Goal: Information Seeking & Learning: Learn about a topic

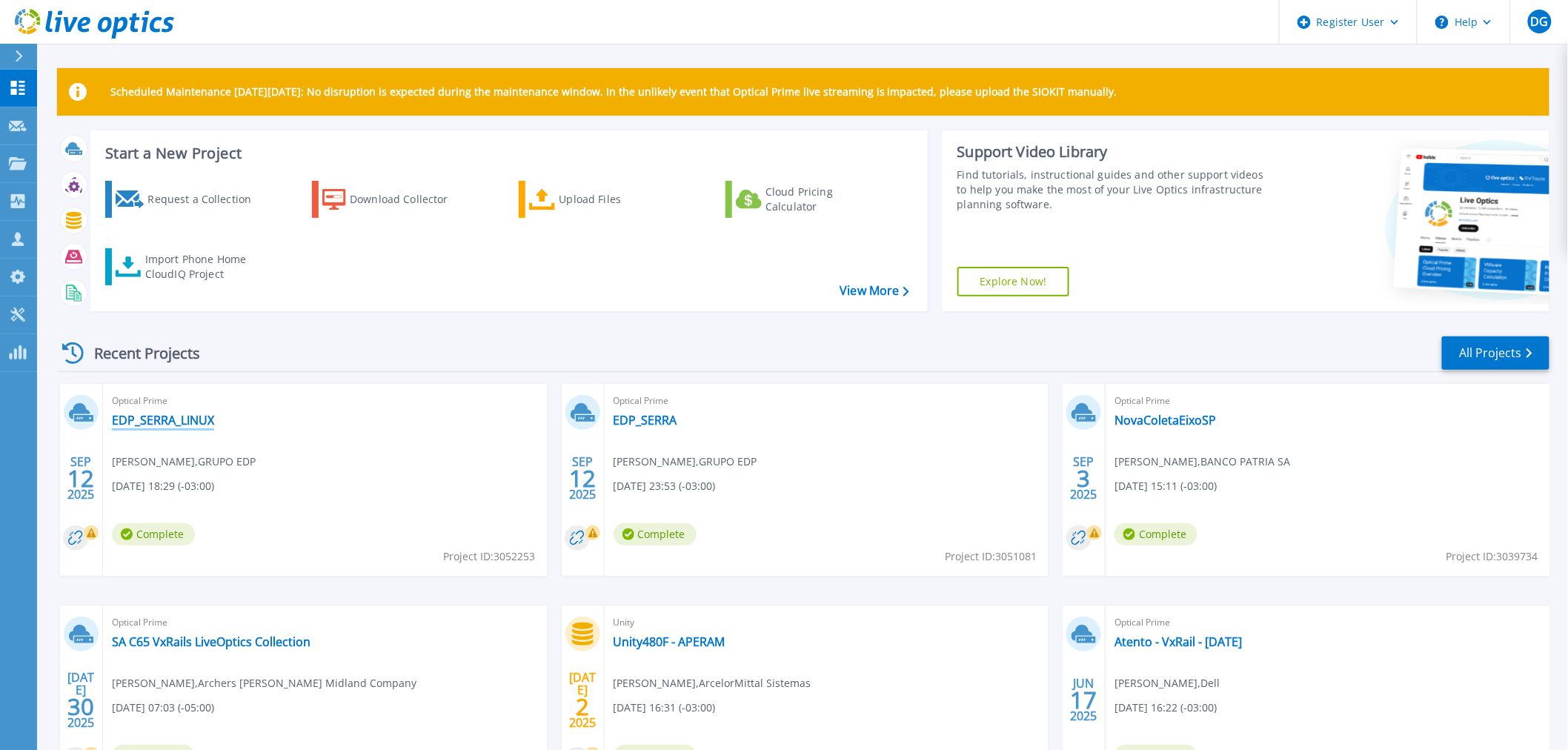
click at [174, 421] on link "EDP_SERRA_LINUX" at bounding box center [163, 419] width 102 height 15
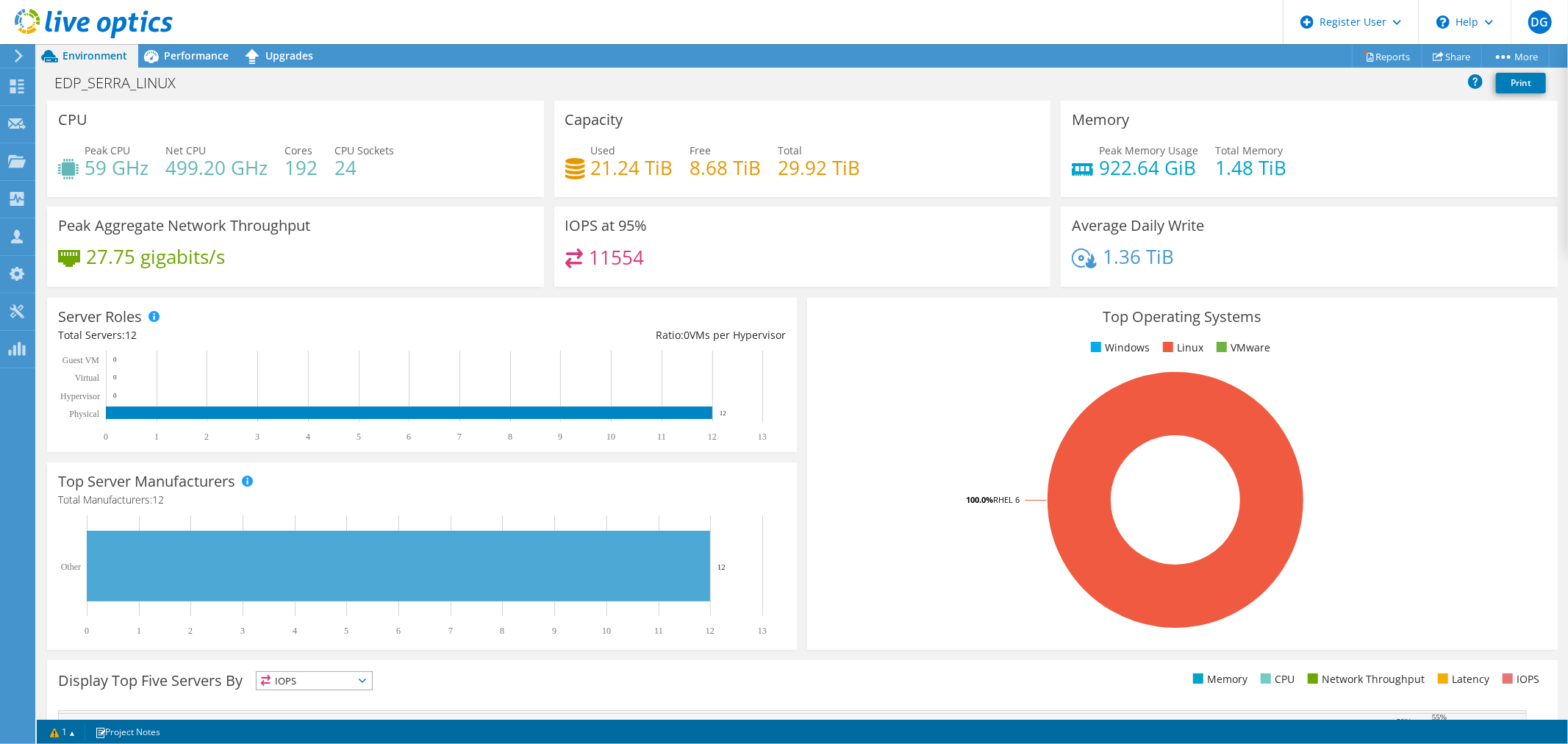
click at [349, 172] on h4 "24" at bounding box center [364, 167] width 60 height 16
click at [186, 55] on span "Performance" at bounding box center [196, 55] width 64 height 14
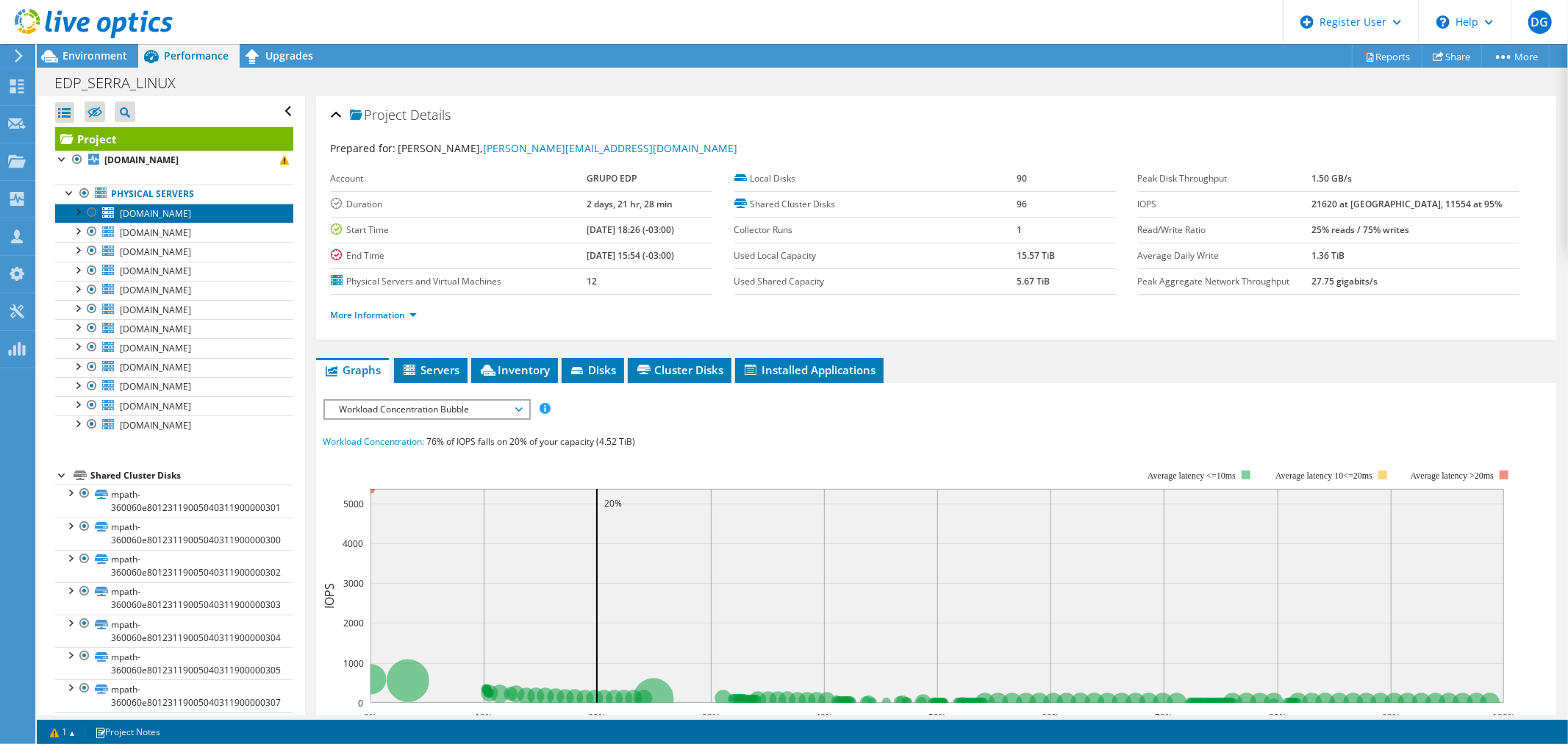
click at [146, 215] on span "edpbr094.escelsa.br" at bounding box center [155, 213] width 71 height 12
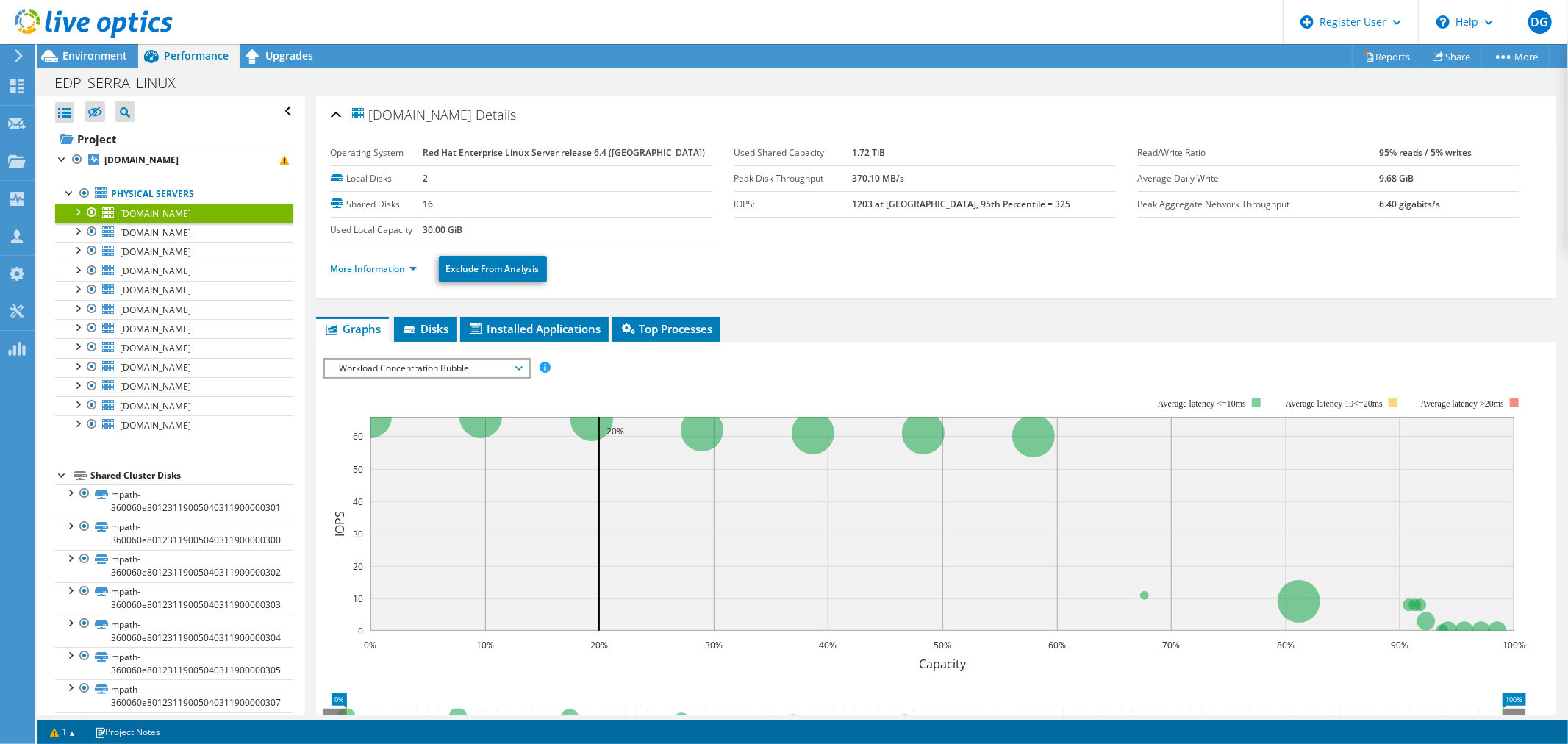
click at [351, 269] on link "More Information" at bounding box center [374, 268] width 86 height 12
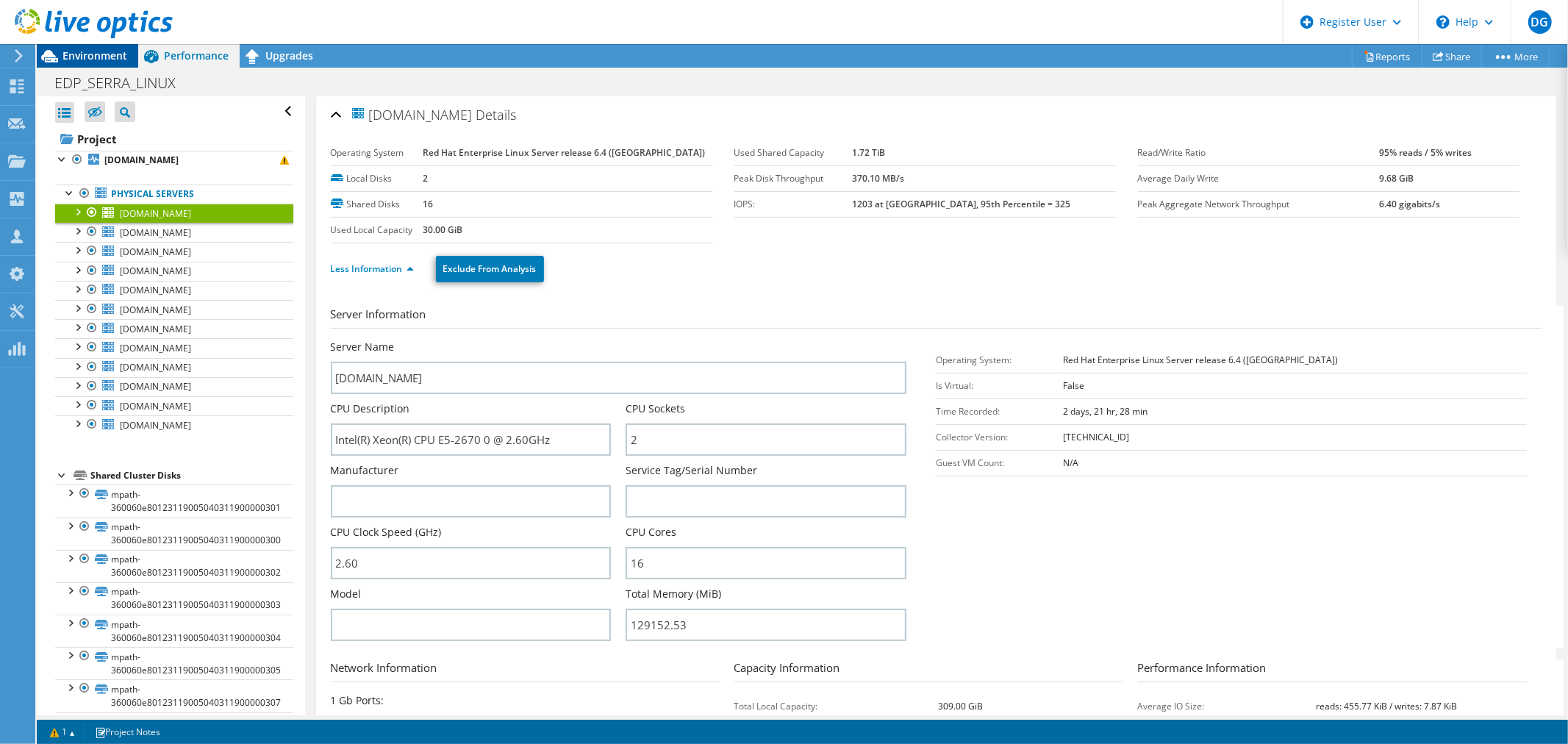
click at [79, 48] on span "Environment" at bounding box center [95, 55] width 64 height 14
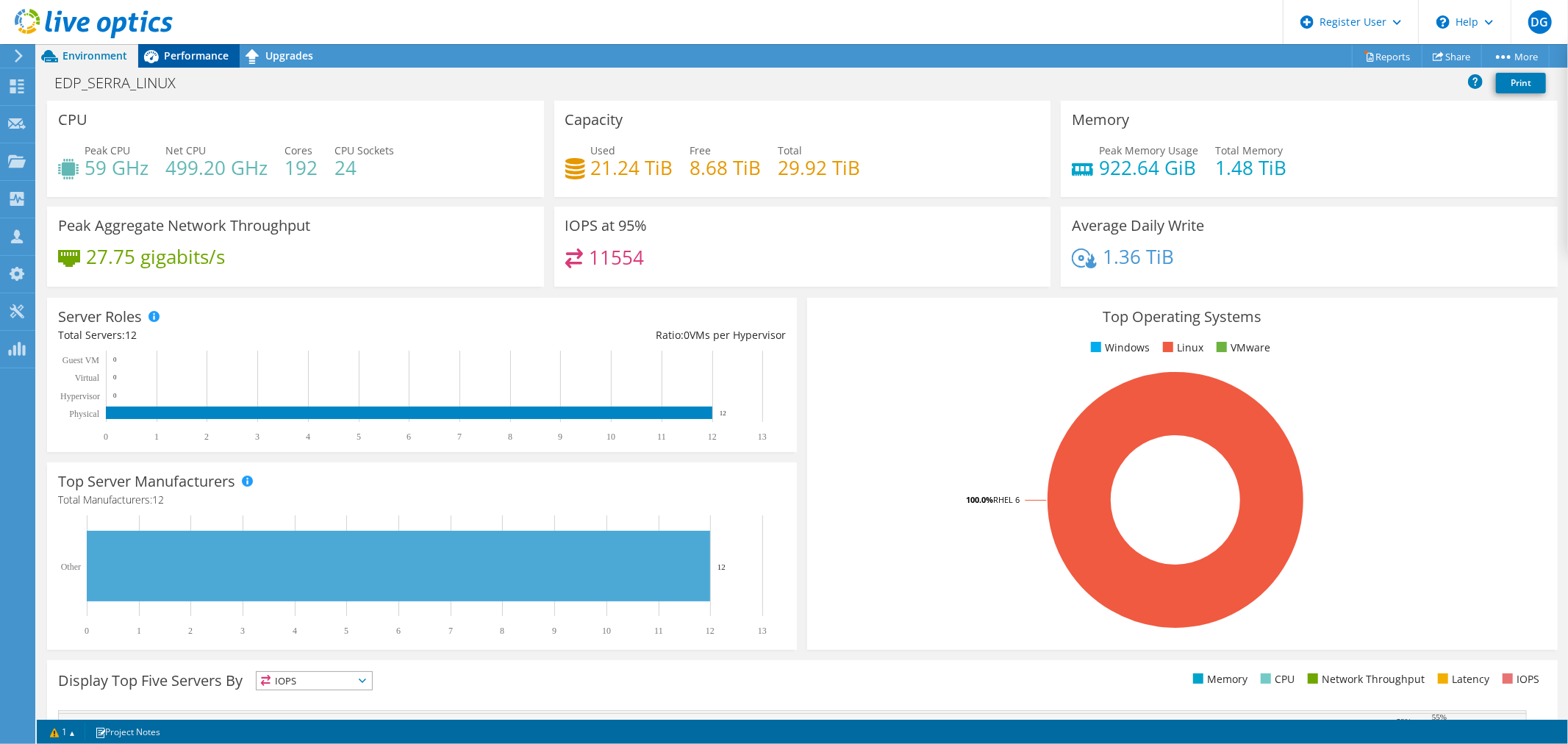
click at [182, 56] on span "Performance" at bounding box center [196, 55] width 64 height 14
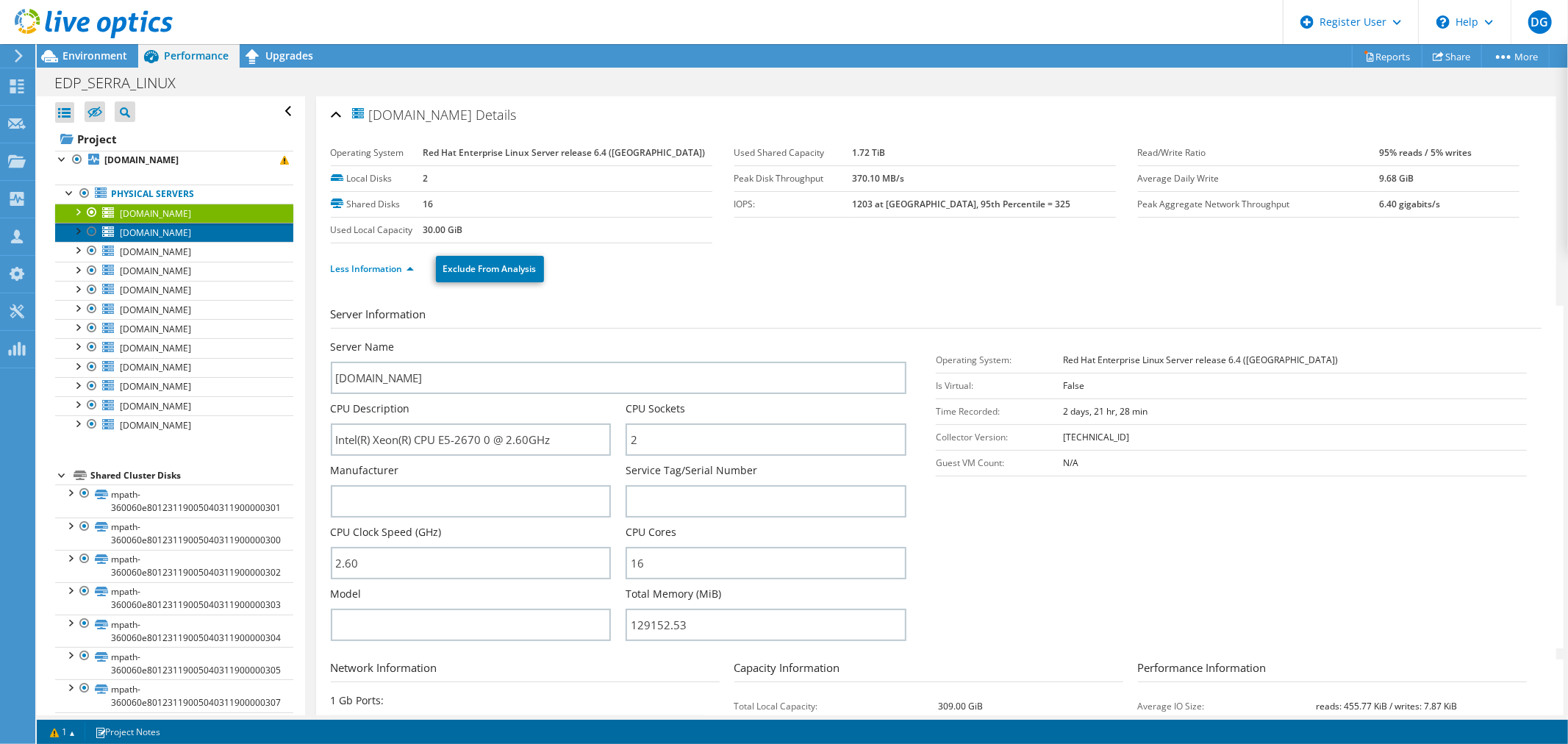
click at [172, 234] on span "edpbr095.escelsa.br" at bounding box center [155, 232] width 71 height 12
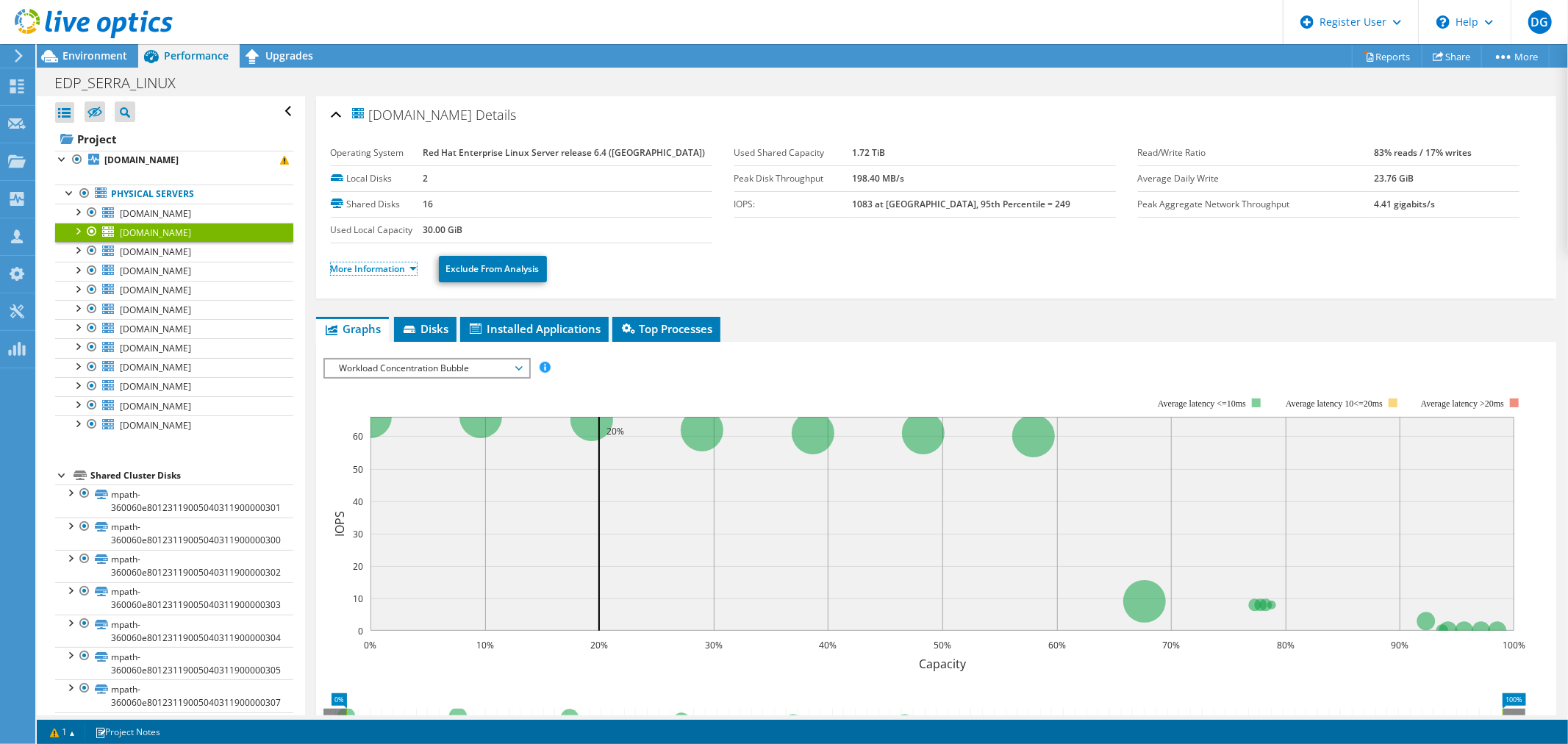
drag, startPoint x: 357, startPoint y: 270, endPoint x: 312, endPoint y: 277, distance: 45.5
click at [359, 270] on link "More Information" at bounding box center [374, 268] width 86 height 12
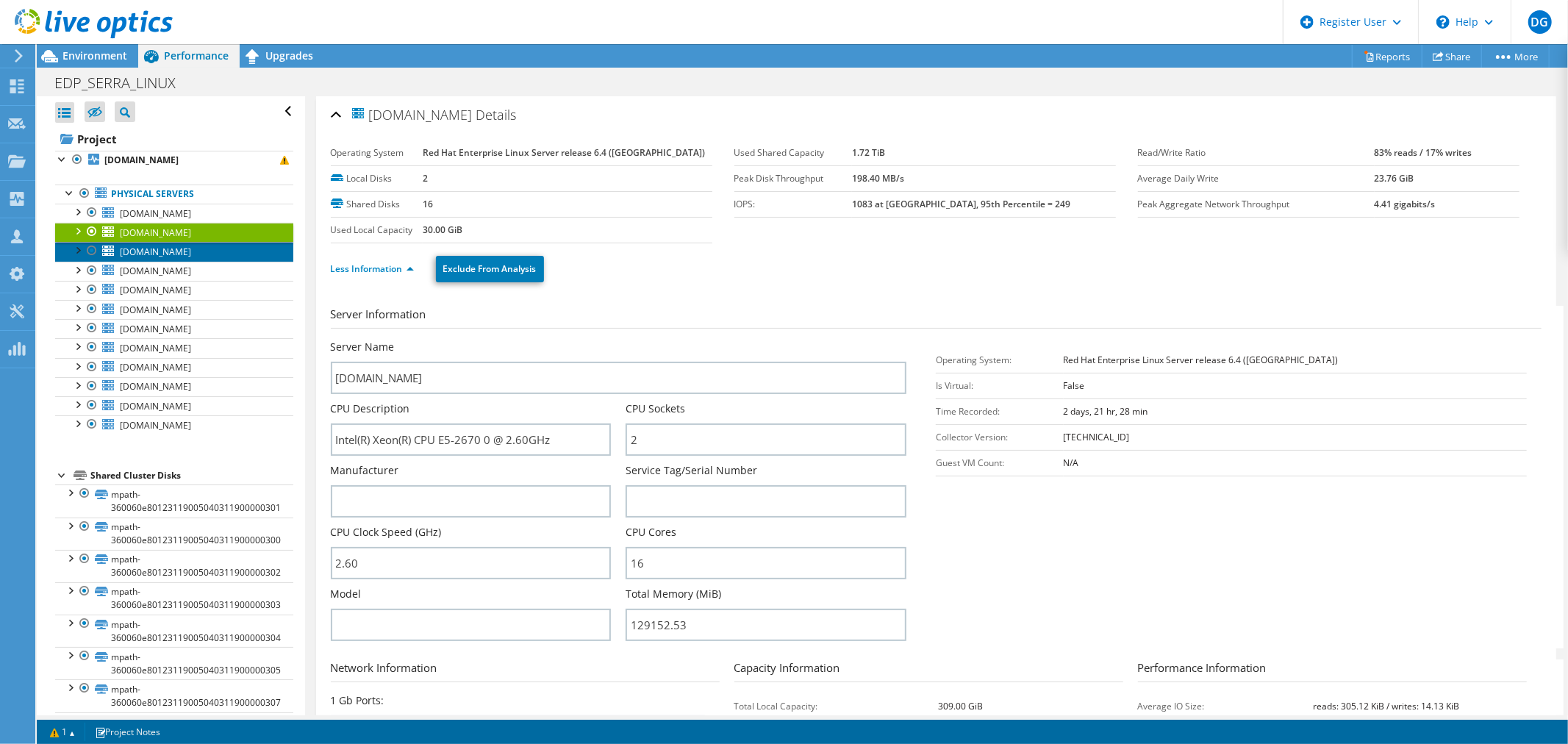
click at [152, 258] on span "edpbr096.escelsa.br" at bounding box center [155, 251] width 71 height 12
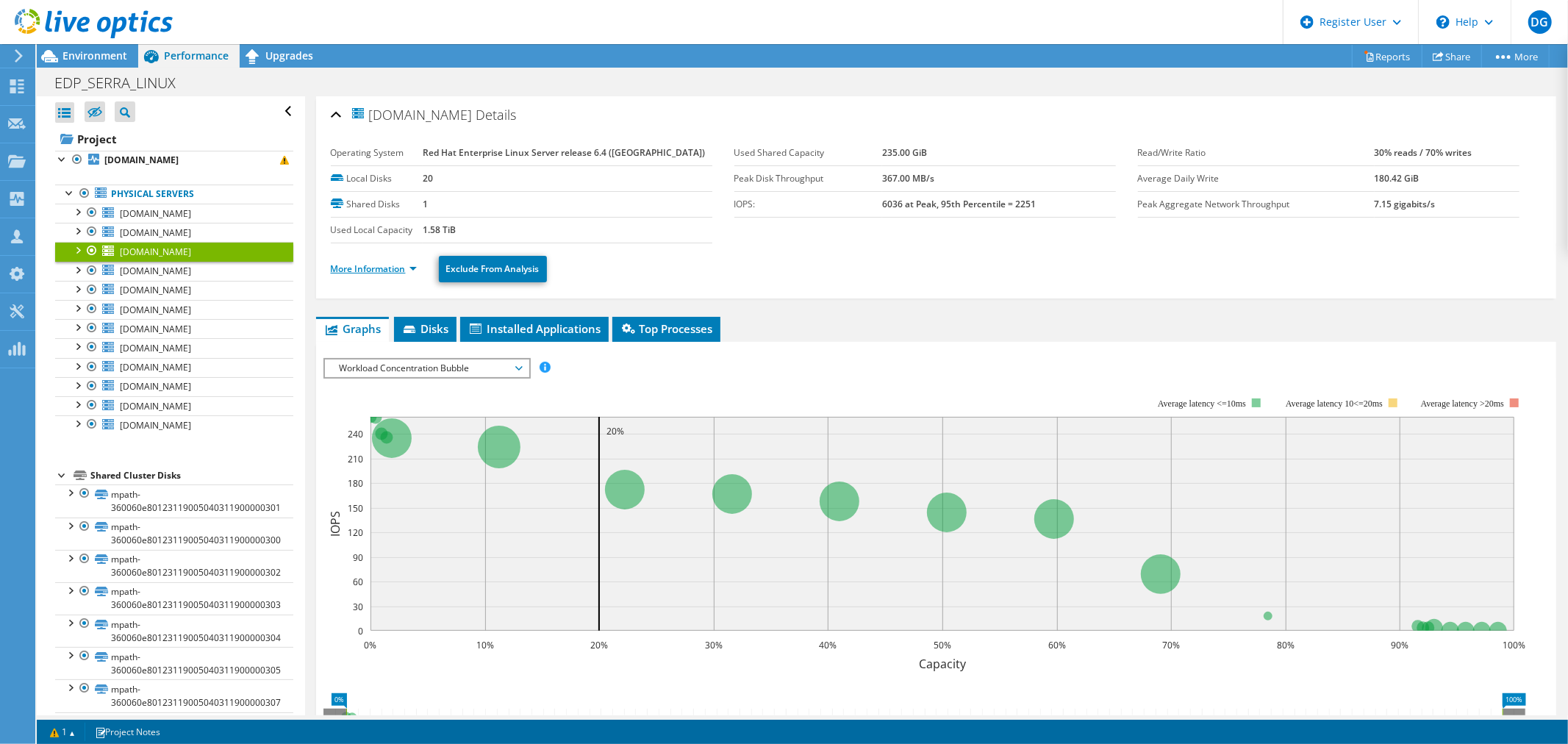
click at [370, 270] on link "More Information" at bounding box center [374, 268] width 86 height 12
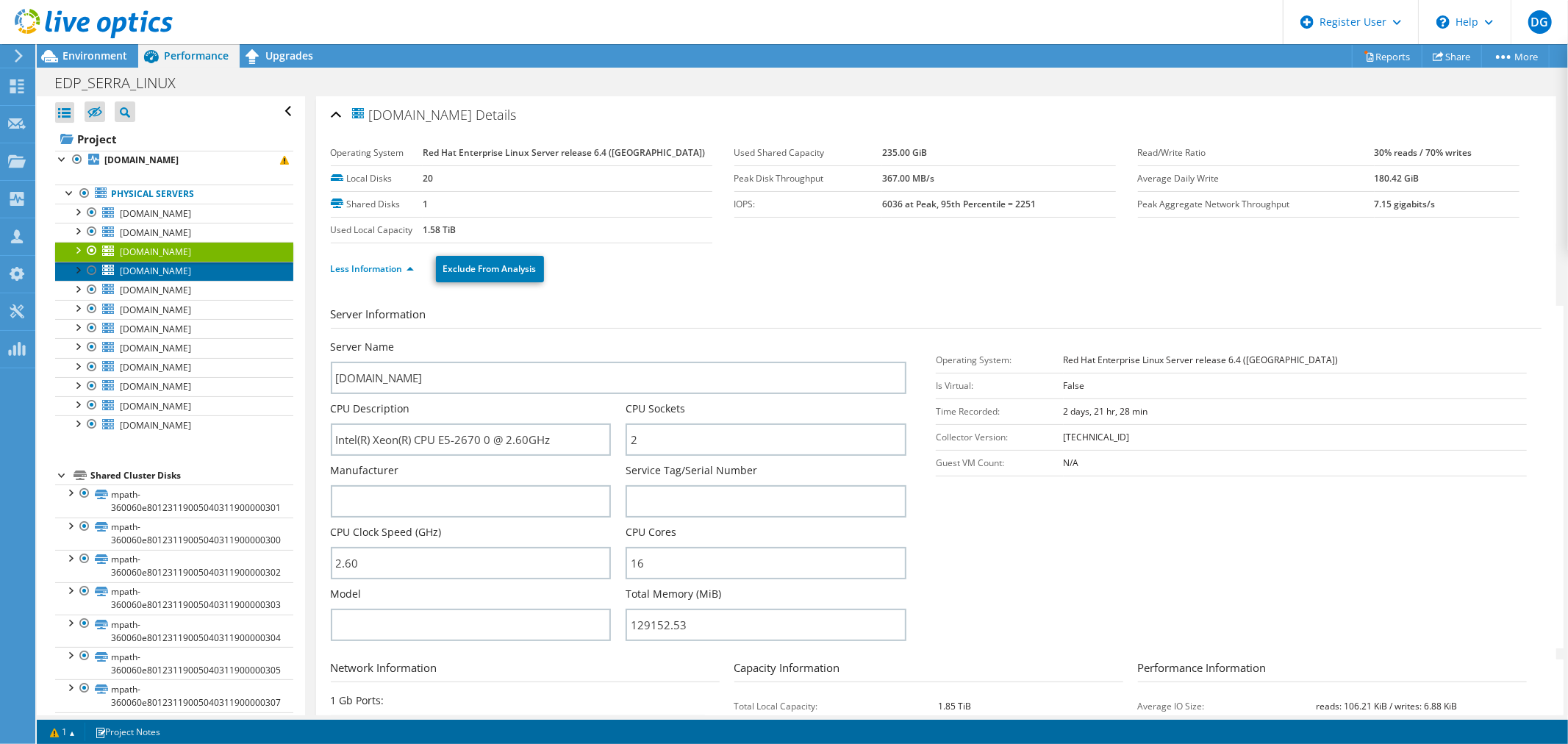
click at [159, 278] on link "edpbr098.escelsa.br" at bounding box center [174, 270] width 238 height 19
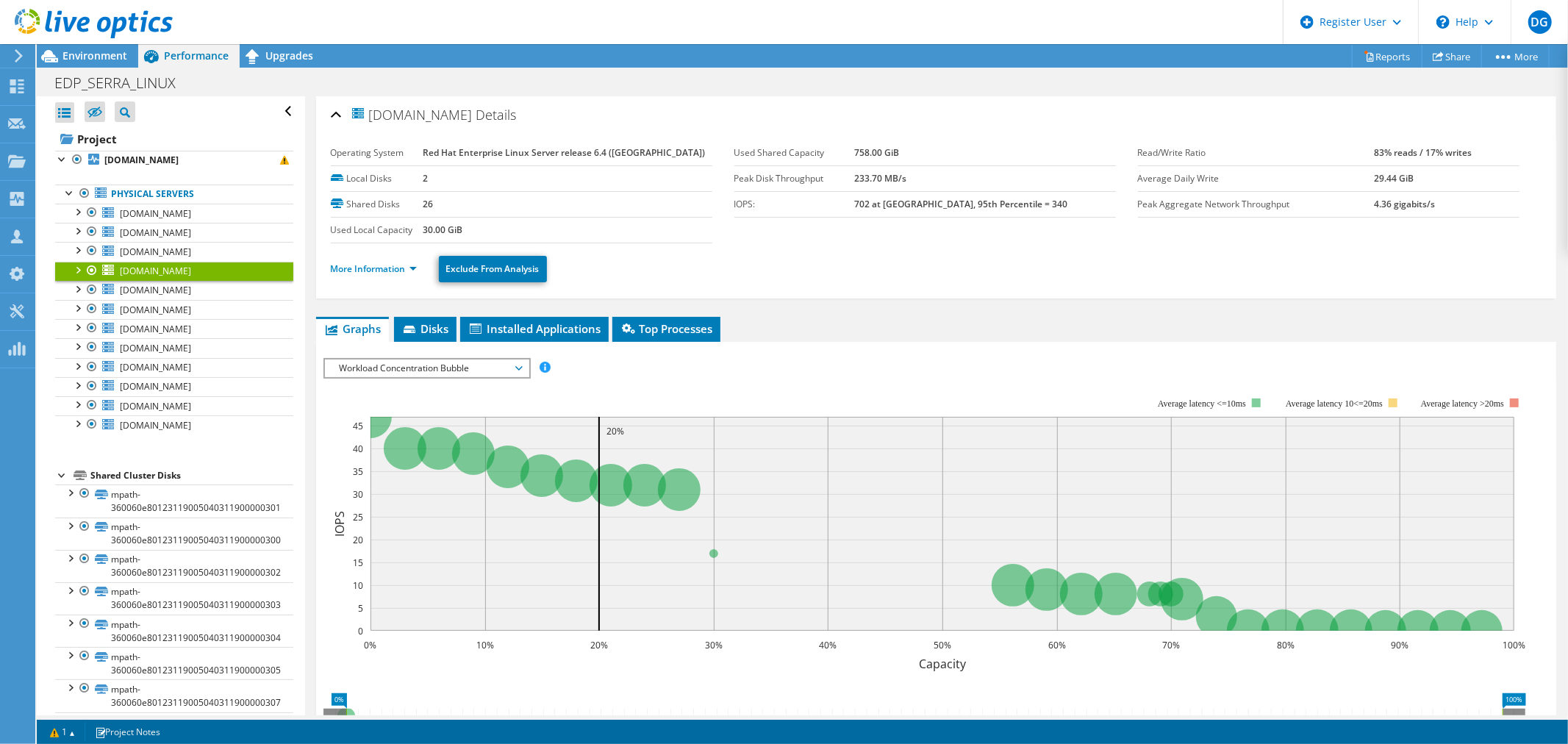
click at [362, 274] on li "More Information" at bounding box center [379, 269] width 95 height 16
drag, startPoint x: 391, startPoint y: 267, endPoint x: 166, endPoint y: 320, distance: 231.2
click at [390, 267] on link "More Information" at bounding box center [374, 268] width 86 height 12
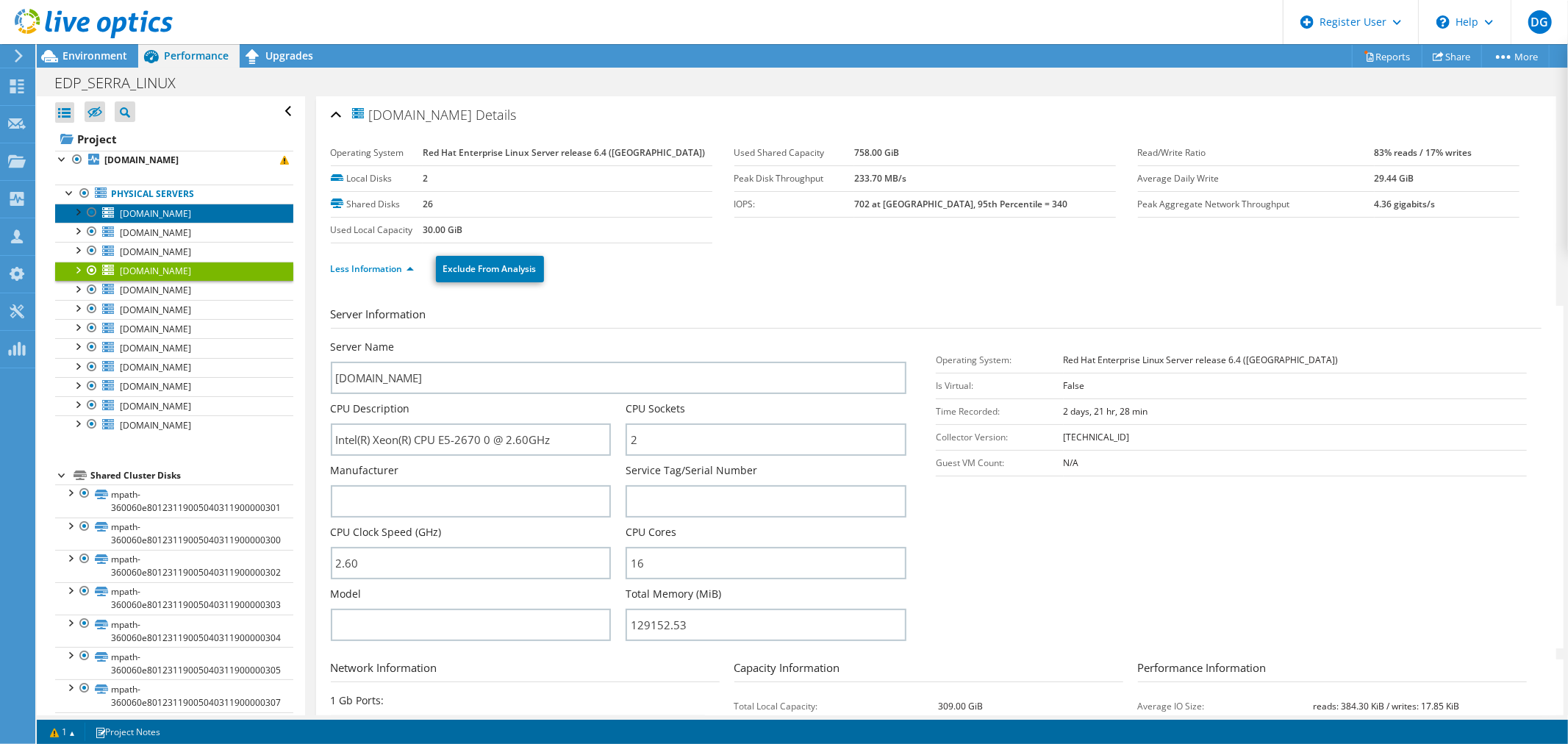
click at [166, 214] on span "edpbr094.escelsa.br" at bounding box center [155, 213] width 71 height 12
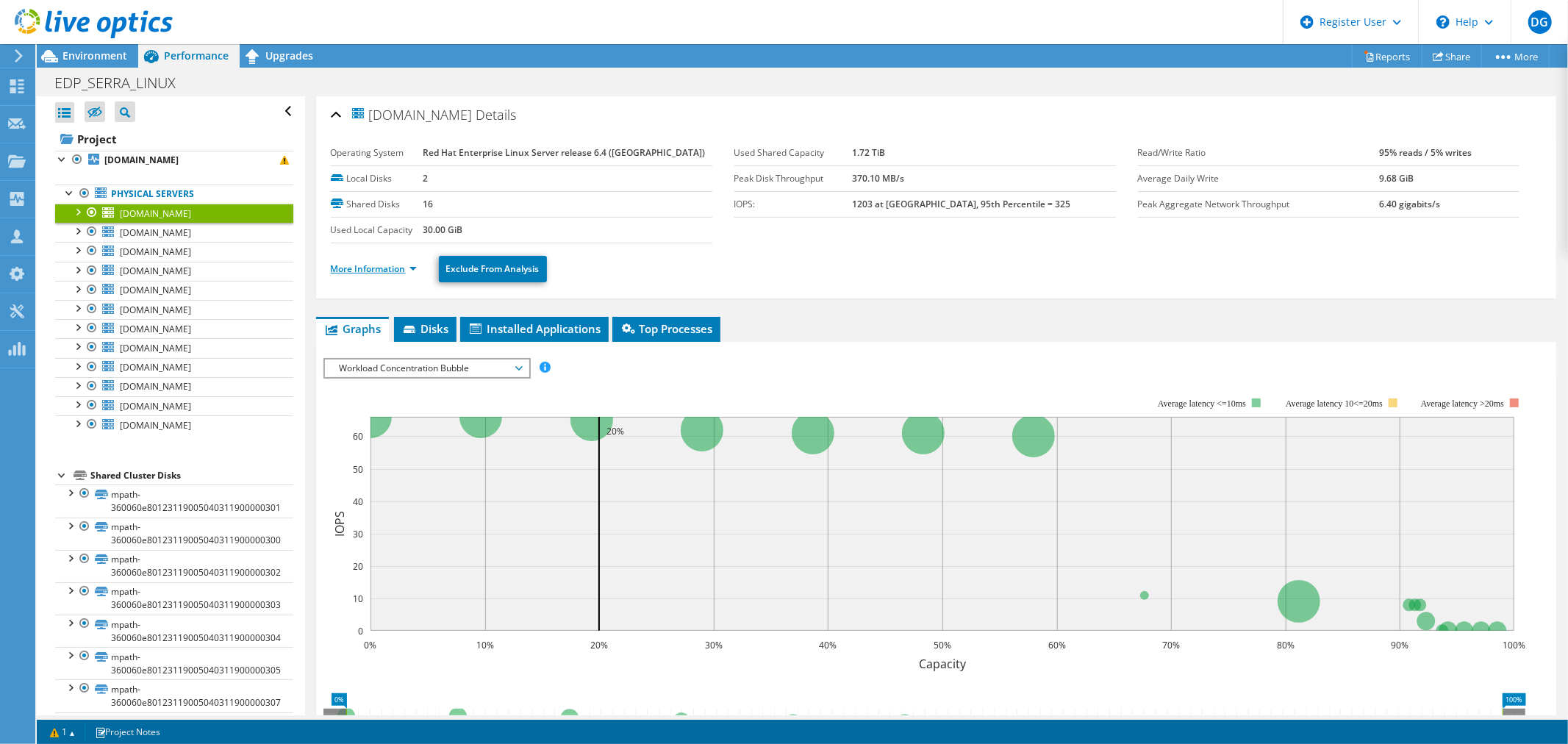
click at [354, 265] on link "More Information" at bounding box center [374, 268] width 86 height 12
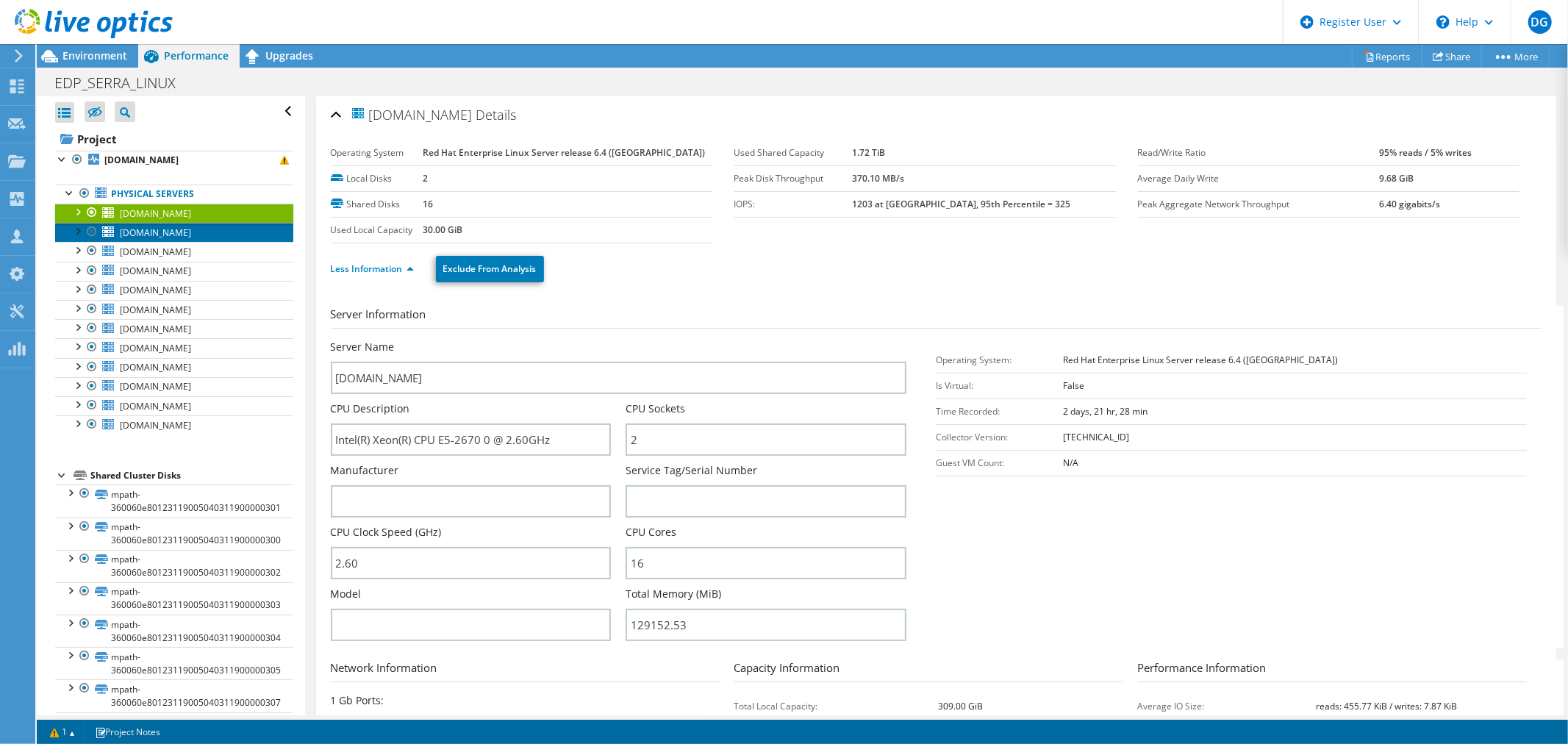
click at [185, 233] on span "edpbr095.escelsa.br" at bounding box center [155, 232] width 71 height 12
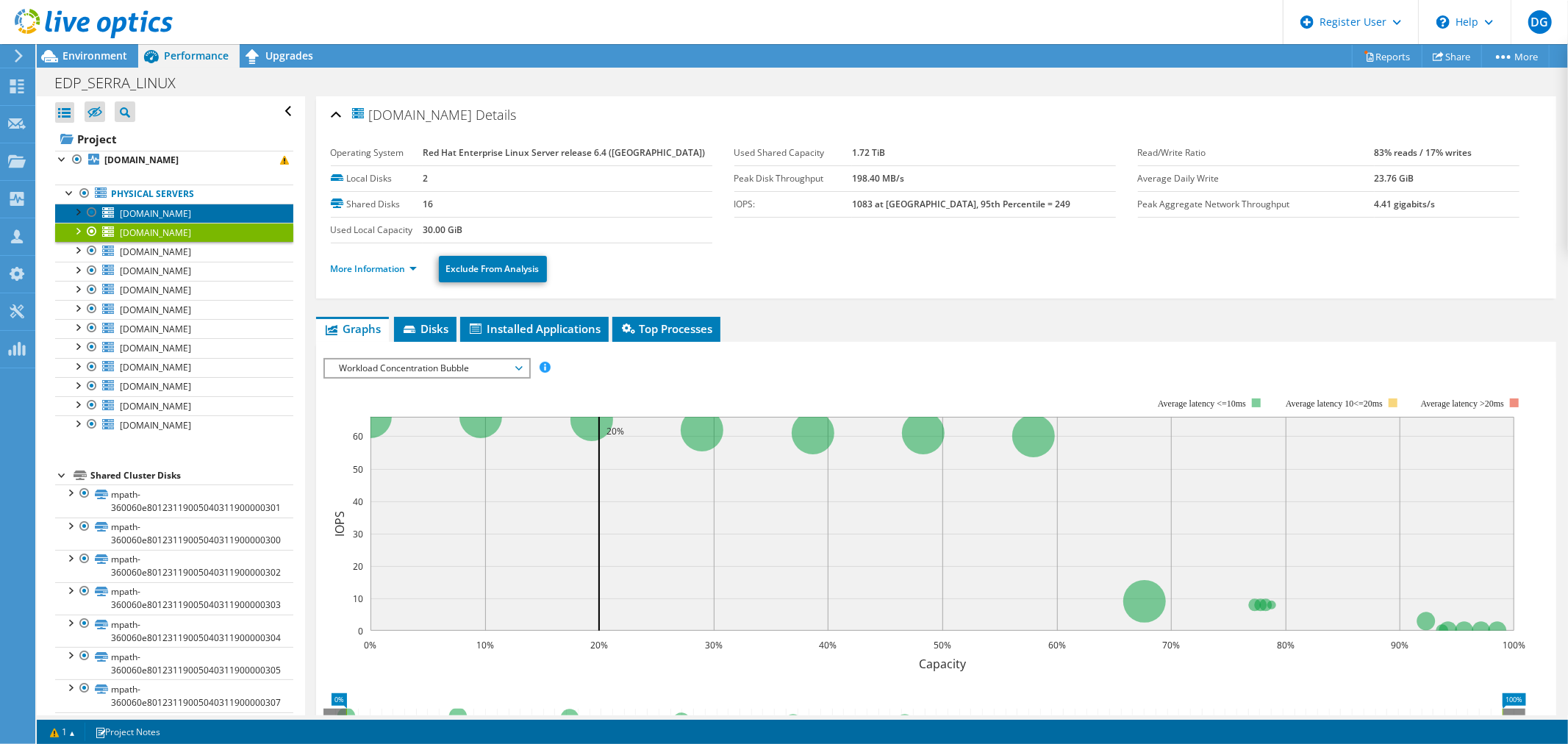
click at [172, 218] on span "edpbr094.escelsa.br" at bounding box center [155, 213] width 71 height 12
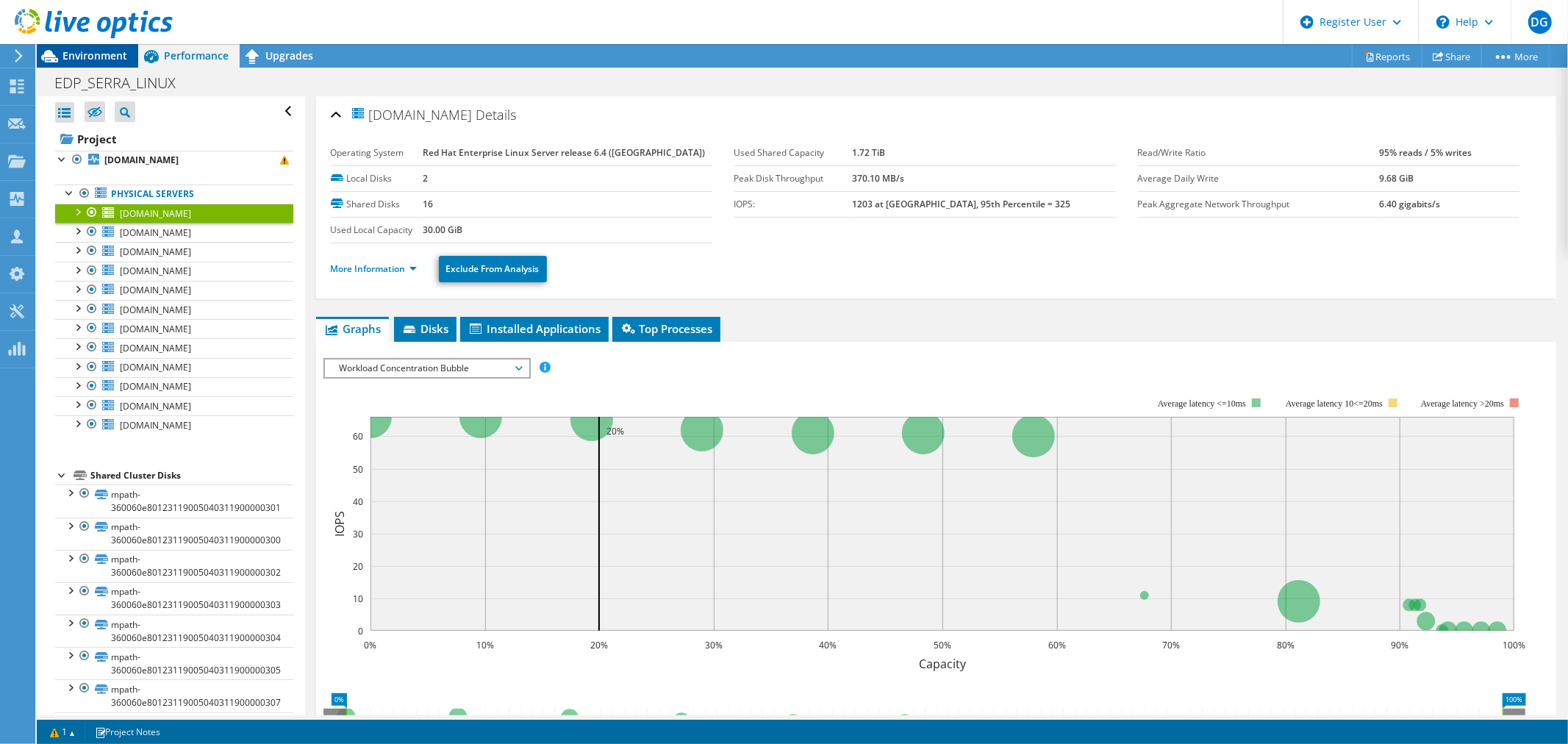
click at [90, 51] on span "Environment" at bounding box center [95, 55] width 64 height 14
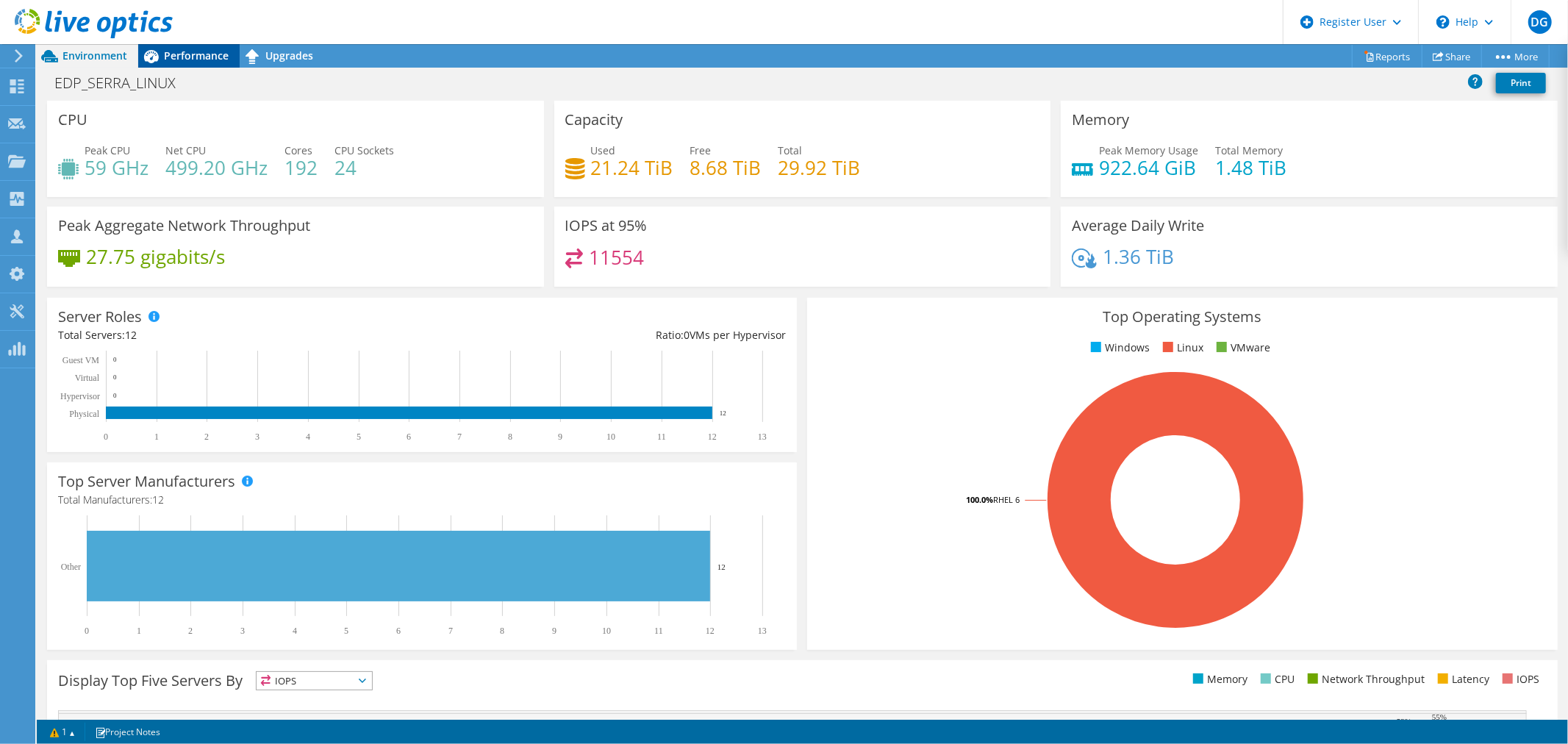
click at [175, 57] on span "Performance" at bounding box center [196, 55] width 64 height 14
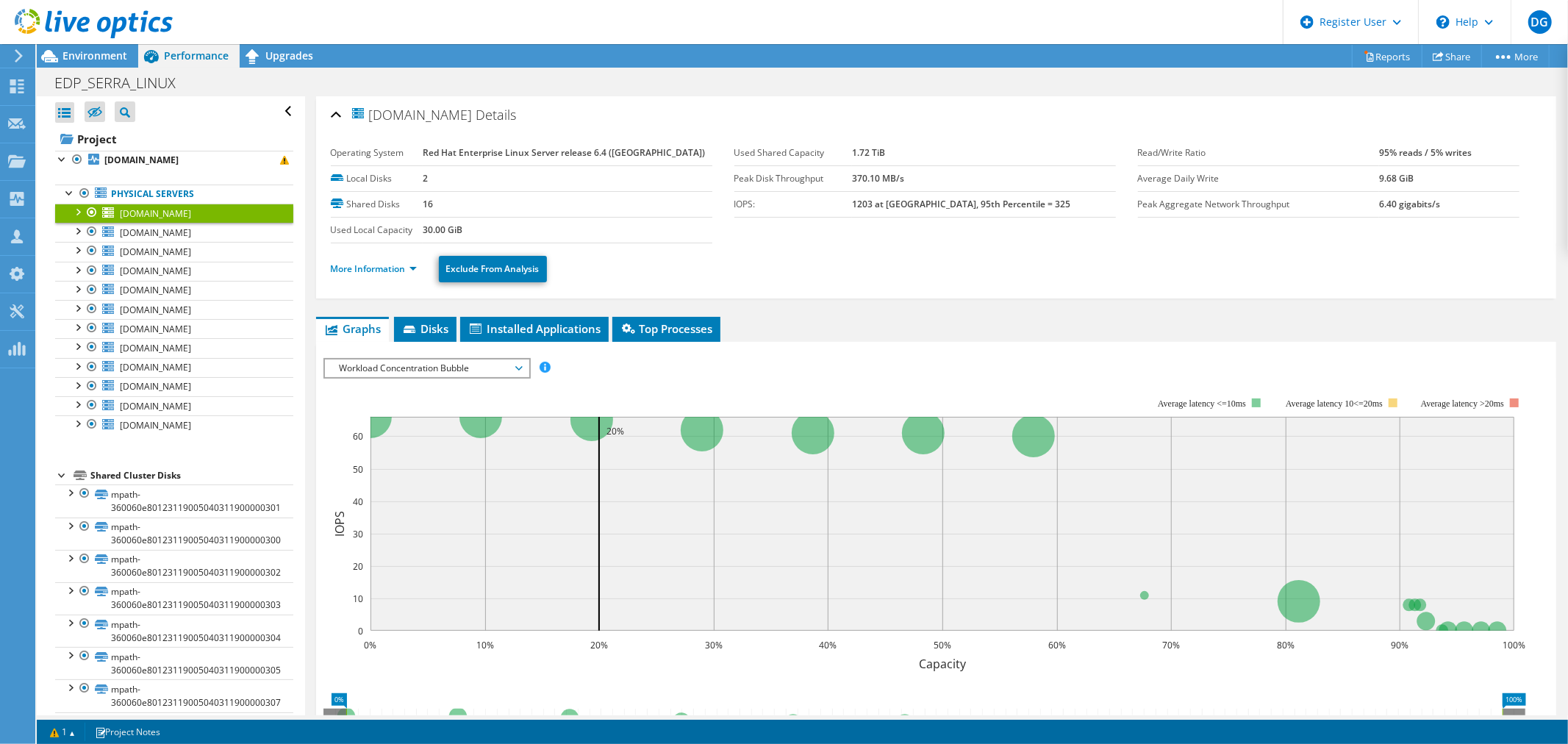
click at [144, 208] on span "edpbr094.escelsa.br" at bounding box center [155, 213] width 71 height 12
click at [358, 265] on link "More Information" at bounding box center [374, 268] width 86 height 12
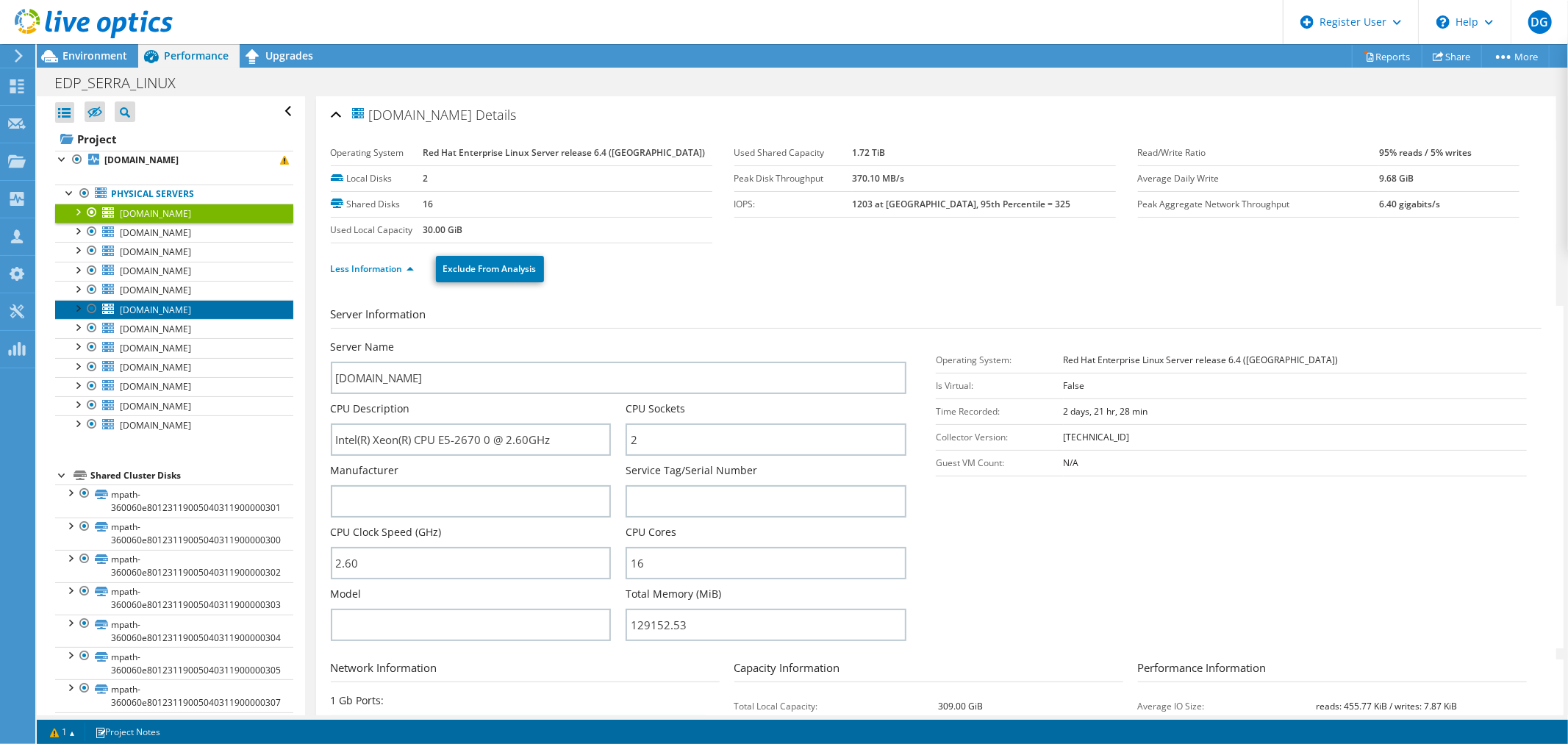
click at [167, 312] on span "edpbr100.escelsa.br" at bounding box center [155, 310] width 71 height 12
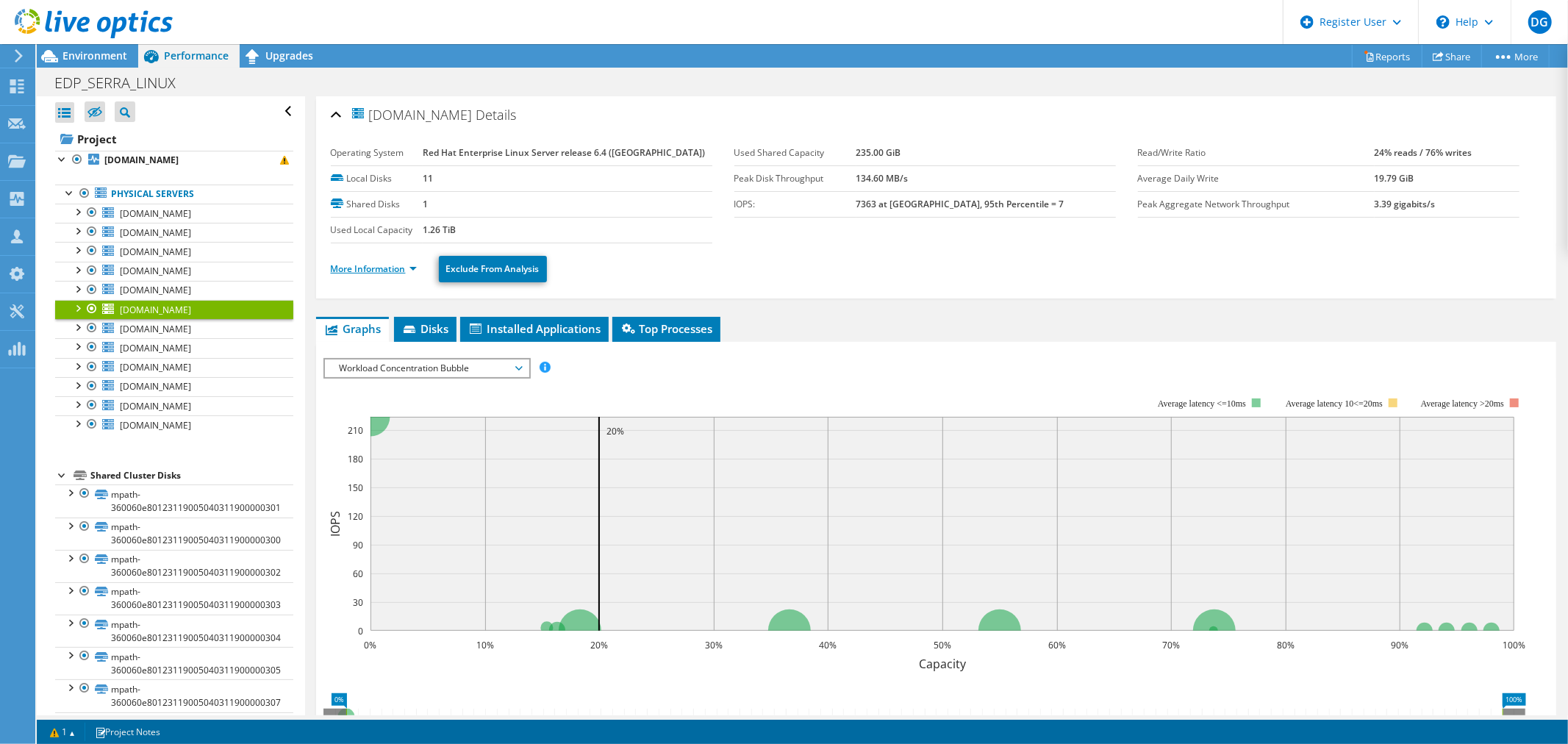
click at [383, 267] on link "More Information" at bounding box center [374, 268] width 86 height 12
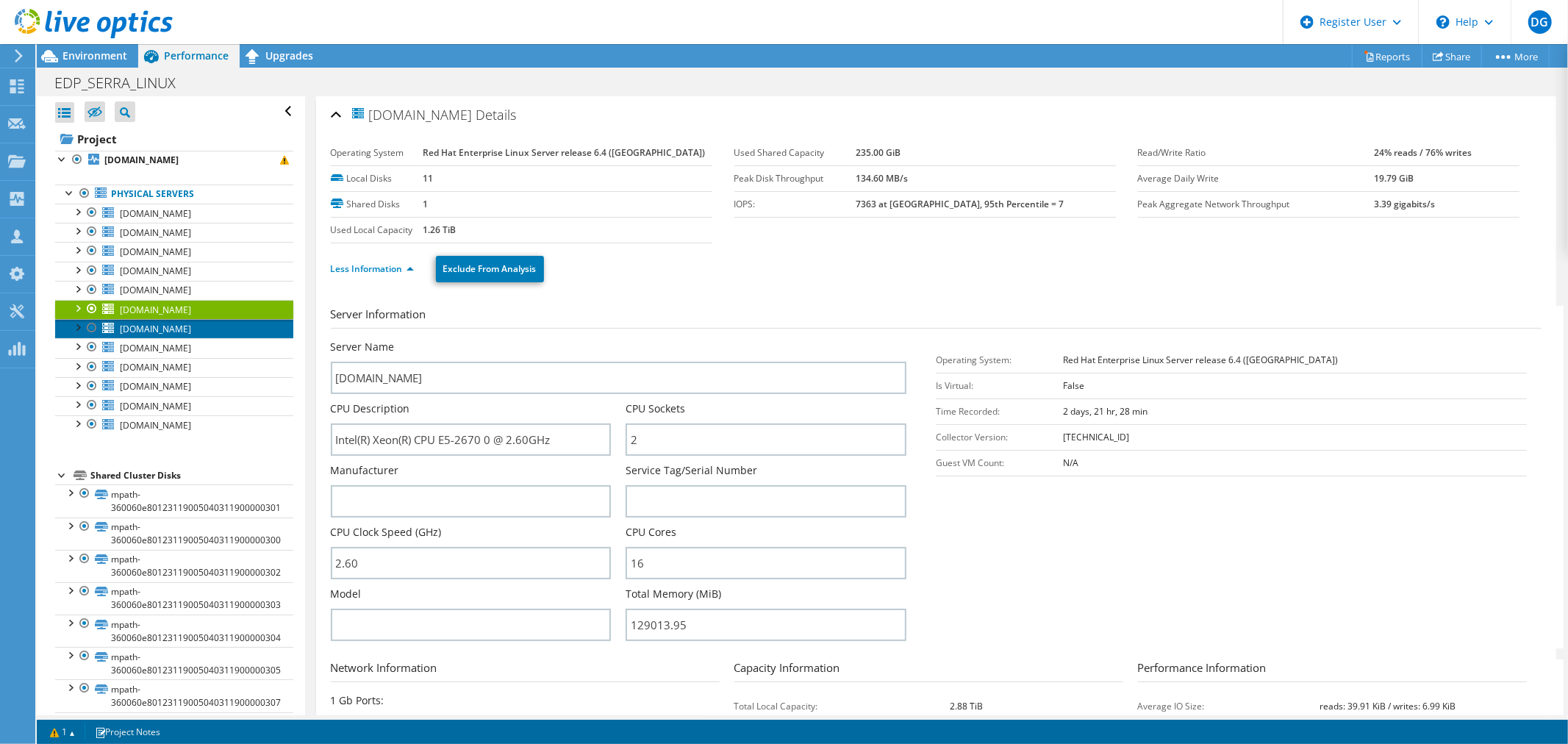
click at [166, 329] on span "edpbr164.escelsa.br" at bounding box center [155, 329] width 71 height 12
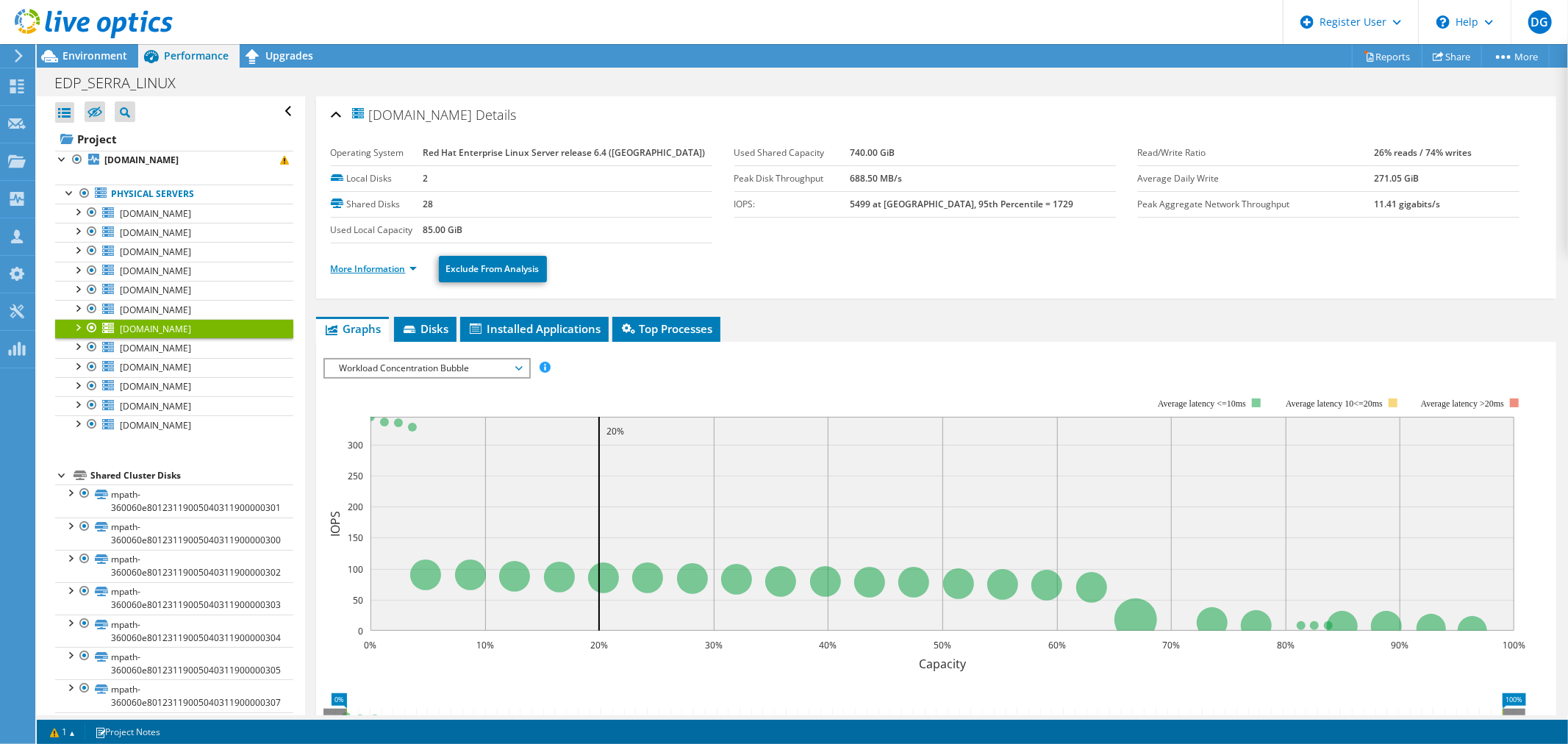
click at [357, 262] on link "More Information" at bounding box center [374, 268] width 86 height 12
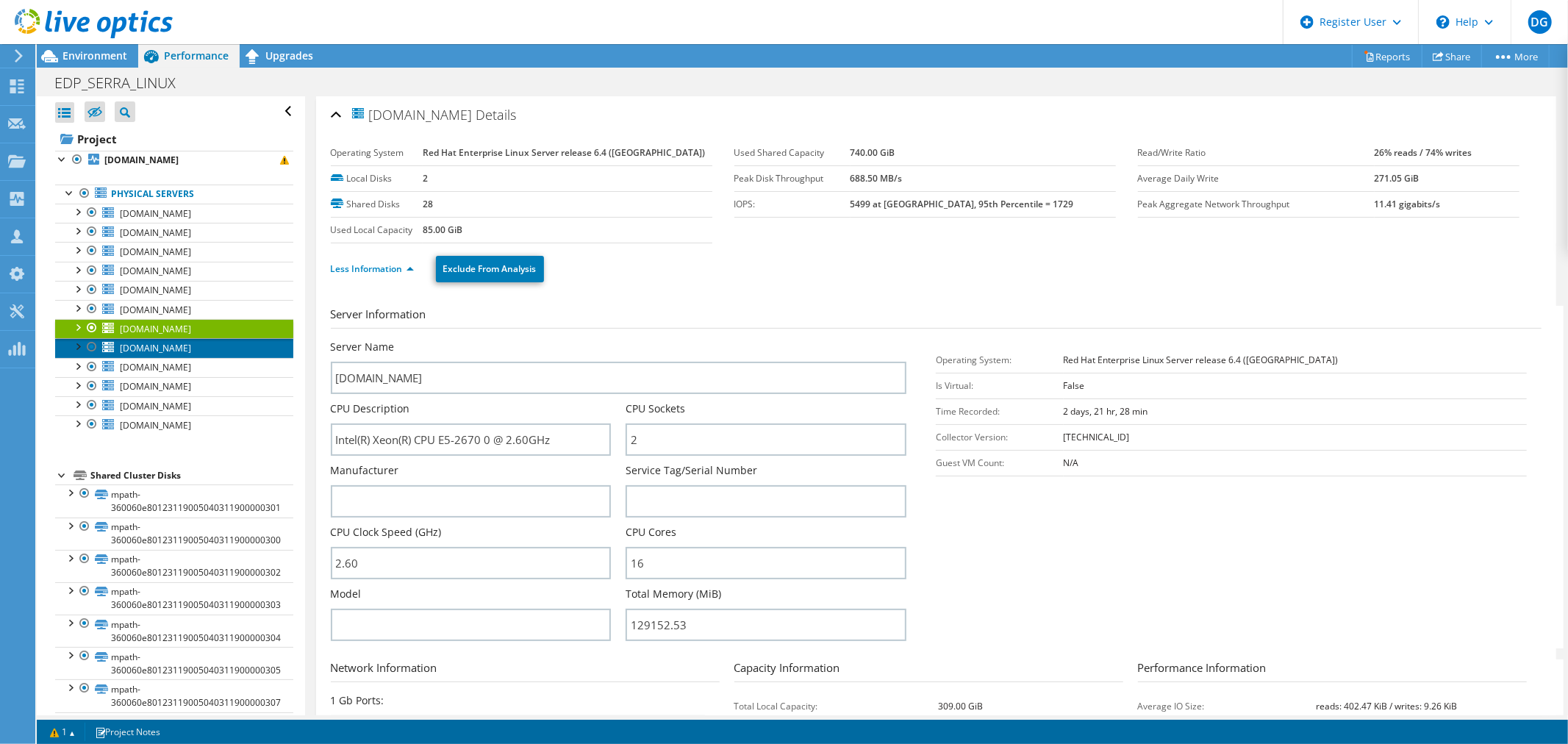
click at [150, 348] on span "edpbr165.escelsa.br" at bounding box center [155, 348] width 71 height 12
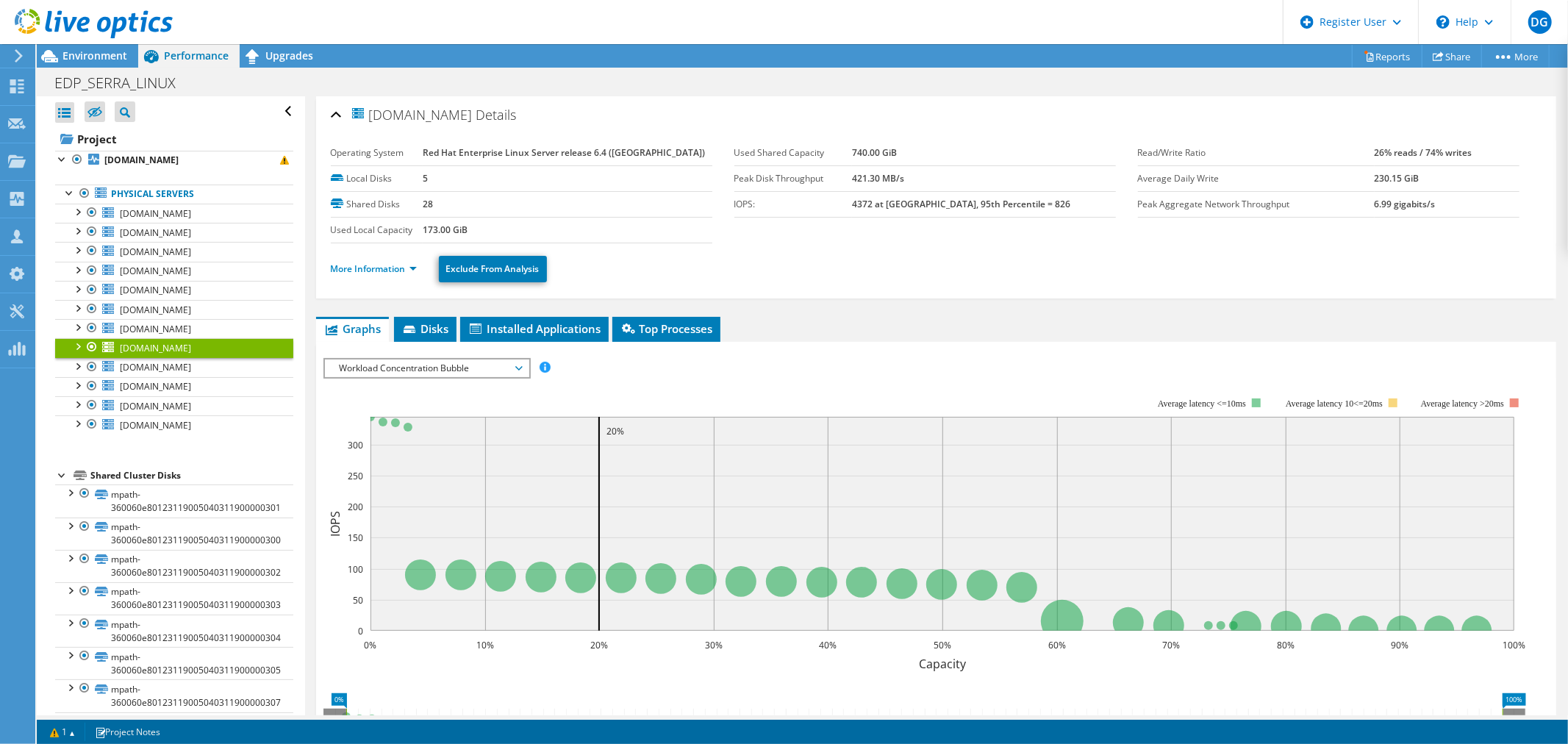
click at [349, 261] on li "More Information" at bounding box center [379, 269] width 95 height 16
click at [358, 262] on link "More Information" at bounding box center [374, 268] width 86 height 12
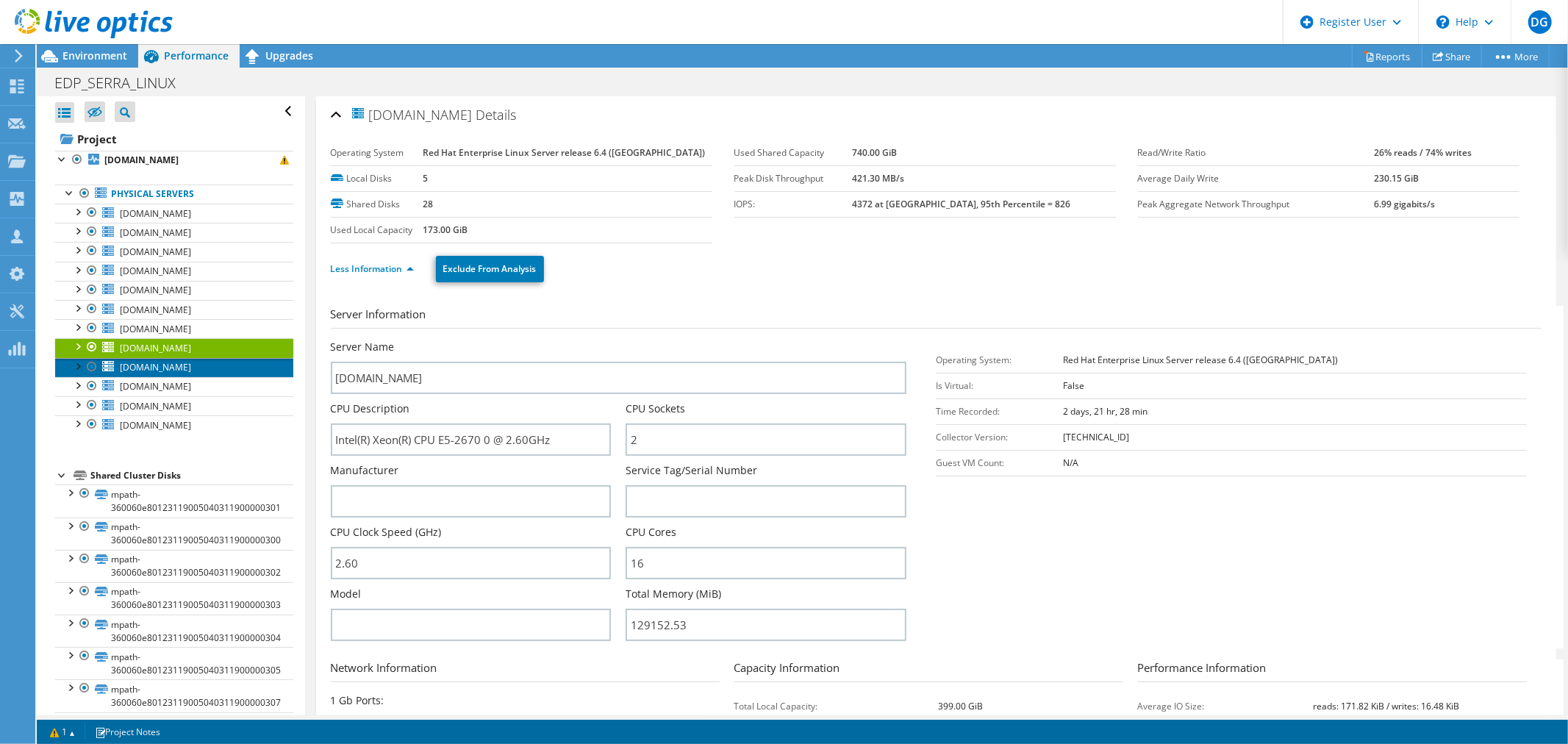
click at [158, 363] on span "edpbr166.escelsa.br" at bounding box center [155, 367] width 71 height 12
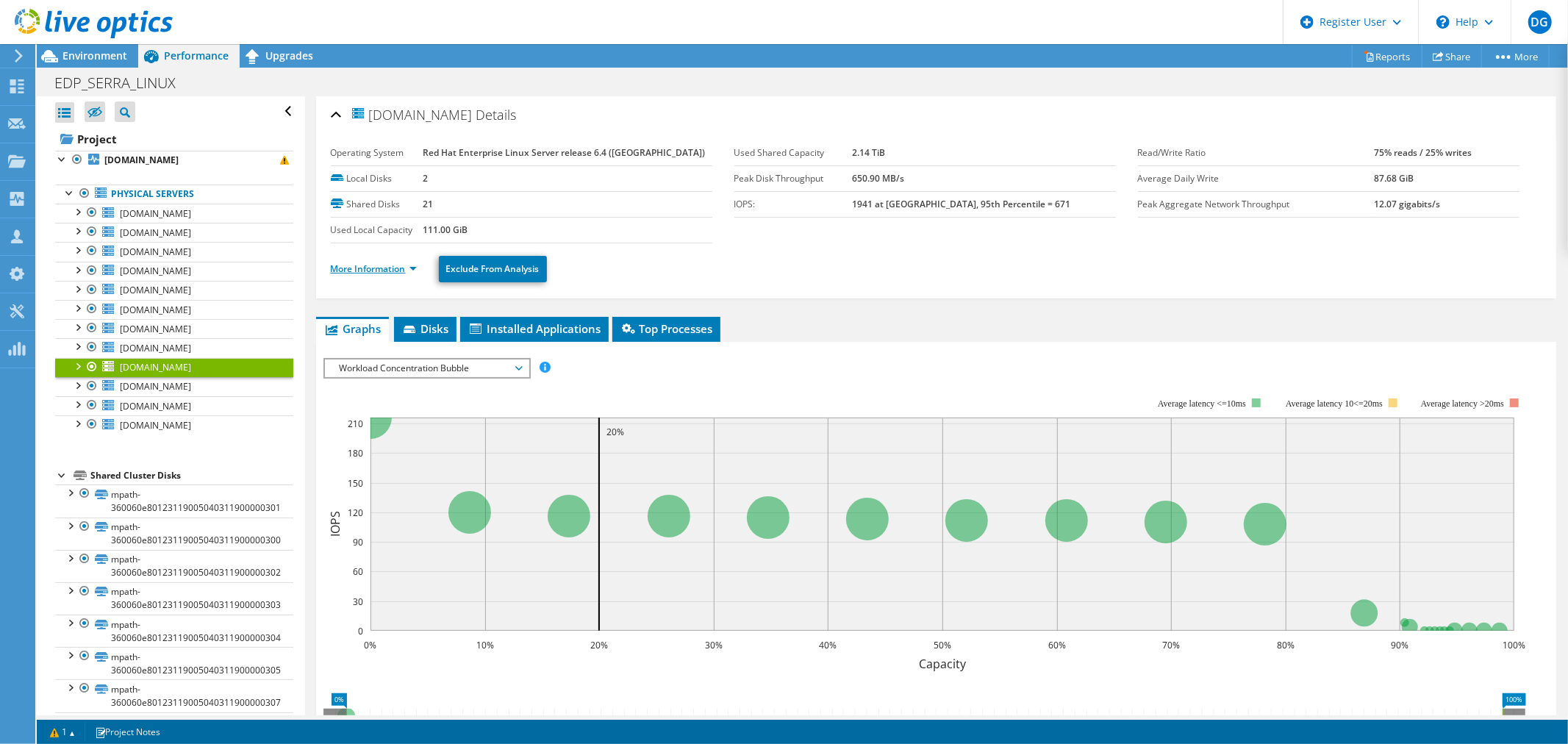
click at [363, 273] on link "More Information" at bounding box center [374, 268] width 86 height 12
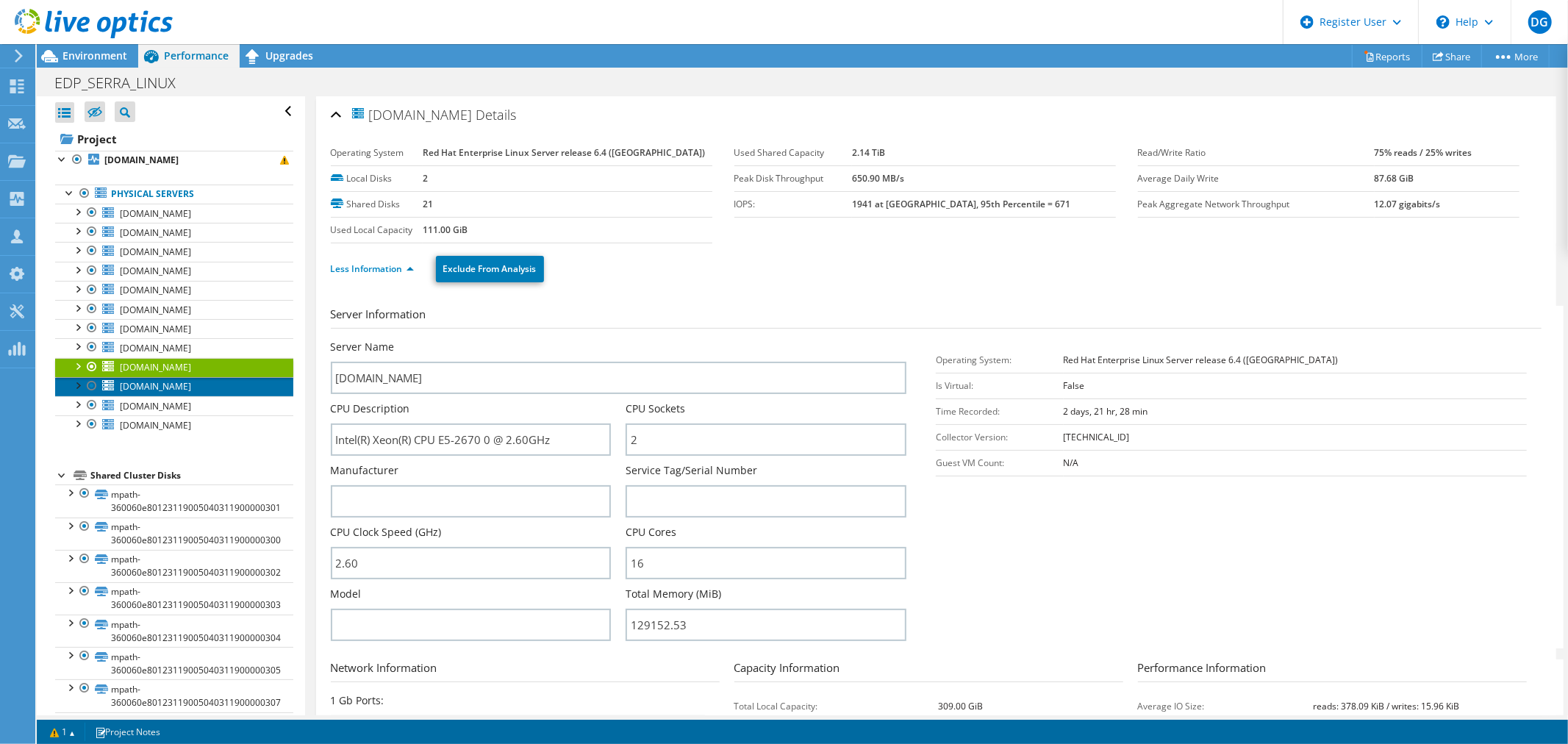
click at [126, 391] on span "edpbr167.escelsa.br" at bounding box center [155, 386] width 71 height 12
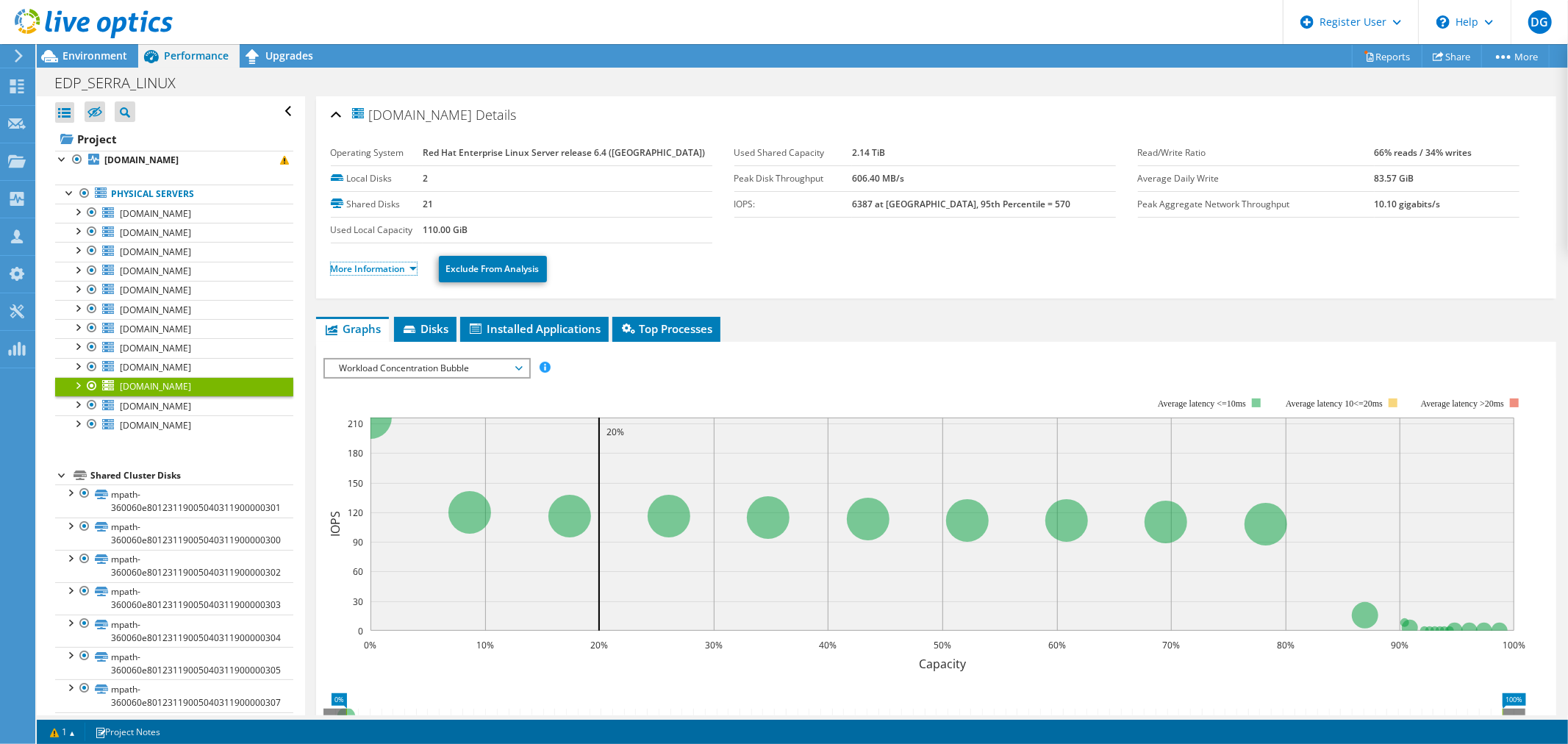
drag, startPoint x: 362, startPoint y: 262, endPoint x: 509, endPoint y: 287, distance: 149.1
click at [362, 263] on link "More Information" at bounding box center [374, 268] width 86 height 12
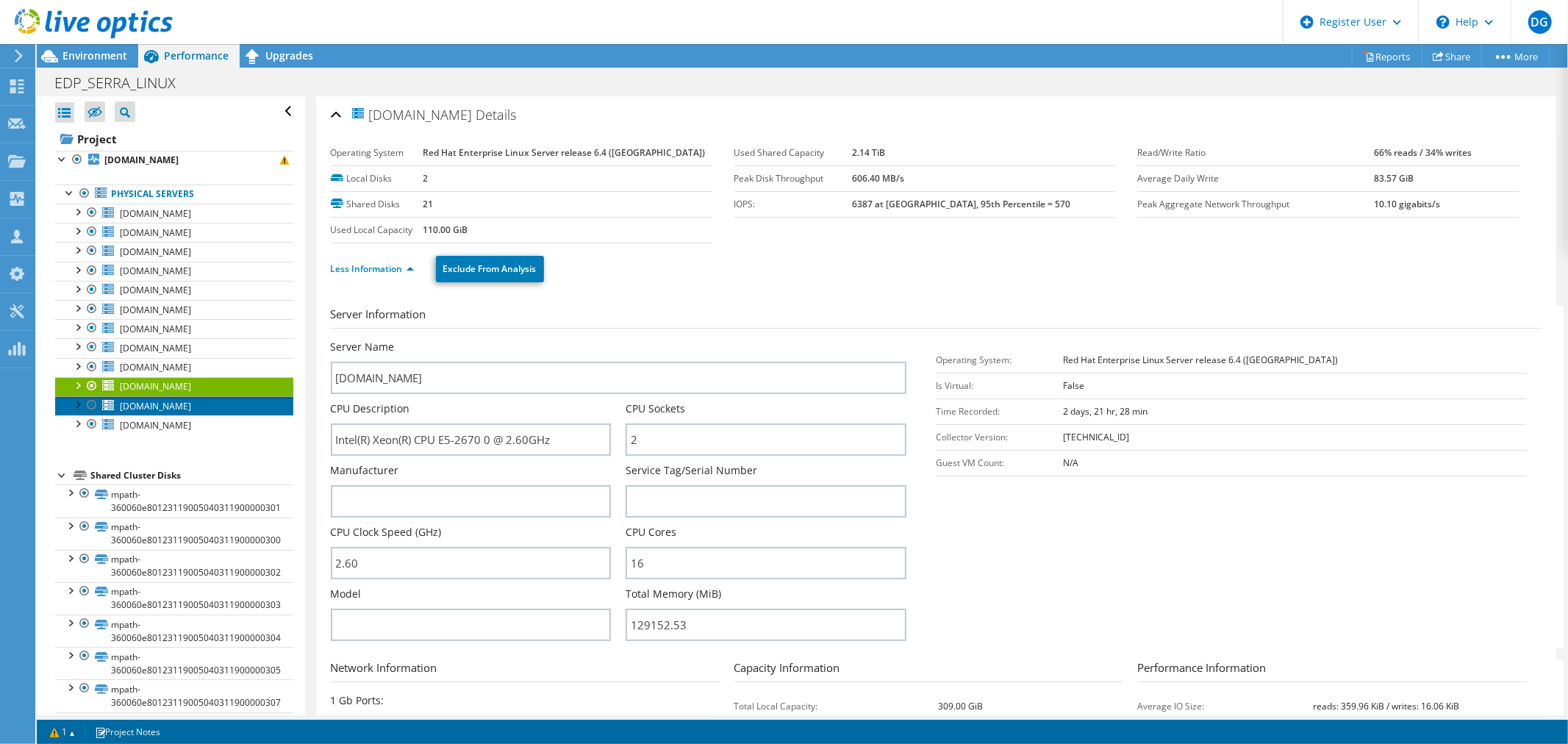
click at [163, 405] on span "edpbr168.escelsa.br" at bounding box center [155, 406] width 71 height 12
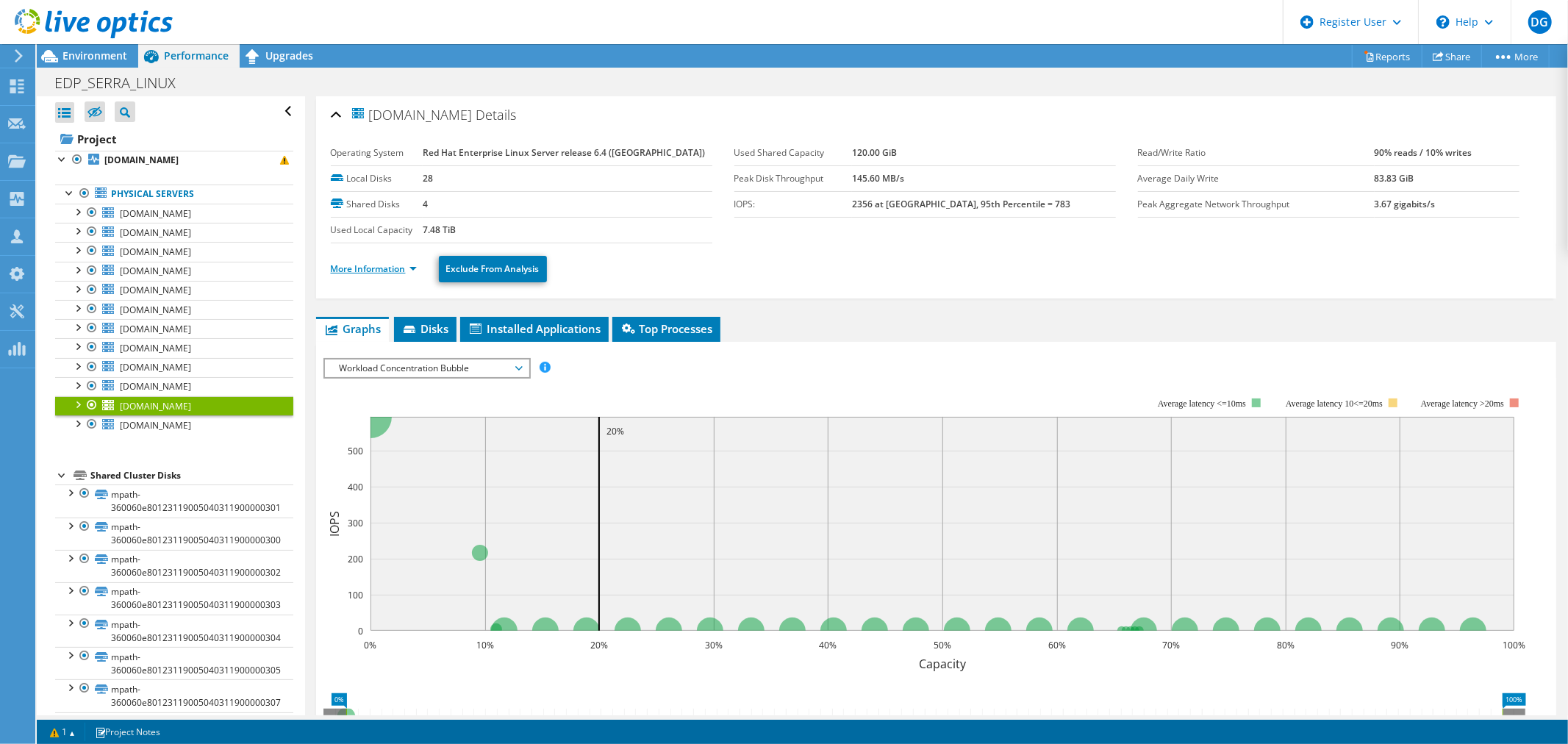
click at [350, 268] on link "More Information" at bounding box center [374, 268] width 86 height 12
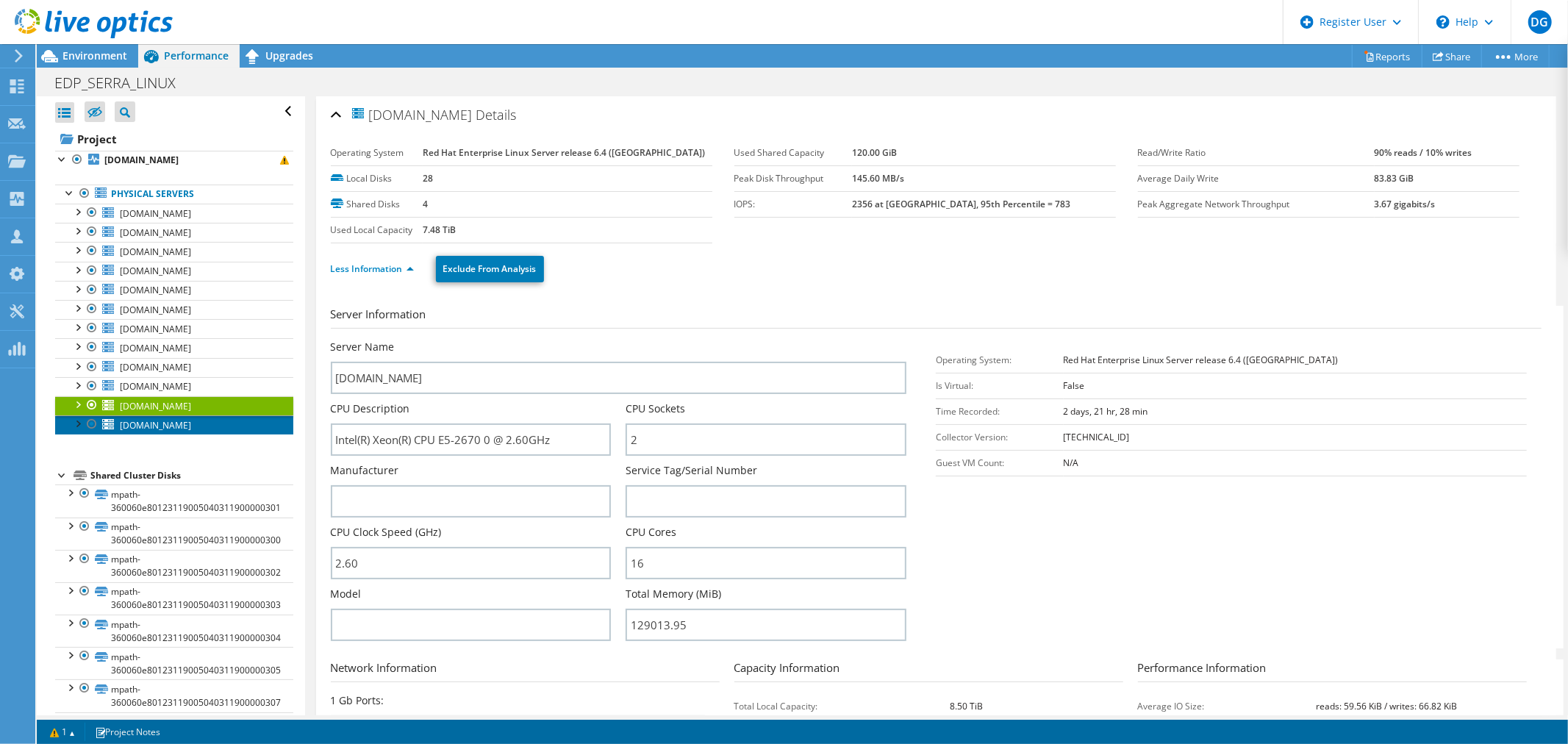
click at [157, 431] on span "edpbr169.escelsa.br" at bounding box center [155, 425] width 71 height 12
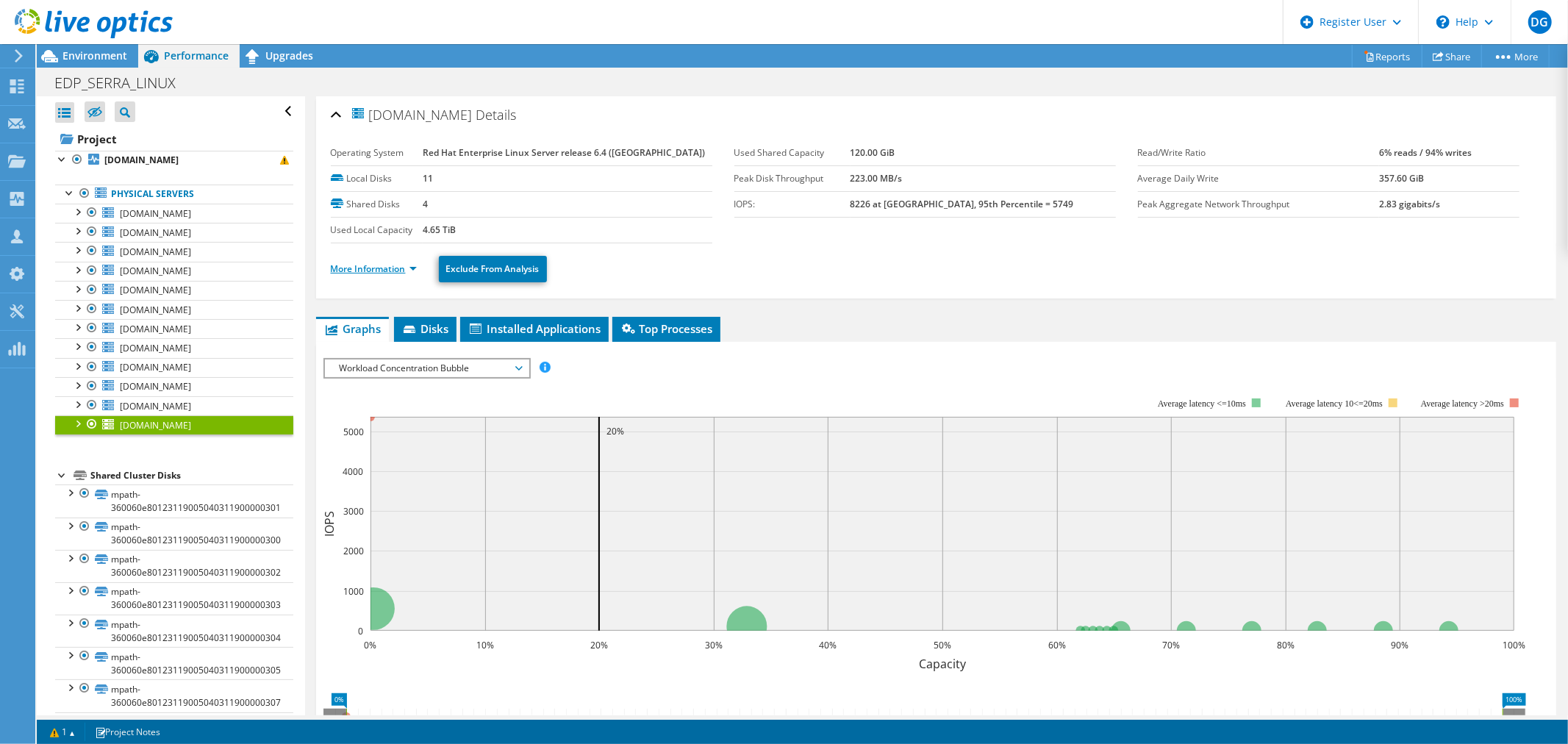
click at [372, 270] on link "More Information" at bounding box center [374, 268] width 86 height 12
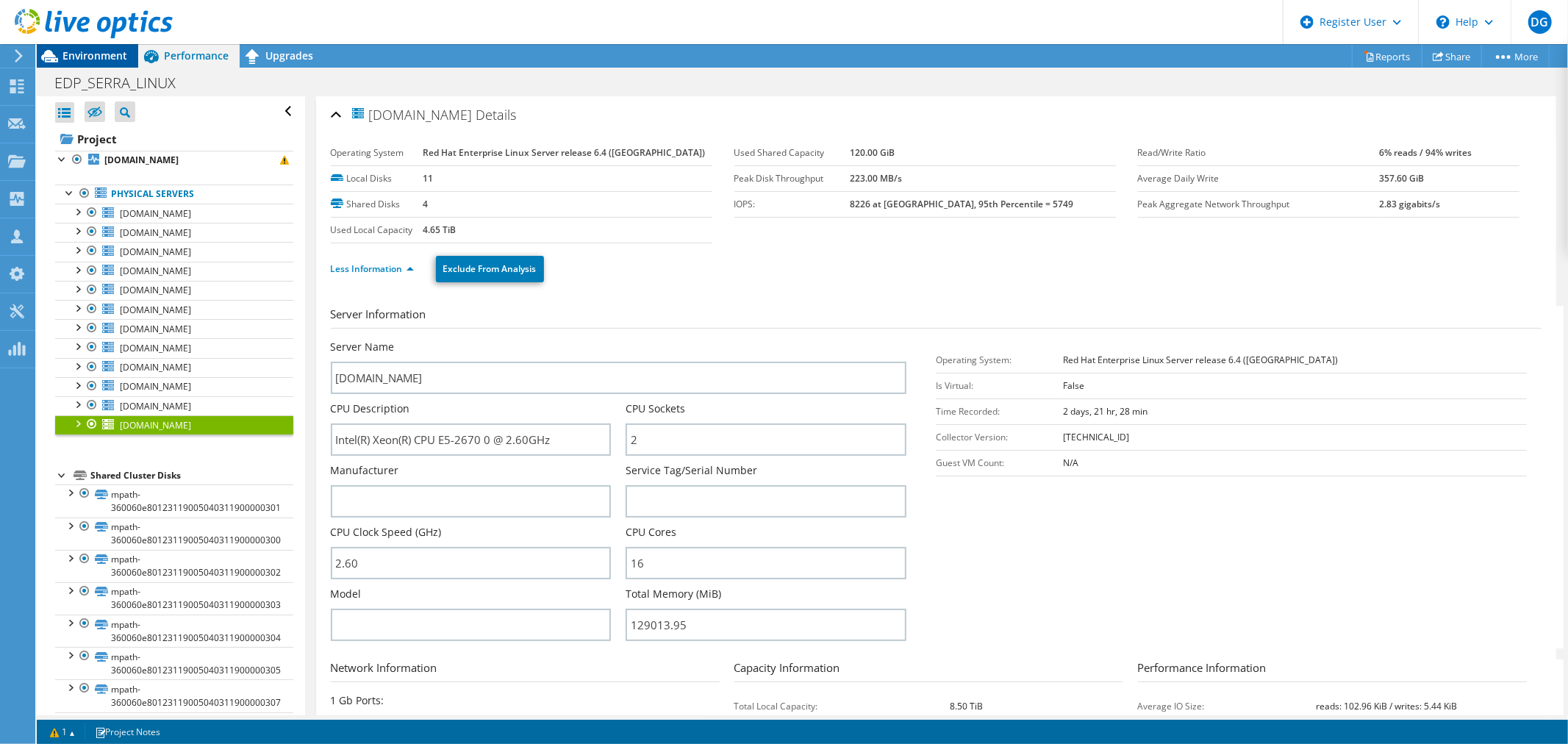
click at [90, 59] on span "Environment" at bounding box center [95, 55] width 64 height 14
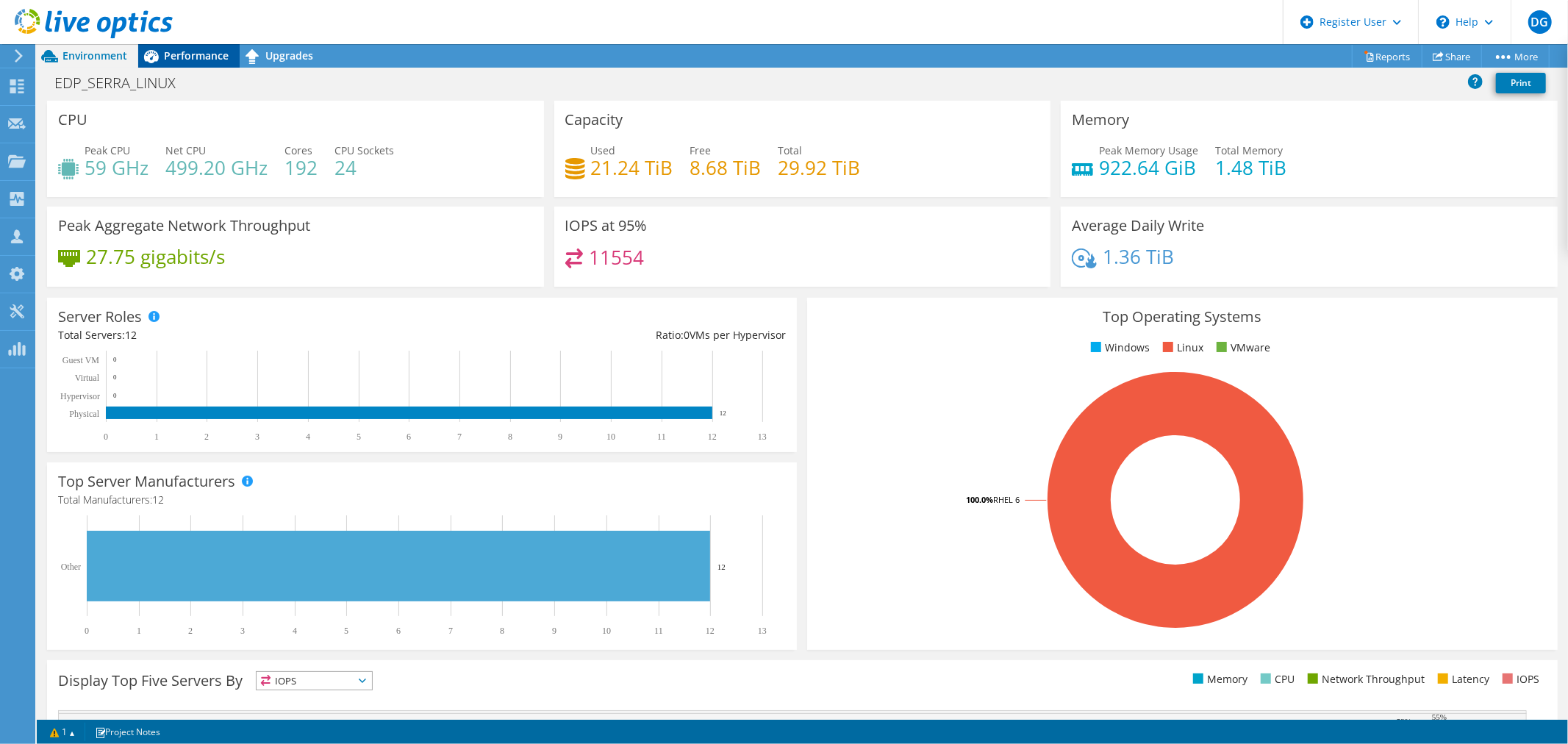
click at [192, 59] on span "Performance" at bounding box center [196, 55] width 64 height 14
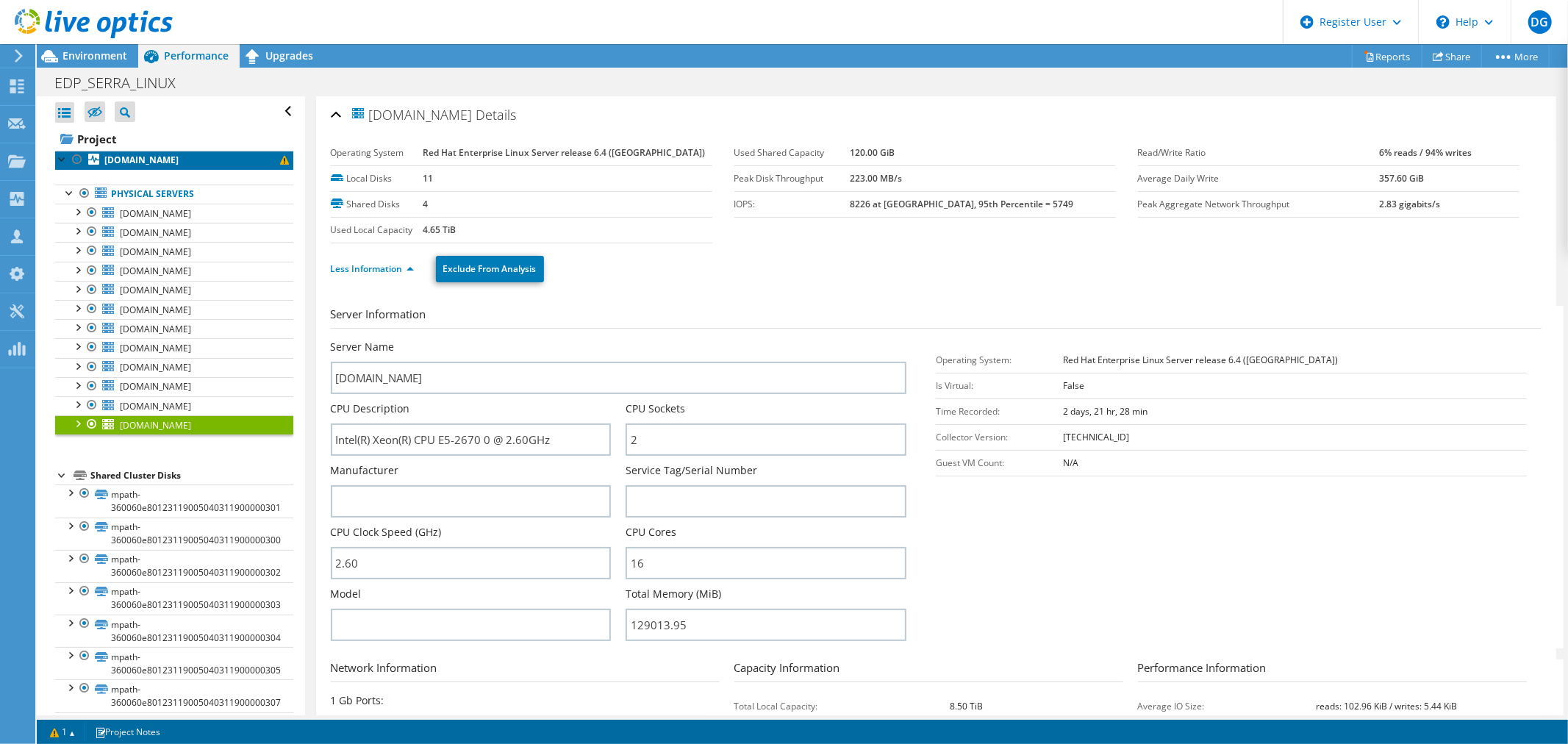
click at [137, 163] on b "[DOMAIN_NAME]" at bounding box center [141, 159] width 74 height 12
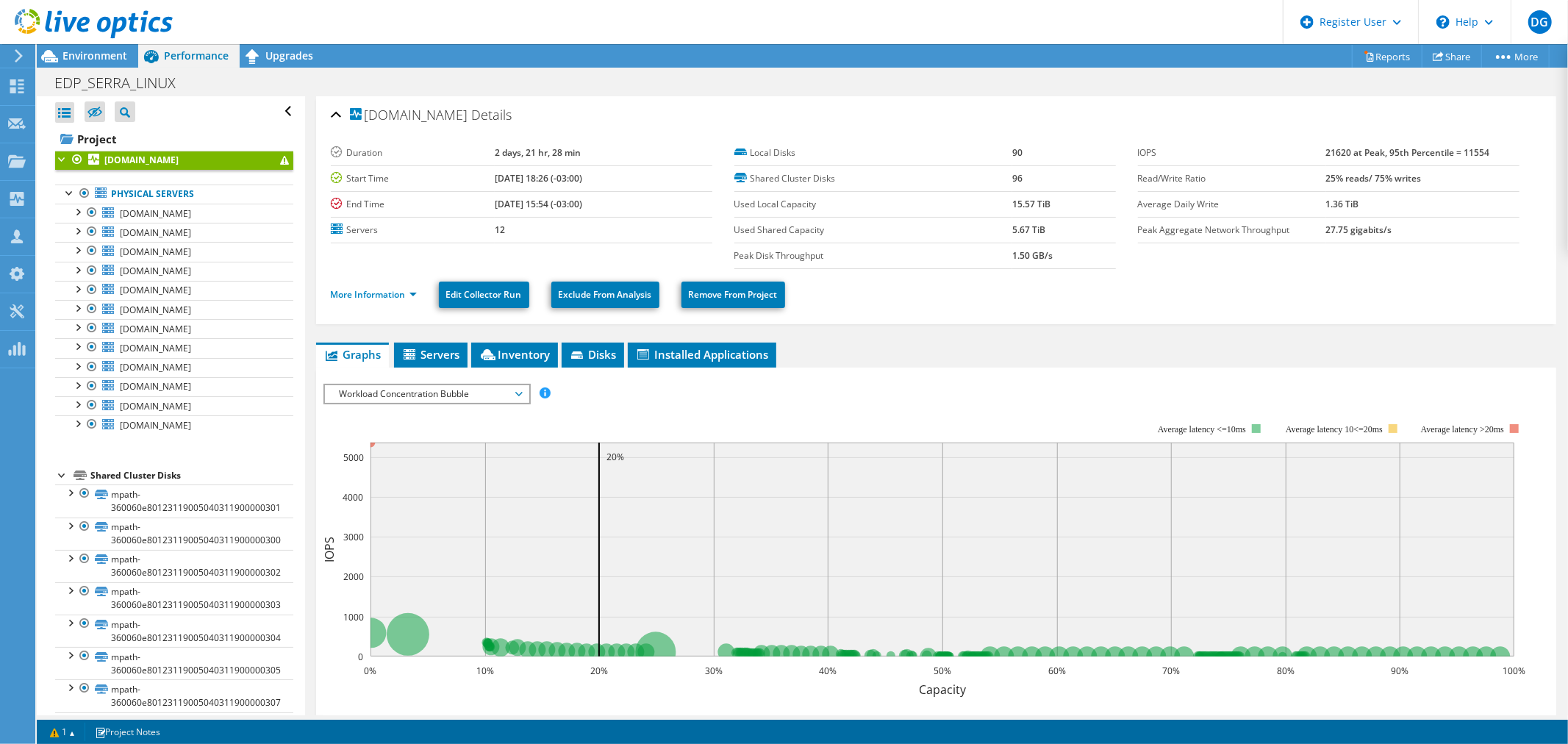
click at [485, 386] on span "Workload Concentration Bubble" at bounding box center [427, 394] width 189 height 18
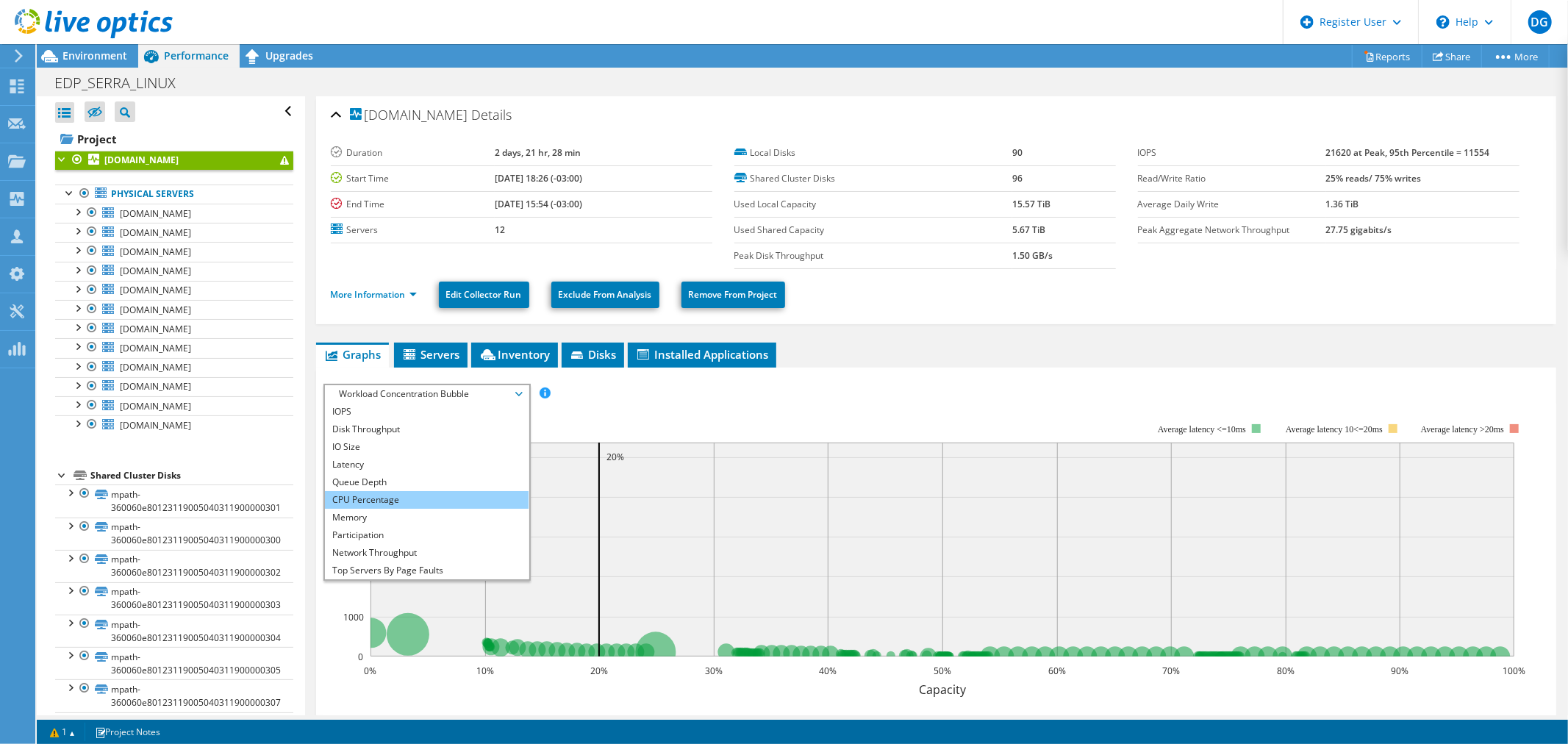
click at [380, 493] on li "CPU Percentage" at bounding box center [427, 500] width 204 height 18
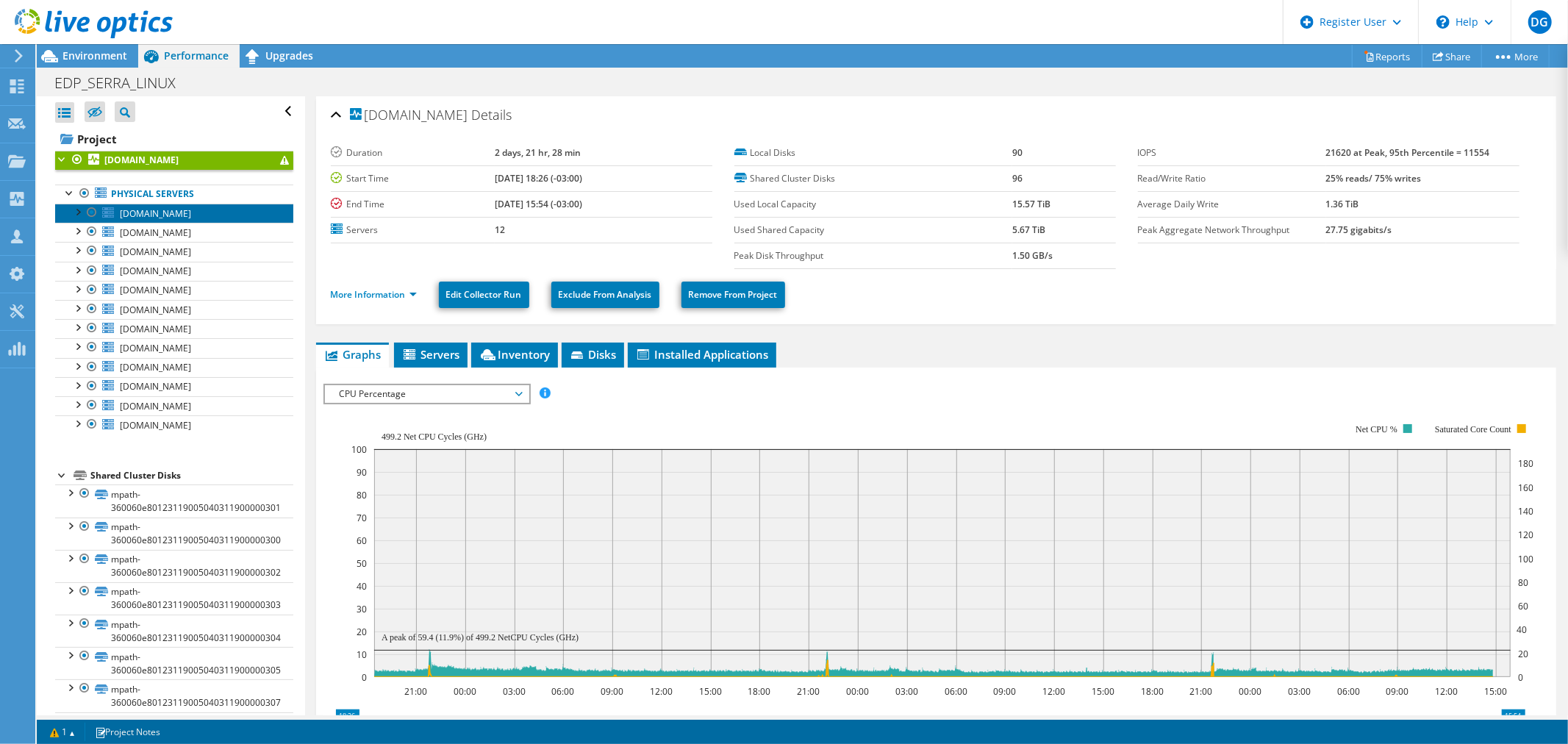
click at [169, 222] on link "[DOMAIN_NAME]" at bounding box center [174, 213] width 238 height 19
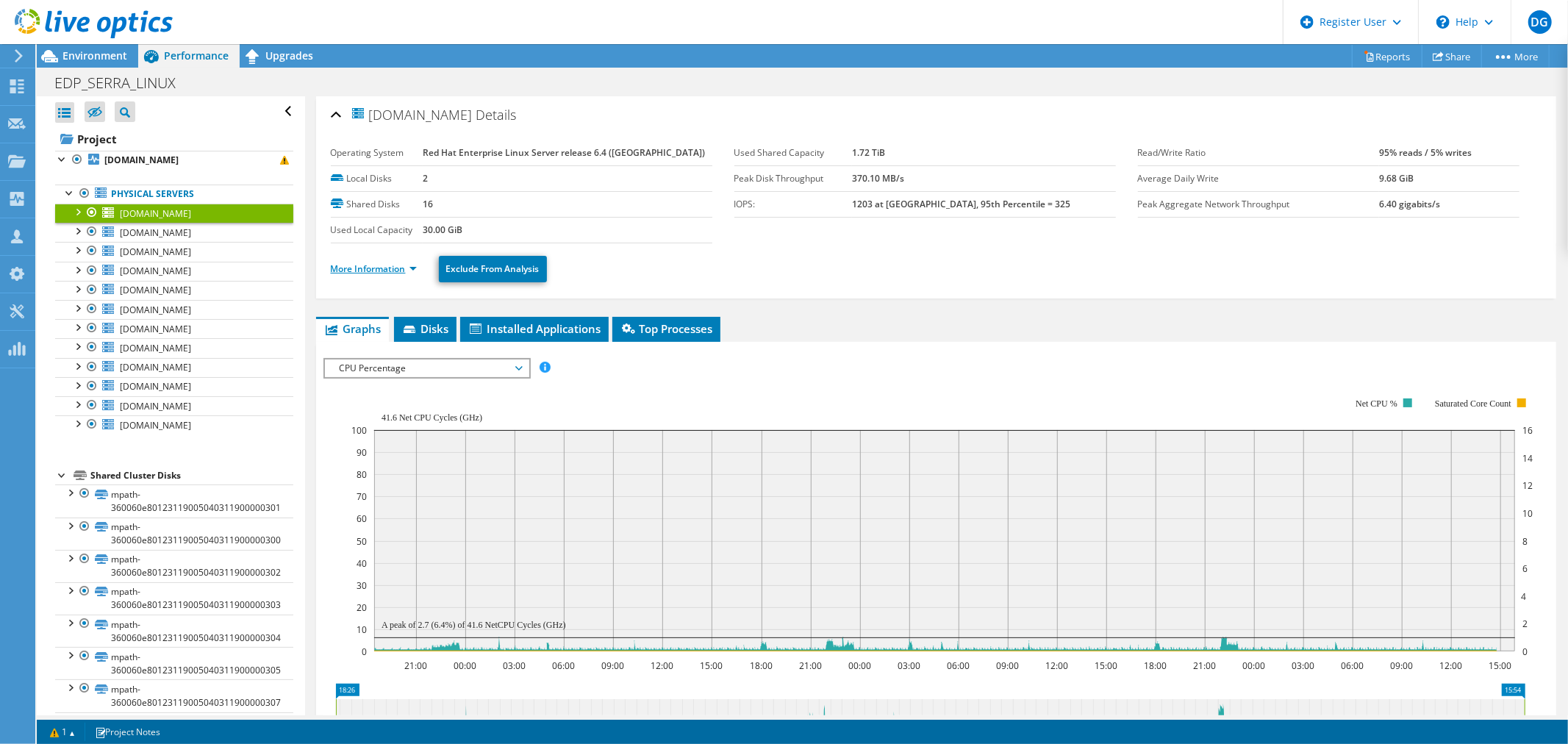
click at [353, 274] on link "More Information" at bounding box center [374, 268] width 86 height 12
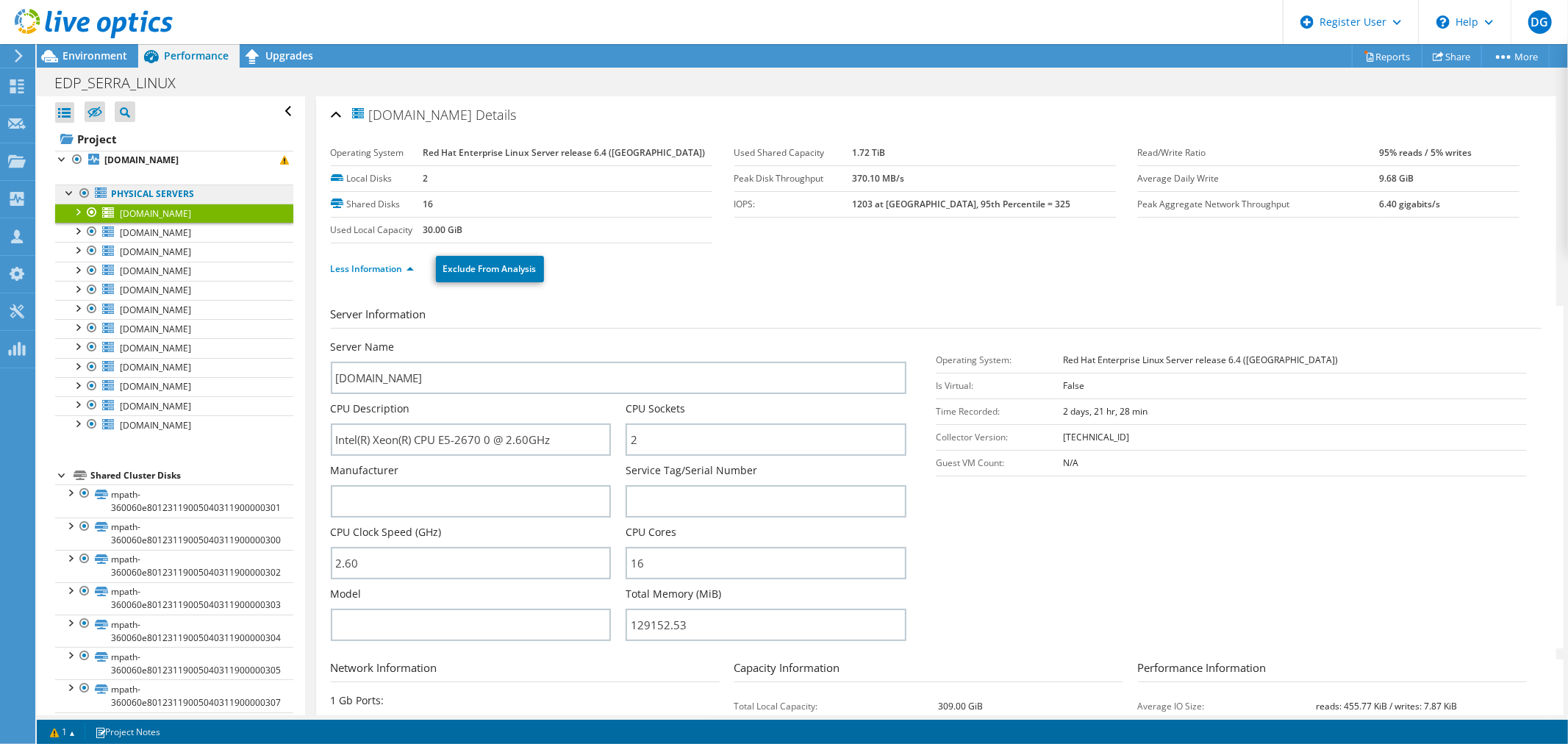
click at [136, 192] on link "Physical Servers" at bounding box center [174, 194] width 238 height 19
click at [133, 160] on b "[DOMAIN_NAME]" at bounding box center [141, 159] width 74 height 12
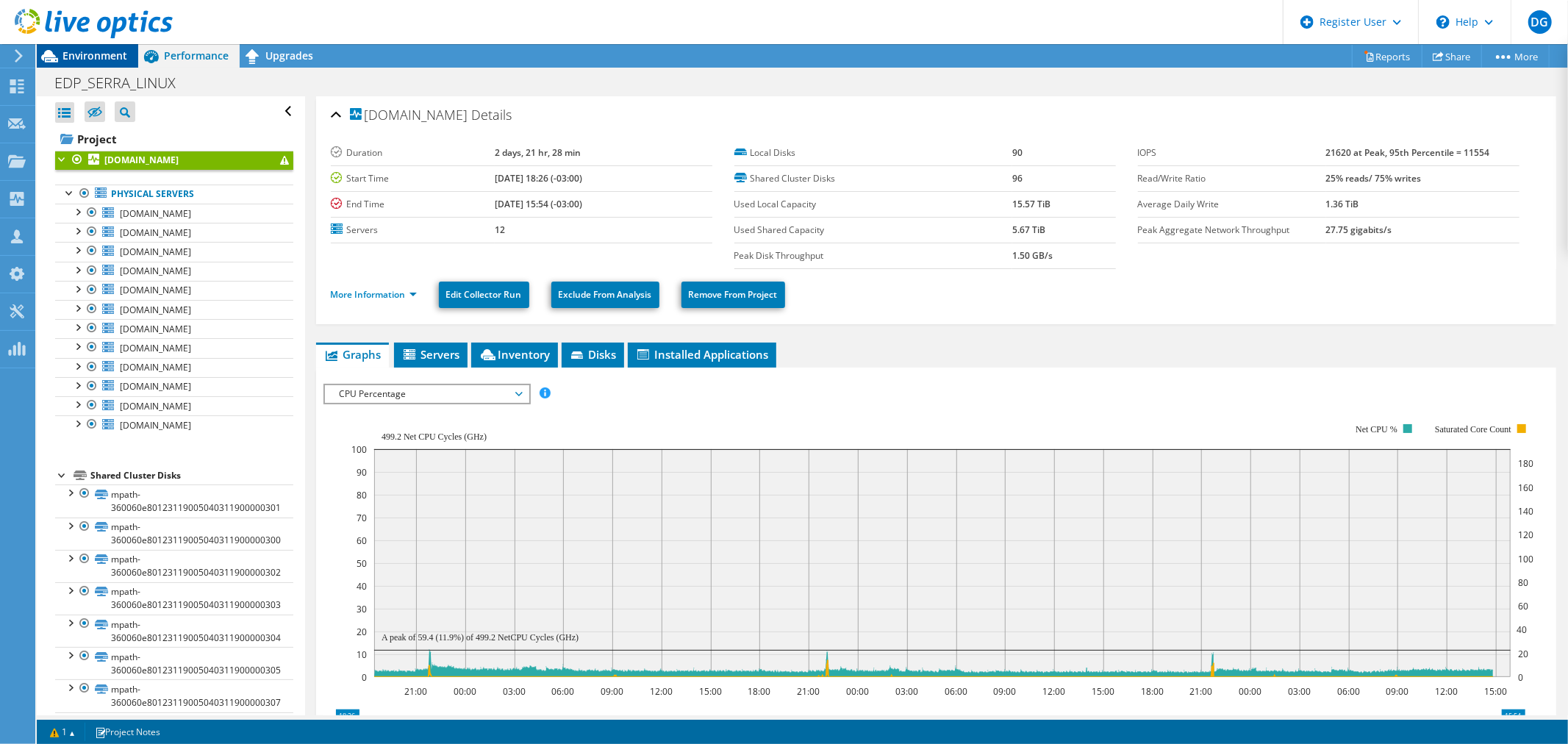
click at [76, 52] on span "Environment" at bounding box center [95, 55] width 64 height 14
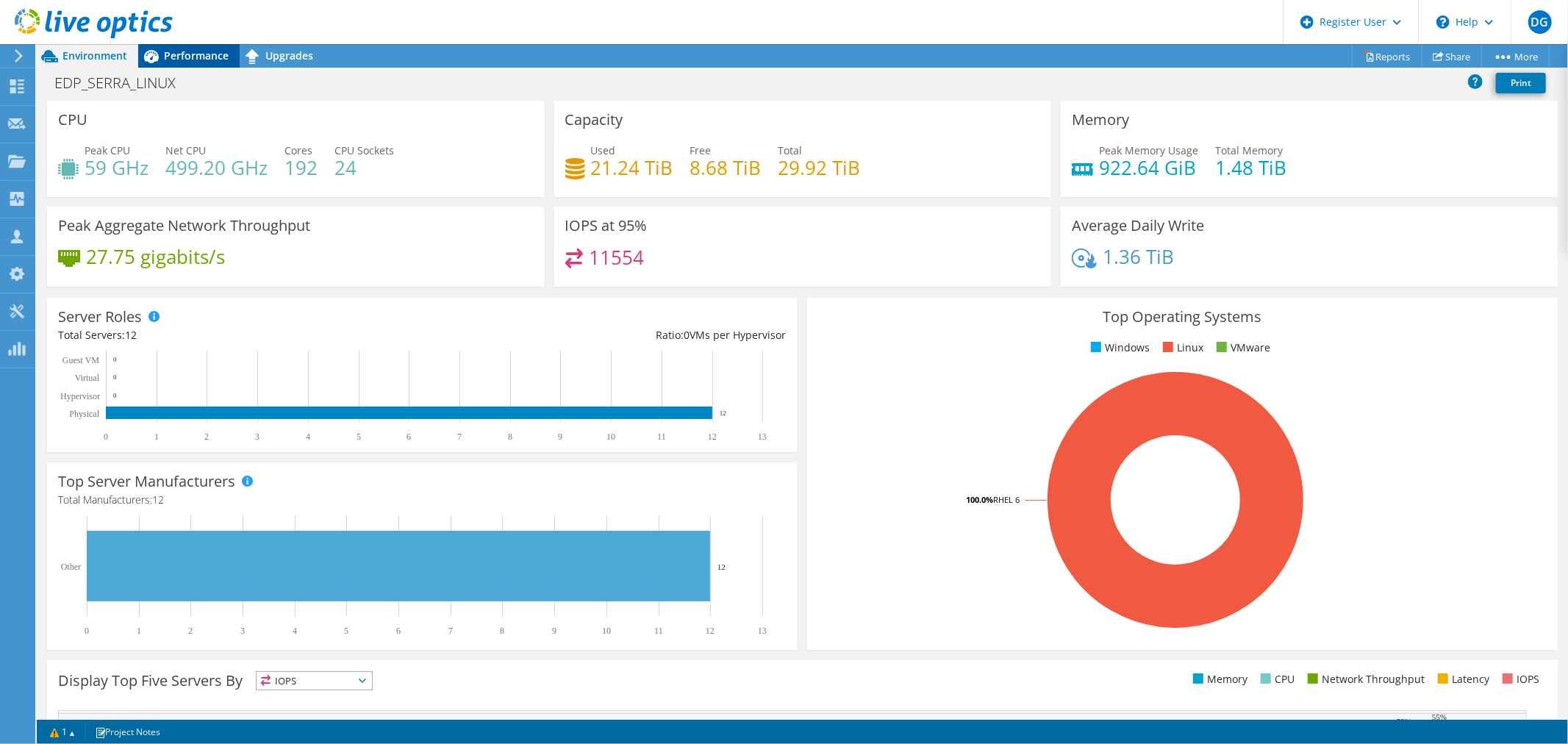
click at [175, 57] on span "Performance" at bounding box center [196, 55] width 64 height 14
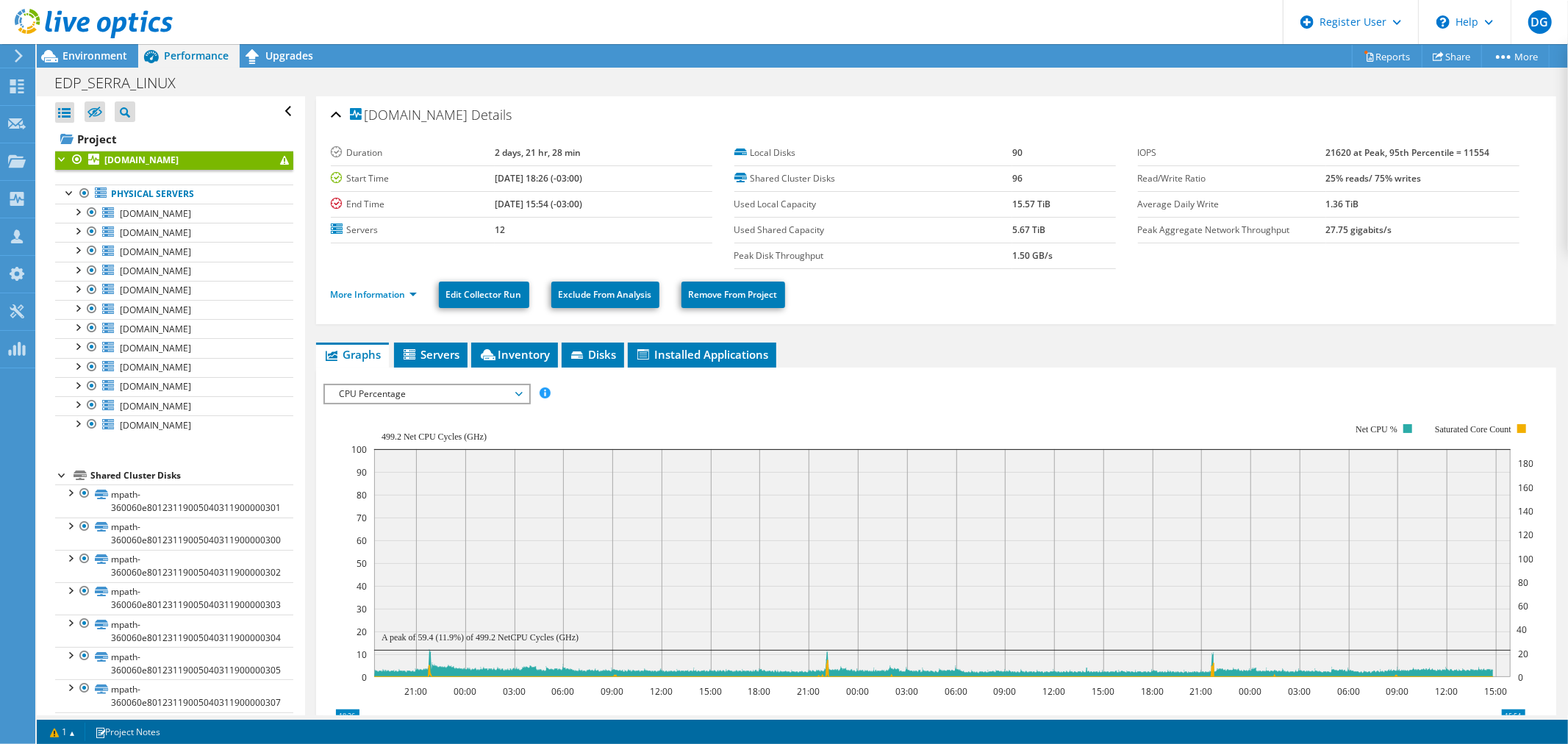
click at [398, 391] on span "CPU Percentage" at bounding box center [427, 394] width 189 height 18
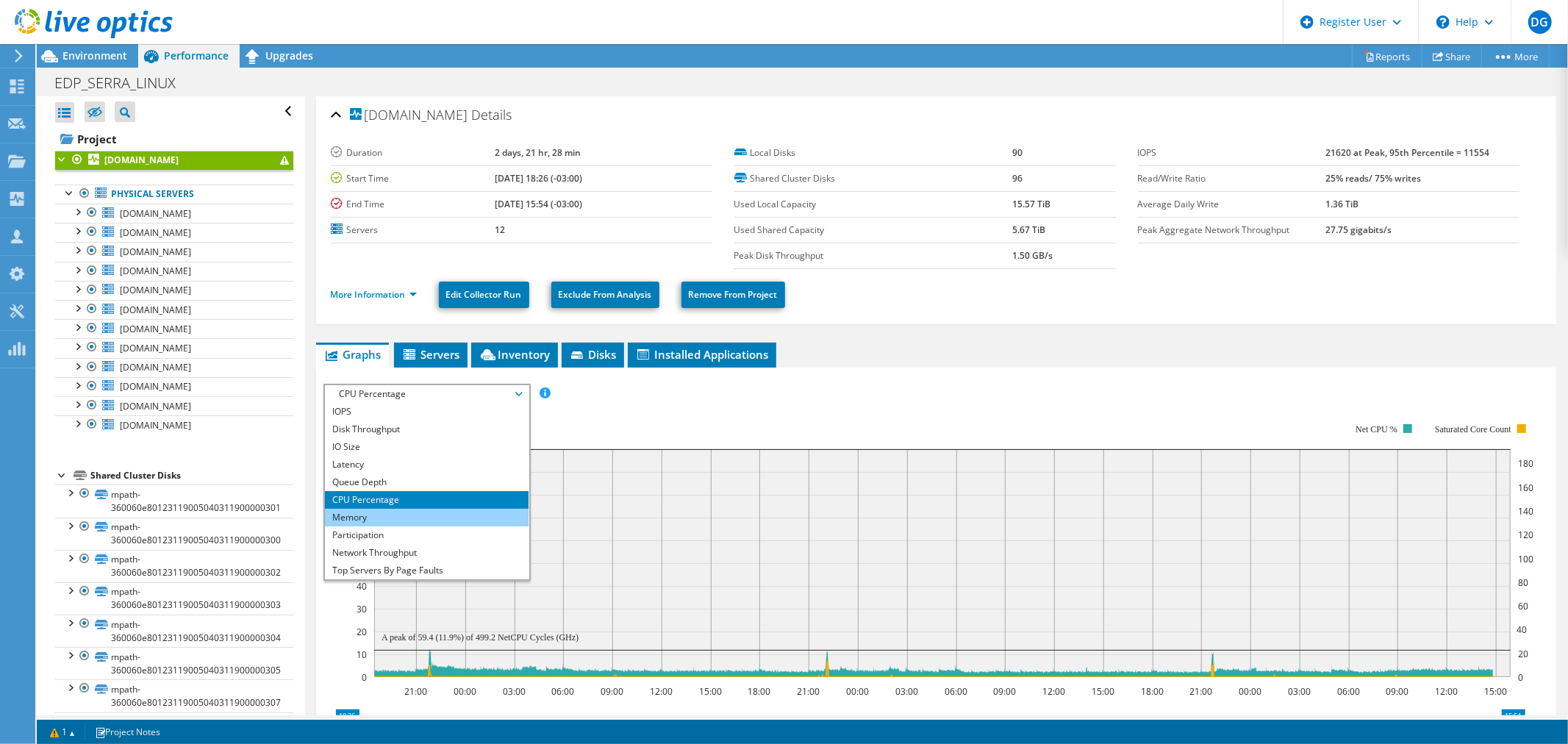
click at [423, 512] on li "Memory" at bounding box center [427, 517] width 204 height 18
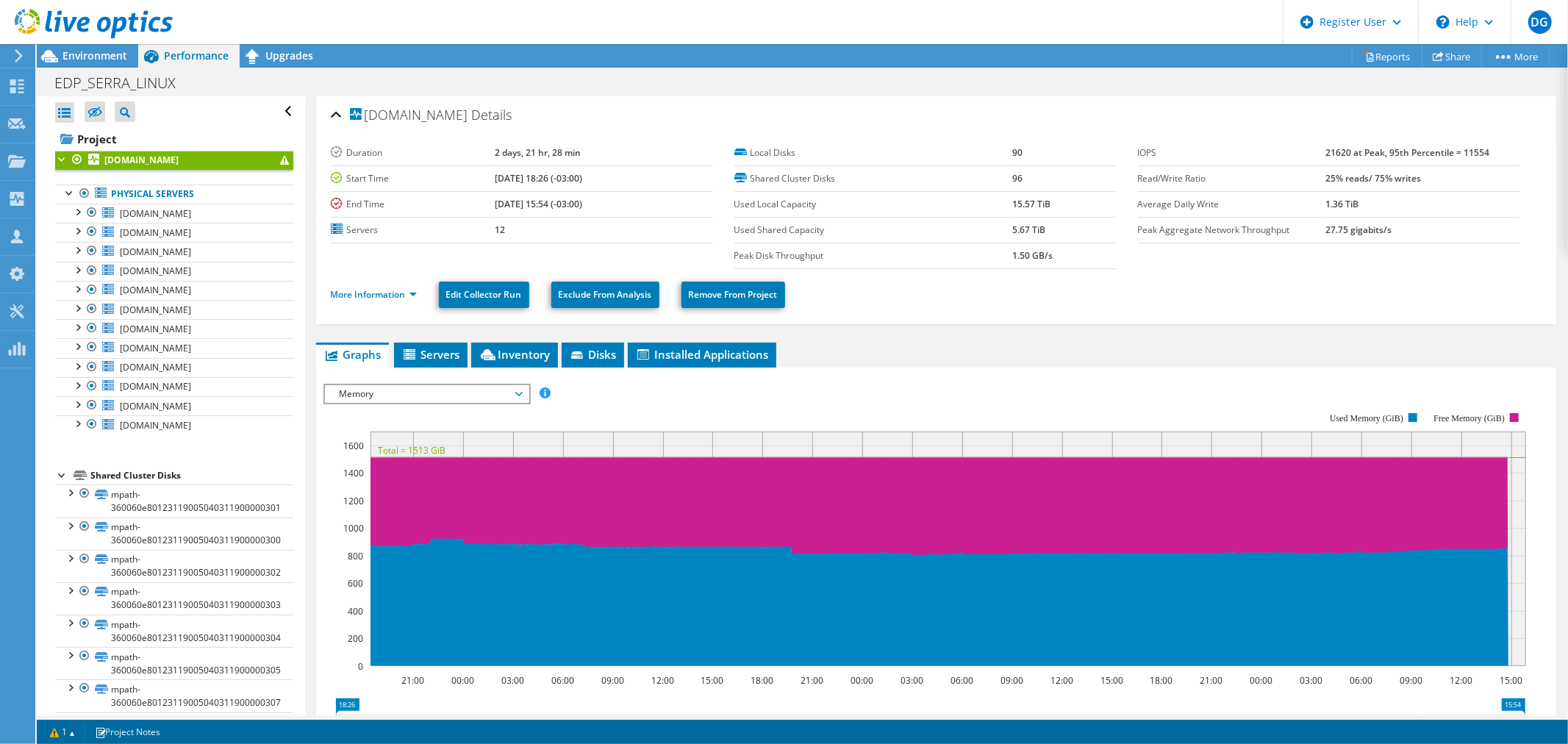
click at [513, 389] on span "Memory" at bounding box center [427, 394] width 189 height 18
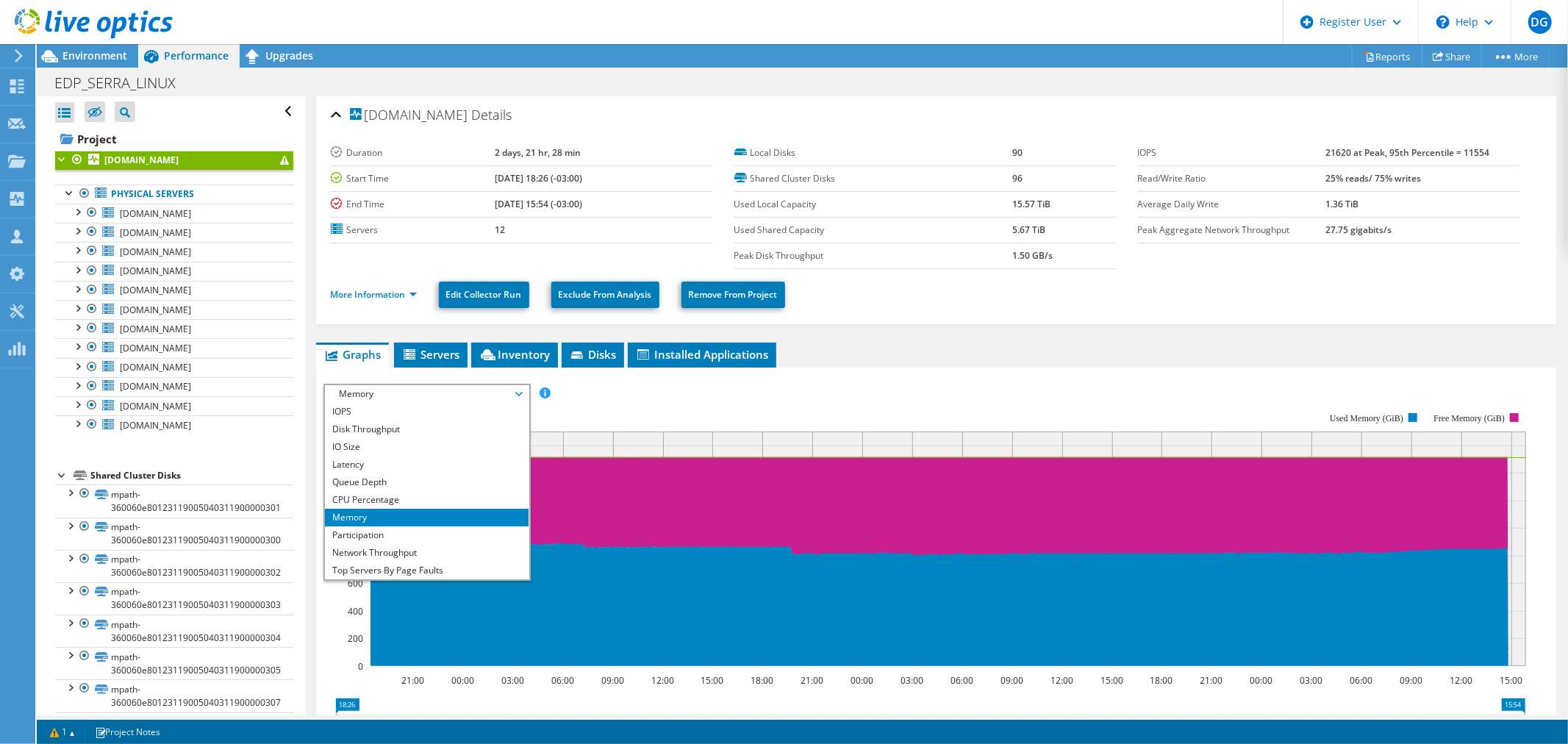
click at [723, 408] on rect at bounding box center [924, 539] width 1202 height 294
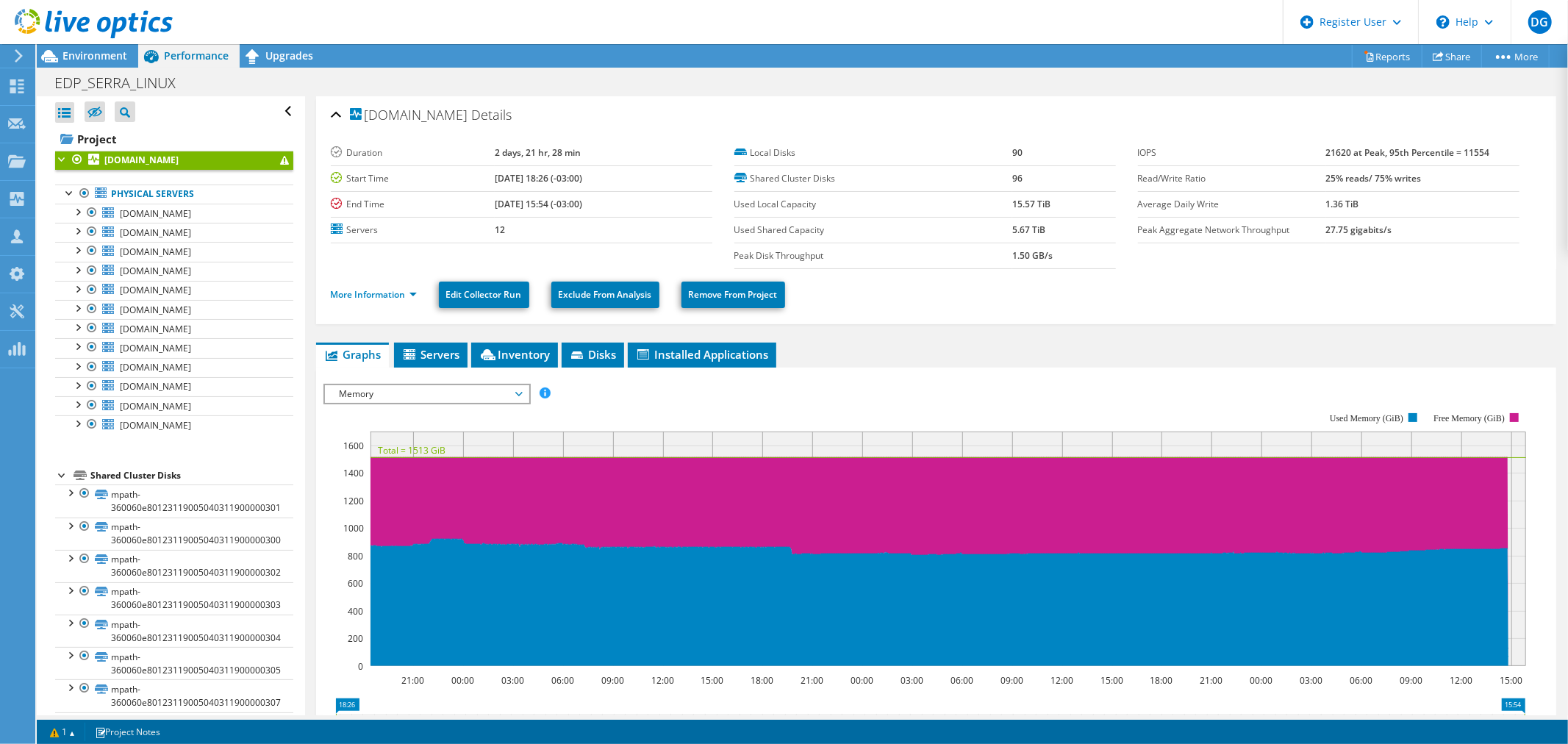
click at [495, 389] on span "Memory" at bounding box center [427, 394] width 189 height 18
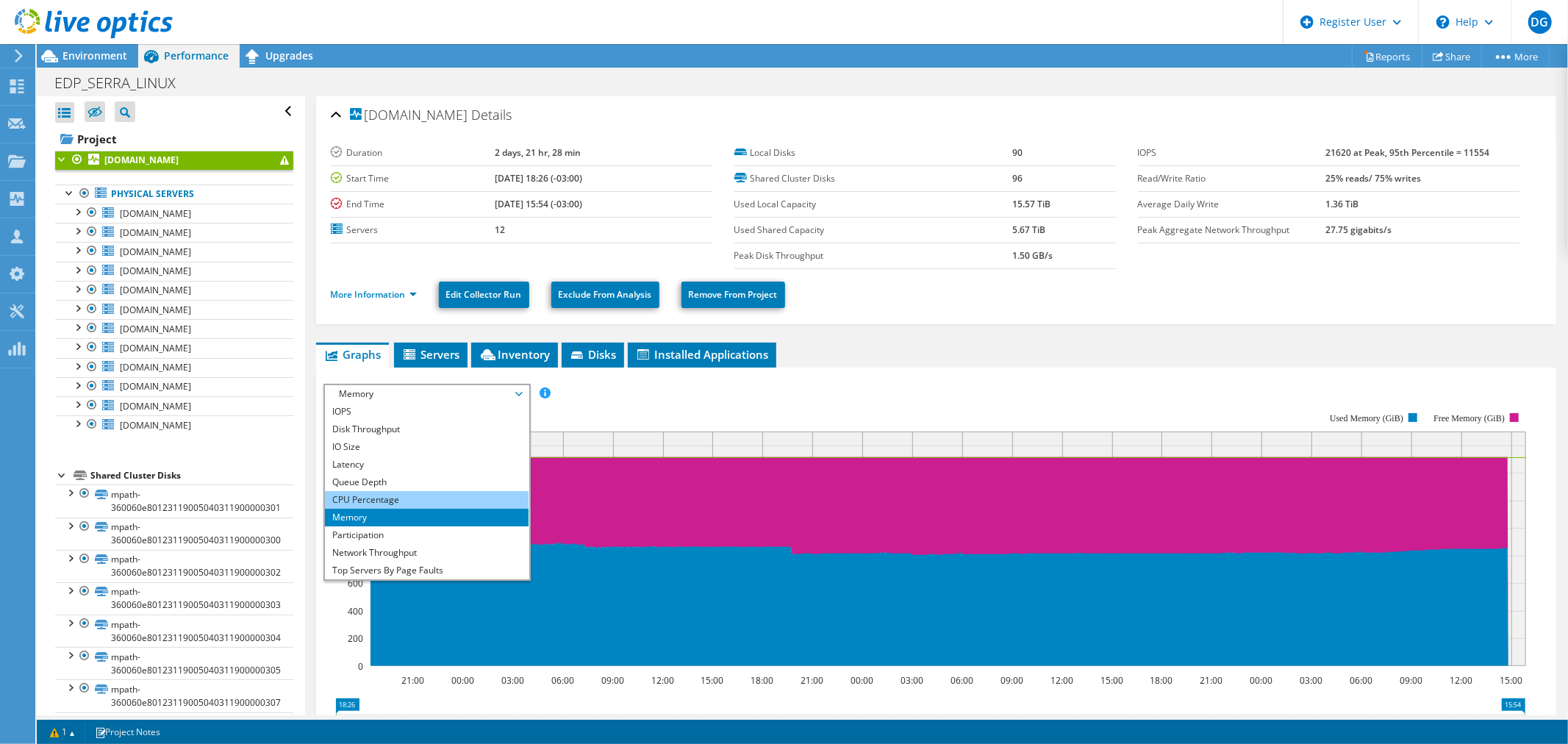
click at [448, 497] on li "CPU Percentage" at bounding box center [427, 500] width 204 height 18
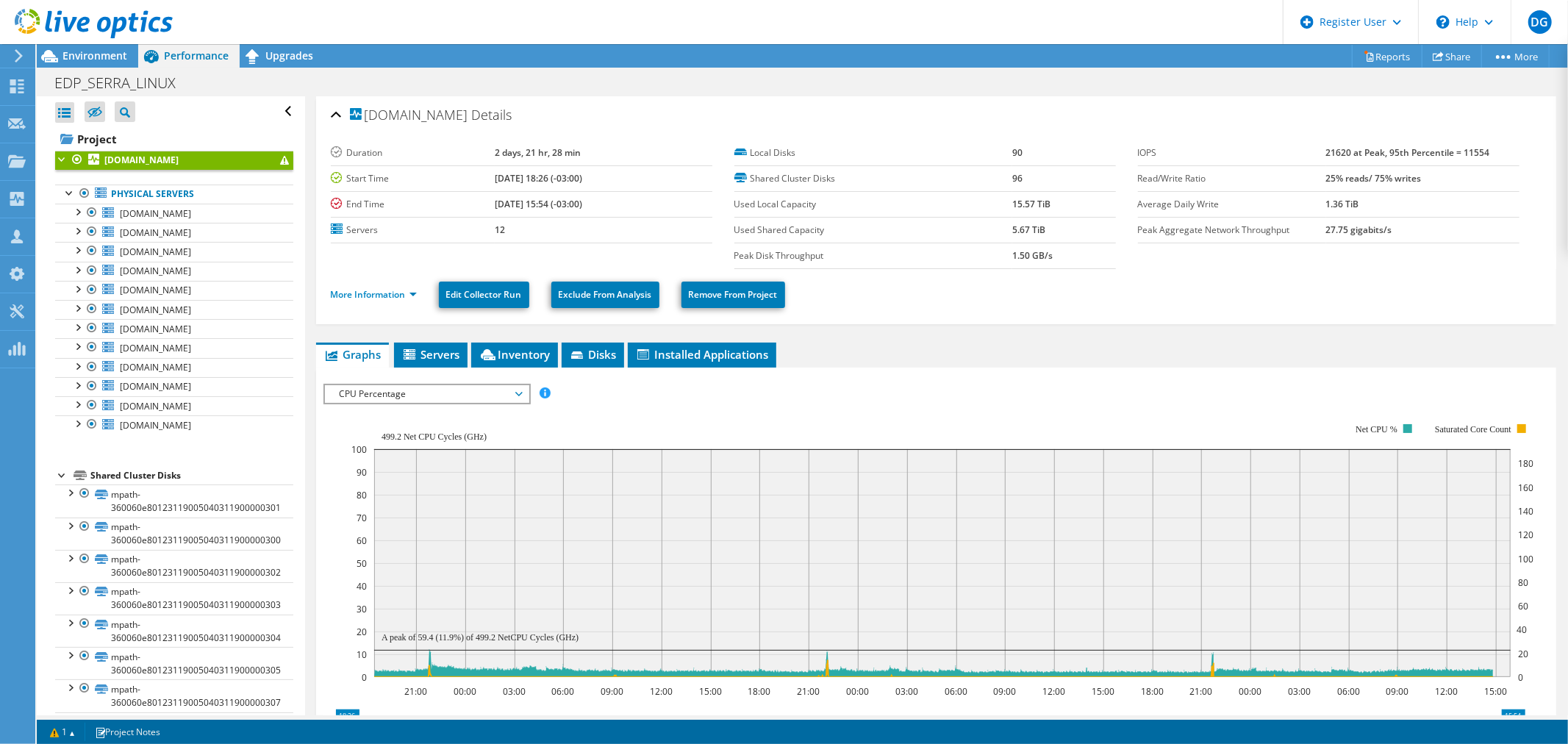
click at [595, 419] on rect at bounding box center [942, 551] width 1182 height 294
click at [84, 56] on span "Environment" at bounding box center [95, 55] width 64 height 14
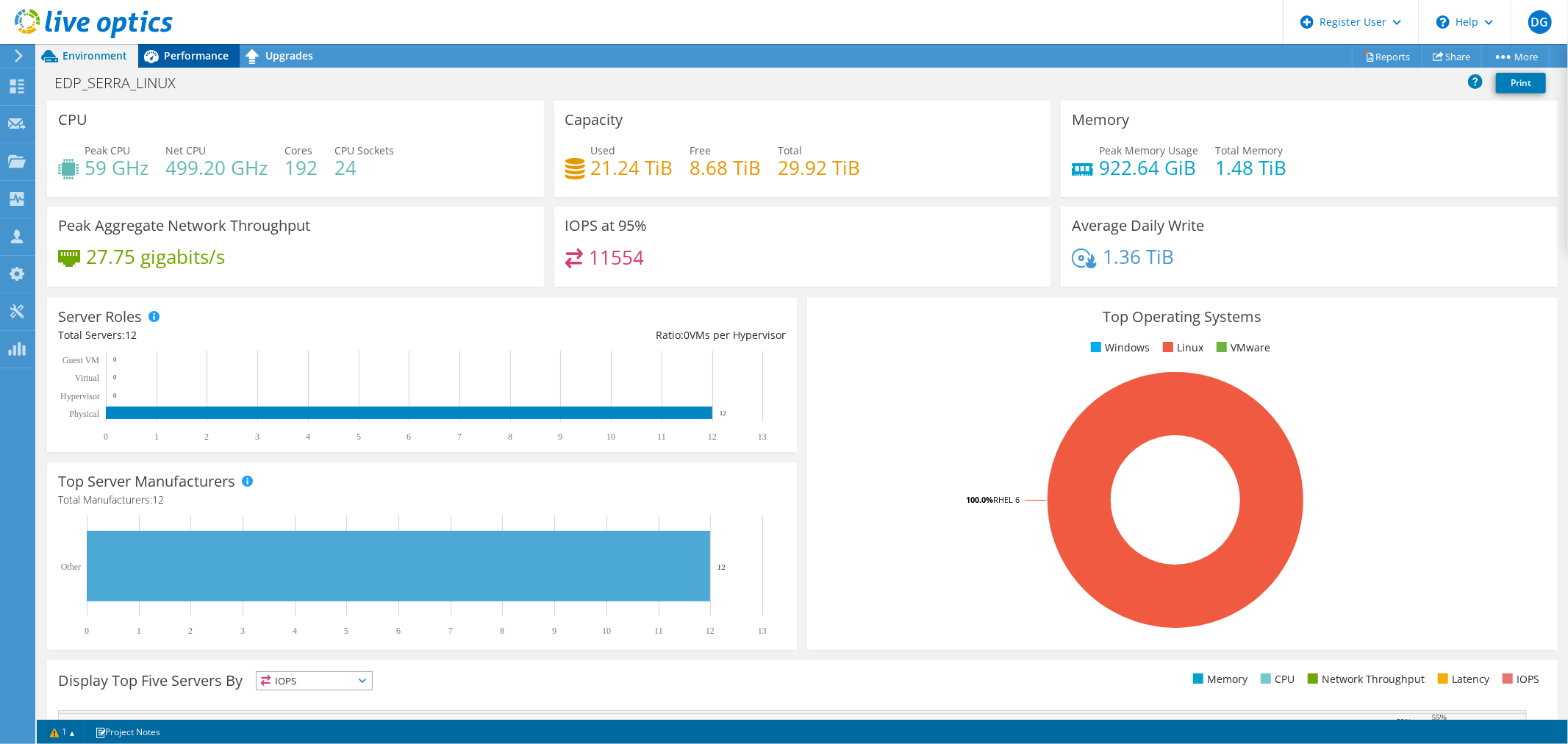
click at [176, 54] on span "Performance" at bounding box center [196, 55] width 64 height 14
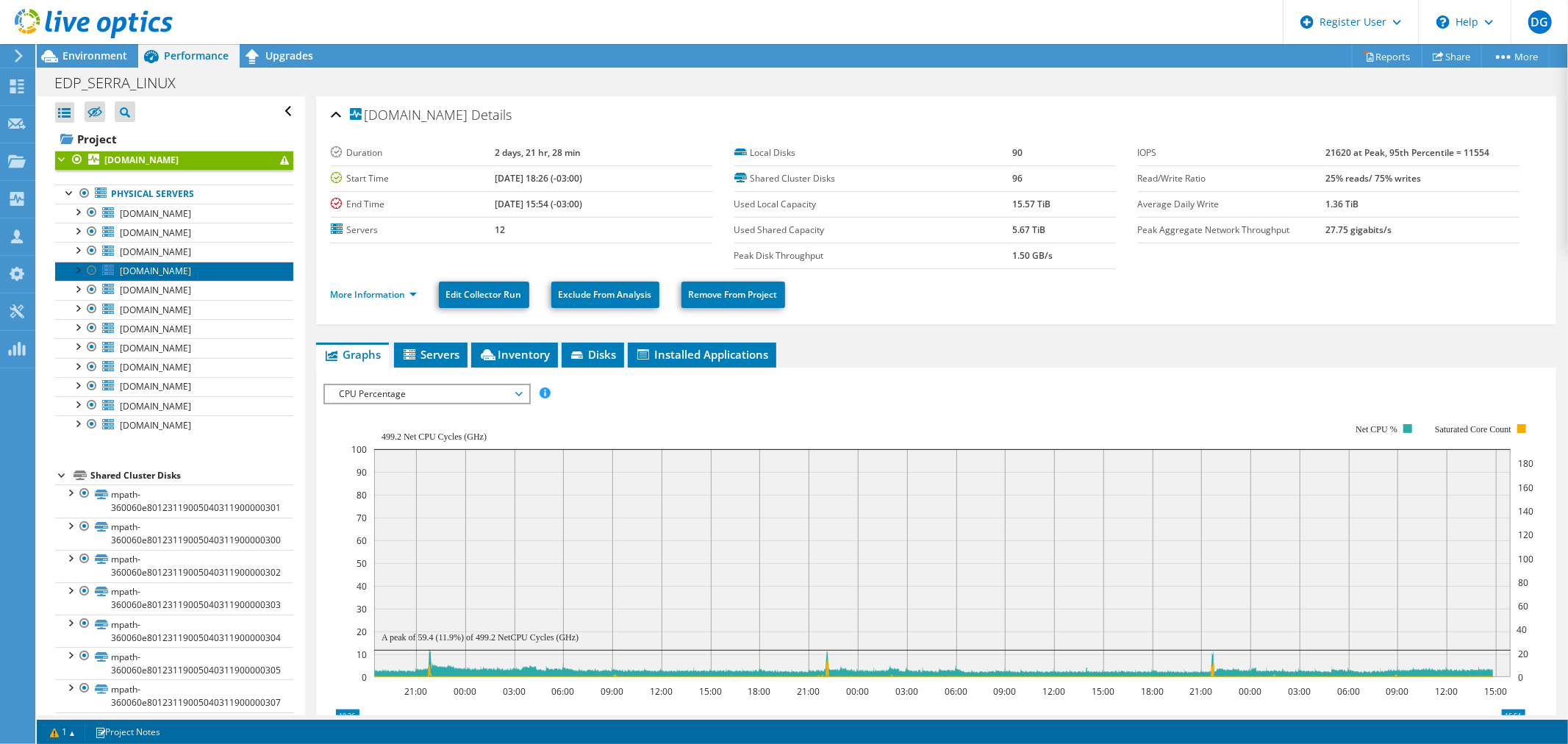
click at [208, 265] on link "[DOMAIN_NAME]" at bounding box center [174, 270] width 238 height 19
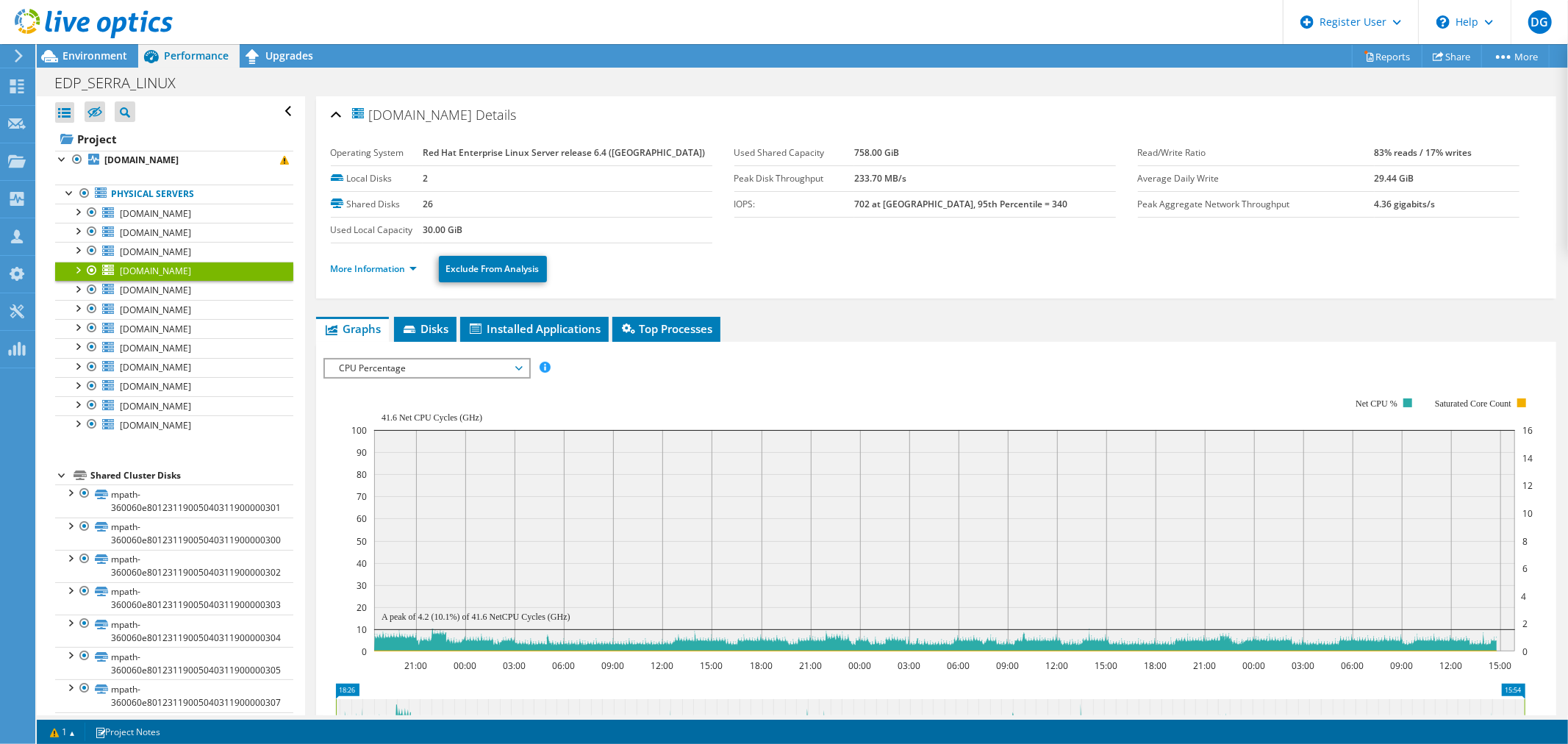
click at [377, 288] on div "More Information Exclude From Analysis" at bounding box center [937, 268] width 1211 height 51
click at [377, 267] on link "More Information" at bounding box center [374, 268] width 86 height 12
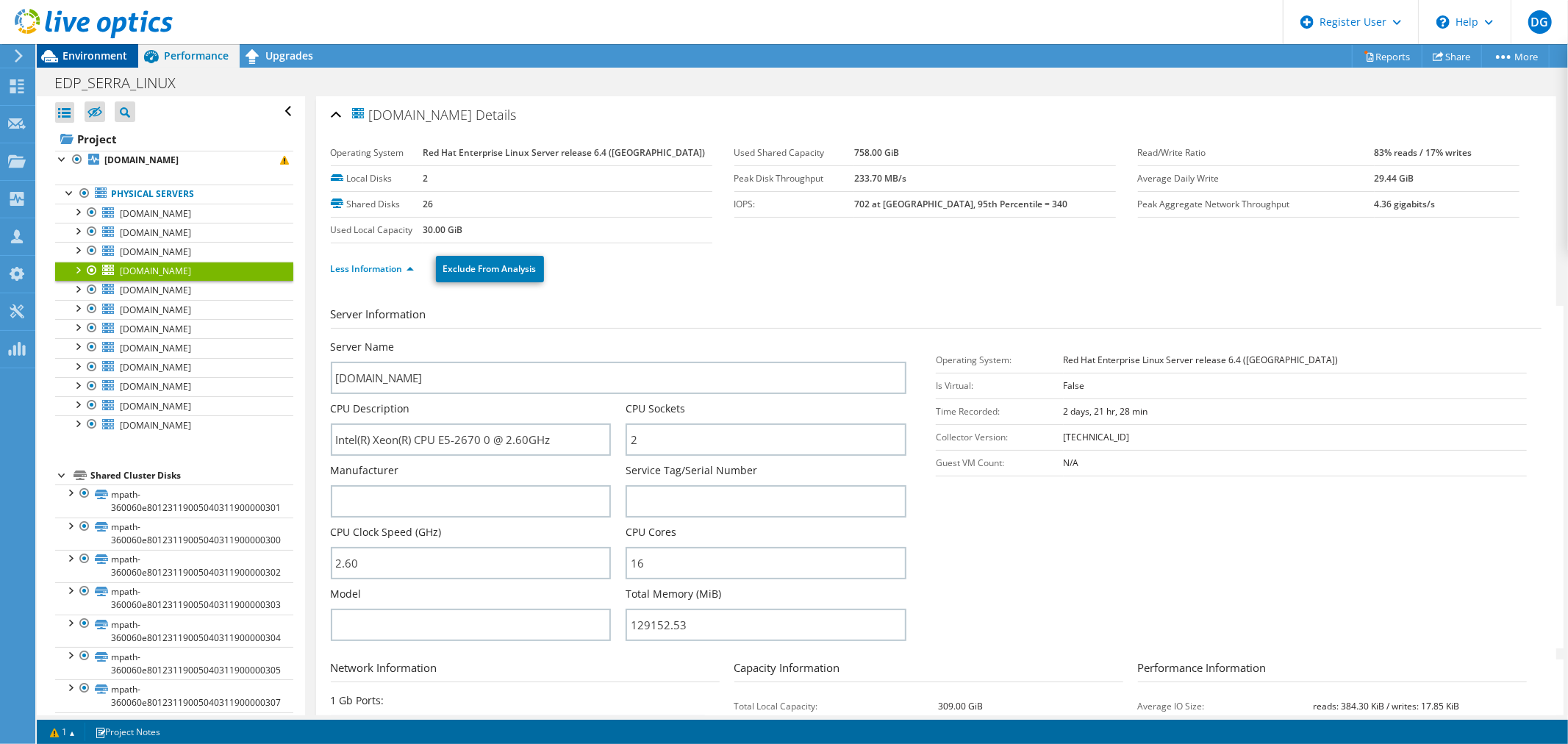
click at [81, 57] on span "Environment" at bounding box center [95, 55] width 64 height 14
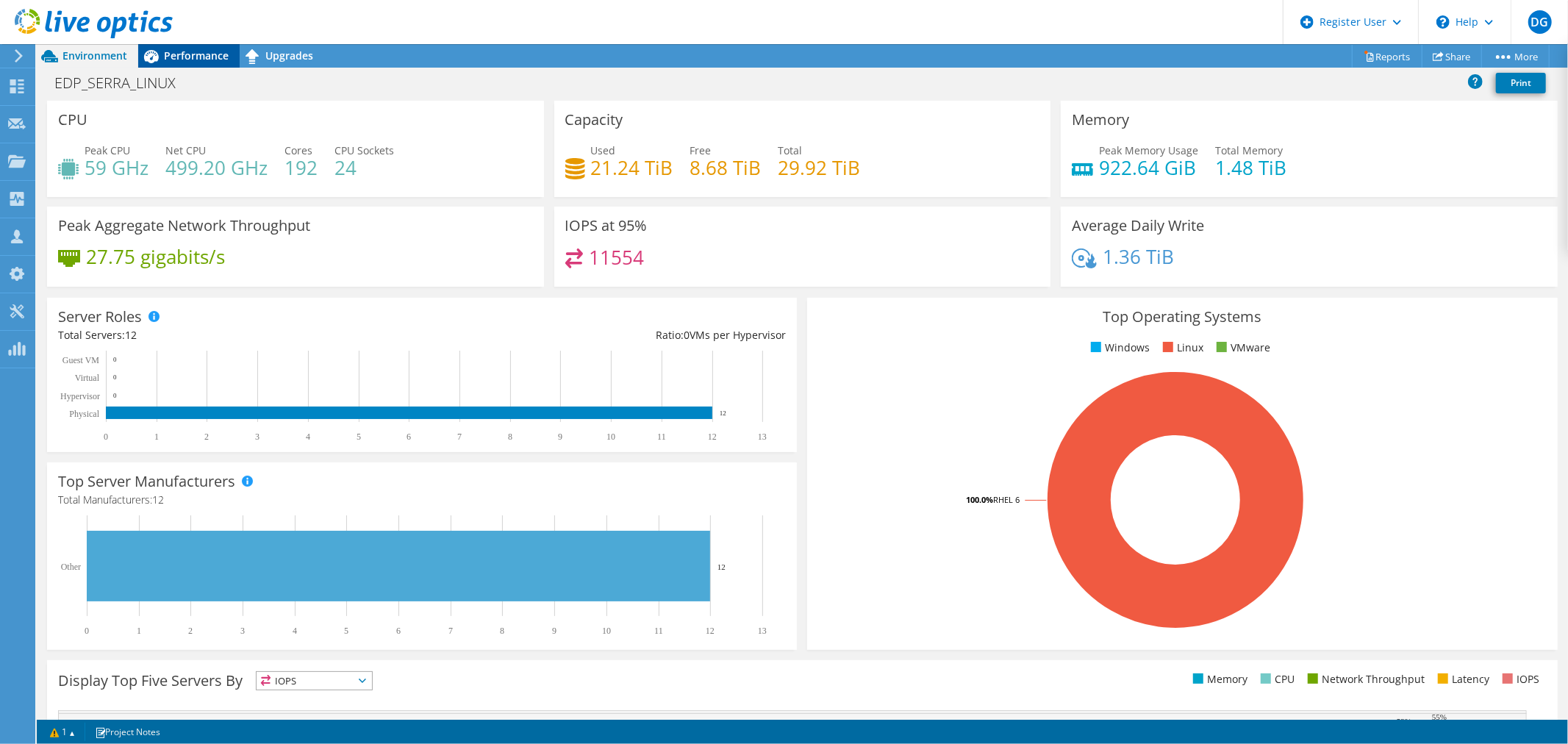
click at [188, 61] on span "Performance" at bounding box center [196, 55] width 64 height 14
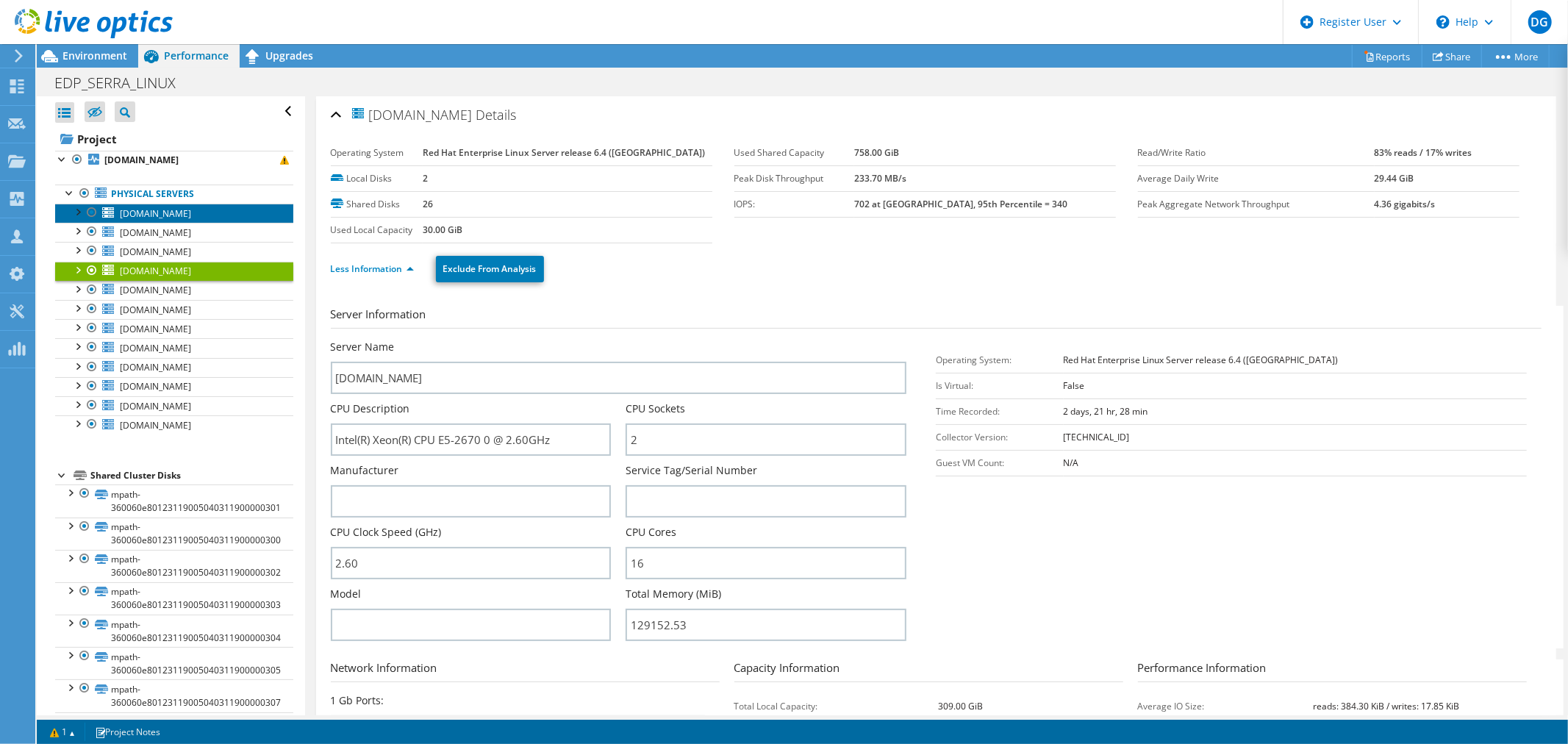
click at [144, 206] on link "edpbr094.escelsa.br" at bounding box center [174, 213] width 238 height 19
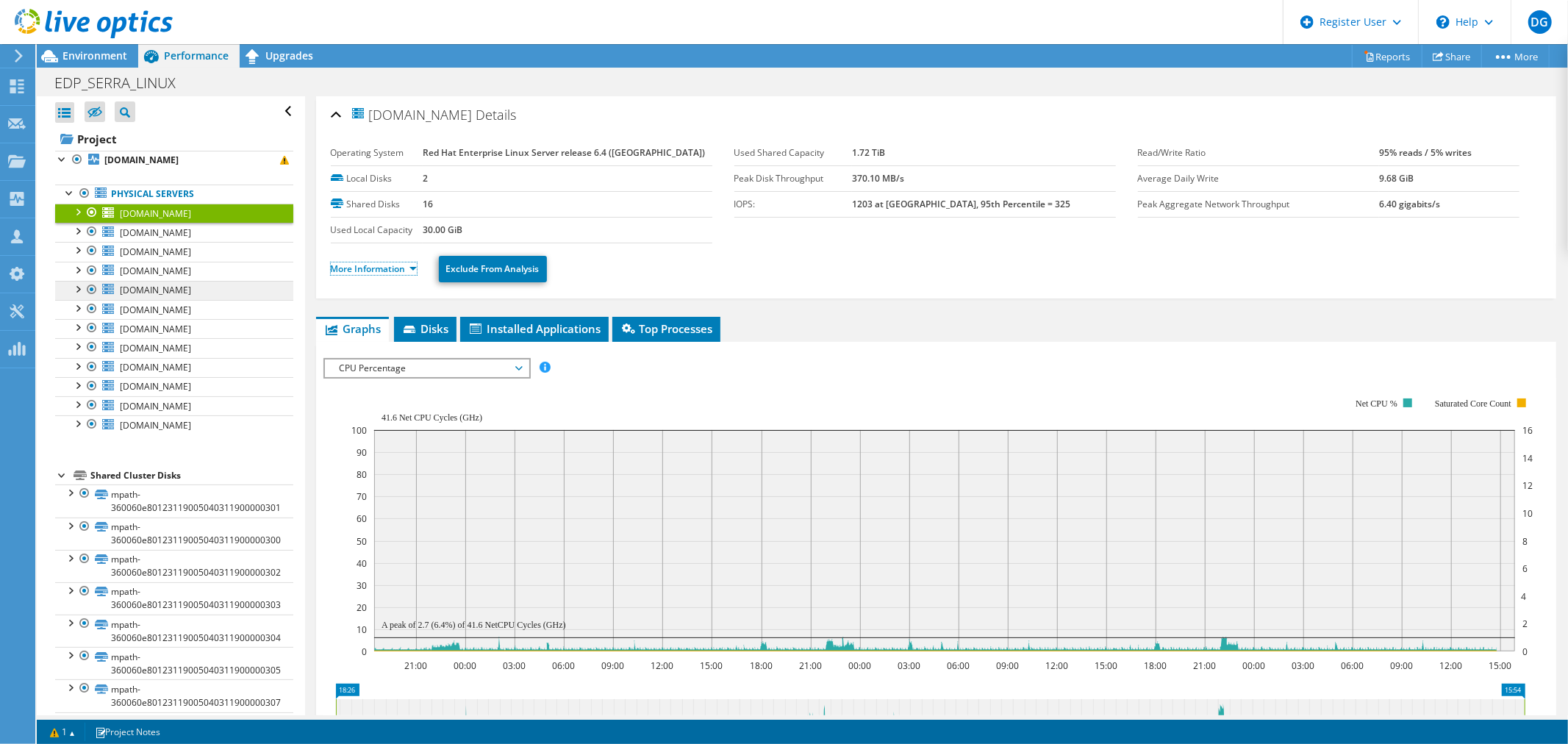
drag, startPoint x: 387, startPoint y: 267, endPoint x: 276, endPoint y: 287, distance: 112.8
click at [387, 267] on link "More Information" at bounding box center [374, 268] width 86 height 12
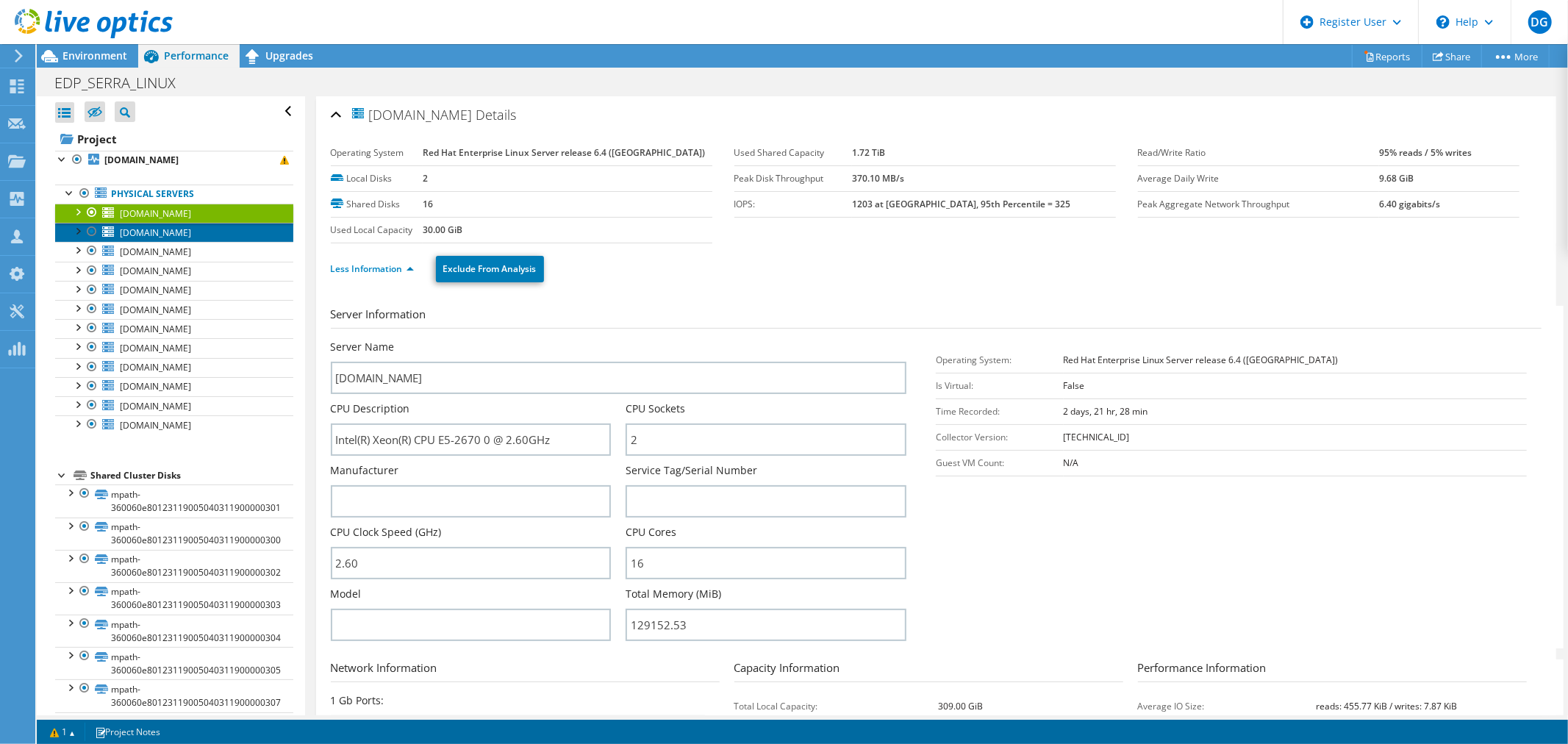
click at [139, 232] on span "edpbr095.escelsa.br" at bounding box center [155, 232] width 71 height 12
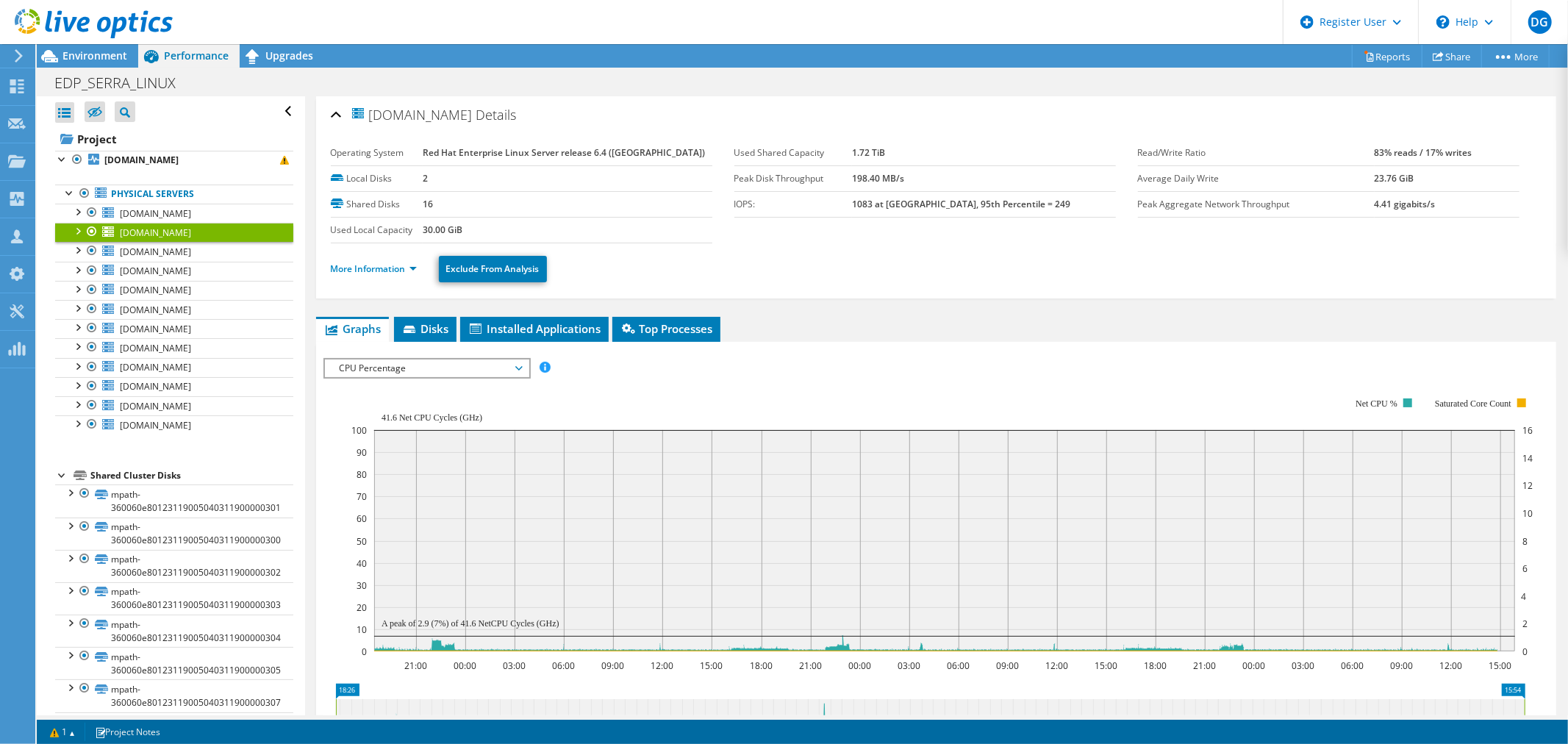
click at [354, 254] on ul "More Information Exclude From Analysis" at bounding box center [937, 267] width 1211 height 30
click at [356, 269] on link "More Information" at bounding box center [374, 268] width 86 height 12
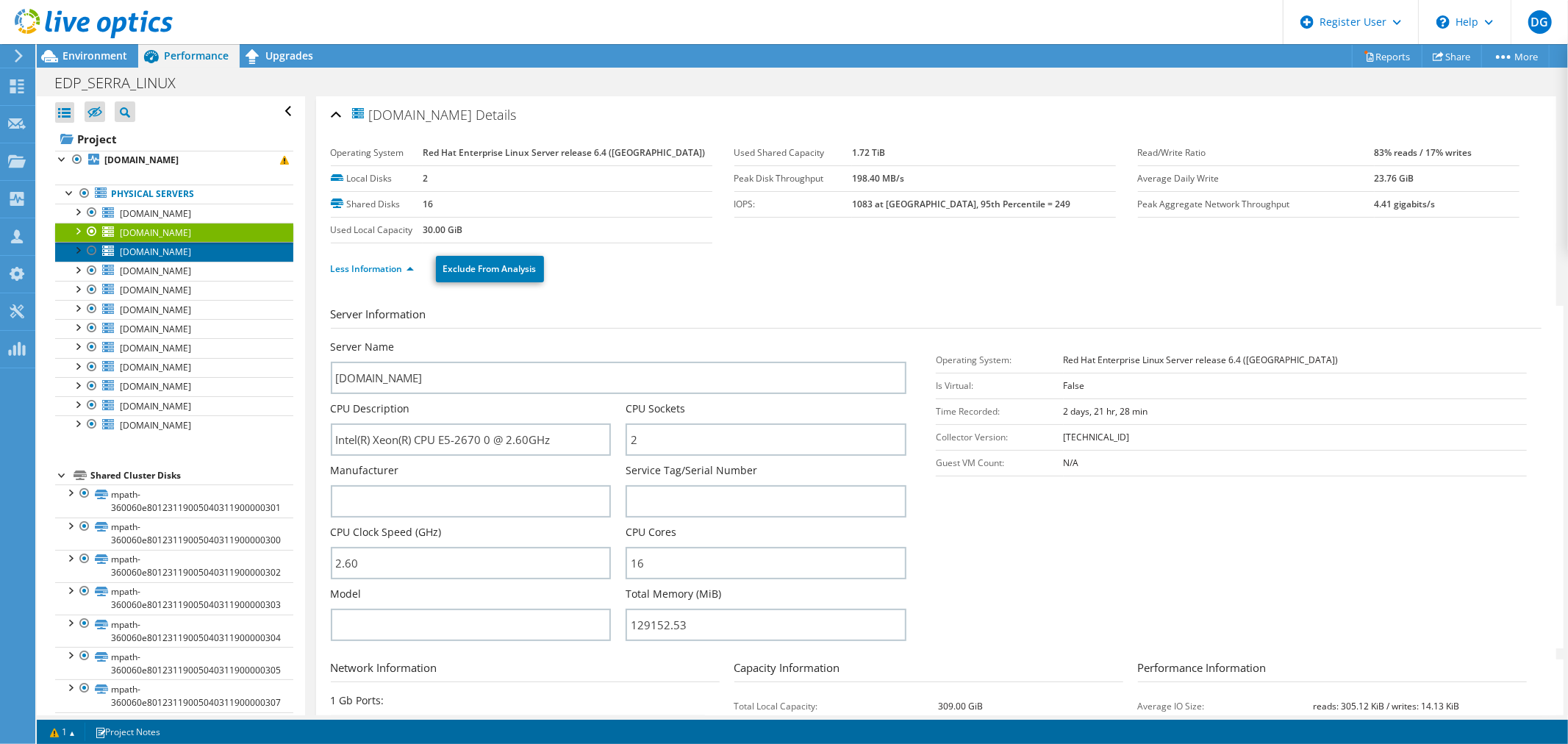
click at [159, 254] on span "edpbr096.escelsa.br" at bounding box center [155, 251] width 71 height 12
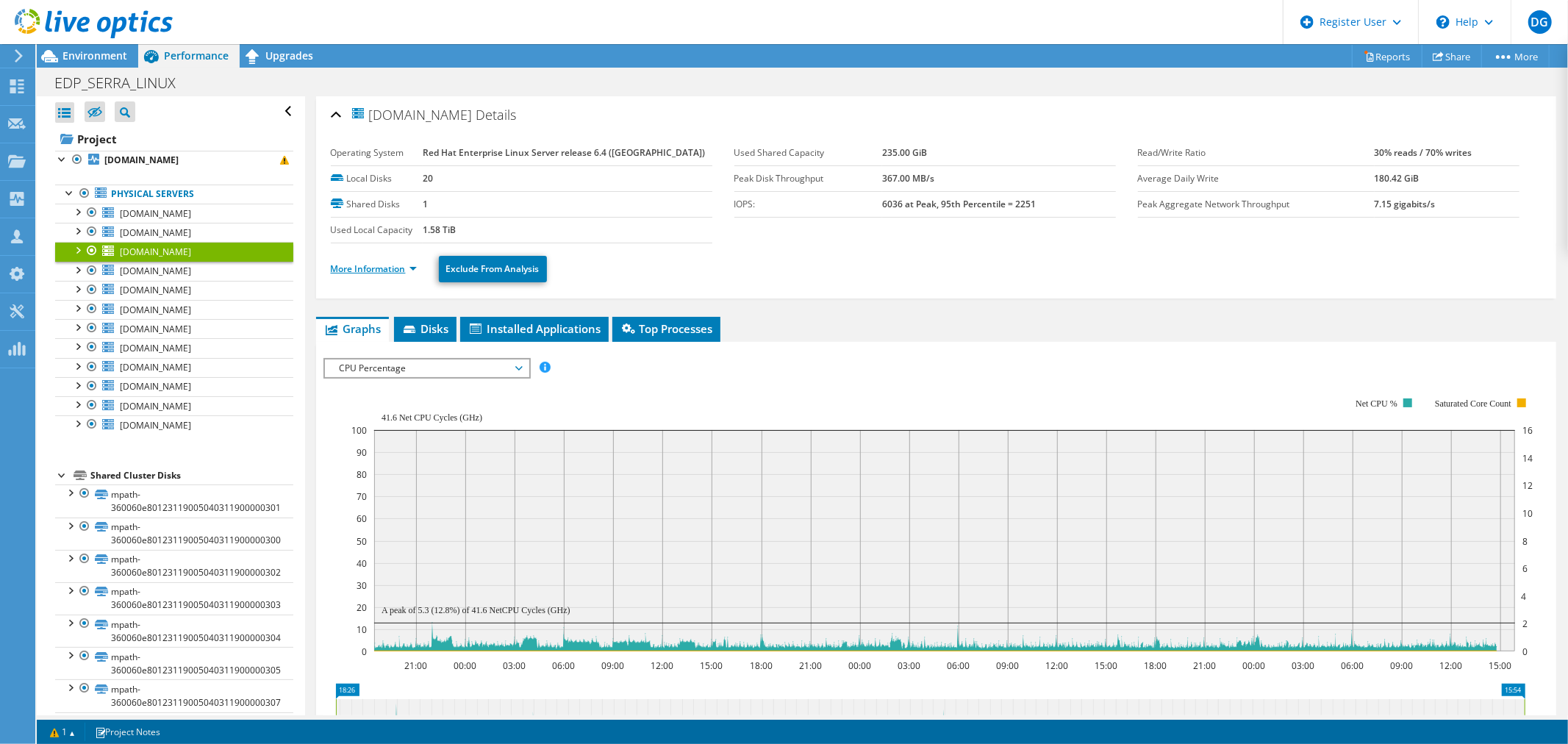
click at [361, 267] on link "More Information" at bounding box center [374, 268] width 86 height 12
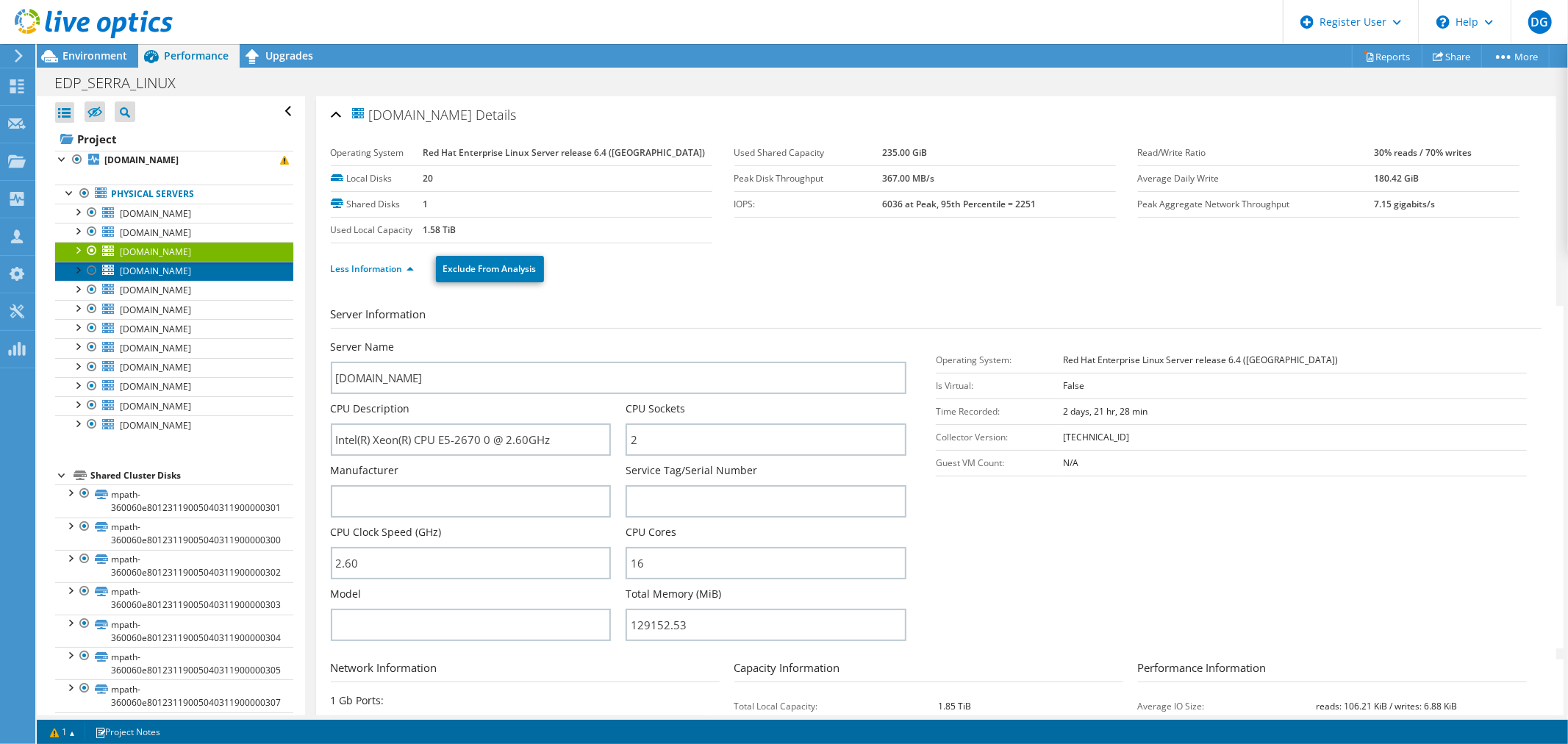
click at [146, 274] on span "edpbr098.escelsa.br" at bounding box center [155, 270] width 71 height 12
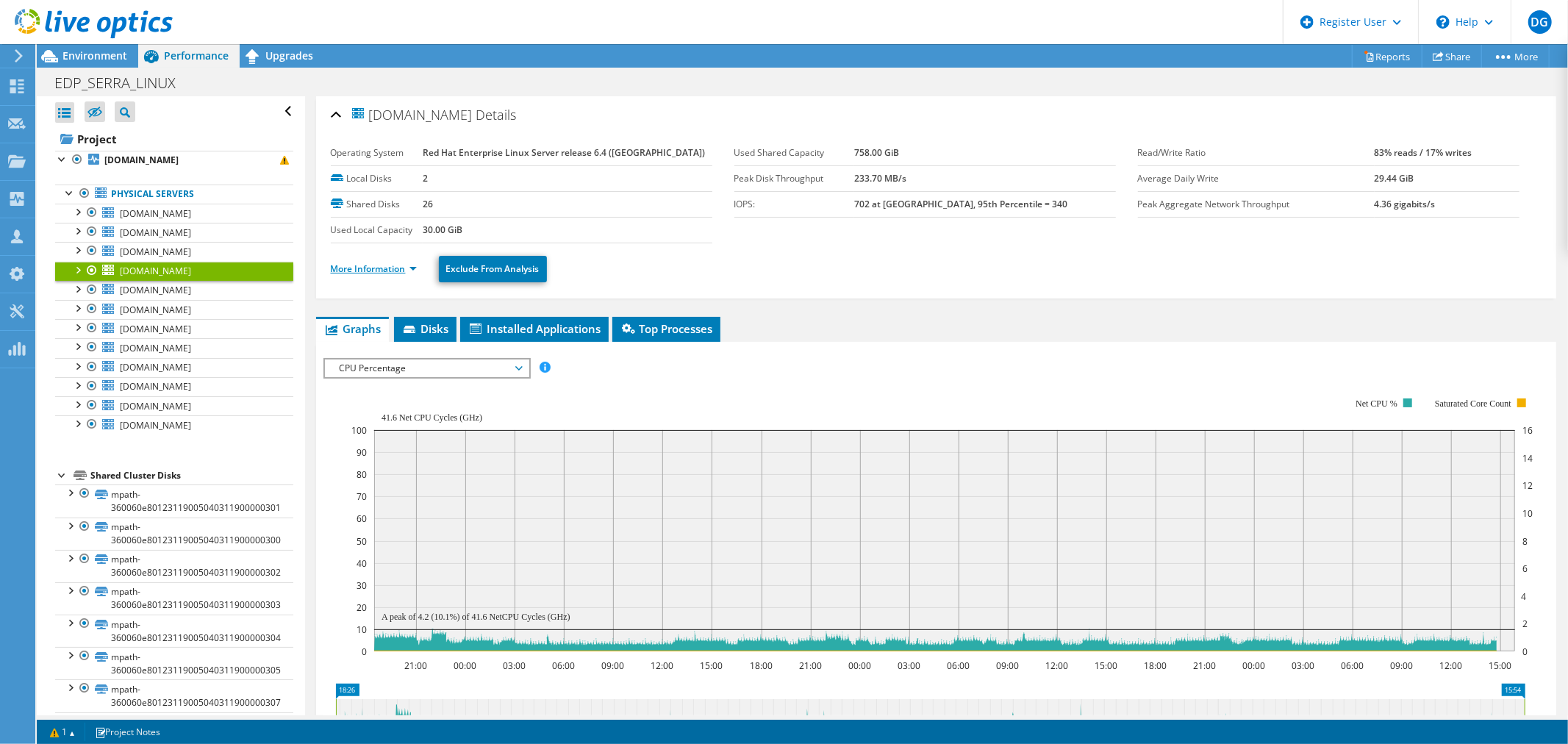
click at [360, 266] on link "More Information" at bounding box center [374, 268] width 86 height 12
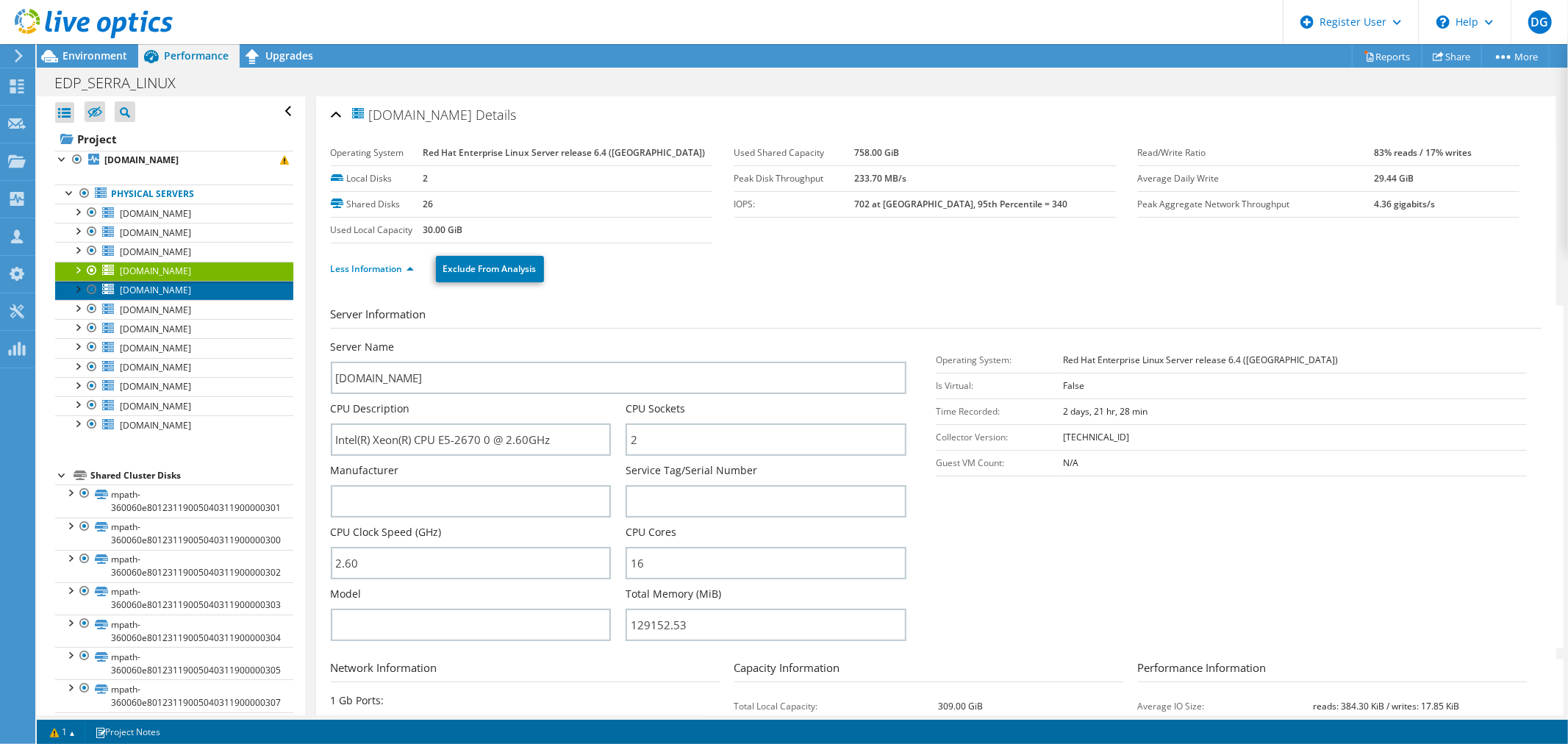
click at [171, 292] on span "edpbr099.escelsa.br" at bounding box center [155, 290] width 71 height 12
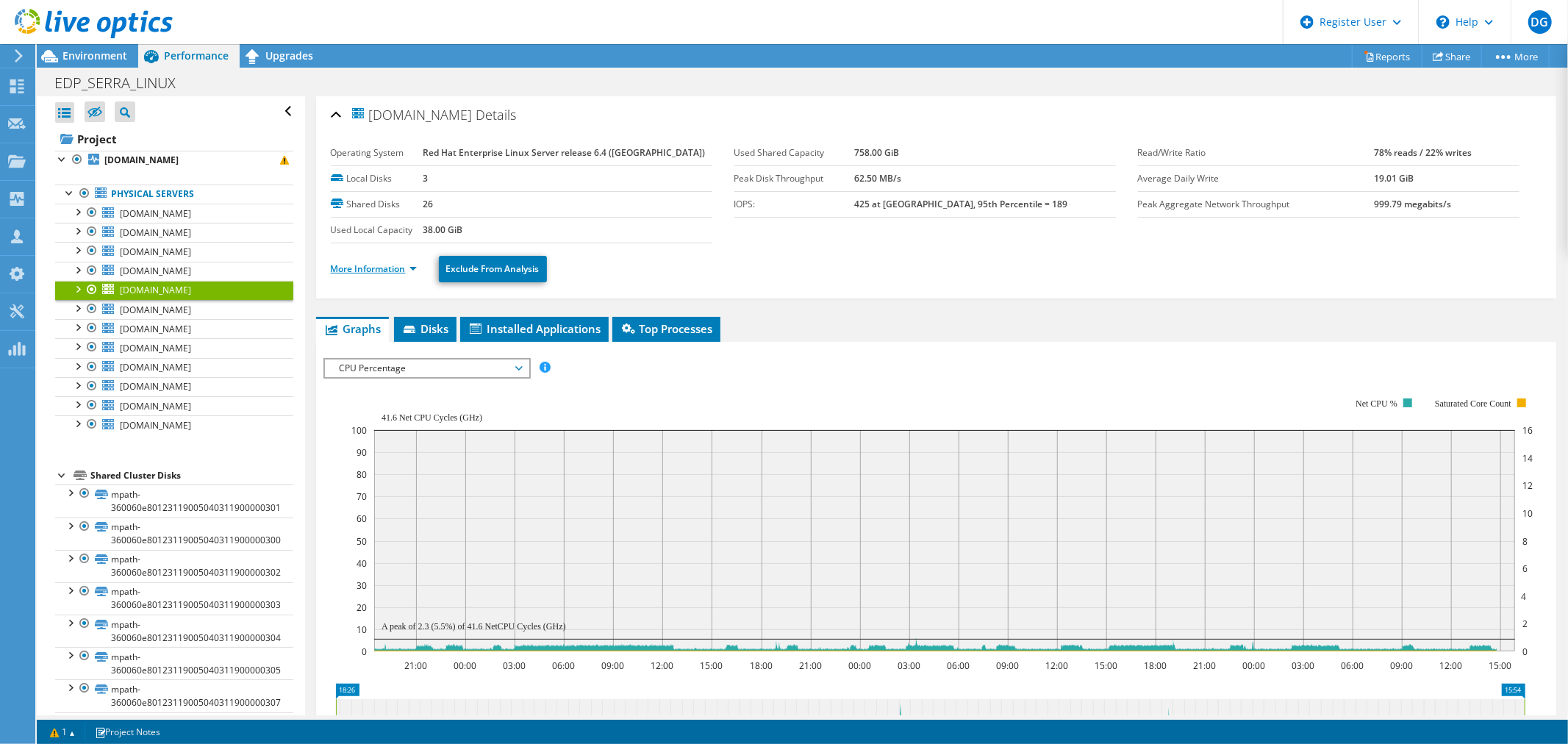
click at [351, 268] on link "More Information" at bounding box center [374, 268] width 86 height 12
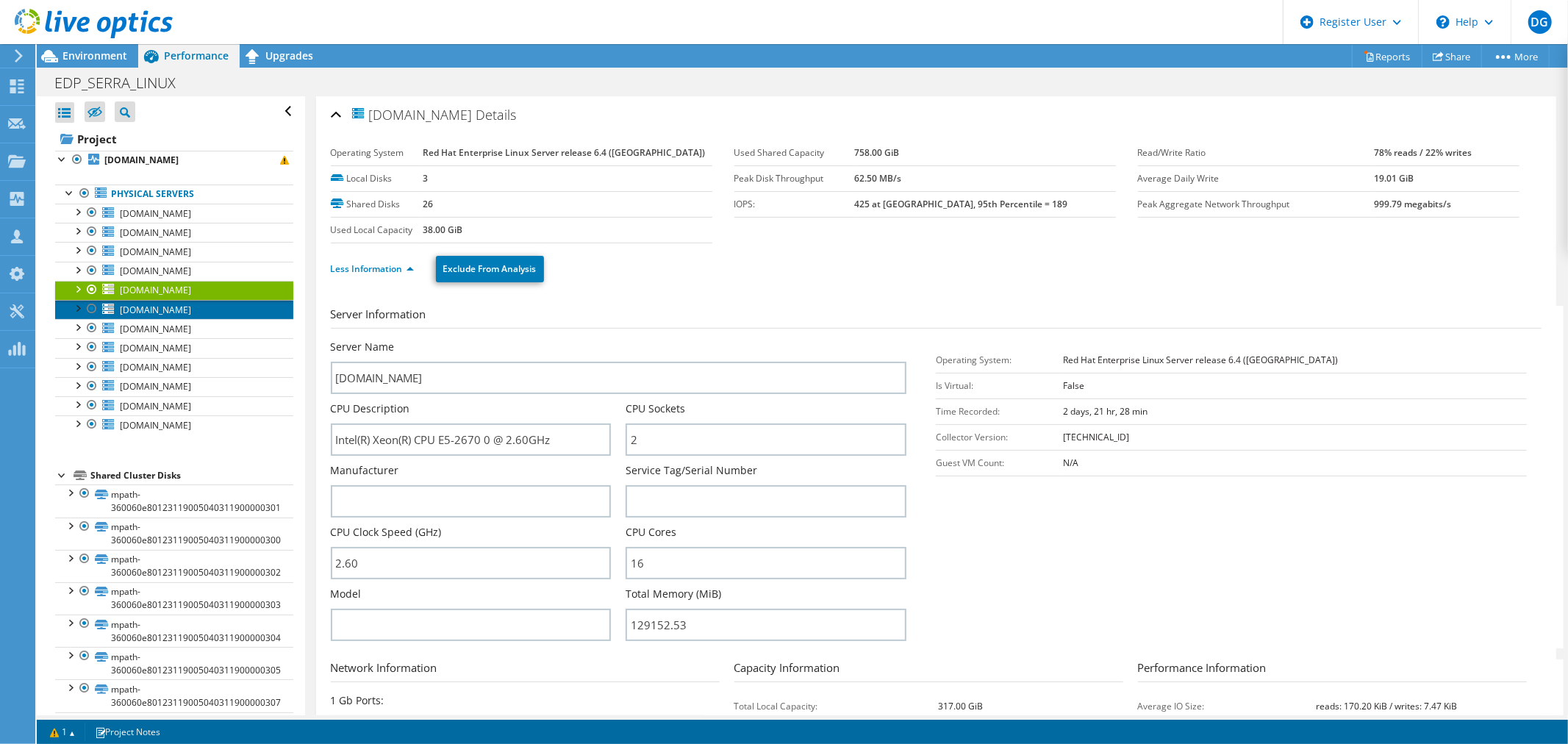
click at [148, 313] on span "edpbr100.escelsa.br" at bounding box center [155, 310] width 71 height 12
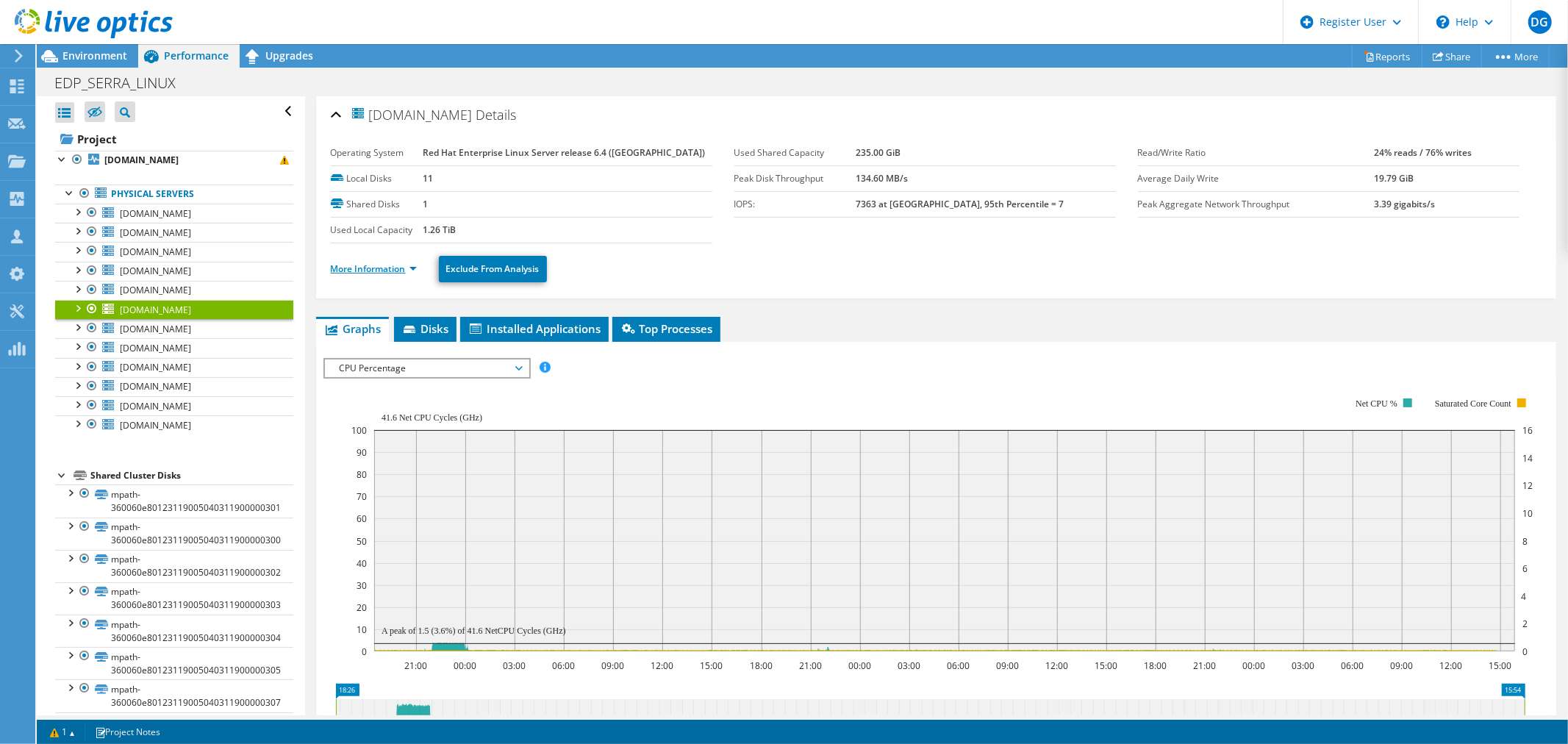
click at [349, 268] on link "More Information" at bounding box center [374, 268] width 86 height 12
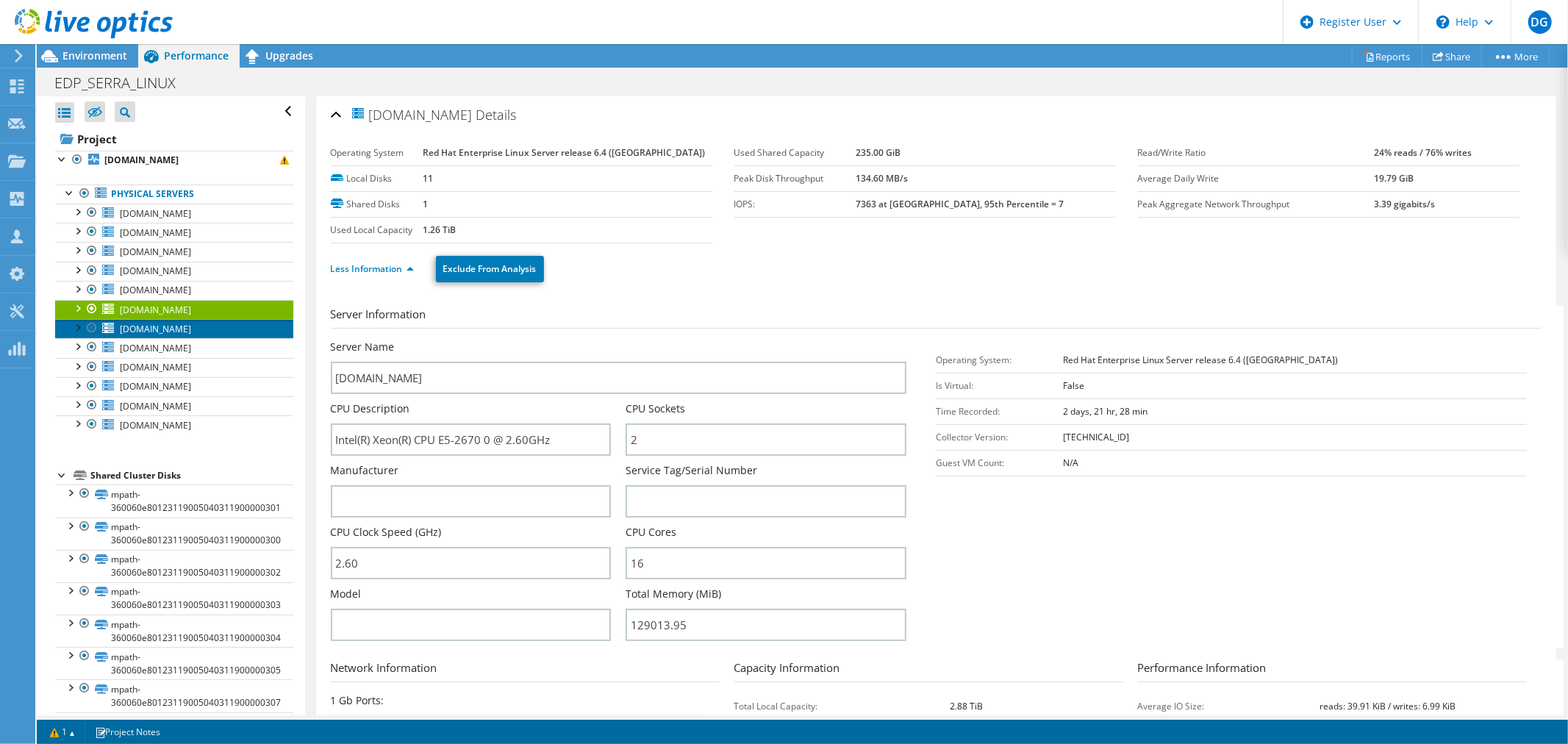
click at [130, 326] on span "edpbr164.escelsa.br" at bounding box center [155, 329] width 71 height 12
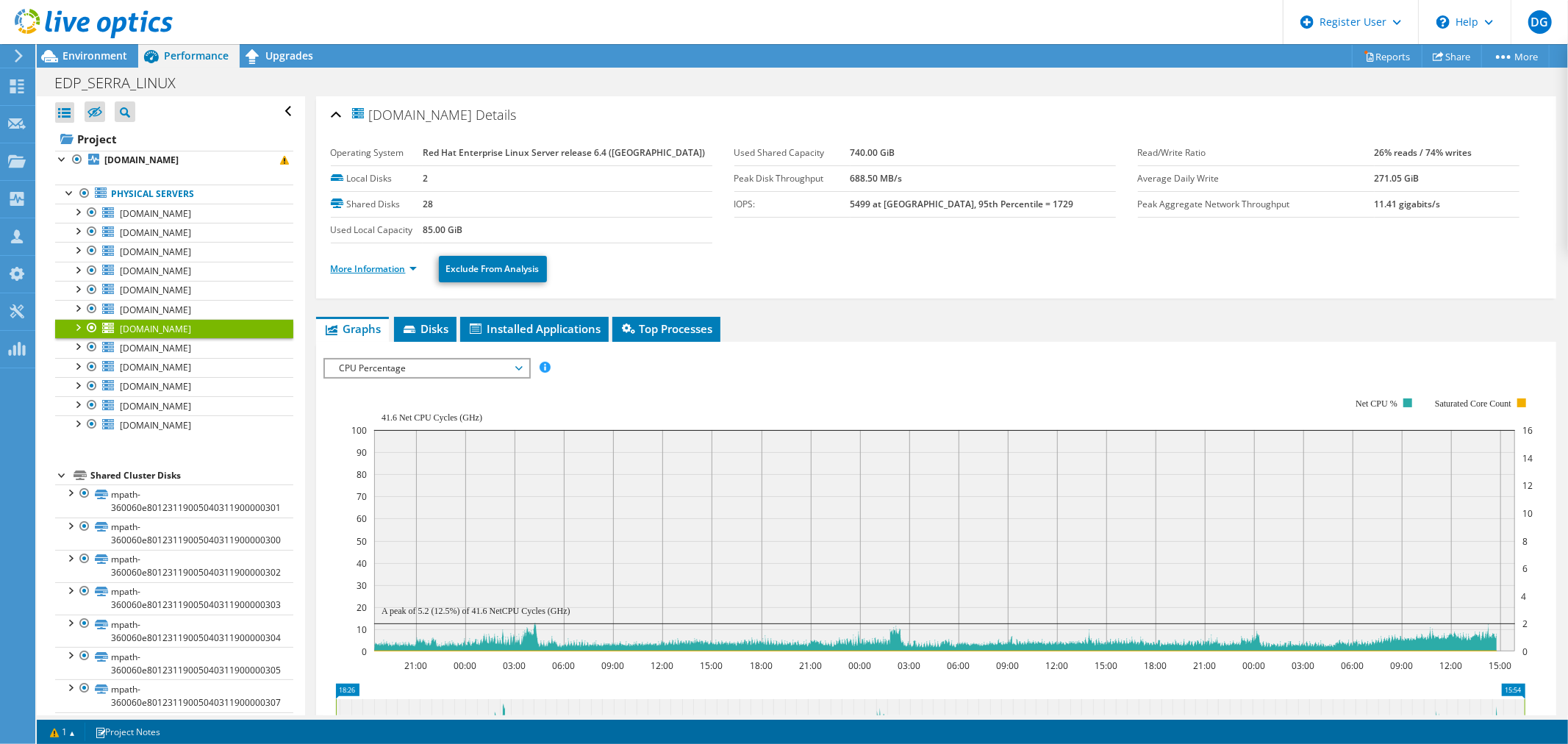
click at [360, 266] on link "More Information" at bounding box center [374, 268] width 86 height 12
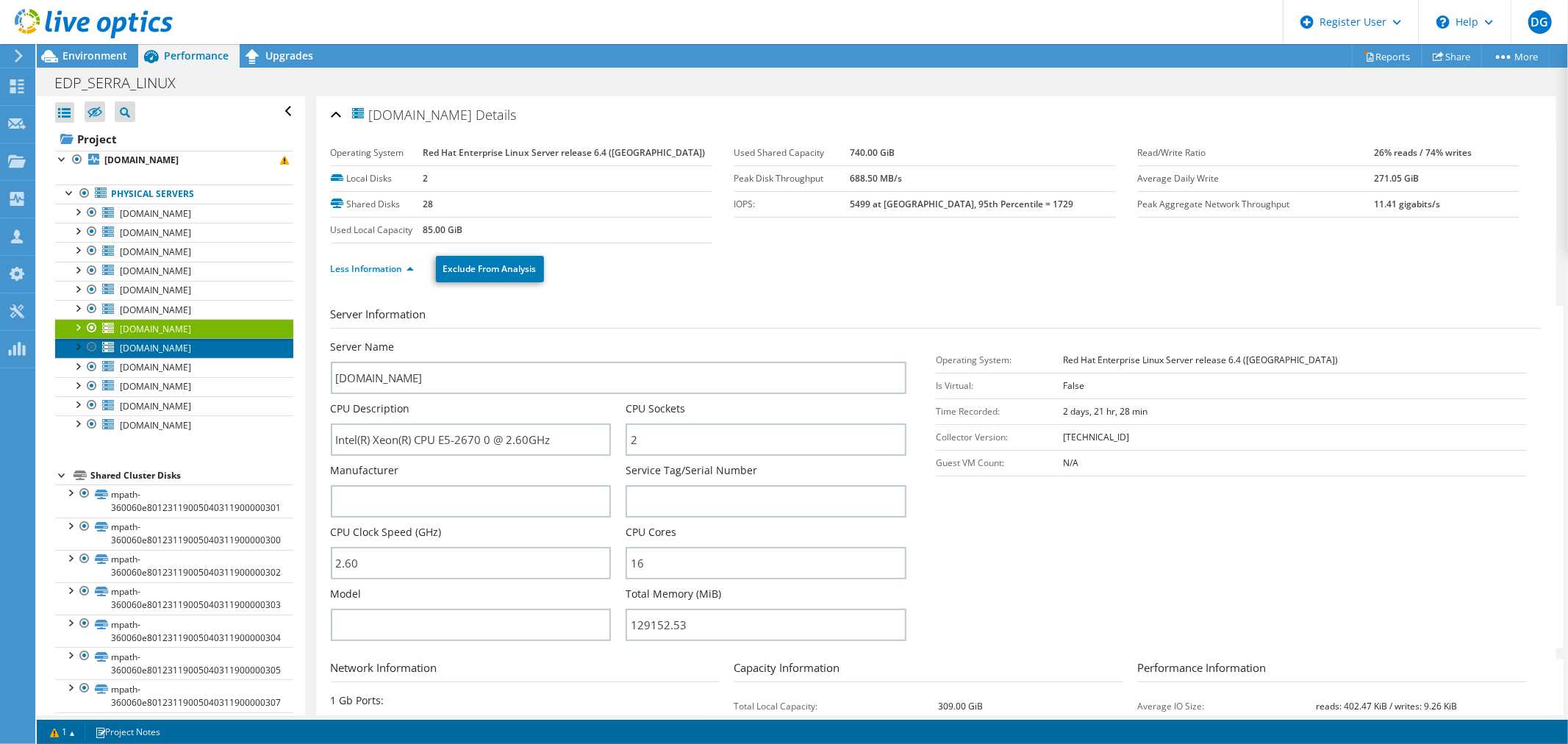
click at [154, 350] on span "edpbr165.escelsa.br" at bounding box center [155, 348] width 71 height 12
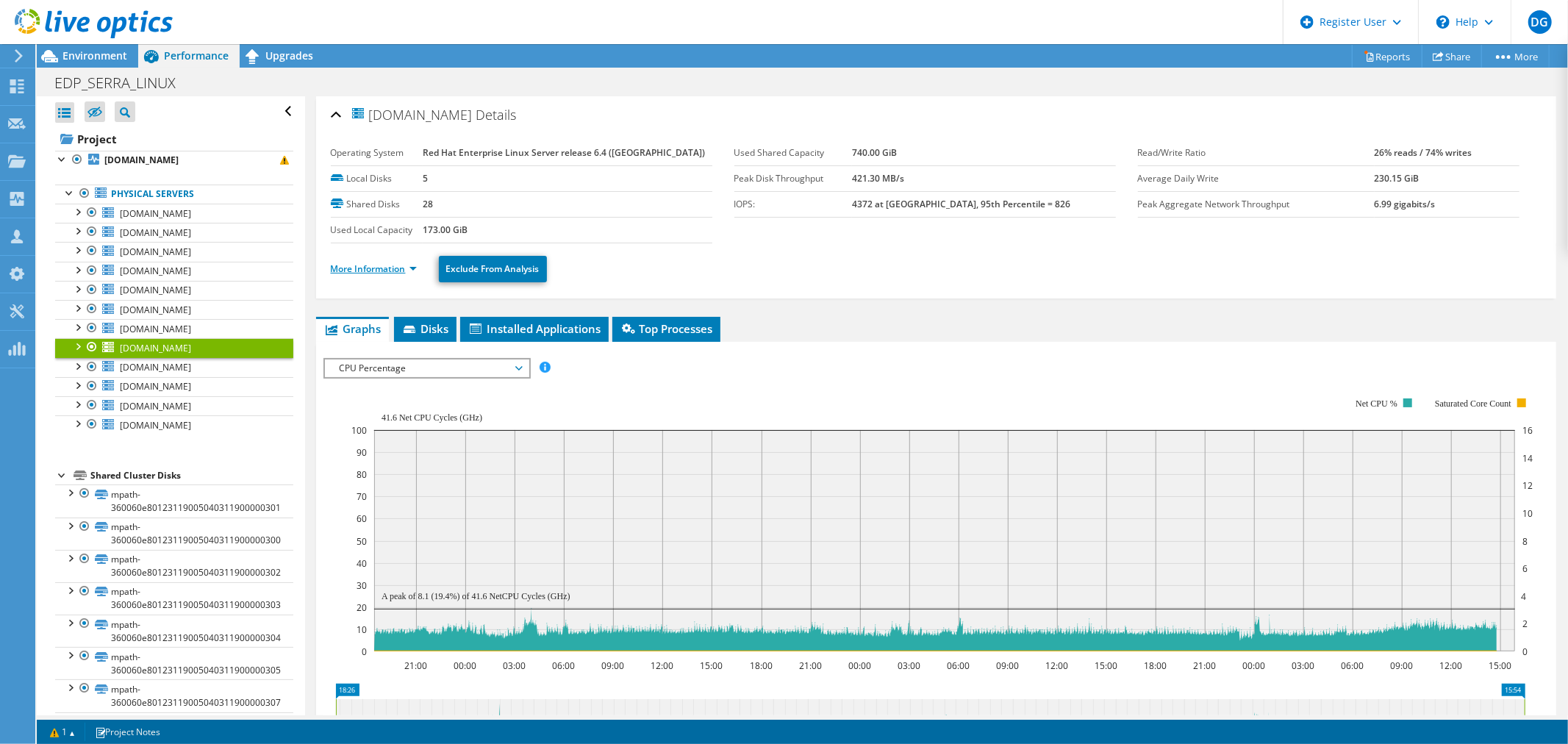
click at [369, 274] on link "More Information" at bounding box center [374, 268] width 86 height 12
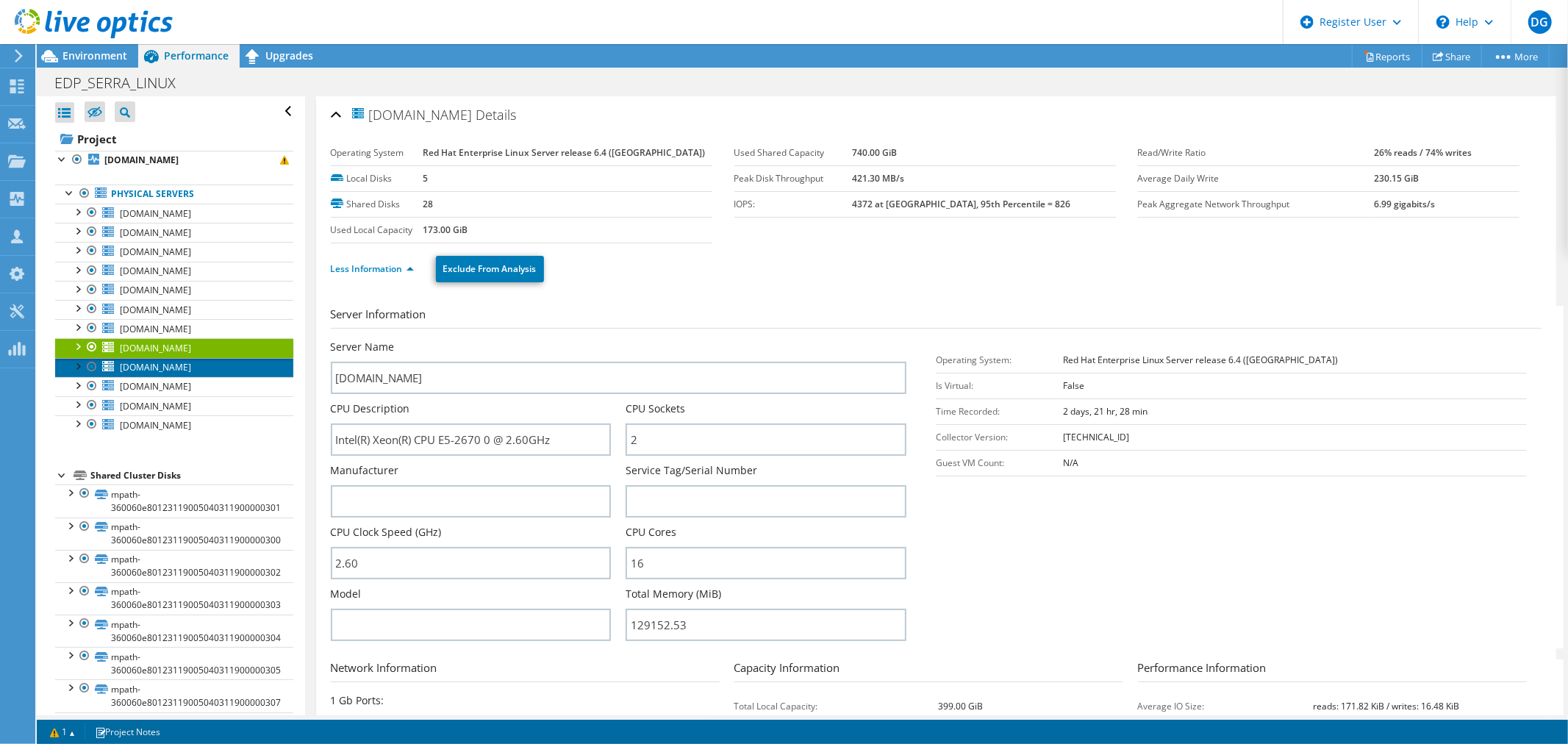
click at [143, 368] on span "edpbr166.escelsa.br" at bounding box center [155, 367] width 71 height 12
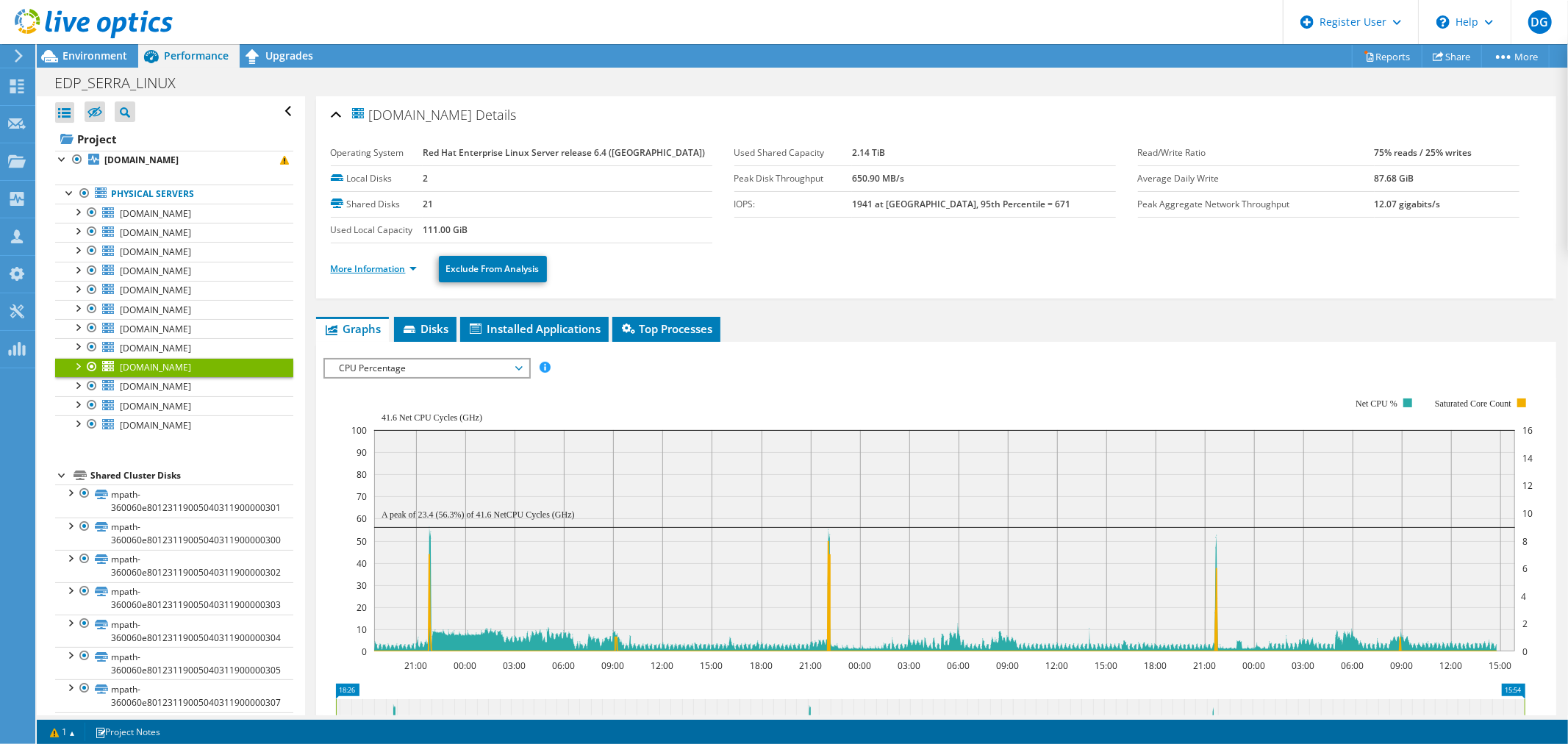
click at [351, 267] on link "More Information" at bounding box center [374, 268] width 86 height 12
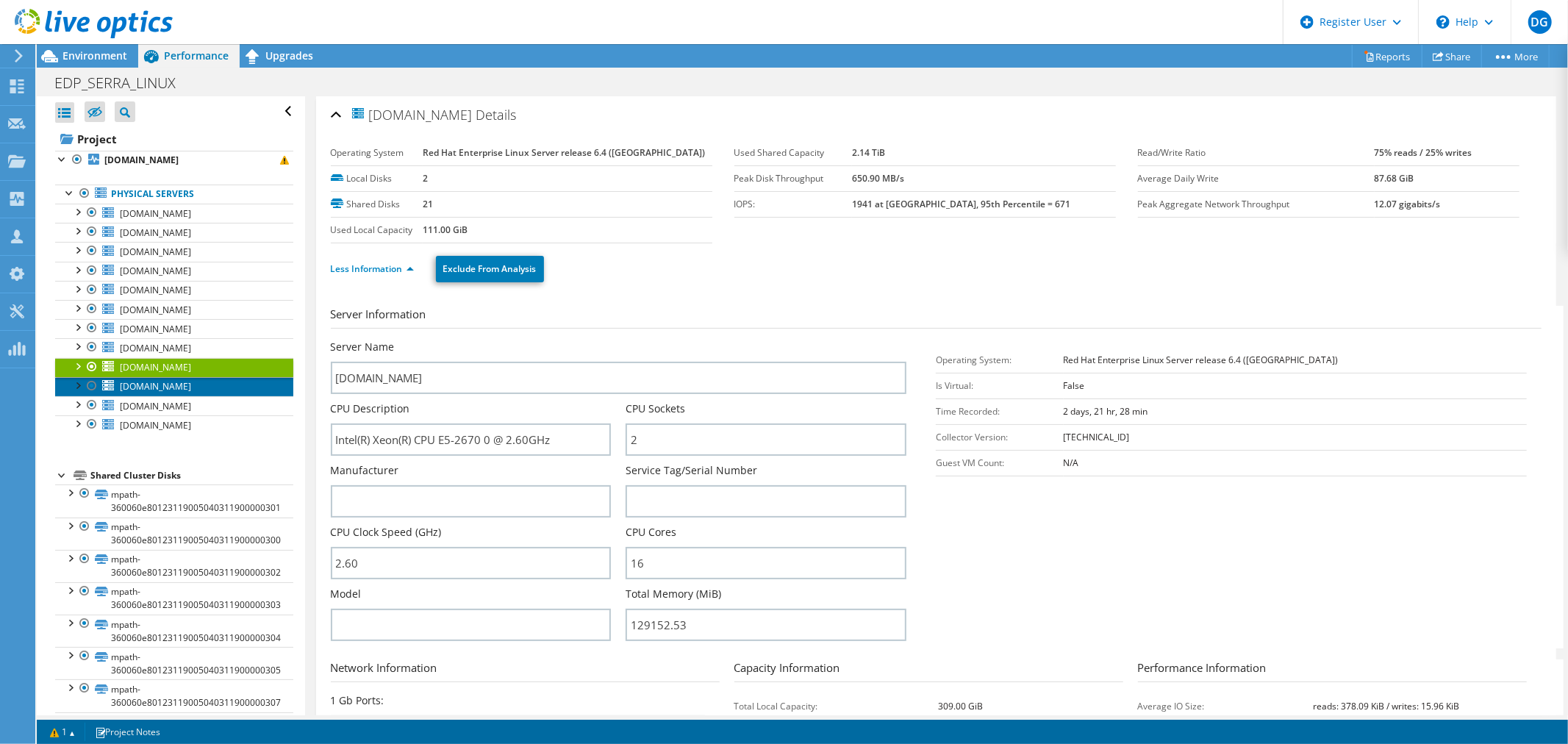
click at [146, 389] on span "edpbr167.escelsa.br" at bounding box center [155, 386] width 71 height 12
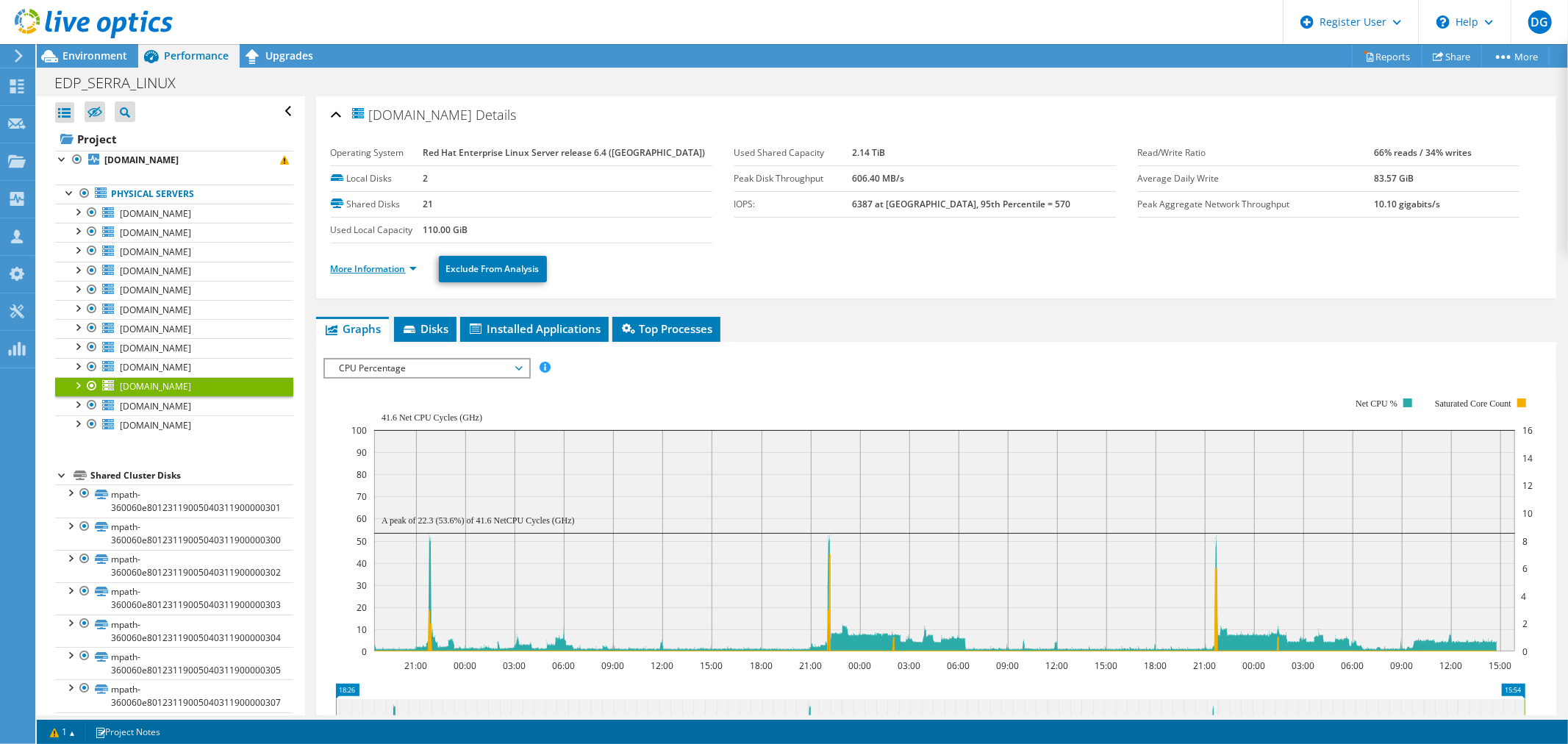
click at [356, 268] on link "More Information" at bounding box center [374, 268] width 86 height 12
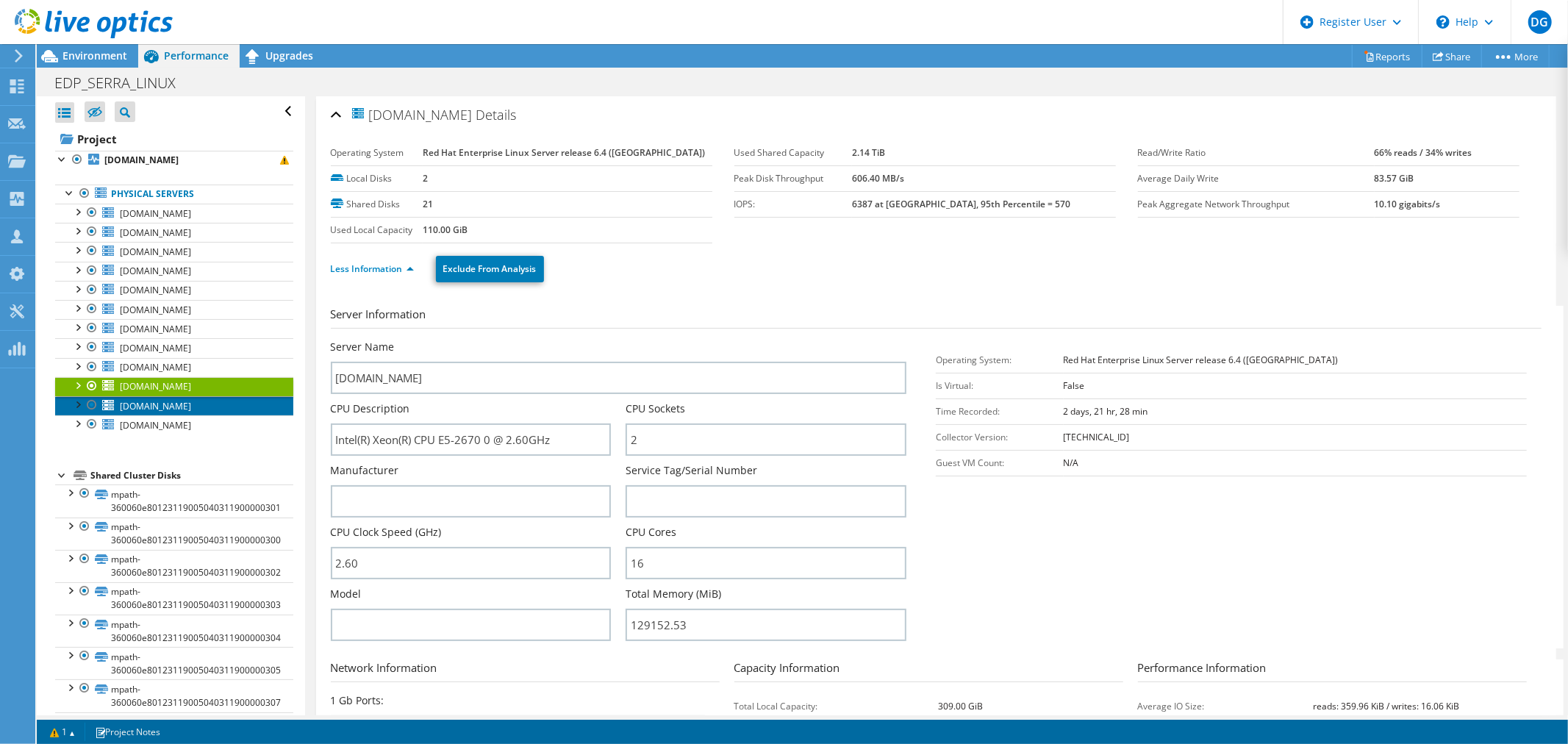
click at [146, 408] on span "edpbr168.escelsa.br" at bounding box center [155, 406] width 71 height 12
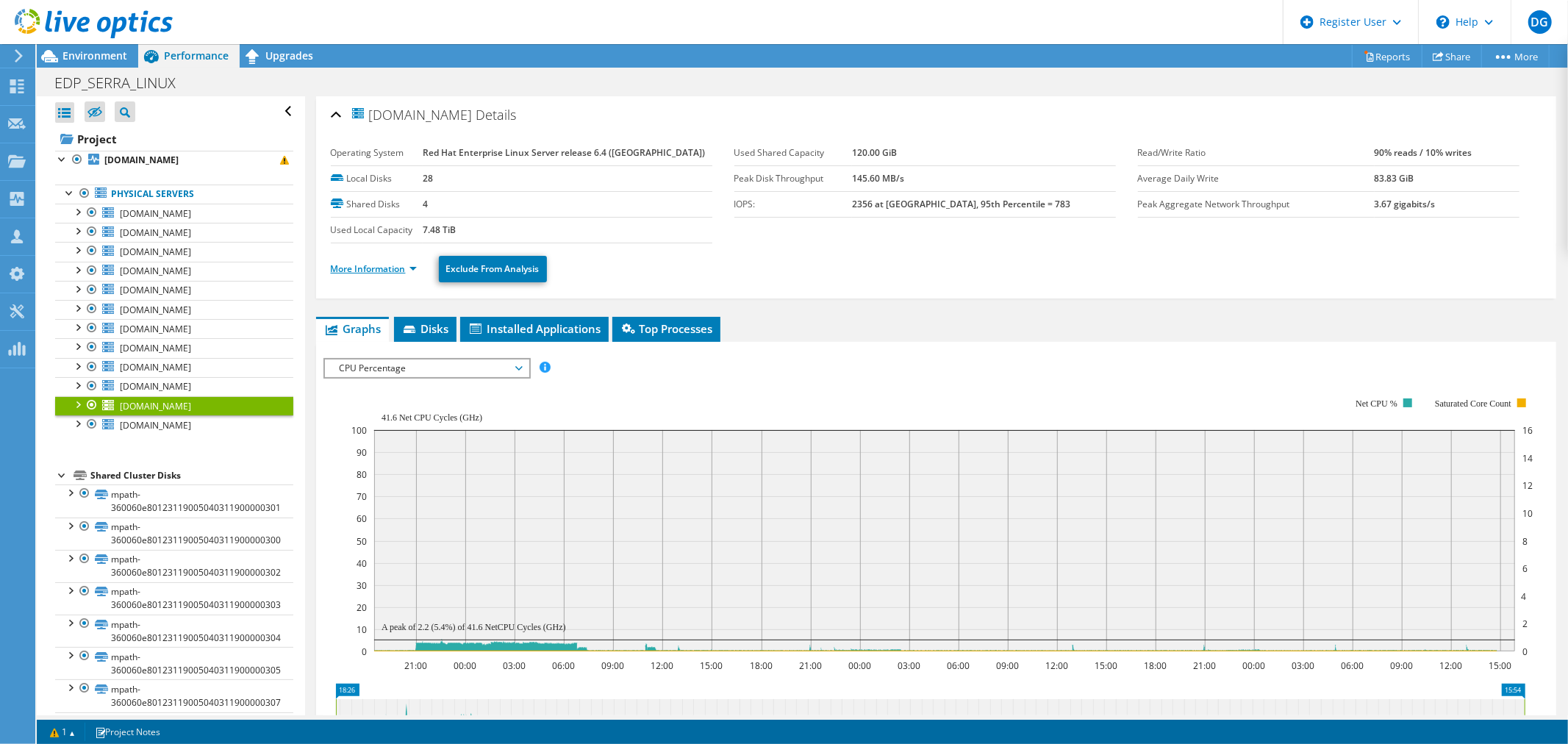
click at [348, 266] on link "More Information" at bounding box center [374, 268] width 86 height 12
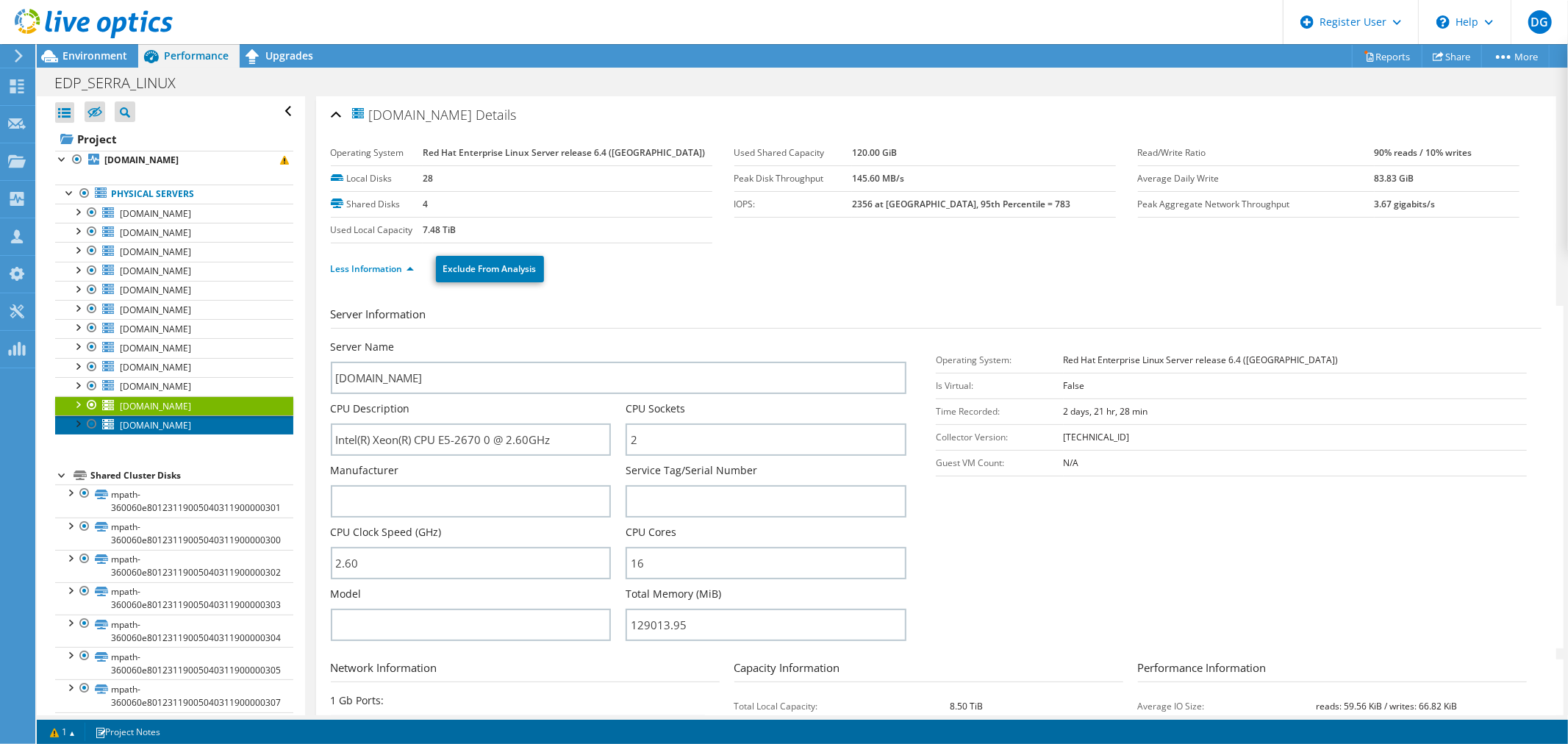
click at [149, 423] on span "edpbr169.escelsa.br" at bounding box center [155, 425] width 71 height 12
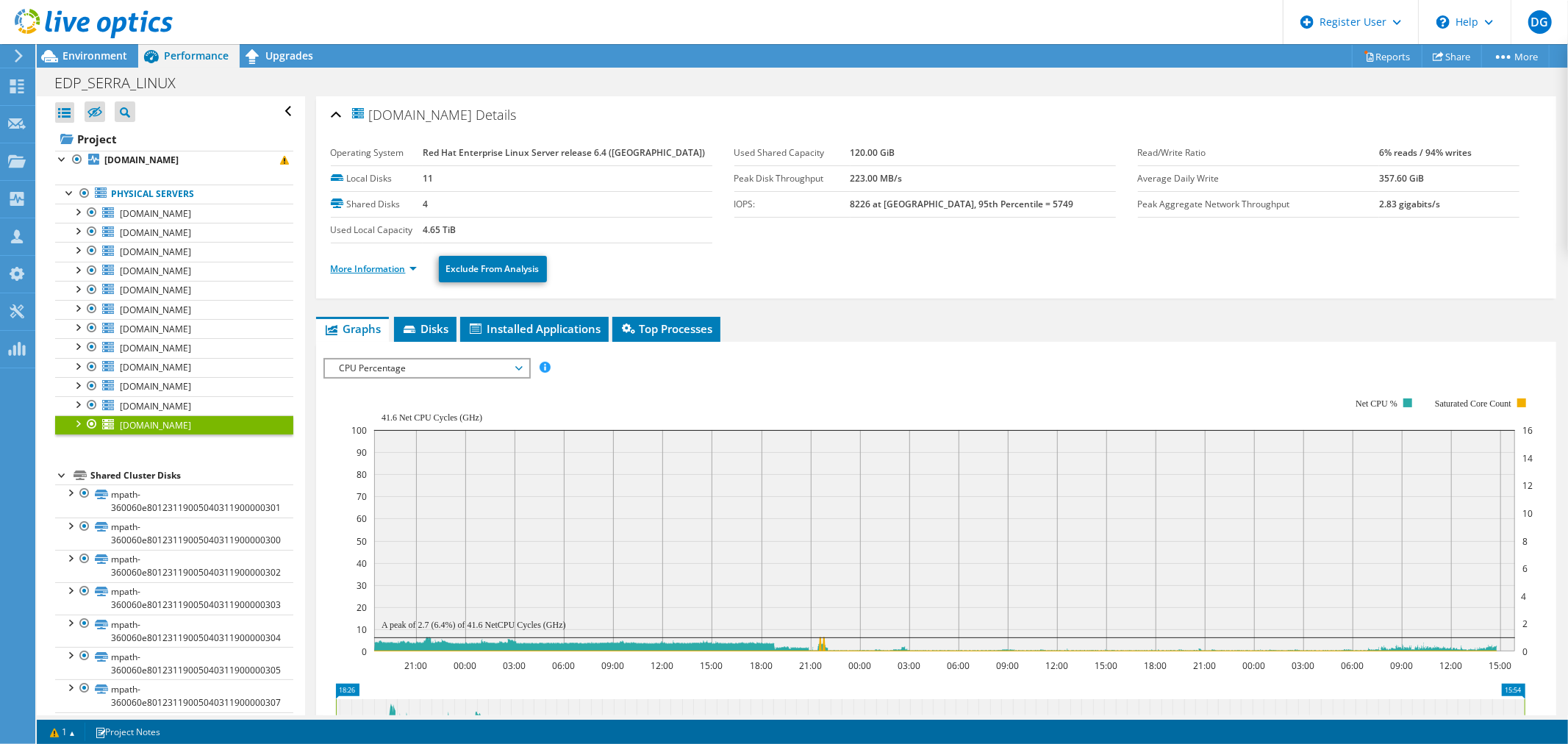
click at [350, 270] on link "More Information" at bounding box center [374, 268] width 86 height 12
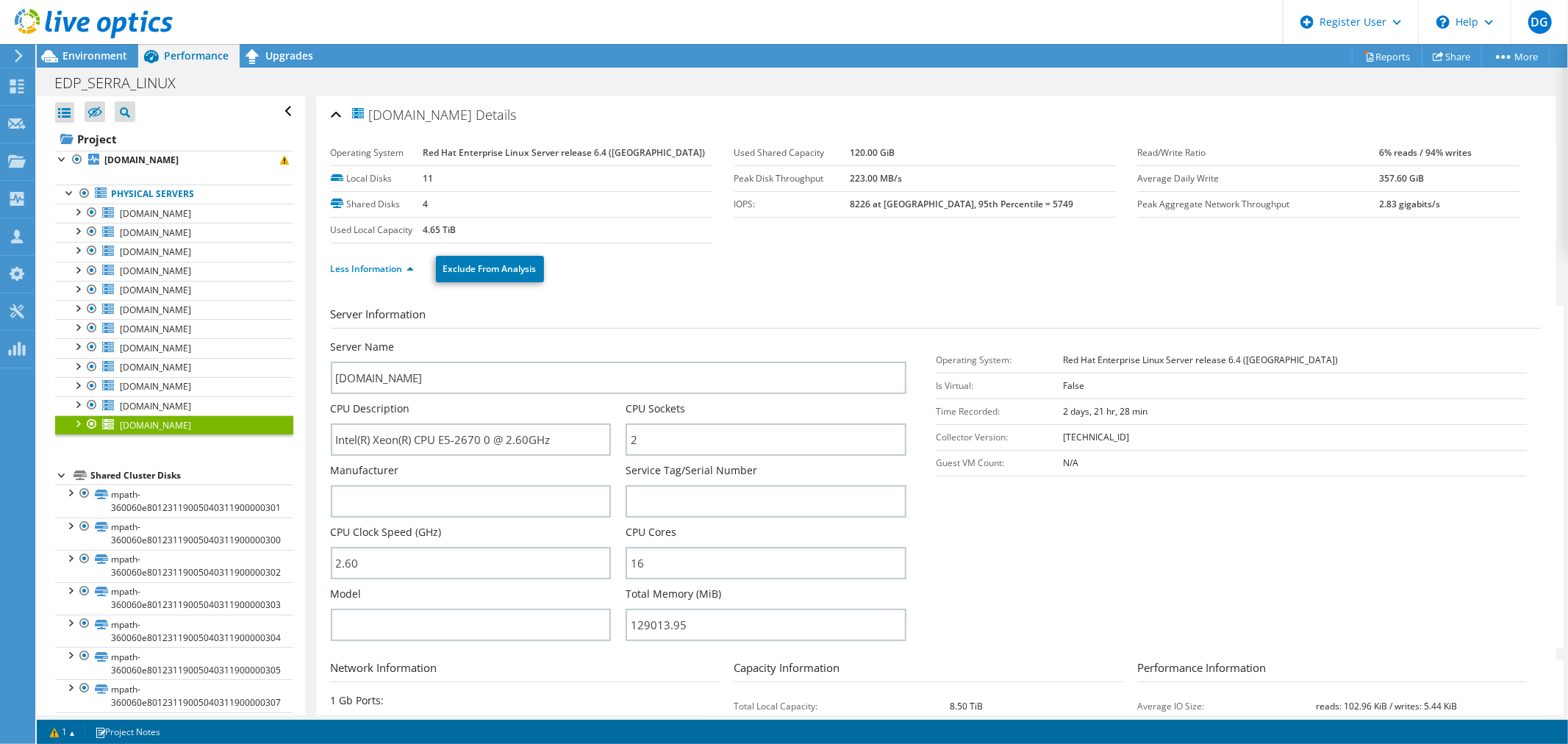
click at [1037, 561] on section "Server Information Server Name edpbr169.escelsa.br CPU Description Intel(R) Xeo…" at bounding box center [940, 477] width 1218 height 343
click at [100, 45] on div at bounding box center [86, 25] width 172 height 49
click at [99, 57] on span "Environment" at bounding box center [95, 55] width 64 height 14
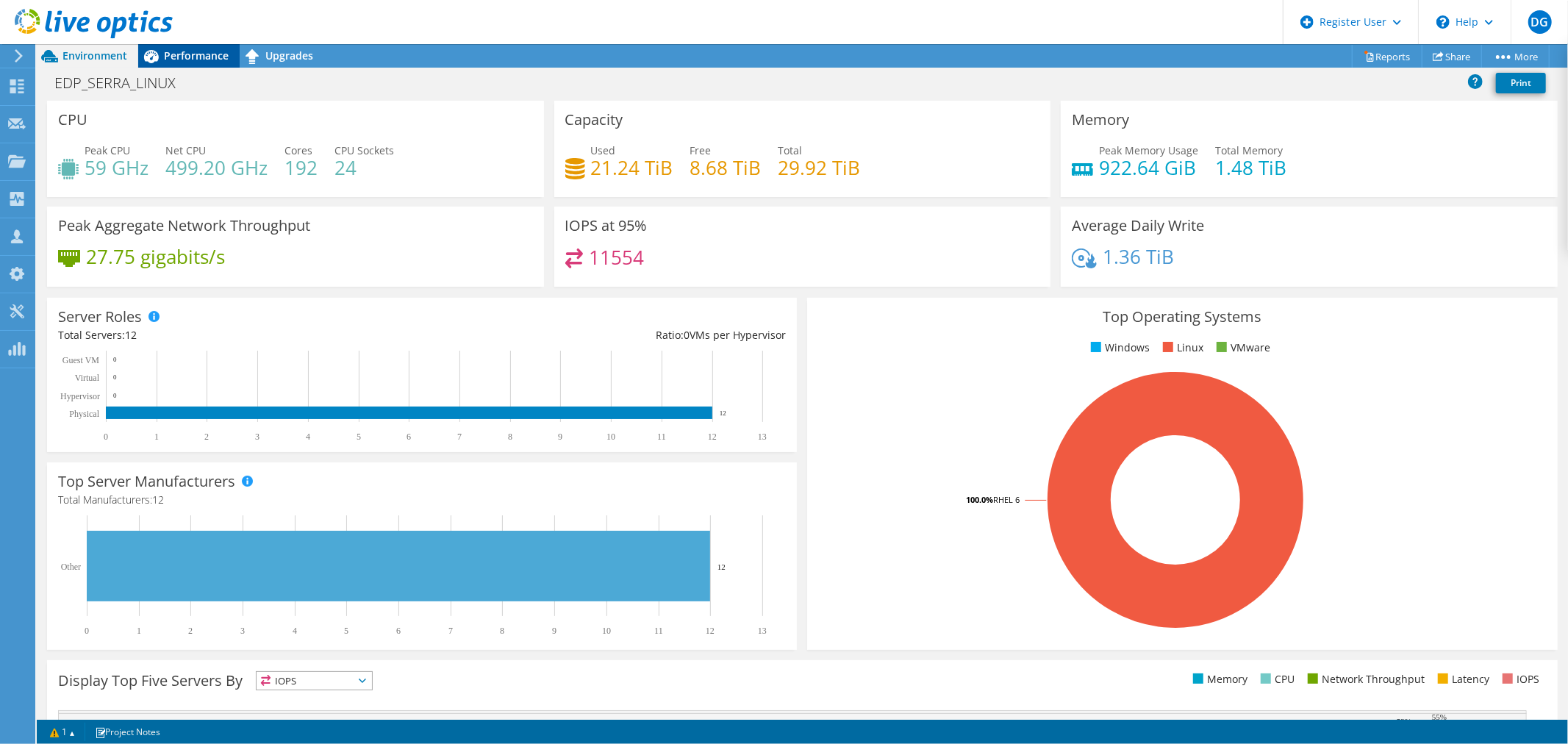
click at [171, 54] on span "Performance" at bounding box center [196, 55] width 64 height 14
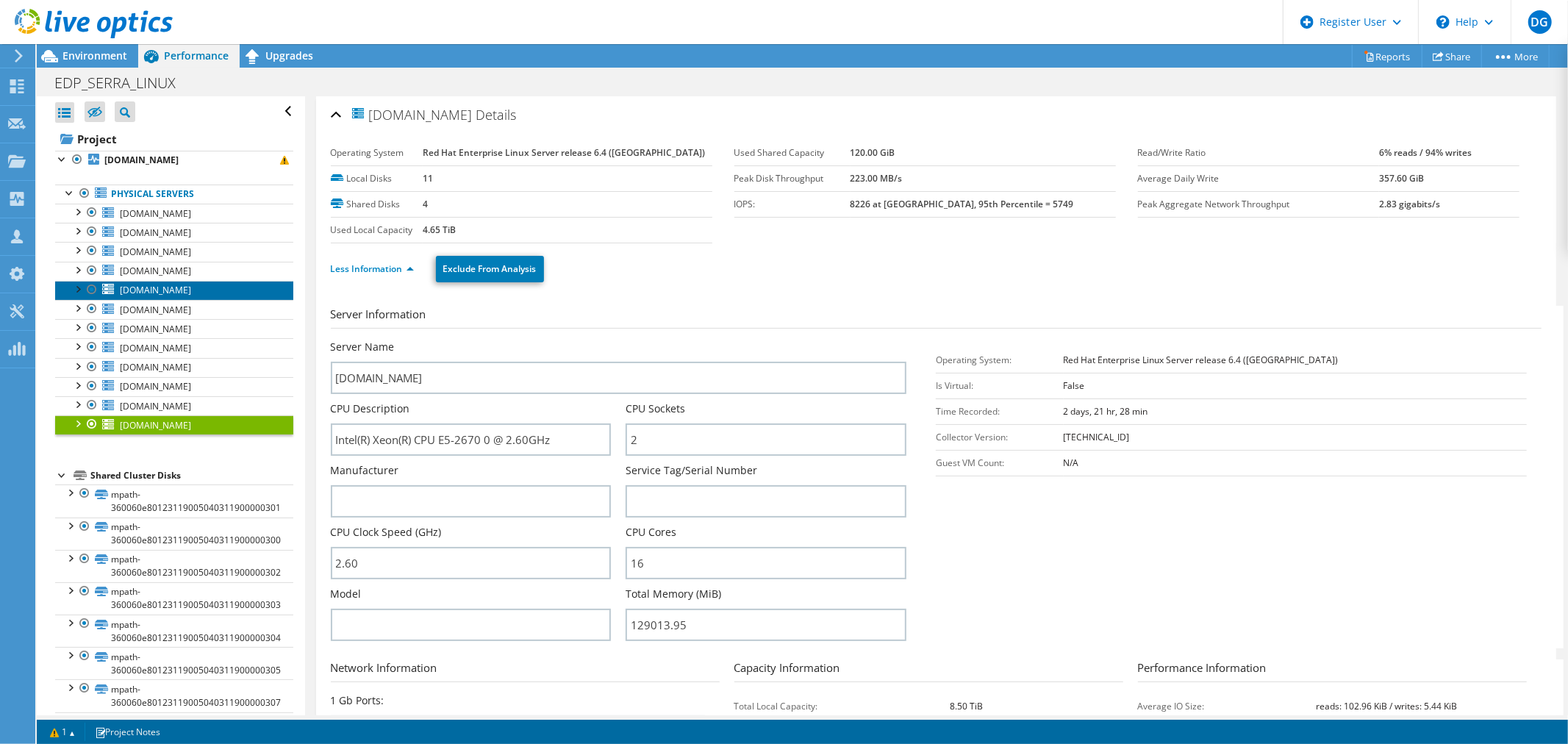
click at [136, 283] on link "edpbr099.escelsa.br" at bounding box center [174, 290] width 238 height 19
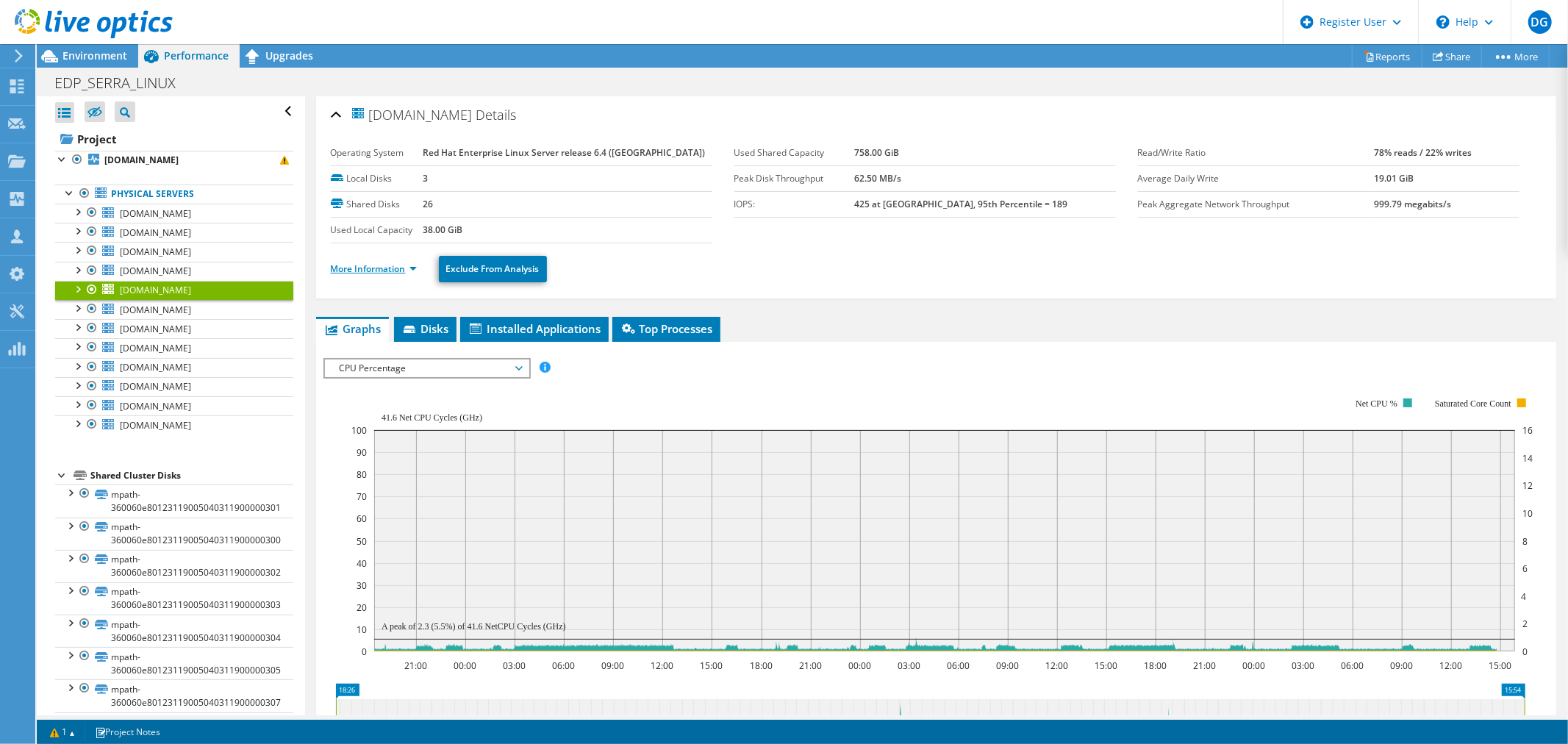
click at [364, 274] on link "More Information" at bounding box center [374, 268] width 86 height 12
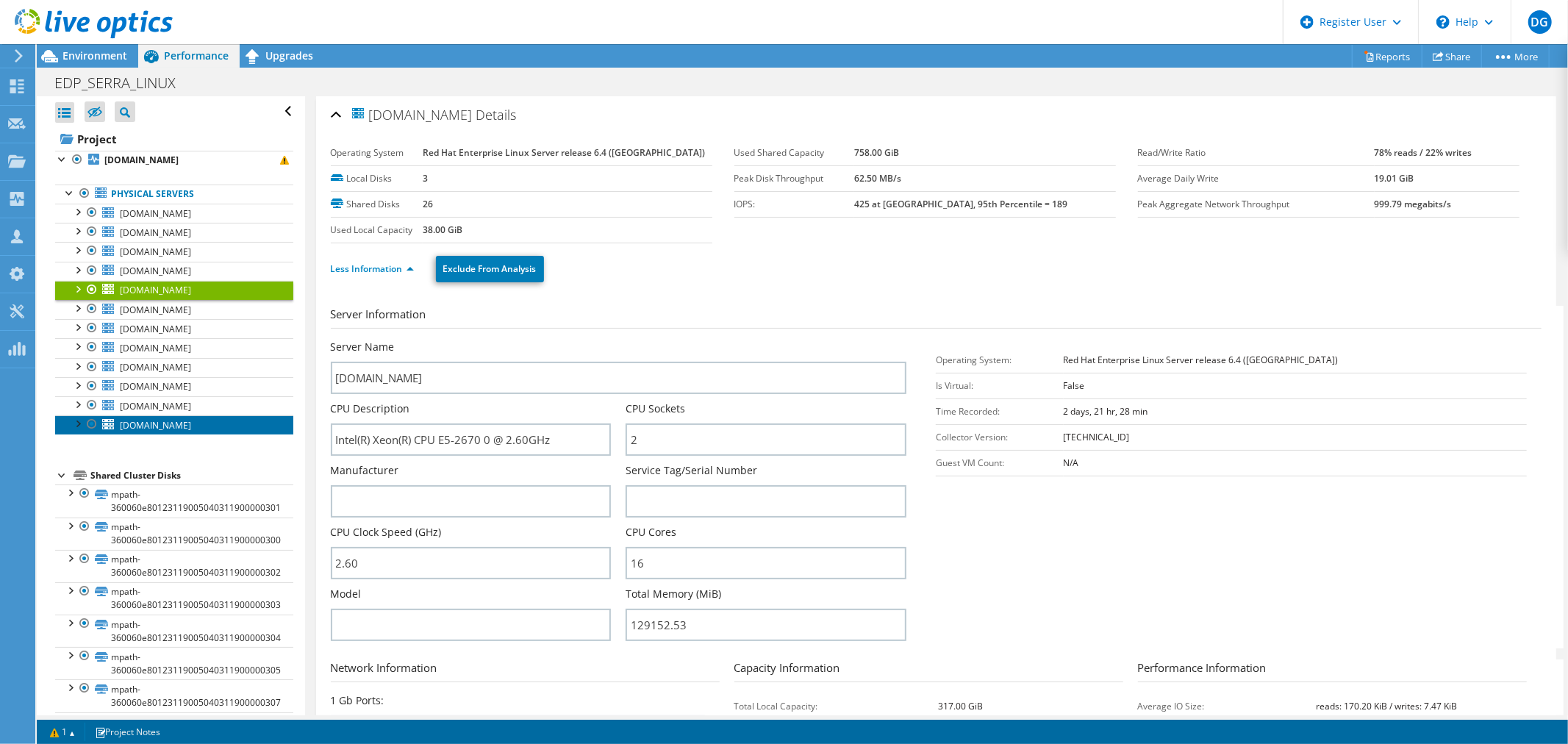
click at [145, 422] on span "edpbr169.escelsa.br" at bounding box center [155, 425] width 71 height 12
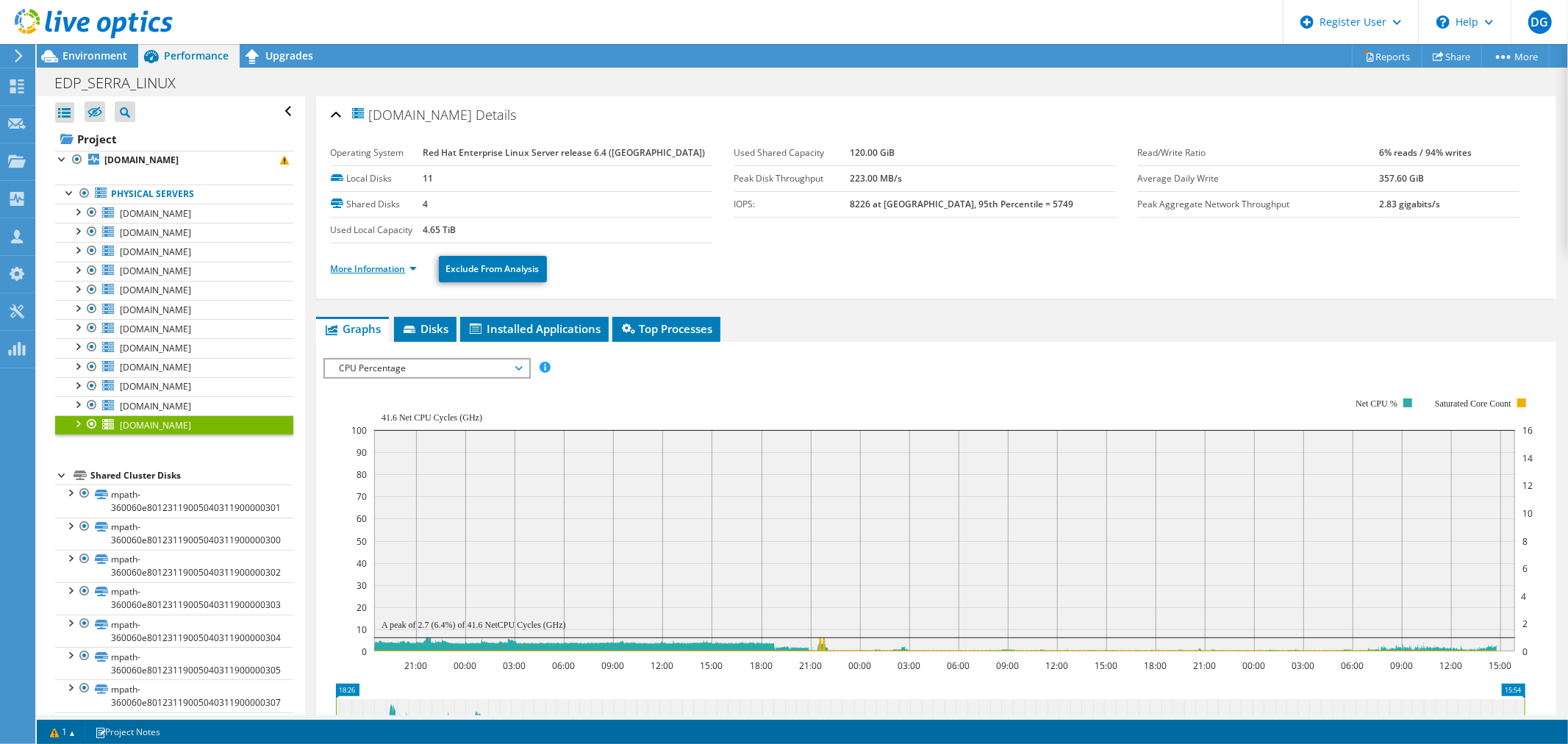
click at [358, 270] on link "More Information" at bounding box center [374, 268] width 86 height 12
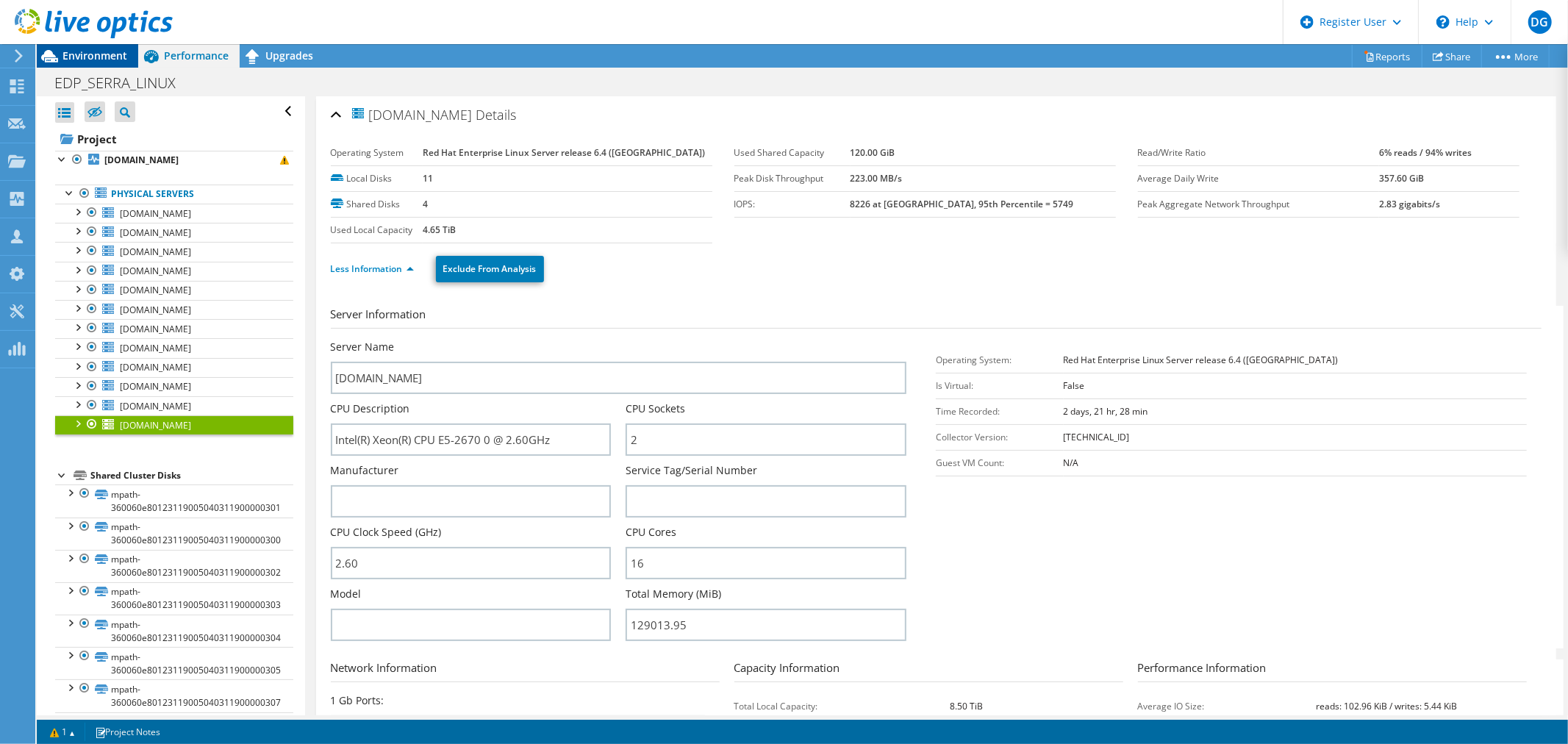
click at [83, 57] on span "Environment" at bounding box center [95, 55] width 64 height 14
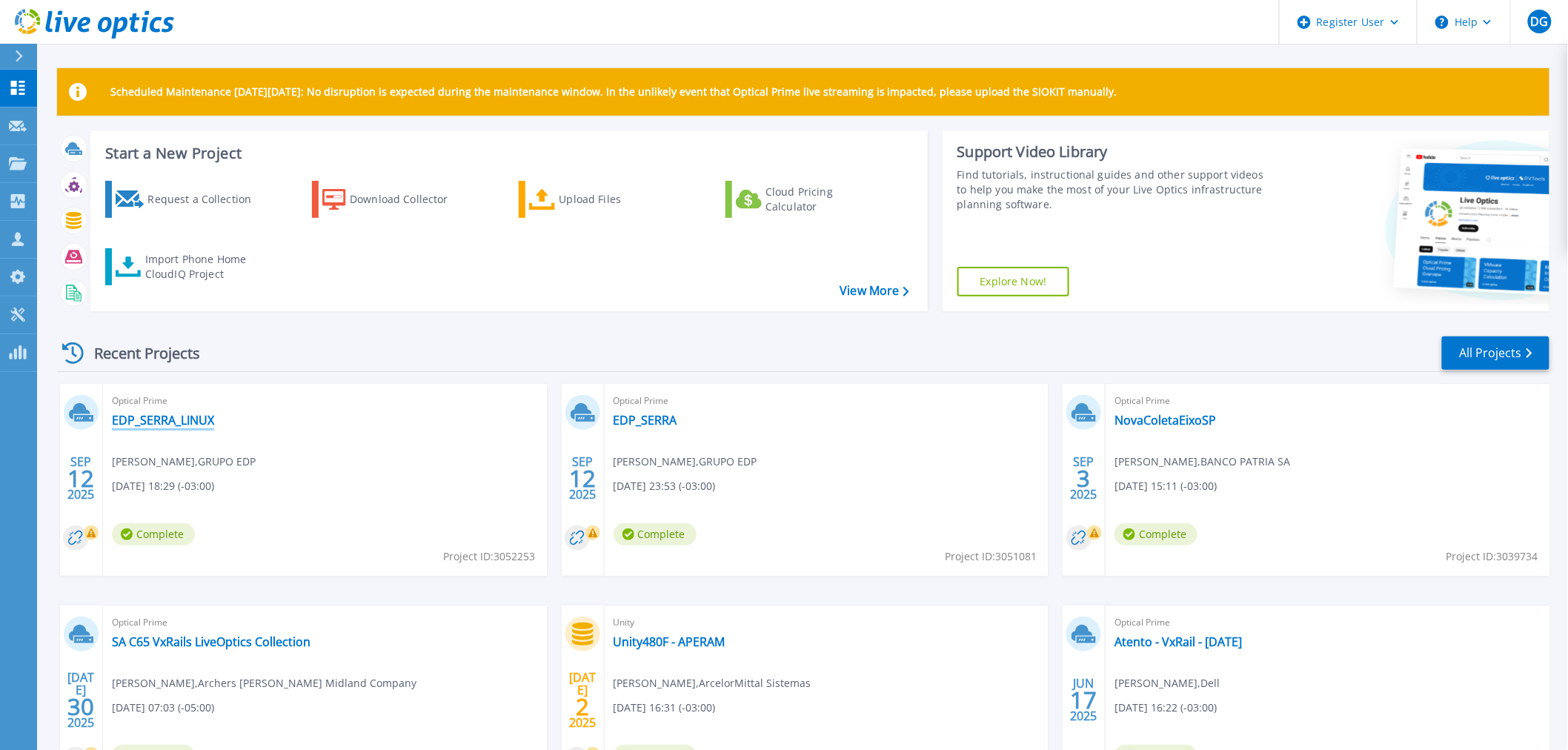
drag, startPoint x: 180, startPoint y: 423, endPoint x: 379, endPoint y: 331, distance: 219.2
click at [179, 423] on link "EDP_SERRA_LINUX" at bounding box center [163, 419] width 102 height 15
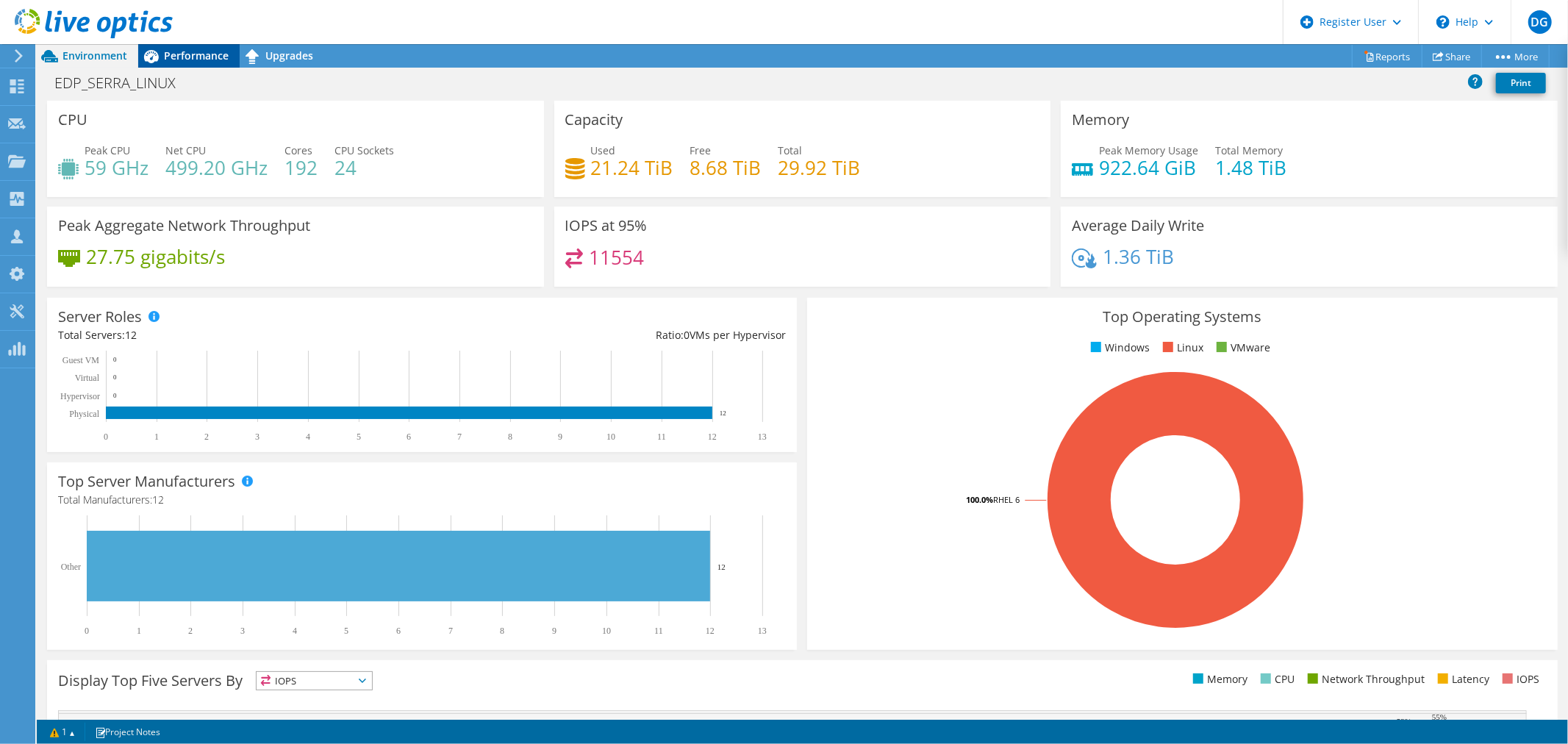
click at [195, 51] on span "Performance" at bounding box center [196, 55] width 64 height 14
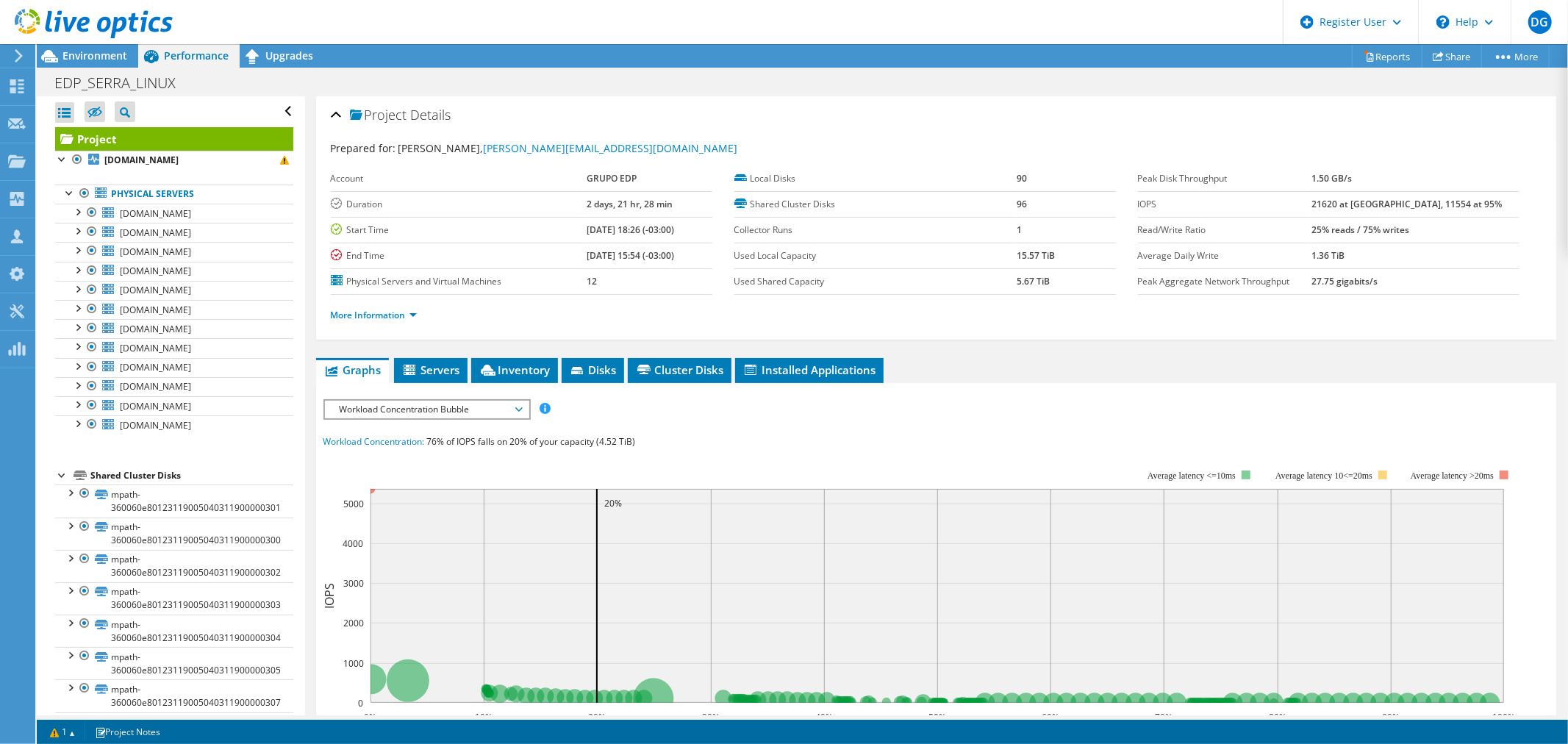
click at [520, 406] on span "Workload Concentration Bubble" at bounding box center [427, 409] width 204 height 18
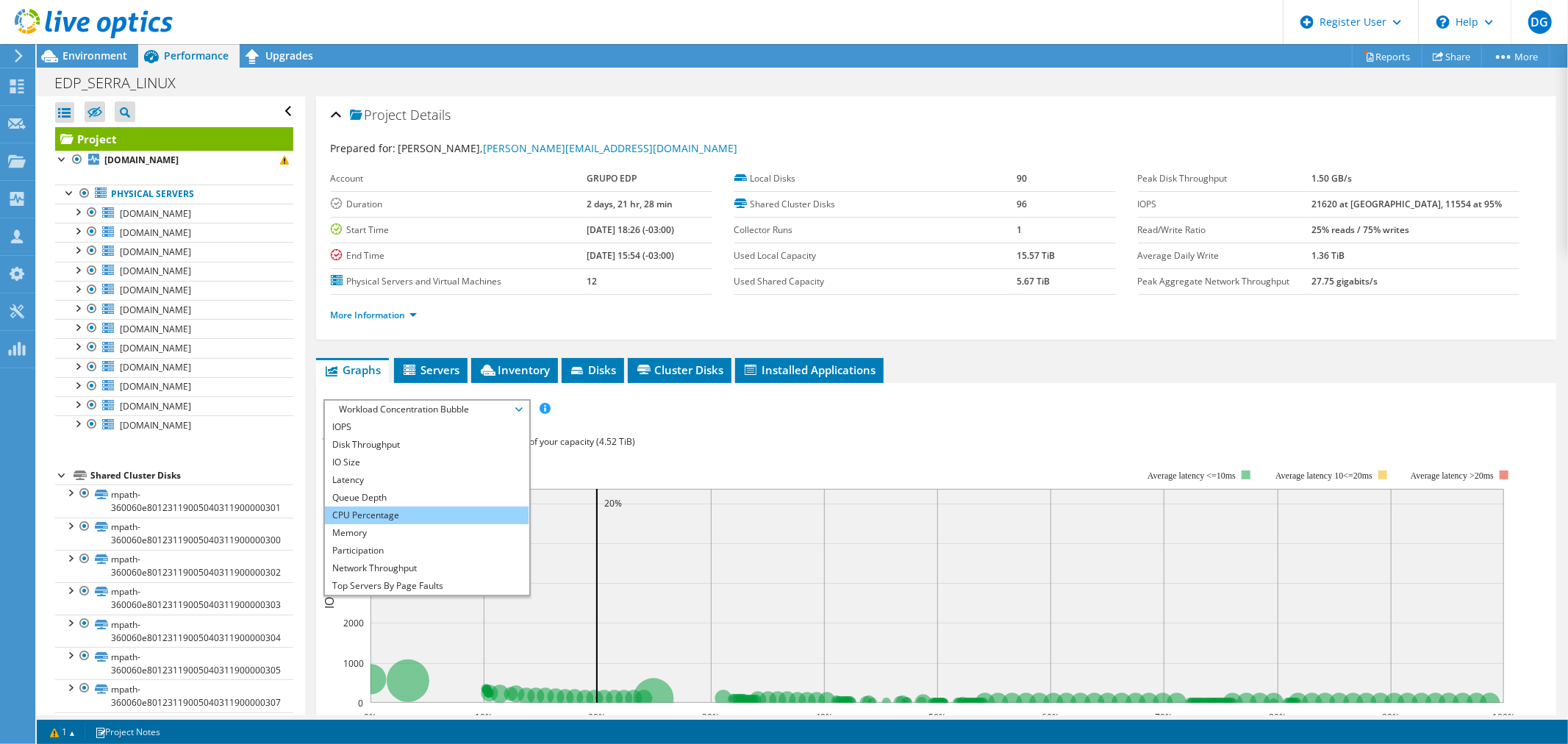
click at [417, 510] on li "CPU Percentage" at bounding box center [427, 515] width 204 height 18
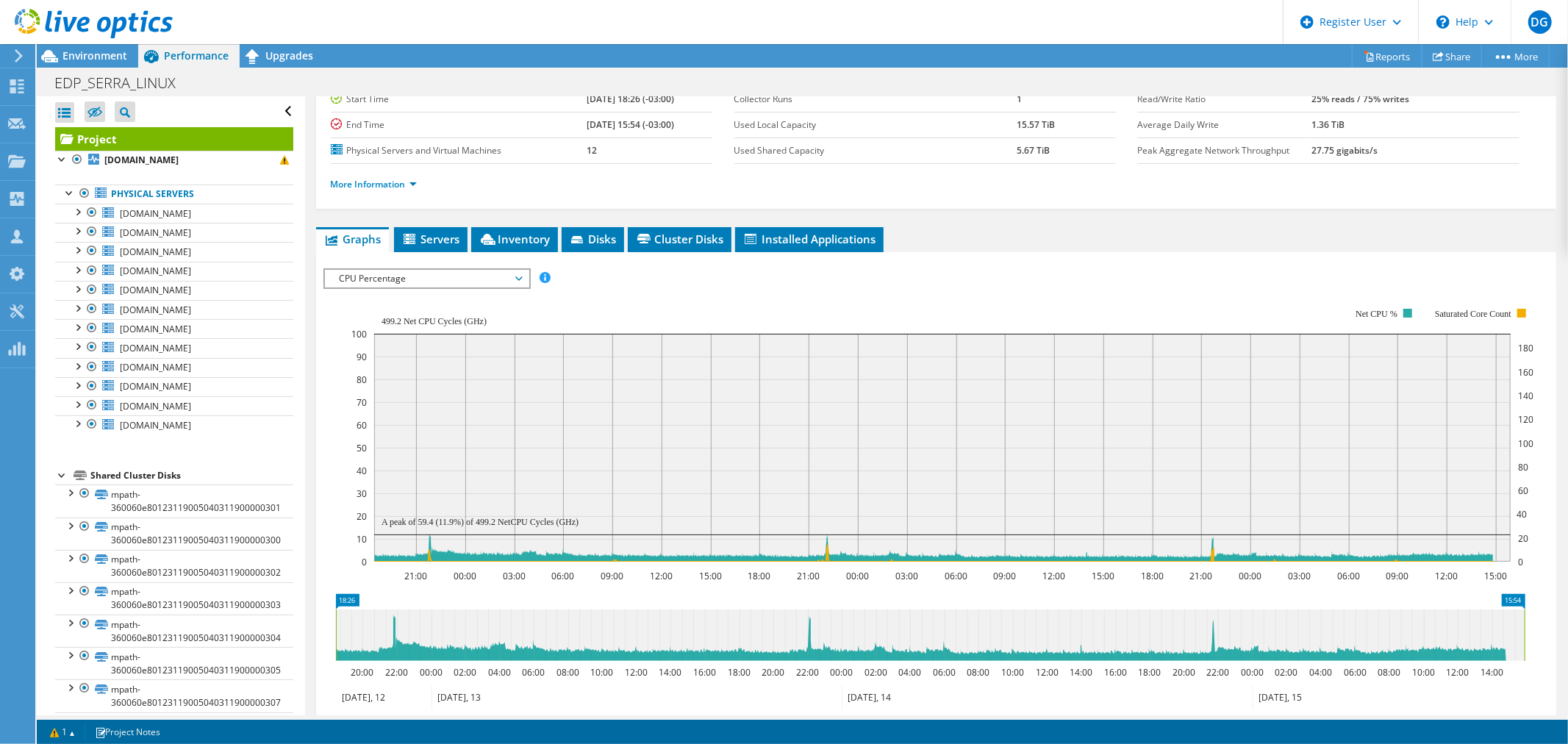
scroll to position [213, 0]
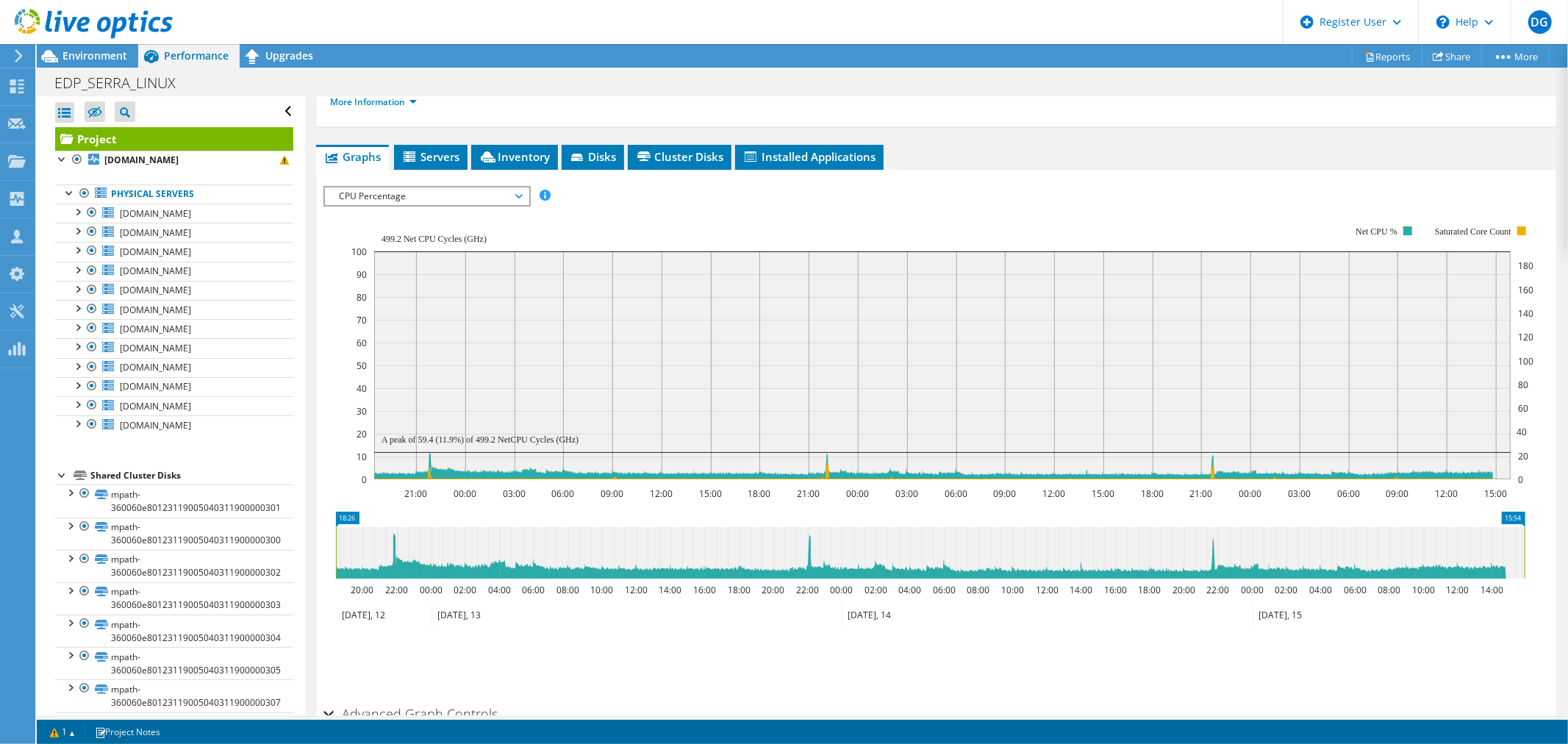
click at [737, 201] on div "IOPS Disk Throughput IO Size Latency Queue Depth CPU Percentage Memory Page Fau…" at bounding box center [936, 196] width 1225 height 20
click at [695, 206] on icon "21:00 00:00 03:00 06:00 09:00 12:00 15:00 18:00 21:00 00:00 03:00 06:00 09:00 1…" at bounding box center [930, 353] width 1214 height 294
click at [96, 56] on span "Environment" at bounding box center [95, 55] width 64 height 14
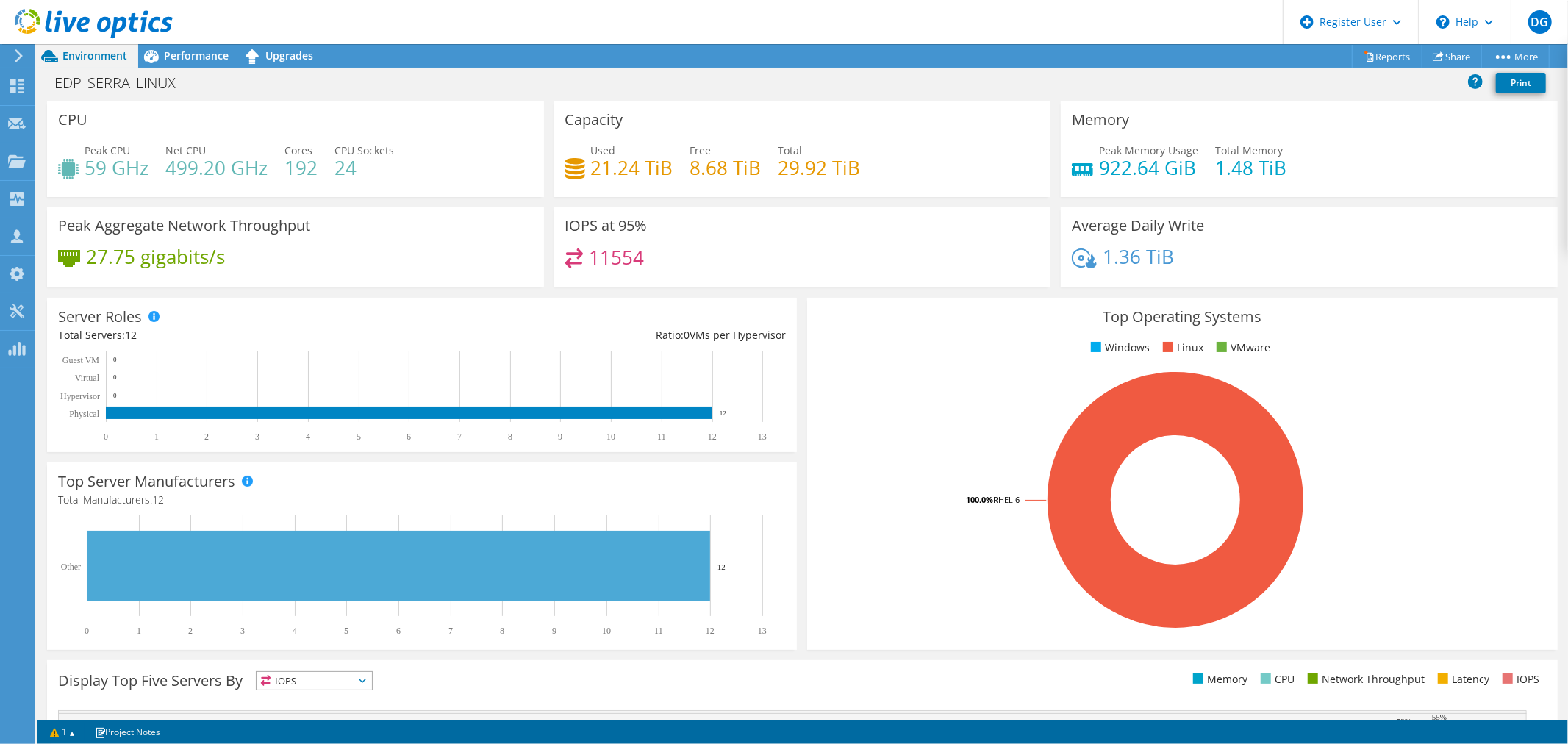
click at [88, 25] on icon at bounding box center [93, 24] width 158 height 30
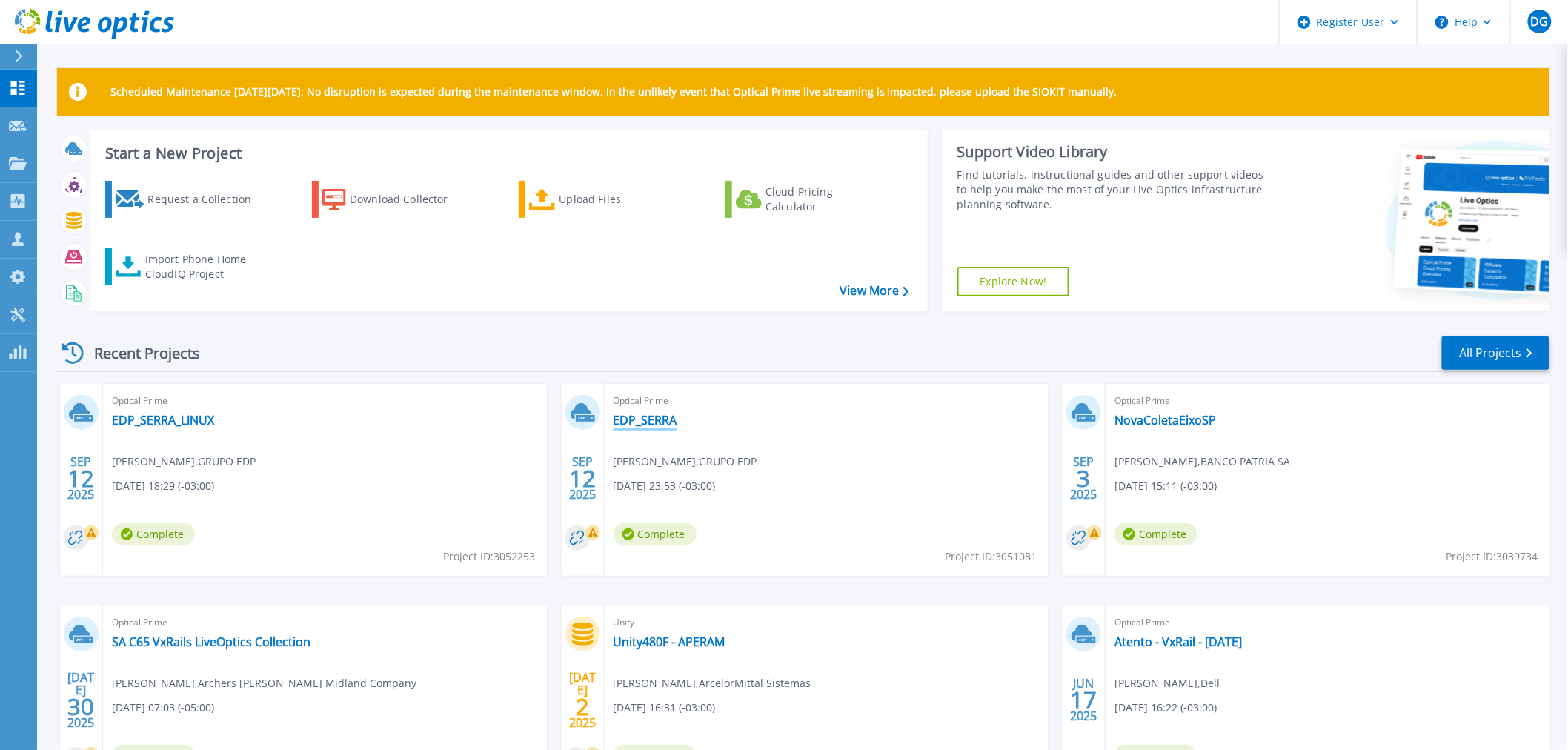
click at [647, 417] on link "EDP_SERRA" at bounding box center [645, 419] width 63 height 15
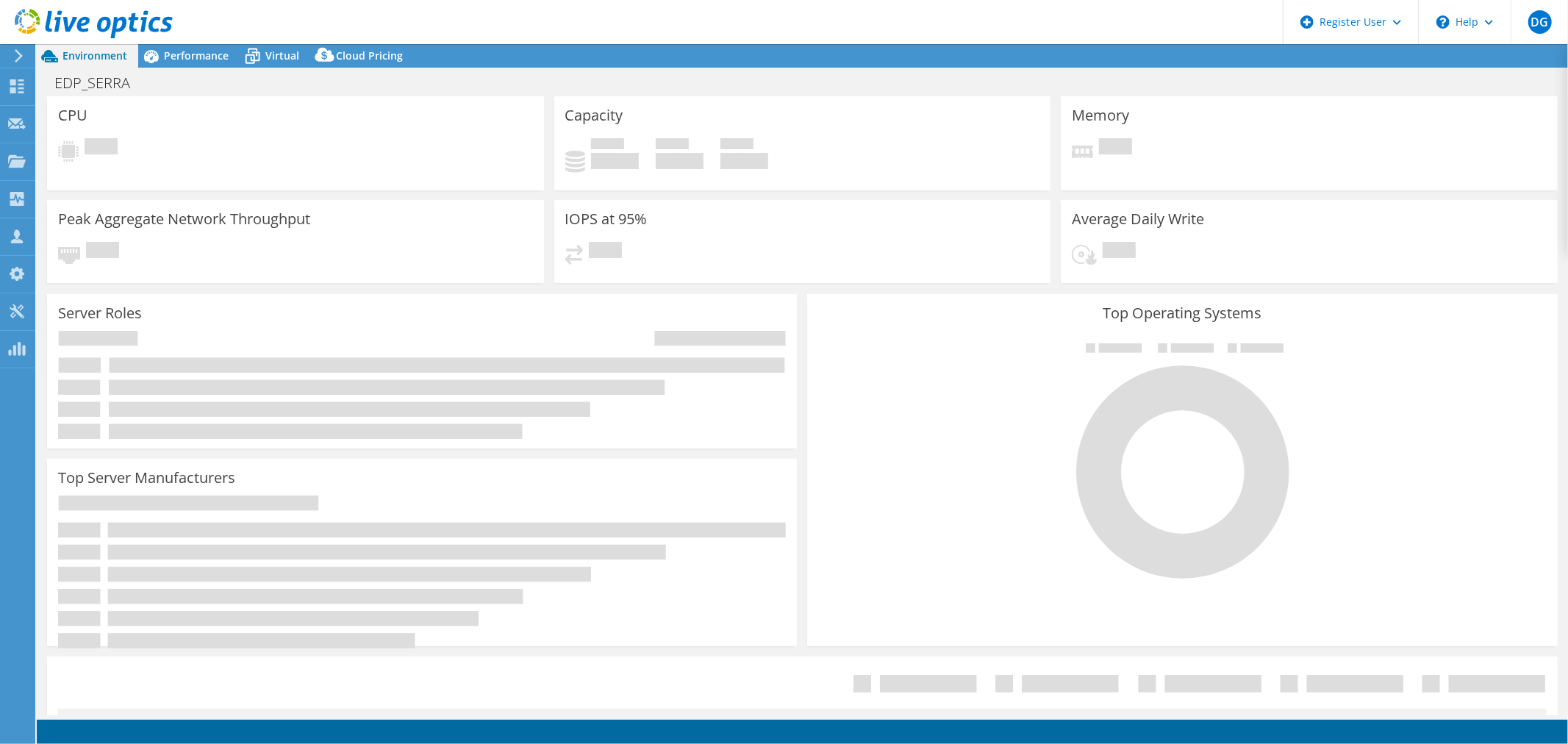
select select "USD"
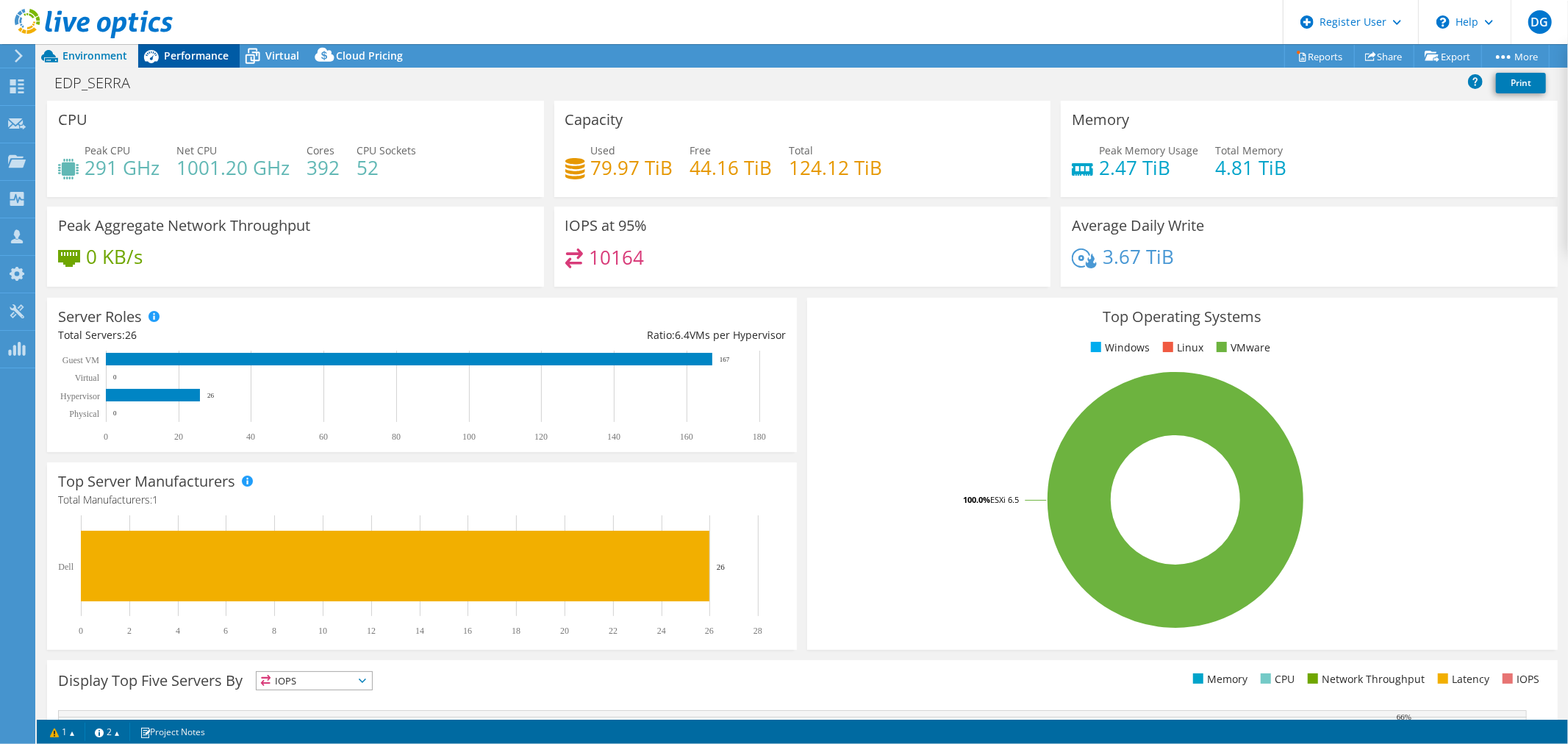
click at [189, 63] on div "Performance" at bounding box center [189, 56] width 101 height 24
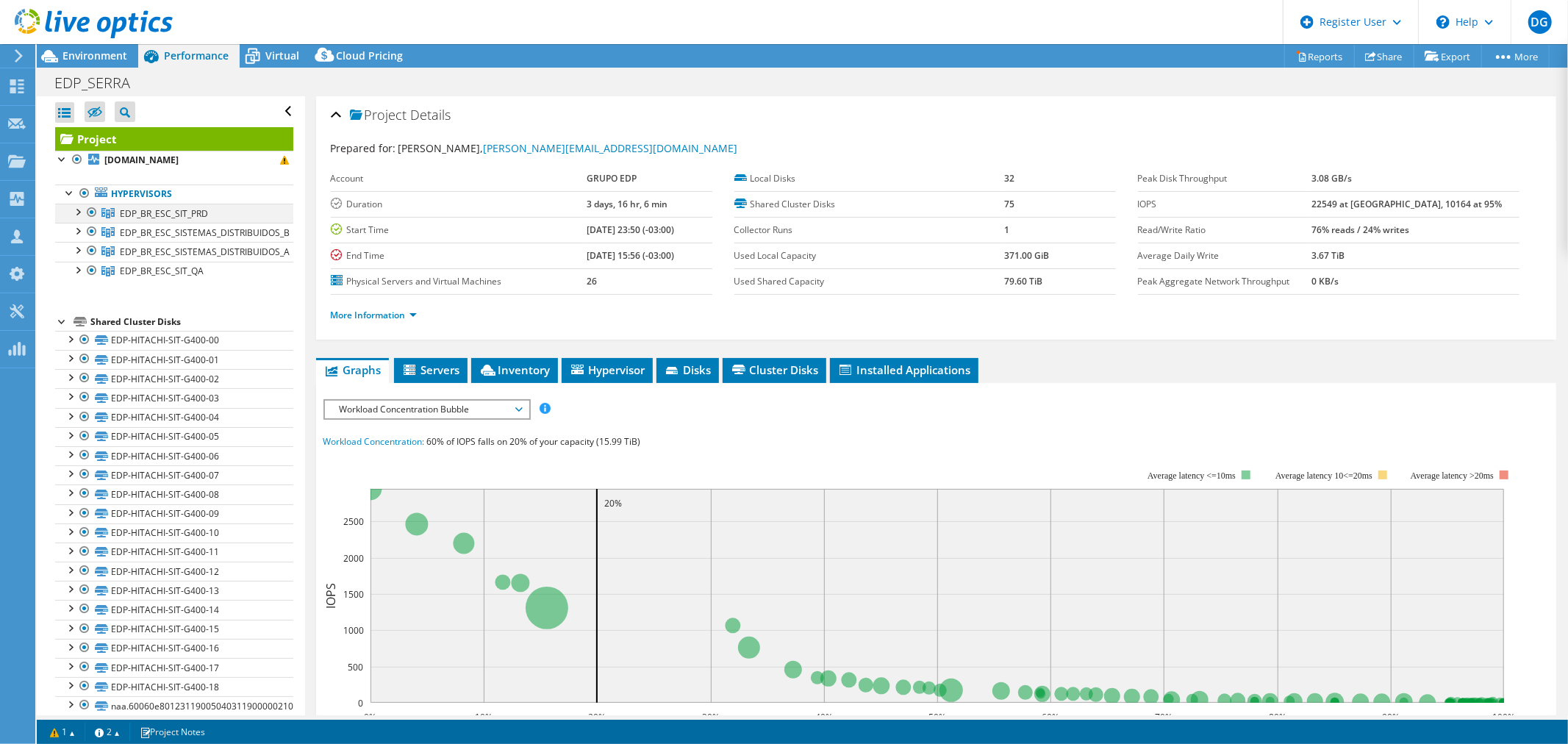
click at [77, 213] on div at bounding box center [77, 211] width 15 height 15
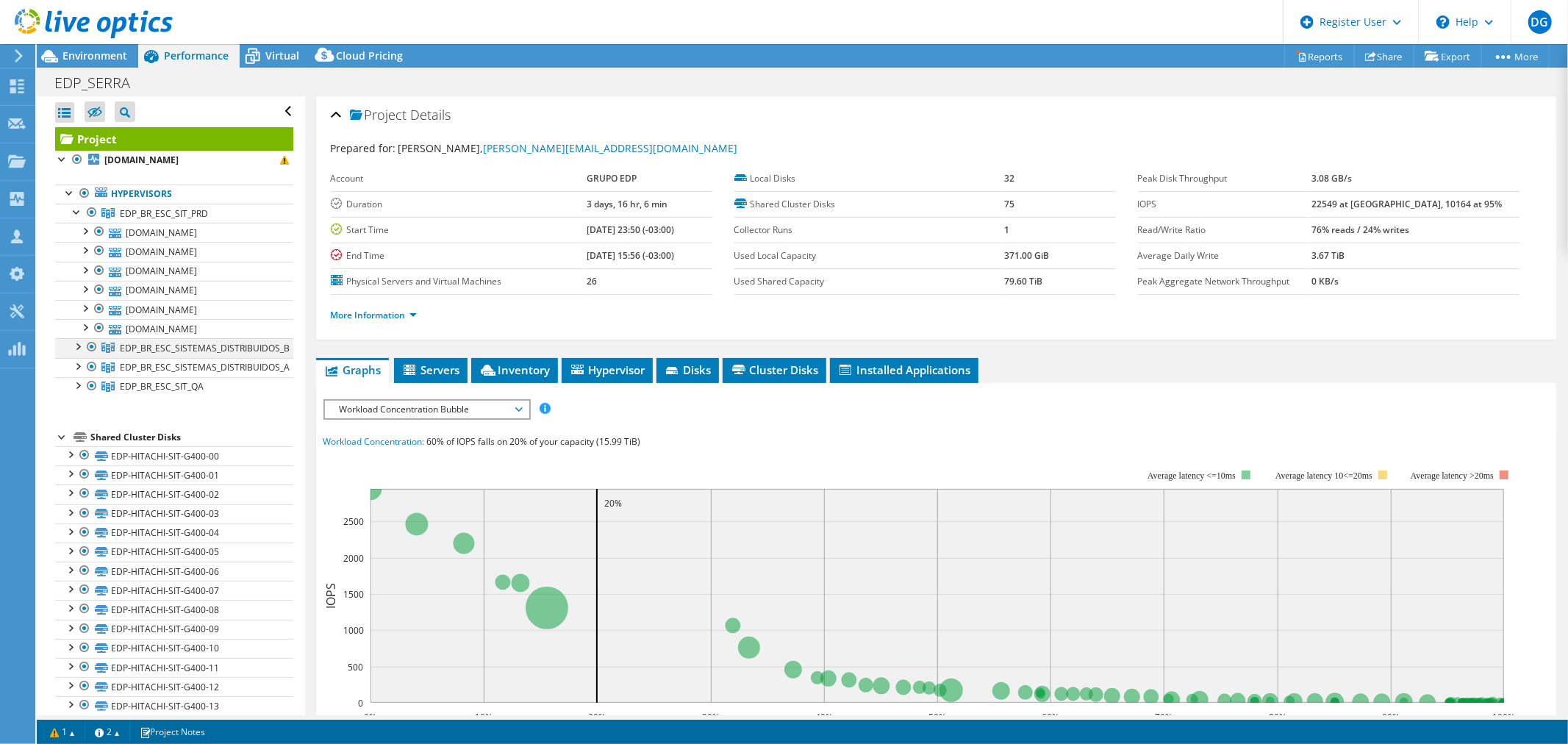
click at [81, 351] on div at bounding box center [77, 345] width 15 height 15
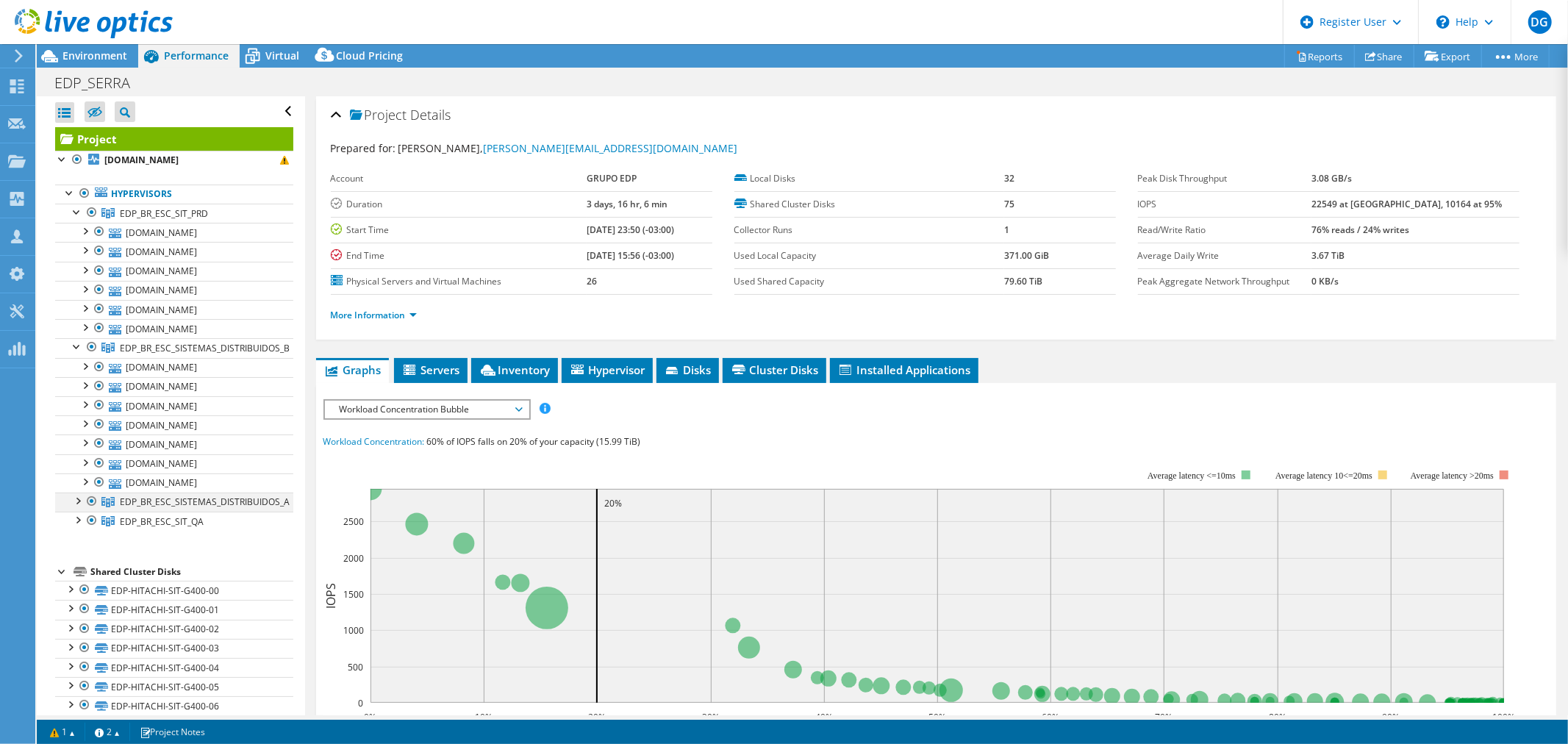
click at [81, 503] on div at bounding box center [77, 500] width 15 height 15
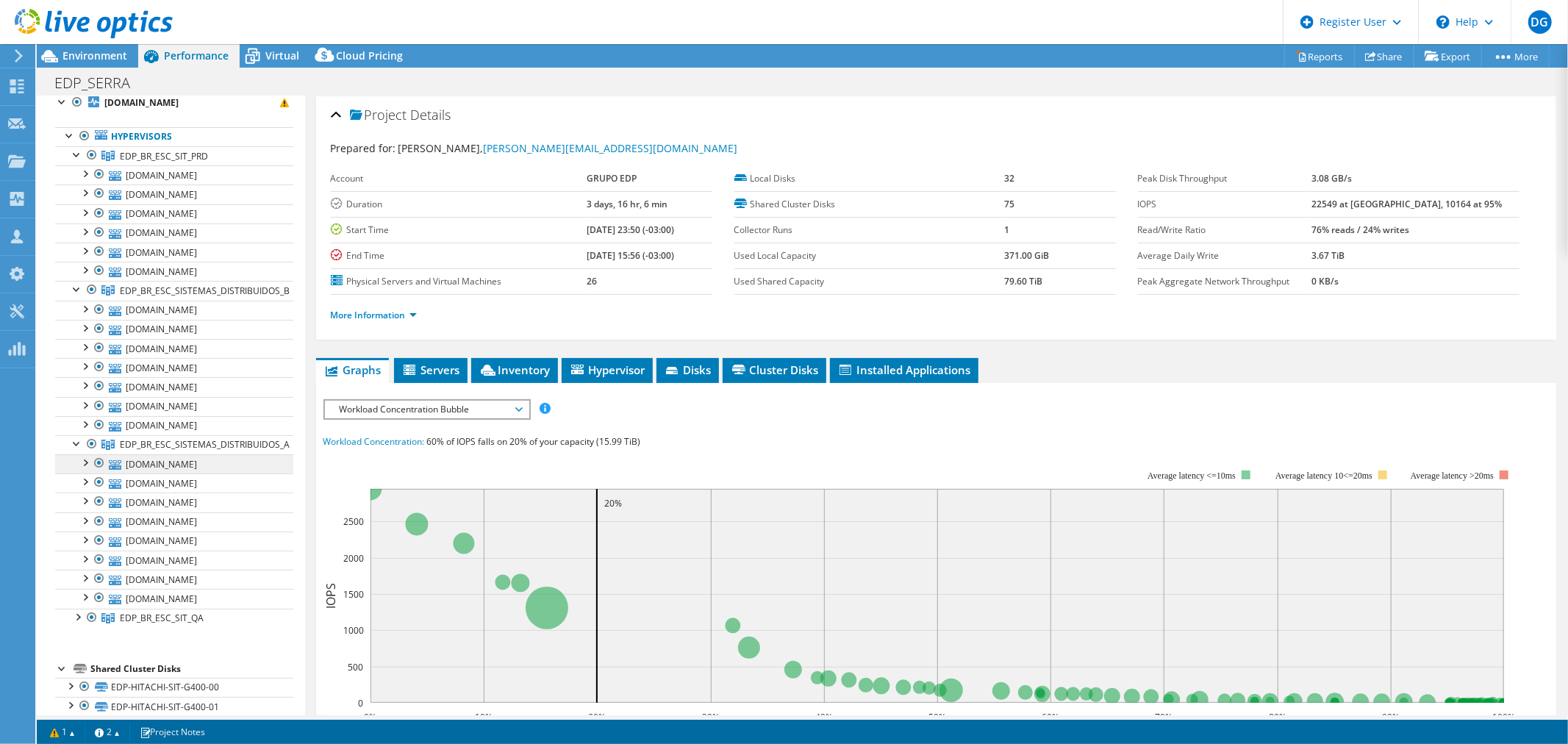
scroll to position [81, 0]
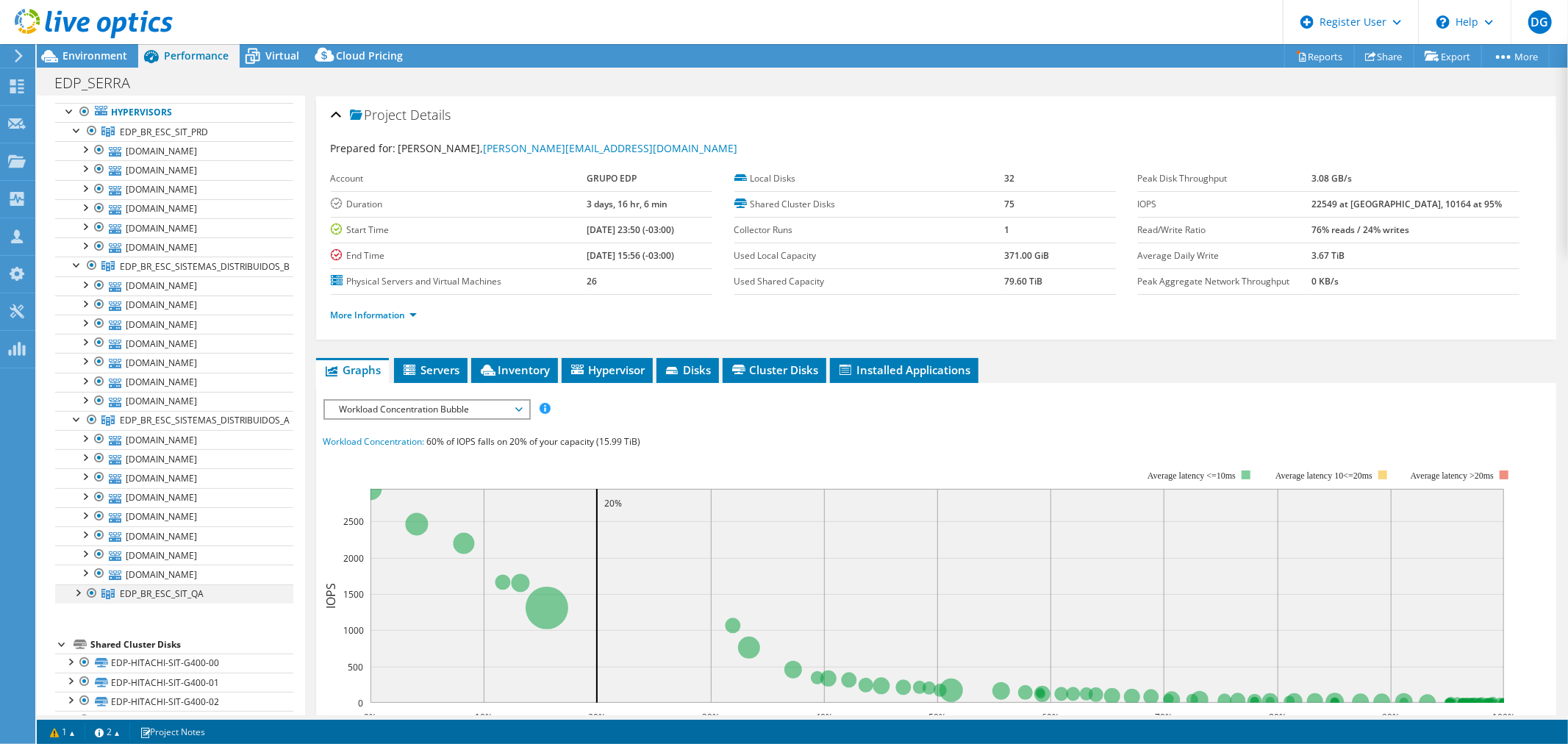
click at [77, 599] on div at bounding box center [77, 592] width 15 height 15
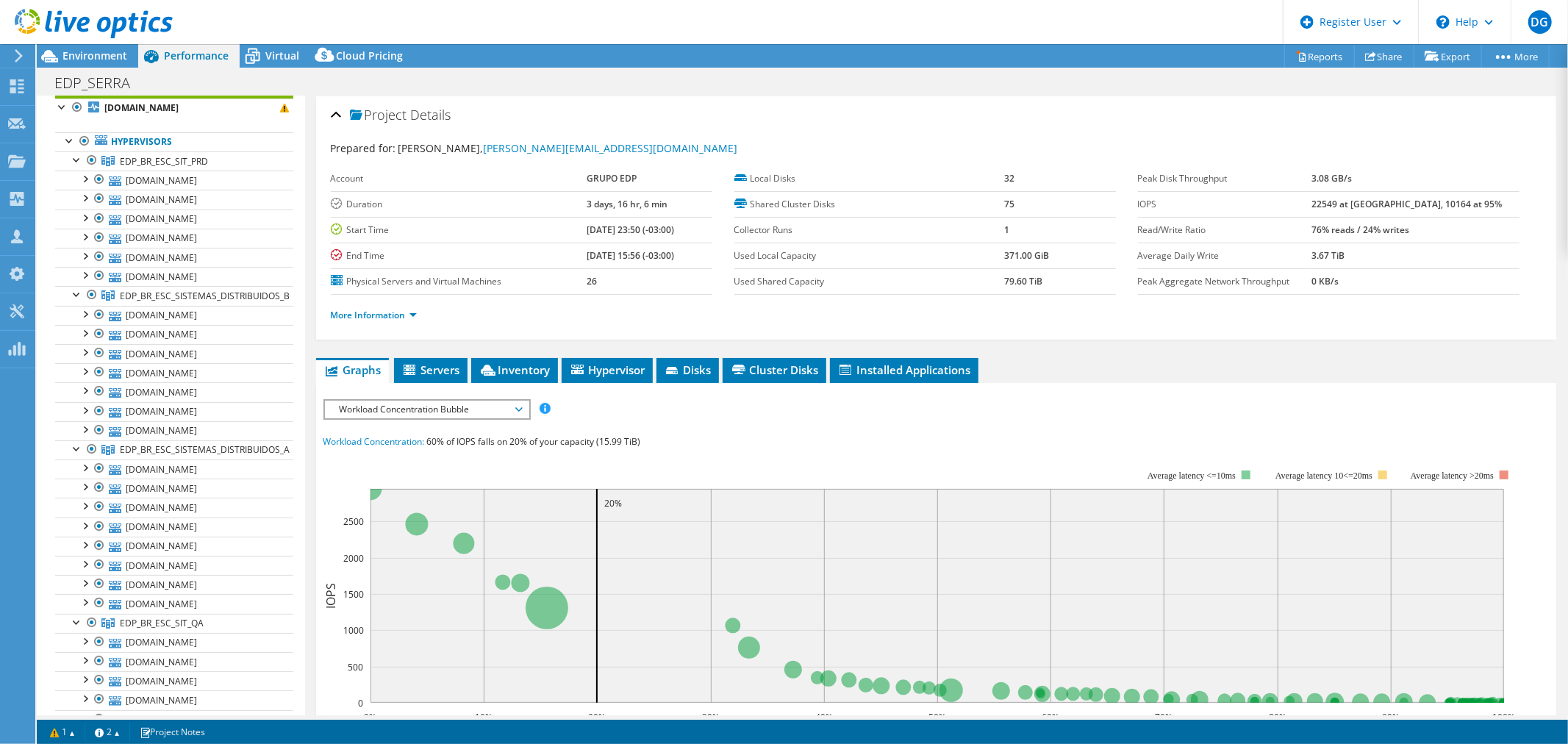
scroll to position [103, 0]
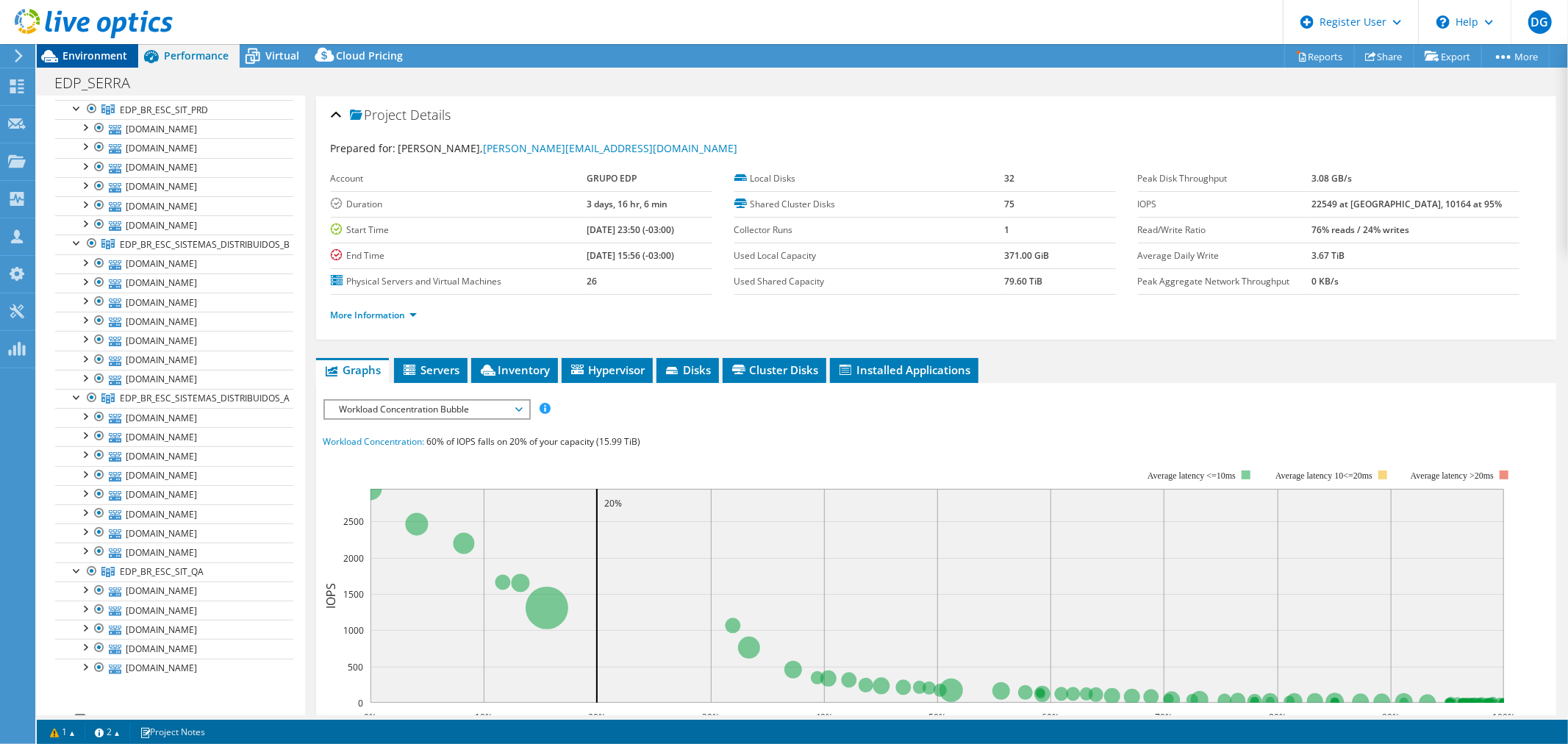
click at [74, 49] on span "Environment" at bounding box center [95, 55] width 64 height 14
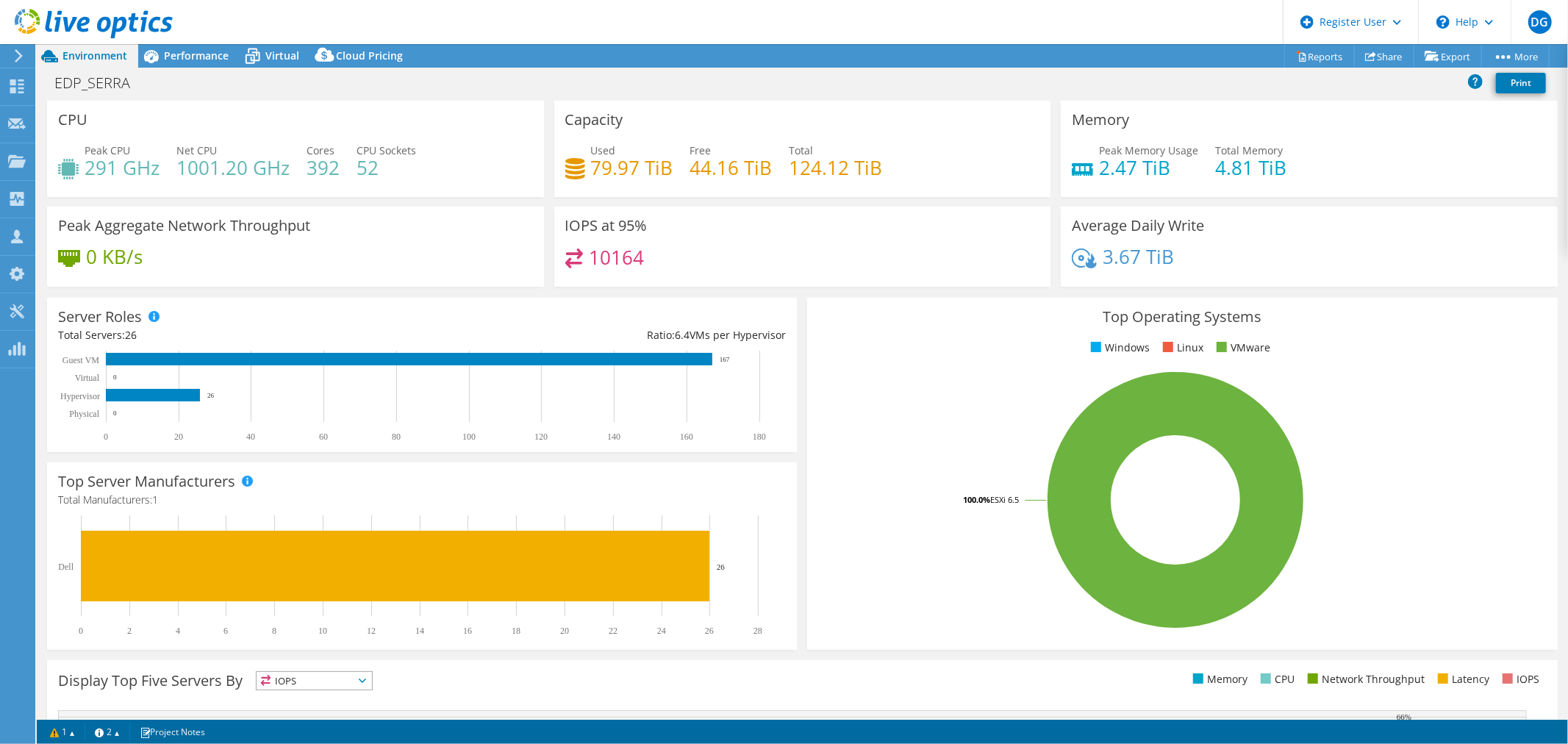
click at [788, 265] on div "10164" at bounding box center [803, 264] width 475 height 31
click at [189, 57] on span "Performance" at bounding box center [196, 55] width 64 height 14
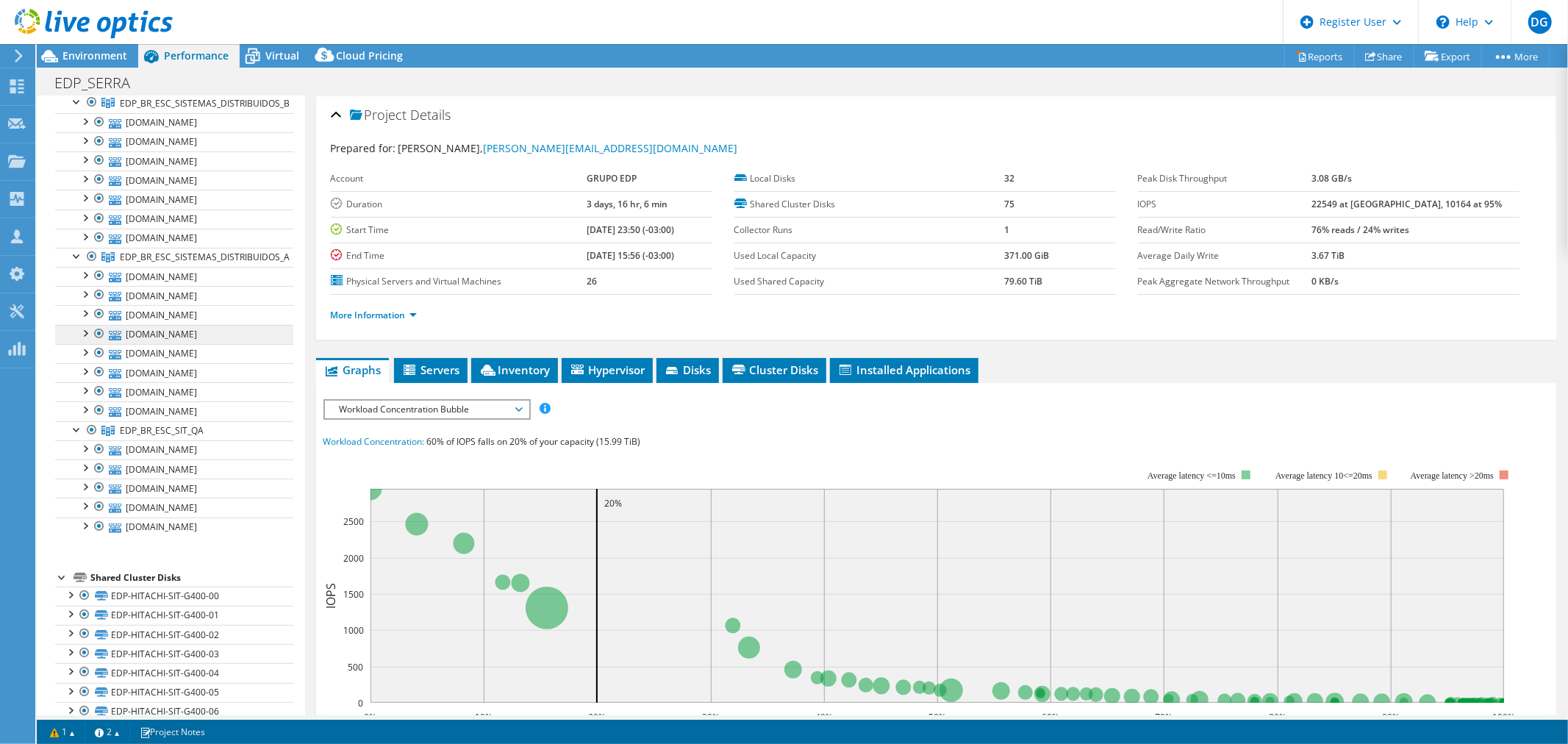
scroll to position [0, 0]
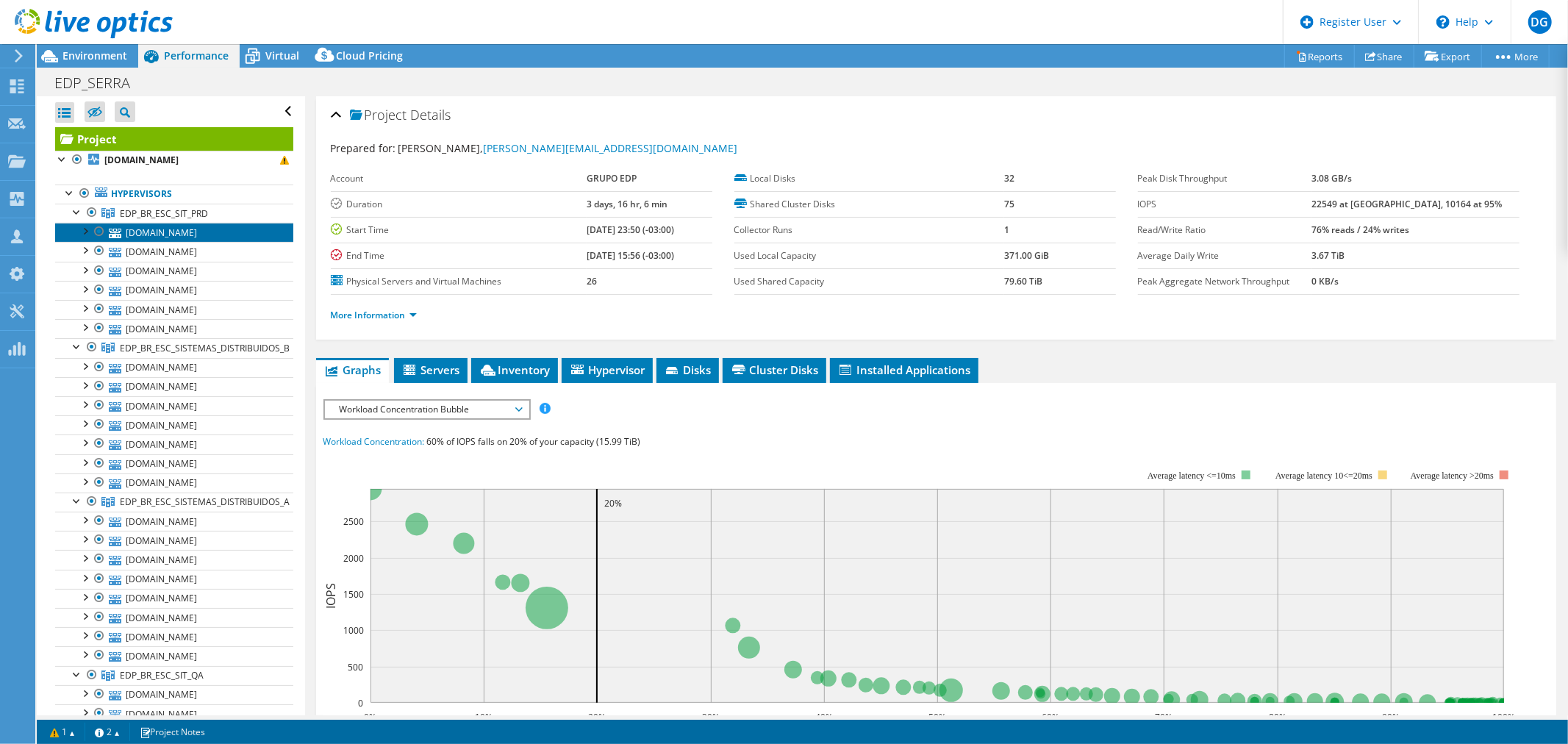
click at [166, 232] on link "edpbr575.edp.pt" at bounding box center [174, 232] width 238 height 19
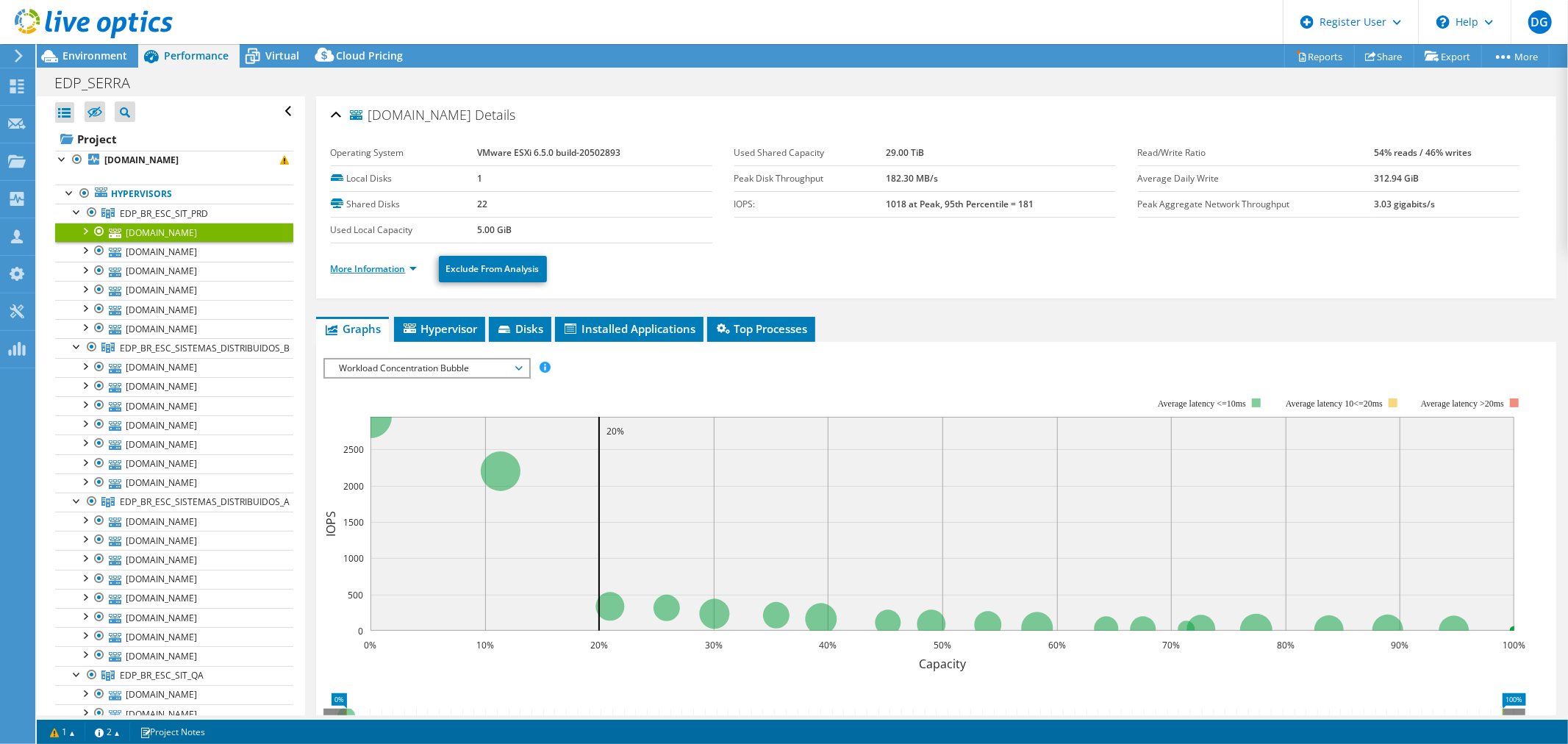
click at [358, 265] on link "More Information" at bounding box center [374, 268] width 86 height 12
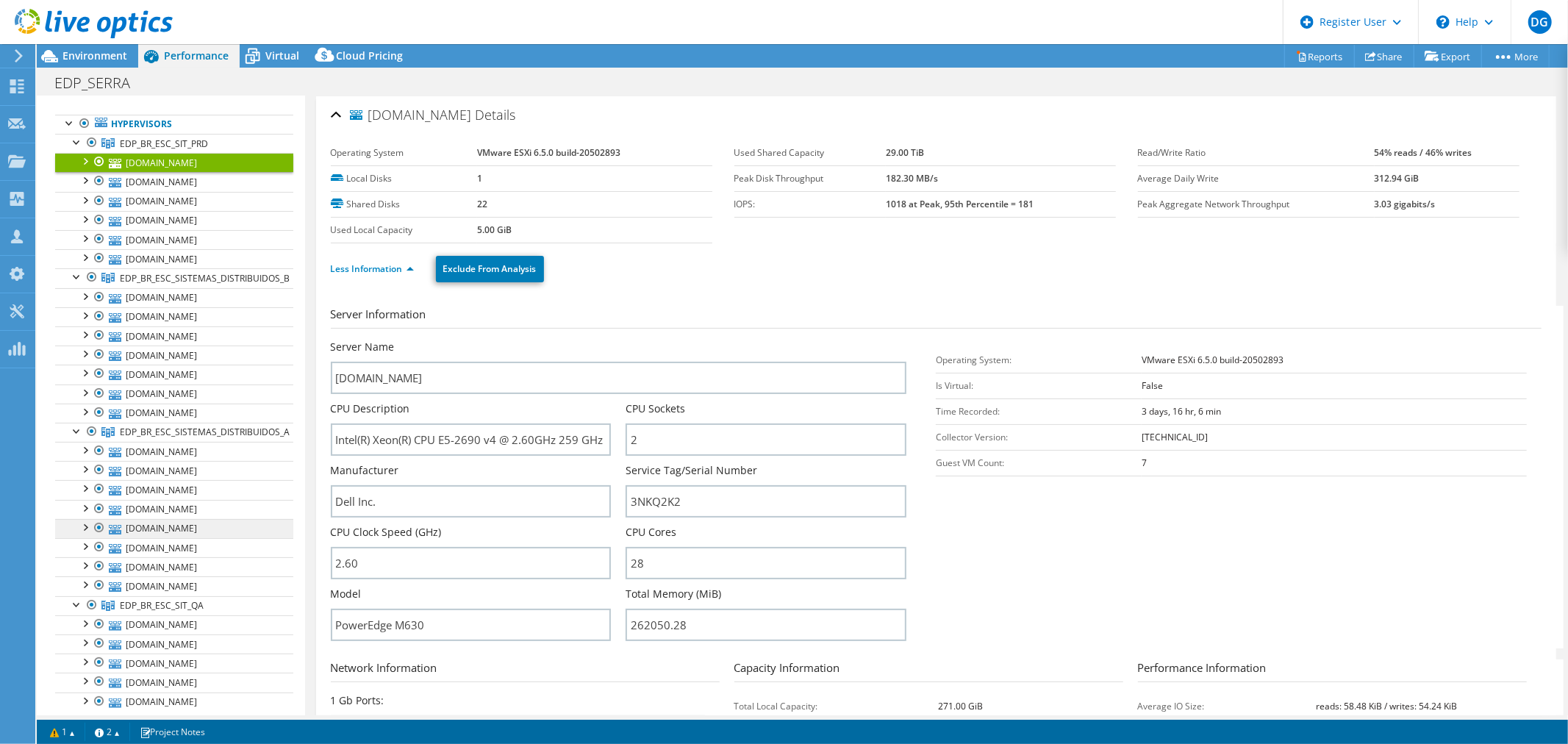
scroll to position [81, 0]
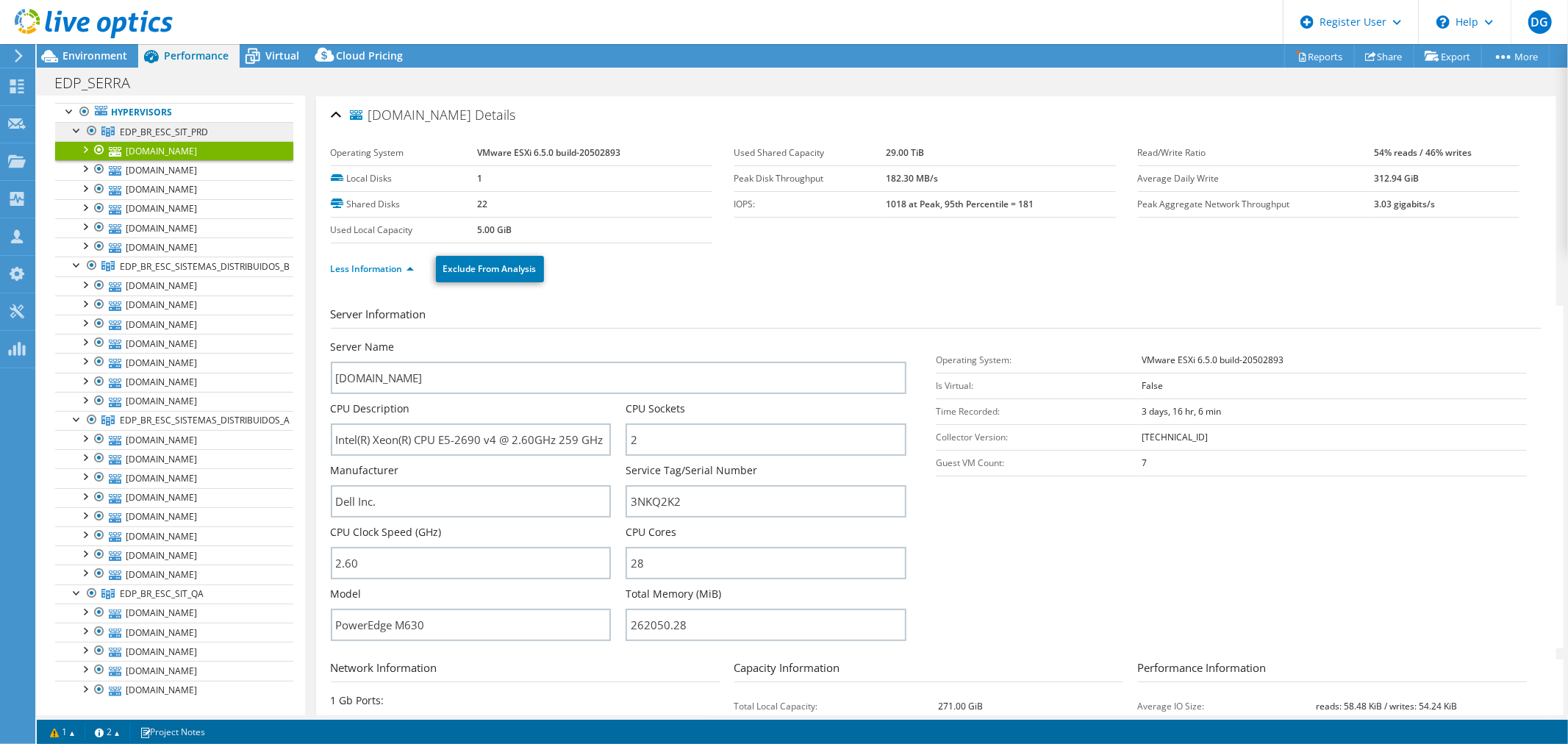
click at [153, 133] on span "EDP_BR_ESC_SIT_PRD" at bounding box center [163, 132] width 88 height 12
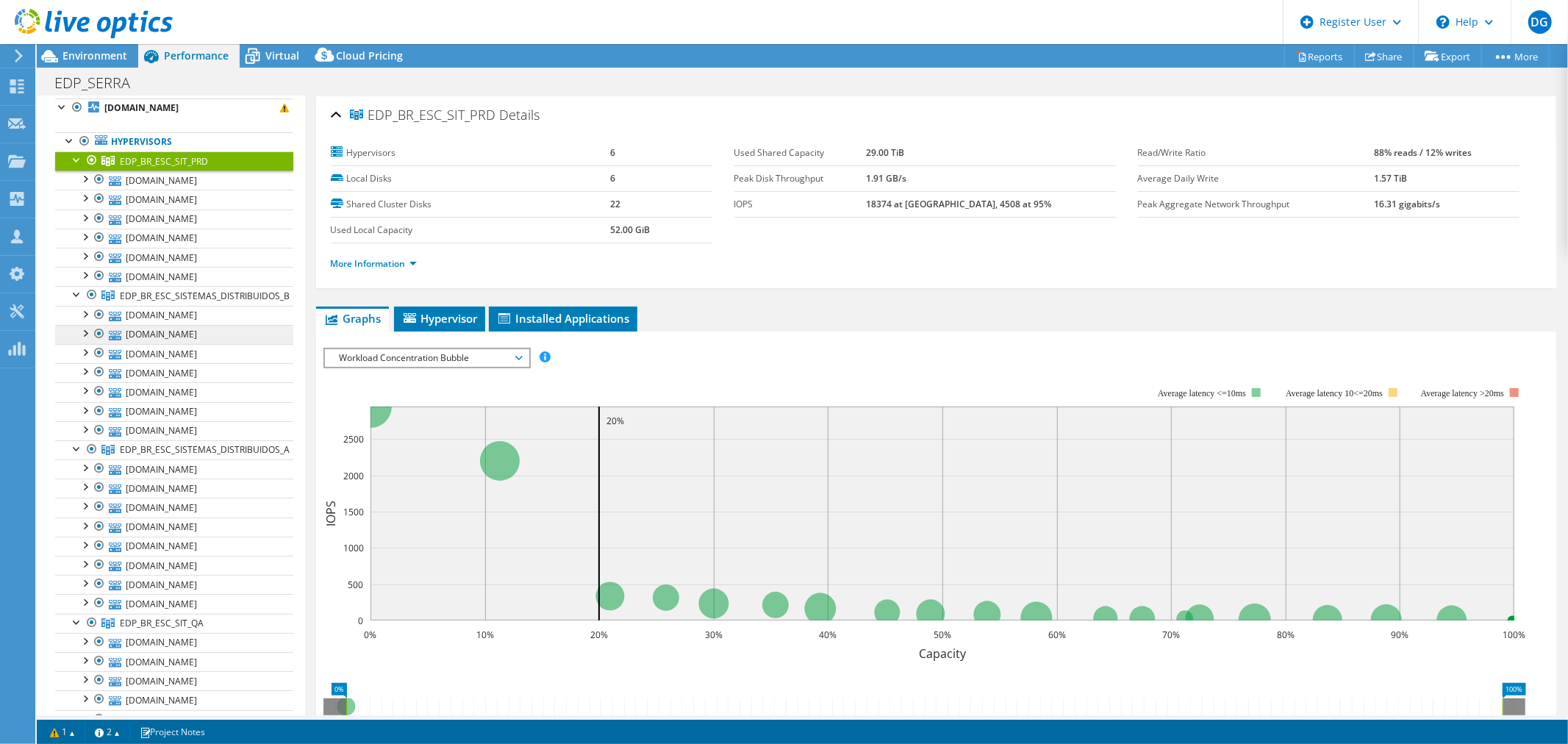
scroll to position [0, 0]
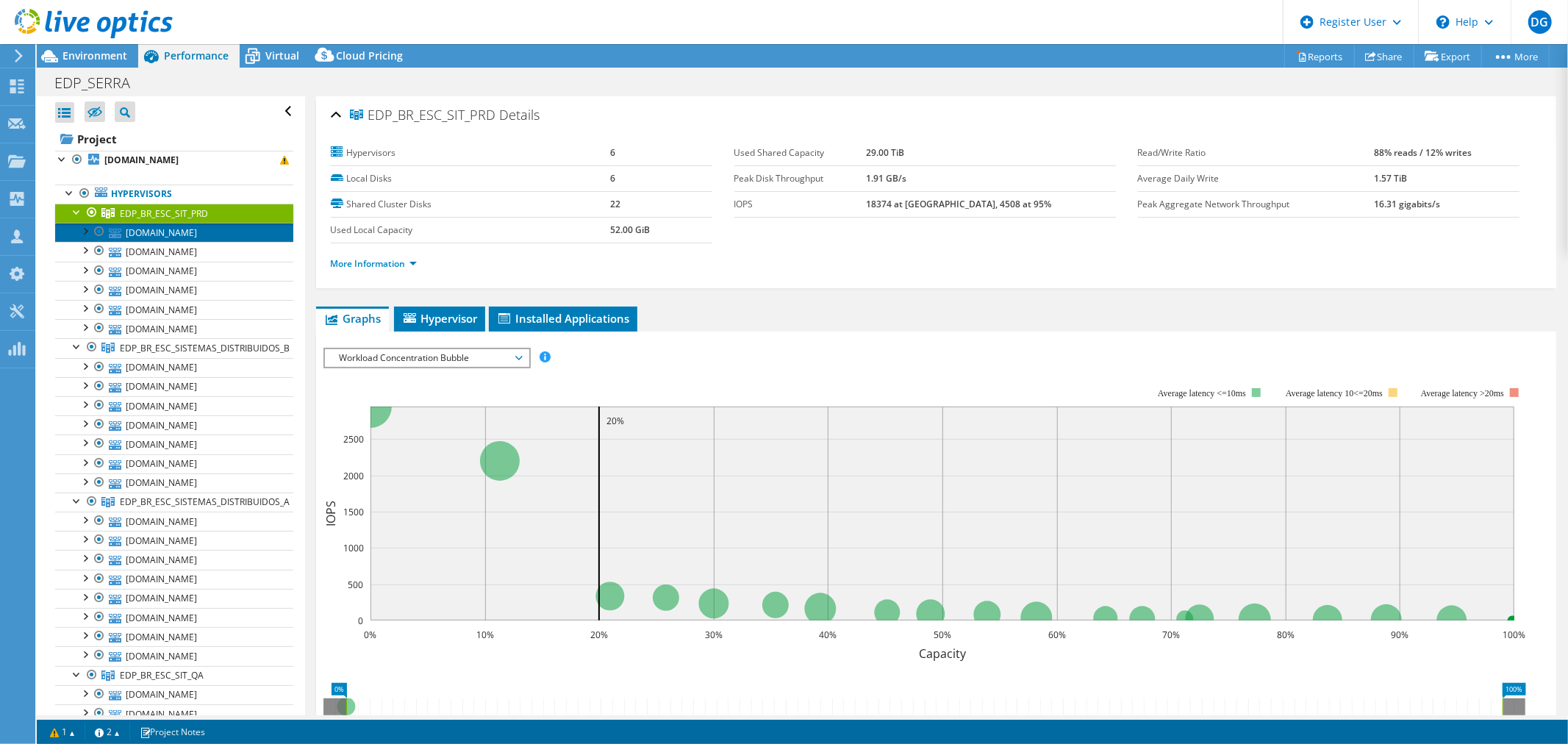
click at [152, 231] on link "edpbr575.edp.pt" at bounding box center [174, 232] width 238 height 19
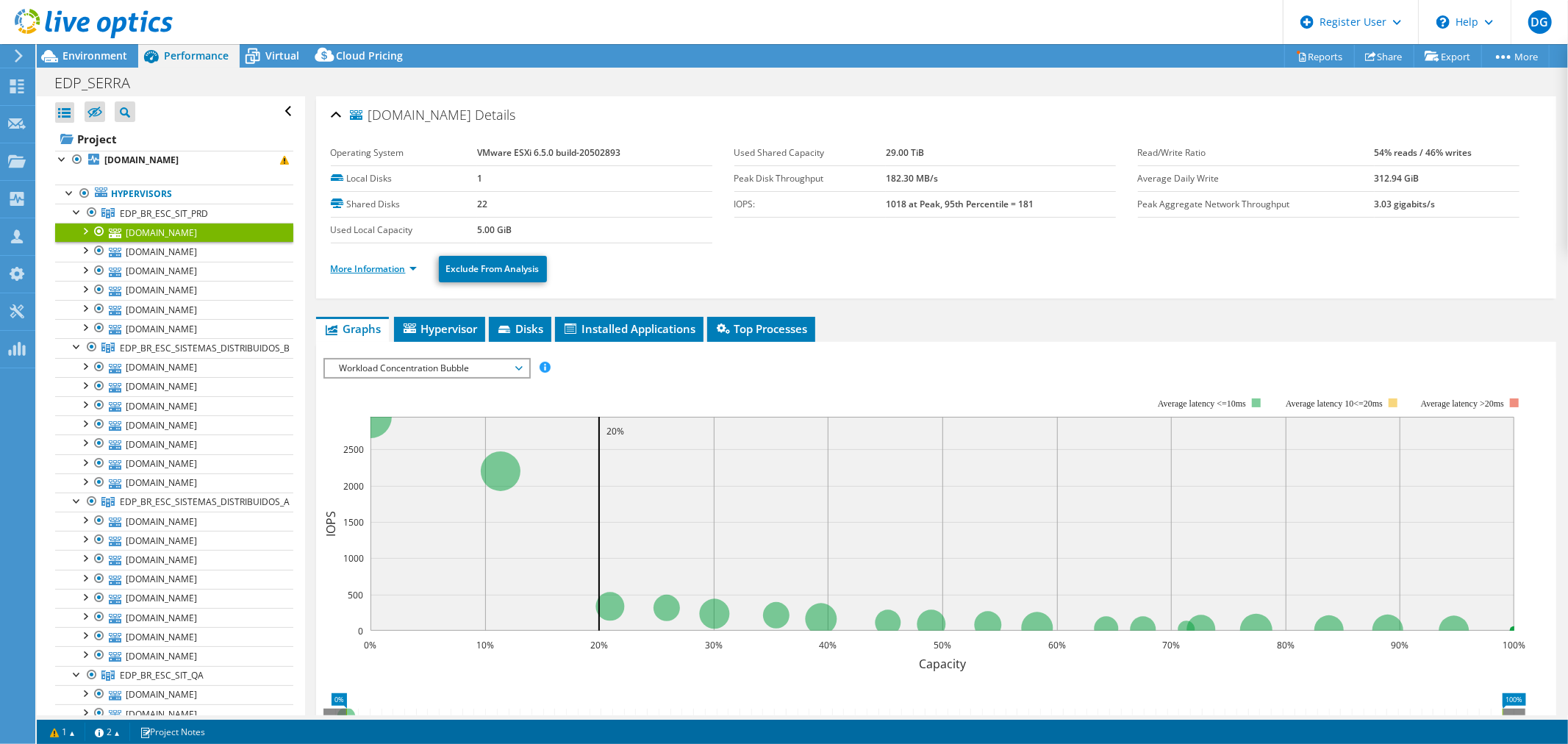
click at [362, 269] on link "More Information" at bounding box center [374, 268] width 86 height 12
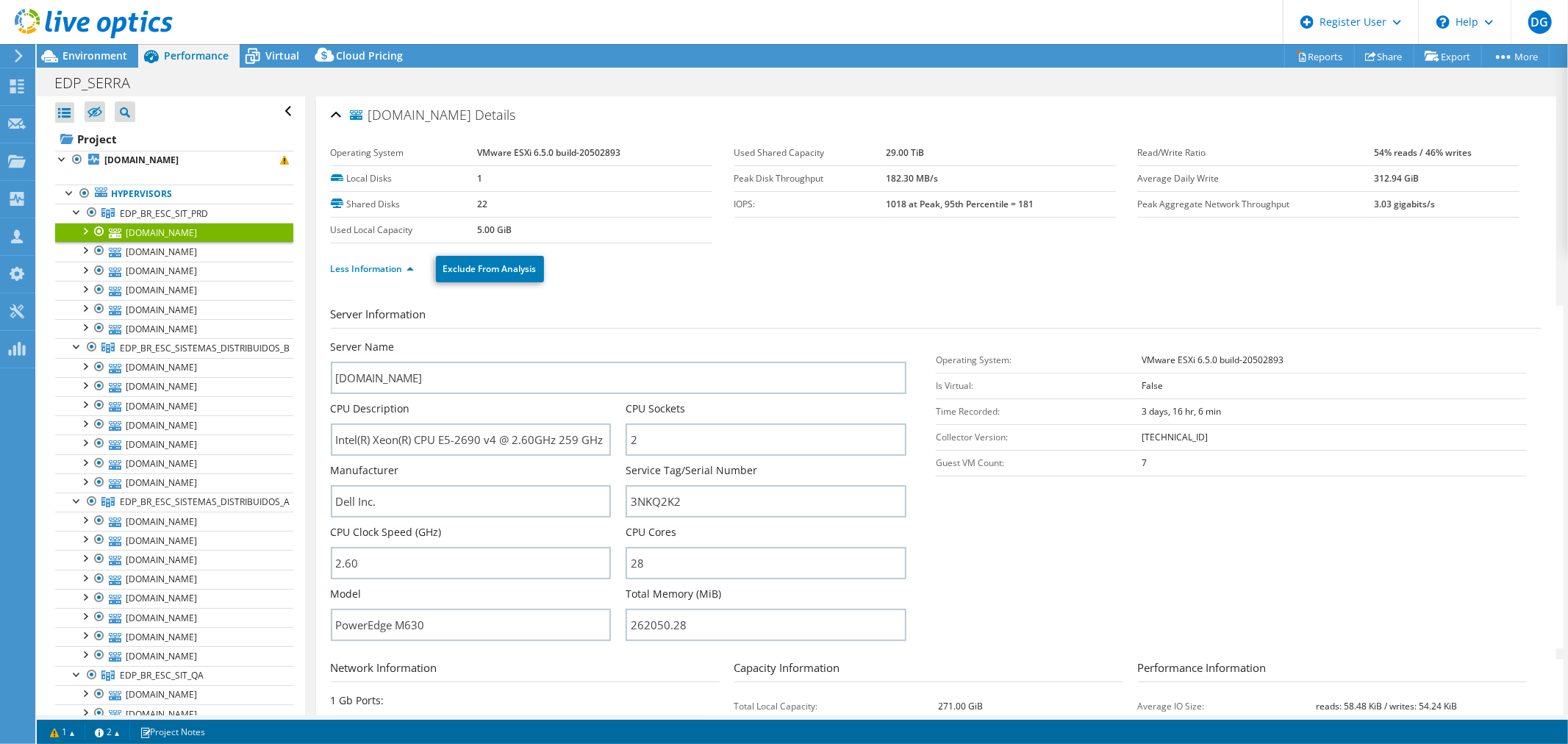
click at [145, 231] on link "edpbr575.edp.pt" at bounding box center [174, 232] width 238 height 19
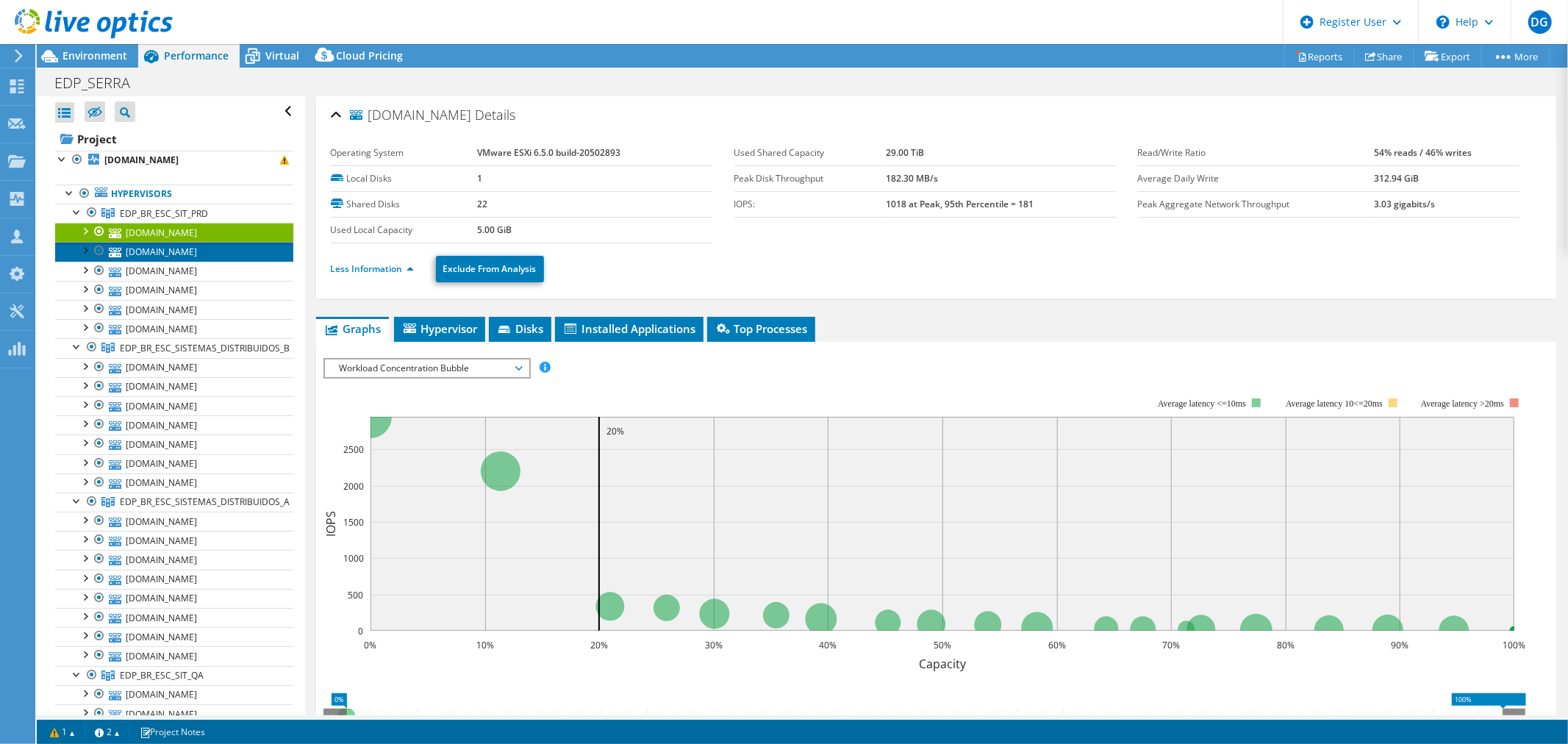
click at [143, 252] on link "edpbr576.edp.pt" at bounding box center [174, 251] width 238 height 19
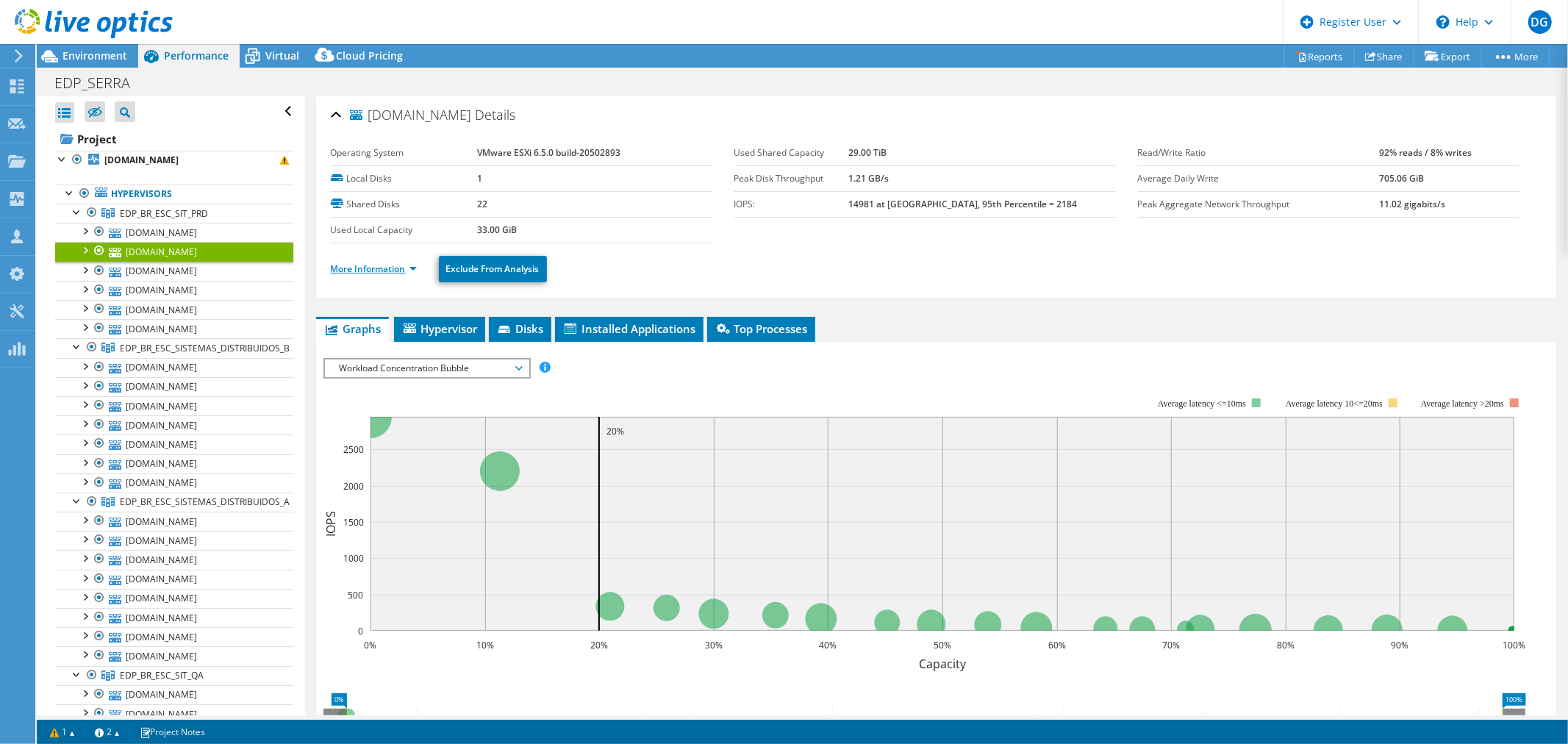
click at [354, 266] on link "More Information" at bounding box center [374, 268] width 86 height 12
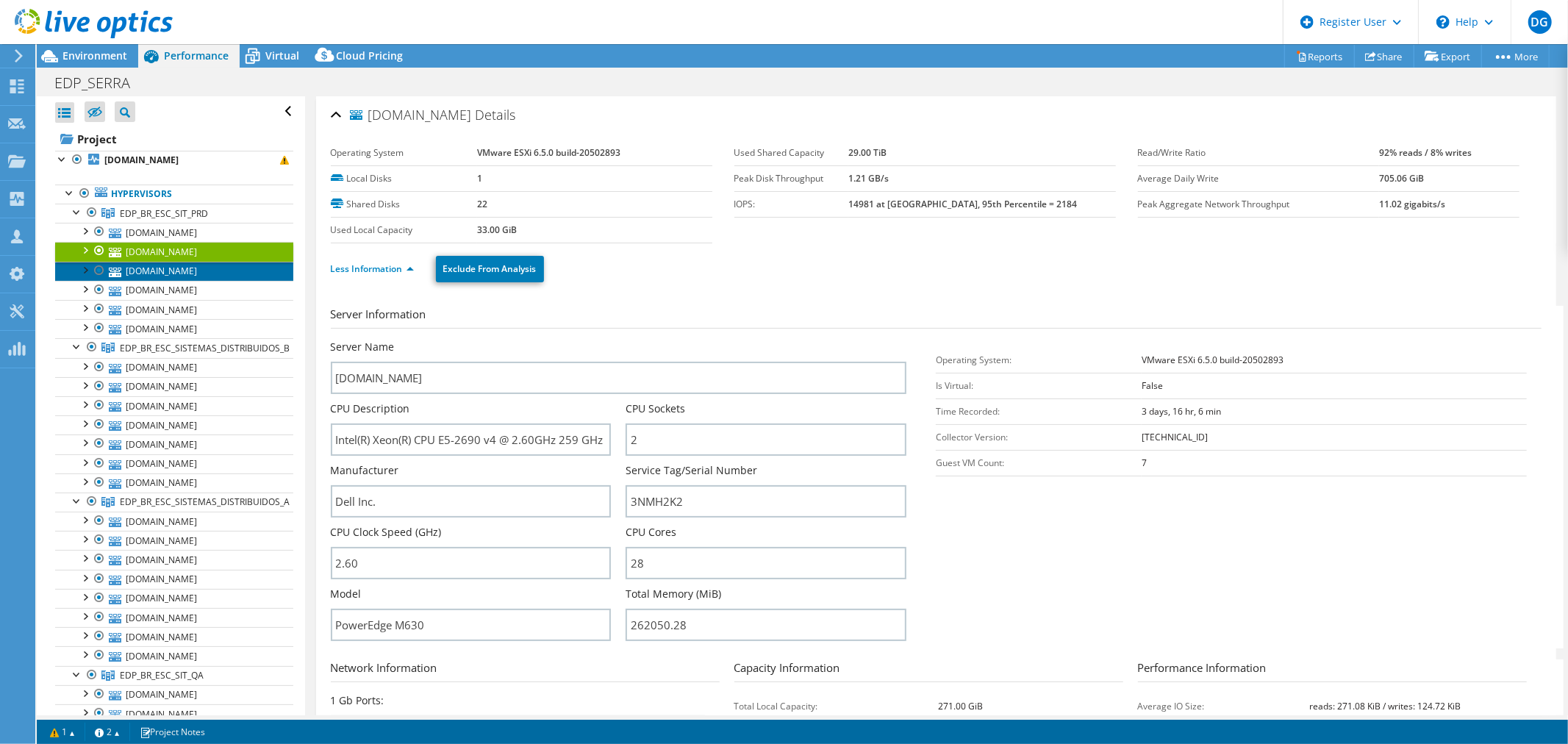
click at [145, 274] on link "edpbr163.edp.pt" at bounding box center [174, 270] width 238 height 19
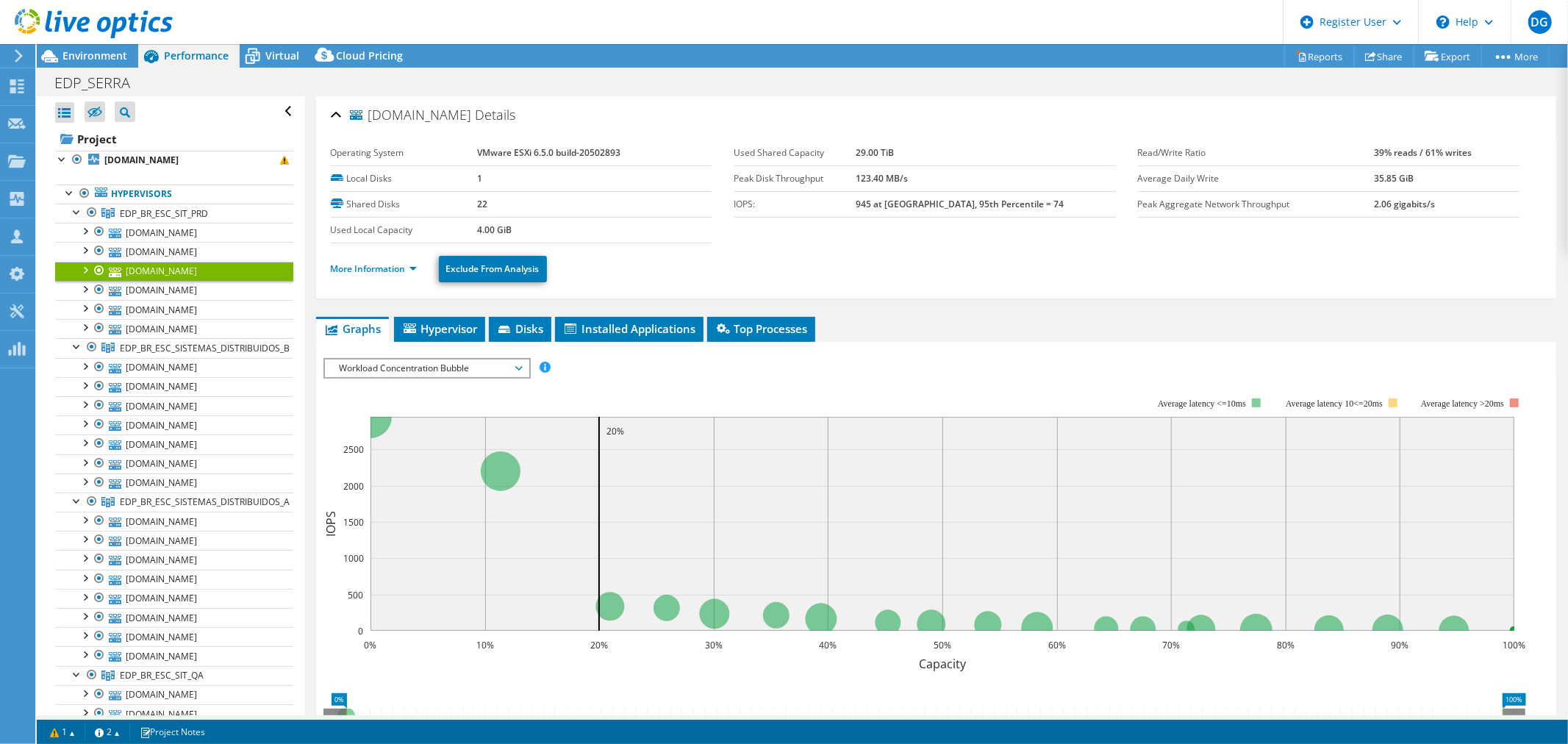
click at [351, 261] on li "More Information" at bounding box center [379, 269] width 95 height 16
click at [355, 261] on li "More Information" at bounding box center [379, 269] width 95 height 16
click at [355, 266] on link "More Information" at bounding box center [374, 268] width 86 height 12
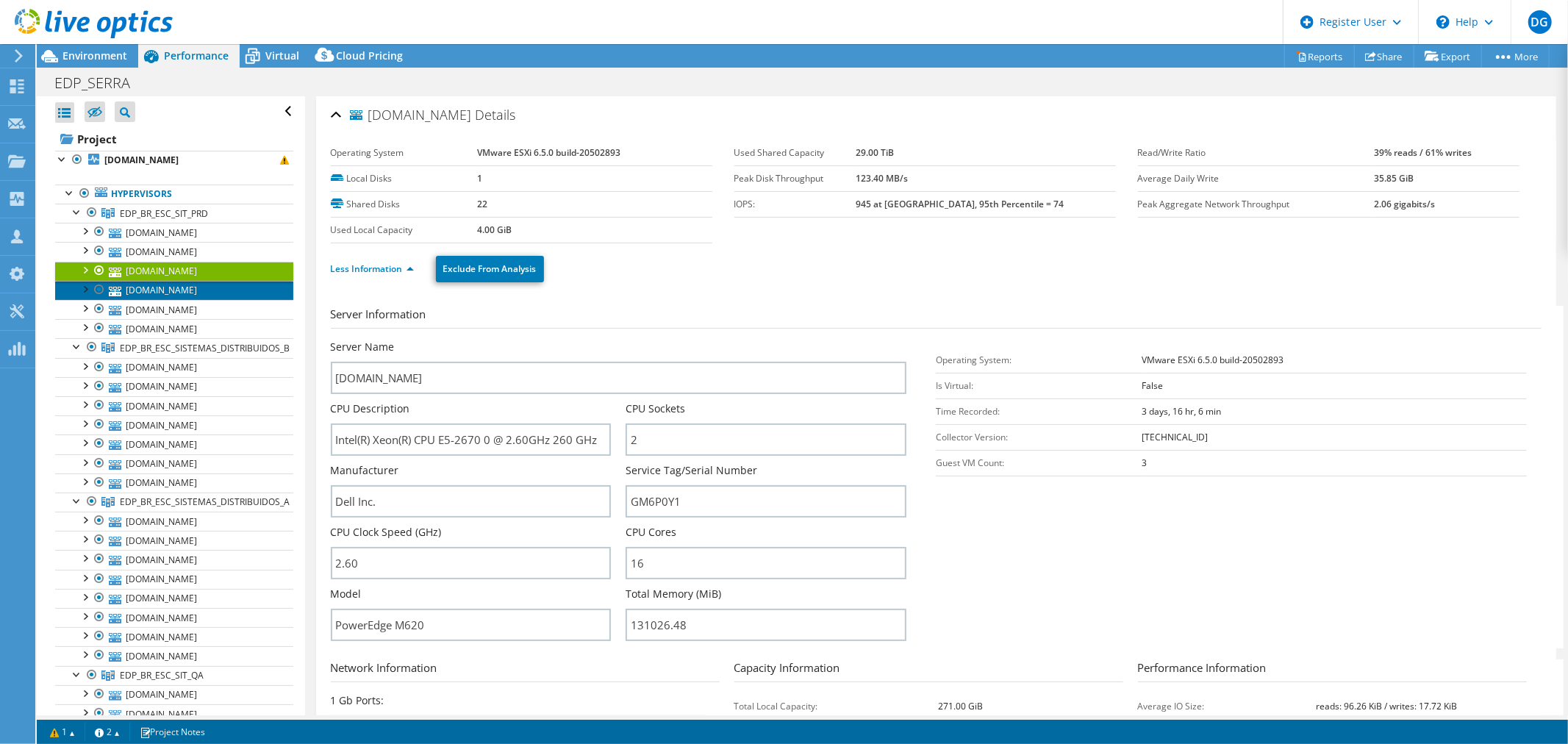
click at [147, 287] on link "[DOMAIN_NAME]" at bounding box center [174, 290] width 238 height 19
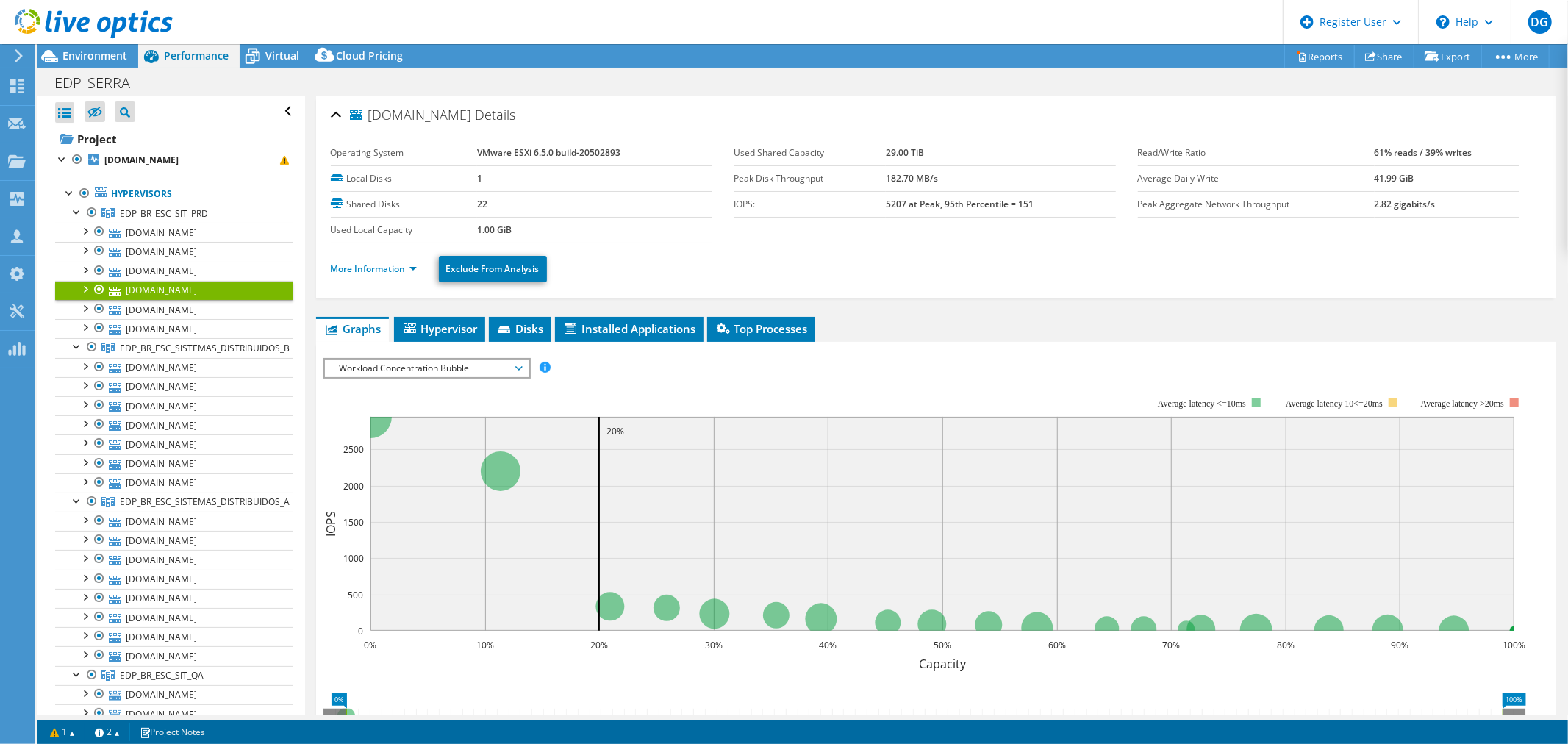
click at [362, 258] on ul "More Information Exclude From Analysis" at bounding box center [937, 267] width 1211 height 30
click at [362, 266] on link "More Information" at bounding box center [374, 268] width 86 height 12
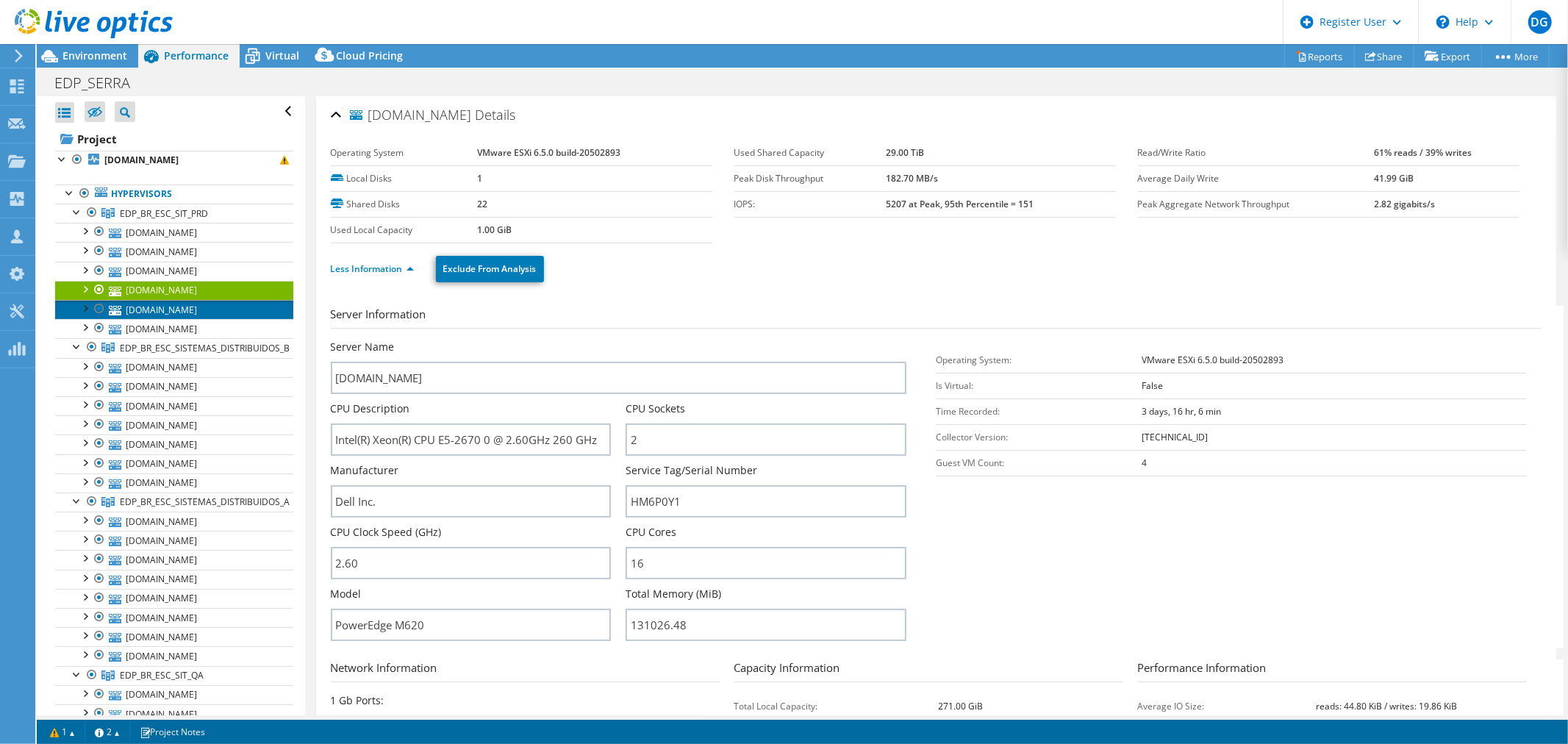
click at [156, 313] on link "[DOMAIN_NAME]" at bounding box center [174, 309] width 238 height 19
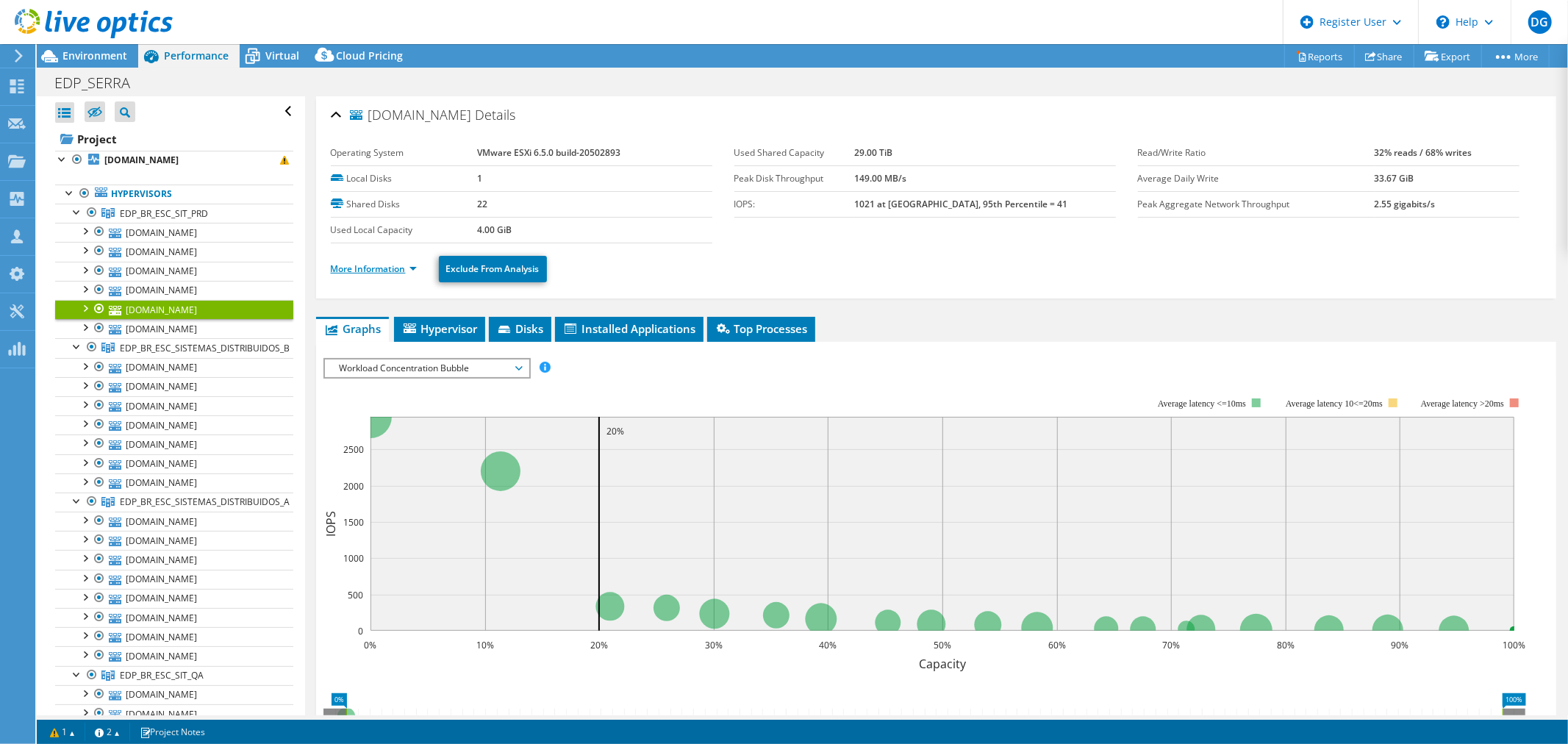
click at [344, 265] on link "More Information" at bounding box center [374, 268] width 86 height 12
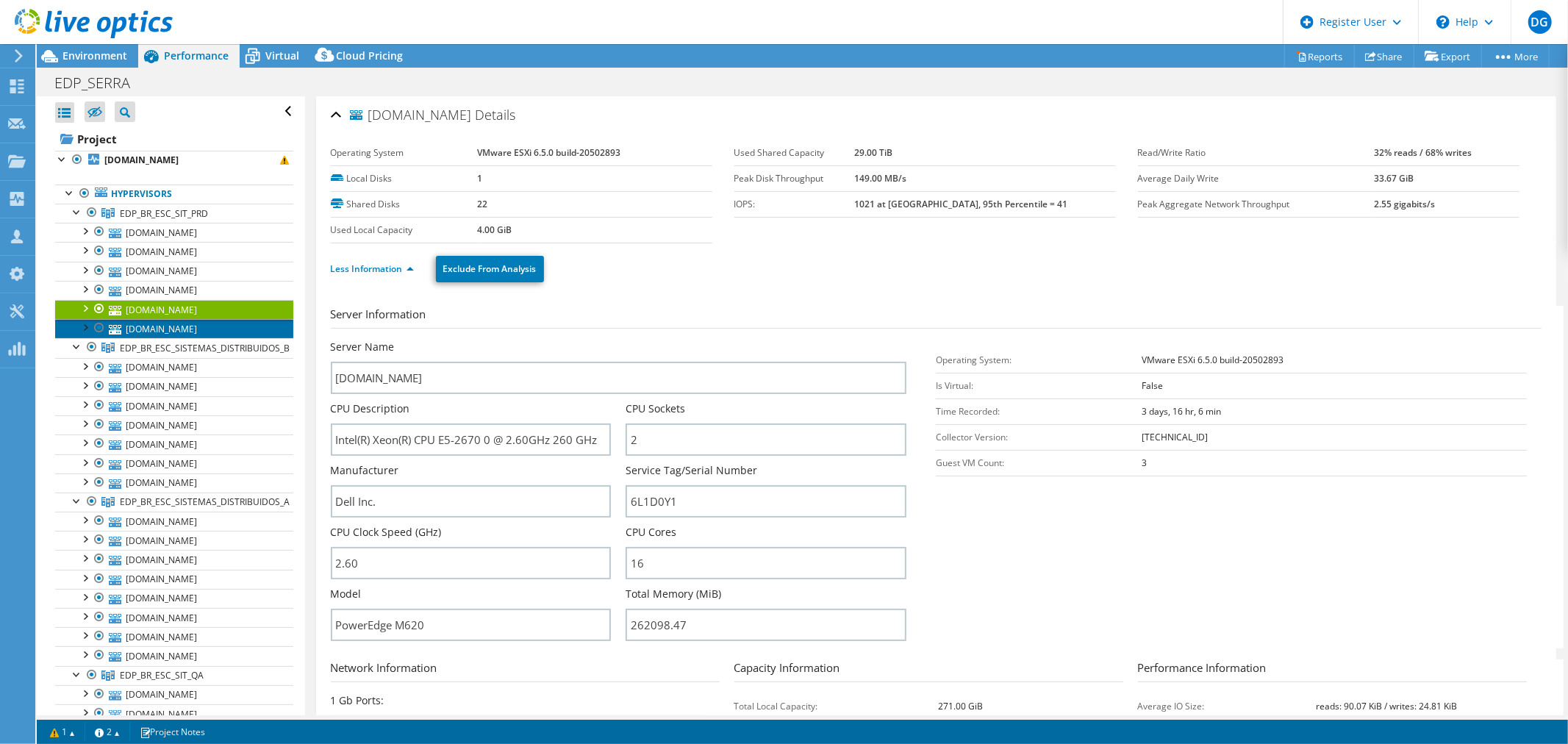
click at [157, 323] on link "[DOMAIN_NAME]" at bounding box center [174, 328] width 238 height 19
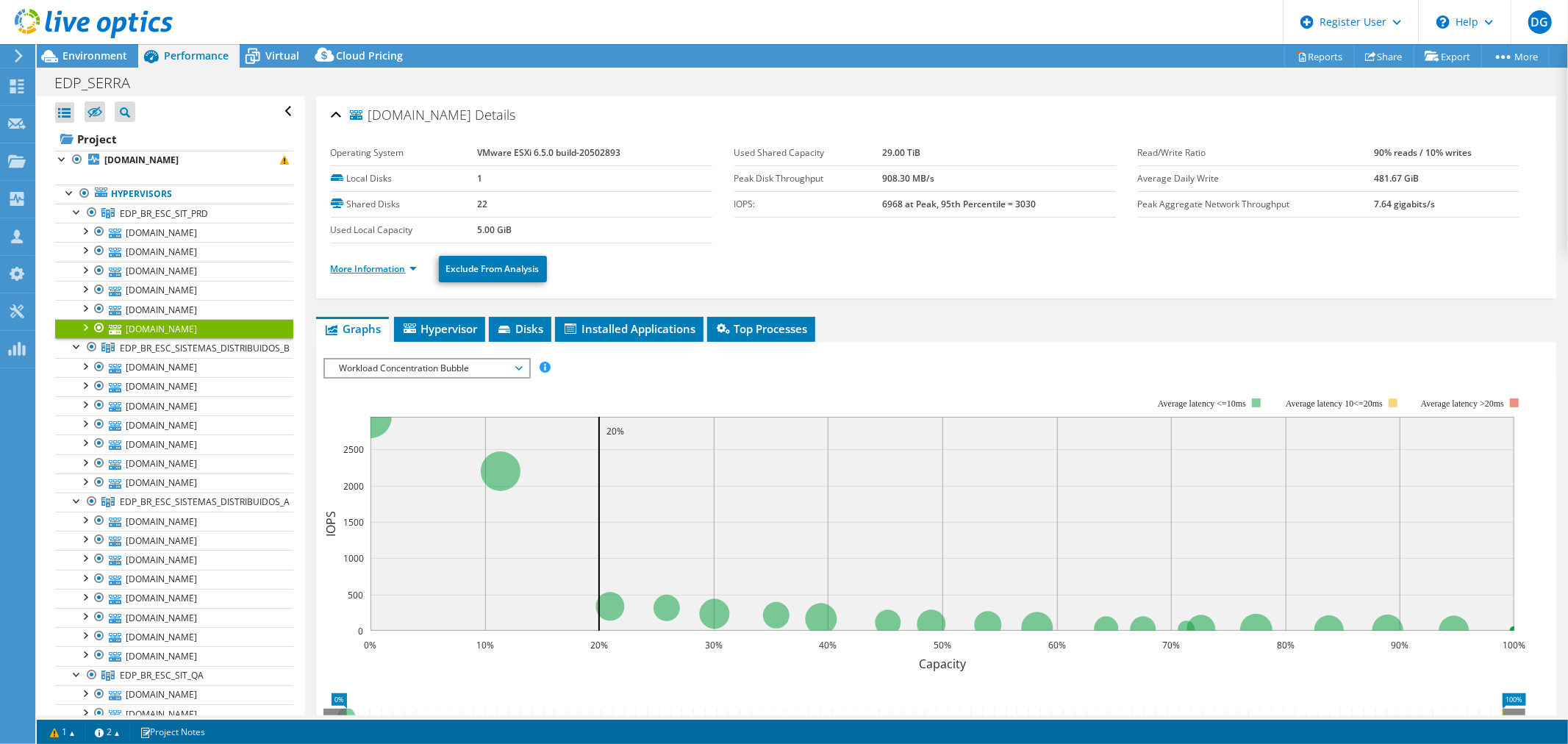
click at [353, 269] on link "More Information" at bounding box center [374, 268] width 86 height 12
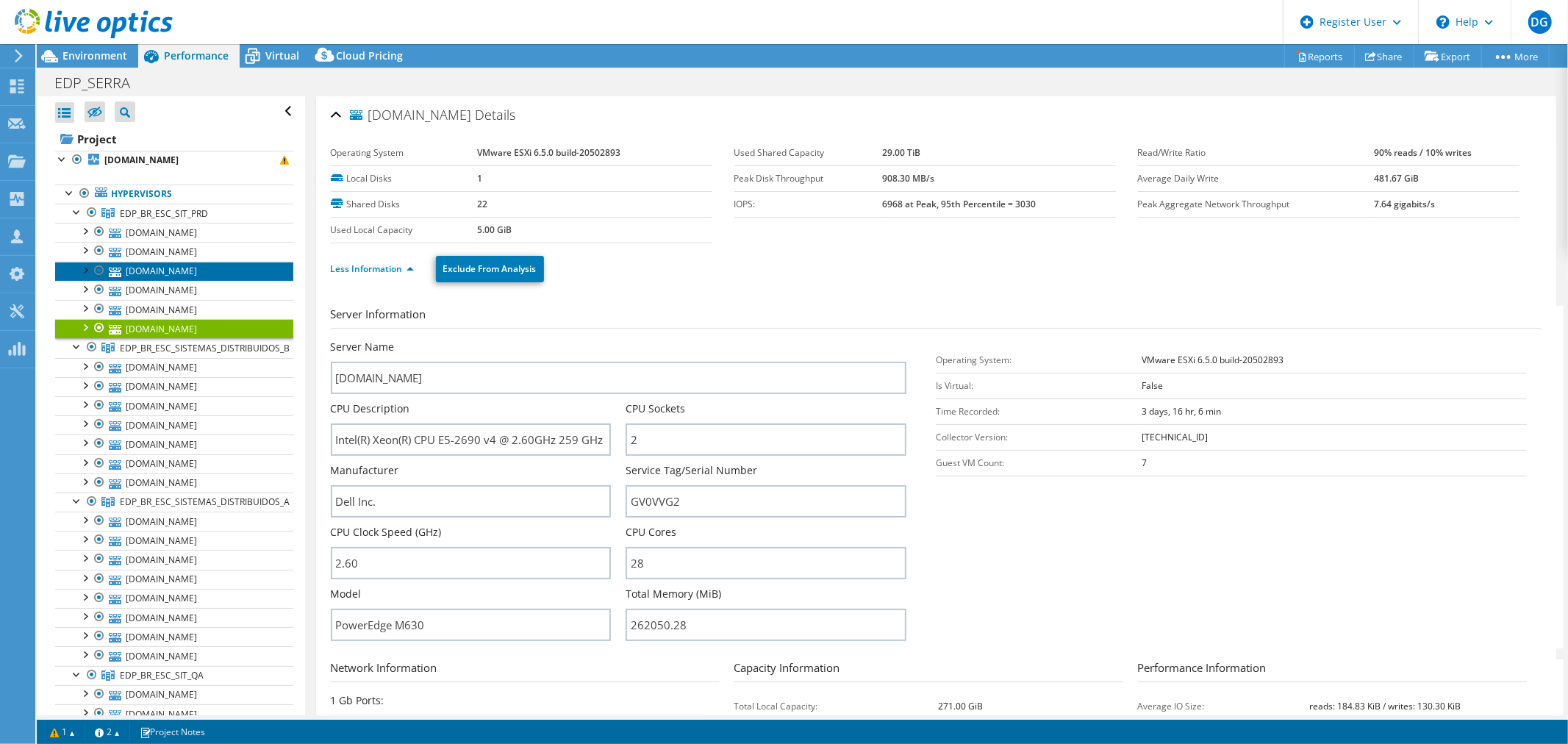
click at [167, 274] on link "[DOMAIN_NAME]" at bounding box center [174, 270] width 238 height 19
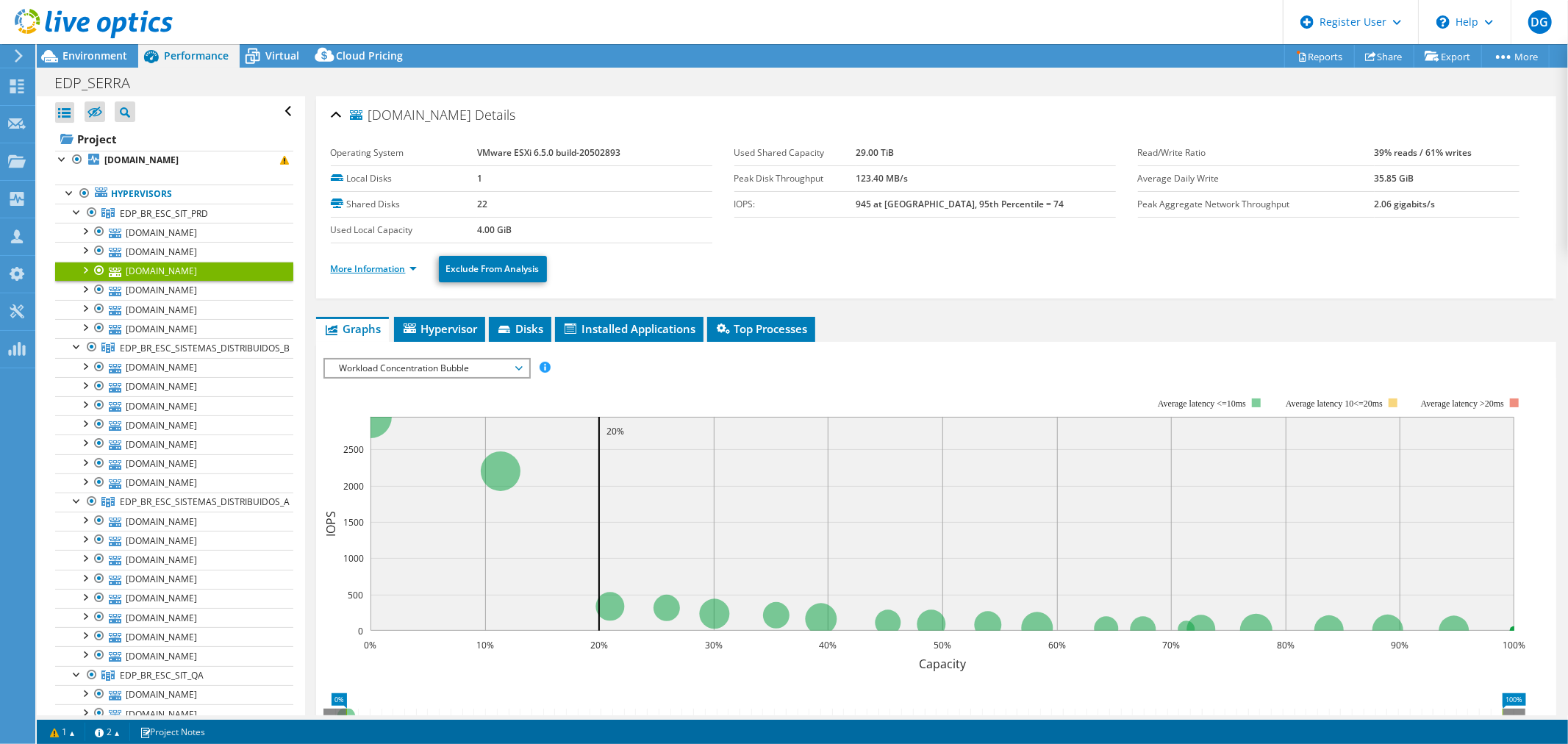
click at [340, 267] on link "More Information" at bounding box center [374, 268] width 86 height 12
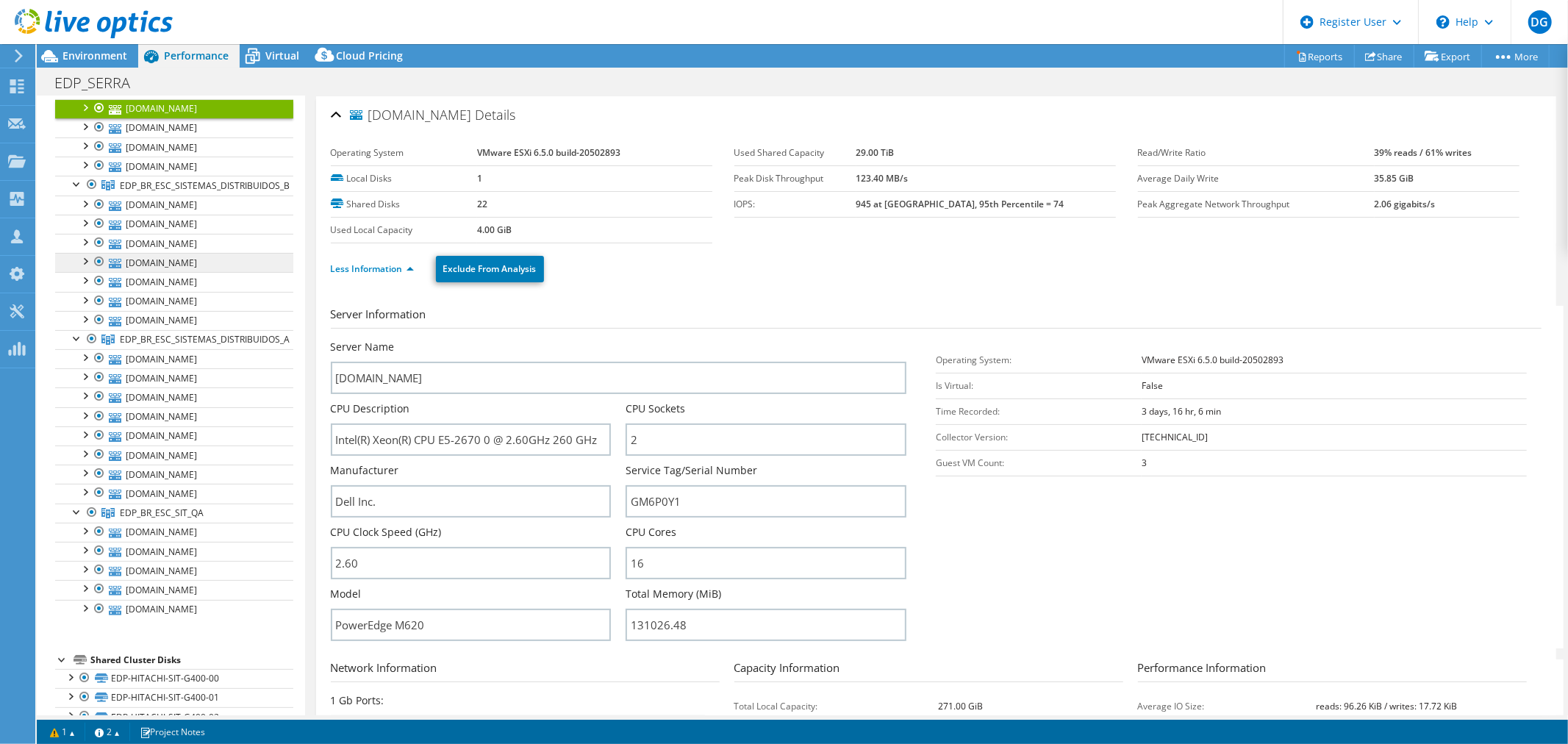
scroll to position [163, 0]
click at [170, 184] on span "EDP_BR_ESC_SISTEMAS_DISTRIBUIDOS_B" at bounding box center [205, 185] width 170 height 12
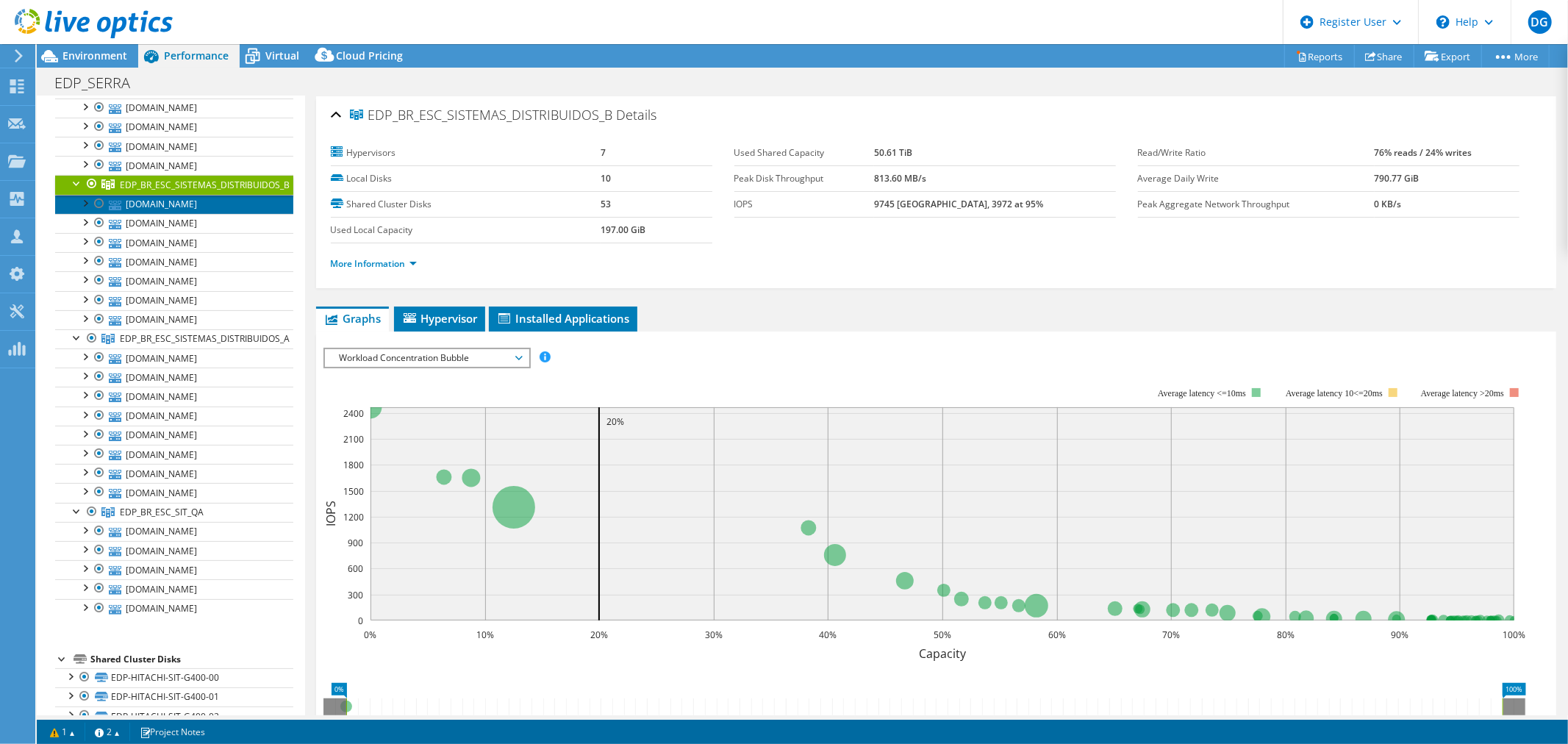
click at [157, 205] on link "[DOMAIN_NAME]" at bounding box center [174, 204] width 238 height 19
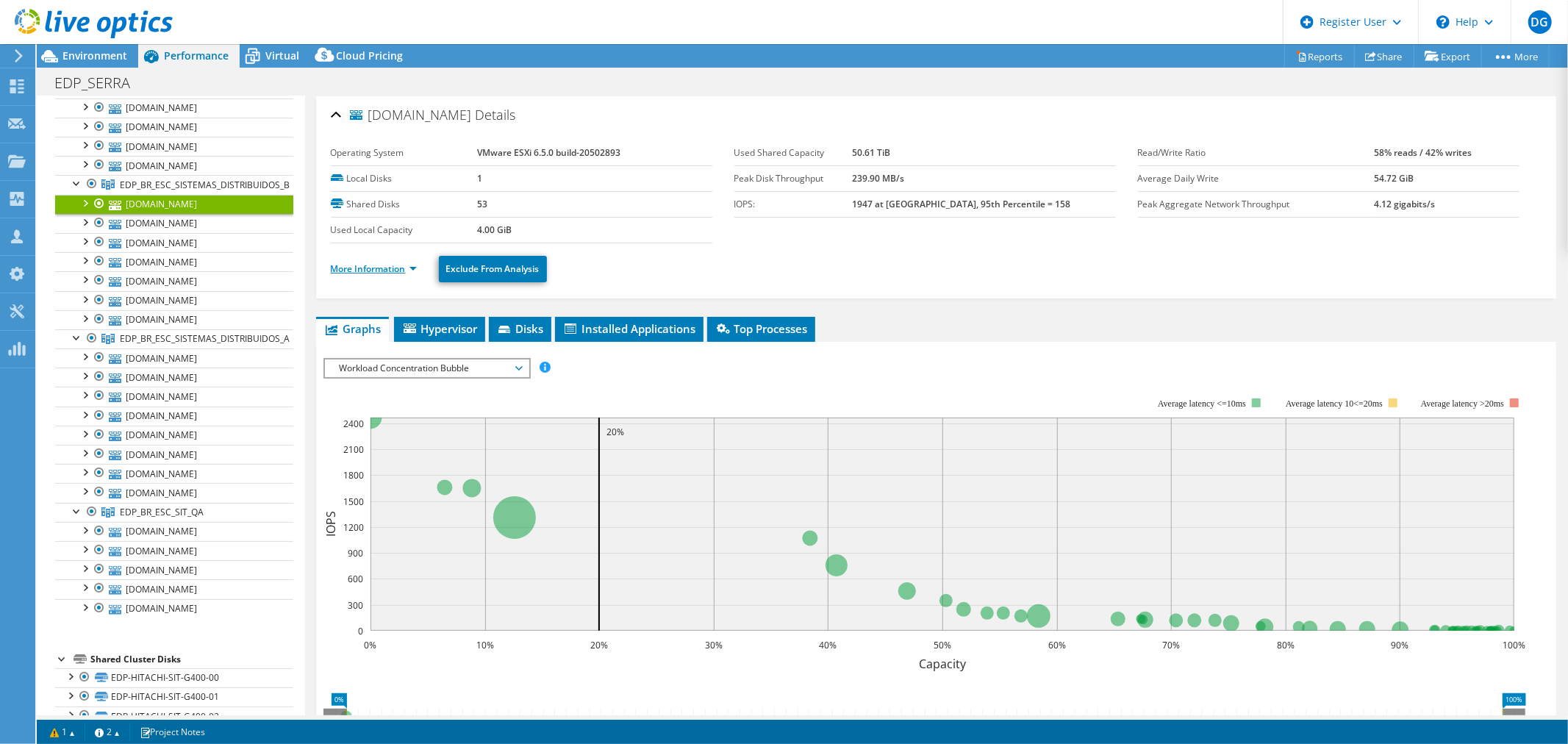
click at [351, 265] on link "More Information" at bounding box center [374, 268] width 86 height 12
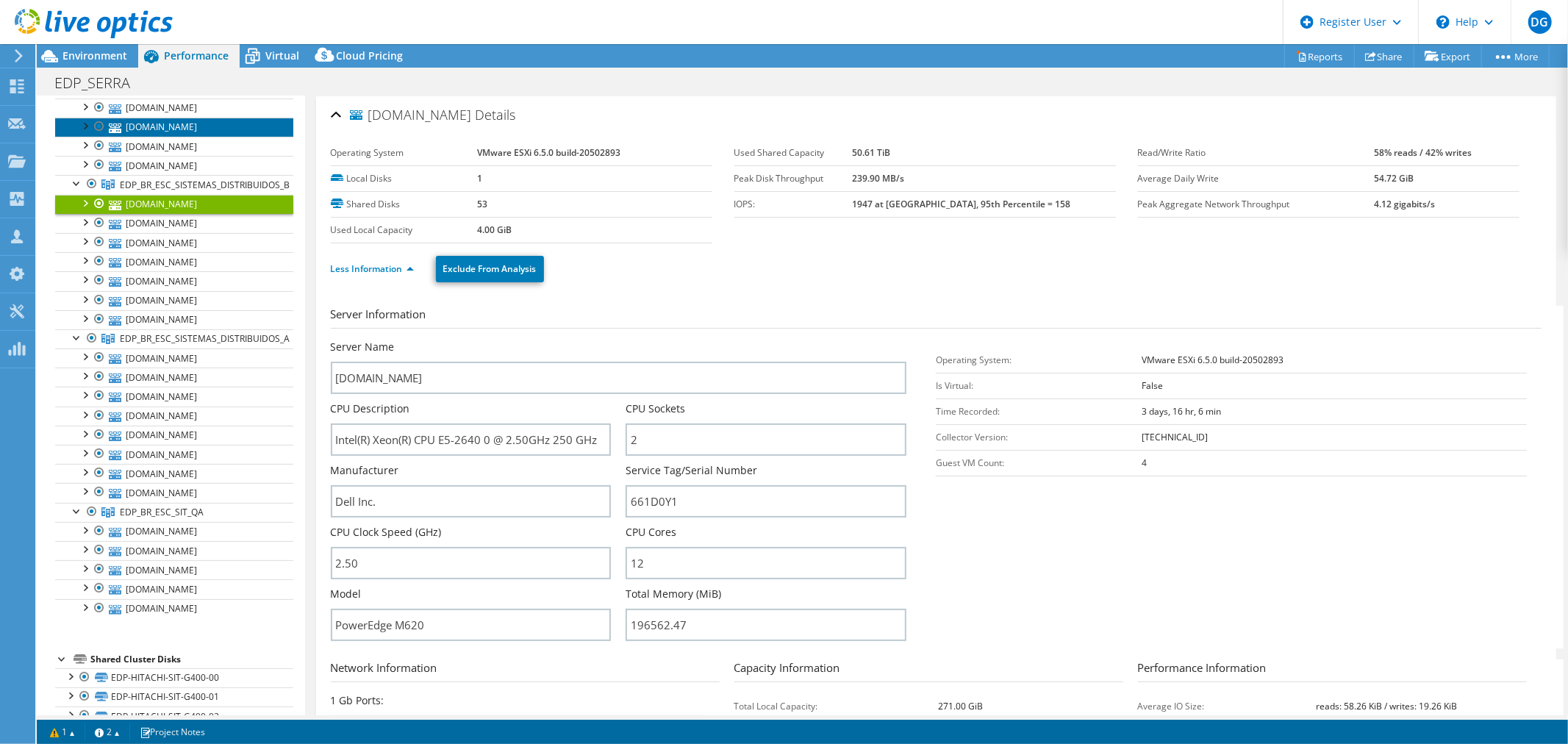
click at [160, 133] on link "[DOMAIN_NAME]" at bounding box center [174, 126] width 238 height 19
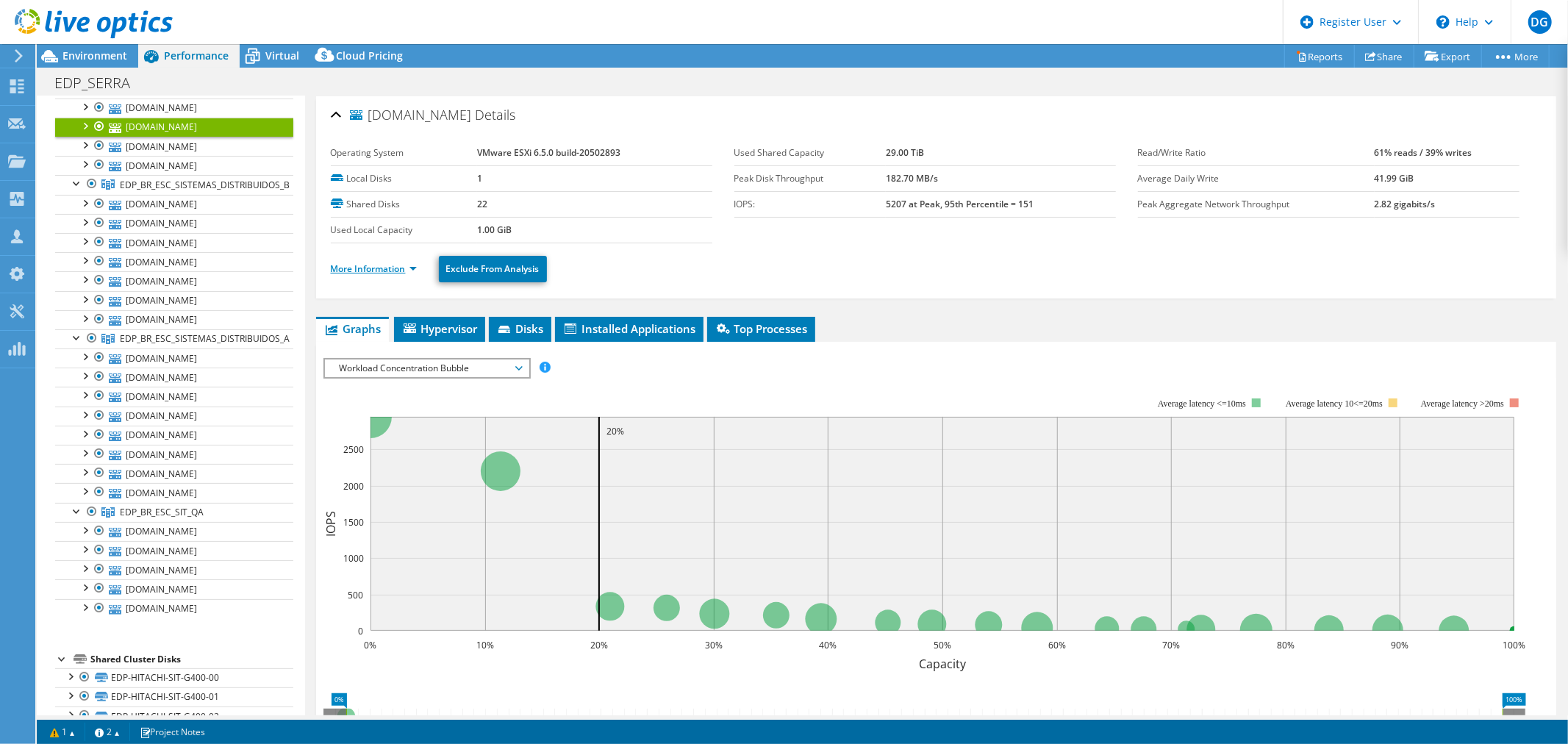
click at [341, 267] on link "More Information" at bounding box center [374, 268] width 86 height 12
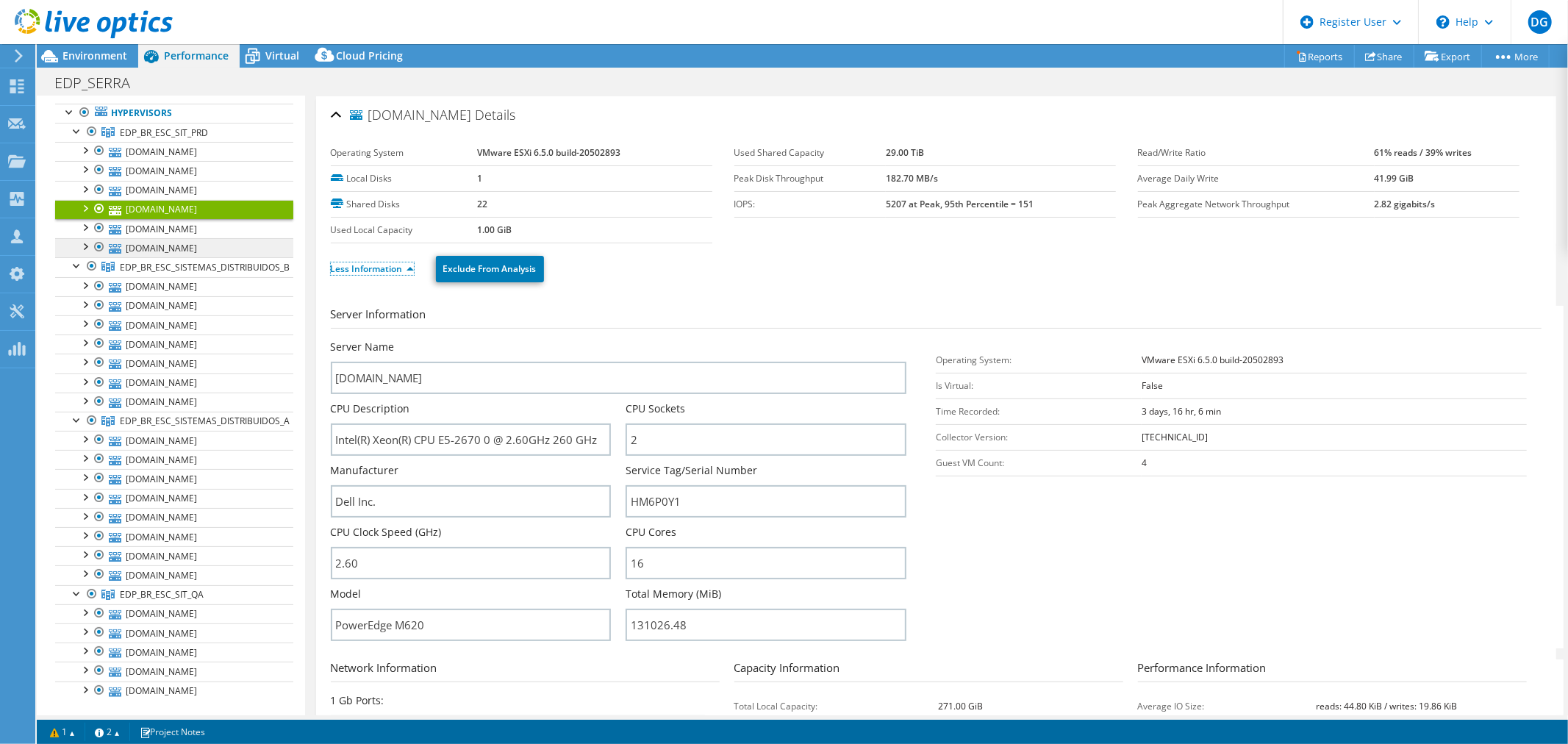
scroll to position [0, 0]
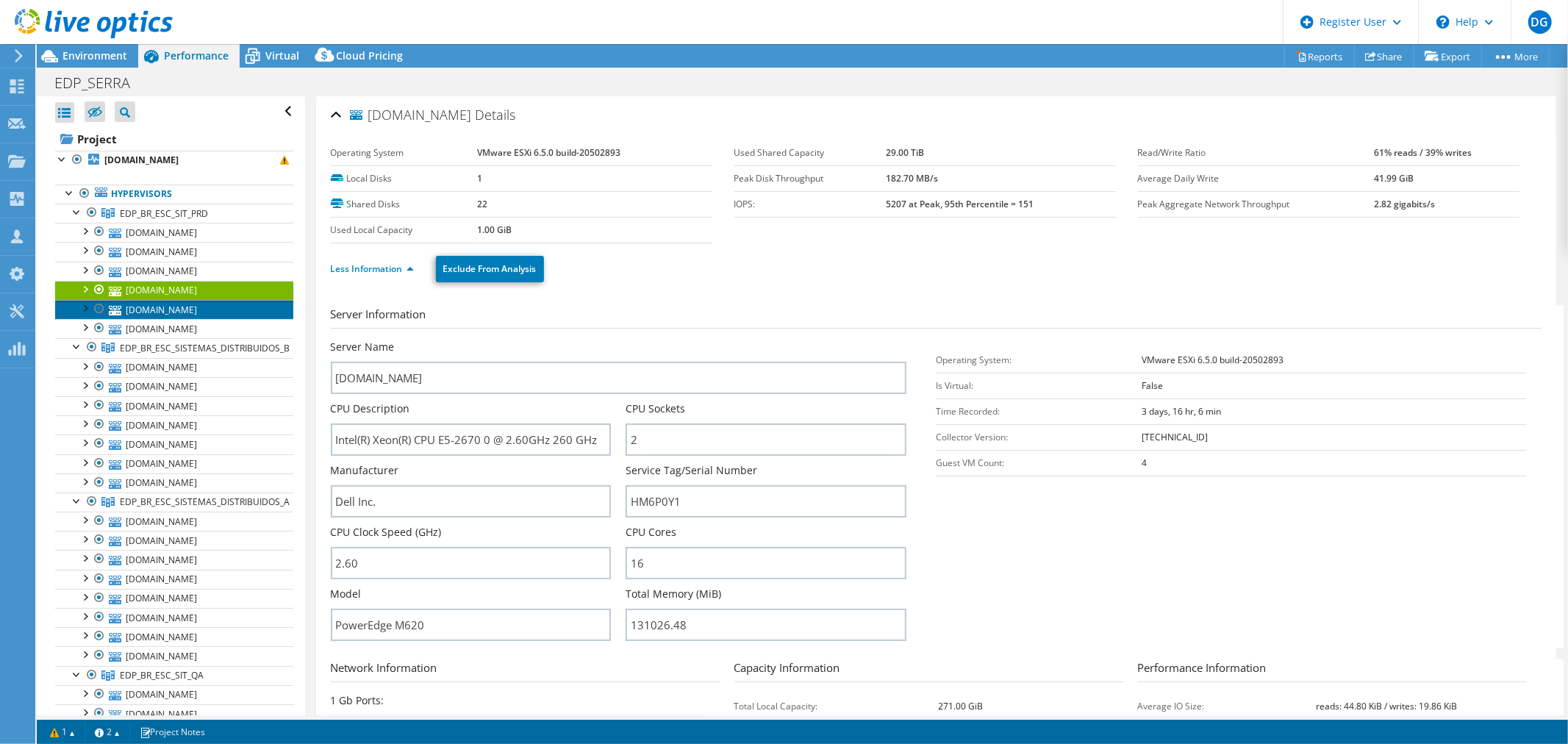
click at [155, 309] on link "[DOMAIN_NAME]" at bounding box center [174, 309] width 238 height 19
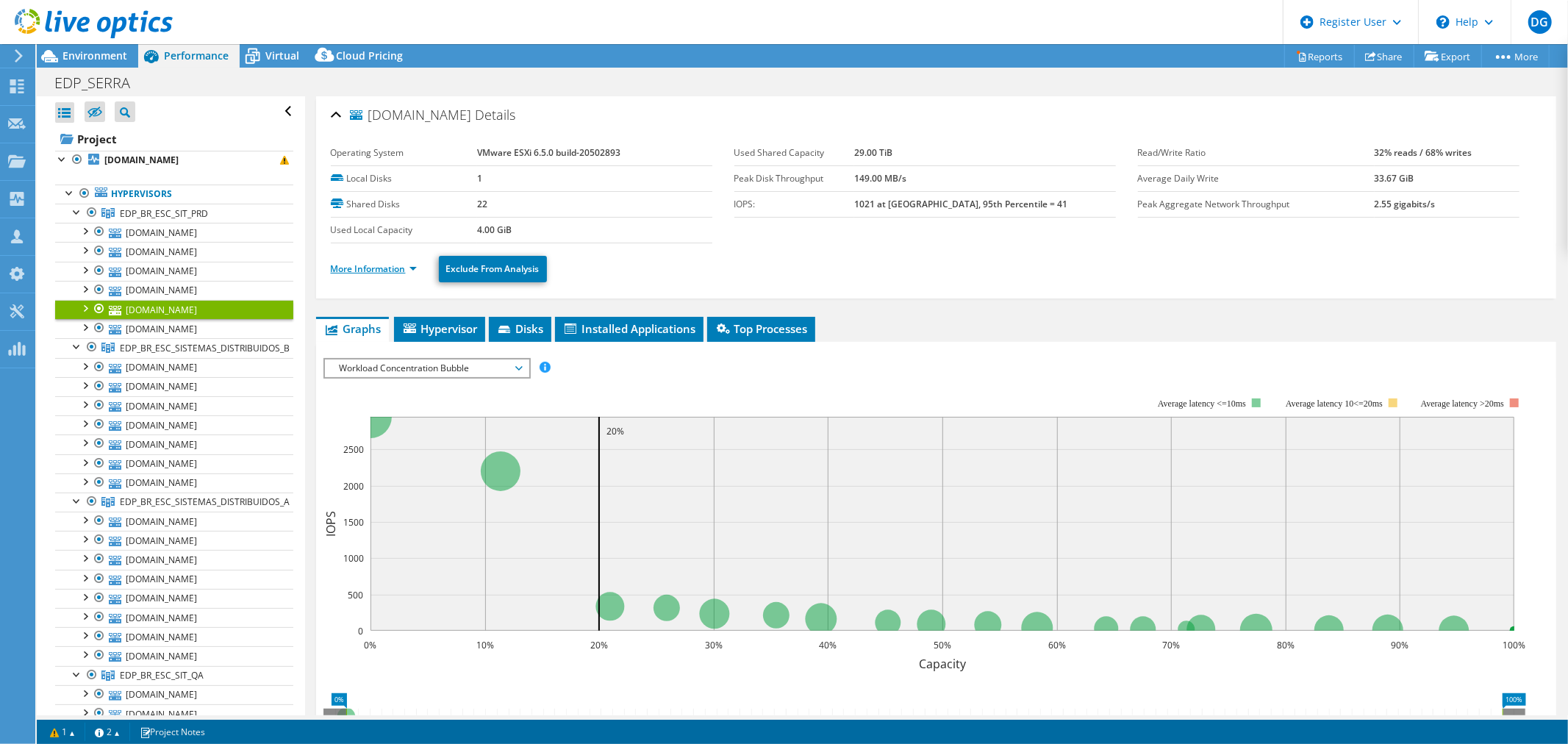
click at [349, 261] on li "More Information" at bounding box center [379, 269] width 95 height 16
click at [349, 266] on link "More Information" at bounding box center [374, 268] width 86 height 12
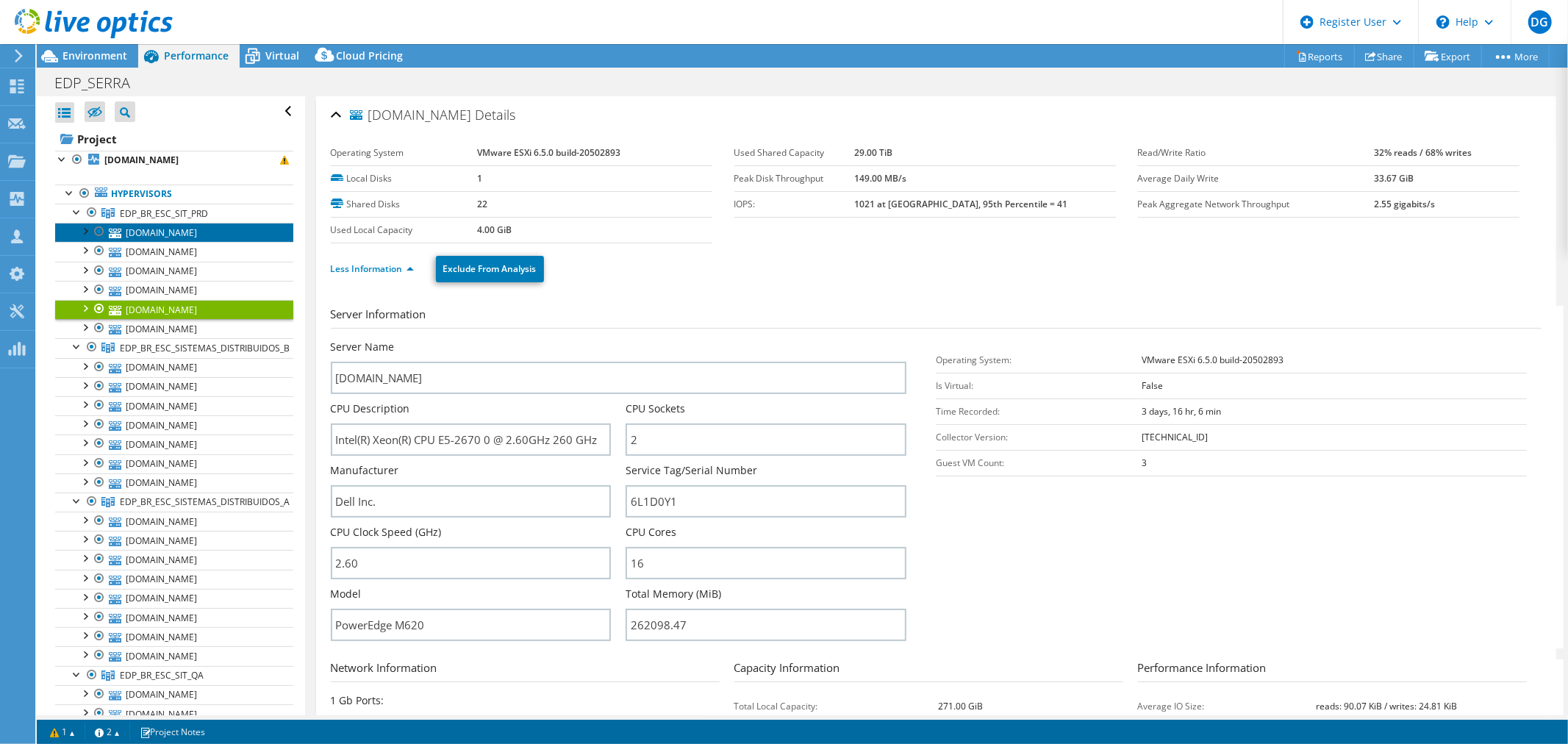
click at [147, 226] on link "[DOMAIN_NAME]" at bounding box center [174, 232] width 238 height 19
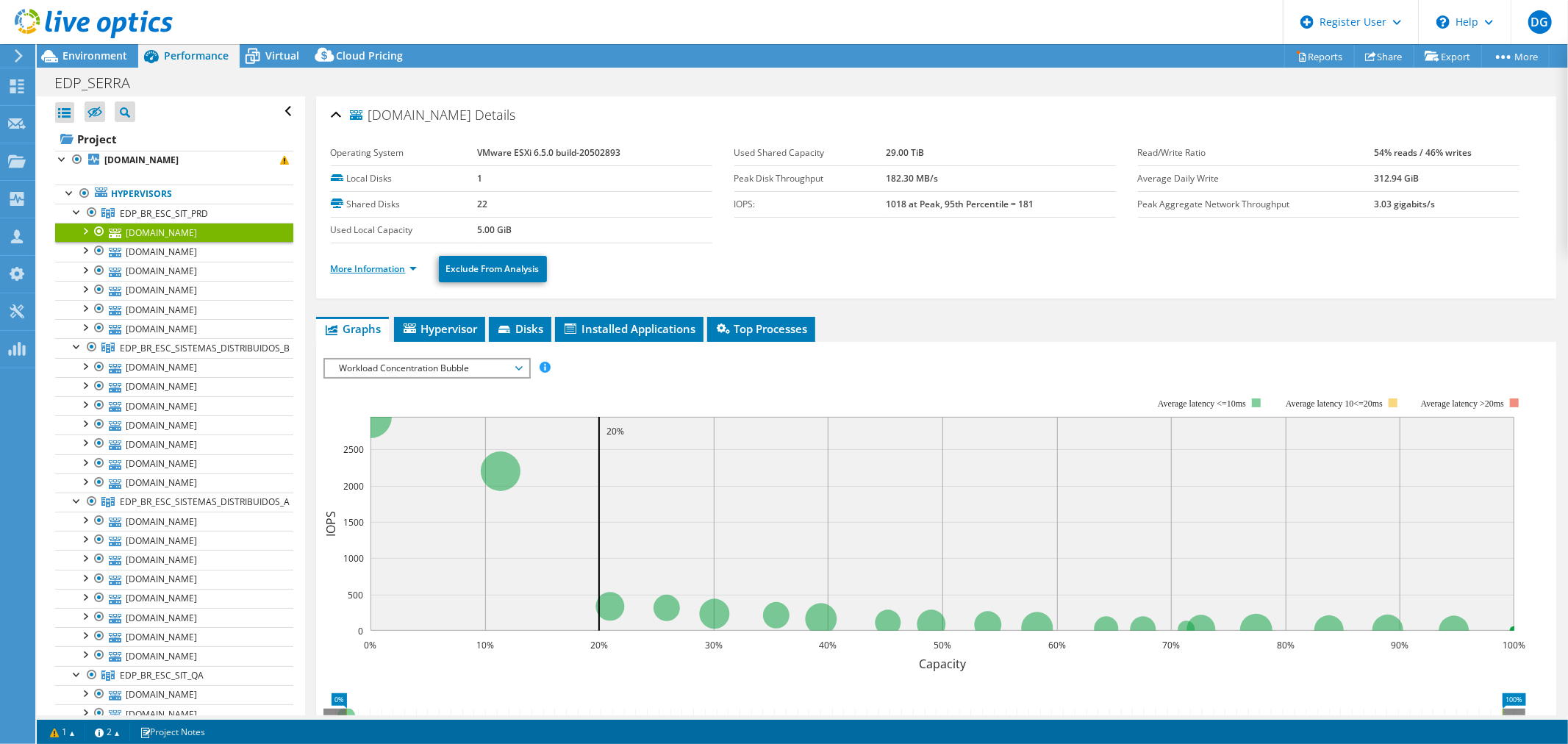
click at [366, 262] on link "More Information" at bounding box center [374, 268] width 86 height 12
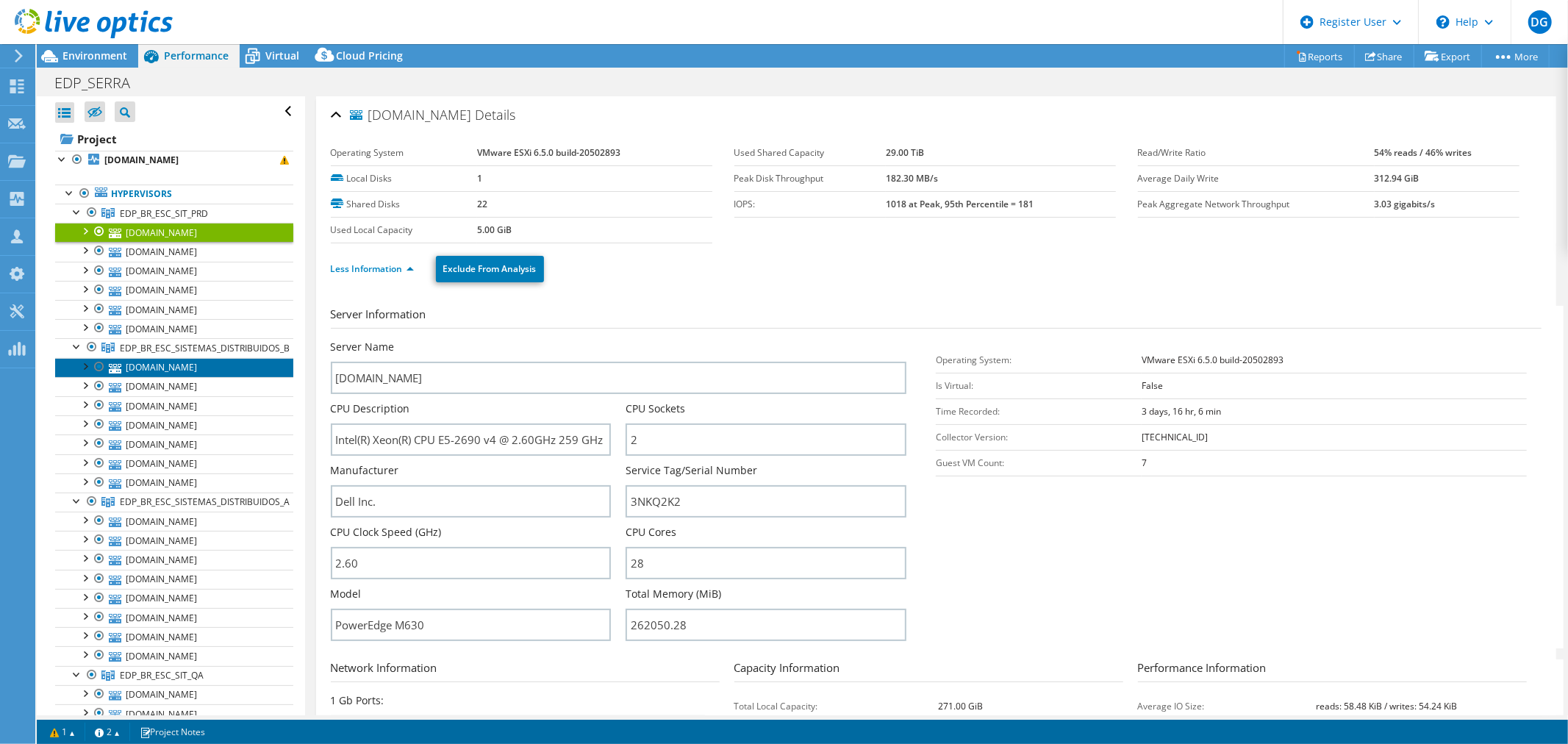
click at [151, 368] on link "[DOMAIN_NAME]" at bounding box center [174, 367] width 238 height 19
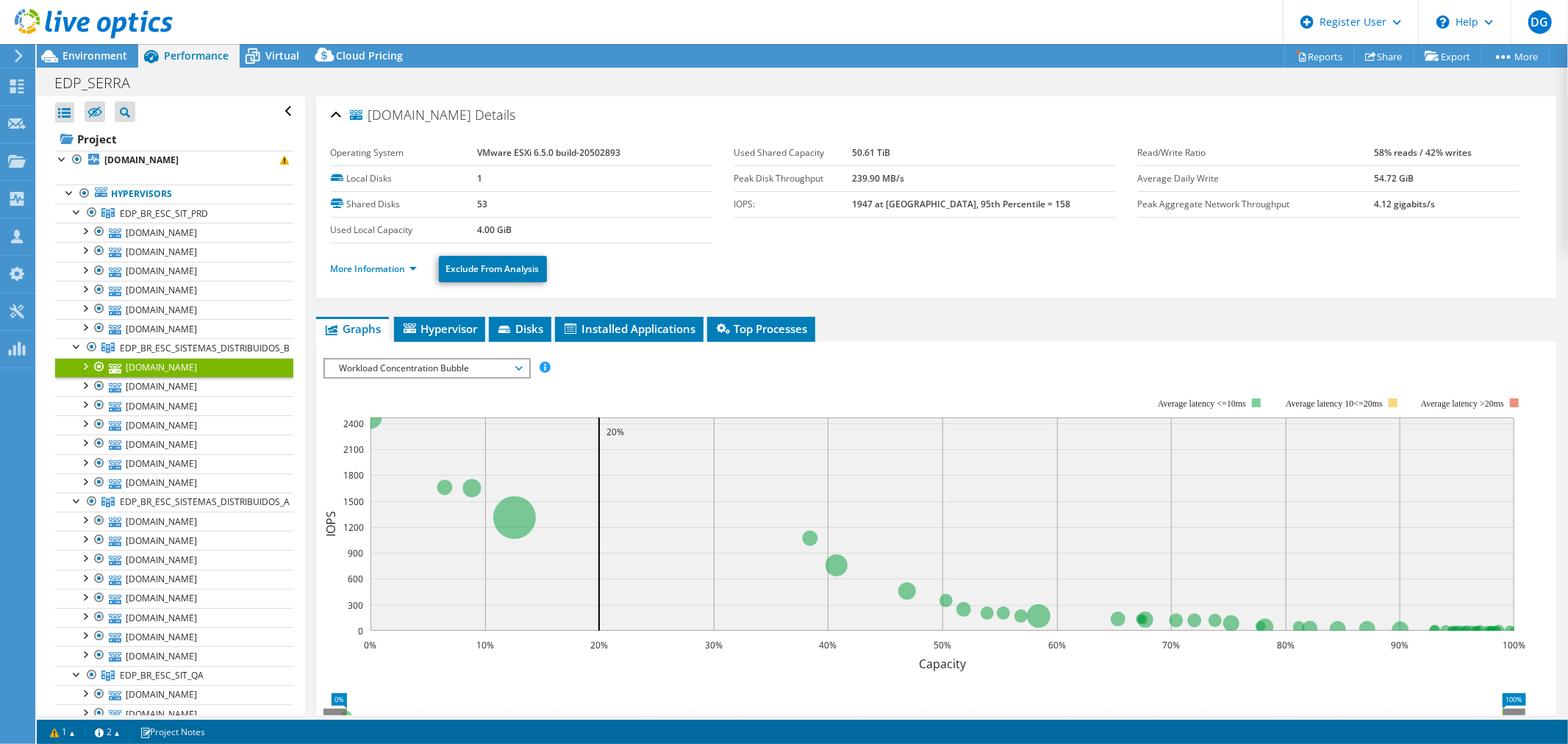
click at [360, 259] on ul "More Information Exclude From Analysis" at bounding box center [937, 267] width 1211 height 30
click at [369, 267] on link "More Information" at bounding box center [374, 268] width 86 height 12
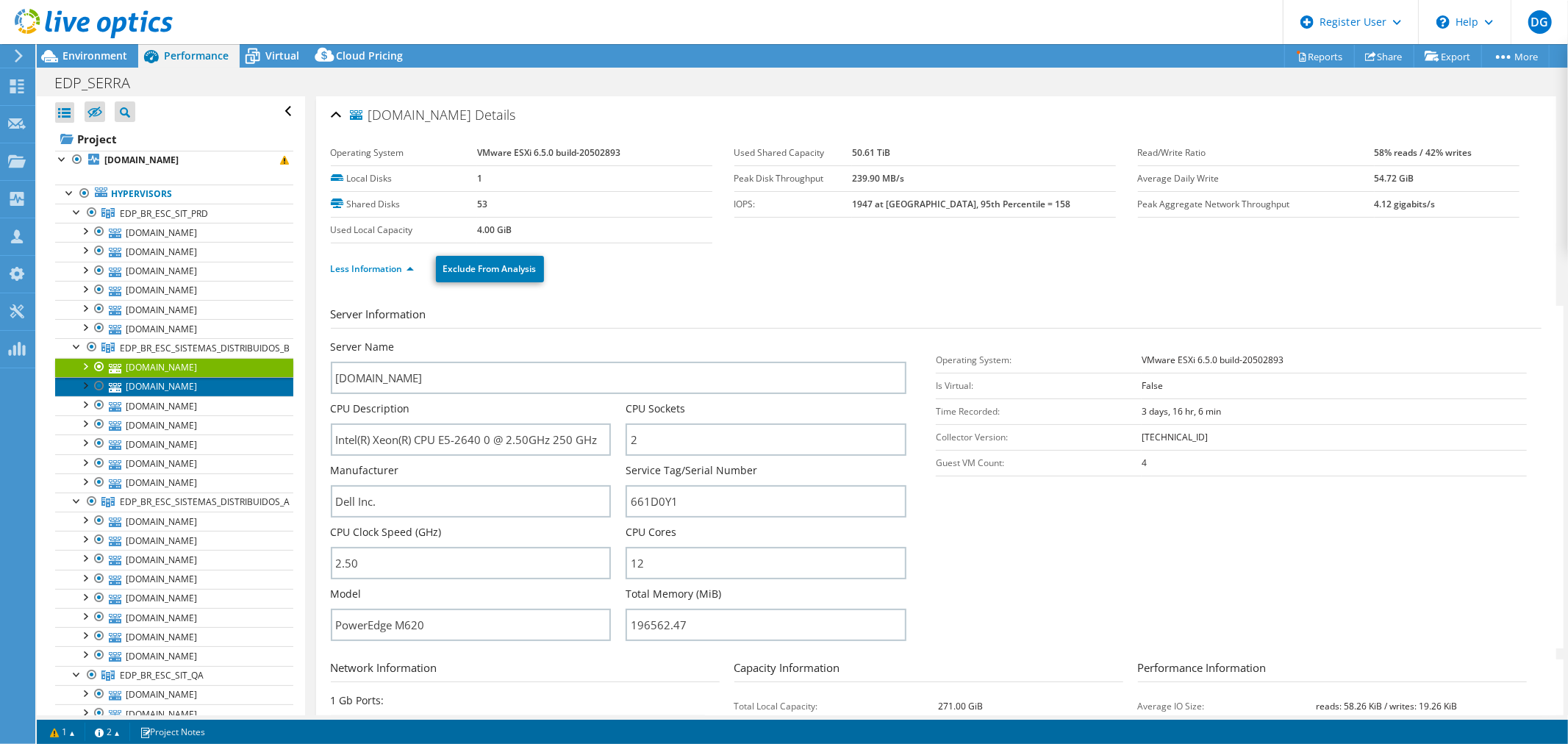
click at [159, 392] on link "[DOMAIN_NAME]" at bounding box center [174, 386] width 238 height 19
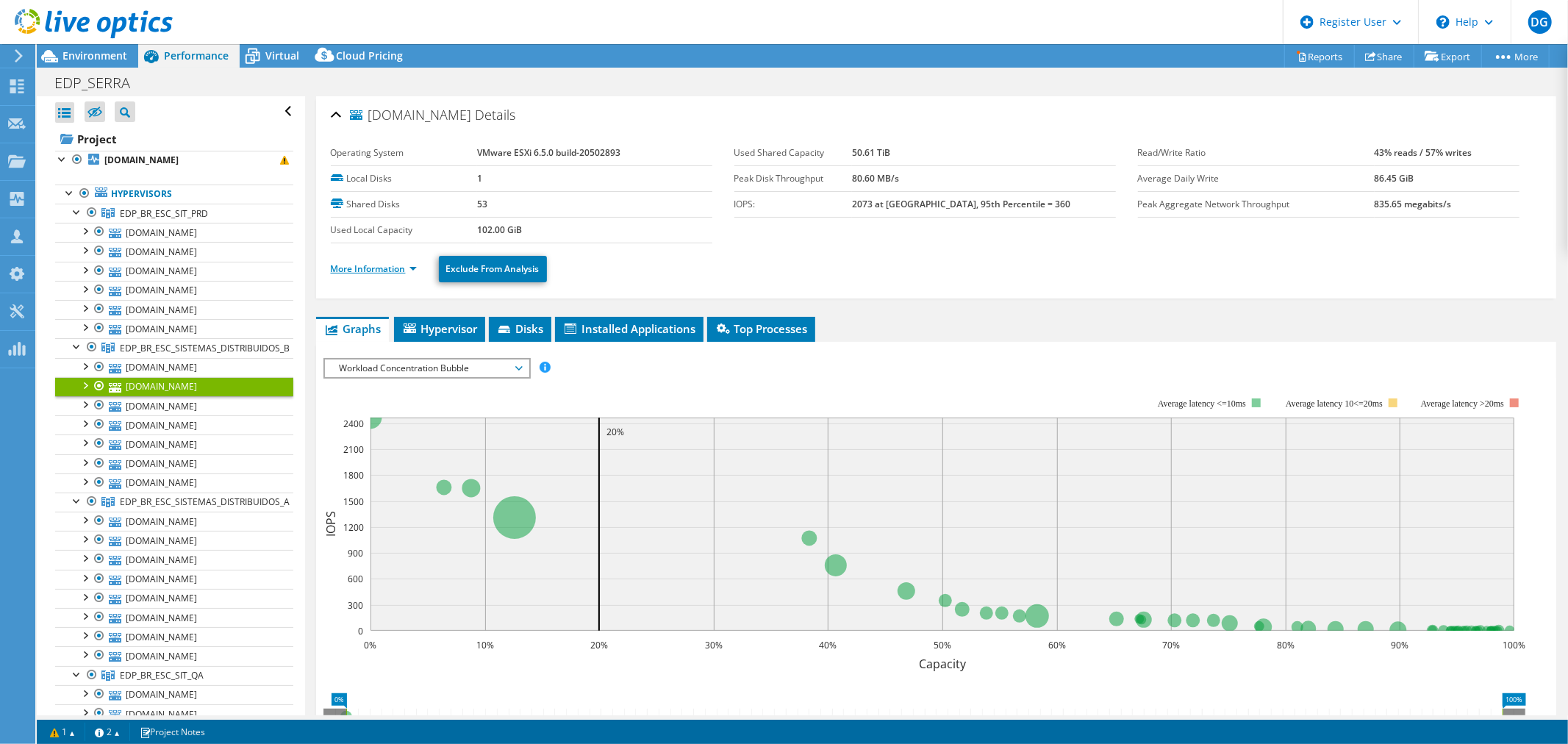
click at [344, 268] on link "More Information" at bounding box center [374, 268] width 86 height 12
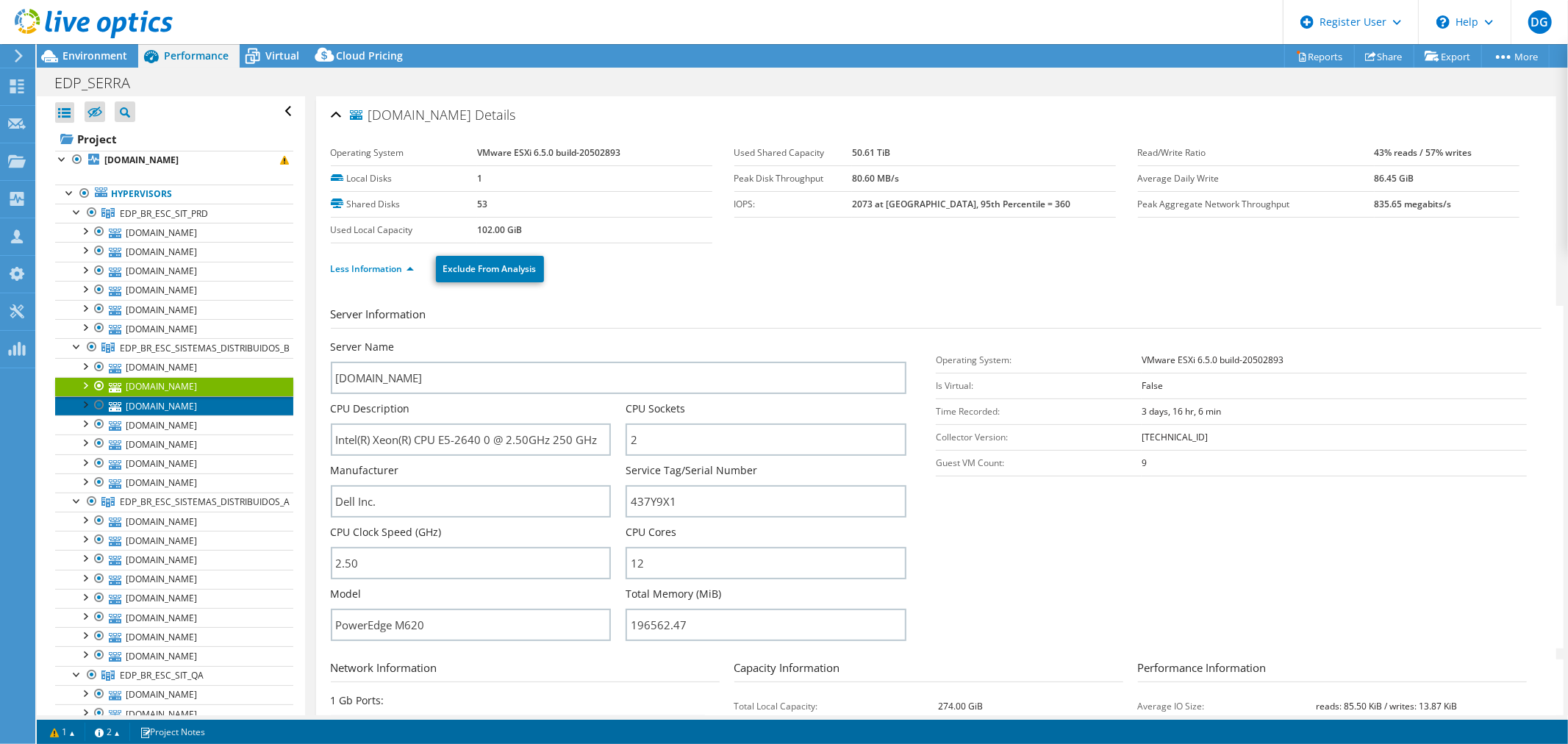
click at [165, 408] on link "[DOMAIN_NAME]" at bounding box center [174, 405] width 238 height 19
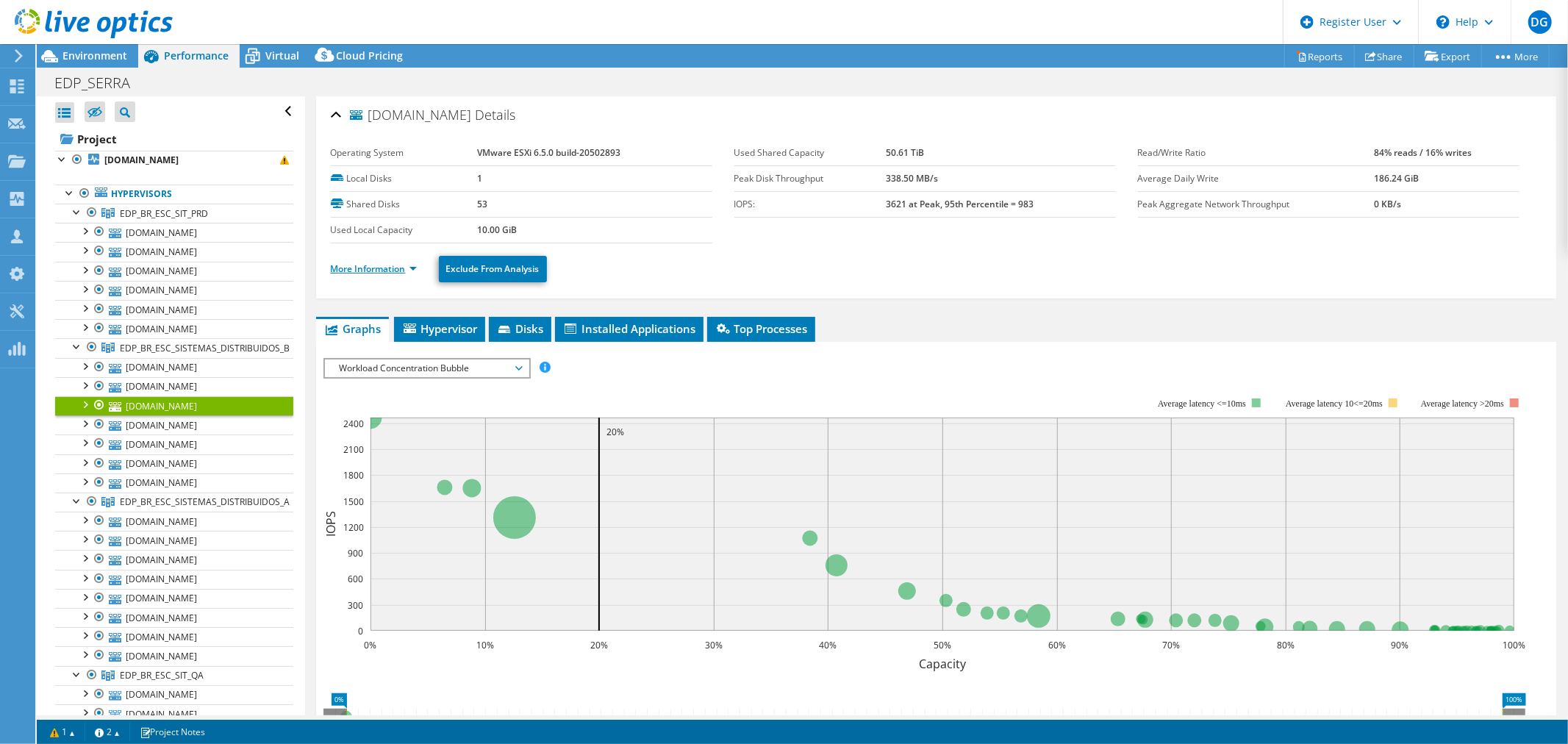
click at [346, 269] on link "More Information" at bounding box center [374, 268] width 86 height 12
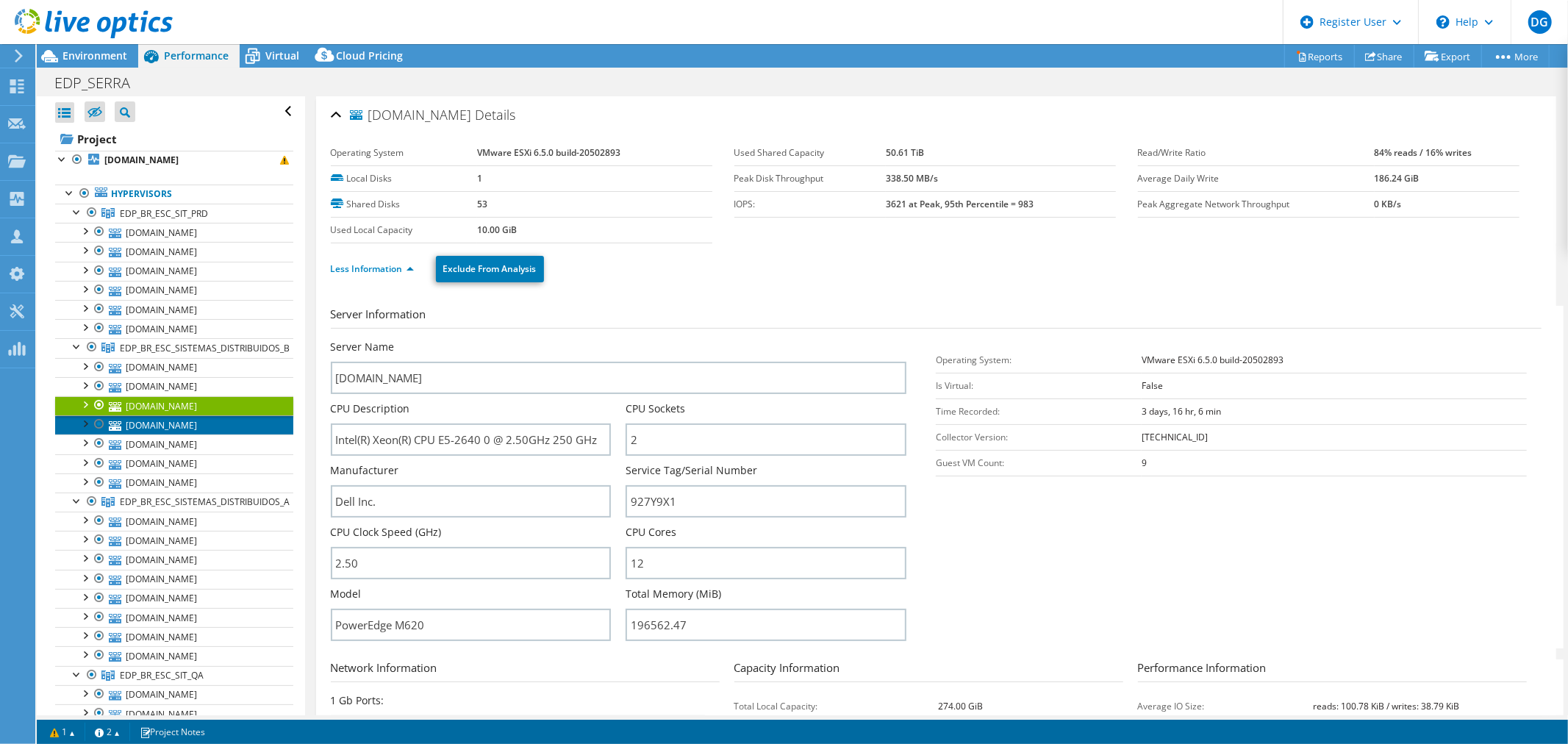
click at [140, 428] on link "[DOMAIN_NAME]" at bounding box center [174, 424] width 238 height 19
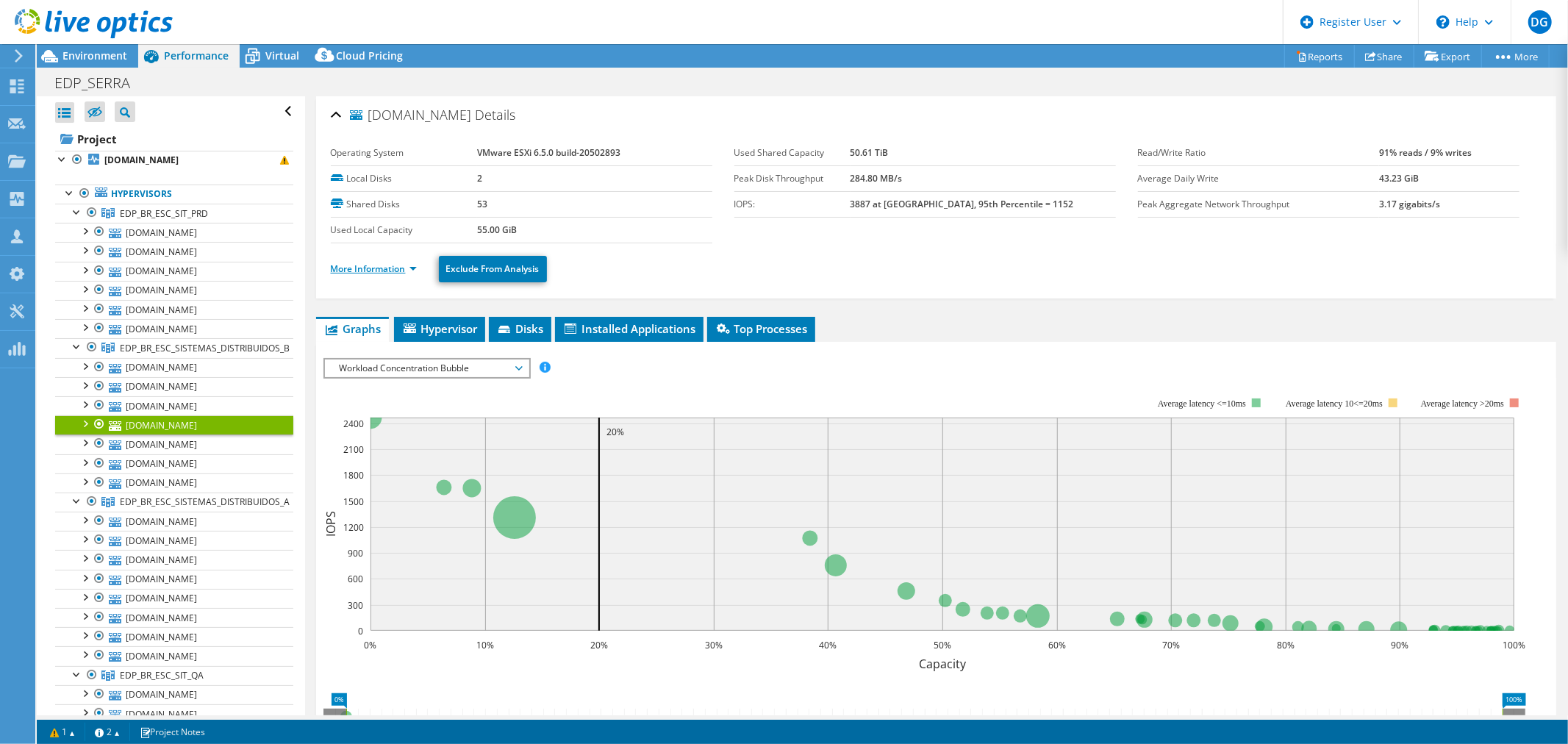
click at [349, 273] on link "More Information" at bounding box center [374, 268] width 86 height 12
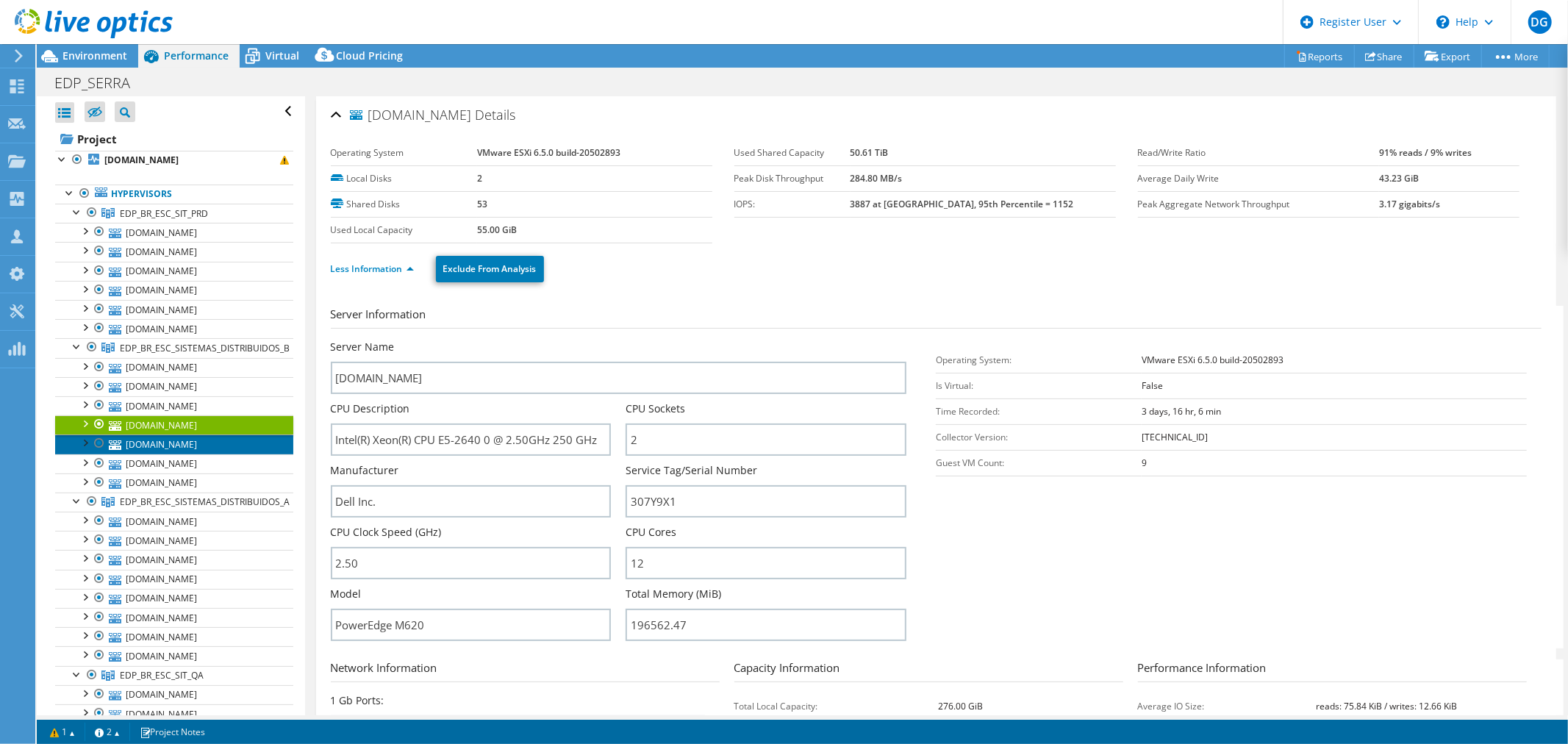
click at [153, 444] on link "[DOMAIN_NAME]" at bounding box center [174, 444] width 238 height 19
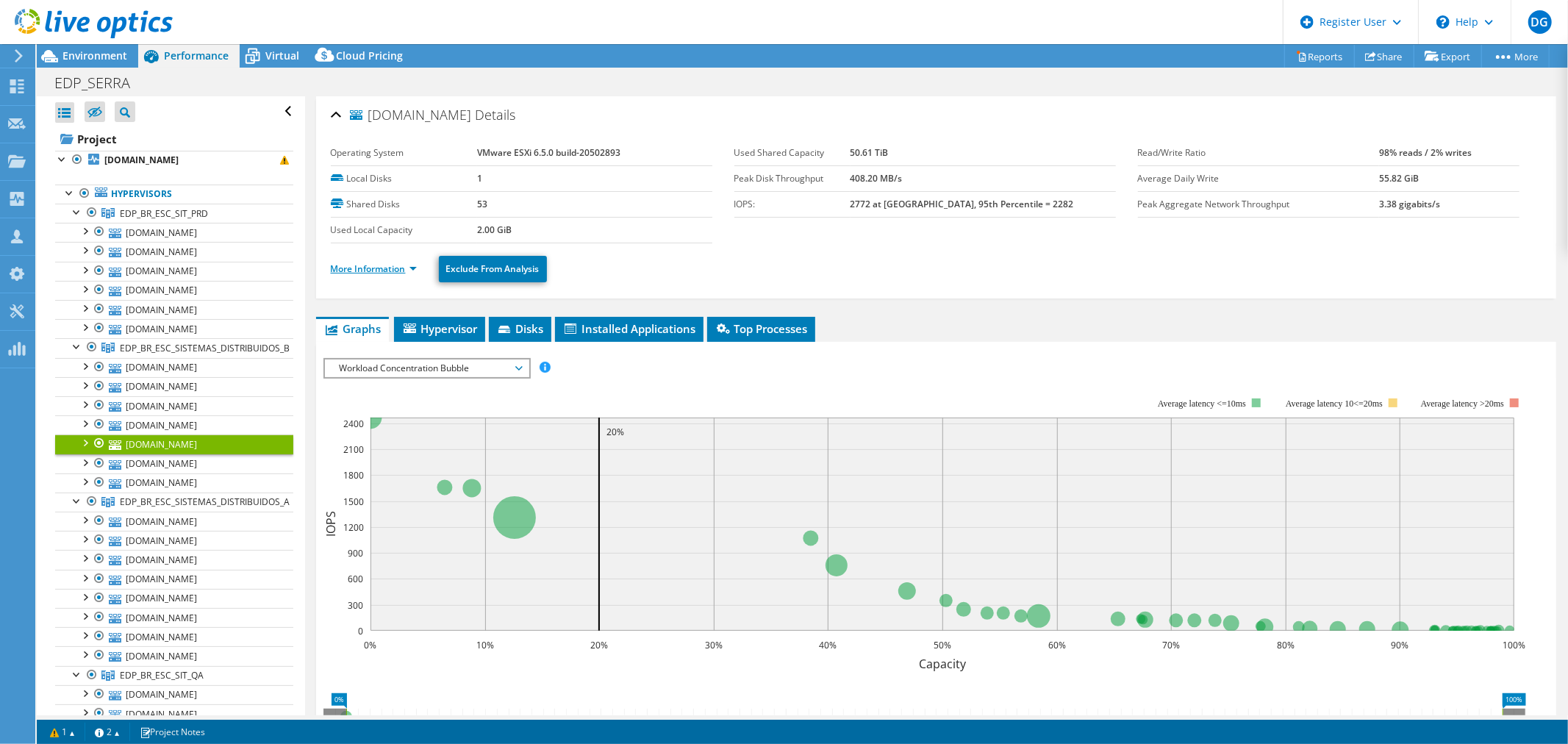
click at [366, 265] on link "More Information" at bounding box center [374, 268] width 86 height 12
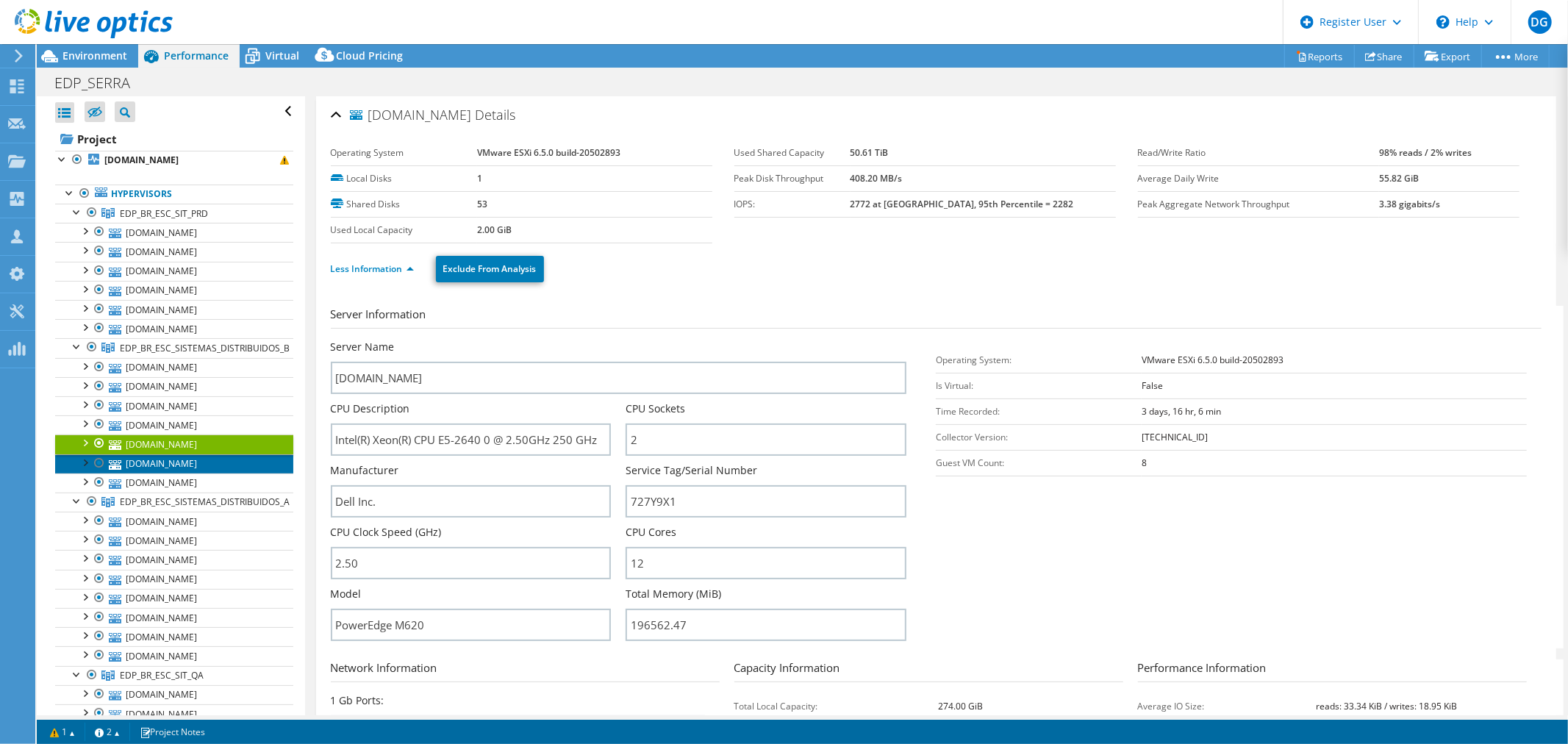
click at [153, 465] on link "[DOMAIN_NAME]" at bounding box center [174, 464] width 238 height 19
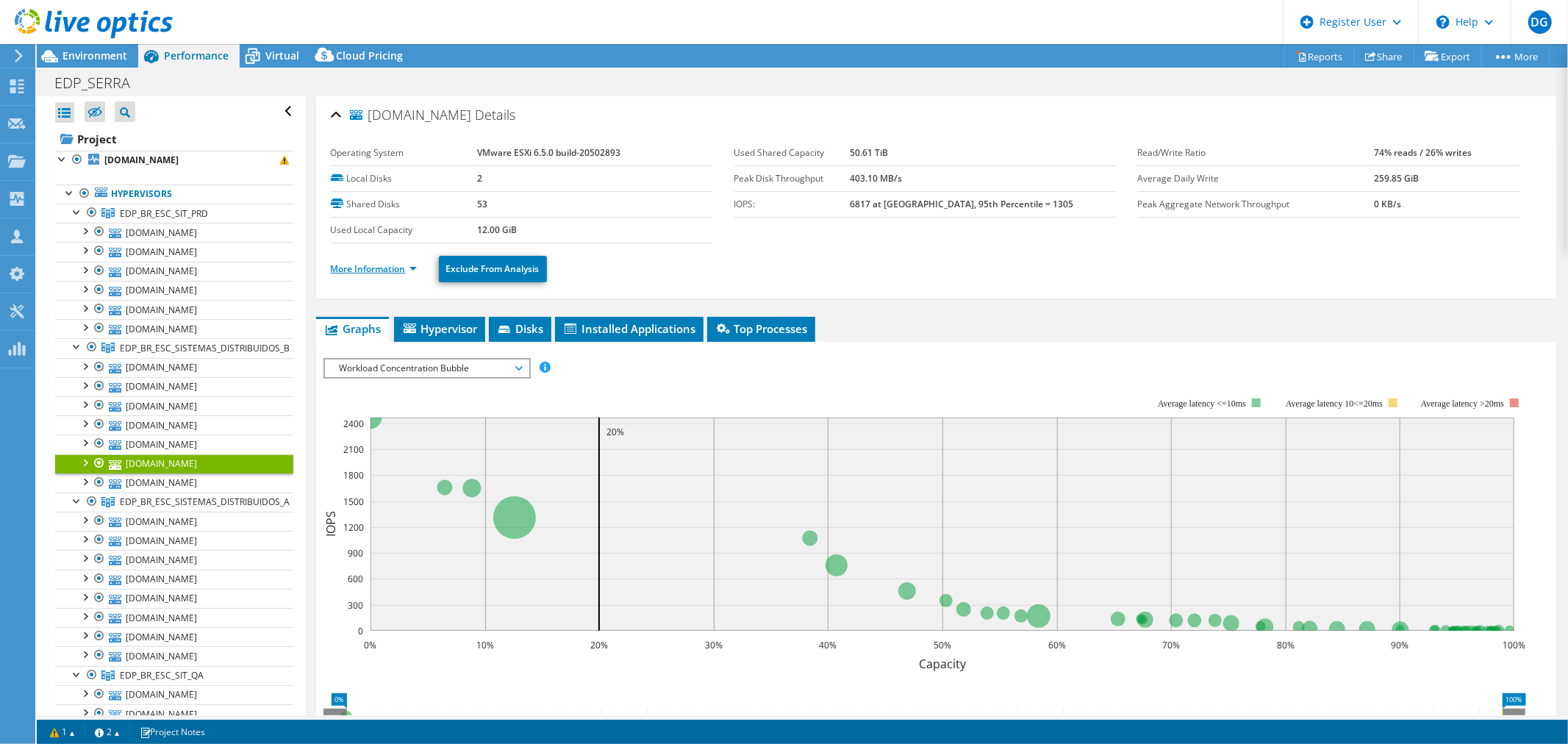
click at [364, 267] on link "More Information" at bounding box center [374, 268] width 86 height 12
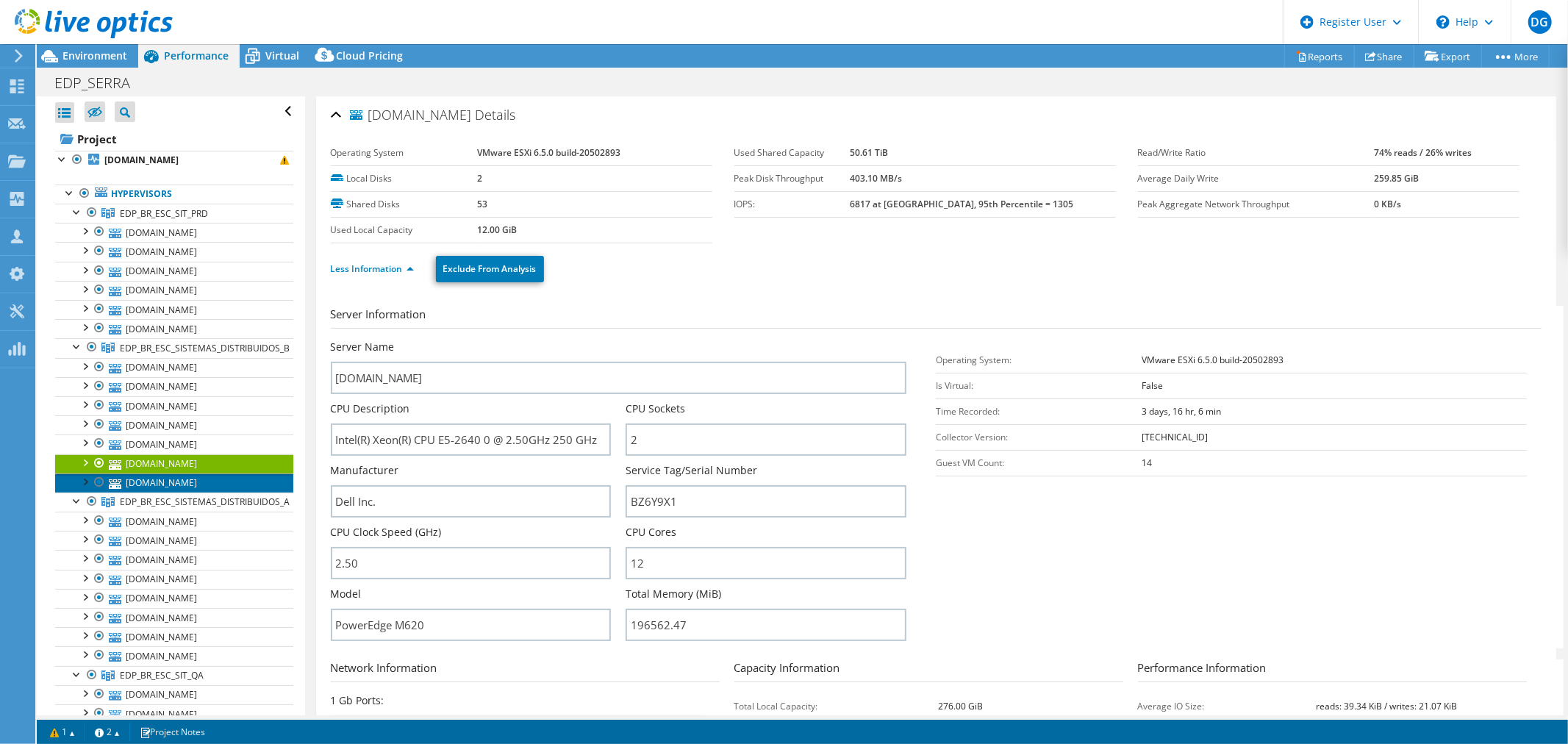
click at [141, 482] on link "[DOMAIN_NAME]" at bounding box center [174, 483] width 238 height 19
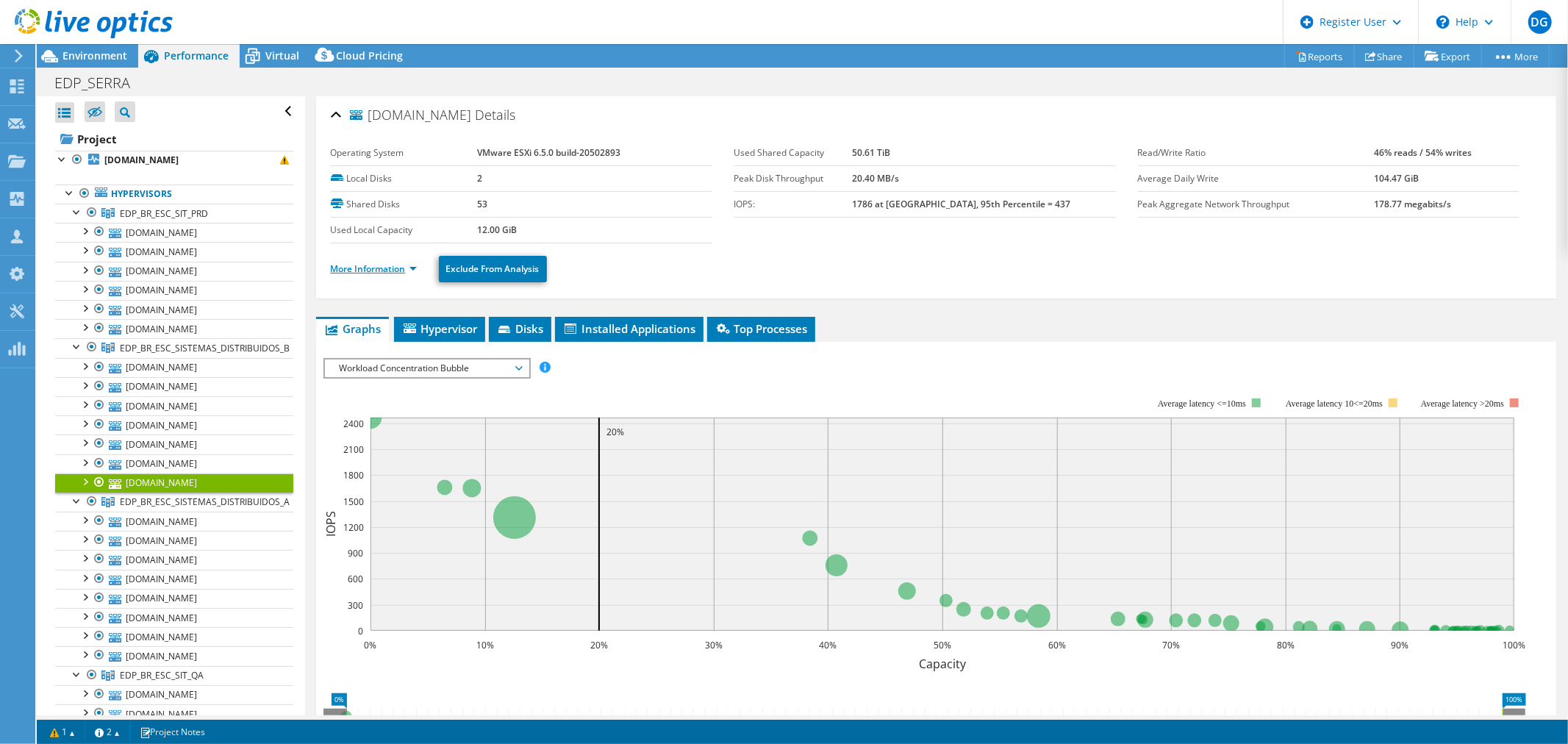
click at [351, 274] on link "More Information" at bounding box center [374, 268] width 86 height 12
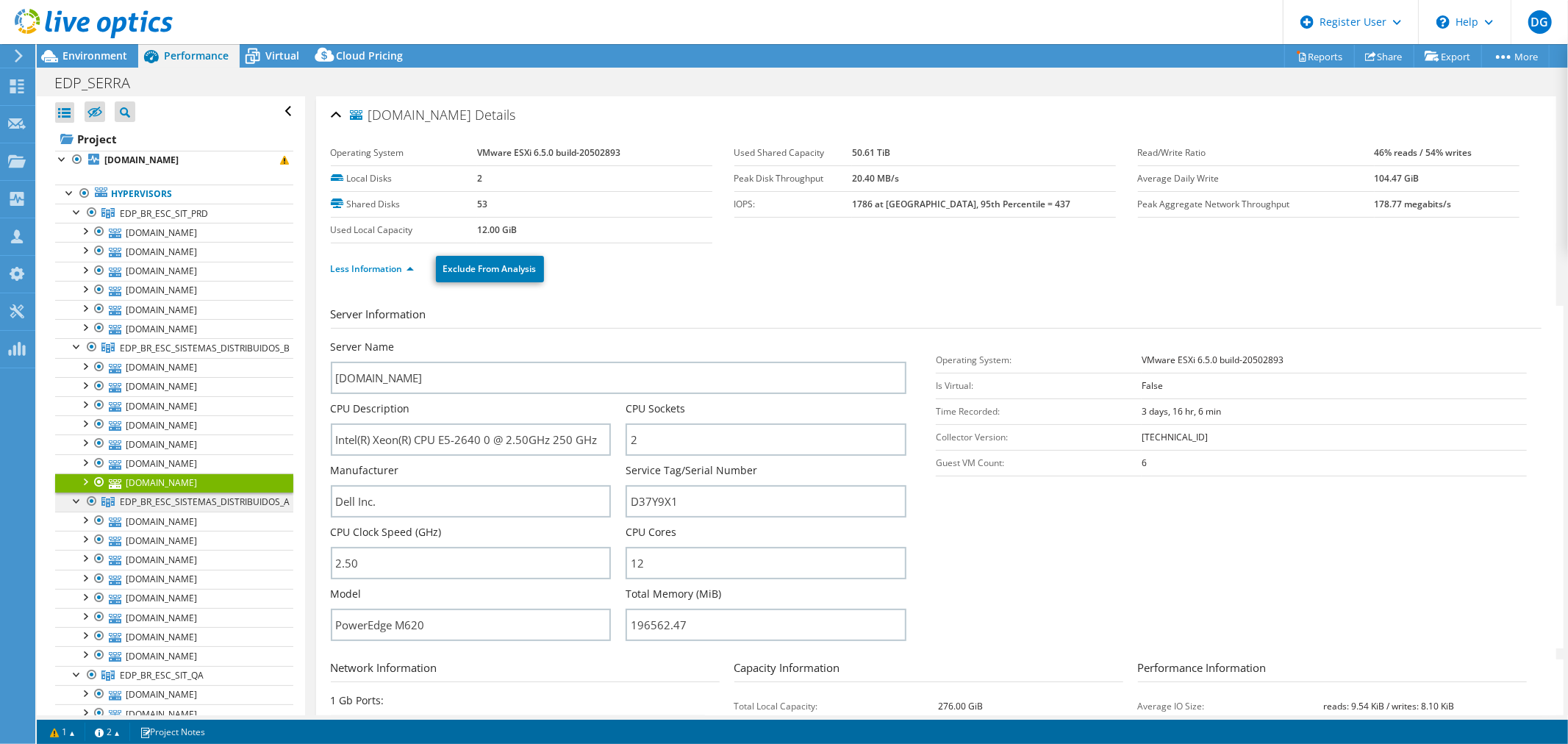
click at [187, 501] on span "EDP_BR_ESC_SISTEMAS_DISTRIBUIDOS_A" at bounding box center [205, 501] width 170 height 12
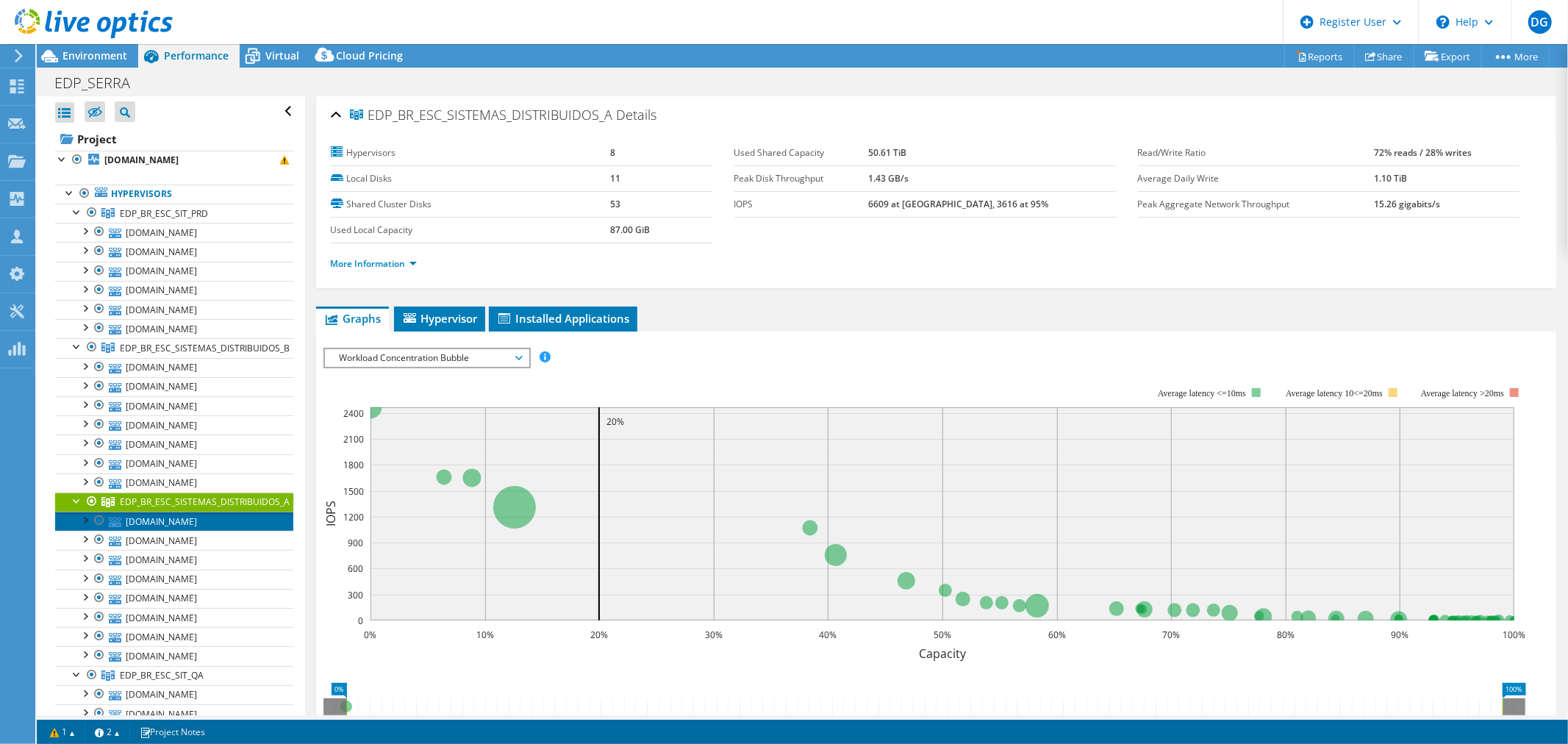
click at [164, 526] on link "[DOMAIN_NAME]" at bounding box center [174, 521] width 238 height 19
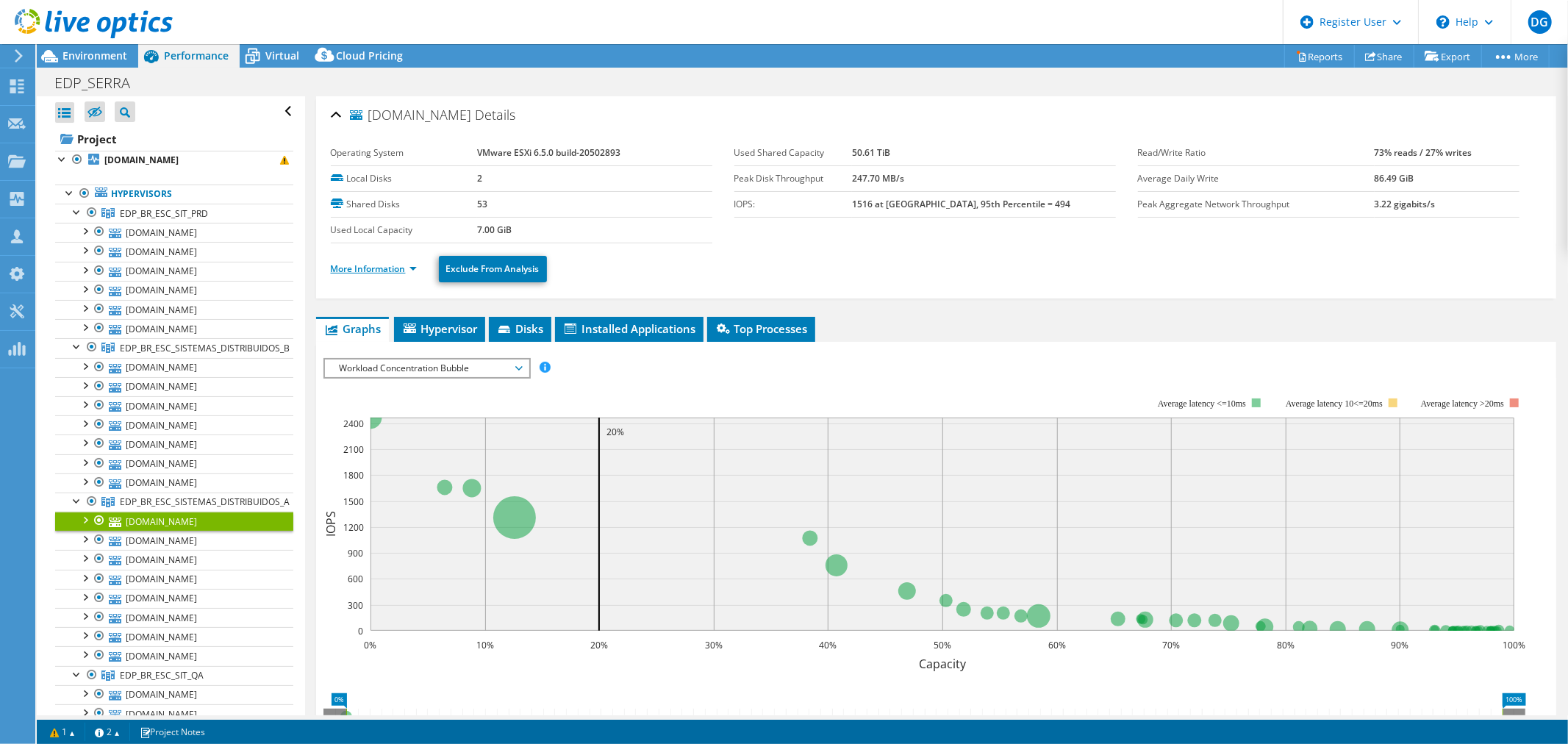
click at [338, 269] on link "More Information" at bounding box center [374, 268] width 86 height 12
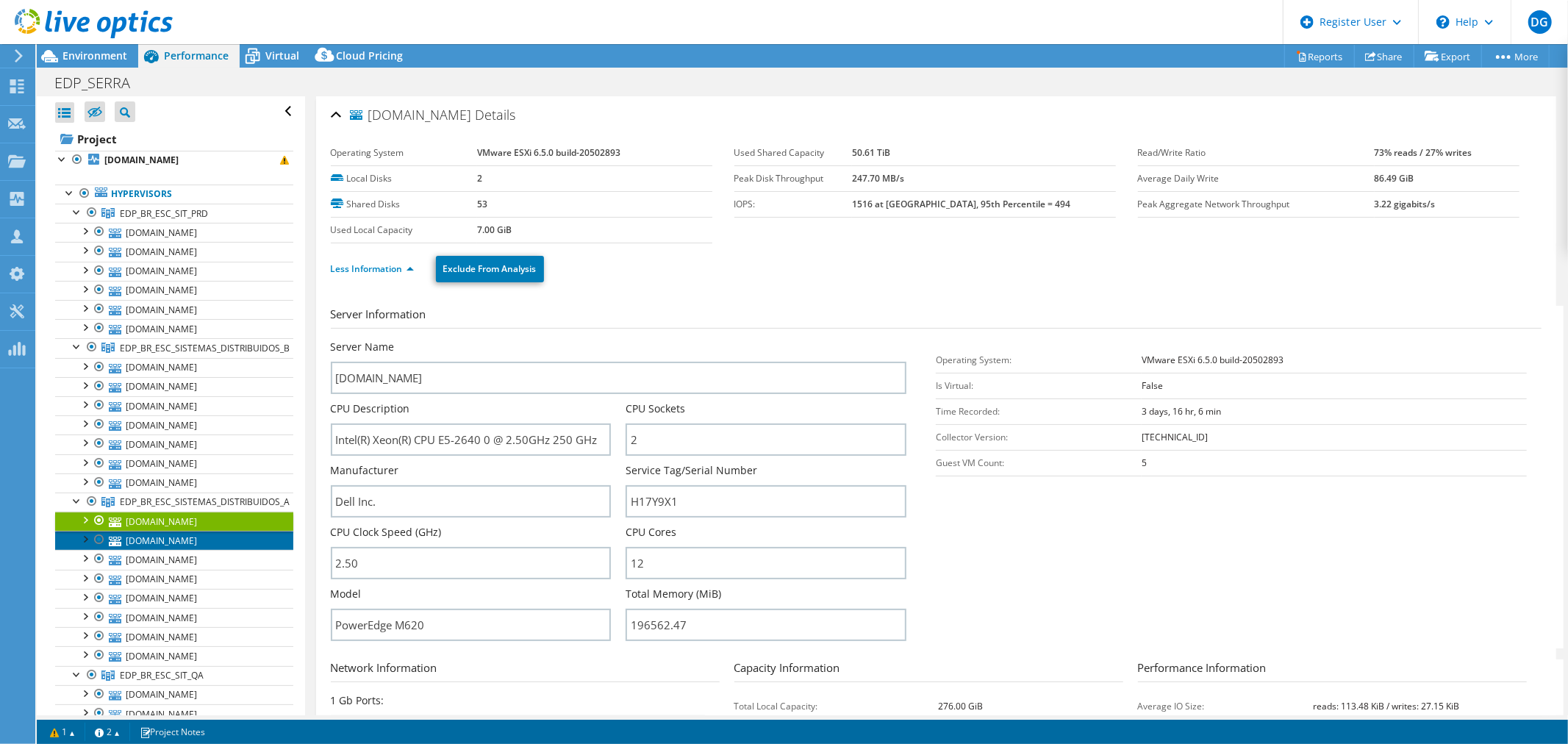
click at [167, 546] on link "[DOMAIN_NAME]" at bounding box center [174, 540] width 238 height 19
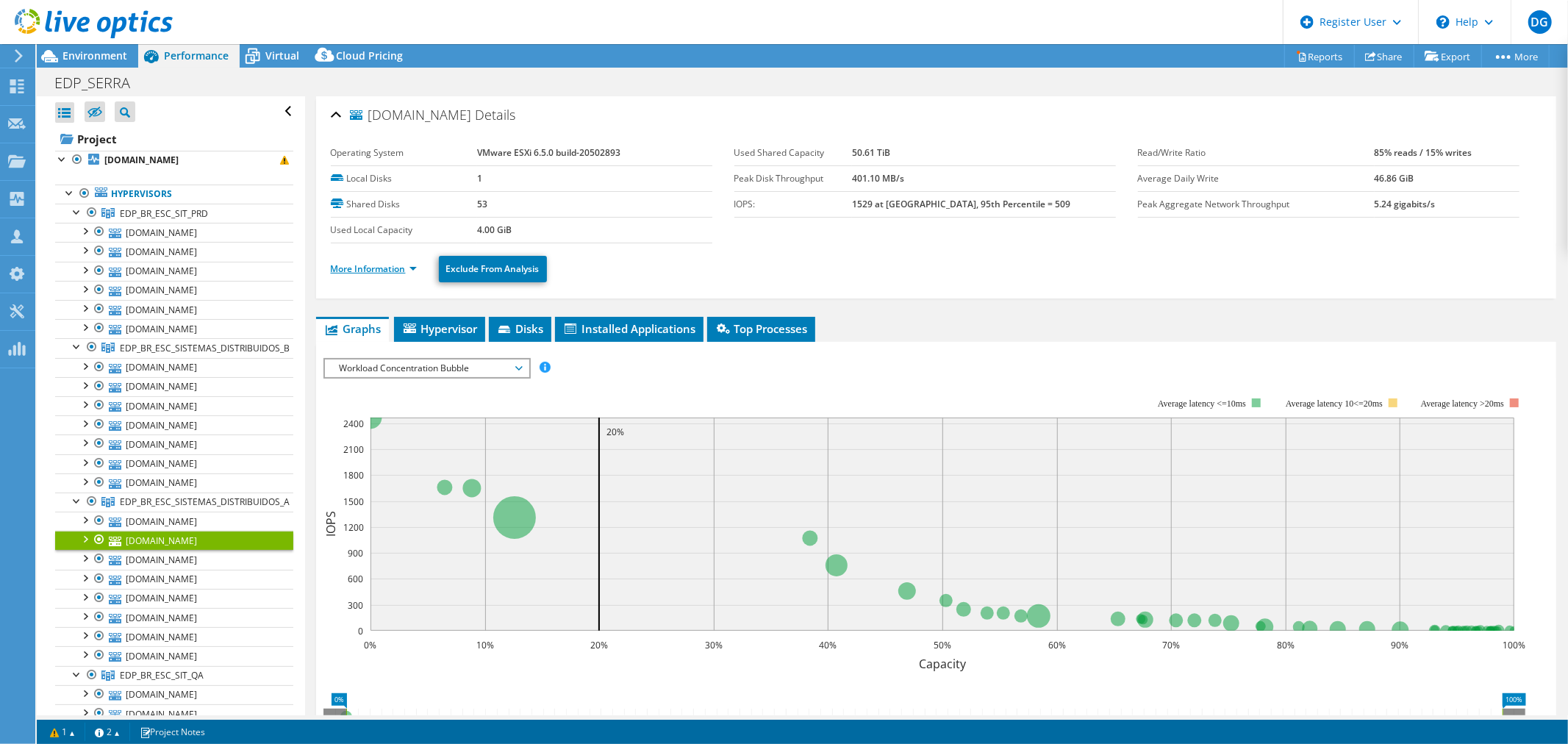
click at [364, 272] on link "More Information" at bounding box center [374, 268] width 86 height 12
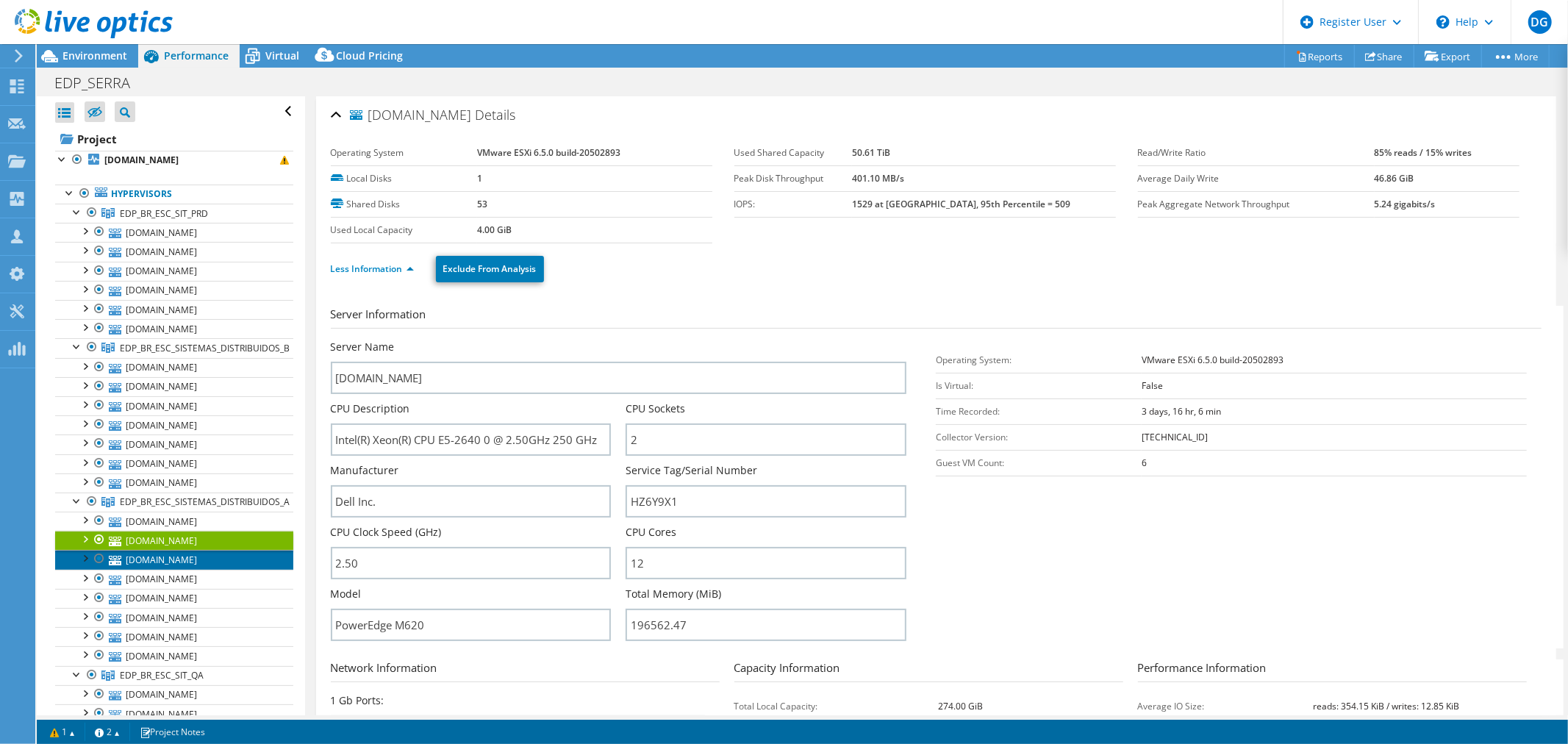
click at [172, 562] on link "[DOMAIN_NAME]" at bounding box center [174, 559] width 238 height 19
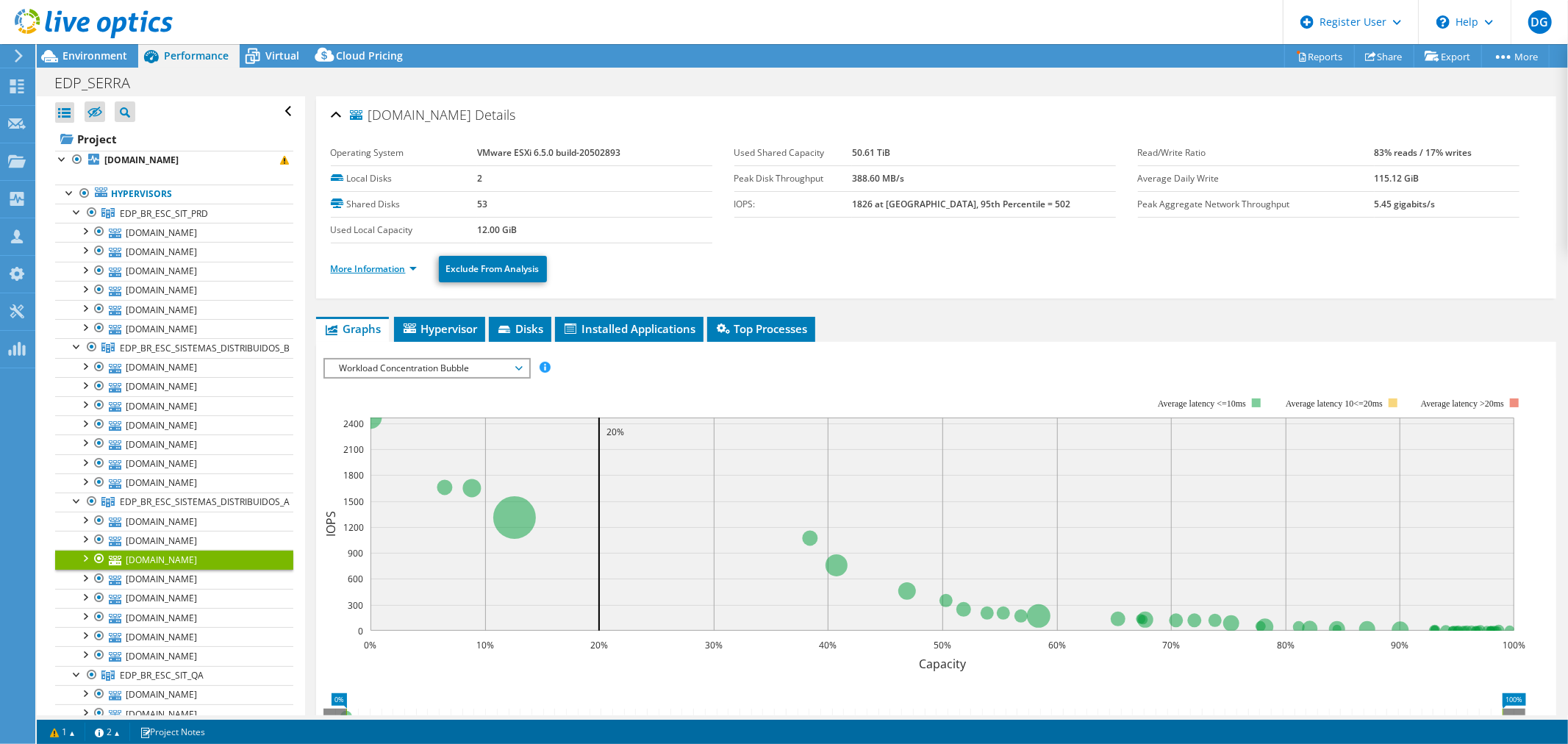
click at [372, 267] on link "More Information" at bounding box center [374, 268] width 86 height 12
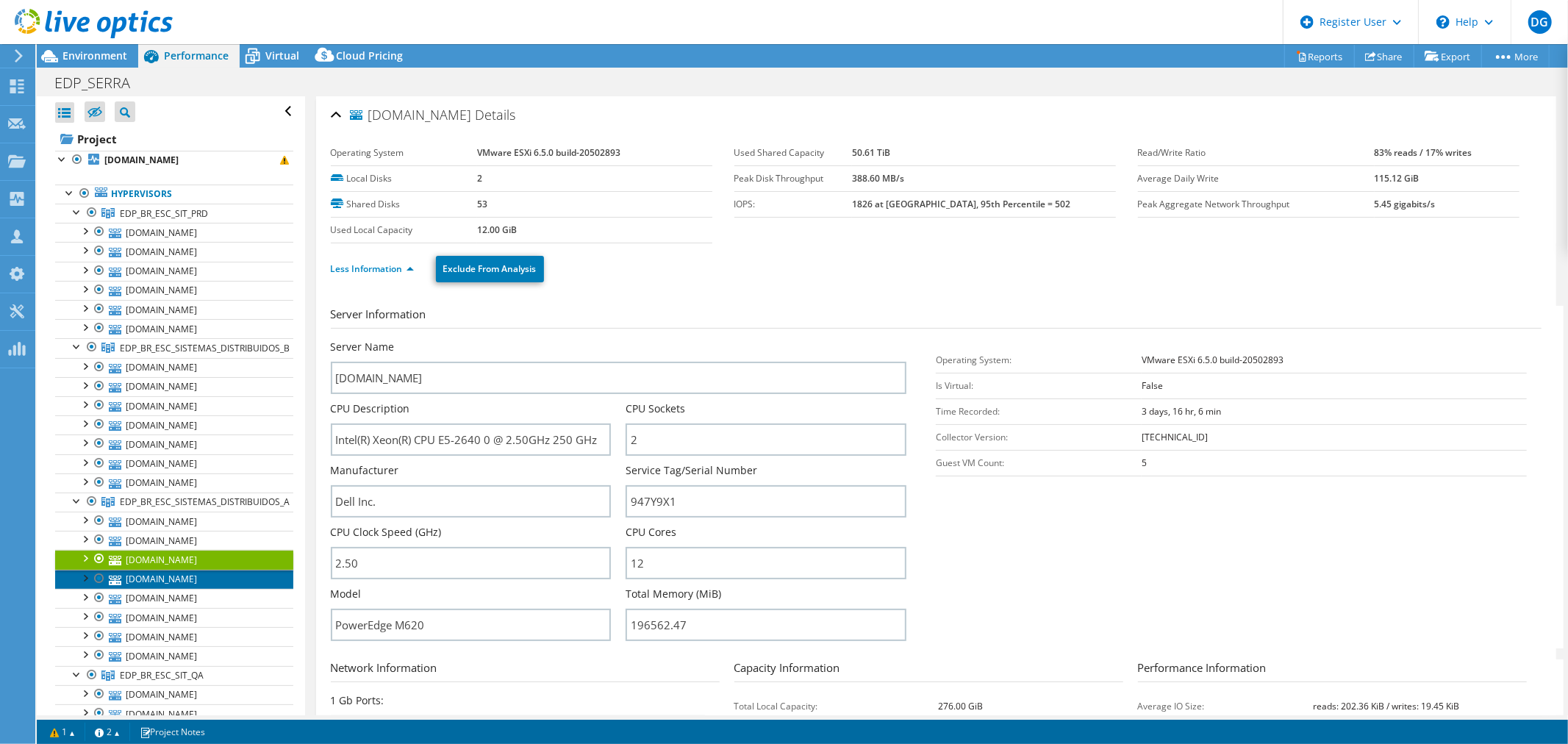
click at [172, 578] on link "[DOMAIN_NAME]" at bounding box center [174, 578] width 238 height 19
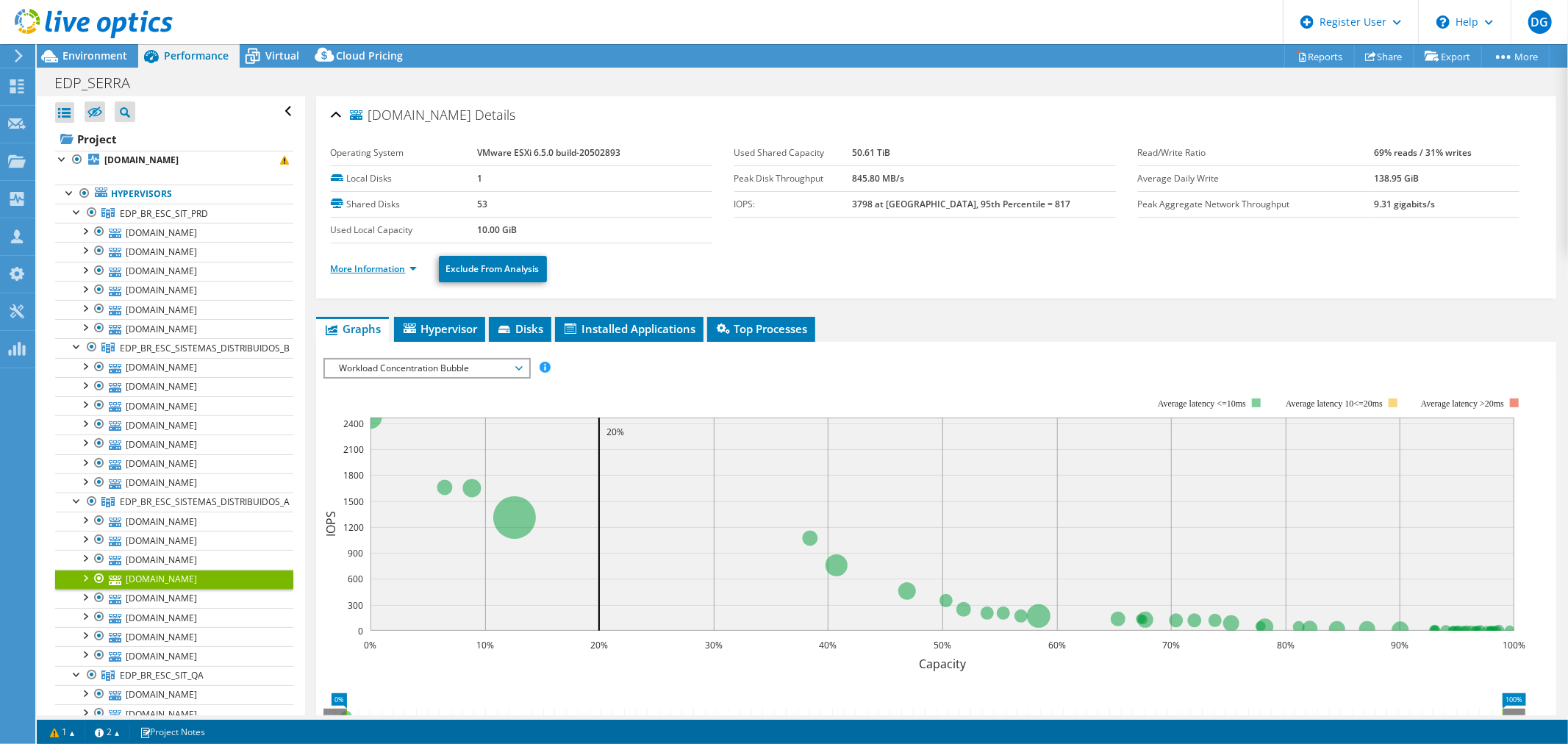
click at [376, 267] on link "More Information" at bounding box center [374, 268] width 86 height 12
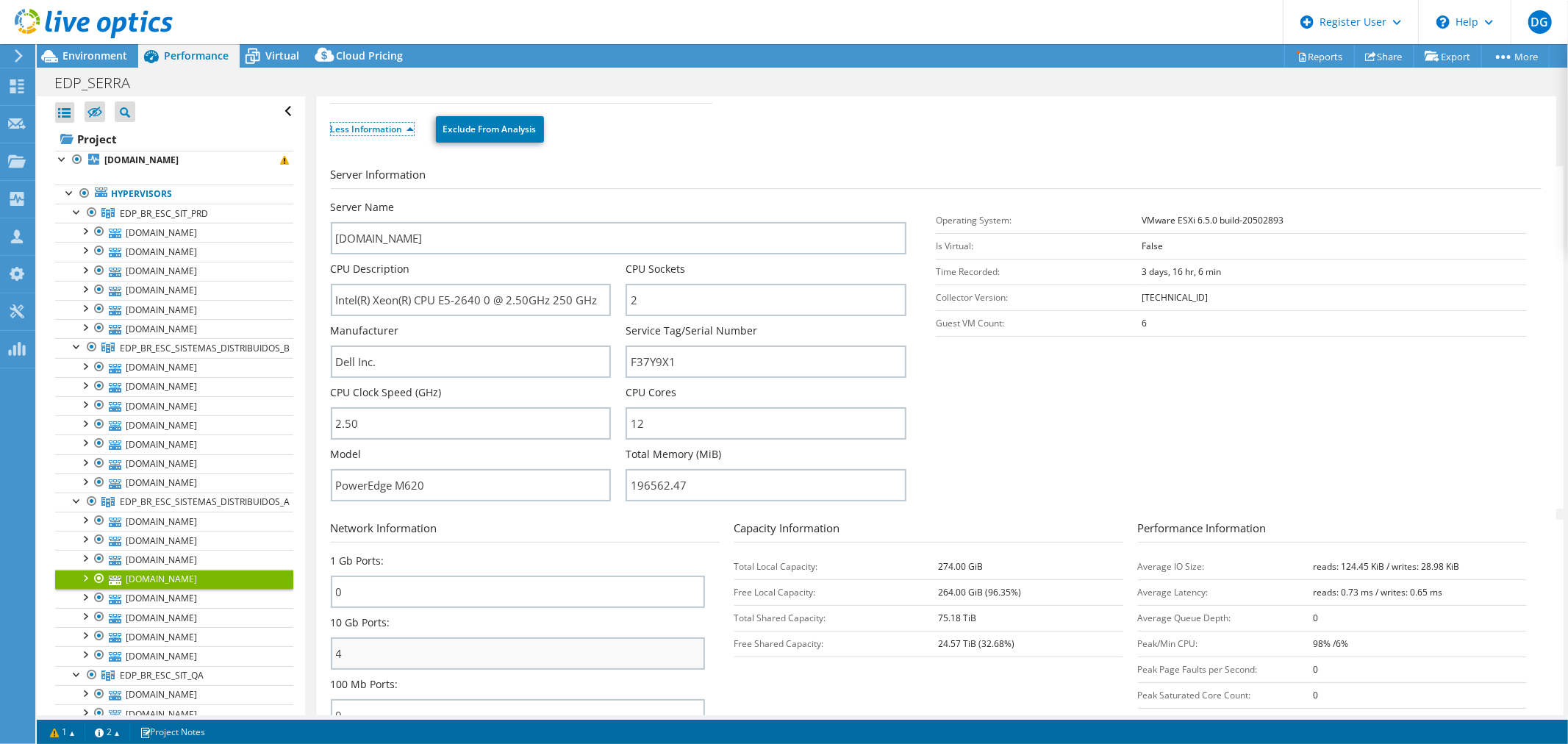
scroll to position [244, 0]
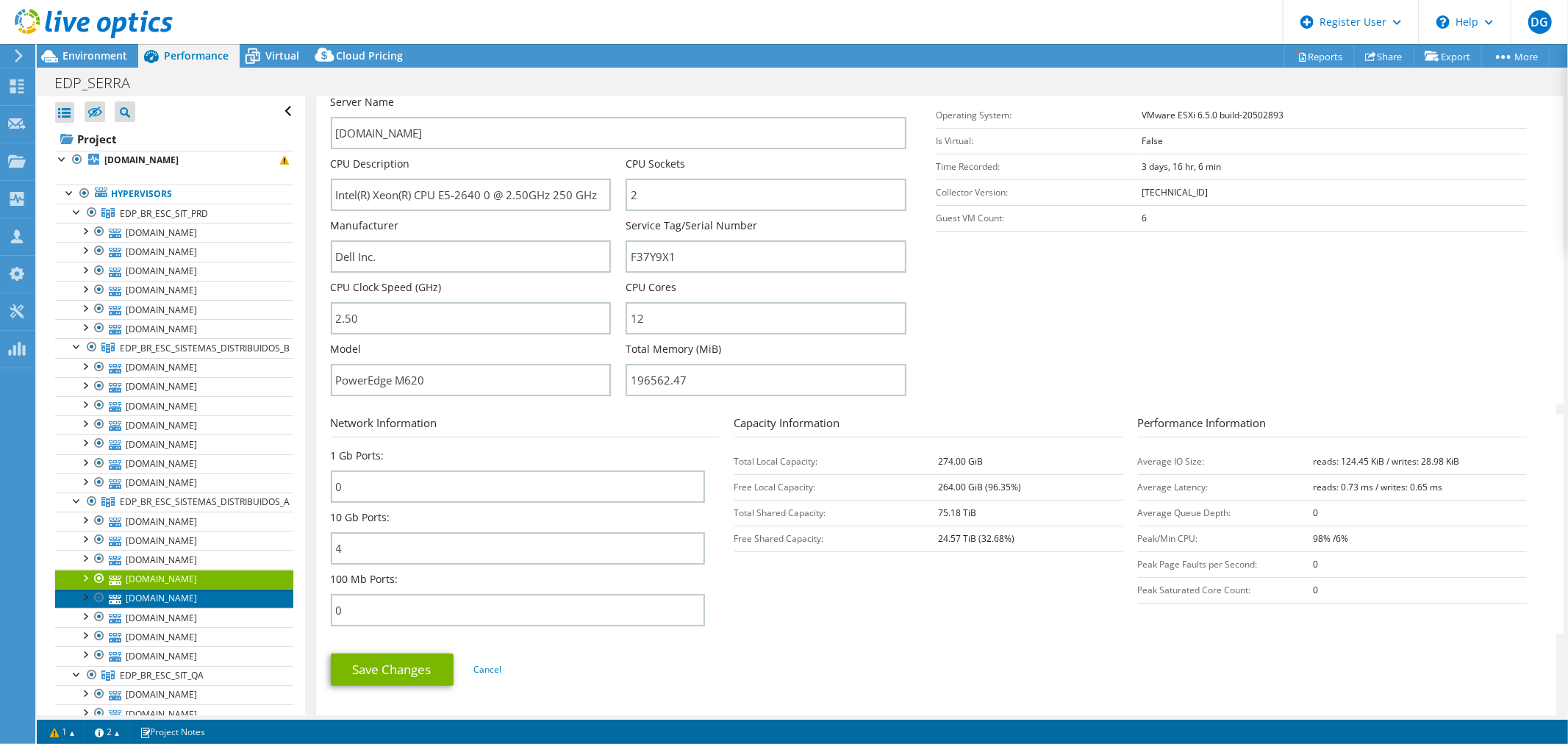
click at [163, 601] on link "[DOMAIN_NAME]" at bounding box center [174, 598] width 238 height 19
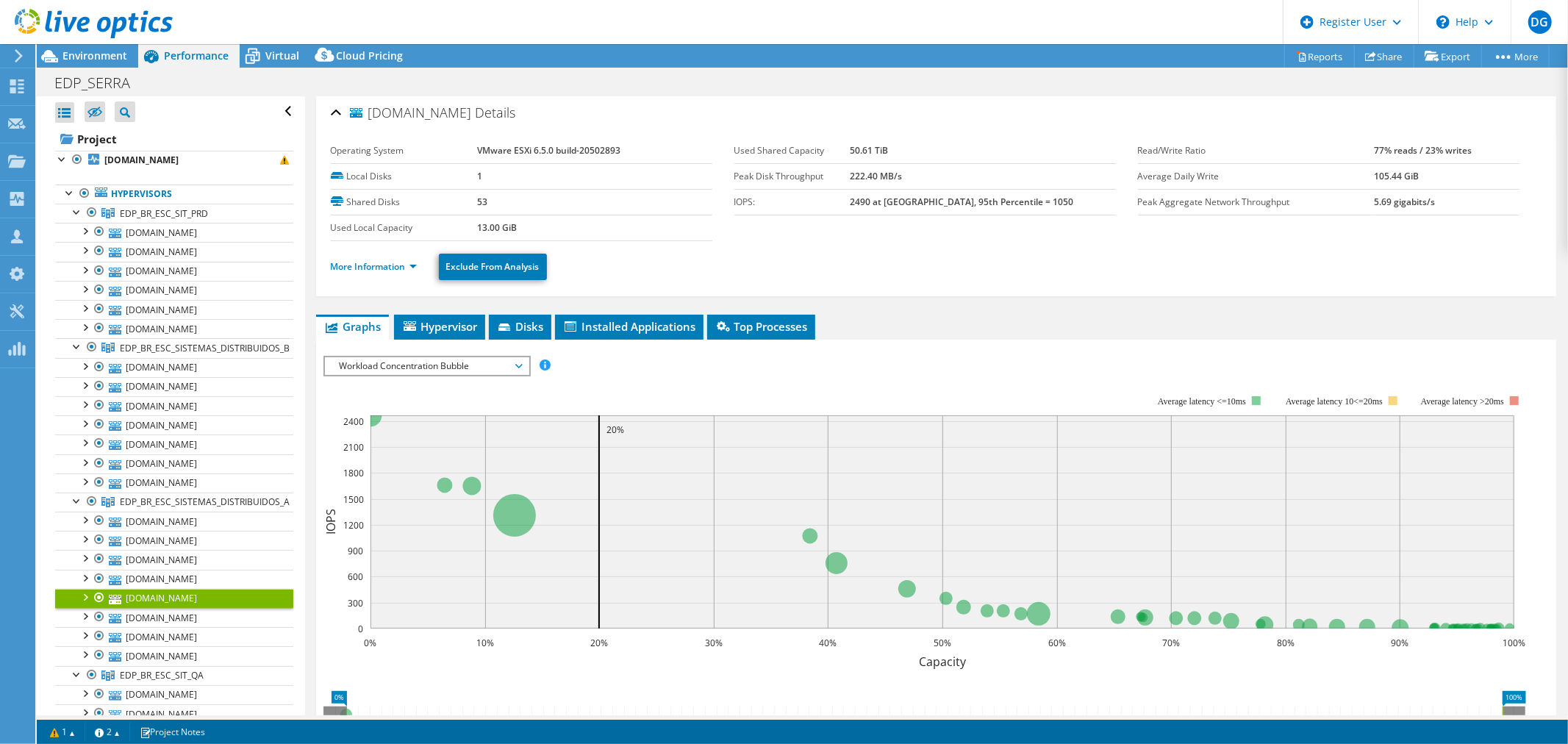
scroll to position [0, 0]
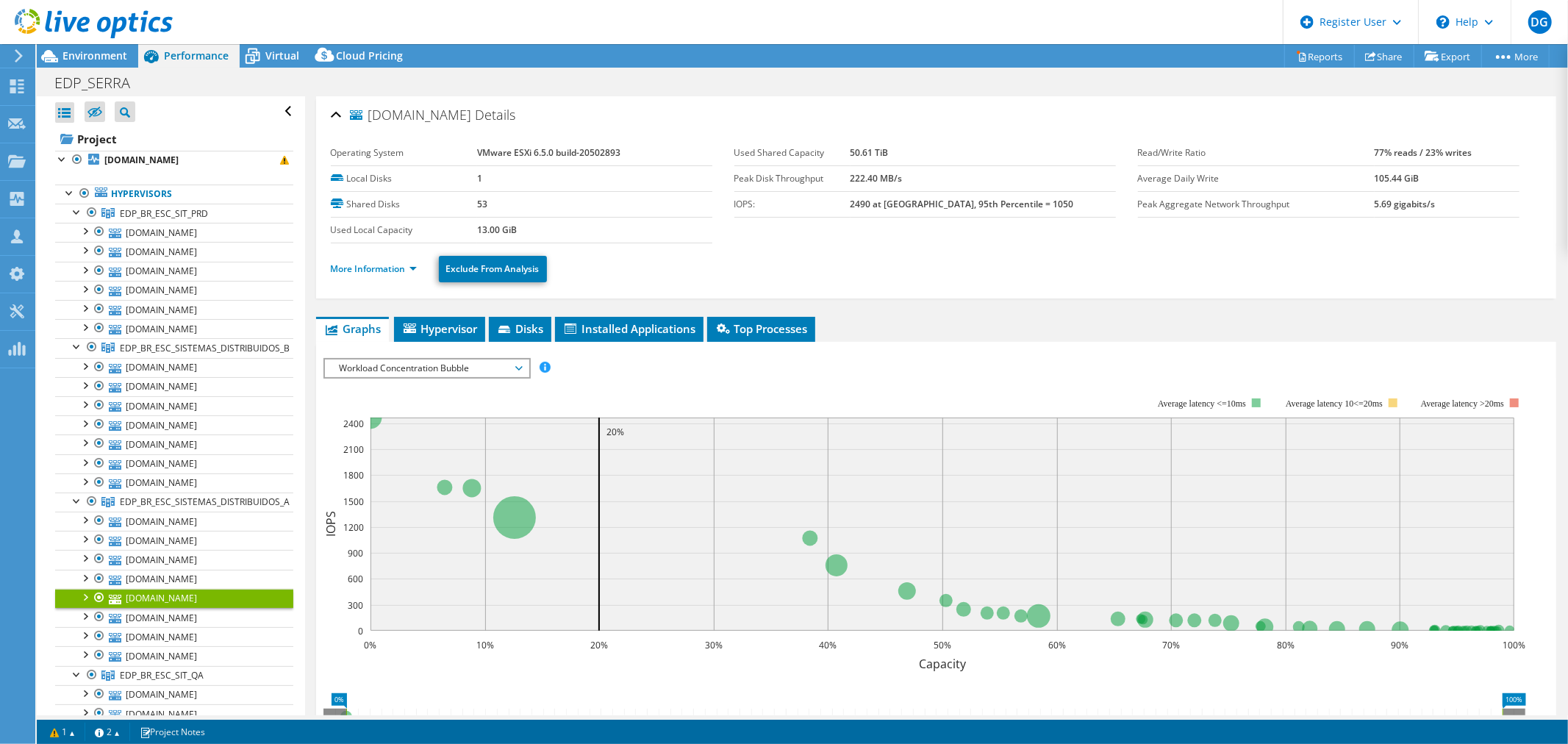
click at [375, 261] on li "More Information" at bounding box center [379, 269] width 95 height 16
click at [373, 262] on link "More Information" at bounding box center [374, 268] width 86 height 12
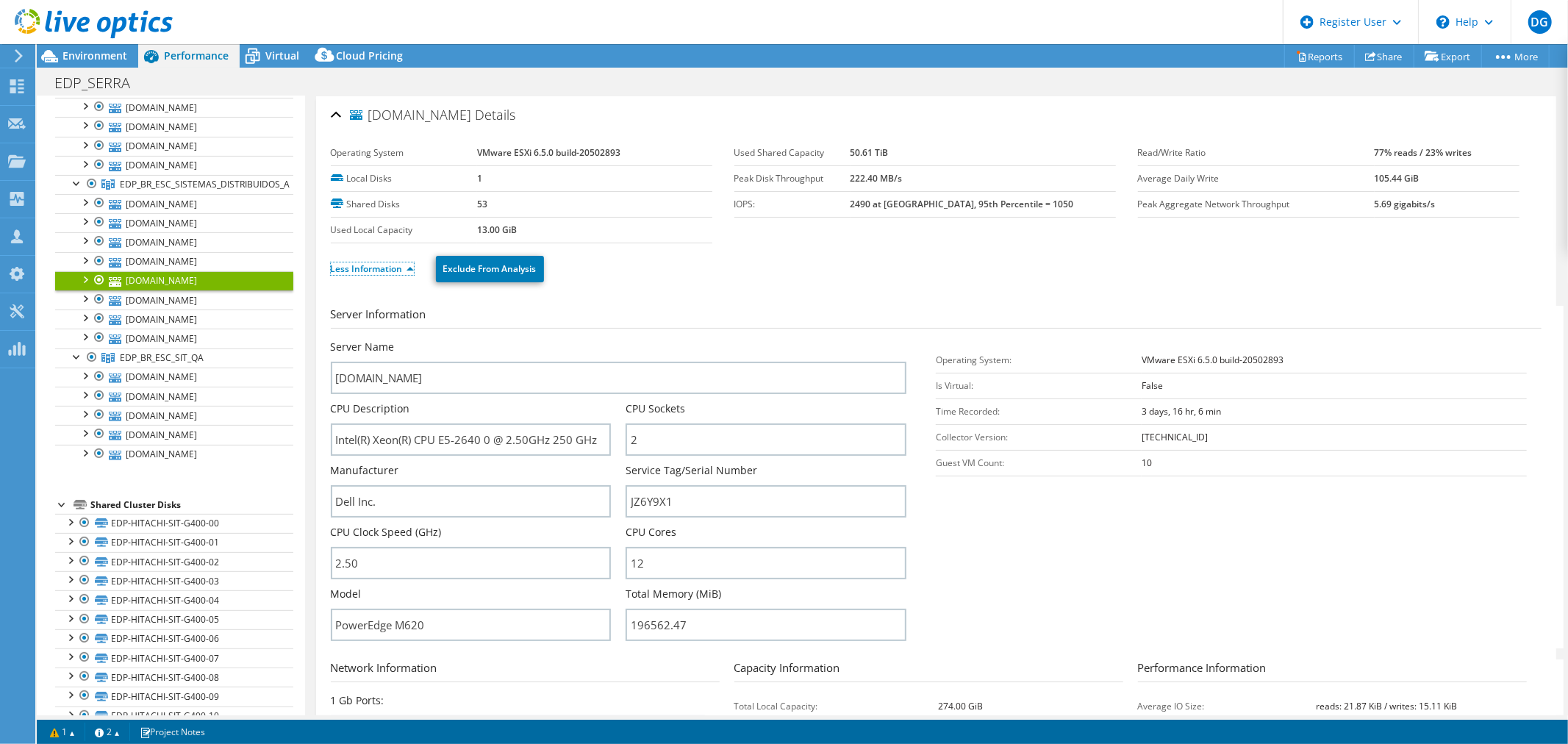
scroll to position [320, 0]
click at [178, 300] on link "[DOMAIN_NAME]" at bounding box center [174, 297] width 238 height 19
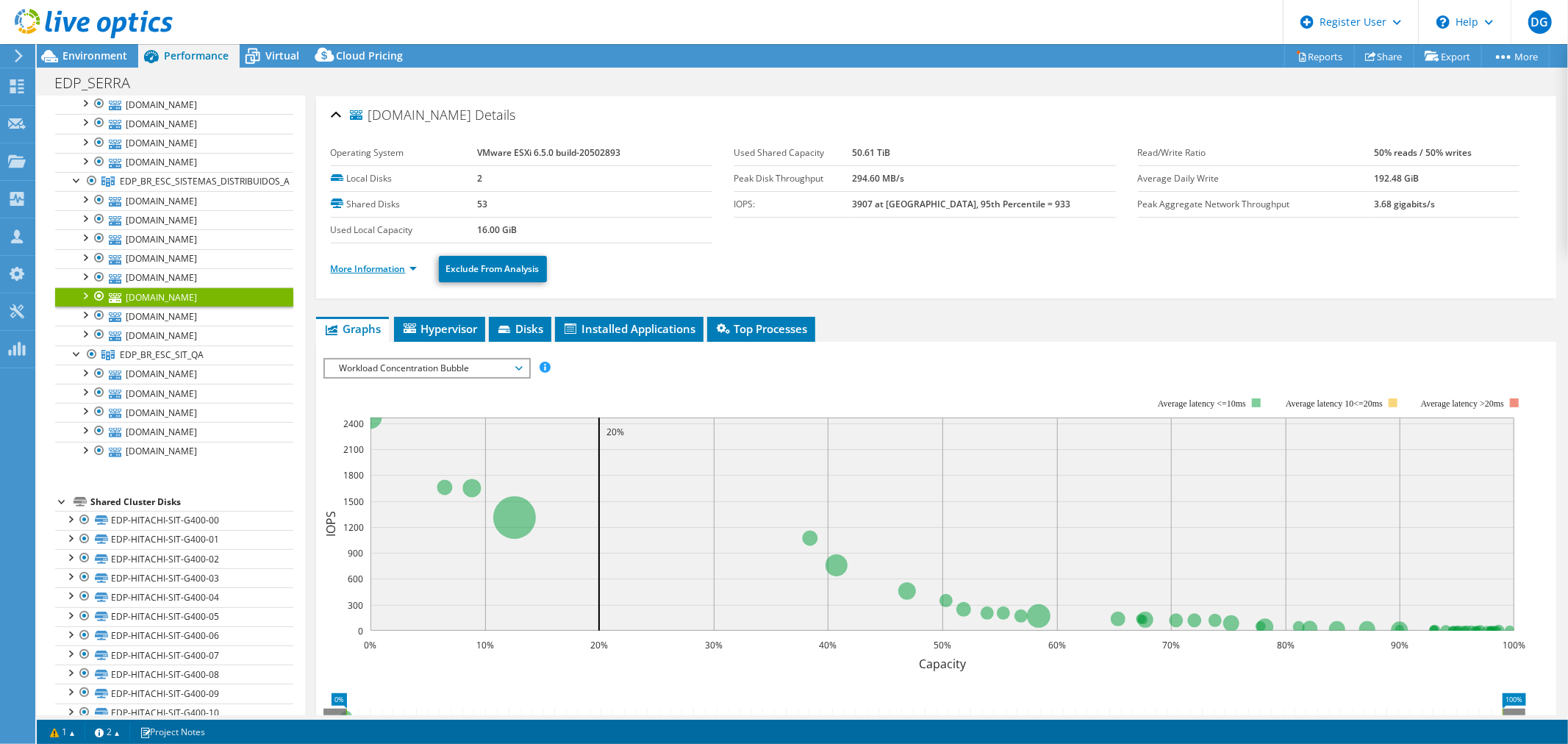
click at [351, 270] on link "More Information" at bounding box center [374, 268] width 86 height 12
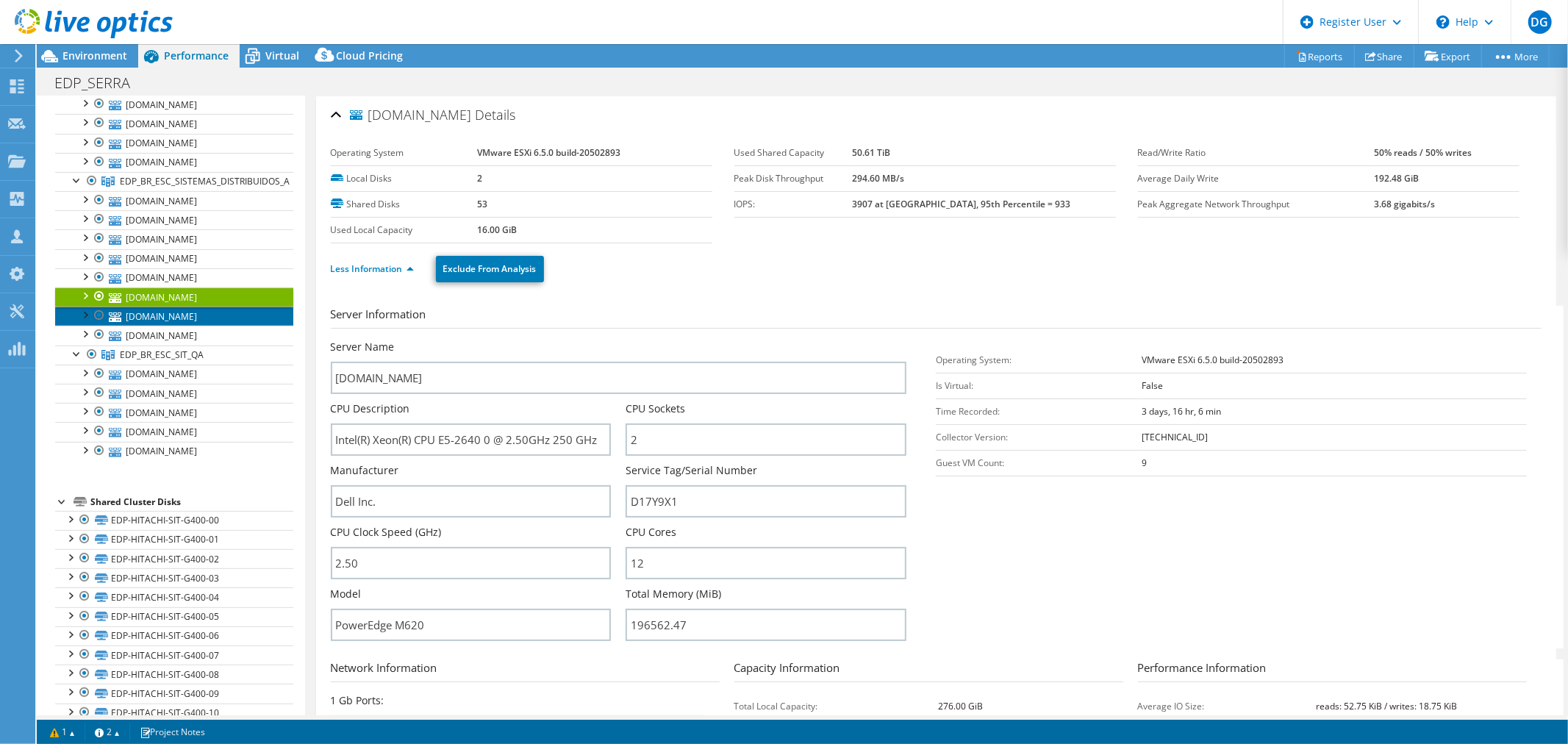
drag, startPoint x: 143, startPoint y: 317, endPoint x: 153, endPoint y: 314, distance: 10.4
click at [142, 319] on link "[DOMAIN_NAME]" at bounding box center [174, 316] width 238 height 19
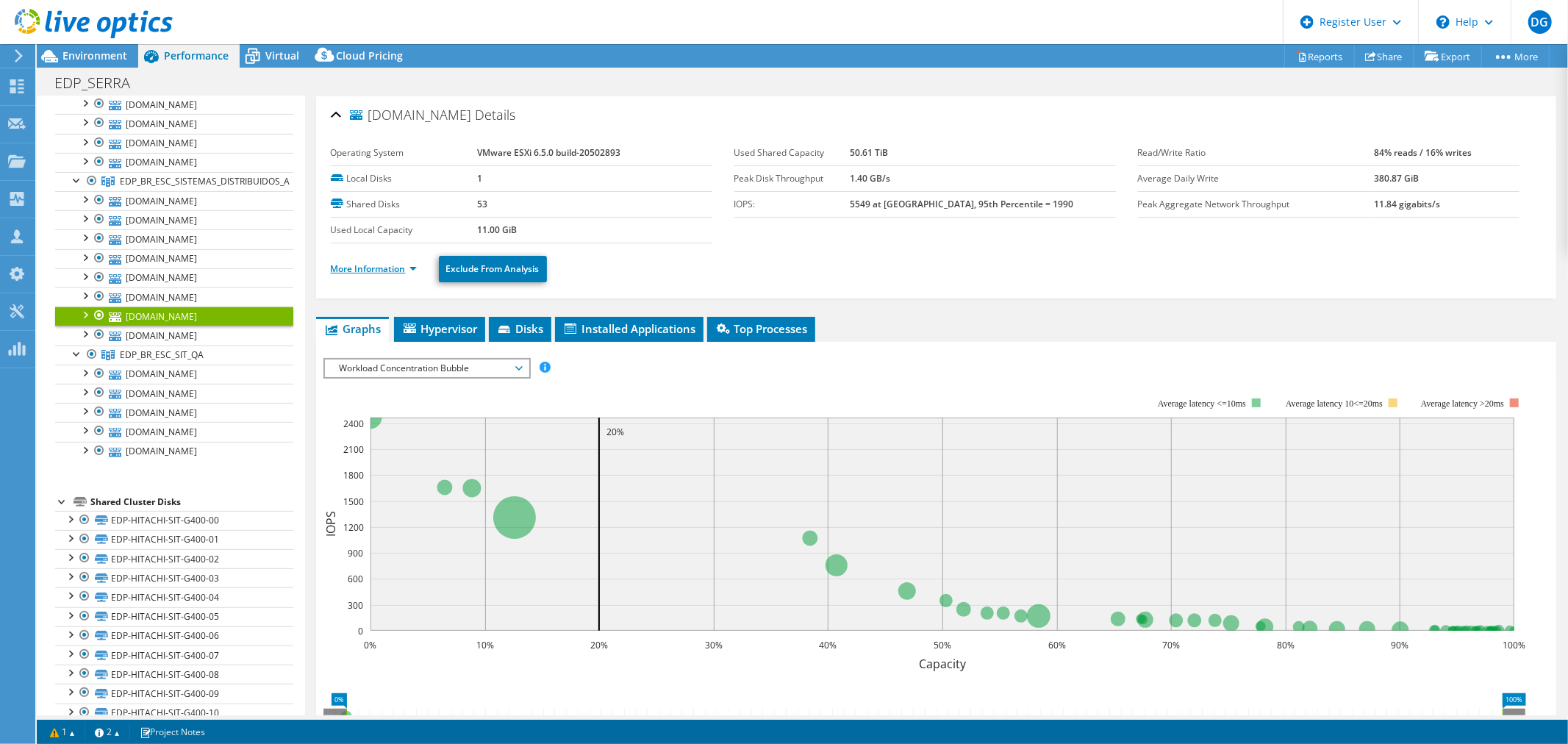
click at [353, 269] on link "More Information" at bounding box center [374, 268] width 86 height 12
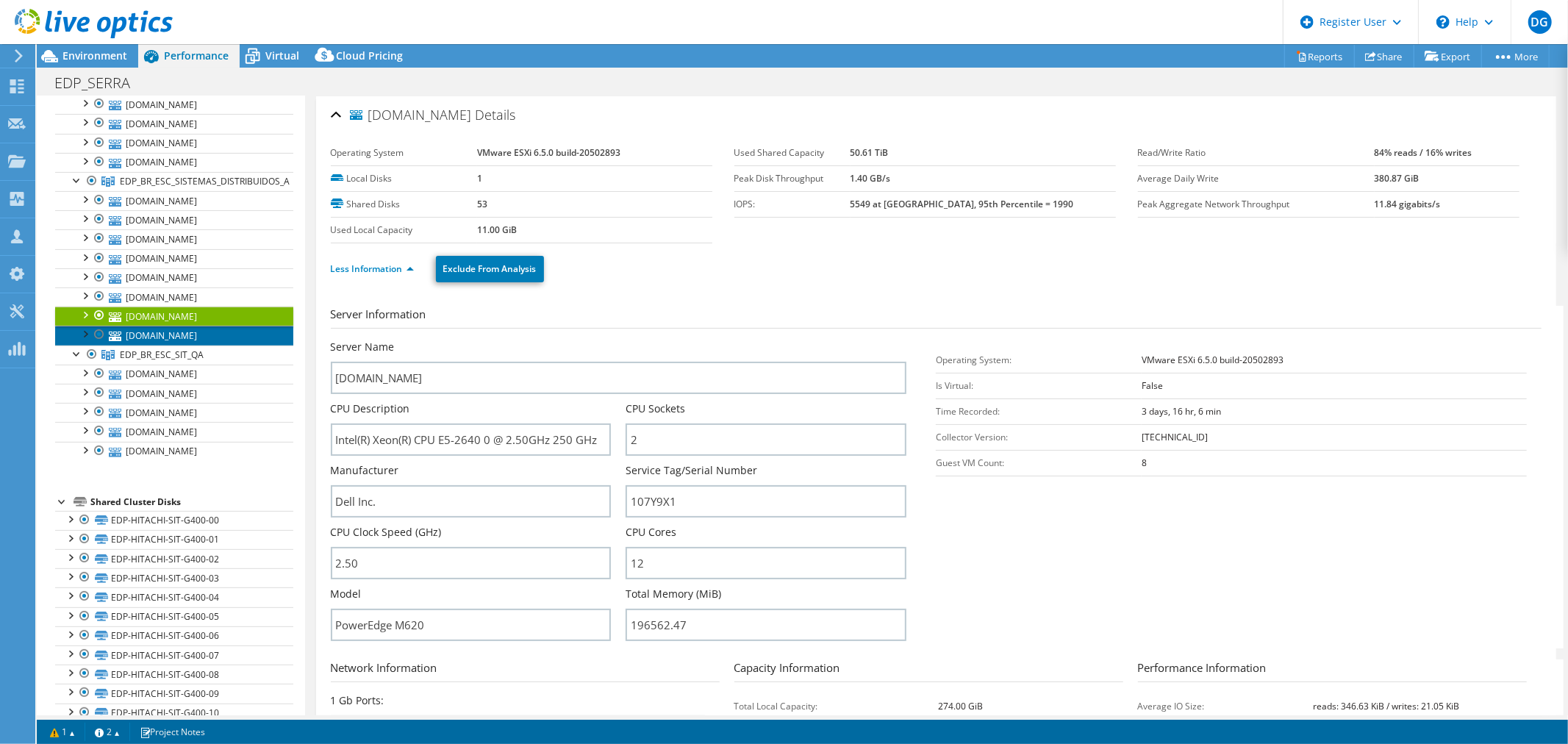
click at [146, 338] on link "[DOMAIN_NAME]" at bounding box center [174, 335] width 238 height 19
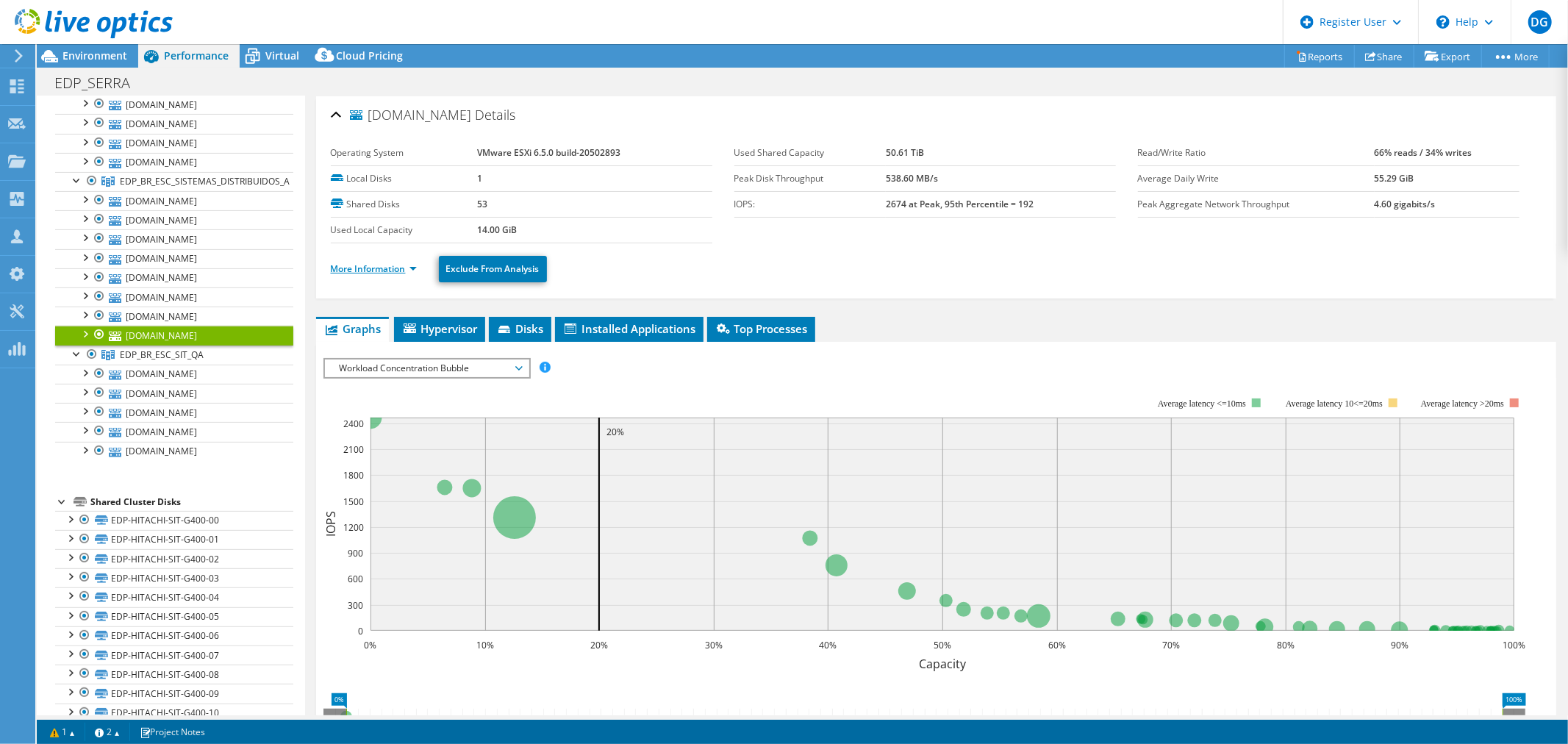
click at [355, 264] on link "More Information" at bounding box center [374, 268] width 86 height 12
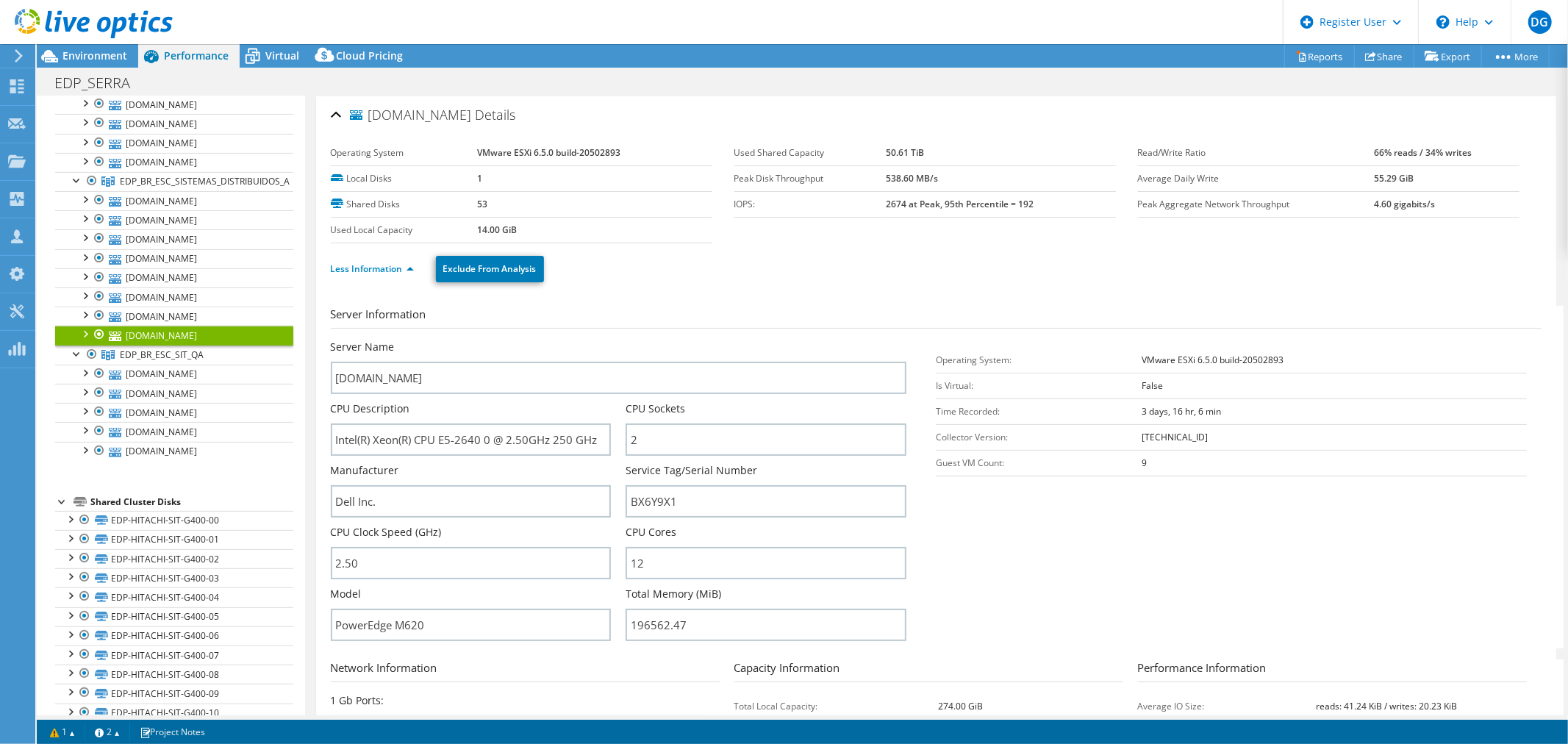
click at [762, 284] on div "Less Information Exclude From Analysis" at bounding box center [937, 268] width 1211 height 51
click at [763, 280] on ul "Less Information Exclude From Analysis" at bounding box center [937, 267] width 1211 height 30
click at [765, 280] on ul "Less Information Exclude From Analysis" at bounding box center [937, 267] width 1211 height 30
click at [202, 361] on span "EDP_BR_ESC_SIT_QA" at bounding box center [161, 355] width 84 height 12
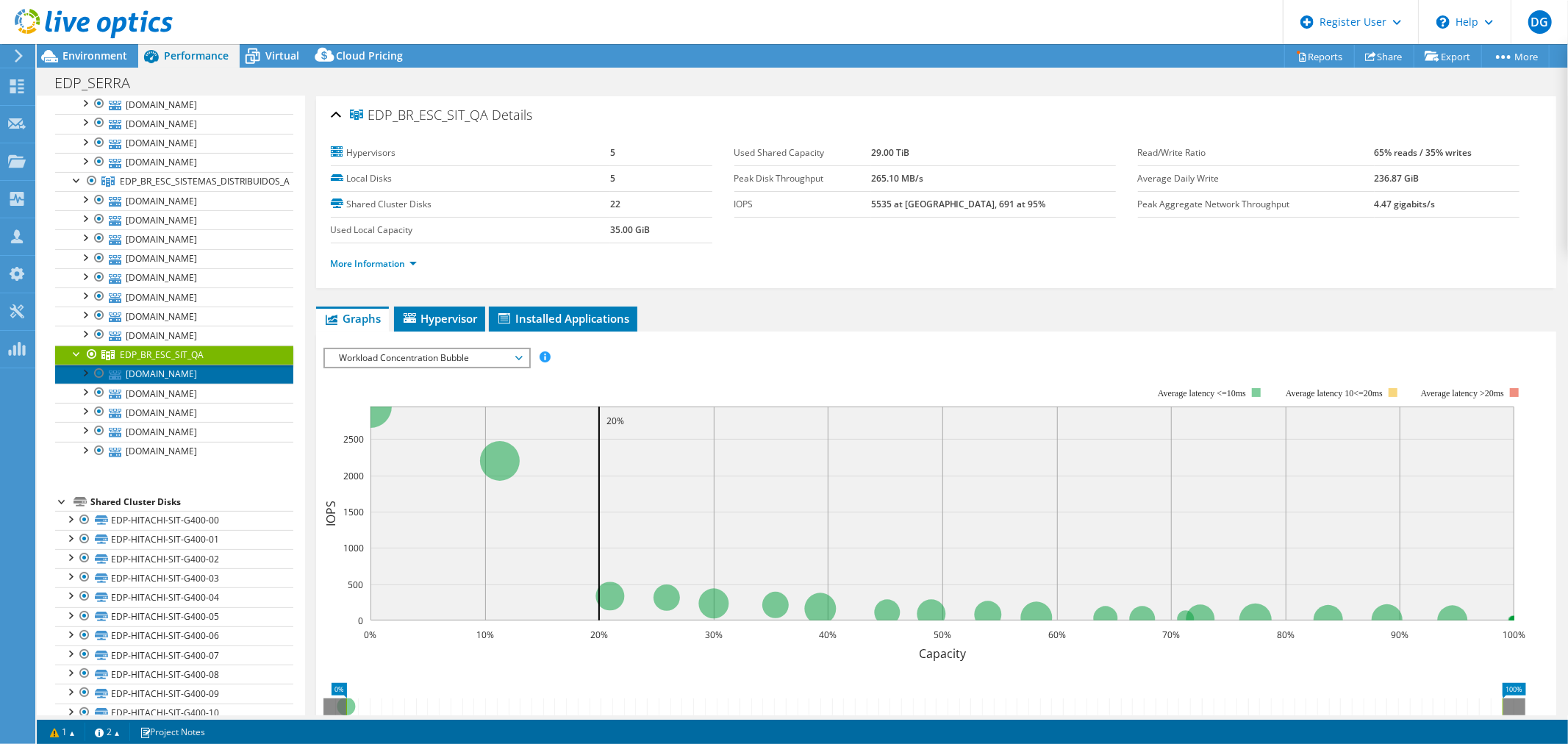
click at [156, 377] on link "[DOMAIN_NAME]" at bounding box center [174, 374] width 238 height 19
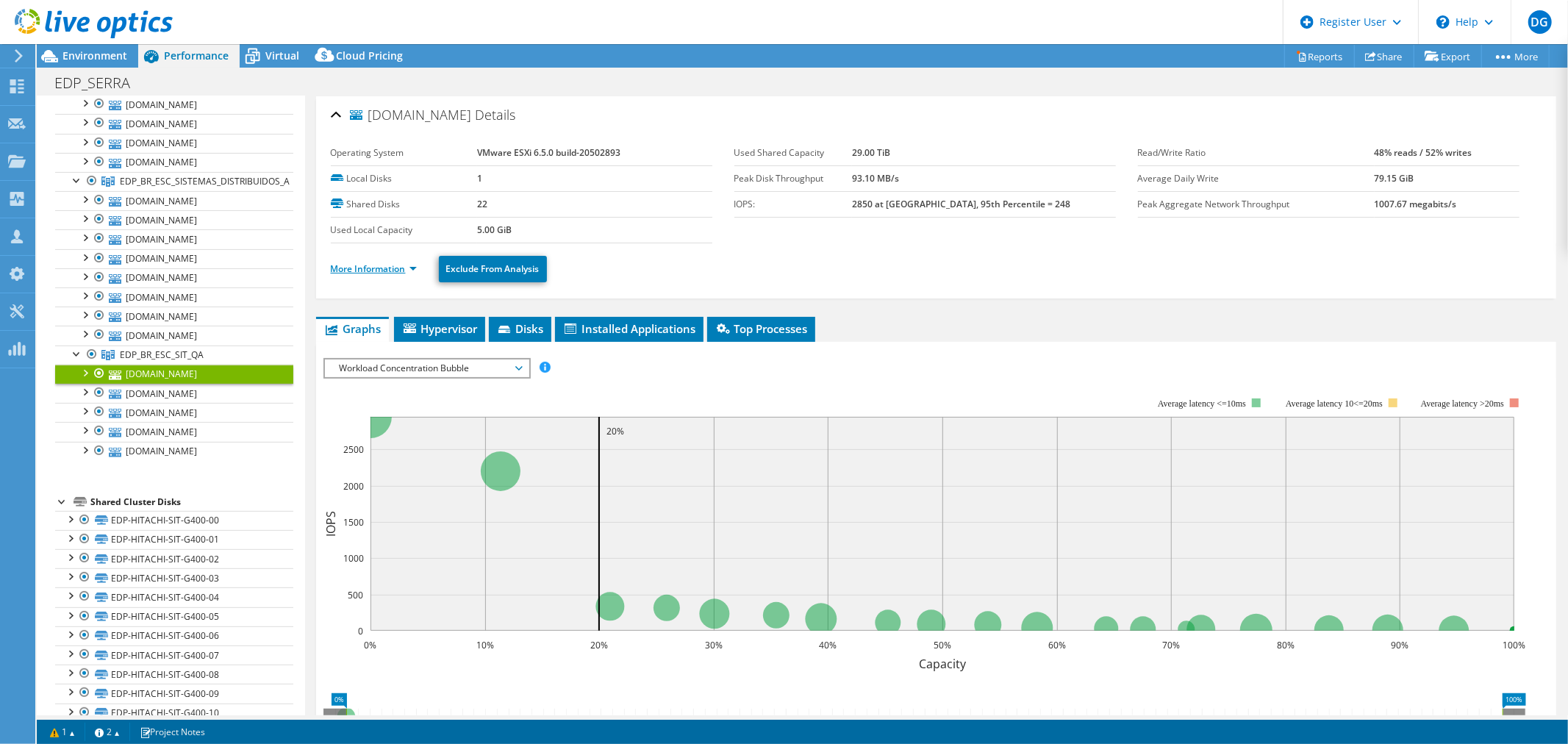
click at [357, 265] on link "More Information" at bounding box center [374, 268] width 86 height 12
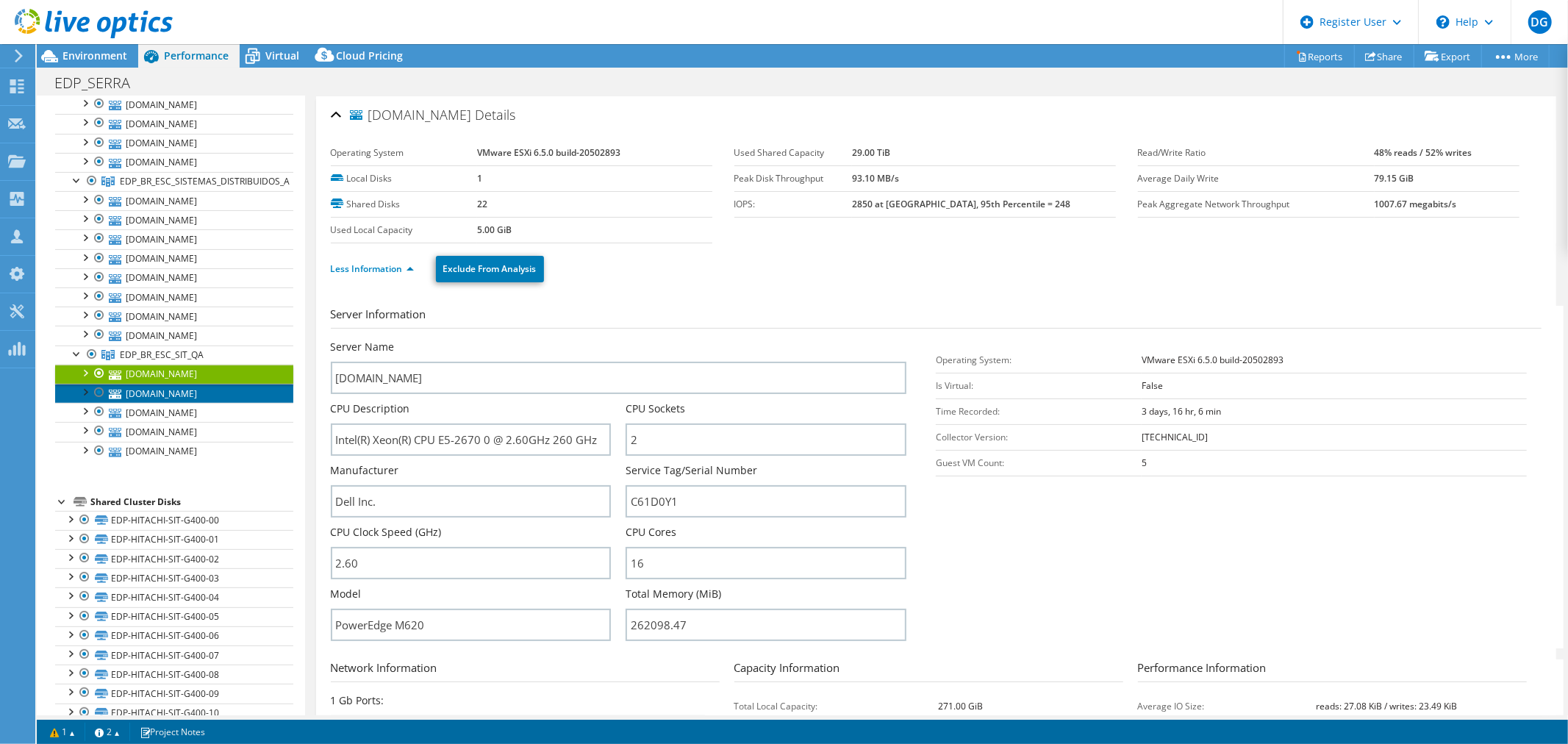
click at [157, 400] on link "[DOMAIN_NAME]" at bounding box center [174, 393] width 238 height 19
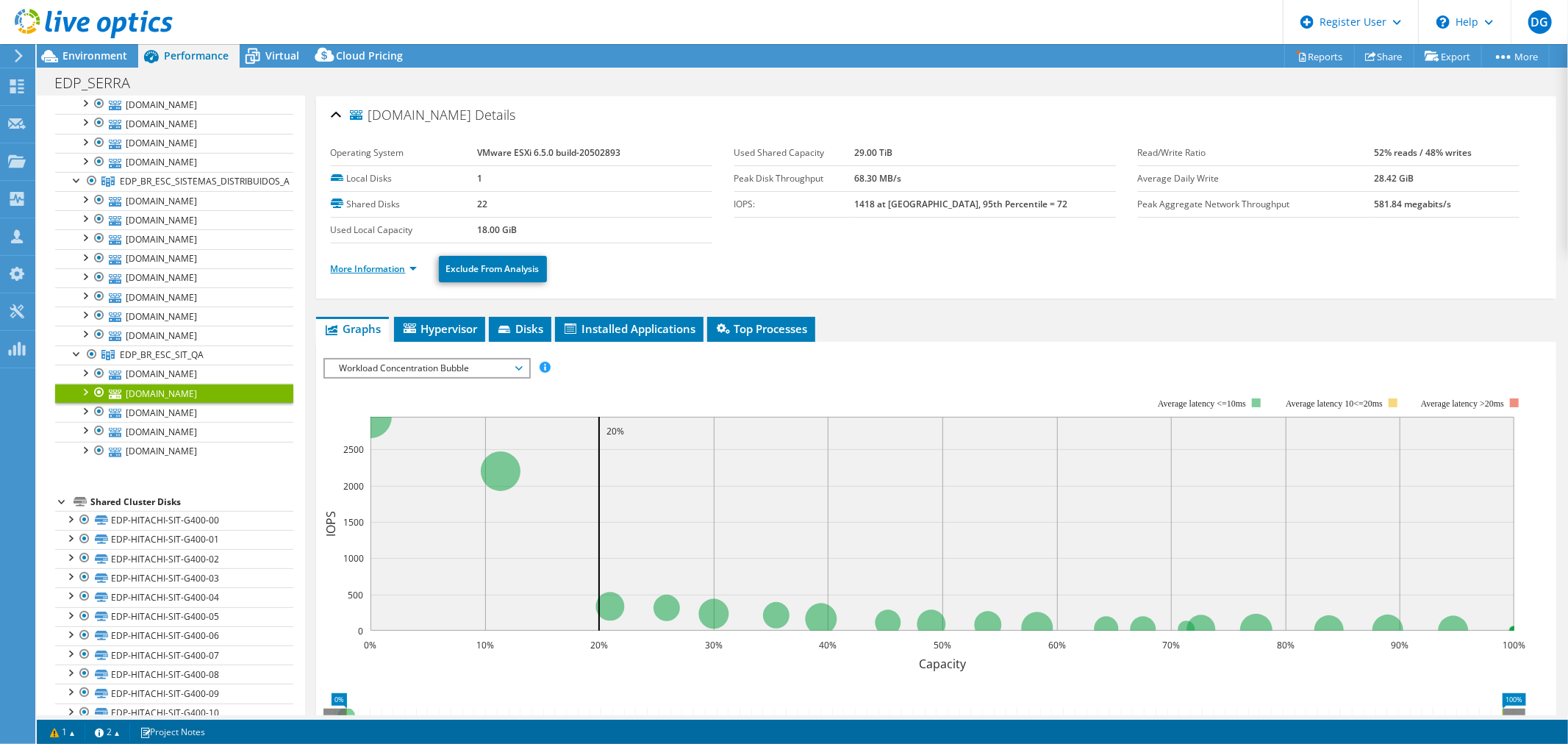
click at [368, 274] on link "More Information" at bounding box center [374, 268] width 86 height 12
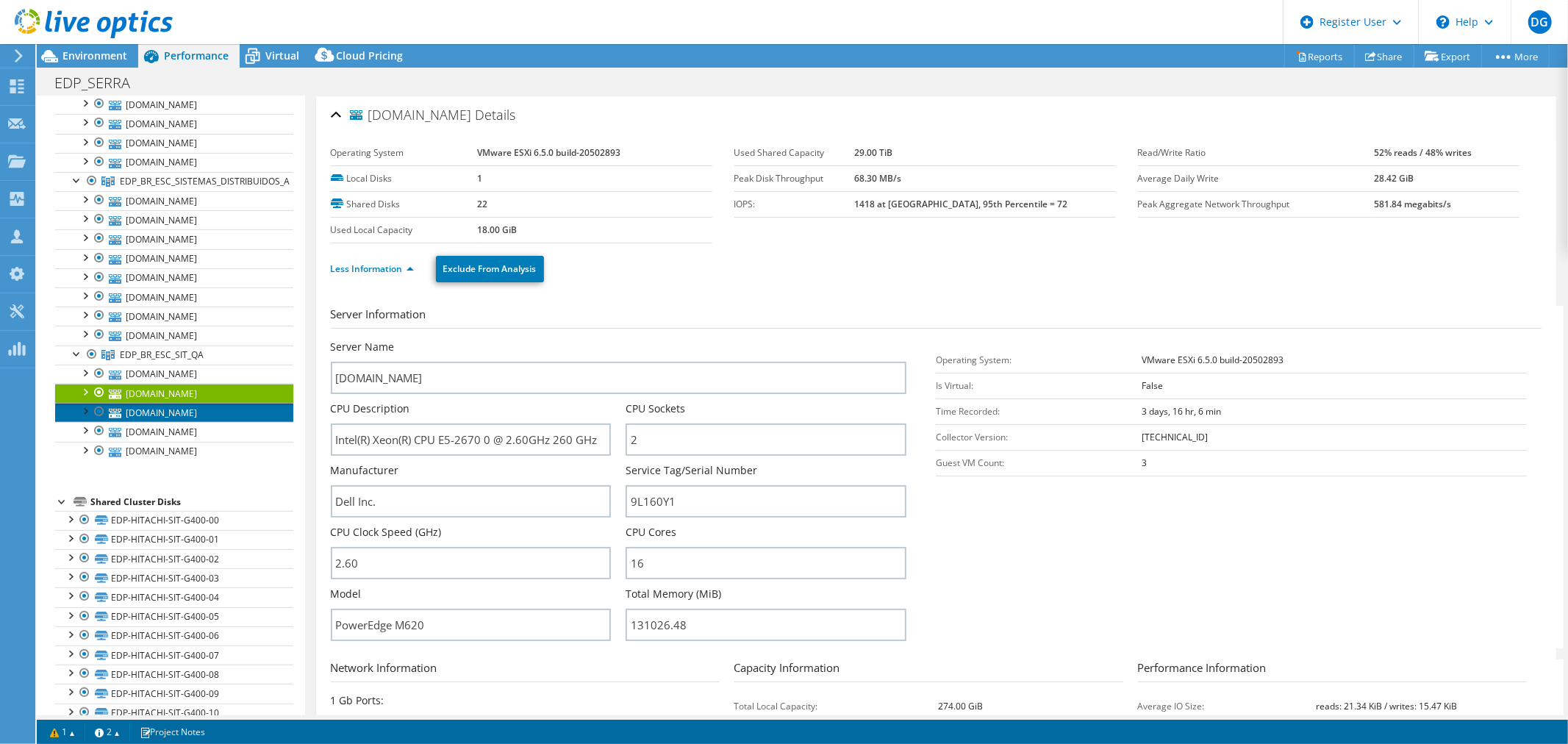
click at [158, 416] on link "[DOMAIN_NAME]" at bounding box center [174, 412] width 238 height 19
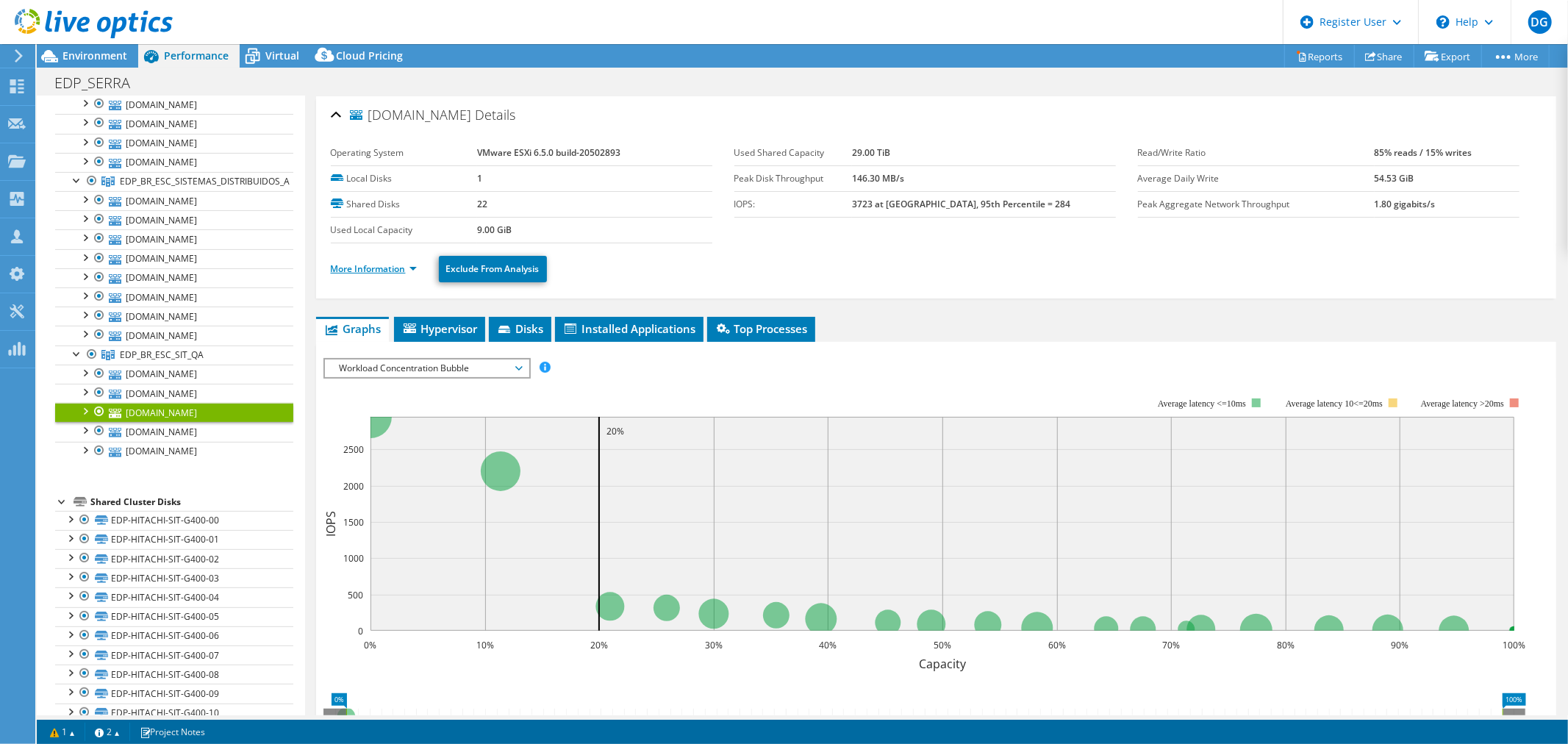
click at [369, 270] on link "More Information" at bounding box center [374, 268] width 86 height 12
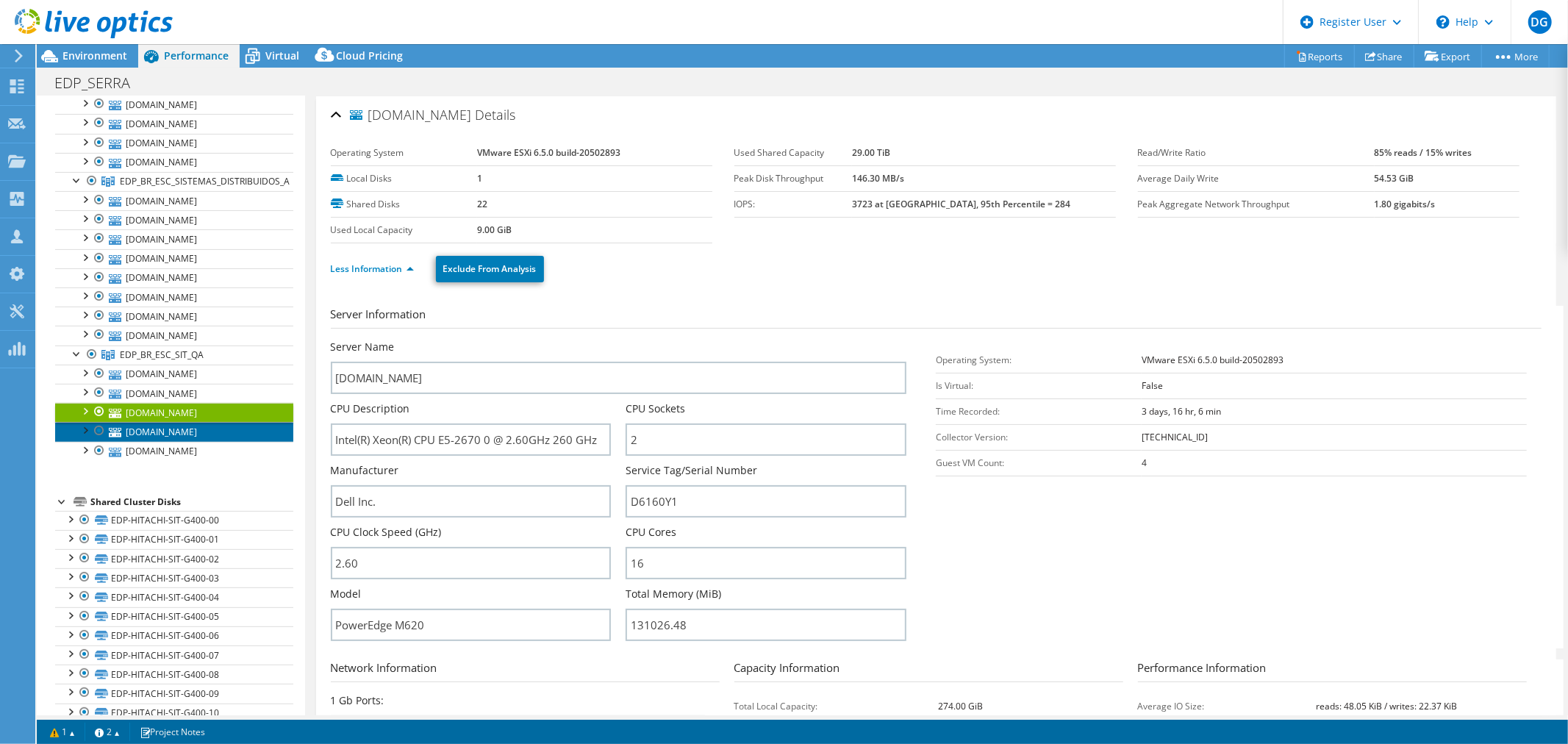
click at [143, 439] on link "[DOMAIN_NAME]" at bounding box center [174, 431] width 238 height 19
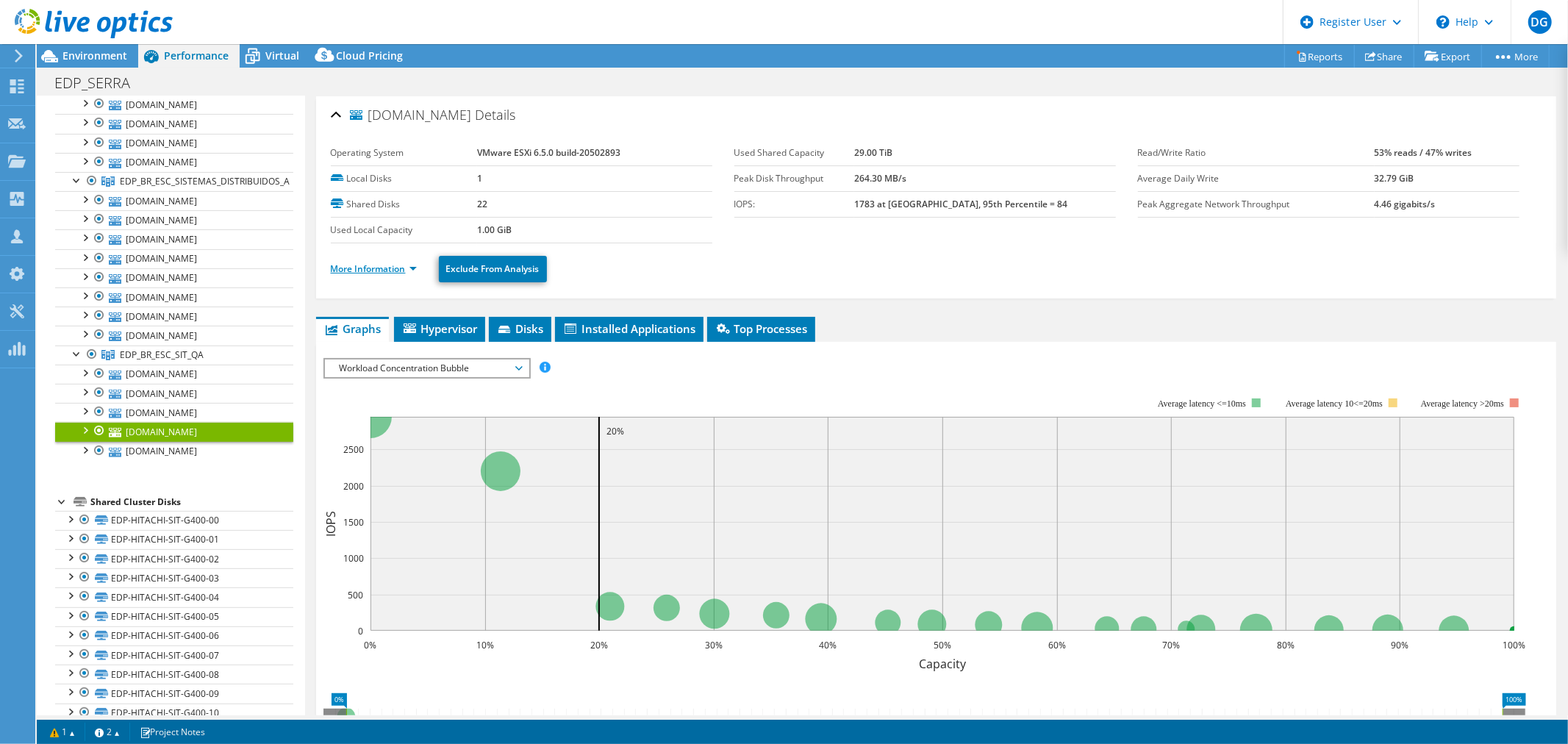
click at [363, 272] on link "More Information" at bounding box center [374, 268] width 86 height 12
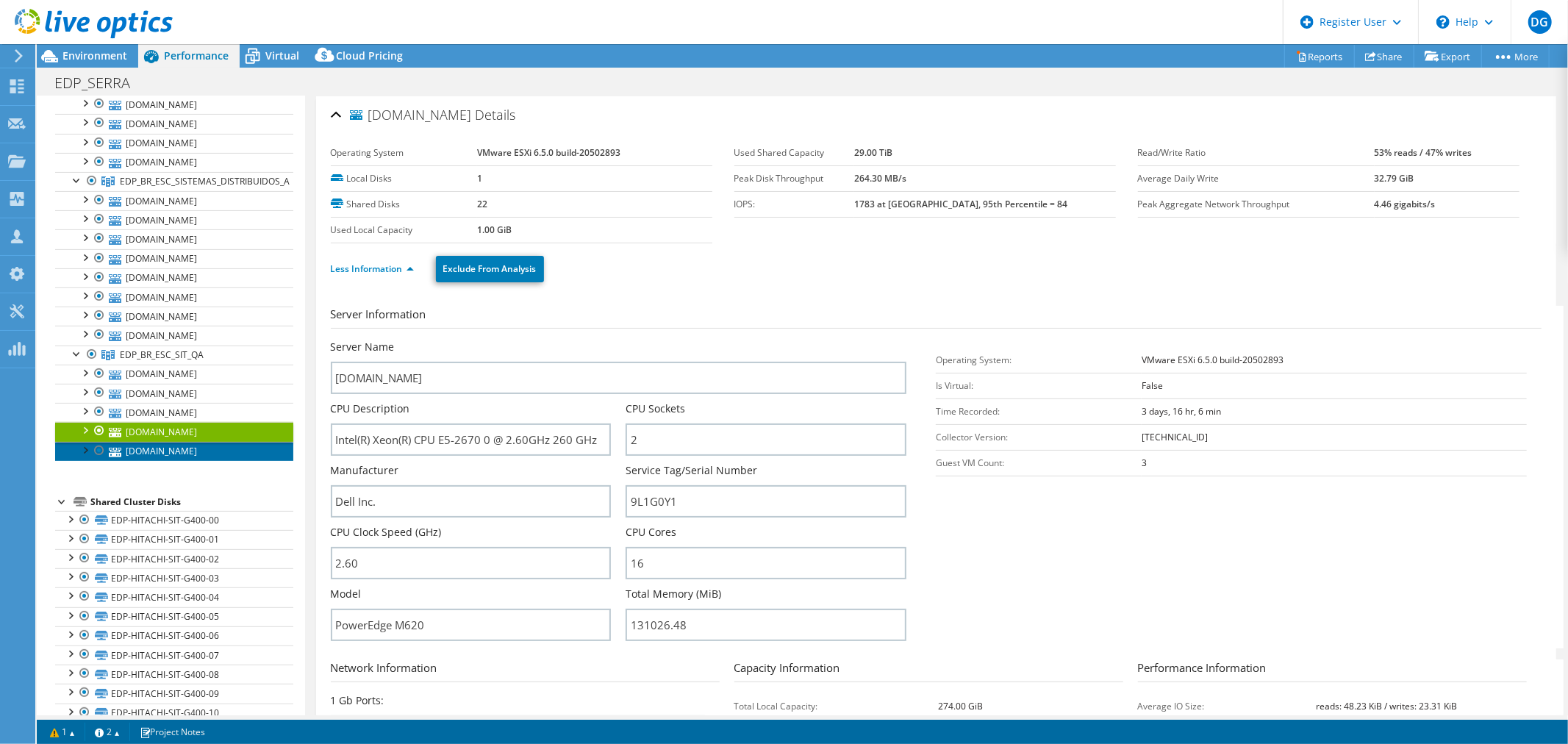
click at [152, 456] on link "[DOMAIN_NAME]" at bounding box center [174, 451] width 238 height 19
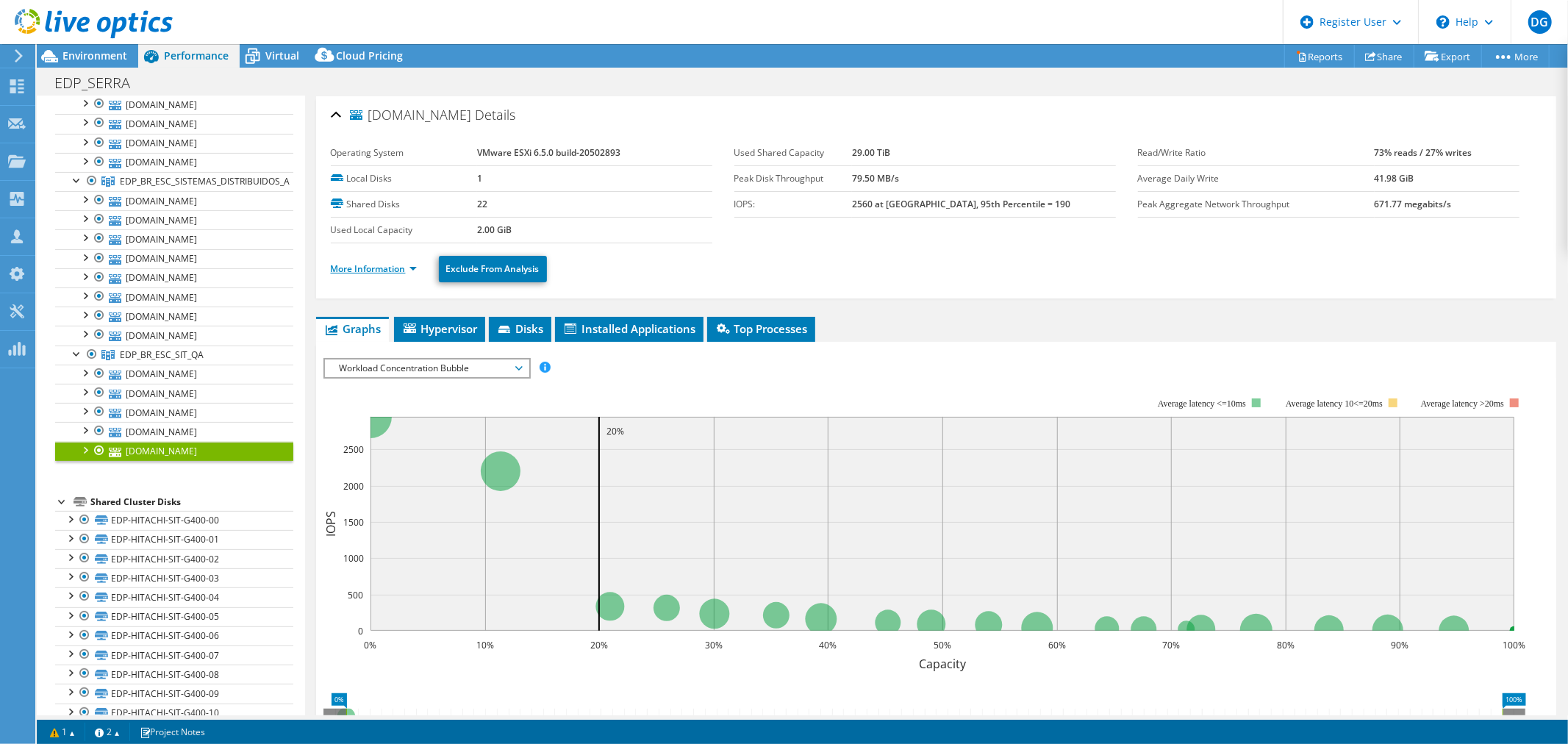
click at [351, 270] on link "More Information" at bounding box center [374, 268] width 86 height 12
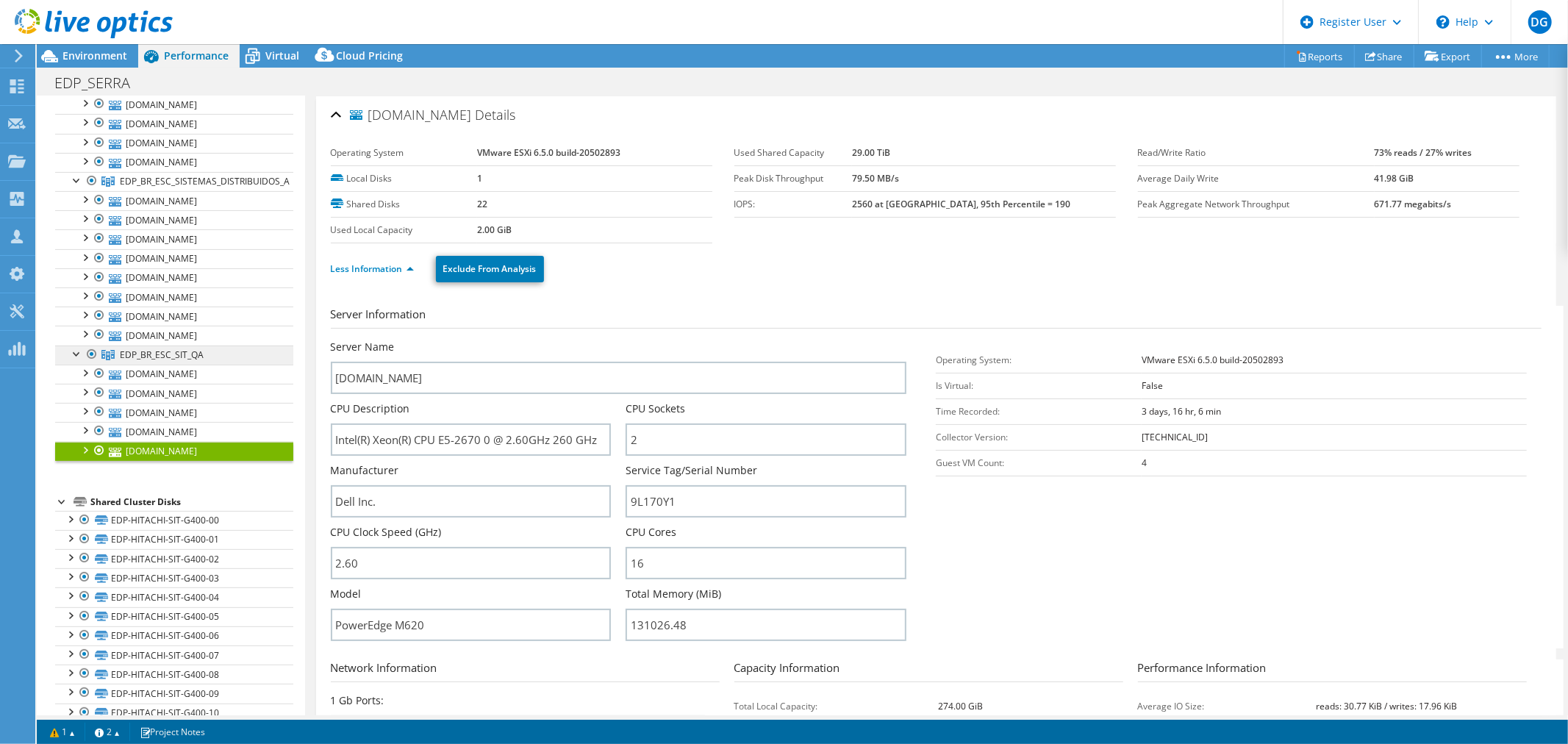
click at [154, 353] on span "EDP_BR_ESC_SIT_QA" at bounding box center [161, 355] width 84 height 12
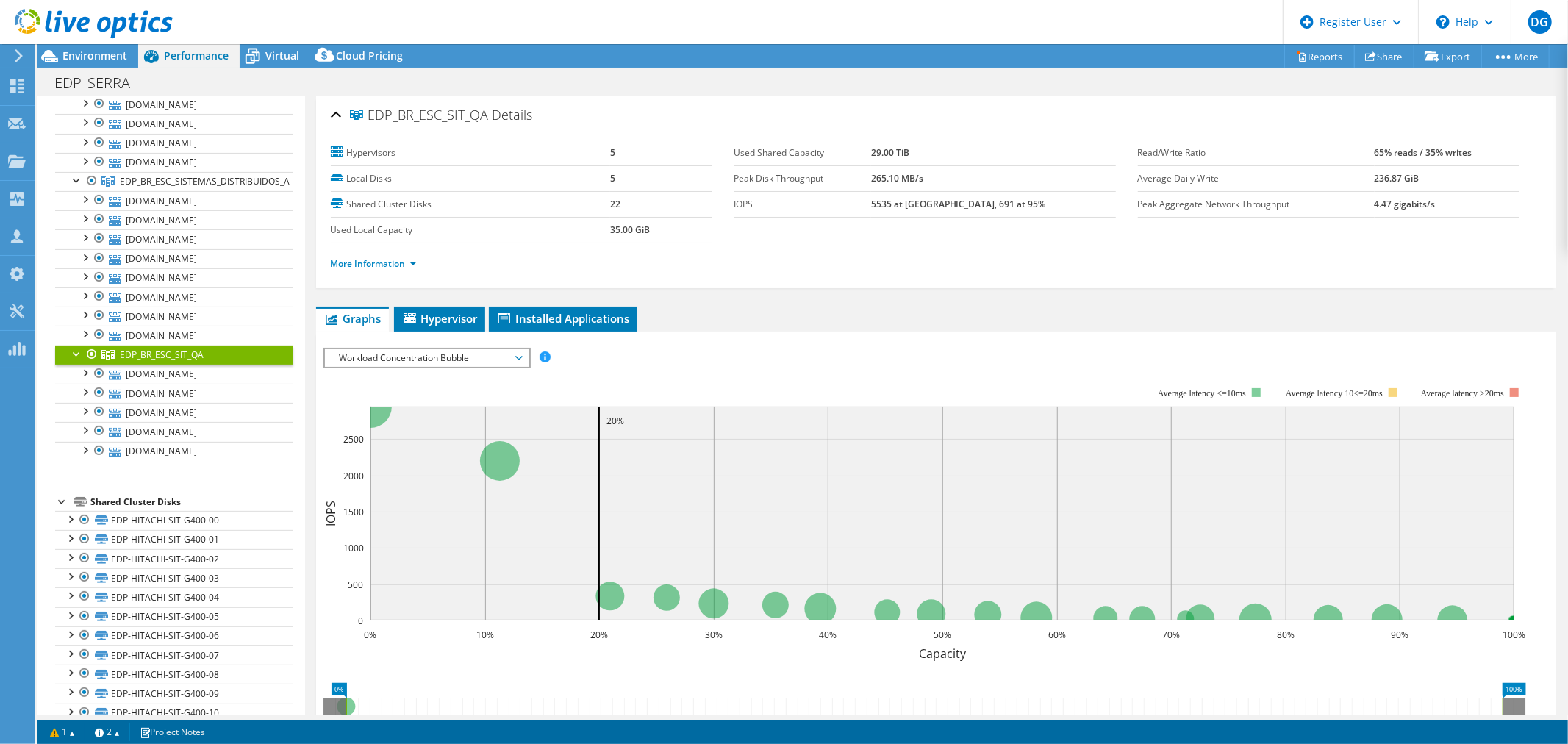
click at [88, 27] on icon at bounding box center [93, 24] width 158 height 30
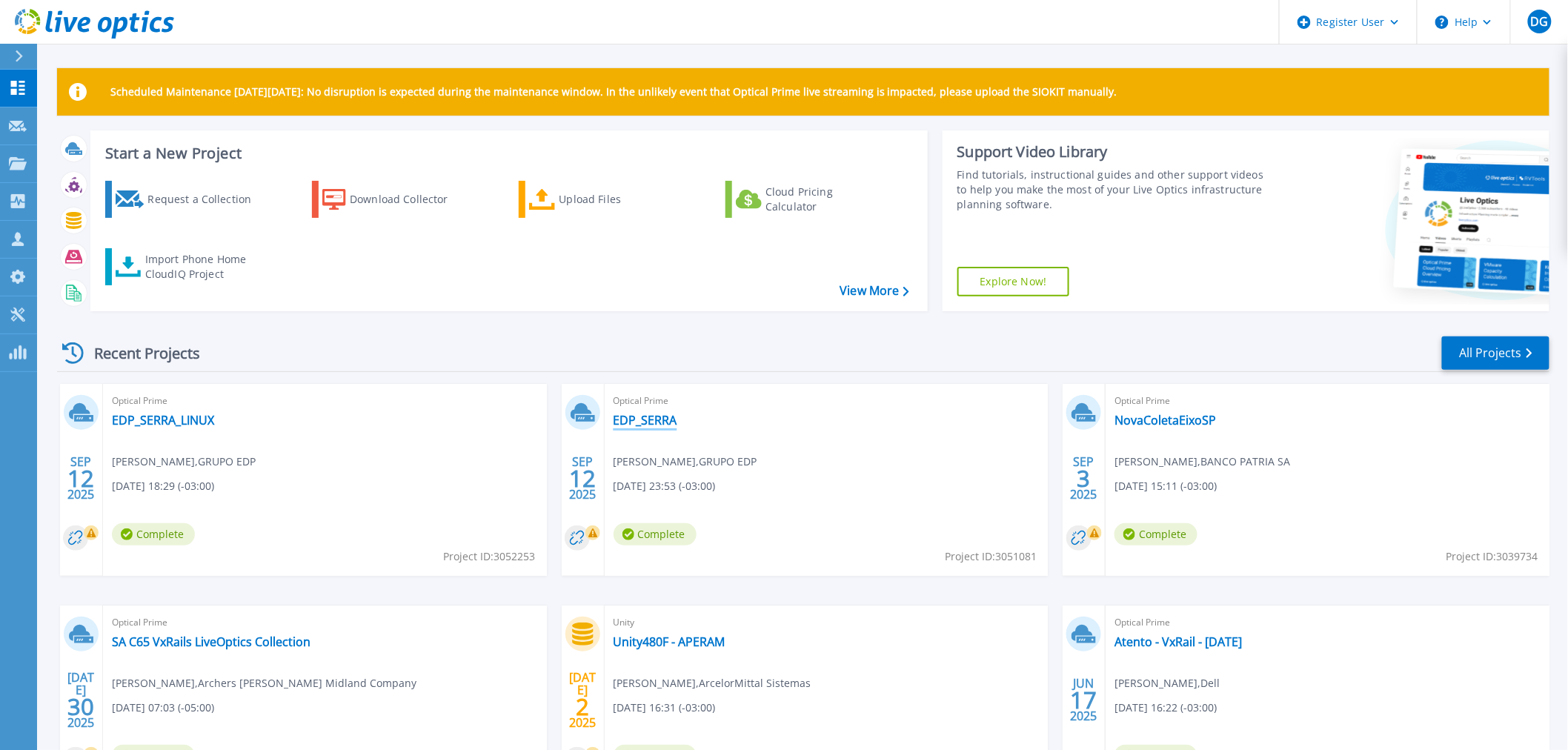
click at [643, 419] on link "EDP_SERRA" at bounding box center [645, 419] width 63 height 15
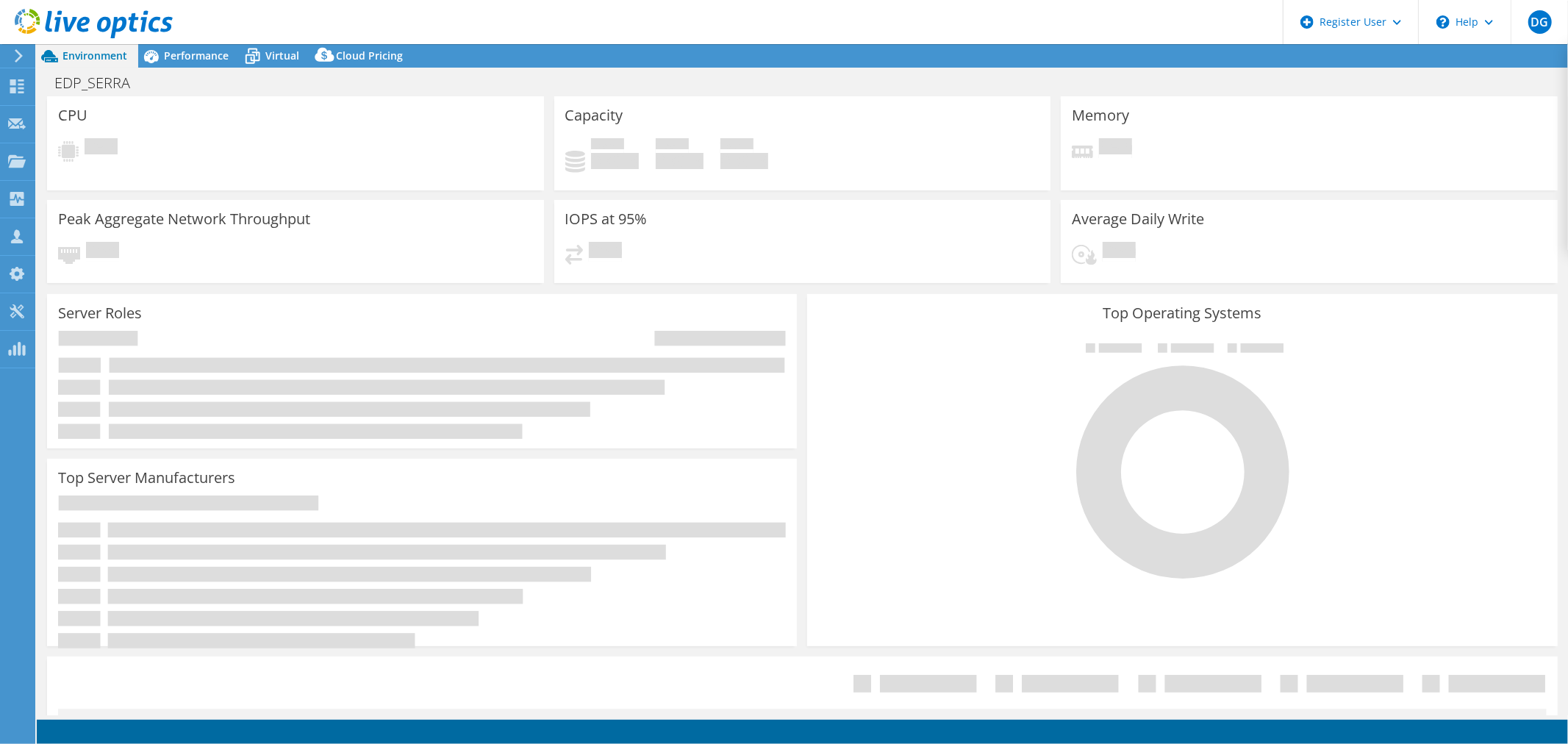
select select "USD"
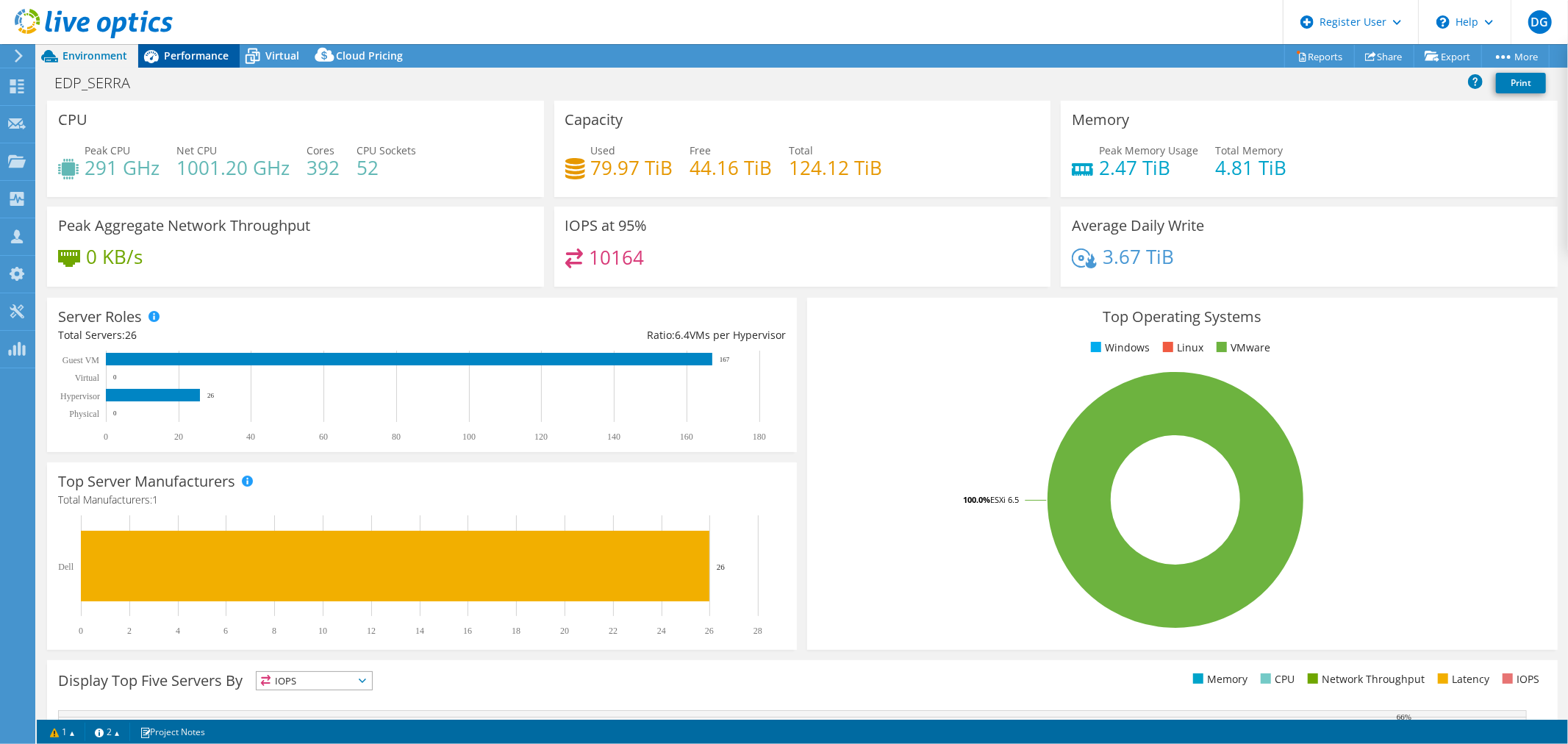
click at [192, 55] on span "Performance" at bounding box center [196, 55] width 64 height 14
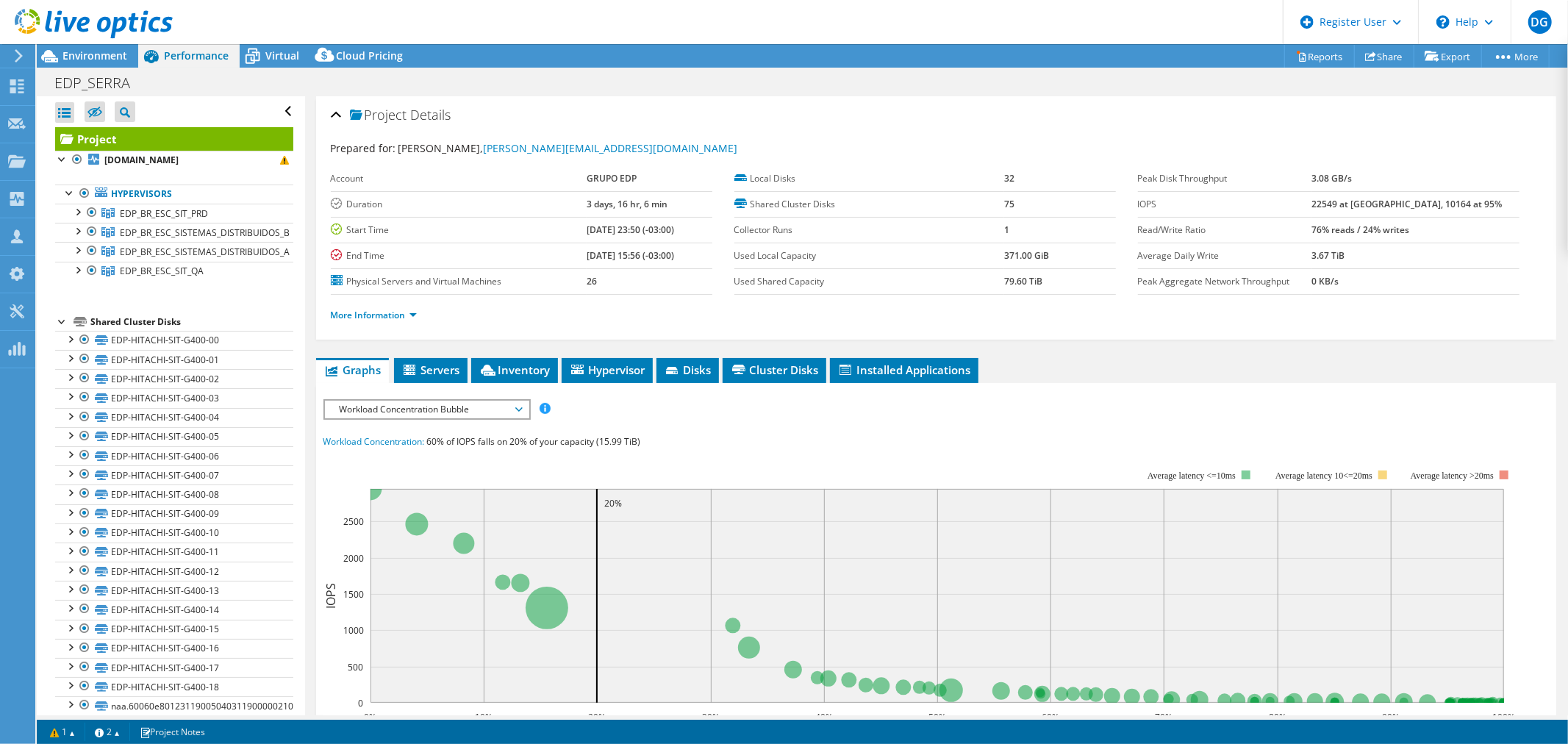
click at [497, 408] on span "Workload Concentration Bubble" at bounding box center [427, 409] width 189 height 18
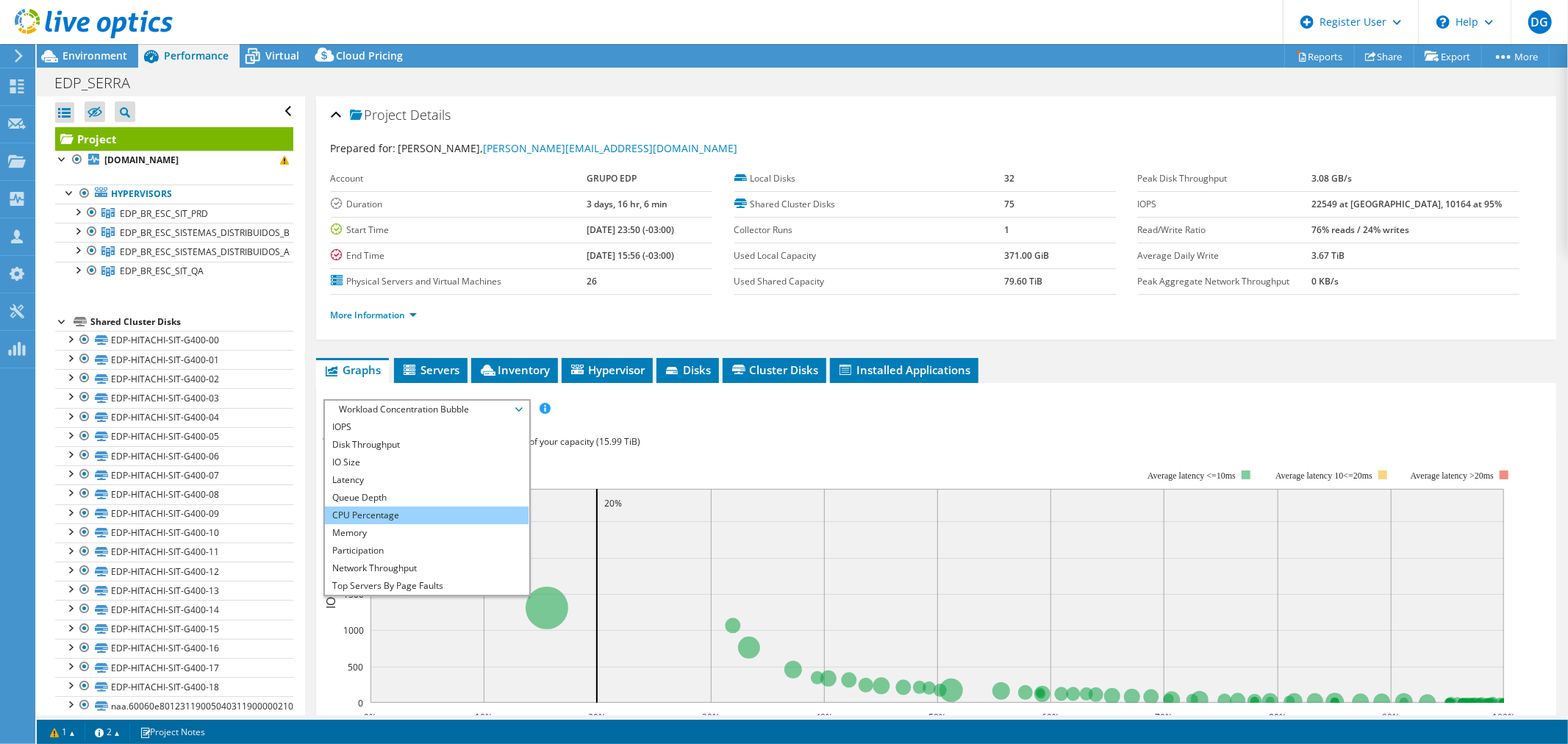
click at [426, 512] on li "CPU Percentage" at bounding box center [427, 515] width 204 height 18
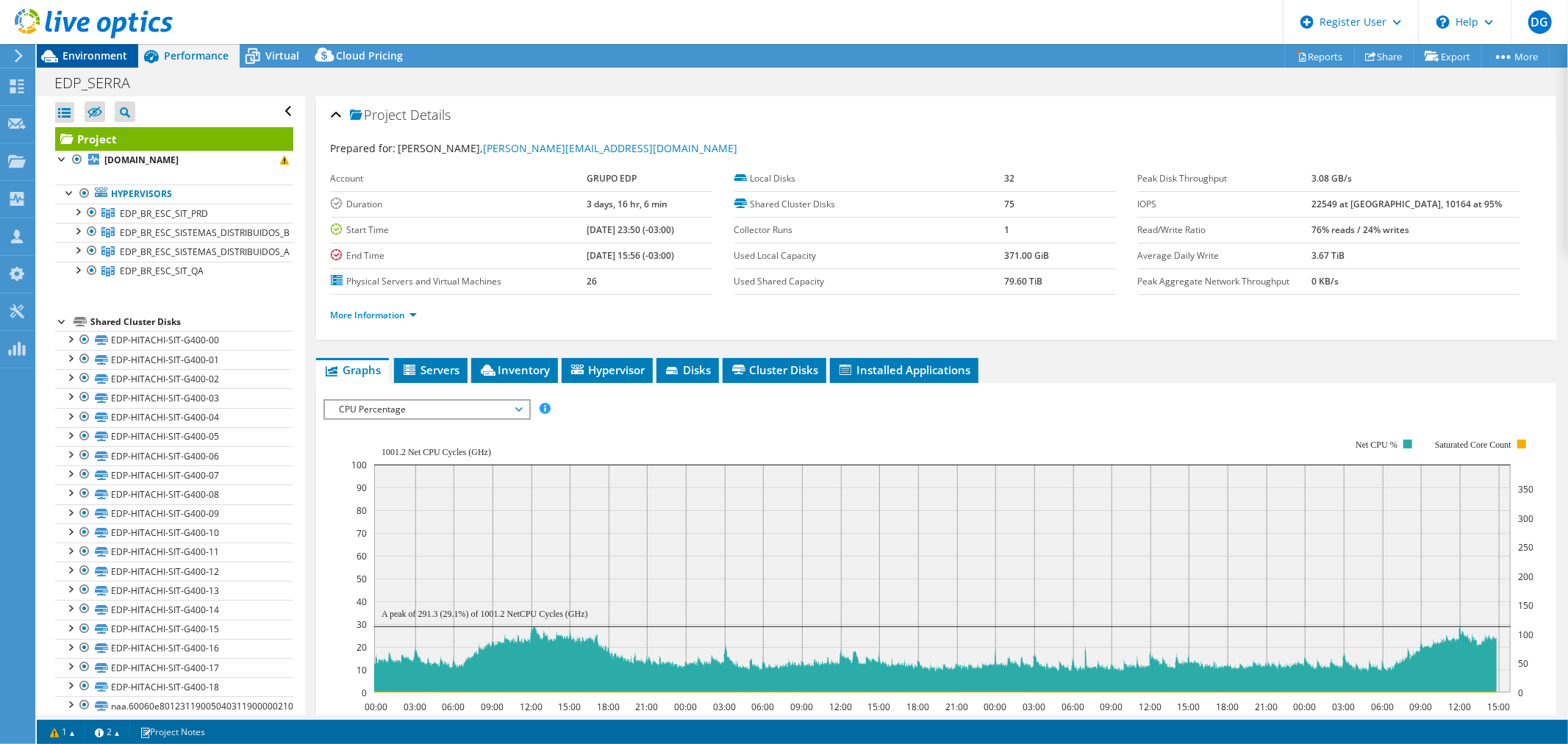
click at [75, 51] on span "Environment" at bounding box center [95, 55] width 64 height 14
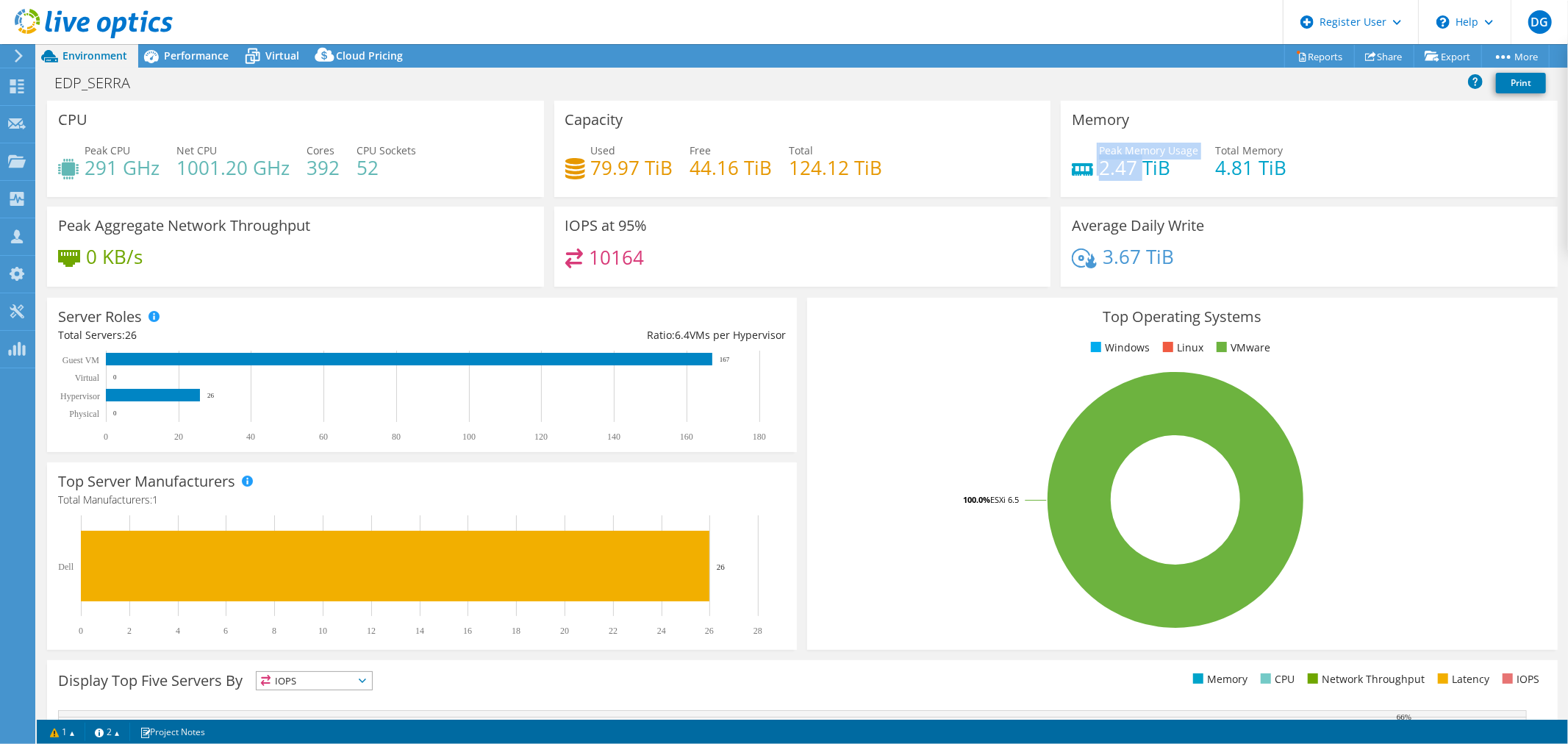
drag, startPoint x: 1137, startPoint y: 166, endPoint x: 1087, endPoint y: 168, distance: 50.0
click at [1087, 168] on div "Peak Memory Usage 2.47 TiB" at bounding box center [1134, 159] width 126 height 33
click at [1136, 185] on div "Peak Memory Usage 2.47 TiB Total Memory 4.81 TiB" at bounding box center [1309, 166] width 475 height 48
drag, startPoint x: 1120, startPoint y: 168, endPoint x: 1090, endPoint y: 173, distance: 30.4
click at [1090, 173] on div "Peak Memory Usage 2.47 TiB" at bounding box center [1134, 159] width 126 height 33
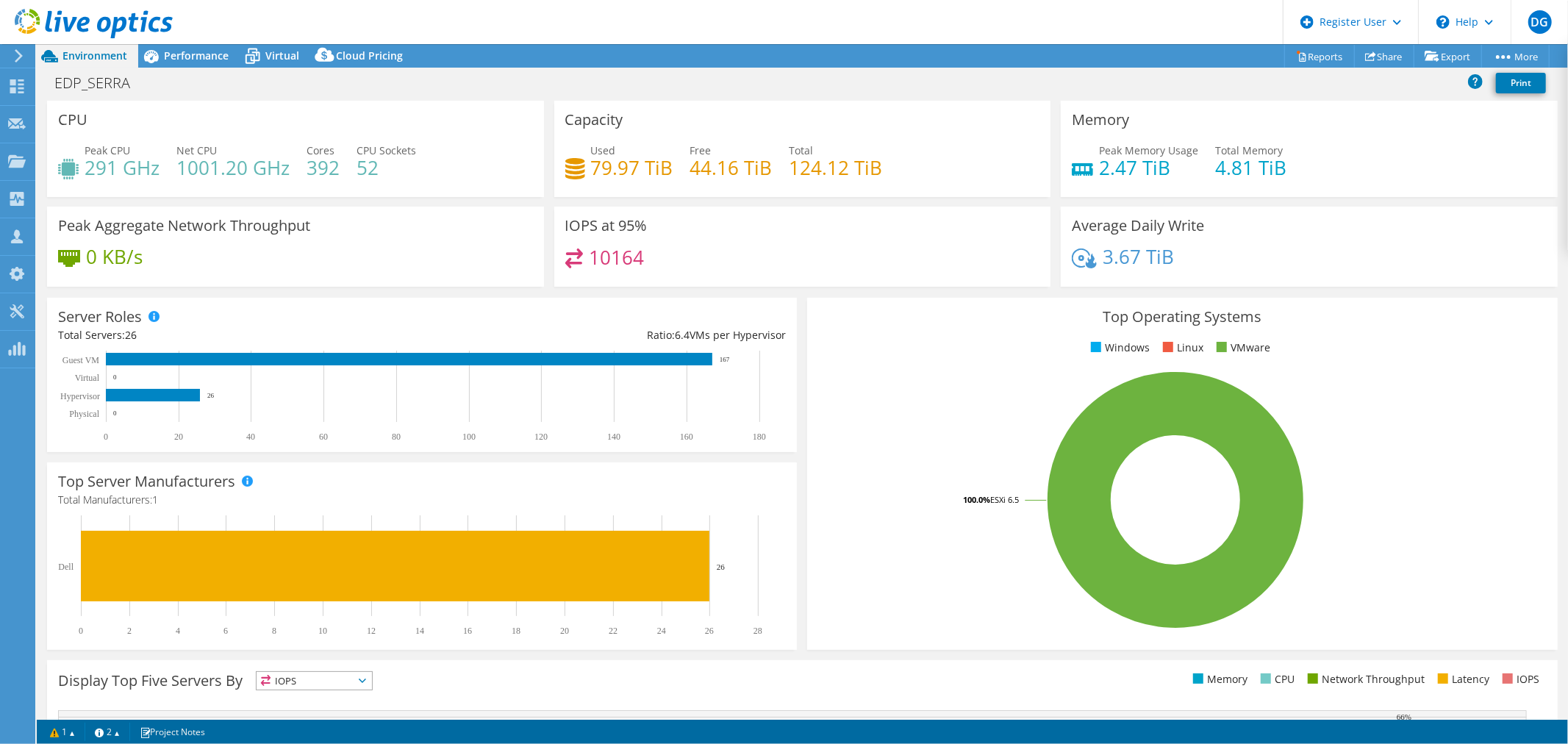
click at [1134, 175] on h4 "2.47 TiB" at bounding box center [1148, 167] width 99 height 16
click at [180, 60] on span "Performance" at bounding box center [196, 55] width 64 height 14
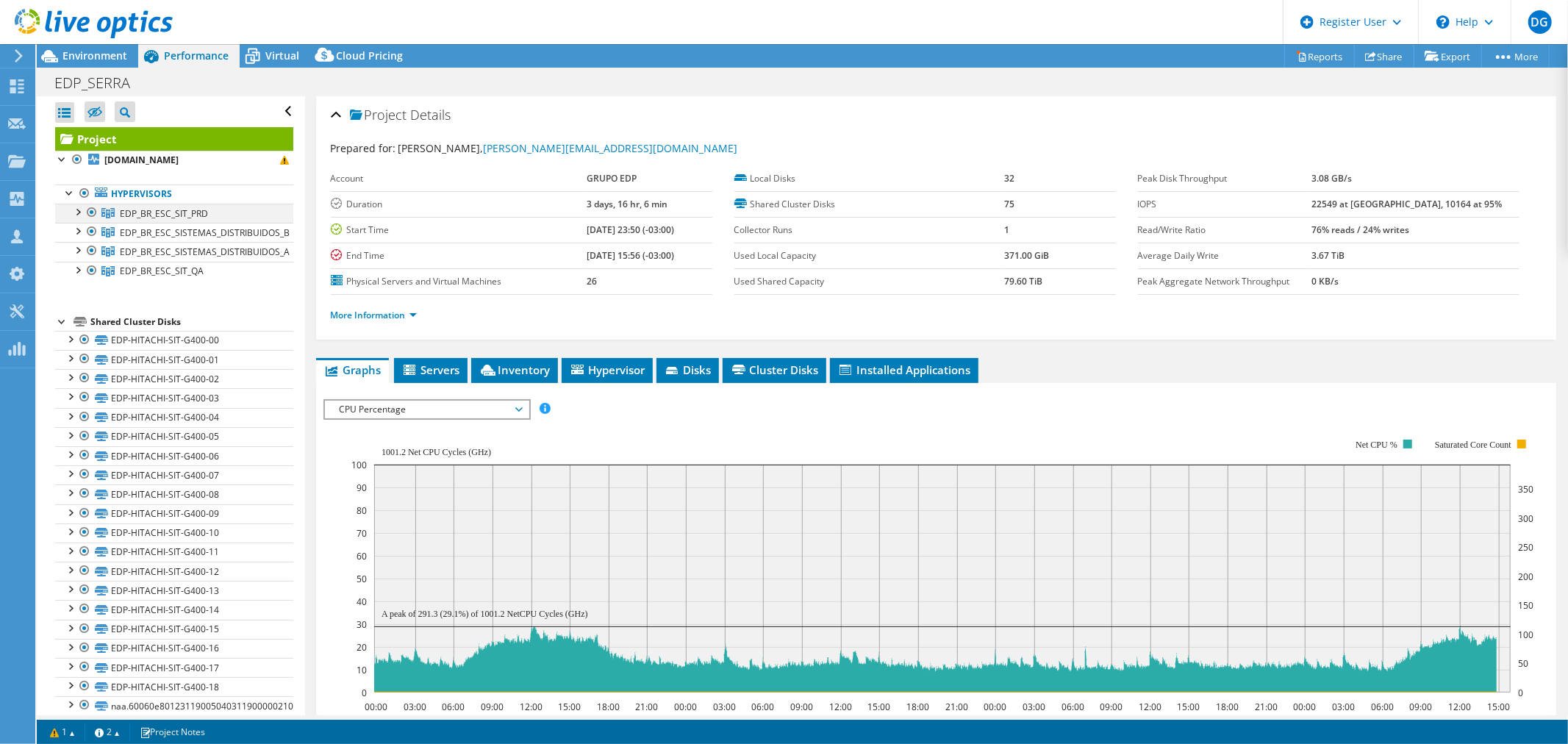
click at [80, 215] on div at bounding box center [77, 211] width 15 height 15
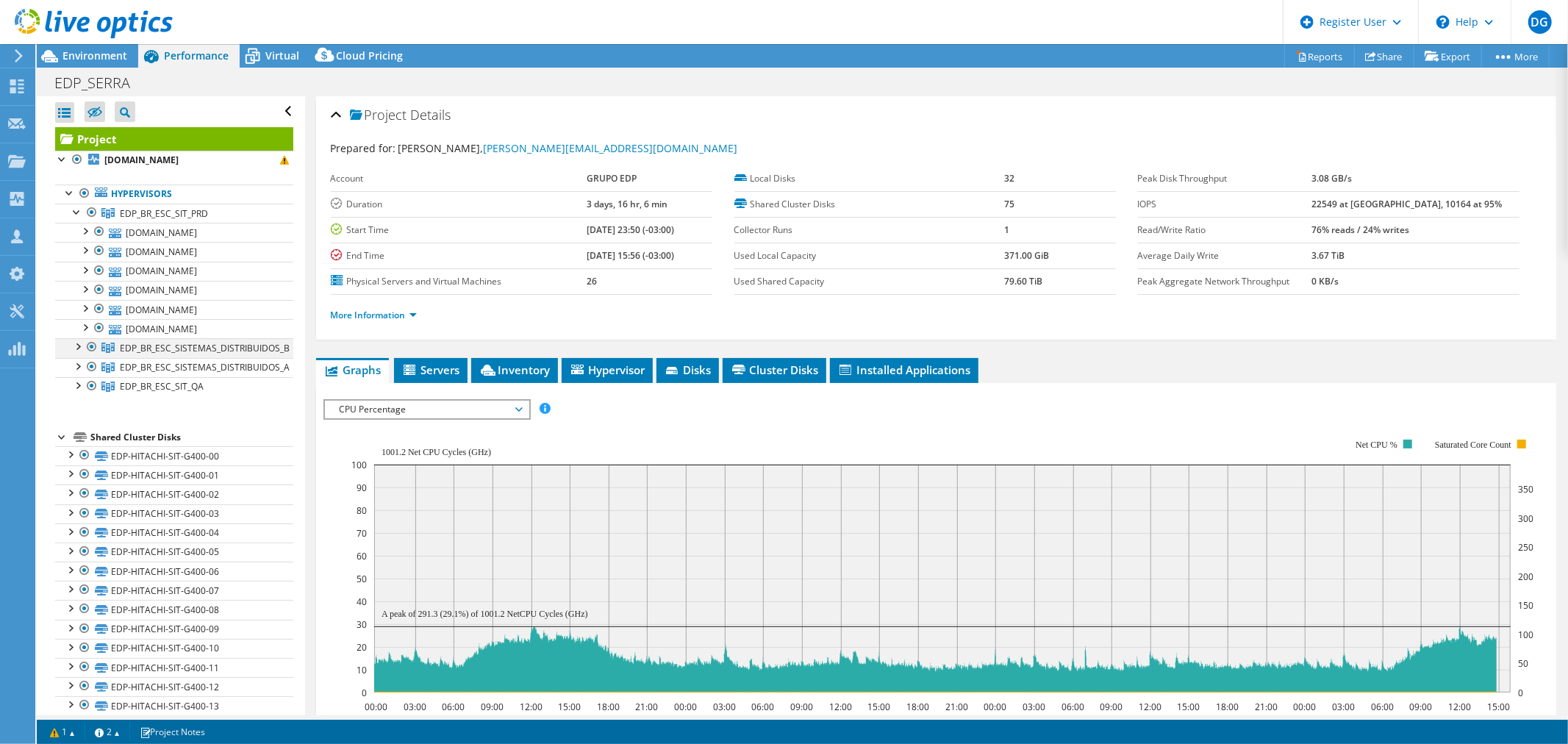
click at [78, 342] on div at bounding box center [77, 345] width 15 height 15
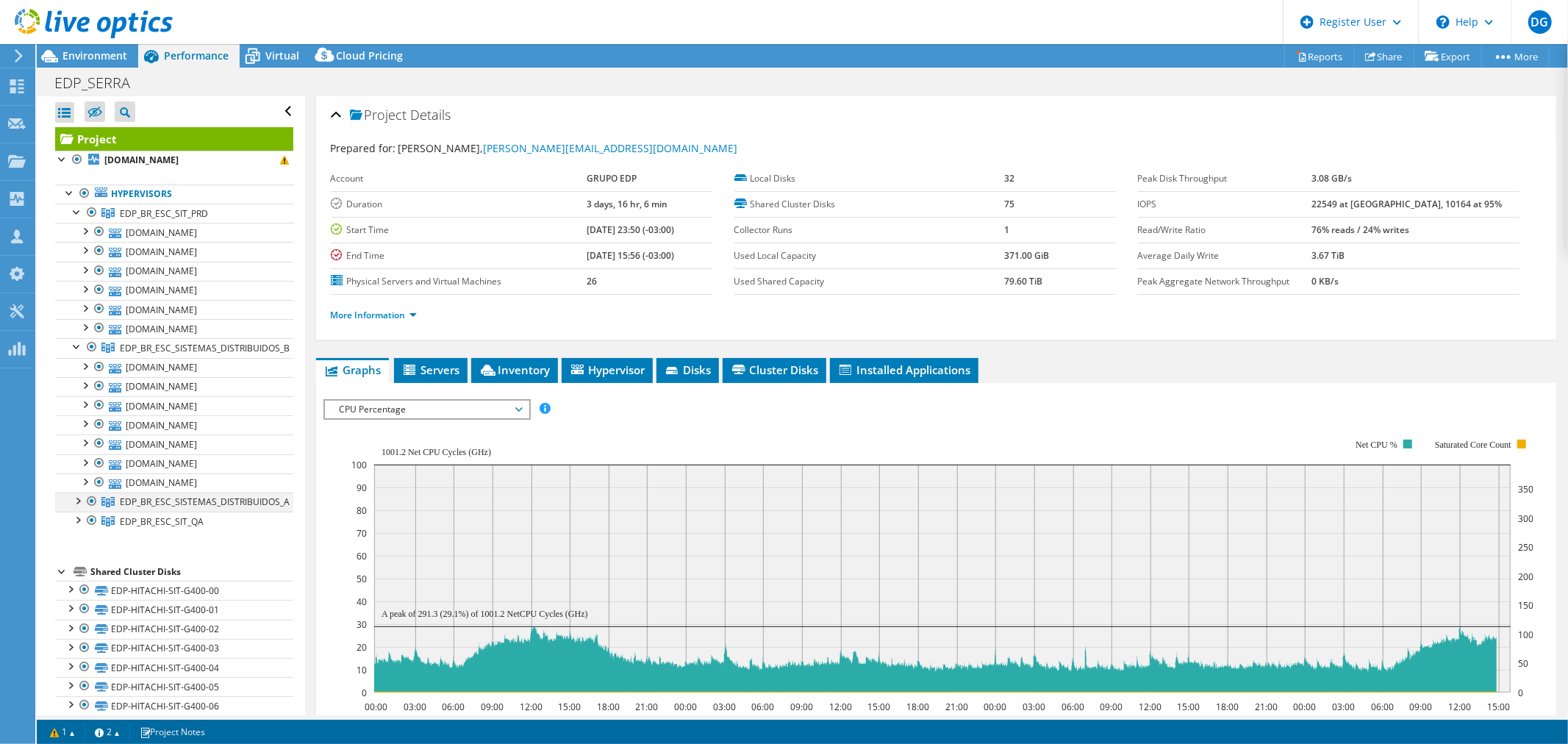
click at [79, 503] on div at bounding box center [77, 500] width 15 height 15
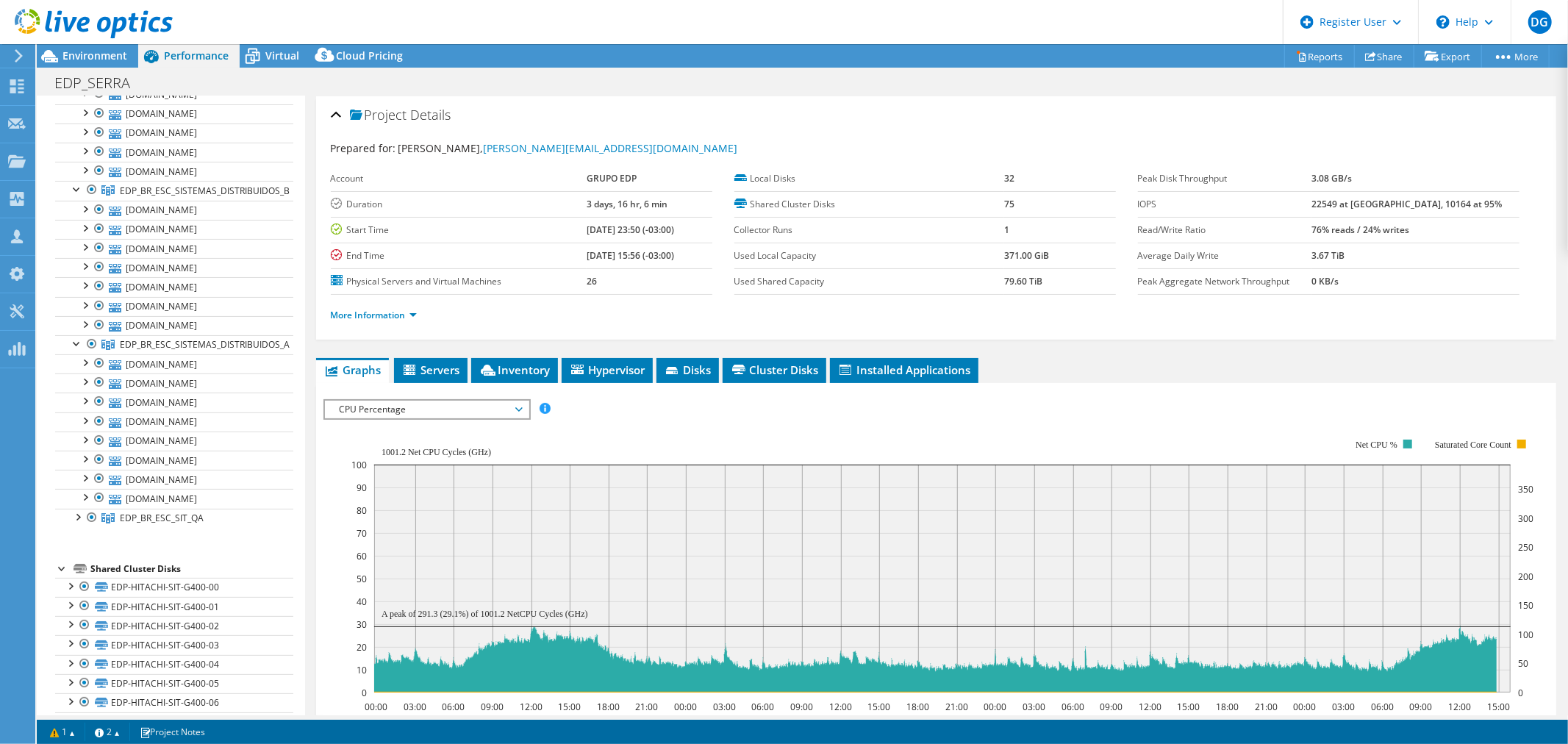
scroll to position [163, 0]
click at [77, 522] on link "EDP_BR_ESC_SIT_QA" at bounding box center [174, 512] width 238 height 19
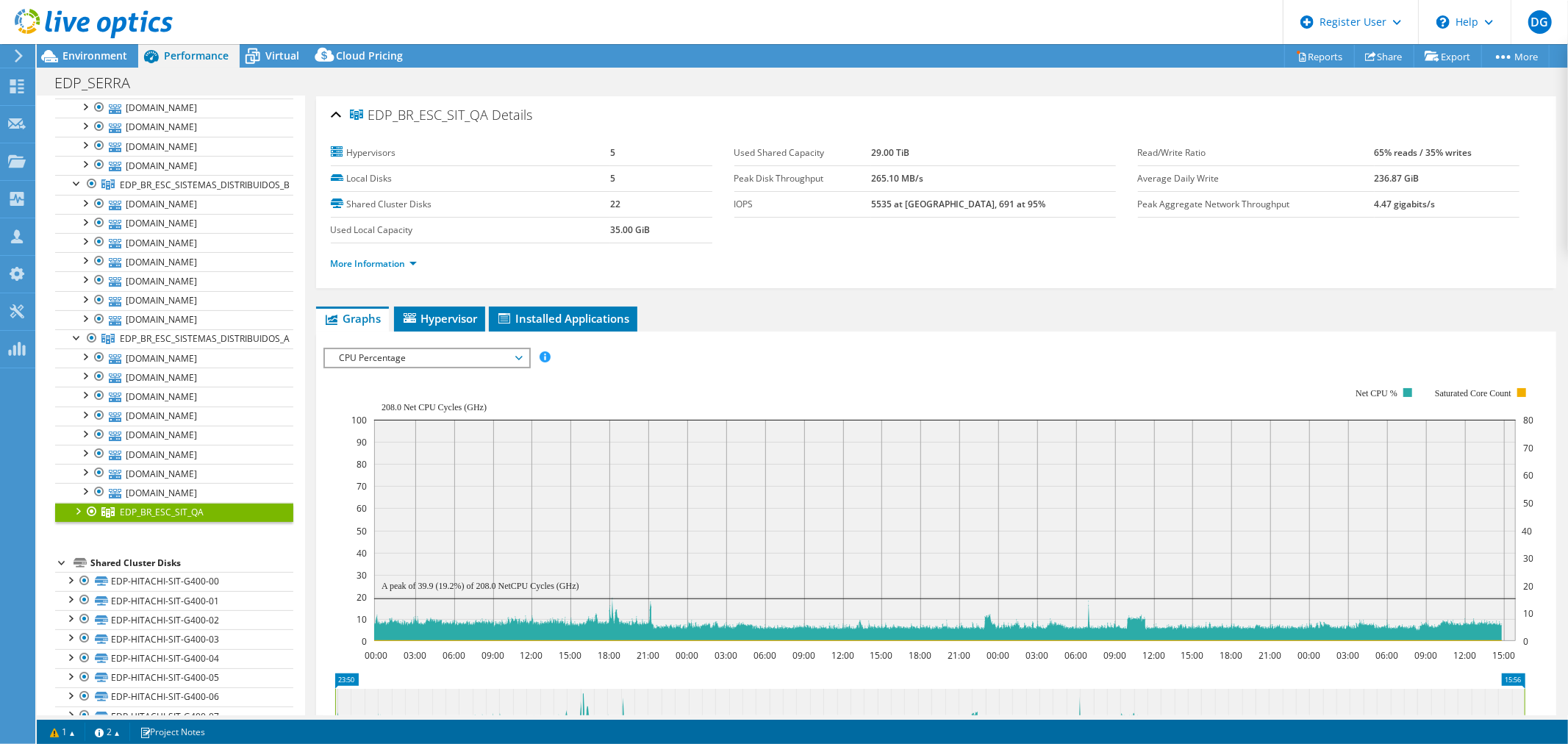
click at [81, 519] on link "EDP_BR_ESC_SIT_QA" at bounding box center [174, 512] width 238 height 19
click at [79, 512] on div at bounding box center [77, 510] width 15 height 15
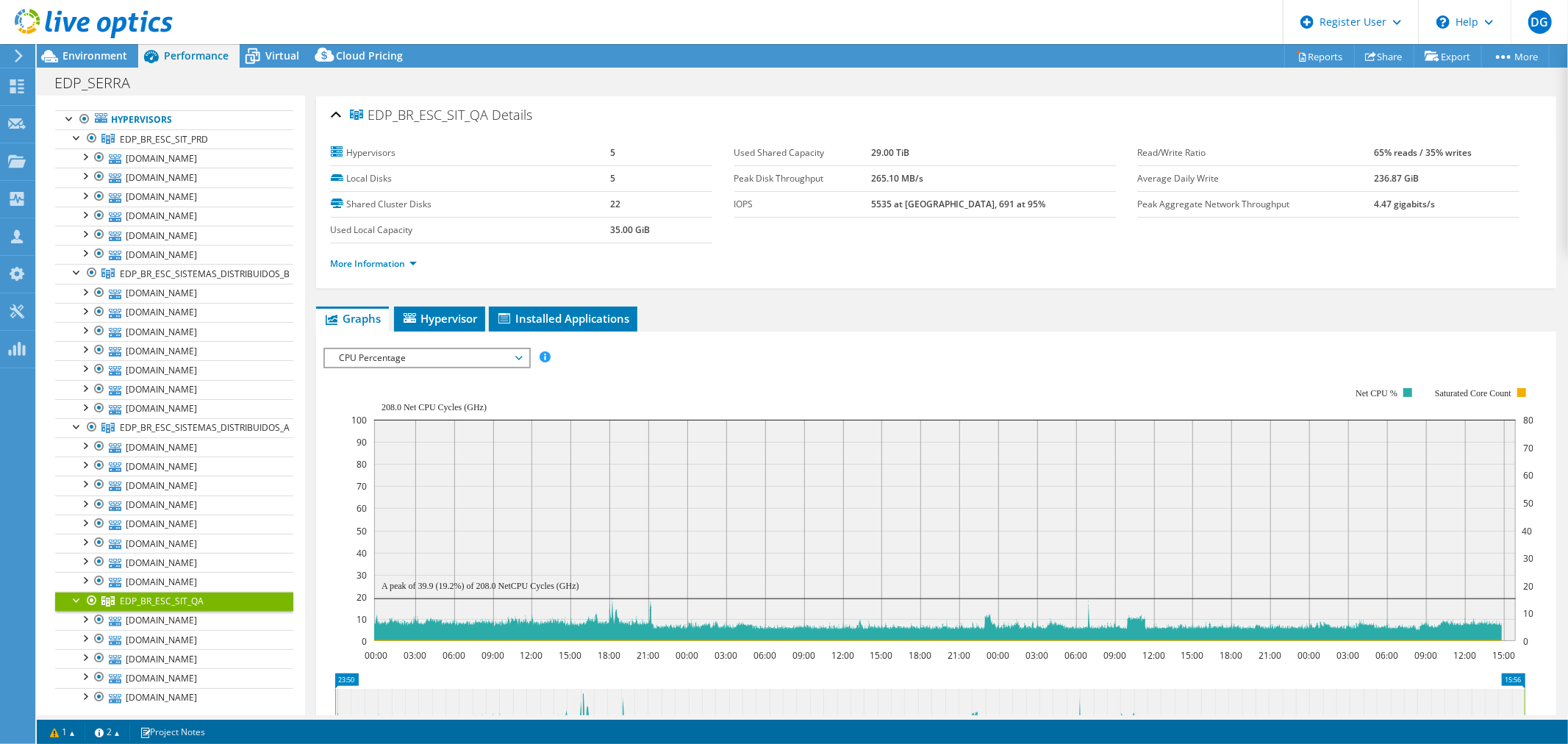
scroll to position [68, 0]
click at [243, 129] on link "Hypervisors" at bounding box center [174, 126] width 238 height 19
click at [265, 106] on ul "Hypervisors EDP_BR_ESC_SIT_PRD edpbr575.edp.pt" at bounding box center [174, 414] width 238 height 626
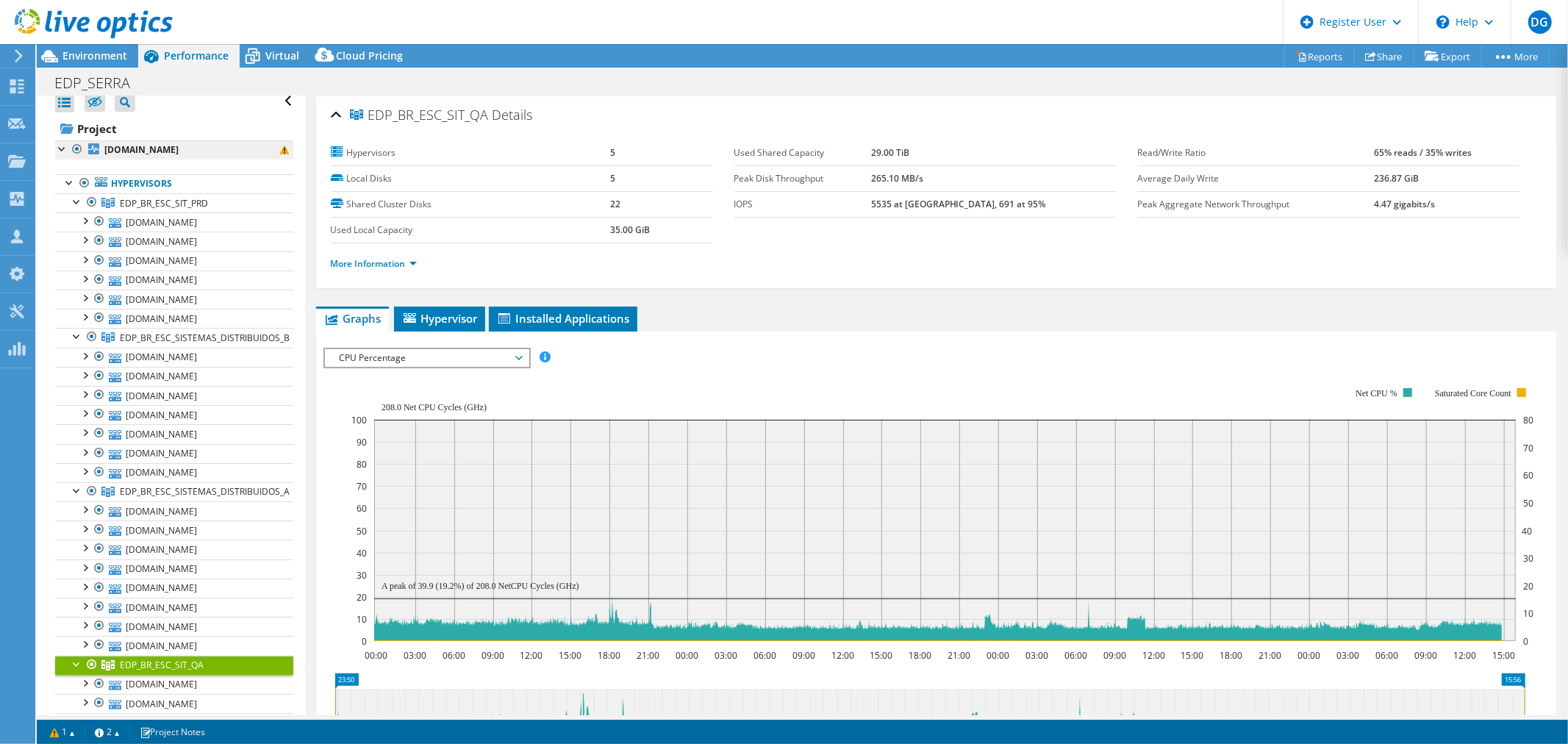
scroll to position [0, 0]
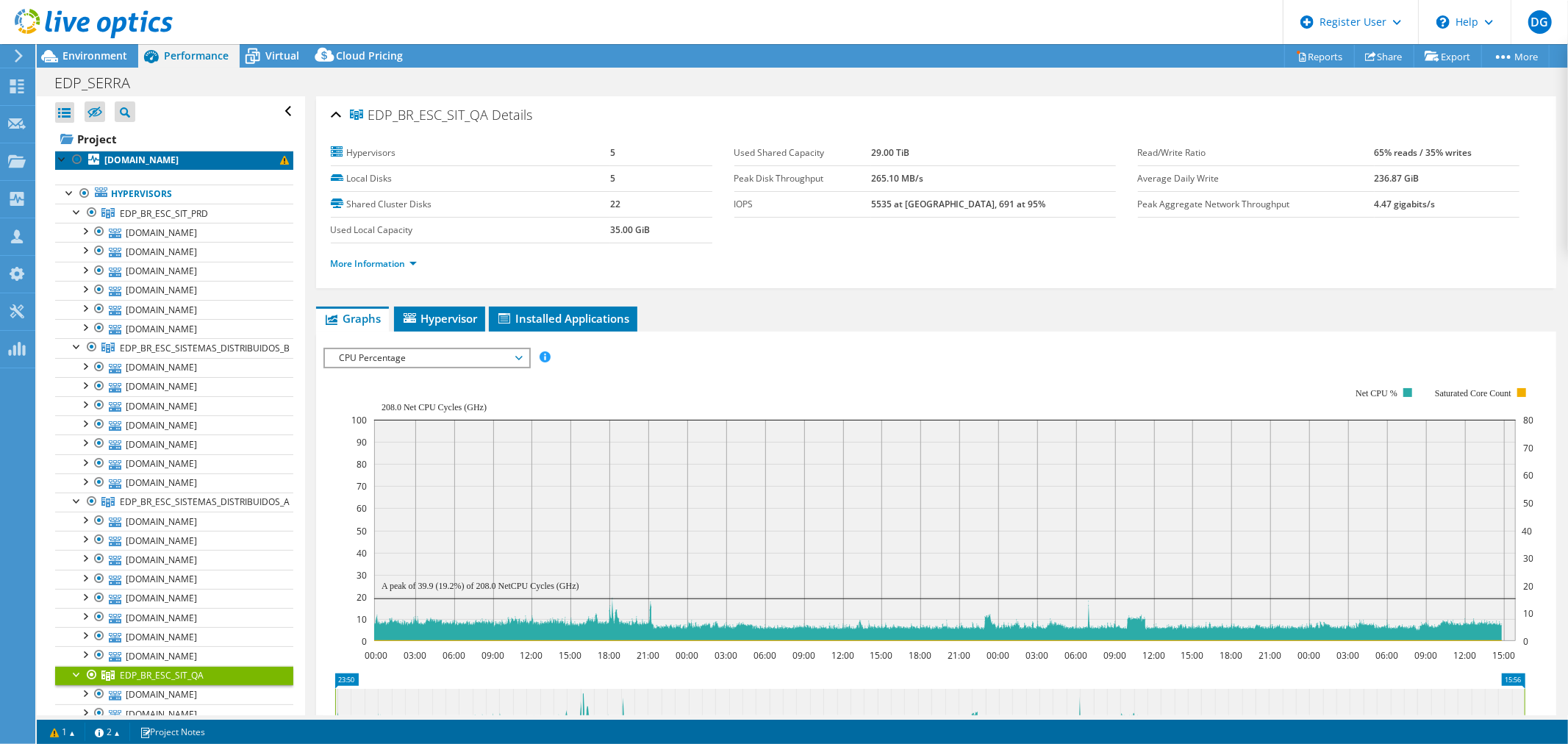
click at [172, 160] on b "edpbr575.edp.pt" at bounding box center [141, 159] width 74 height 12
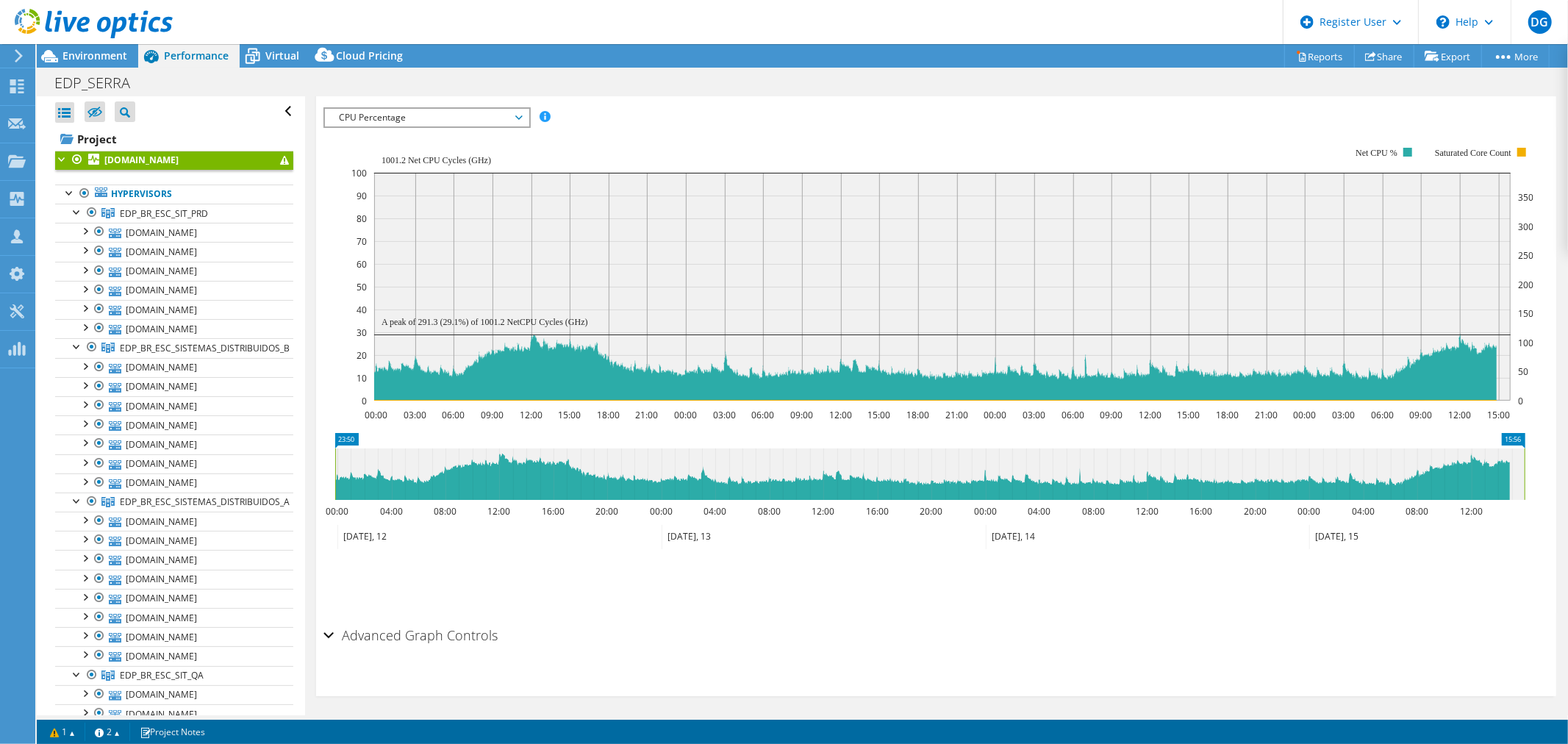
click at [194, 55] on span "Performance" at bounding box center [196, 55] width 64 height 14
drag, startPoint x: 202, startPoint y: 57, endPoint x: 232, endPoint y: 56, distance: 30.0
click at [226, 57] on span "Performance" at bounding box center [196, 55] width 64 height 14
click at [276, 52] on span "Virtual" at bounding box center [282, 55] width 34 height 14
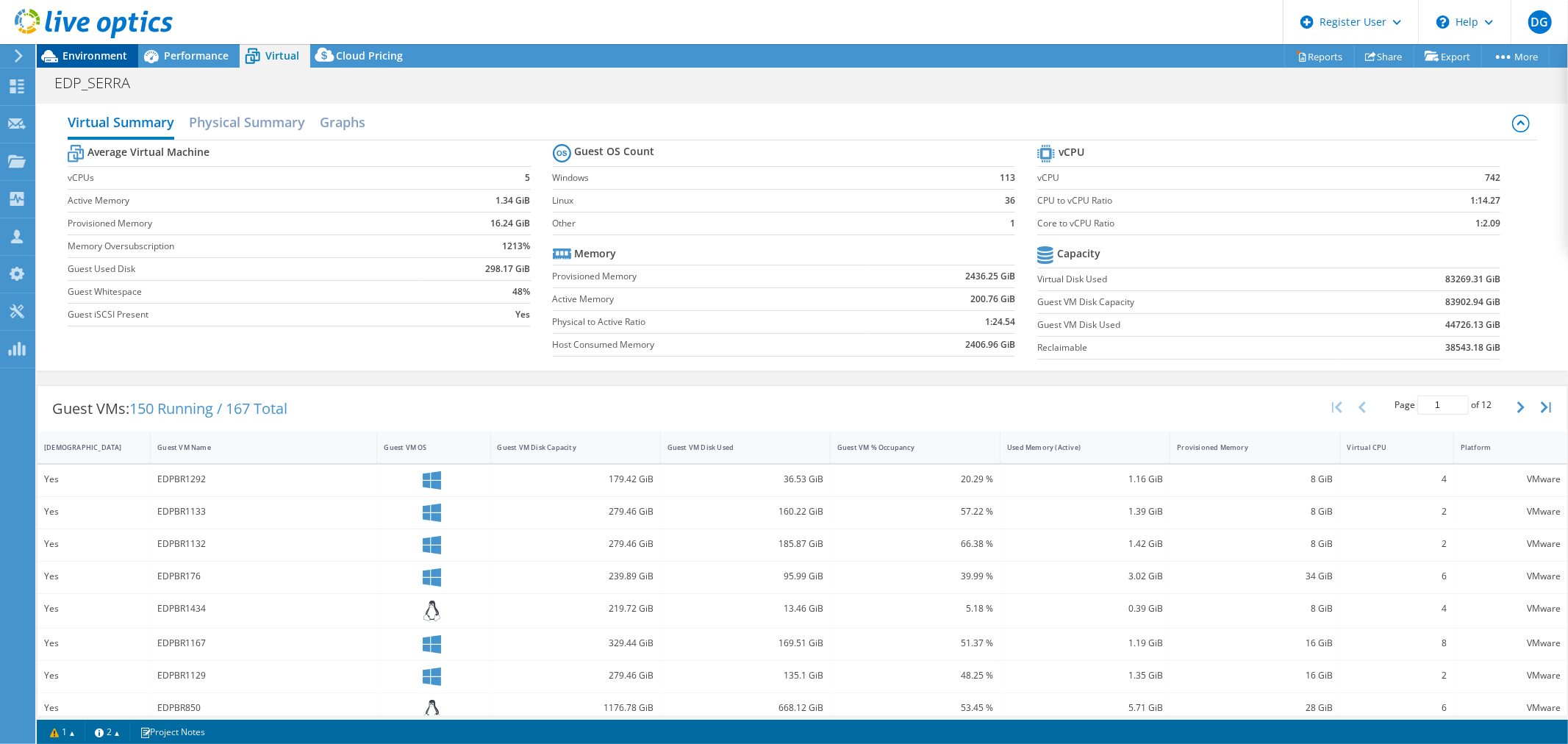
click at [92, 56] on span "Environment" at bounding box center [95, 55] width 64 height 14
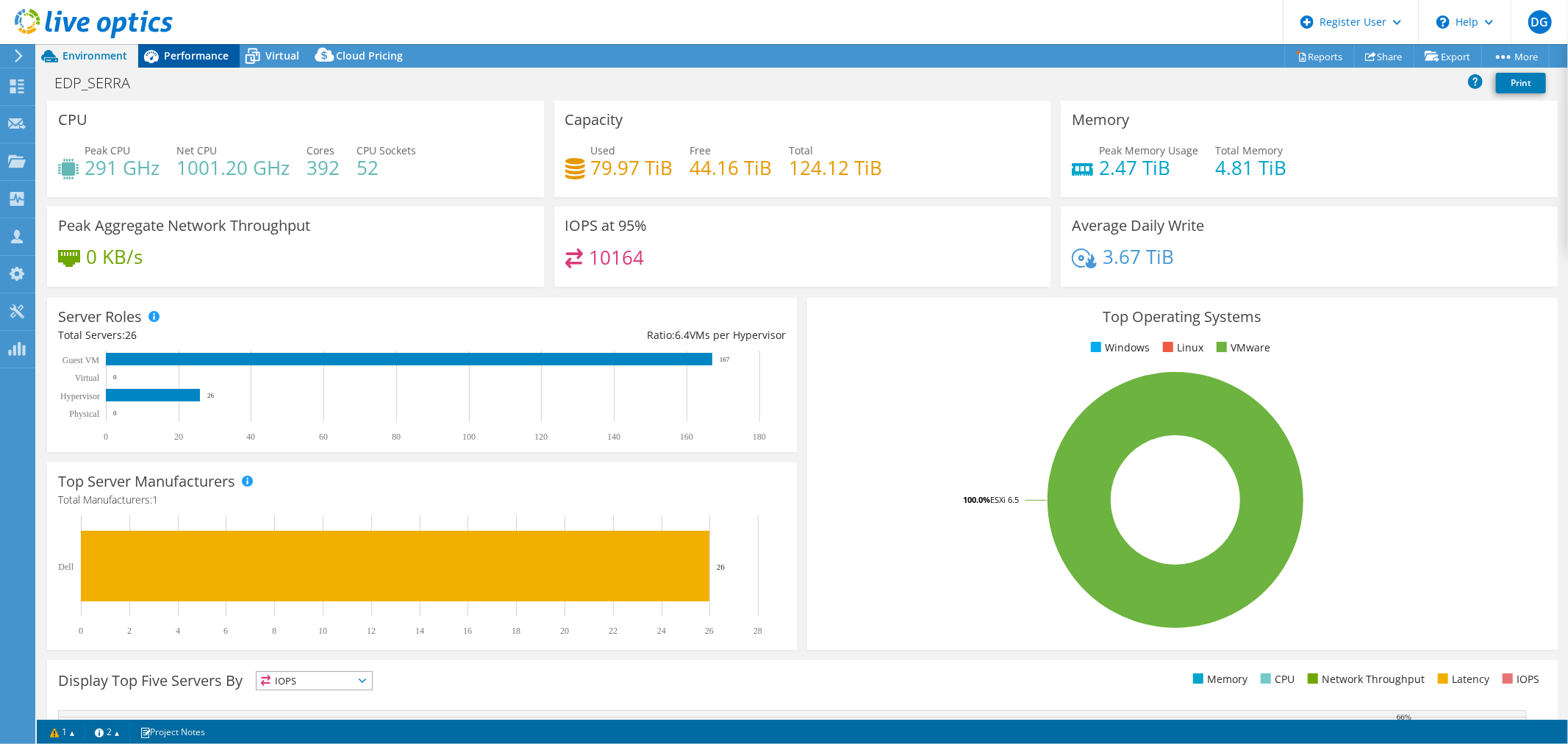
click at [201, 51] on span "Performance" at bounding box center [196, 55] width 64 height 14
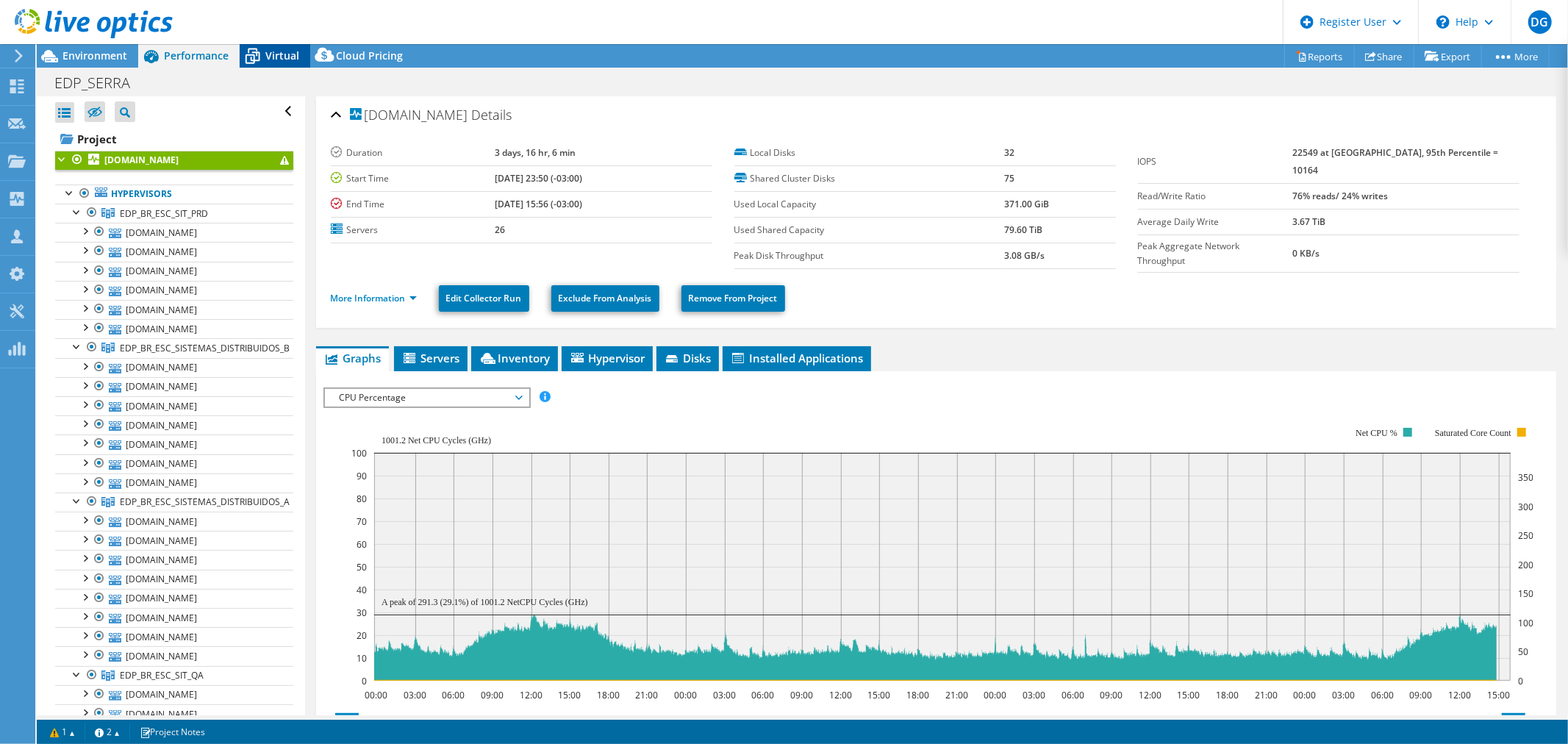
click at [261, 45] on icon at bounding box center [253, 57] width 26 height 26
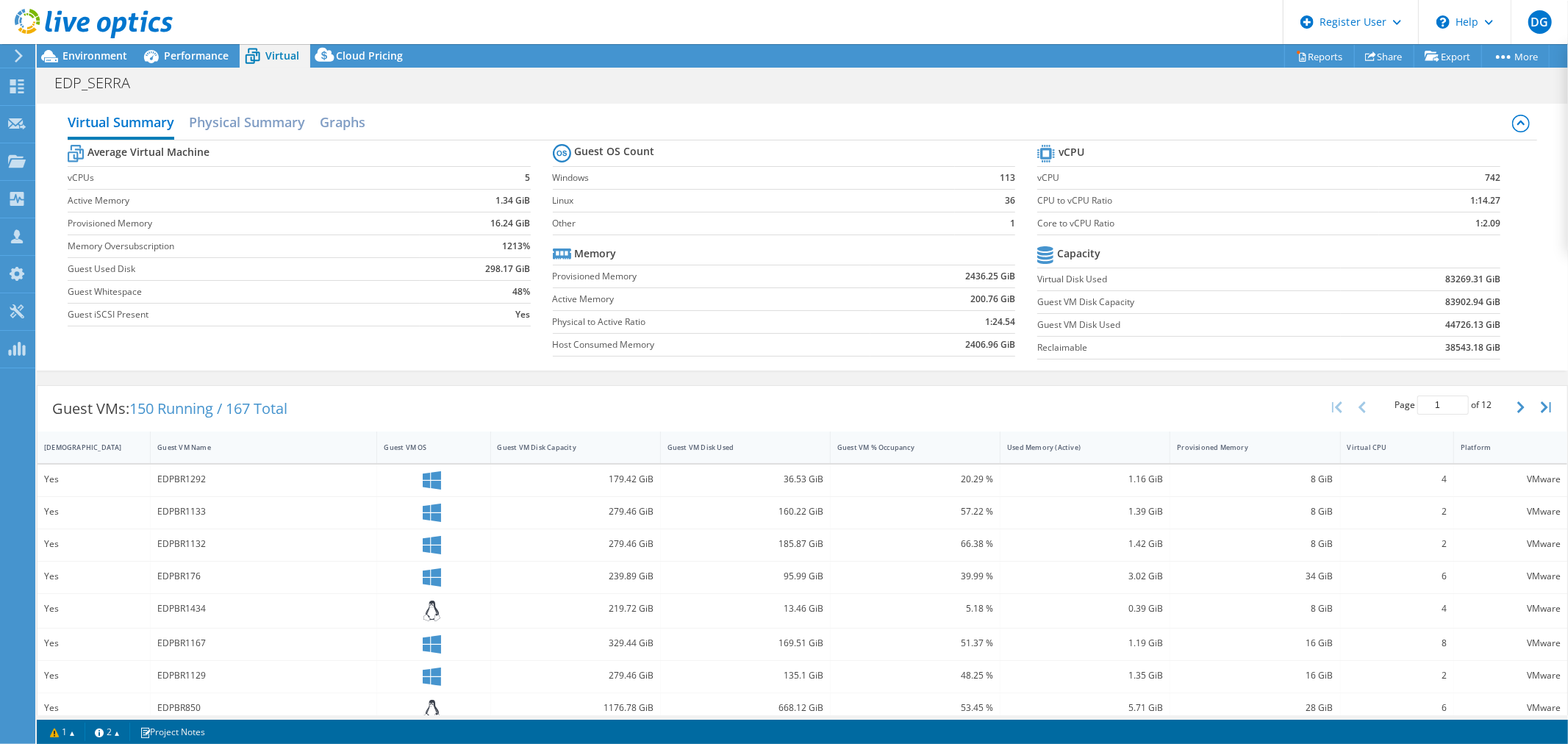
click at [1445, 324] on b "44726.13 GiB" at bounding box center [1473, 324] width 55 height 15
click at [195, 53] on span "Performance" at bounding box center [196, 55] width 64 height 14
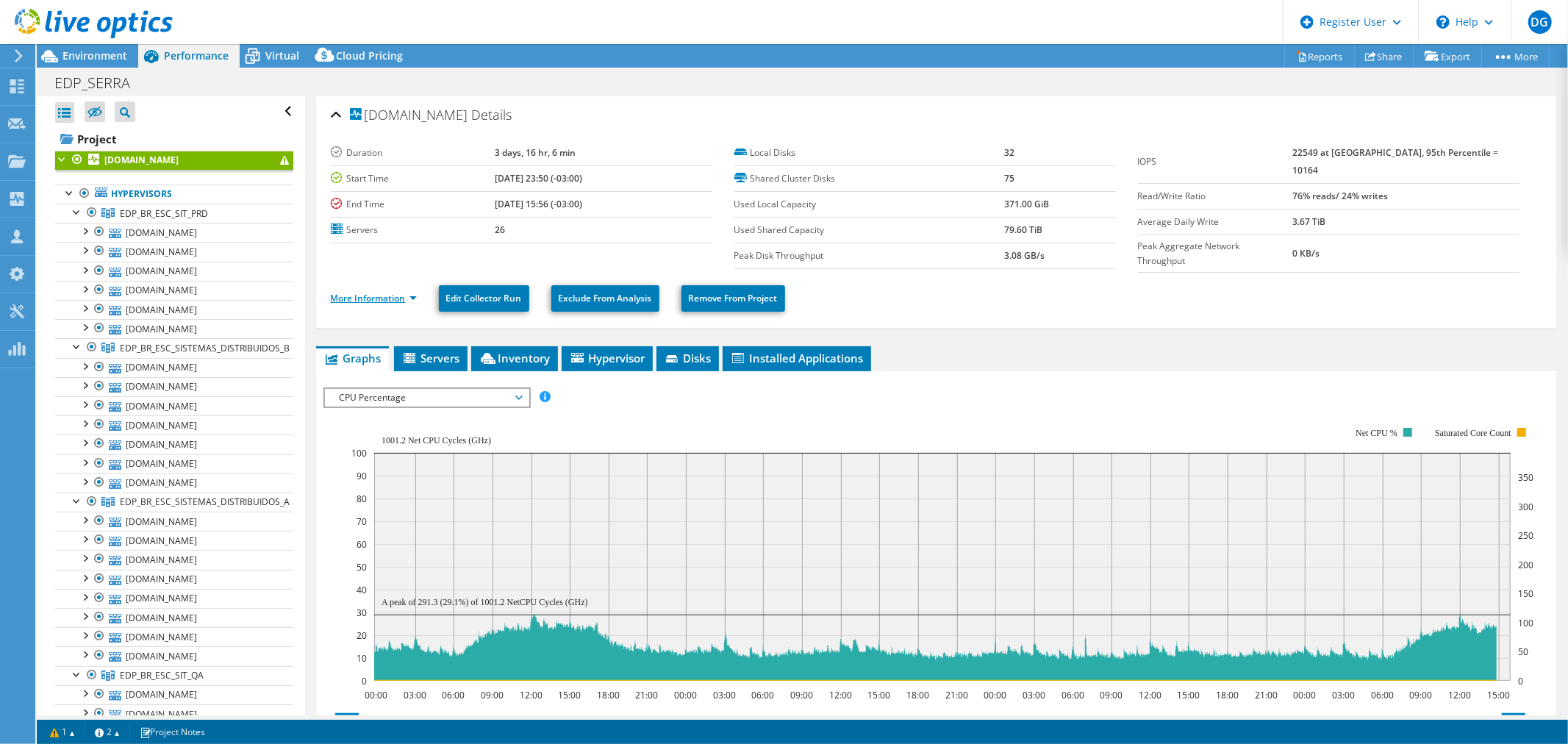
click at [362, 294] on link "More Information" at bounding box center [374, 298] width 86 height 12
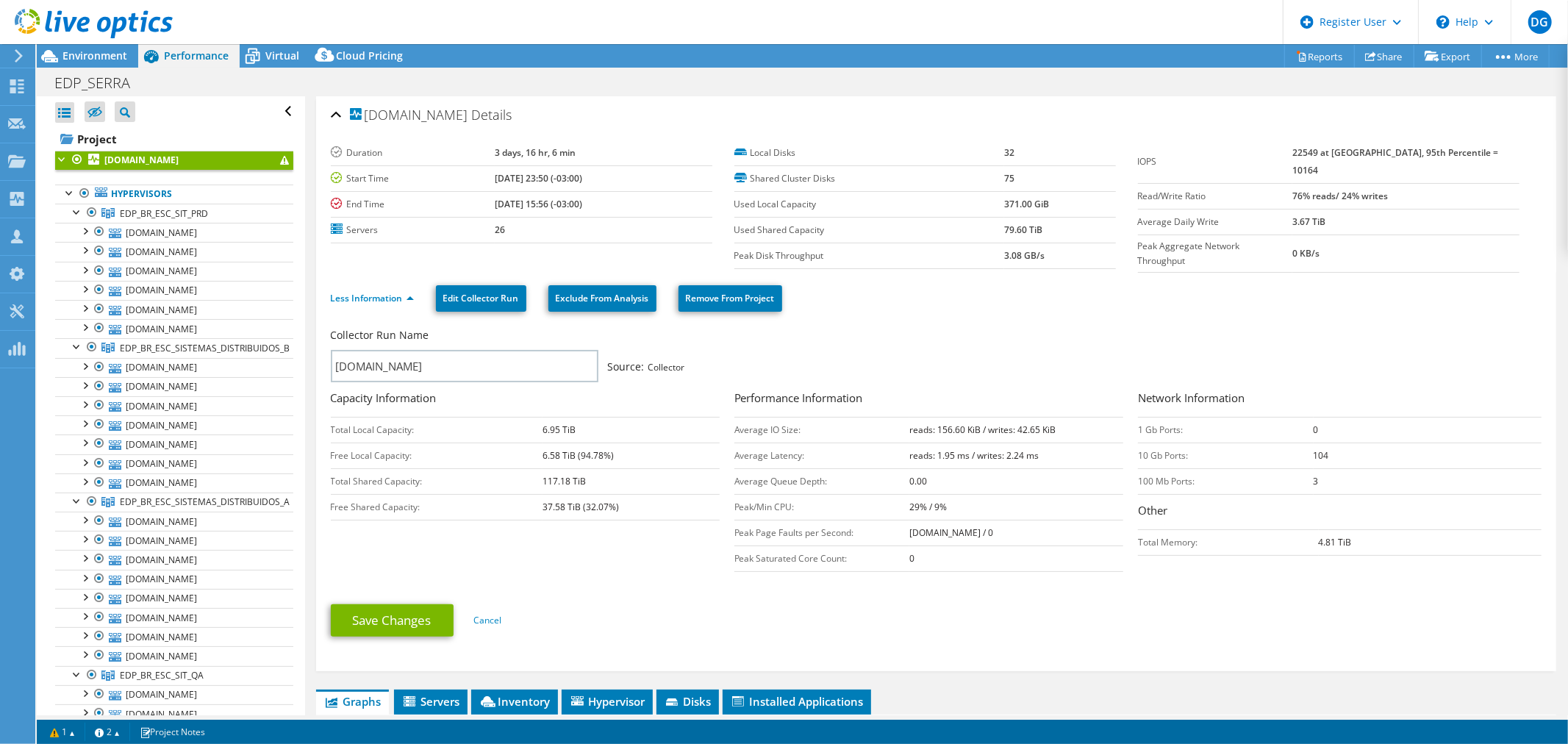
click at [1291, 281] on ul "Less Information Edit Collector Run Exclude From Analysis Remove From Project" at bounding box center [937, 296] width 1211 height 30
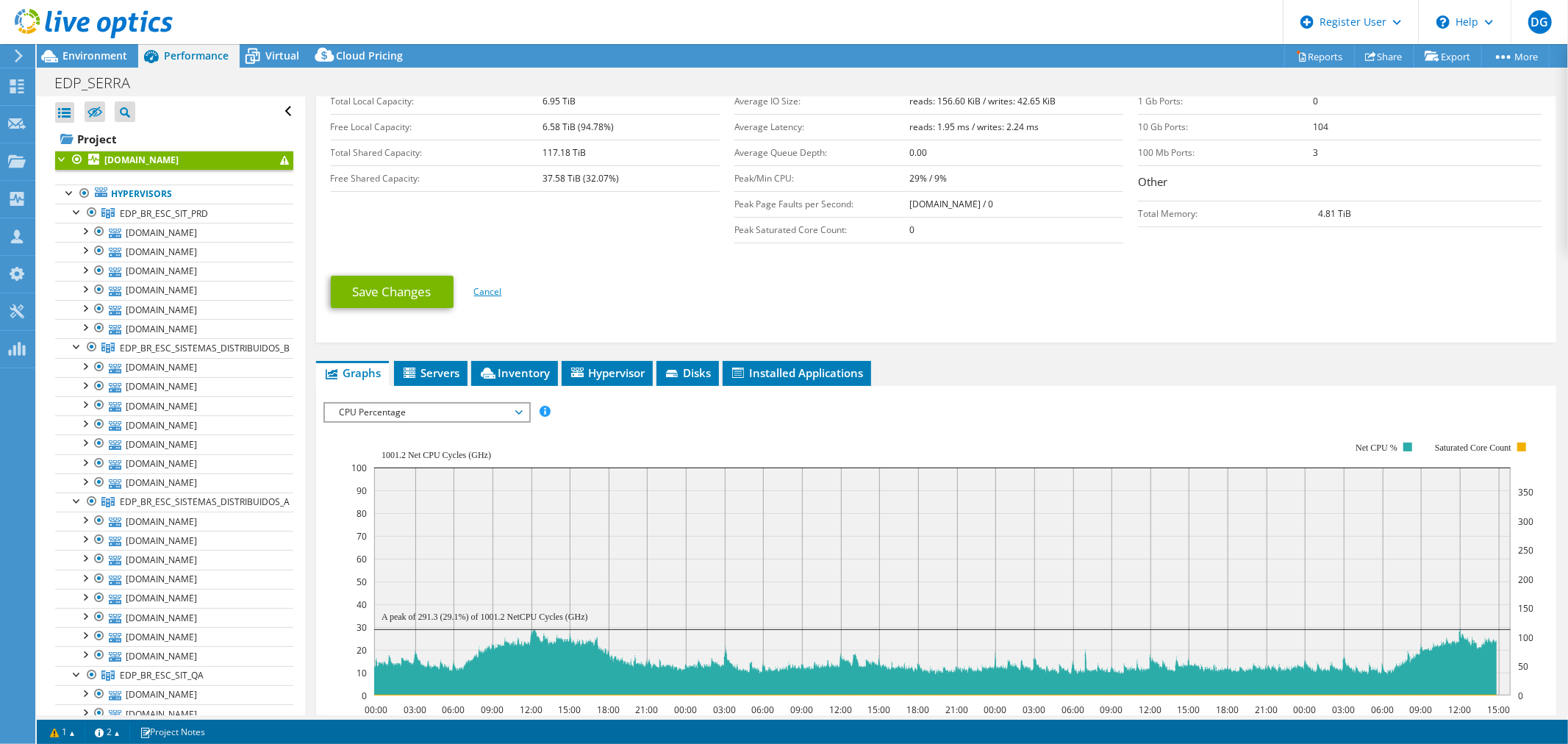
scroll to position [326, 0]
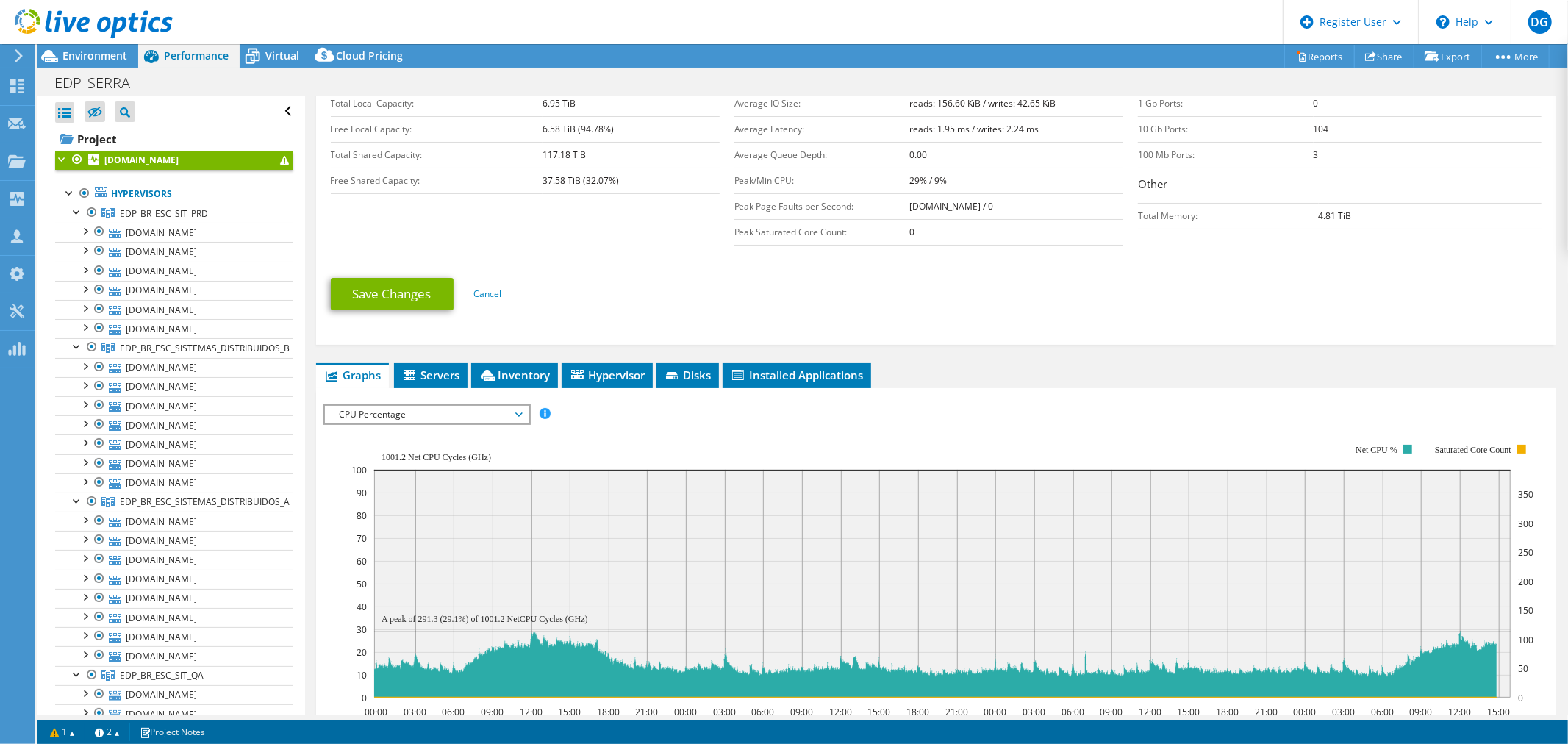
click at [498, 405] on span "CPU Percentage" at bounding box center [427, 414] width 189 height 18
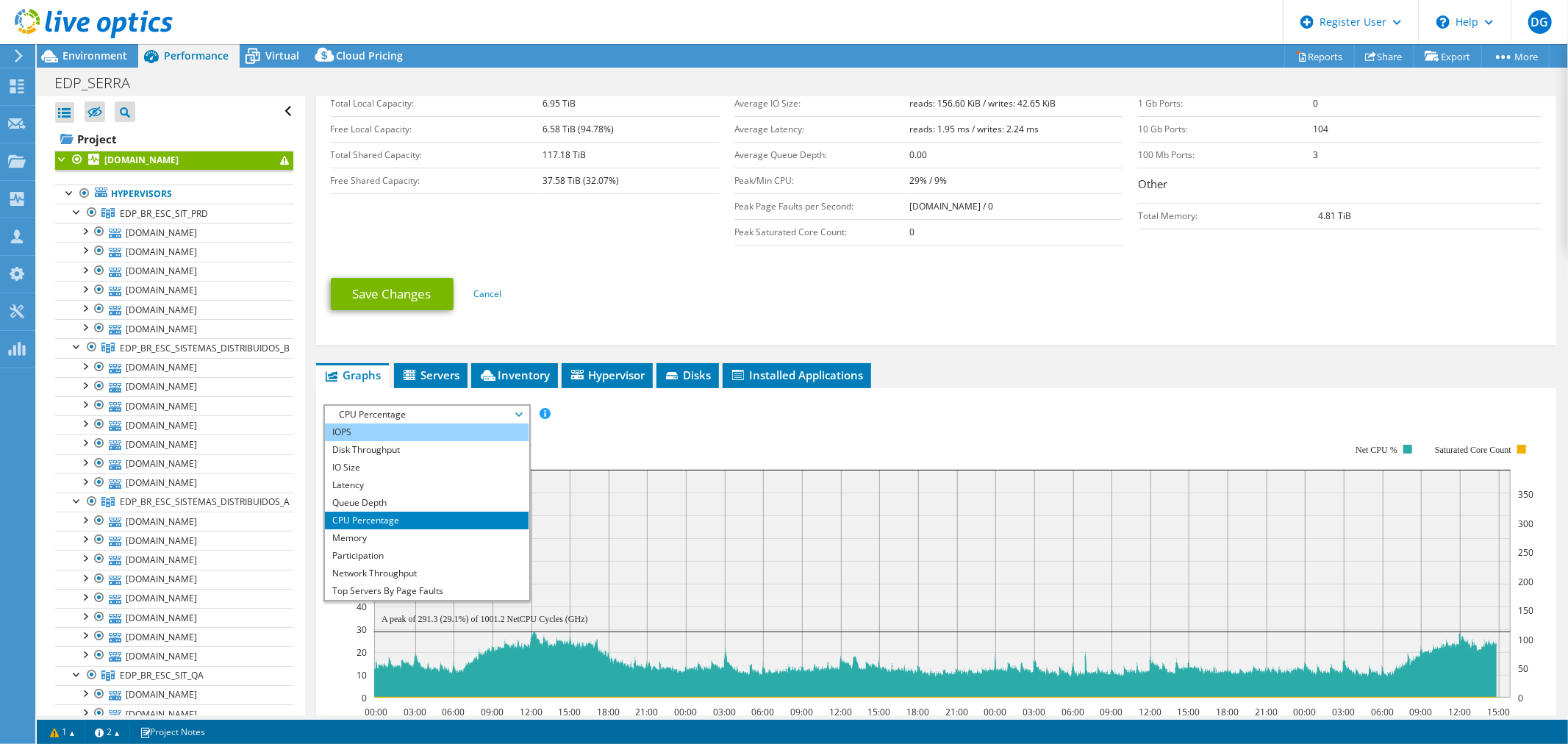
click at [422, 431] on li "IOPS" at bounding box center [427, 431] width 204 height 18
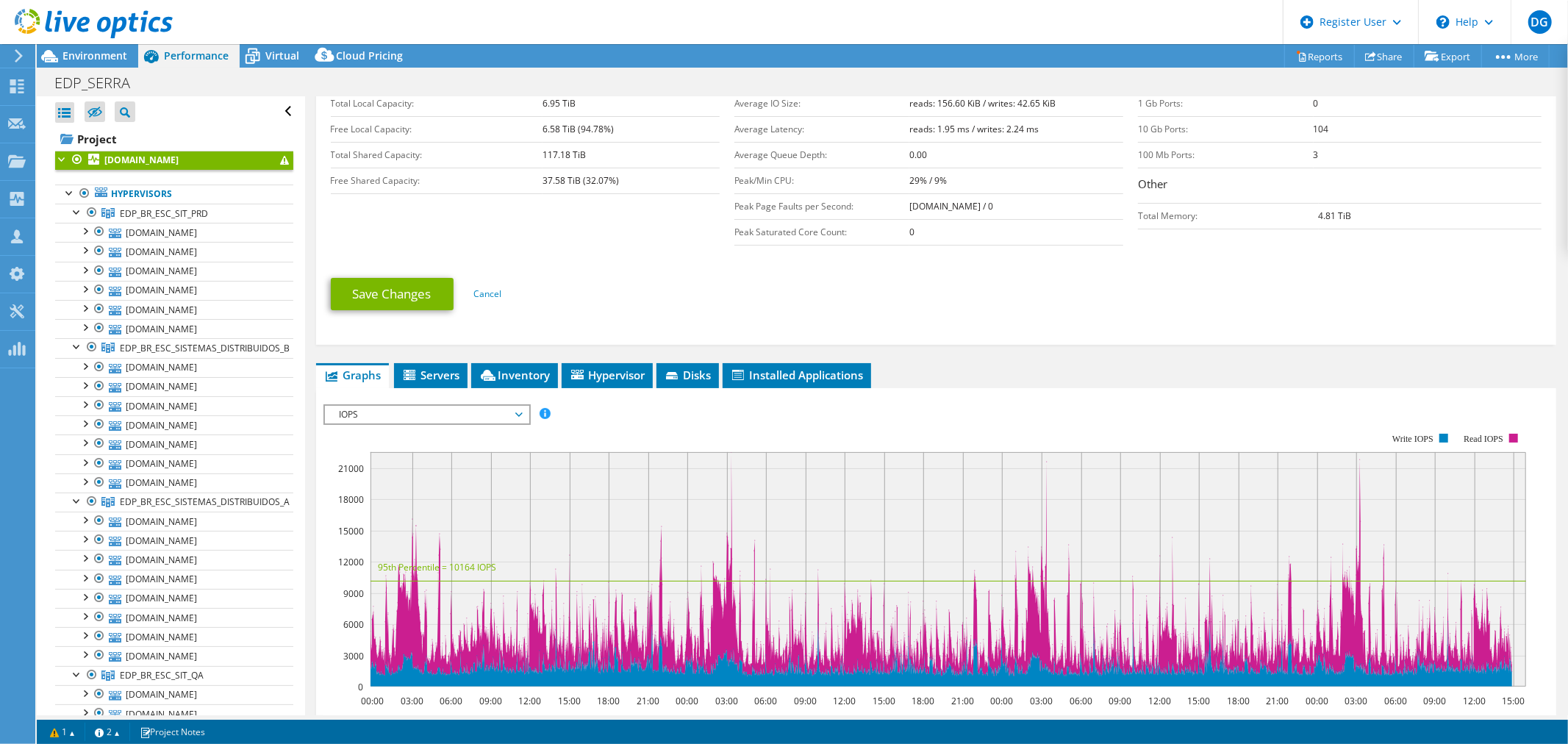
click at [390, 408] on span "IOPS" at bounding box center [427, 414] width 189 height 18
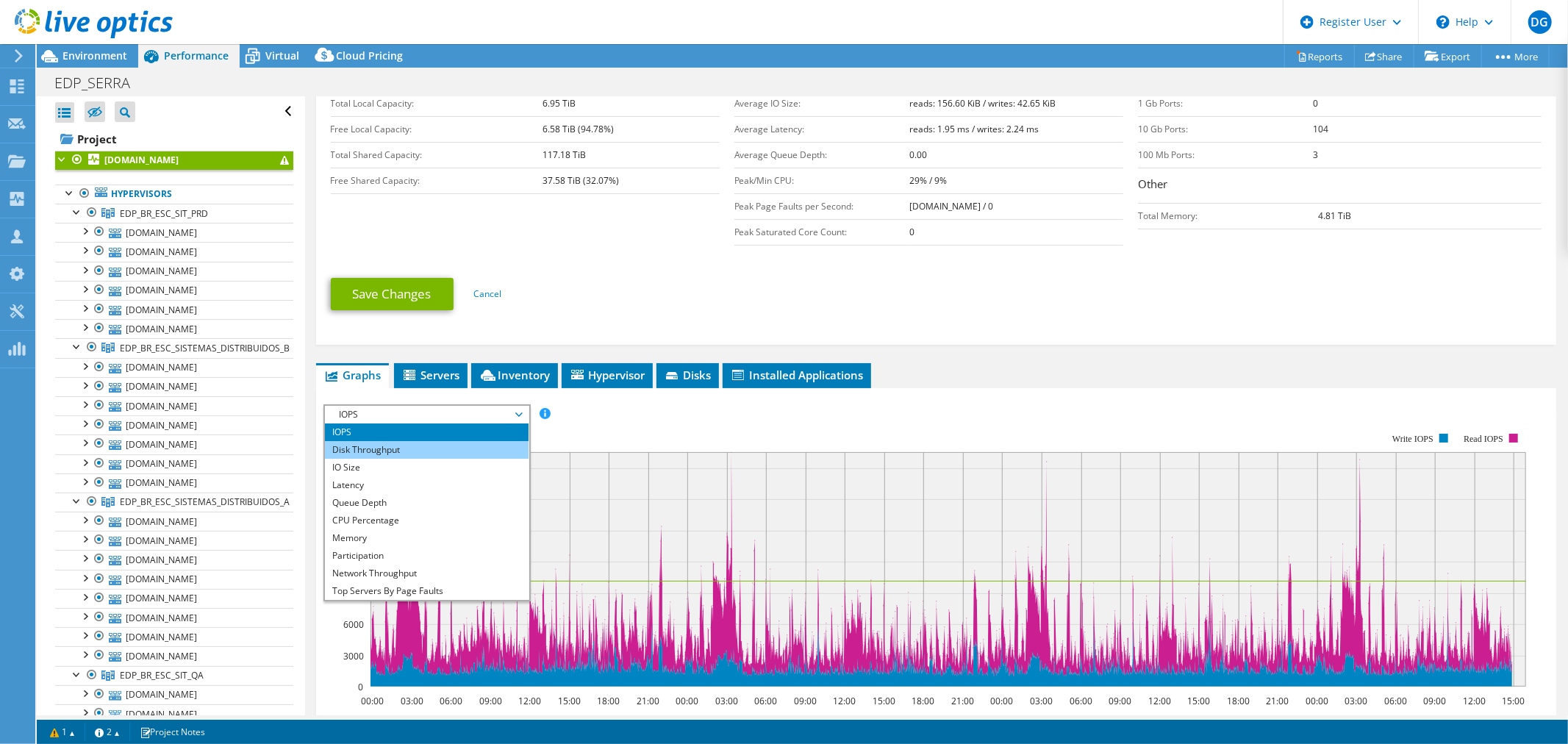
click at [399, 441] on li "Disk Throughput" at bounding box center [427, 449] width 204 height 18
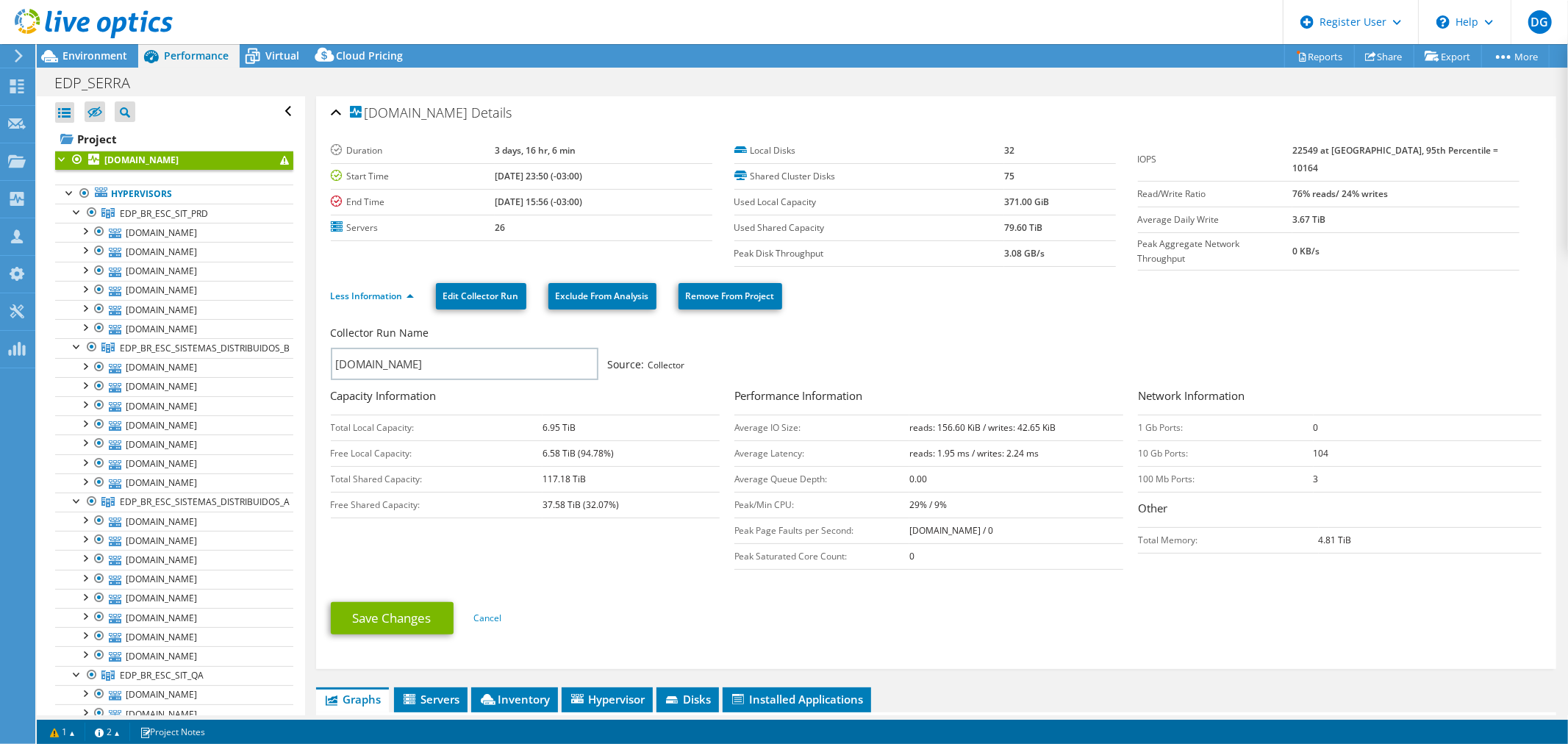
scroll to position [0, 0]
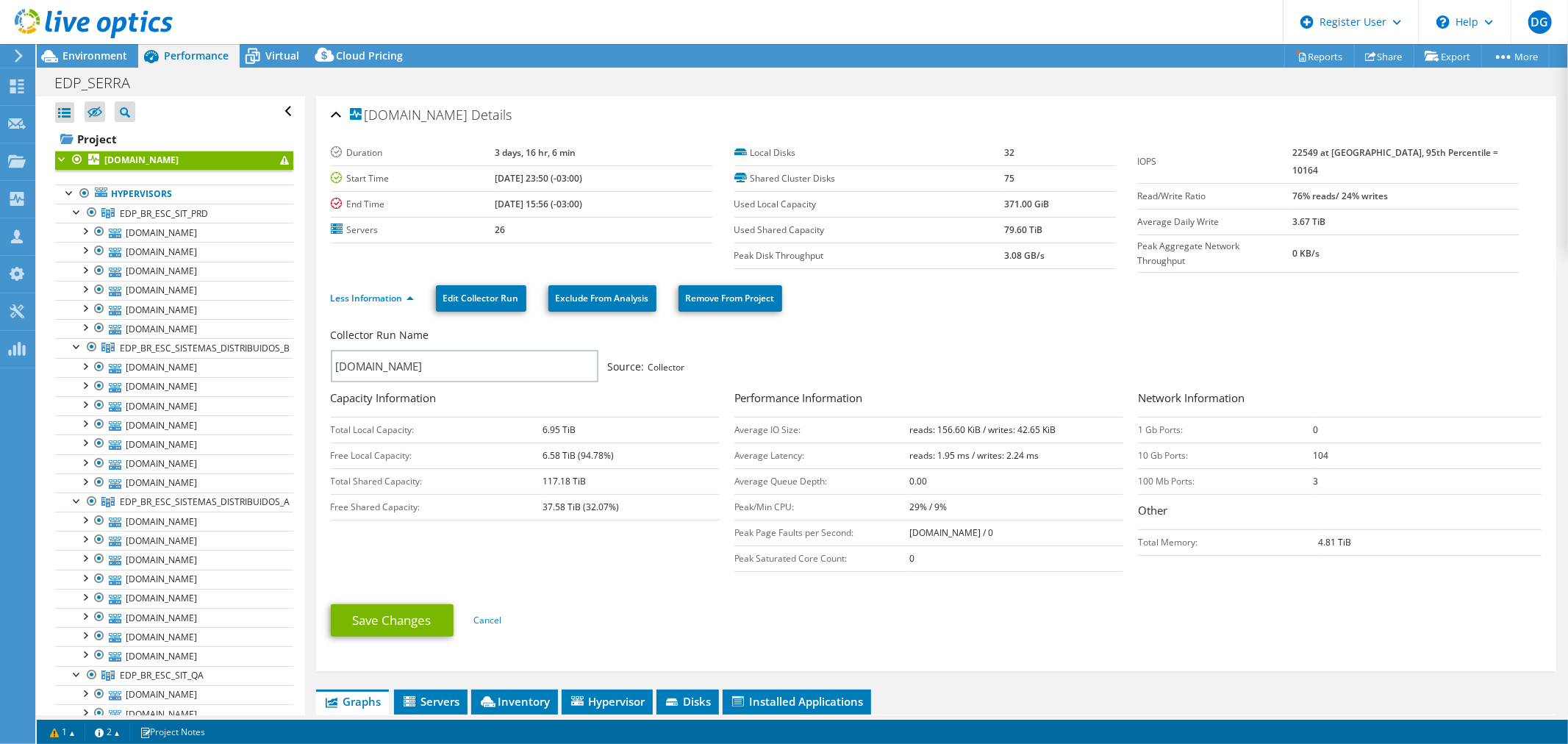
click at [1002, 304] on ul "Less Information Edit Collector Run Exclude From Analysis Remove From Project" at bounding box center [937, 296] width 1211 height 30
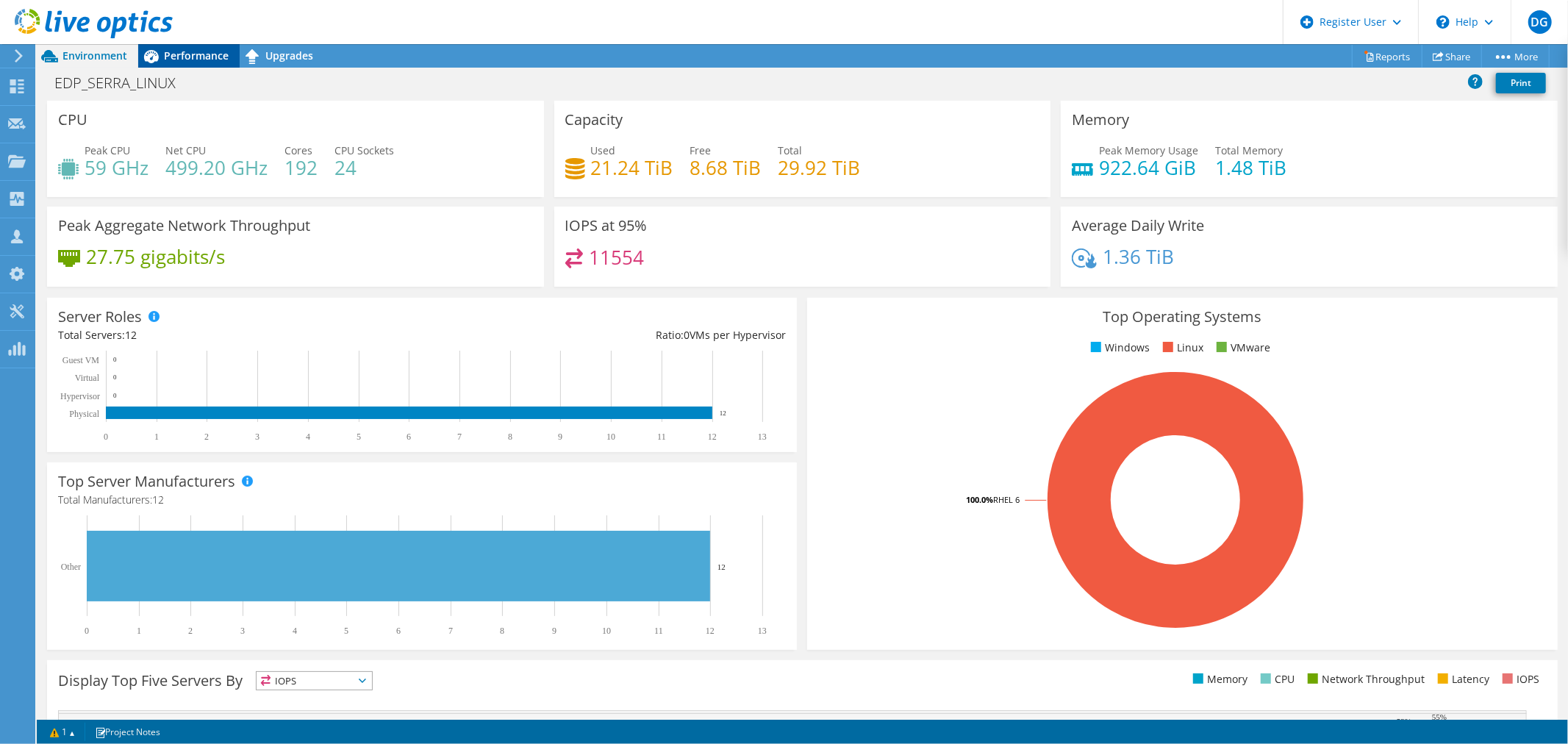
click at [175, 51] on span "Performance" at bounding box center [196, 55] width 64 height 14
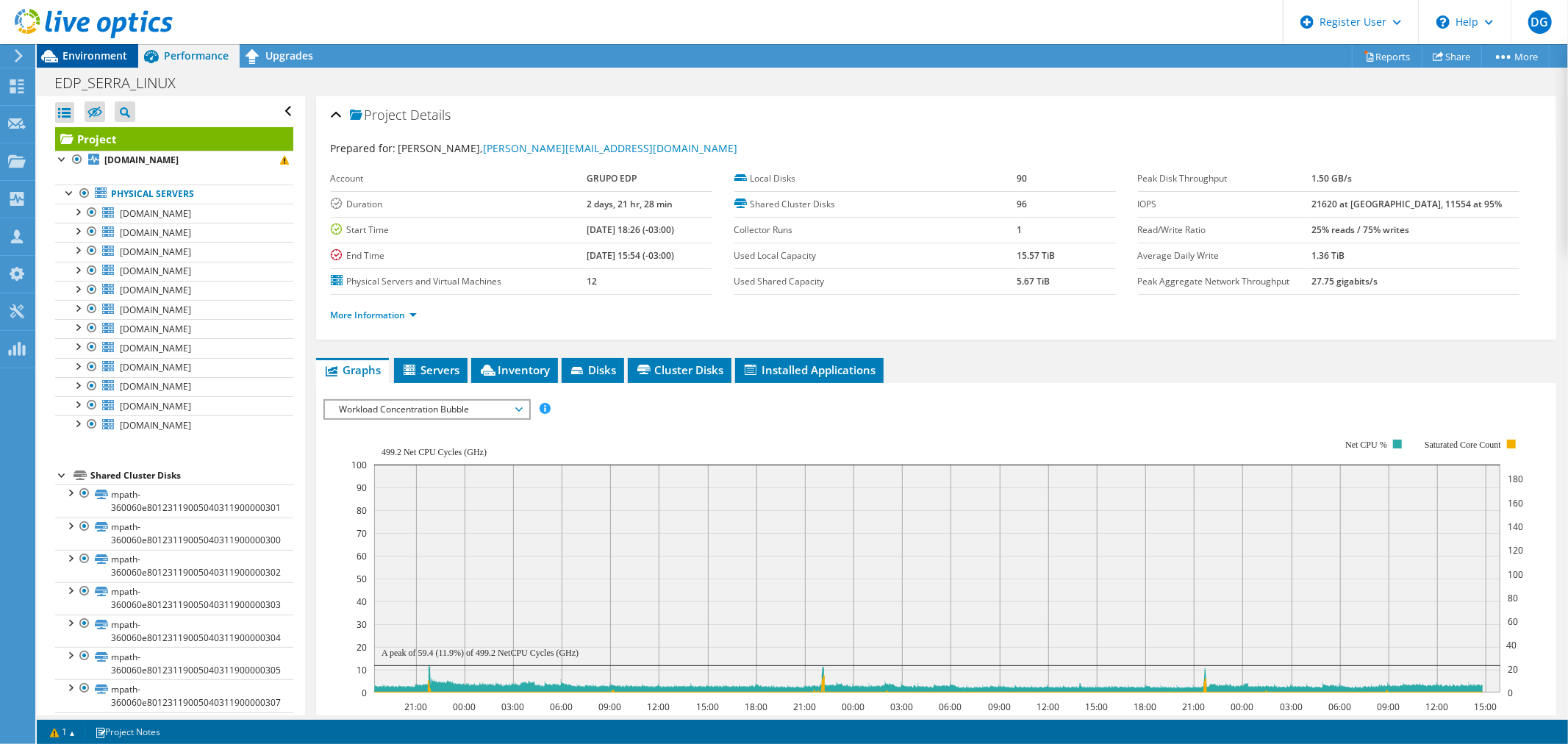
click at [107, 50] on span "Environment" at bounding box center [95, 55] width 64 height 14
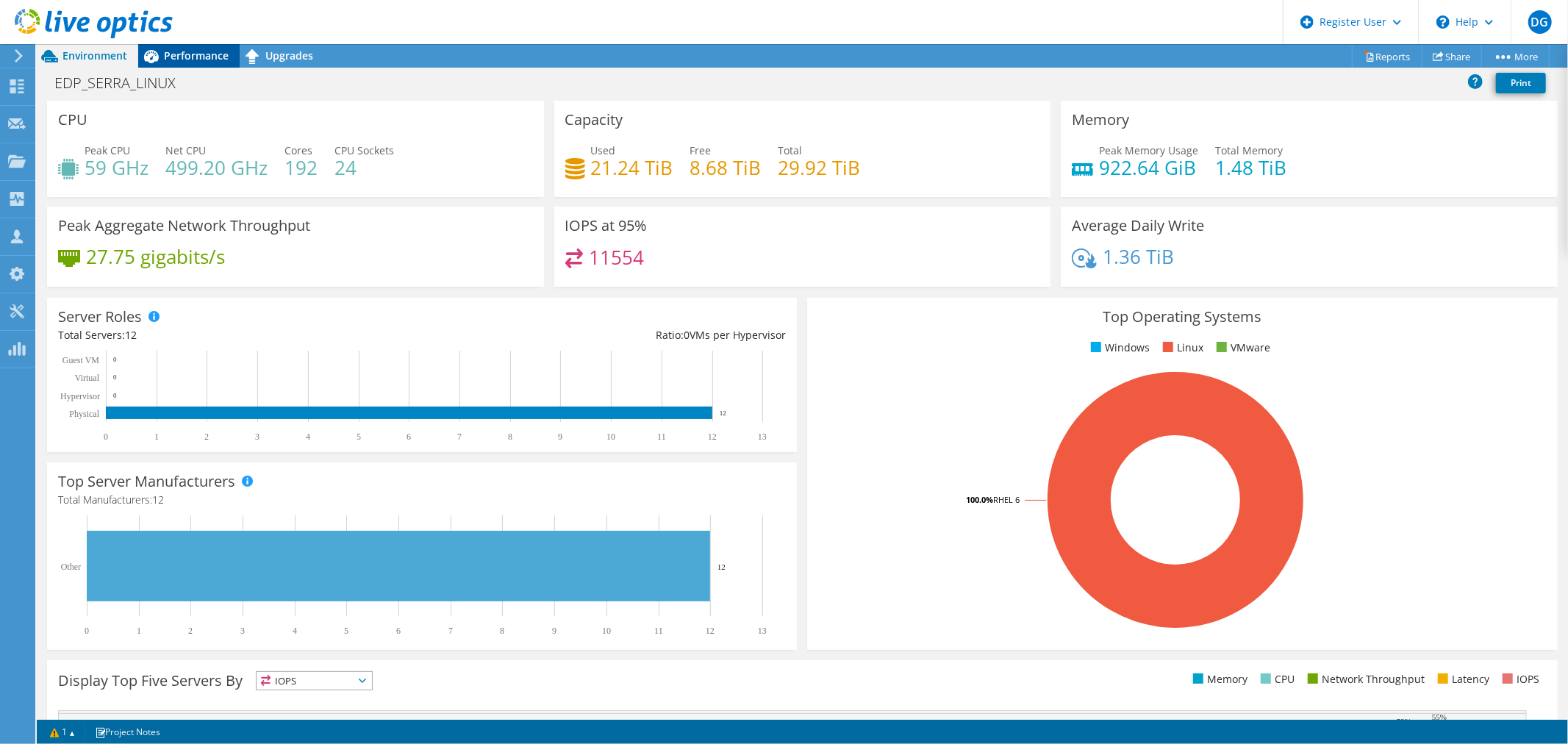
click at [171, 54] on span "Performance" at bounding box center [196, 55] width 64 height 14
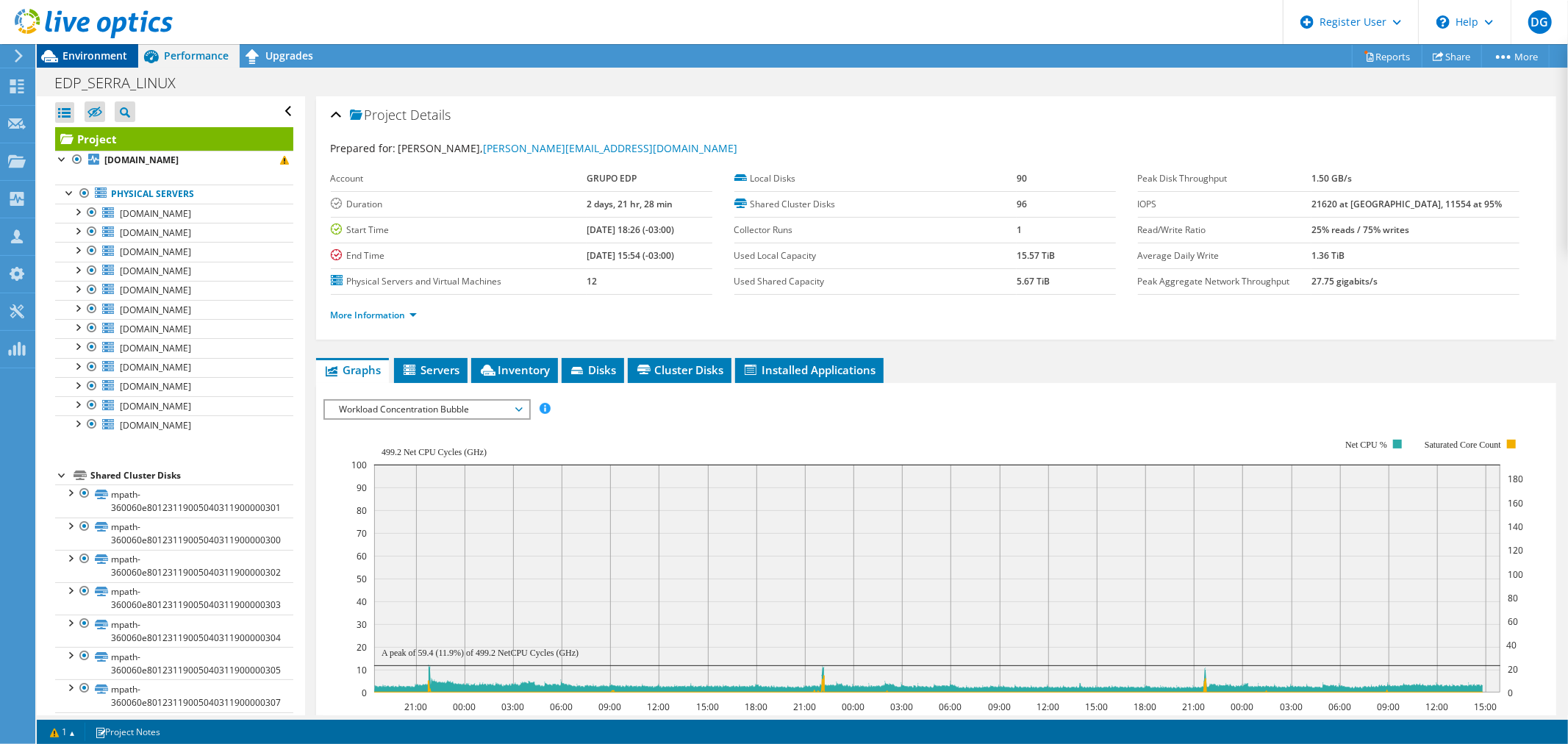
click at [88, 55] on span "Environment" at bounding box center [95, 55] width 64 height 14
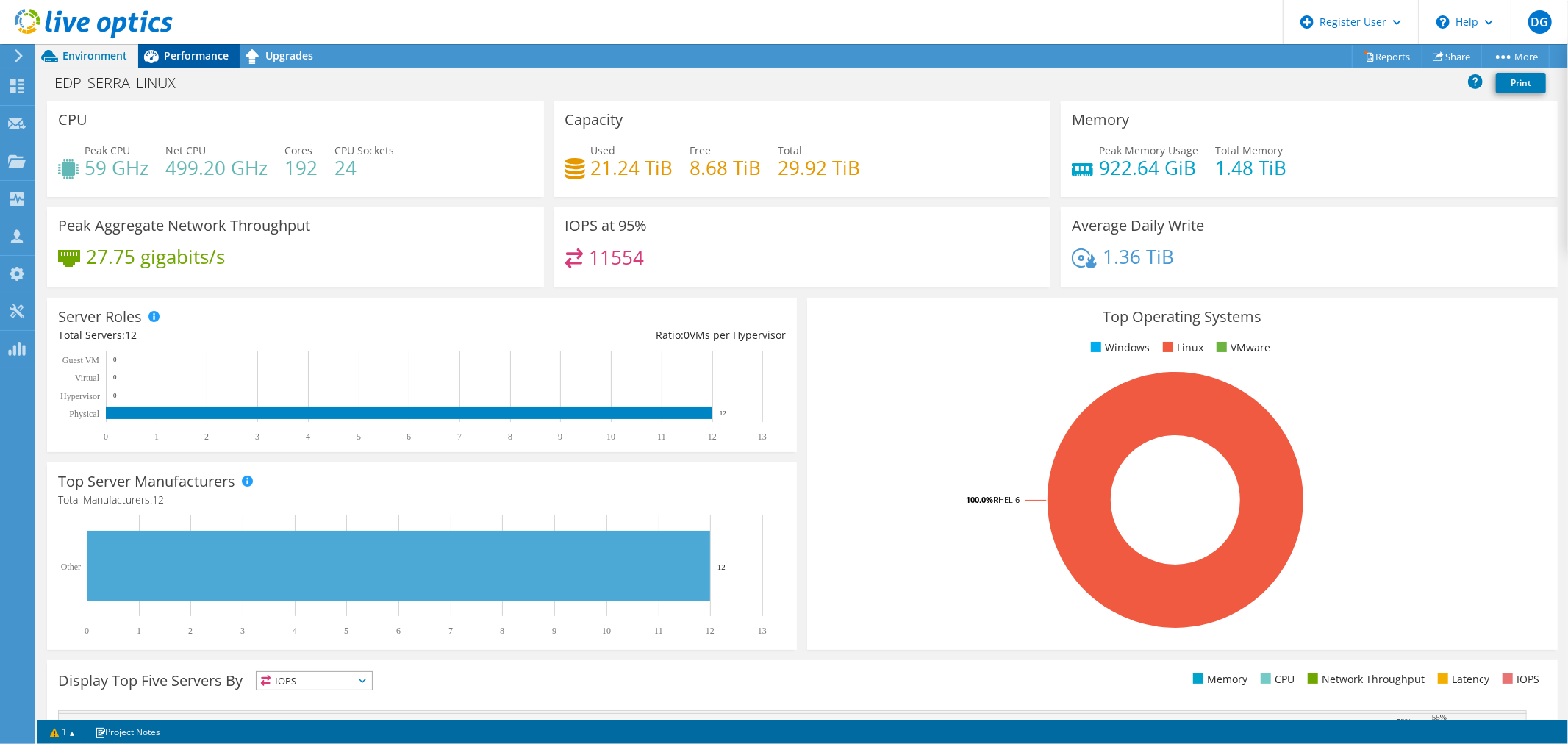
click at [198, 57] on span "Performance" at bounding box center [196, 55] width 64 height 14
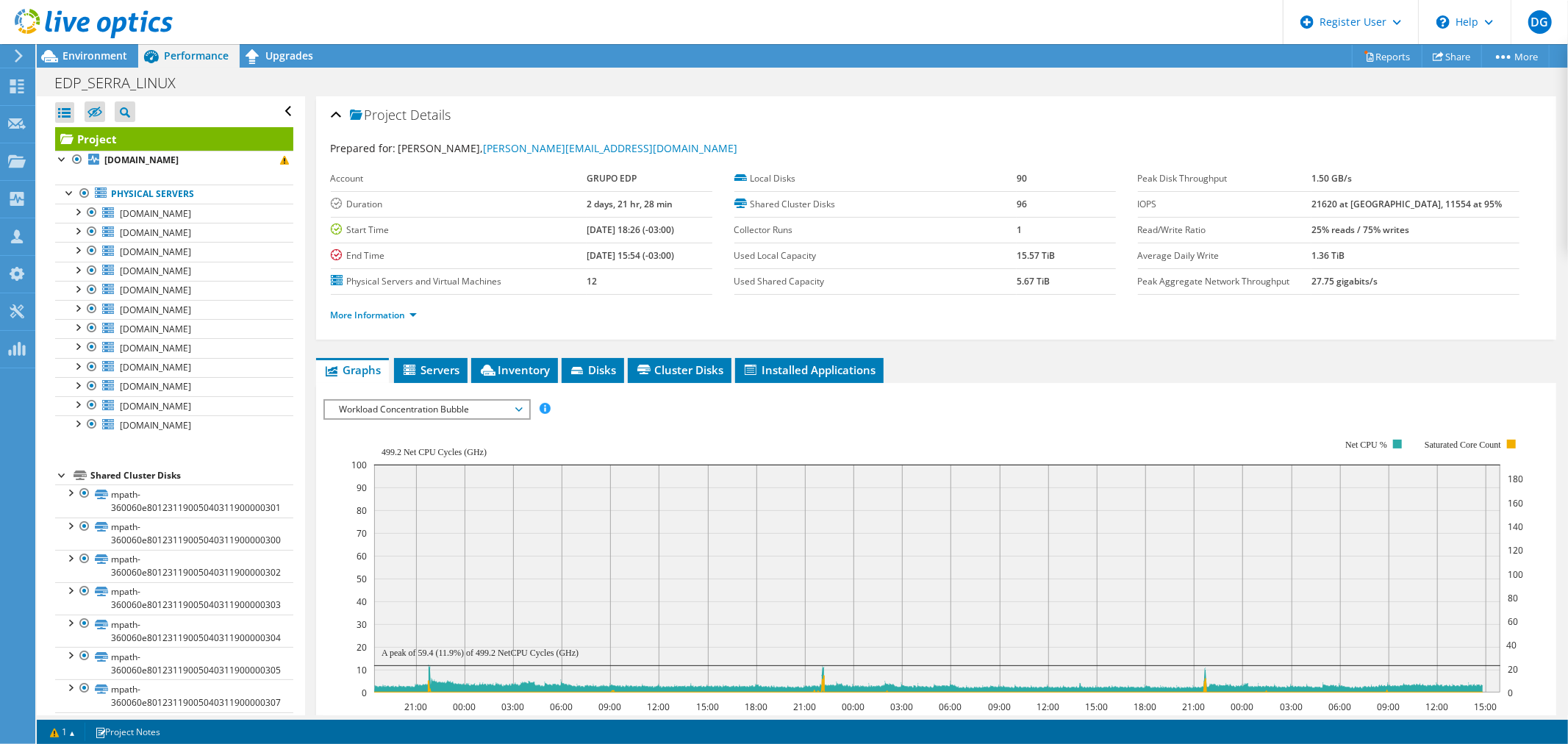
click at [1385, 225] on b "25% reads / 75% writes" at bounding box center [1360, 230] width 98 height 12
click at [1409, 228] on b "25% reads / 75% writes" at bounding box center [1360, 230] width 98 height 12
click at [1199, 339] on div "Project Details Prepared for: [PERSON_NAME], [PERSON_NAME][EMAIL_ADDRESS][DOMAI…" at bounding box center [936, 555] width 1262 height 917
click at [381, 316] on link "More Information" at bounding box center [374, 315] width 86 height 12
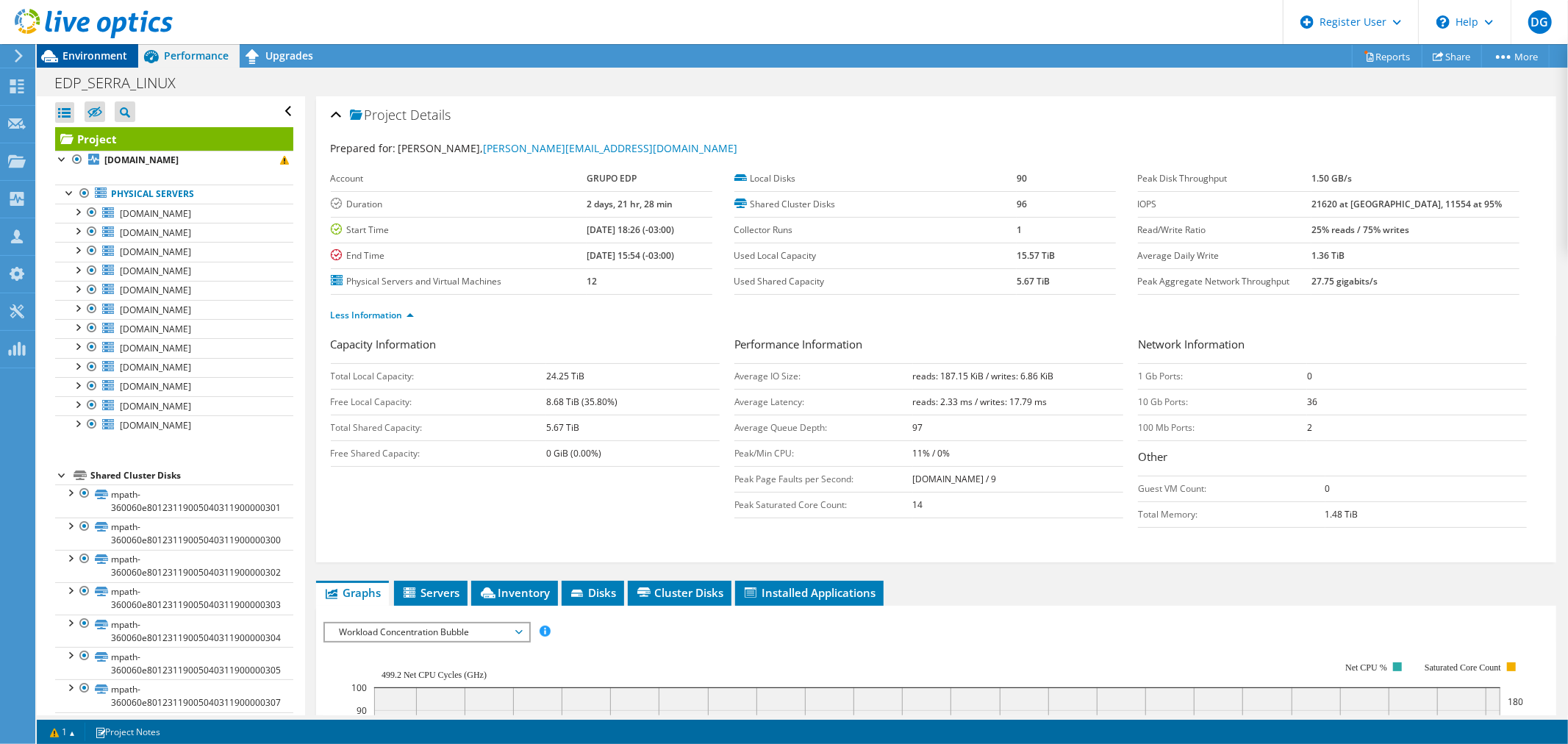
click at [96, 66] on div "Environment" at bounding box center [87, 56] width 101 height 24
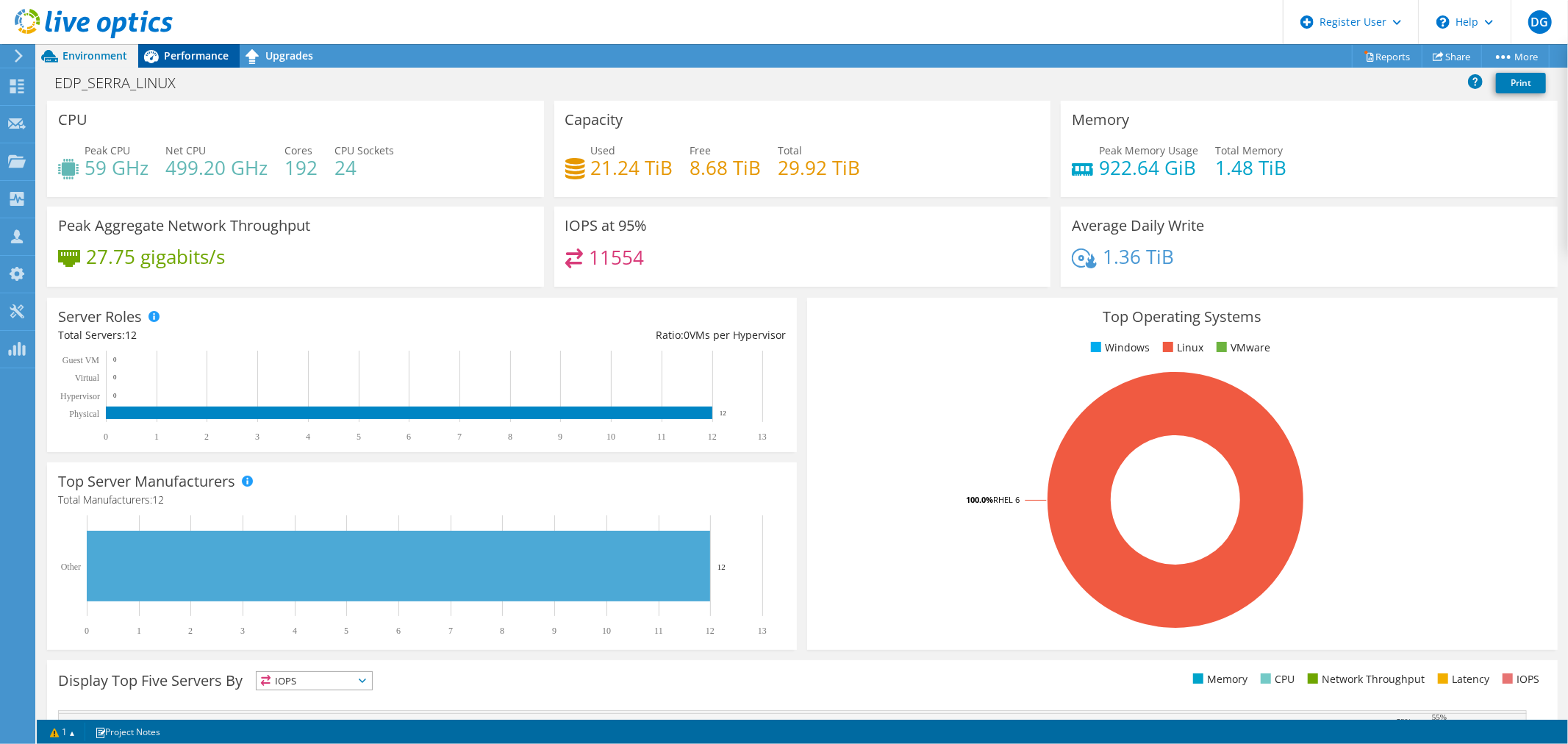
click at [186, 54] on span "Performance" at bounding box center [196, 55] width 64 height 14
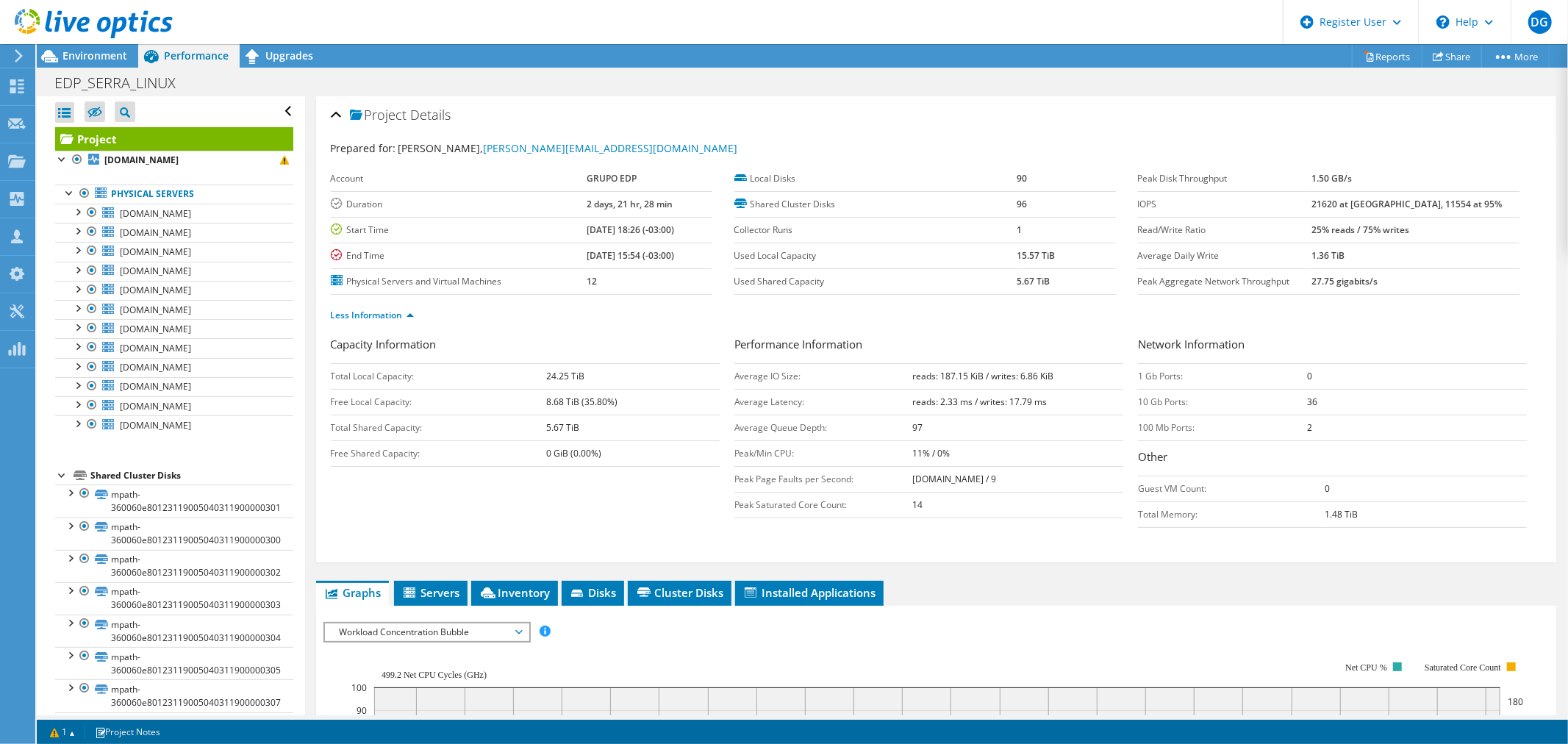
drag, startPoint x: 1340, startPoint y: 208, endPoint x: 1453, endPoint y: 203, distance: 113.1
click at [1452, 203] on tr "IOPS 21620 at [GEOGRAPHIC_DATA], 11554 at 95%" at bounding box center [1329, 204] width 382 height 26
drag, startPoint x: 1345, startPoint y: 230, endPoint x: 1393, endPoint y: 240, distance: 49.0
click at [1393, 240] on td "25% reads / 75% writes" at bounding box center [1415, 230] width 207 height 26
drag, startPoint x: 1397, startPoint y: 236, endPoint x: 1414, endPoint y: 236, distance: 17.0
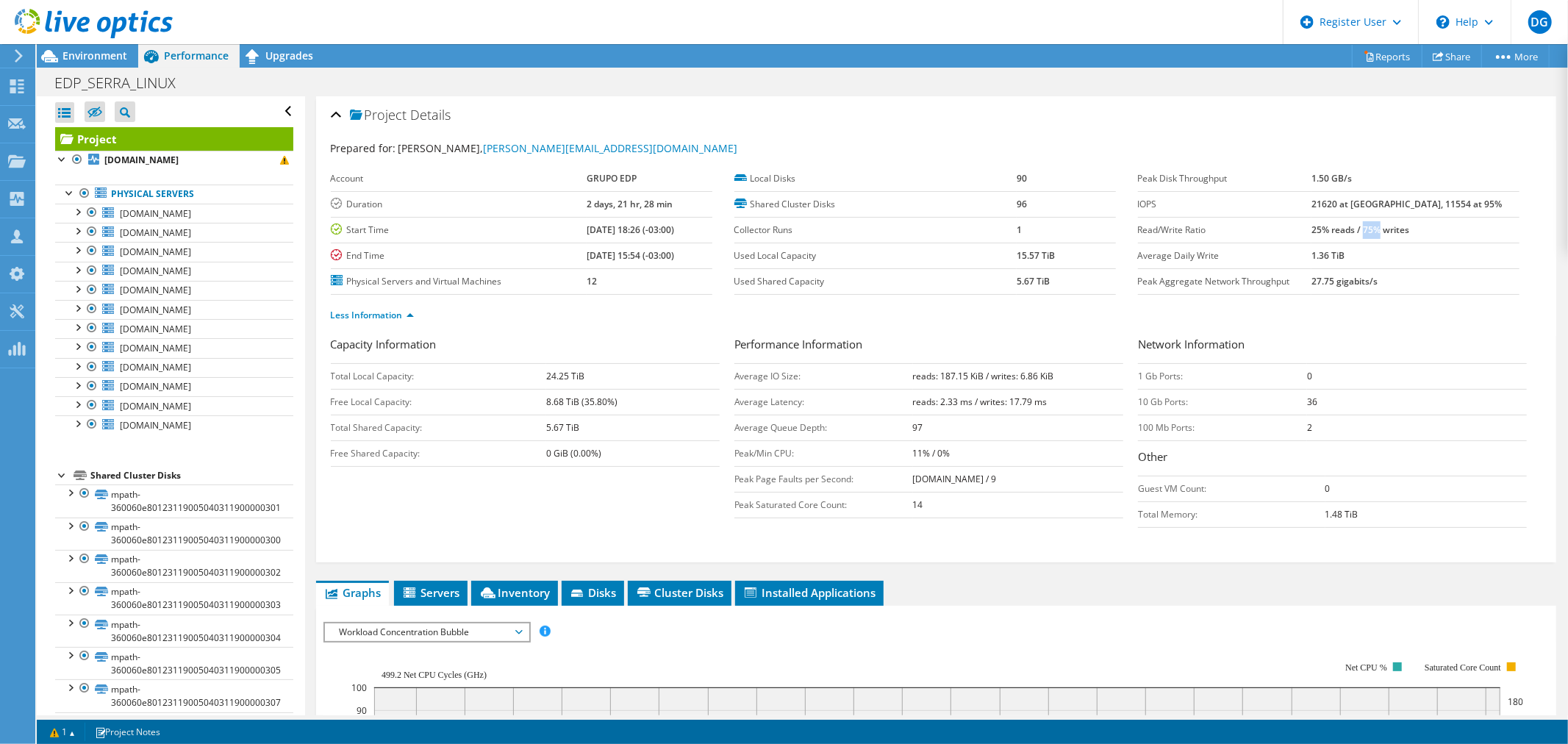
click at [1414, 236] on td "25% reads / 75% writes" at bounding box center [1415, 230] width 207 height 26
drag, startPoint x: 911, startPoint y: 375, endPoint x: 978, endPoint y: 369, distance: 67.3
click at [978, 369] on b "reads: 187.15 KiB / writes: 6.86 KiB" at bounding box center [983, 375] width 141 height 12
drag, startPoint x: 988, startPoint y: 405, endPoint x: 1044, endPoint y: 405, distance: 56.0
click at [1044, 405] on td "reads: 2.33 ms / writes: 17.79 ms" at bounding box center [1018, 401] width 210 height 26
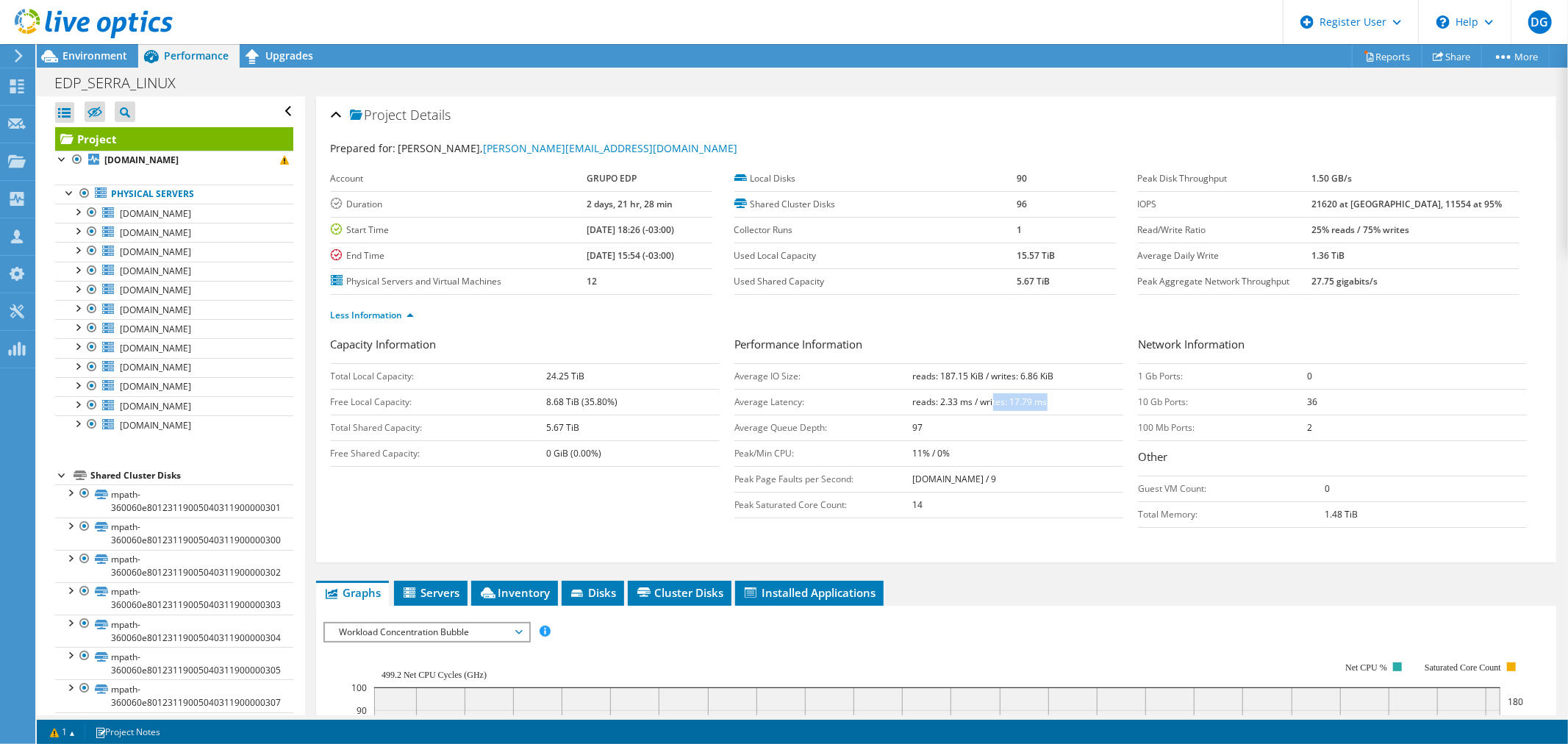
click at [1071, 411] on td "reads: 2.33 ms / writes: 17.79 ms" at bounding box center [1018, 401] width 210 height 26
click at [1034, 395] on b "reads: 2.33 ms / writes: 17.79 ms" at bounding box center [980, 401] width 135 height 12
click at [128, 22] on icon at bounding box center [93, 24] width 158 height 30
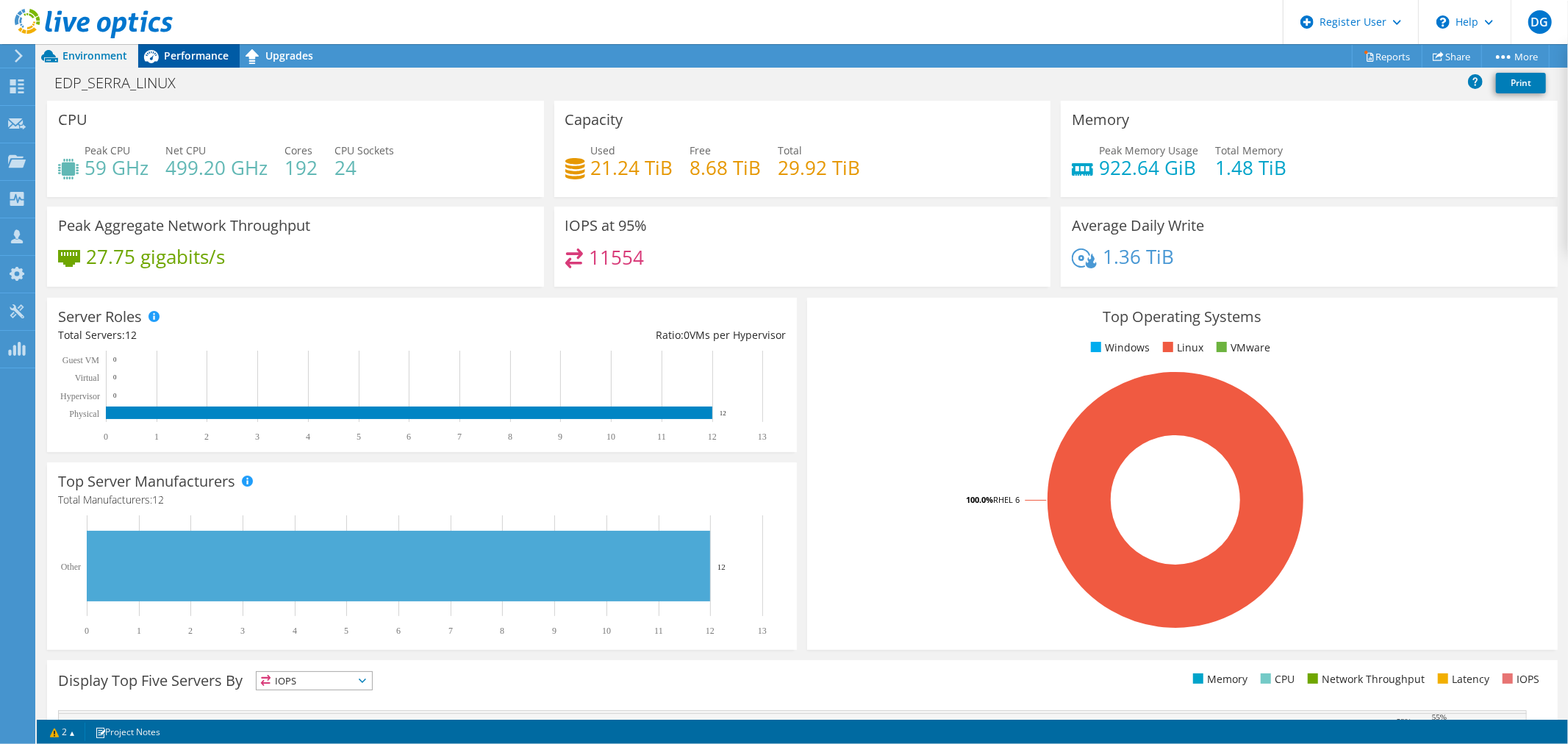
click at [192, 56] on span "Performance" at bounding box center [196, 55] width 64 height 14
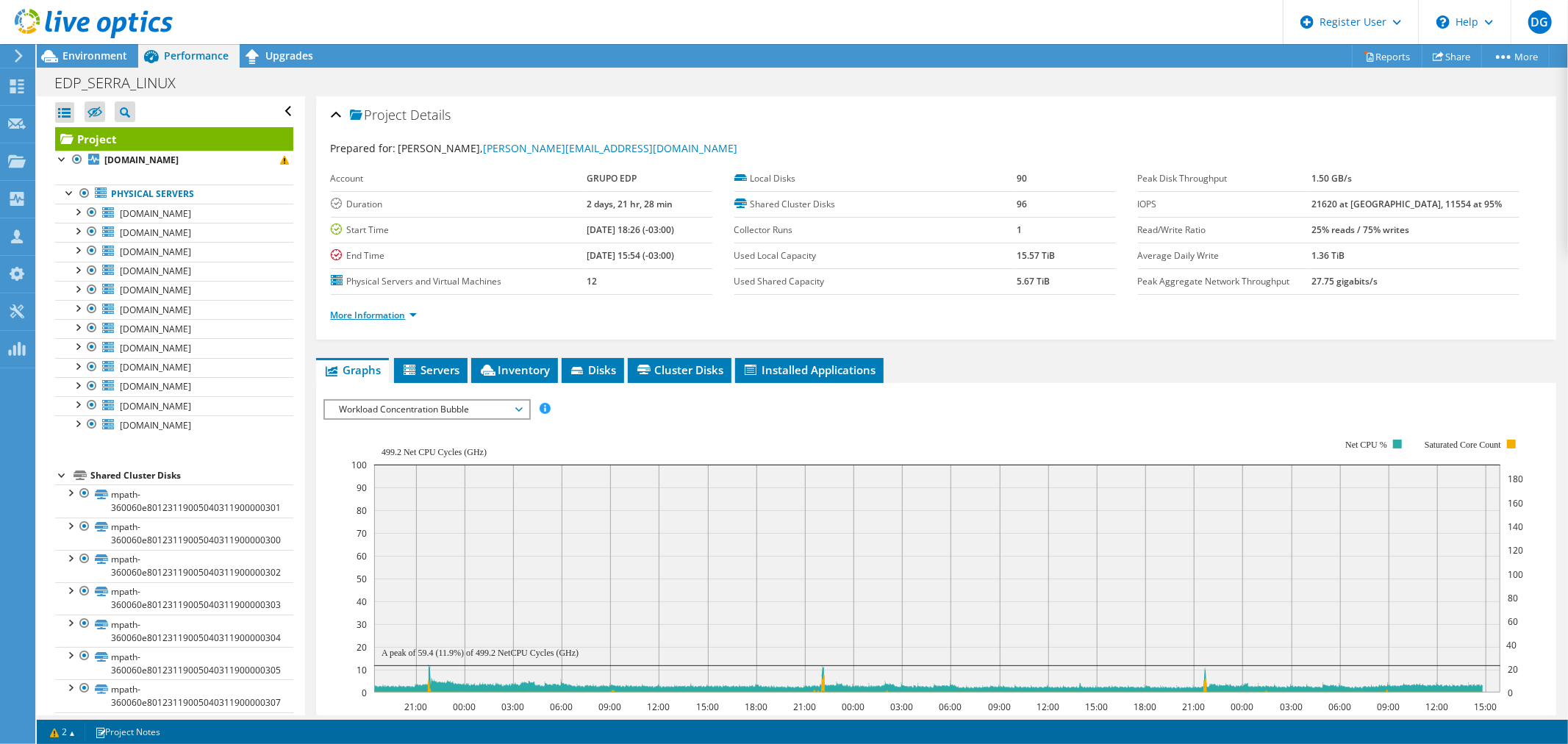
click at [354, 312] on link "More Information" at bounding box center [374, 315] width 86 height 12
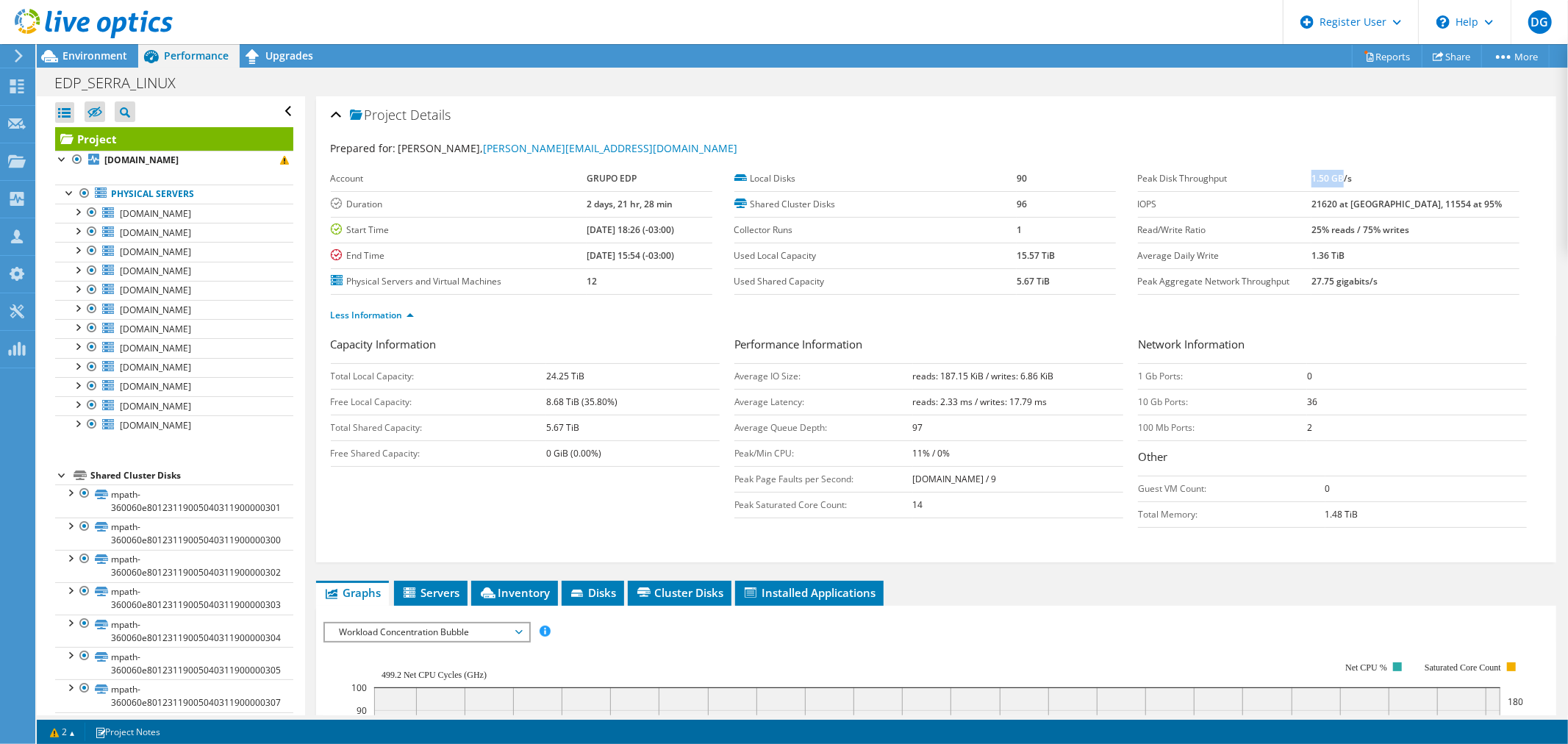
drag, startPoint x: 1347, startPoint y: 171, endPoint x: 1379, endPoint y: 171, distance: 32.0
click at [1352, 172] on b "1.50 GB/s" at bounding box center [1331, 178] width 41 height 12
click at [1407, 171] on td "1.50 GB/s" at bounding box center [1415, 179] width 207 height 26
drag, startPoint x: 938, startPoint y: 375, endPoint x: 961, endPoint y: 375, distance: 23.0
click at [961, 375] on b "reads: 187.15 KiB / writes: 6.86 KiB" at bounding box center [983, 375] width 141 height 12
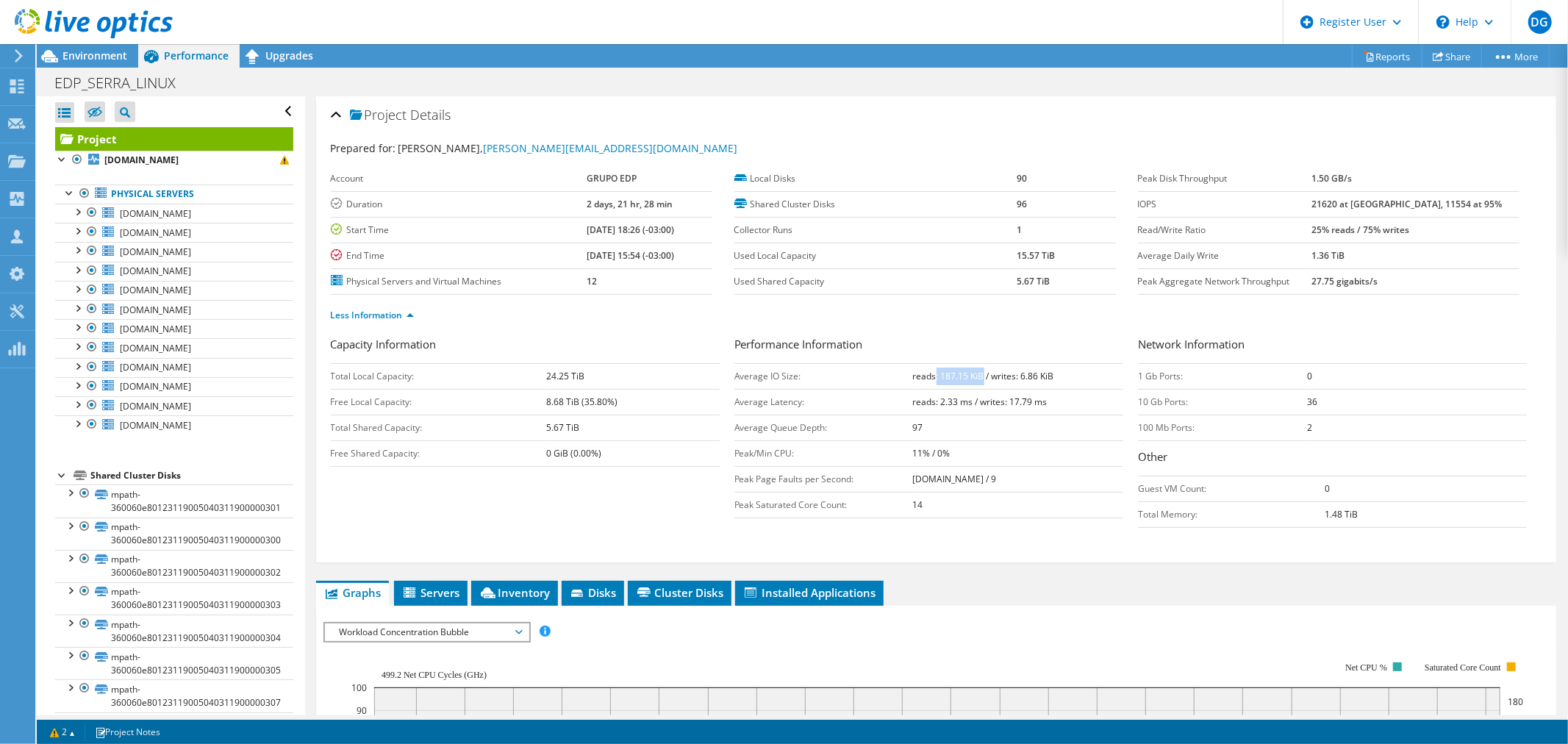
drag, startPoint x: 976, startPoint y: 375, endPoint x: 930, endPoint y: 373, distance: 46.0
click at [930, 373] on b "reads: 187.15 KiB / writes: 6.86 KiB" at bounding box center [983, 375] width 141 height 12
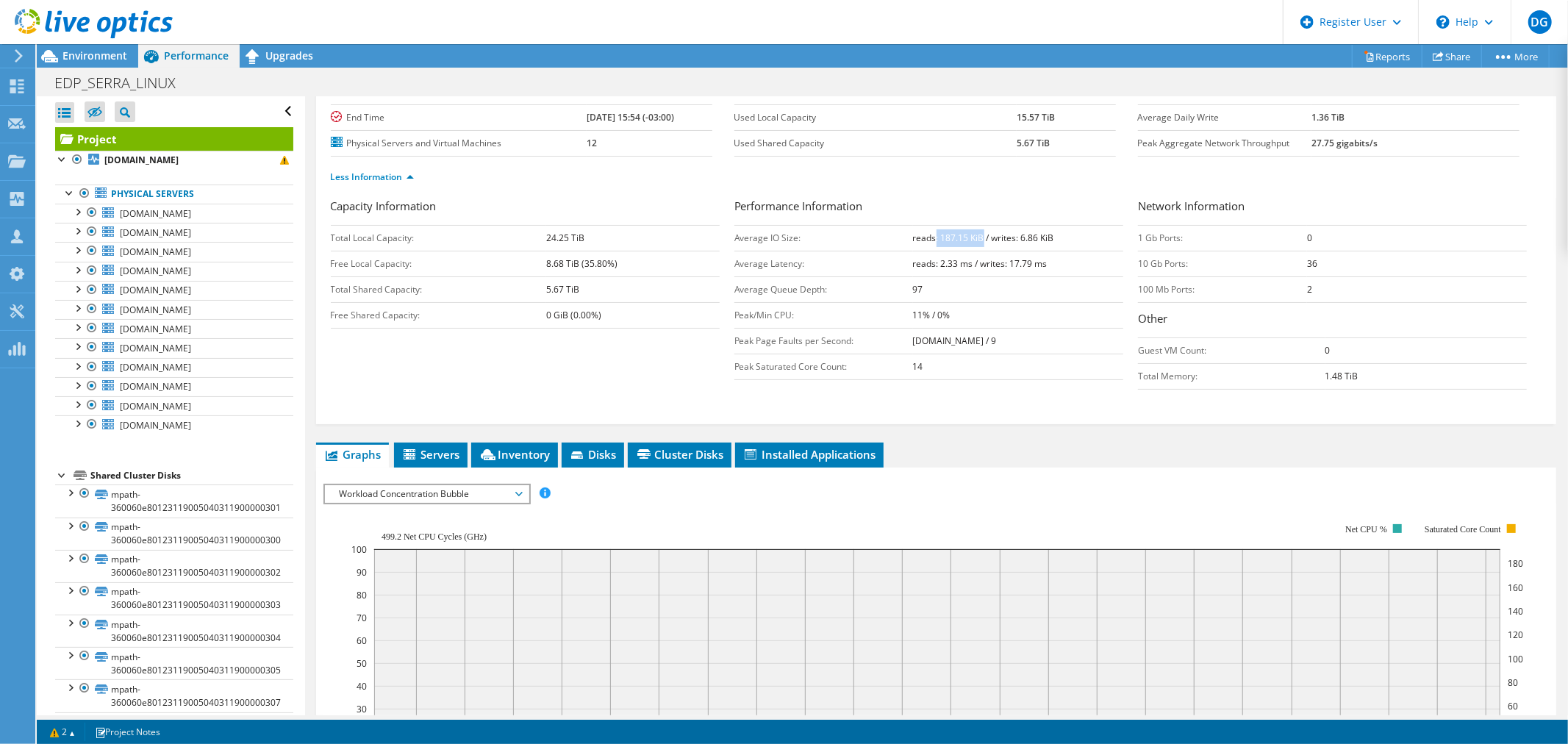
scroll to position [326, 0]
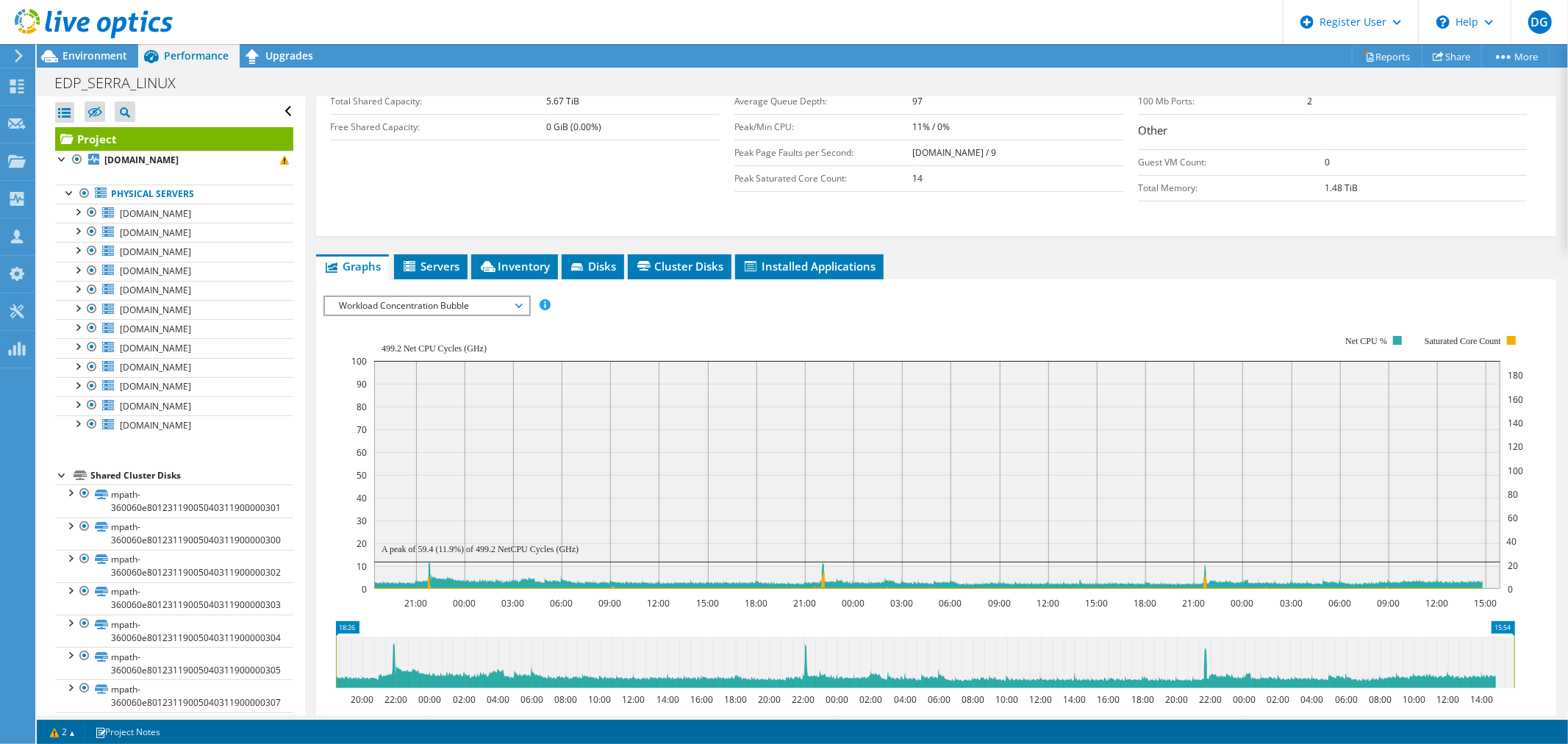
click at [465, 300] on span "Workload Concentration Bubble" at bounding box center [427, 306] width 189 height 18
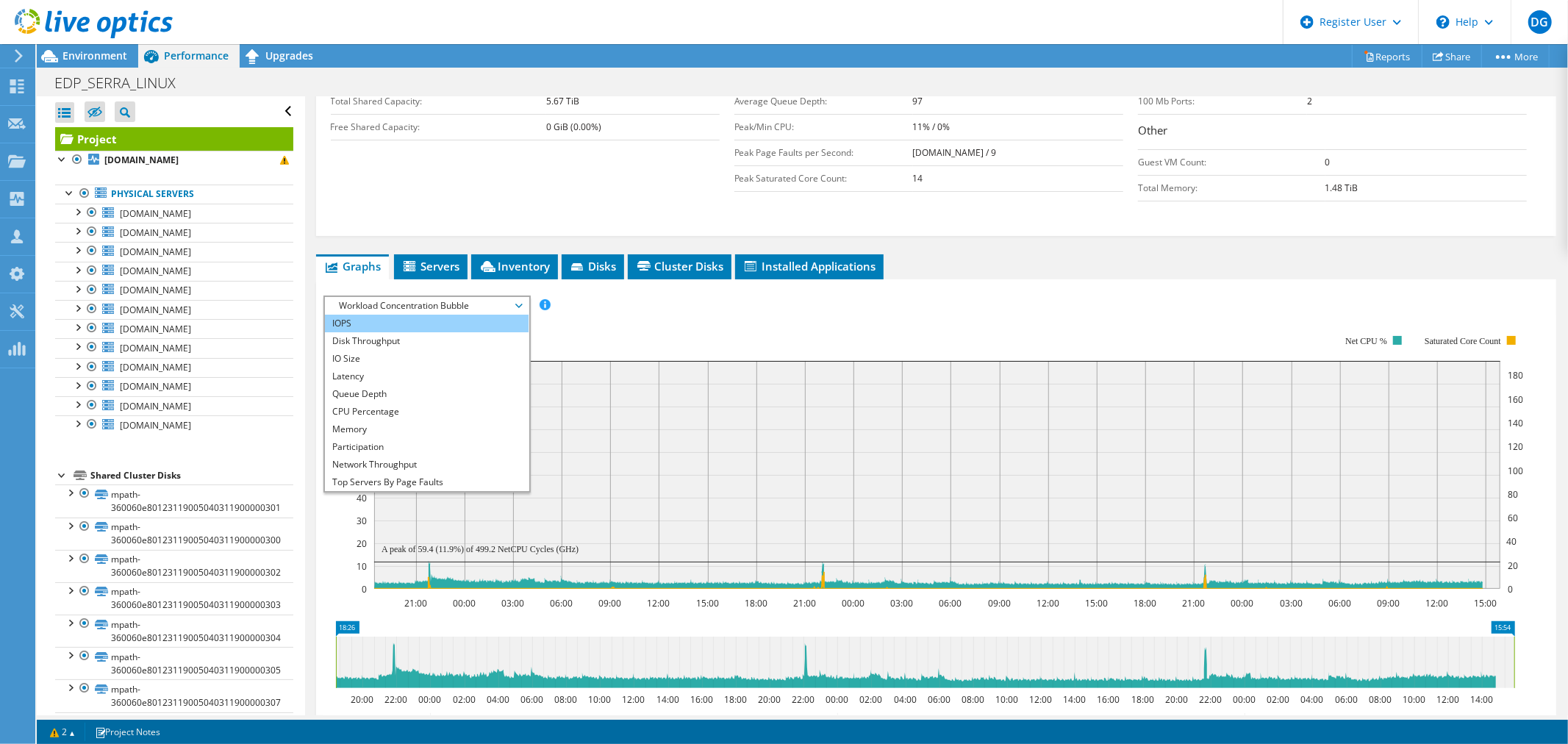
click at [410, 323] on li "IOPS" at bounding box center [427, 323] width 204 height 18
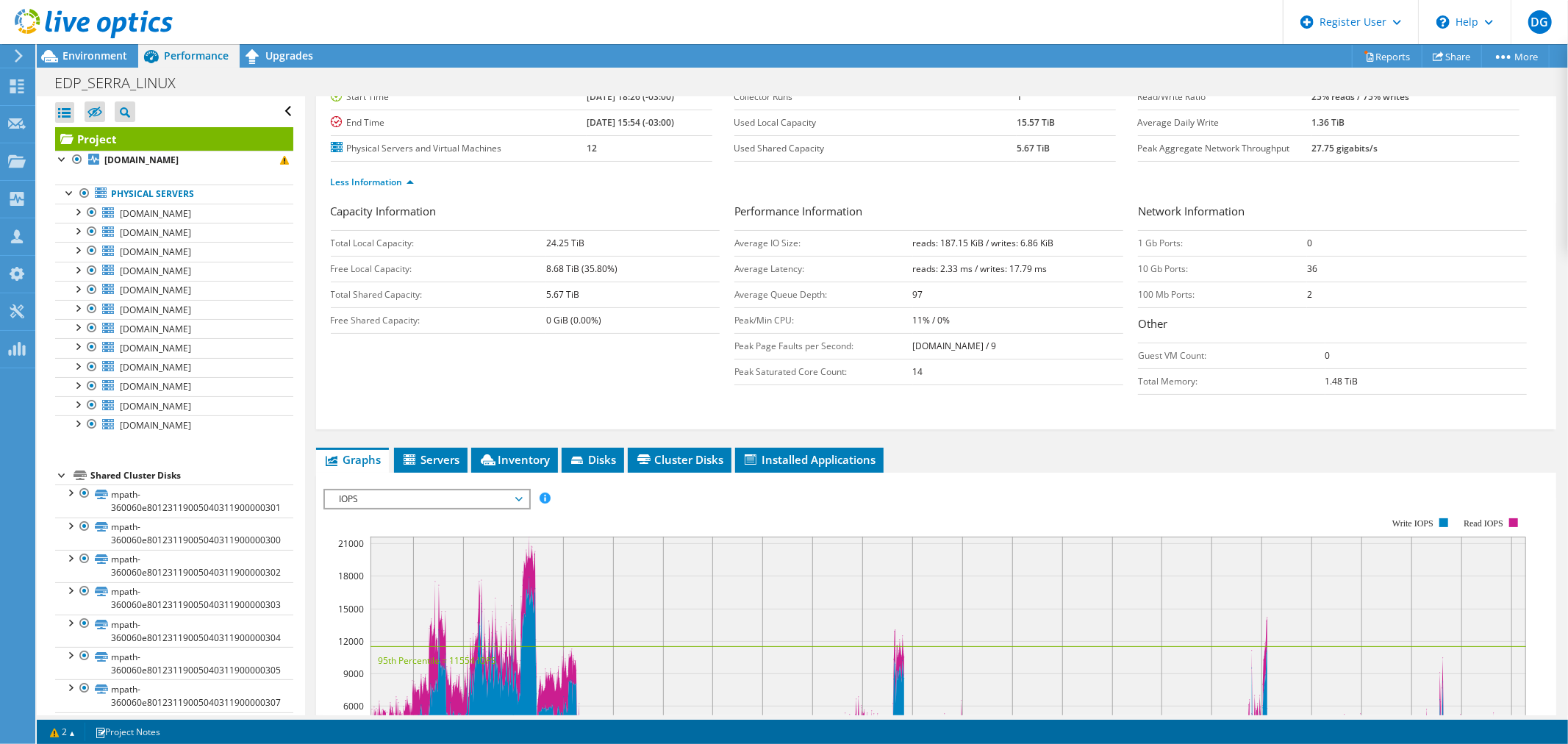
scroll to position [0, 0]
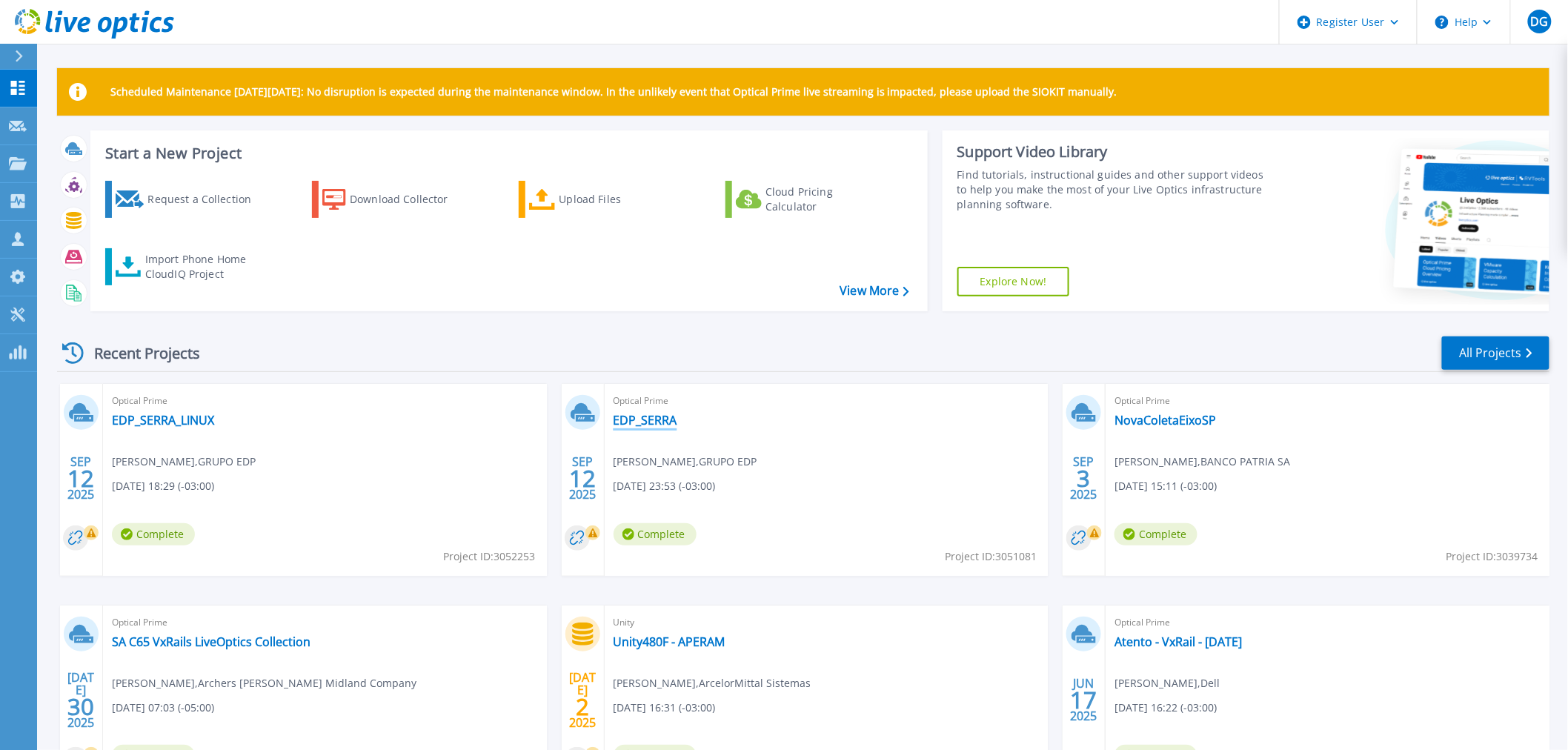
click at [645, 426] on link "EDP_SERRA" at bounding box center [645, 419] width 63 height 15
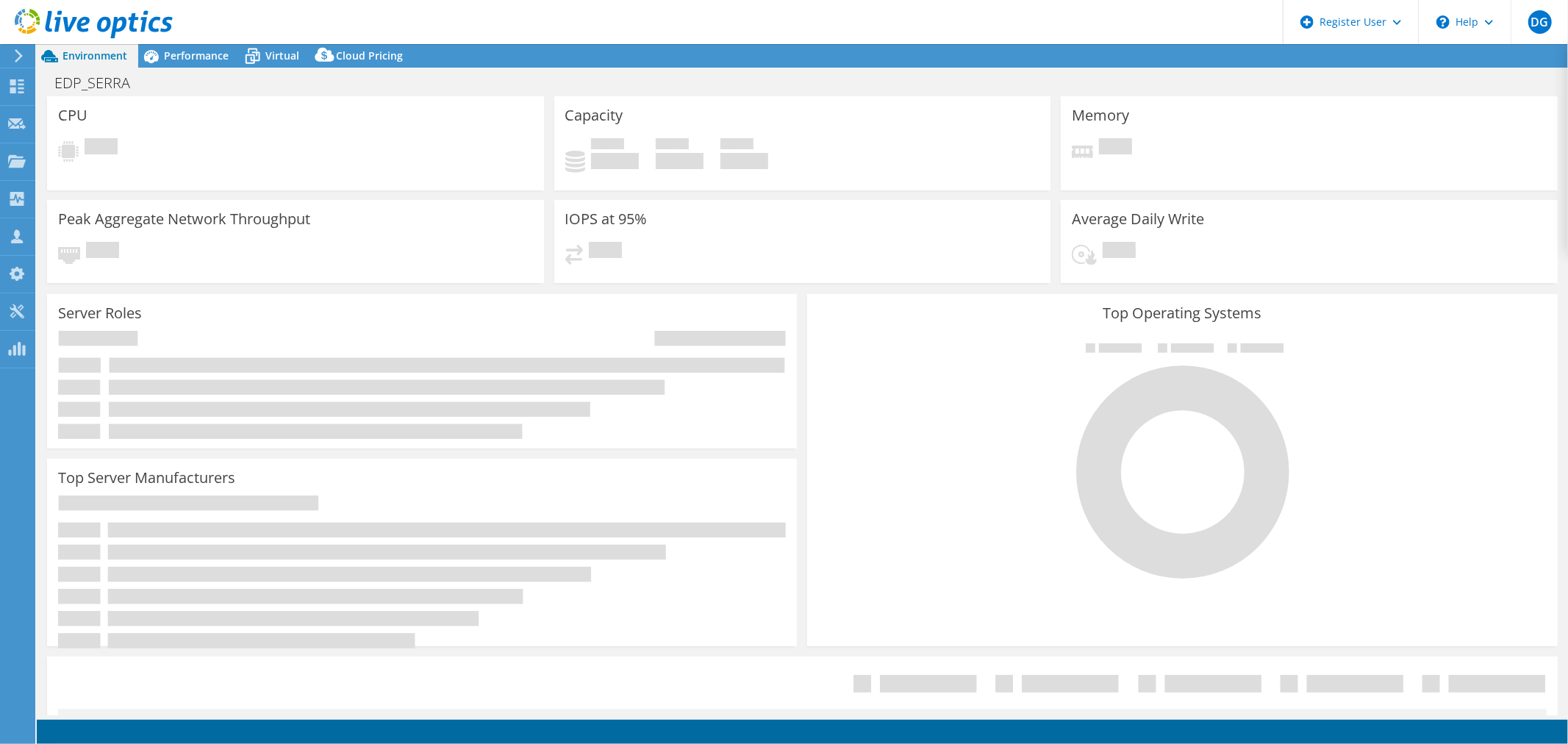
select select "USD"
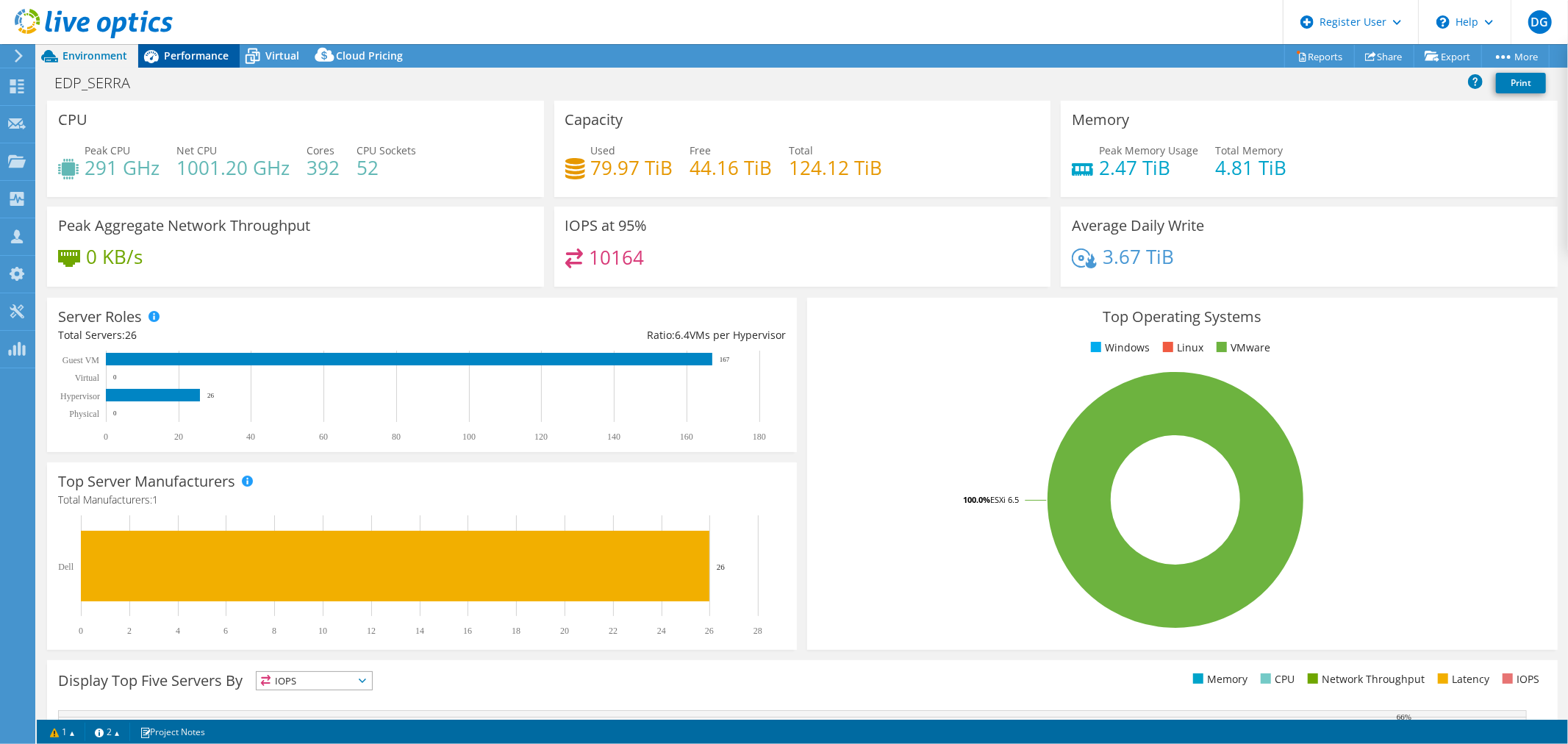
click at [195, 55] on span "Performance" at bounding box center [196, 55] width 64 height 14
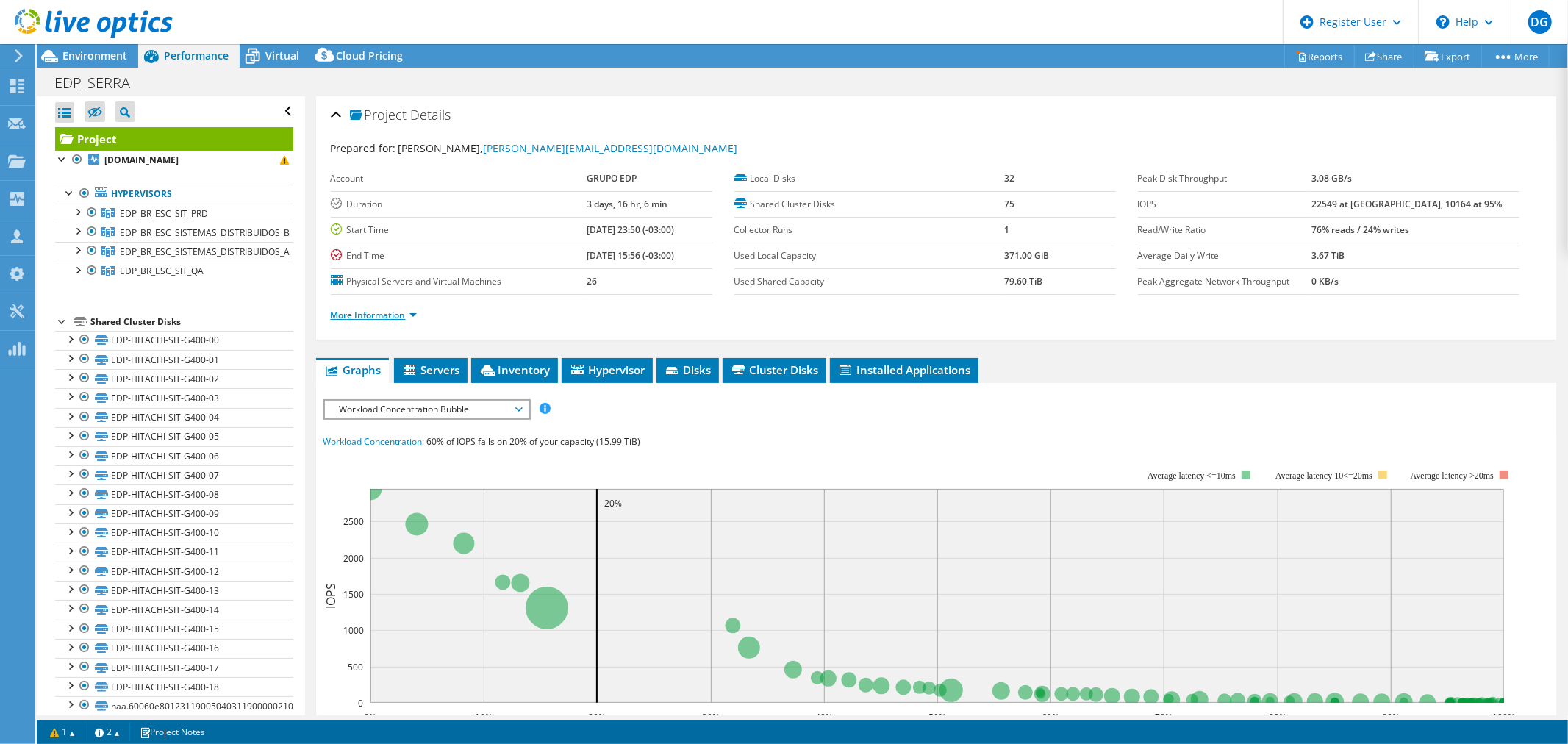
click at [346, 318] on link "More Information" at bounding box center [374, 315] width 86 height 12
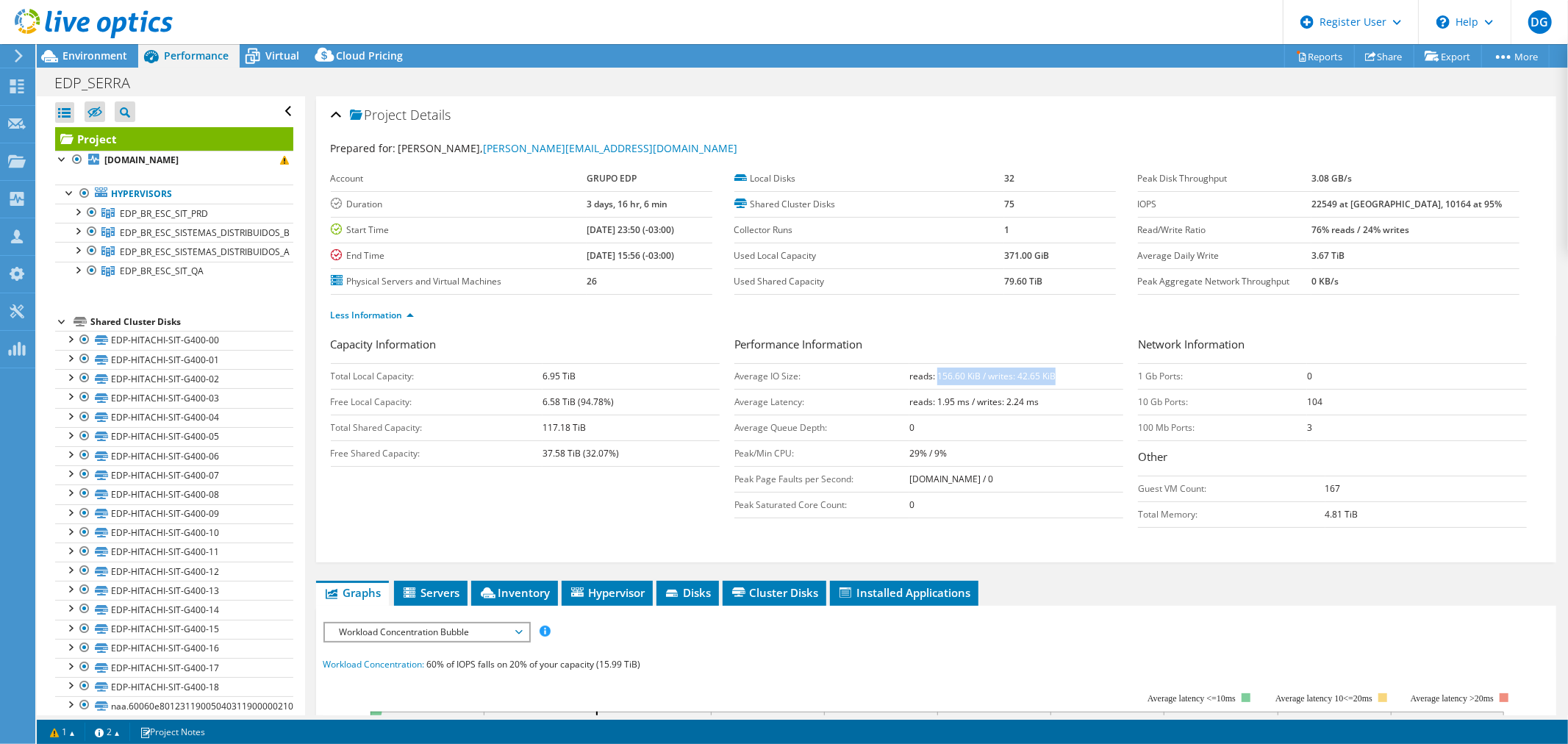
drag, startPoint x: 930, startPoint y: 378, endPoint x: 1050, endPoint y: 377, distance: 120.0
click at [1050, 377] on td "reads: 156.60 KiB / writes: 42.65 KiB" at bounding box center [1015, 376] width 214 height 26
click at [1066, 387] on td "reads: 156.60 KiB / writes: 42.65 KiB" at bounding box center [1015, 376] width 214 height 26
click at [1071, 381] on td "reads: 156.60 KiB / writes: 42.65 KiB" at bounding box center [1015, 376] width 214 height 26
drag, startPoint x: 1339, startPoint y: 176, endPoint x: 1386, endPoint y: 176, distance: 47.0
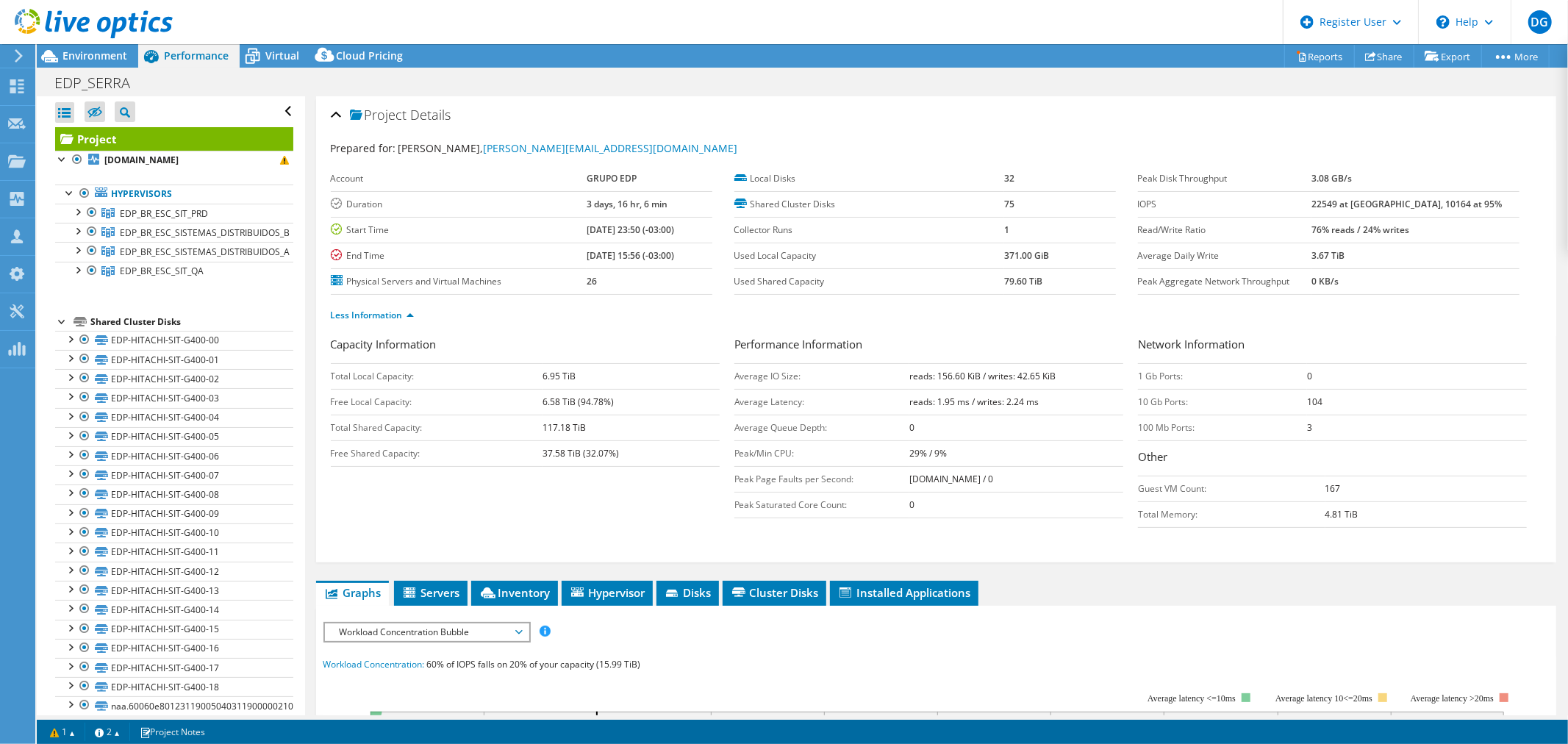
click at [1386, 176] on tr "Peak Disk Throughput 3.08 GB/s" at bounding box center [1329, 179] width 382 height 26
click at [379, 633] on span "Workload Concentration Bubble" at bounding box center [427, 631] width 189 height 18
click at [382, 651] on li "IOPS" at bounding box center [427, 649] width 204 height 18
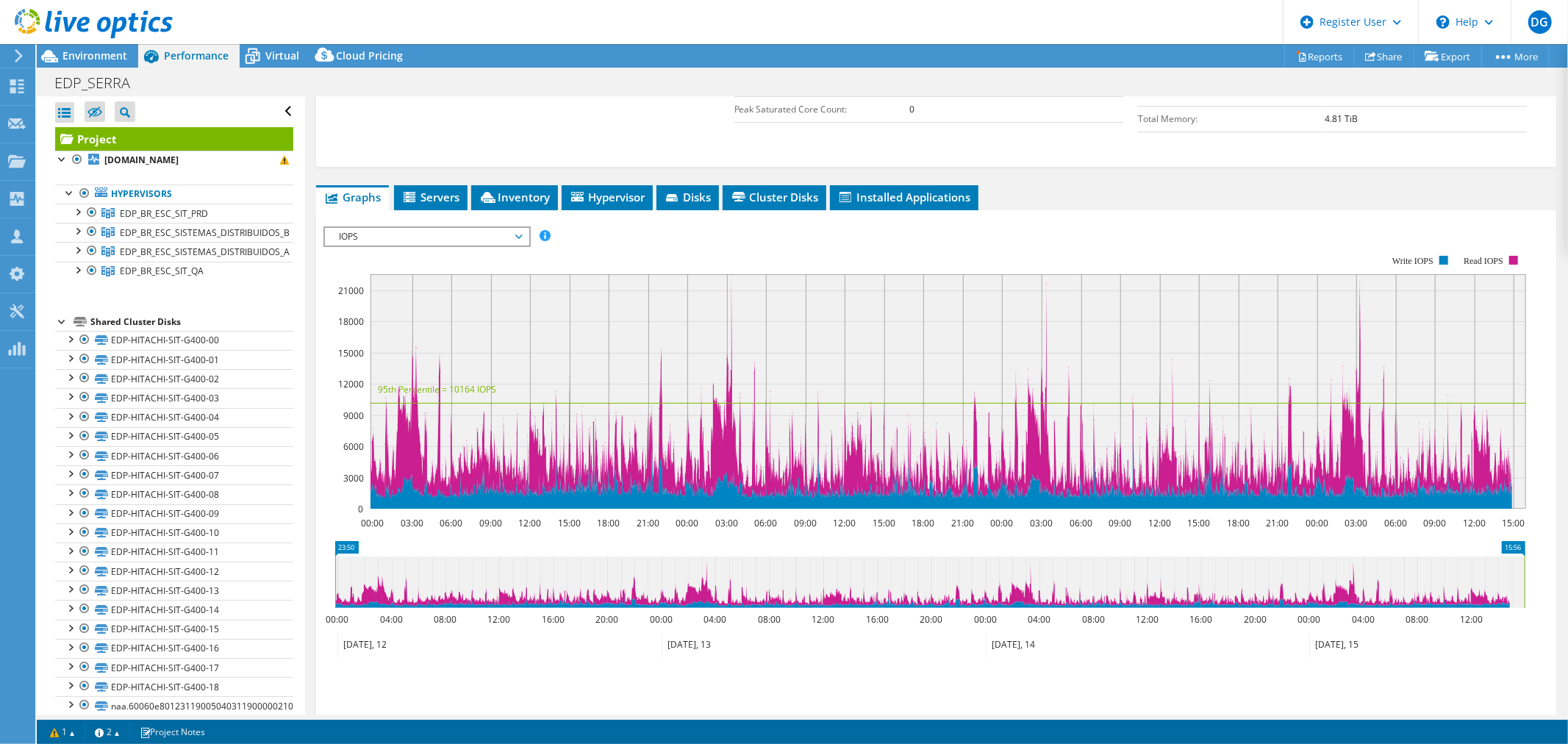
scroll to position [490, 0]
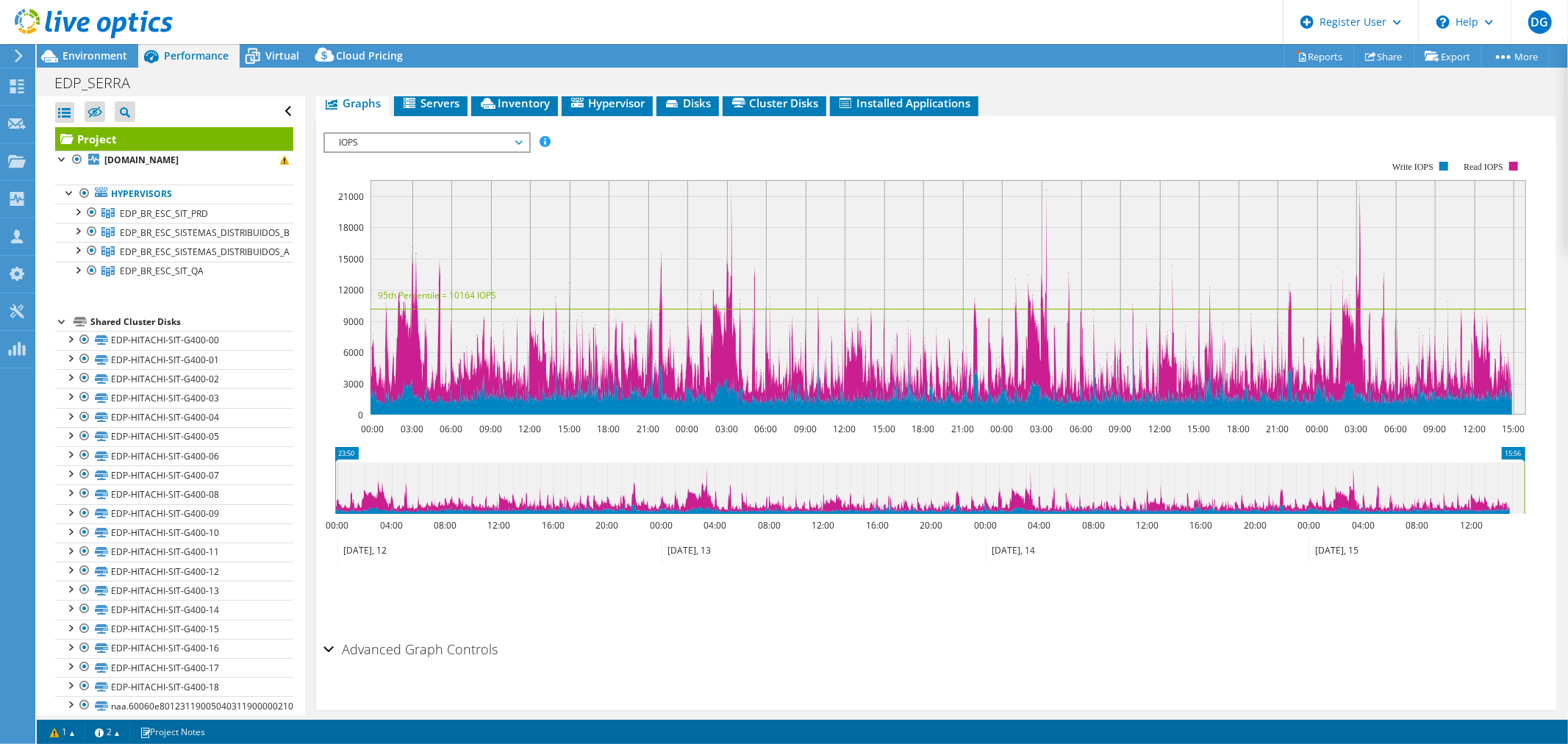
click at [466, 140] on span "IOPS" at bounding box center [427, 143] width 189 height 18
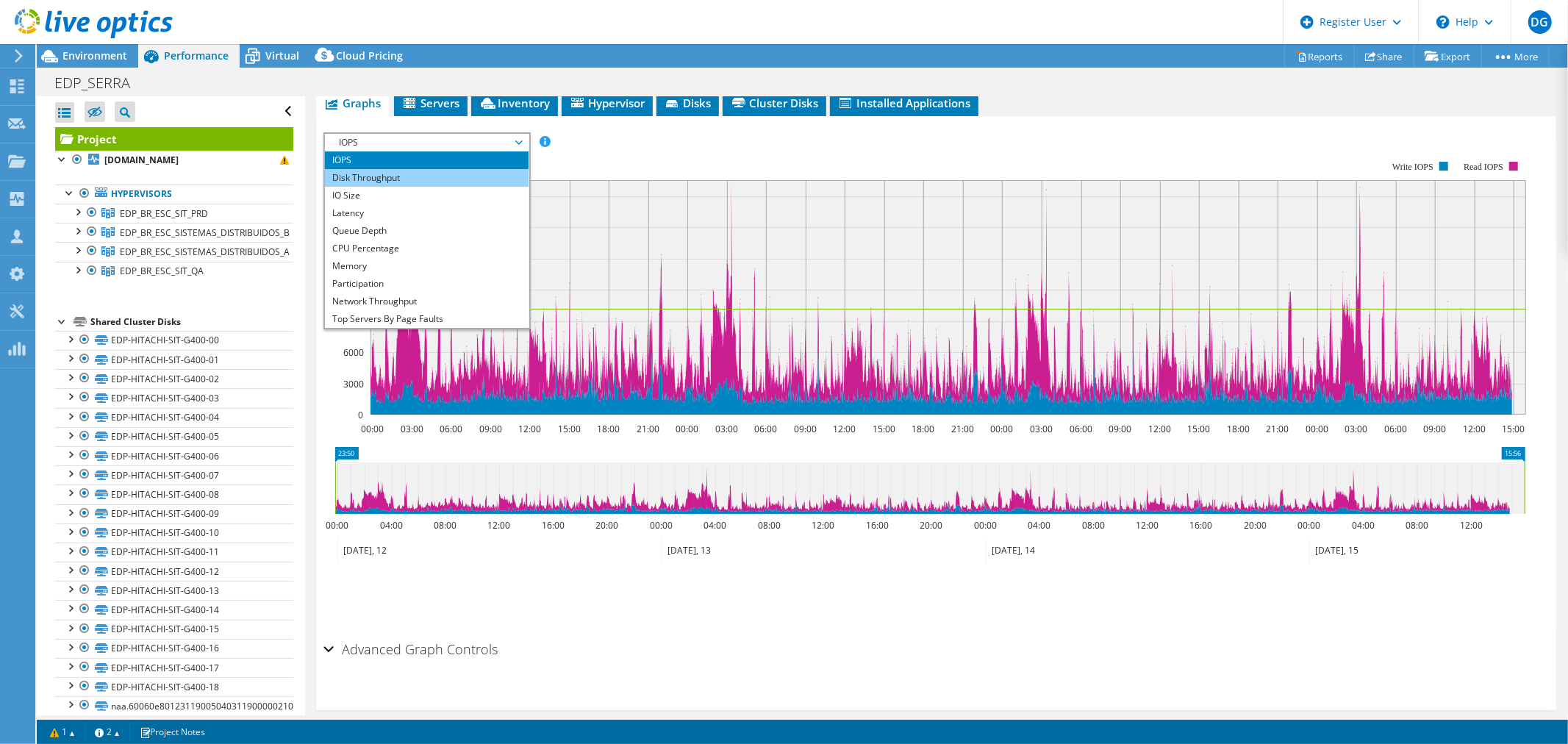
click at [422, 172] on li "Disk Throughput" at bounding box center [427, 178] width 204 height 18
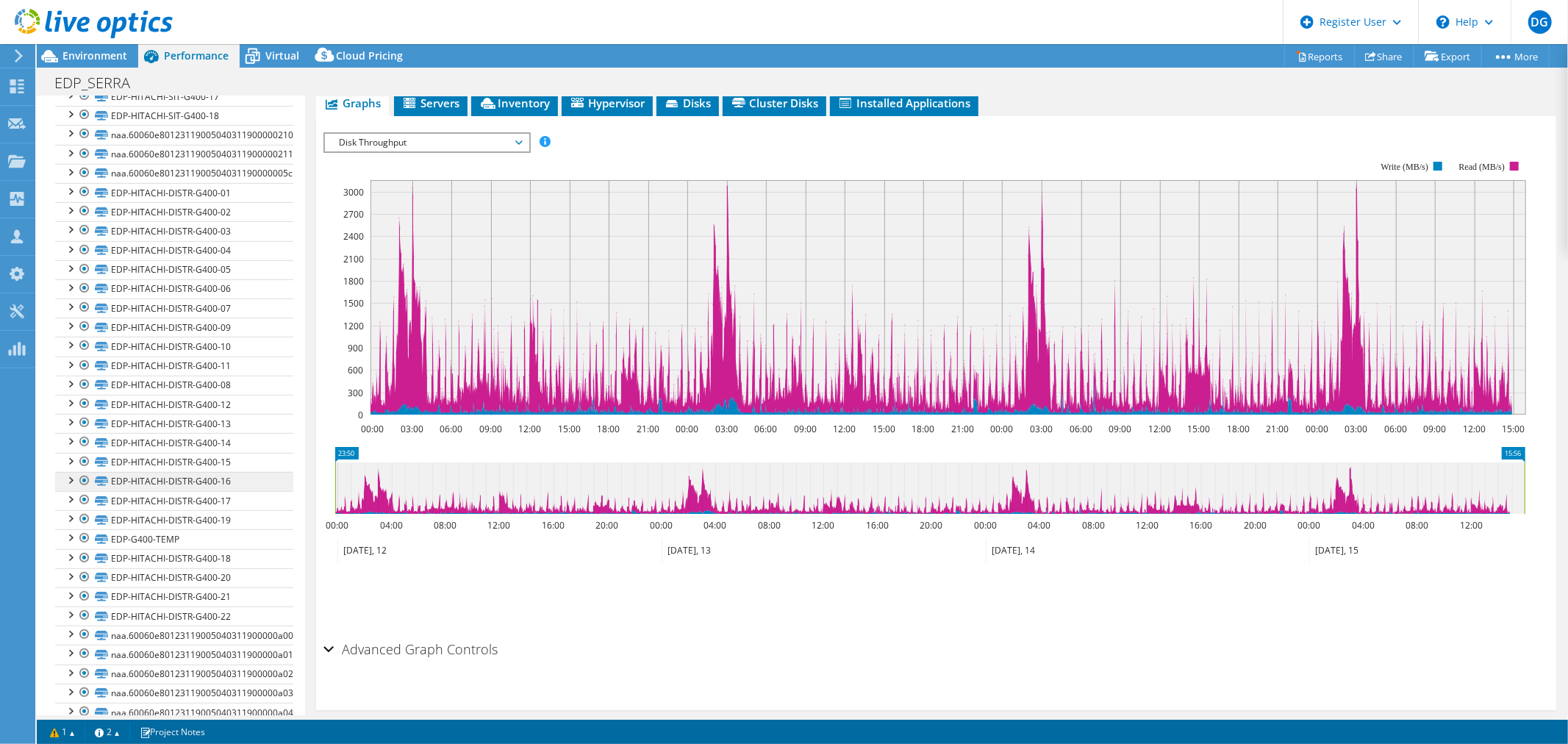
scroll to position [0, 0]
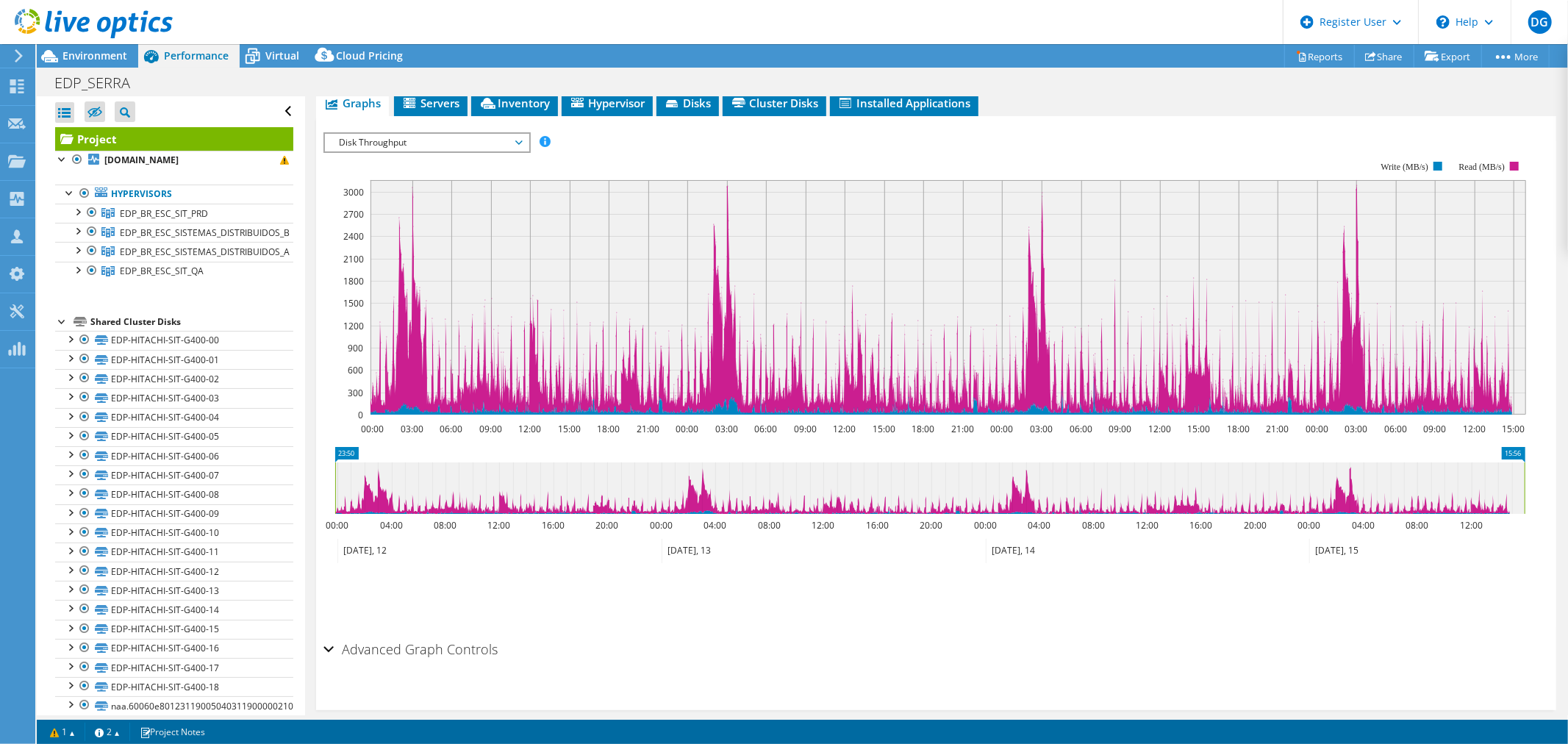
click at [1084, 136] on div "IOPS Disk Throughput IO Size Latency Queue Depth CPU Percentage Memory Page Fau…" at bounding box center [936, 143] width 1225 height 20
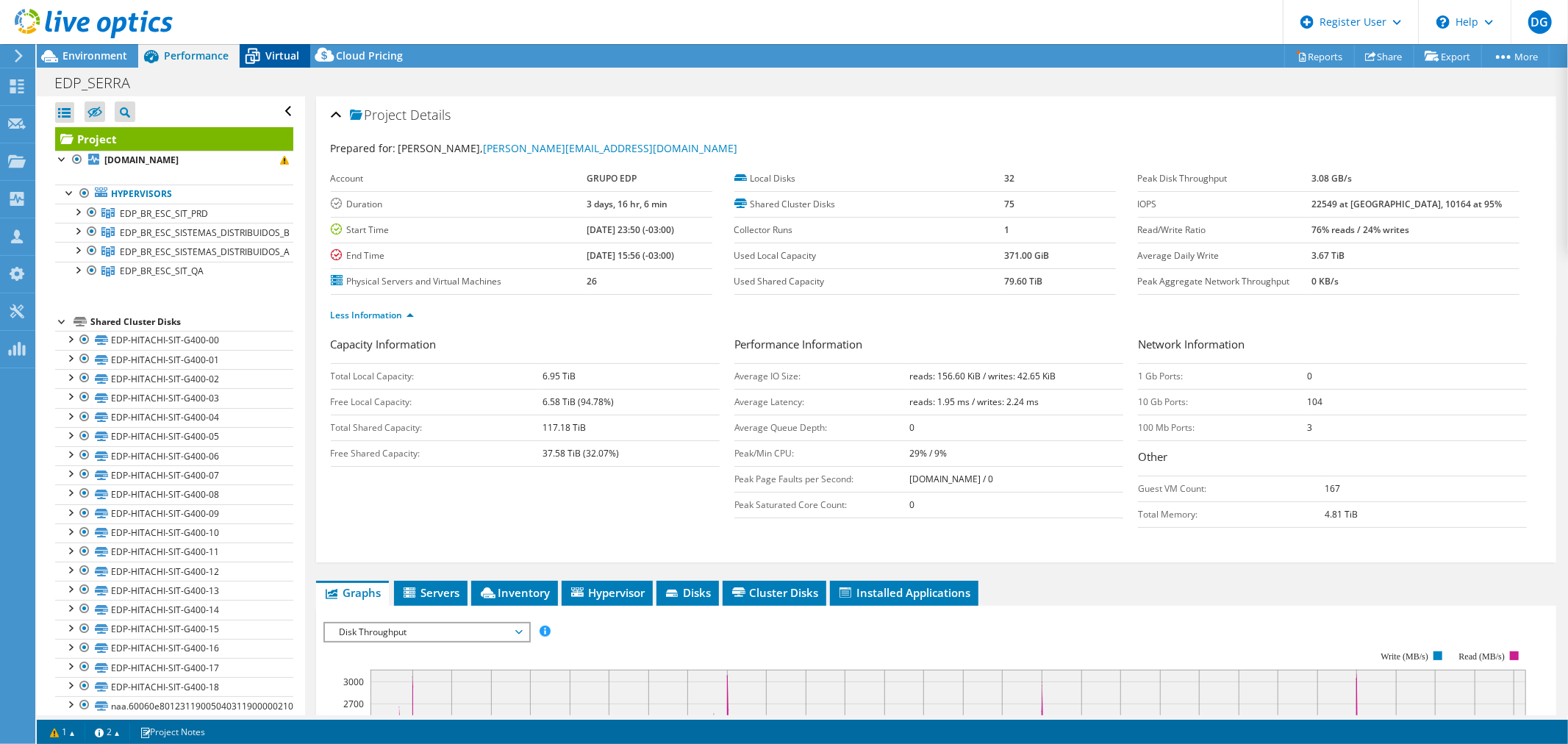
click at [267, 60] on span "Virtual" at bounding box center [282, 55] width 34 height 14
